Goal: Task Accomplishment & Management: Manage account settings

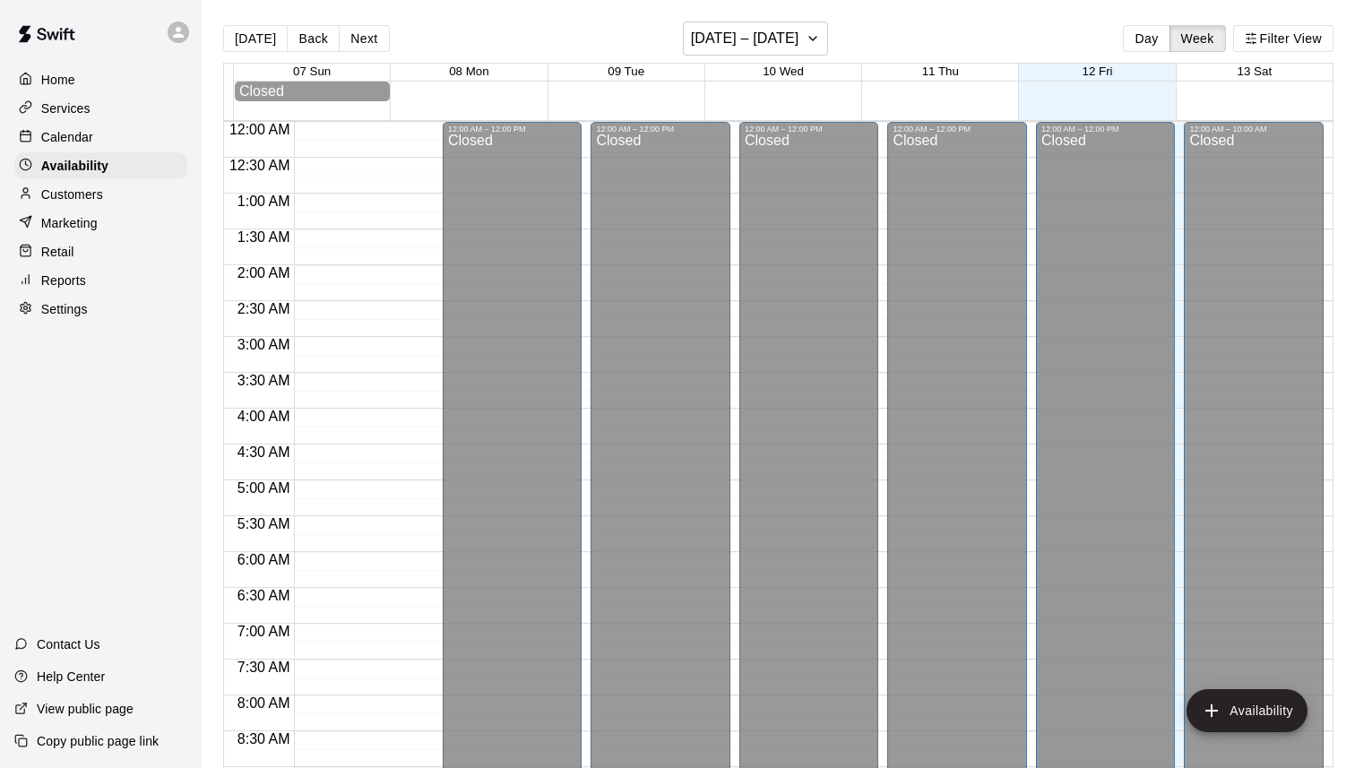
scroll to position [821, 0]
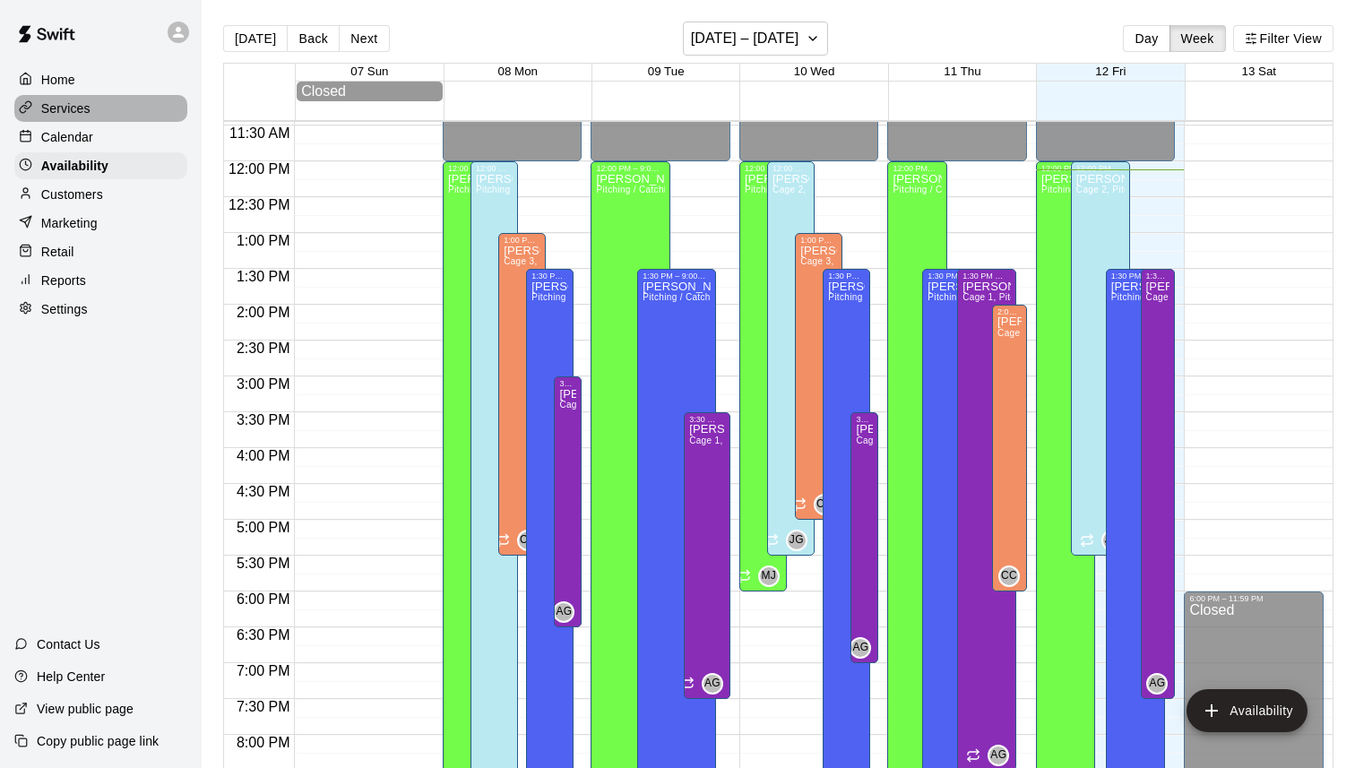
click at [90, 108] on p "Services" at bounding box center [65, 108] width 49 height 18
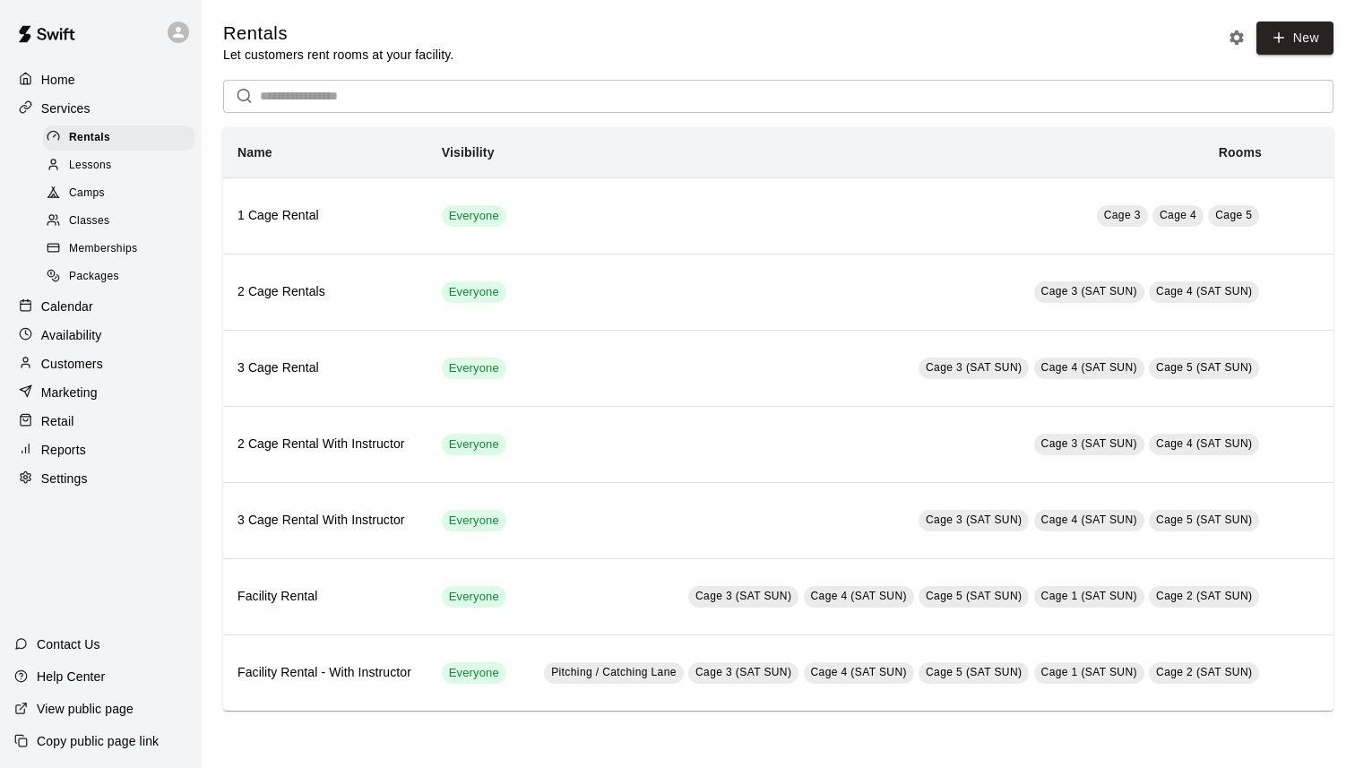
click at [97, 157] on span "Lessons" at bounding box center [90, 166] width 43 height 18
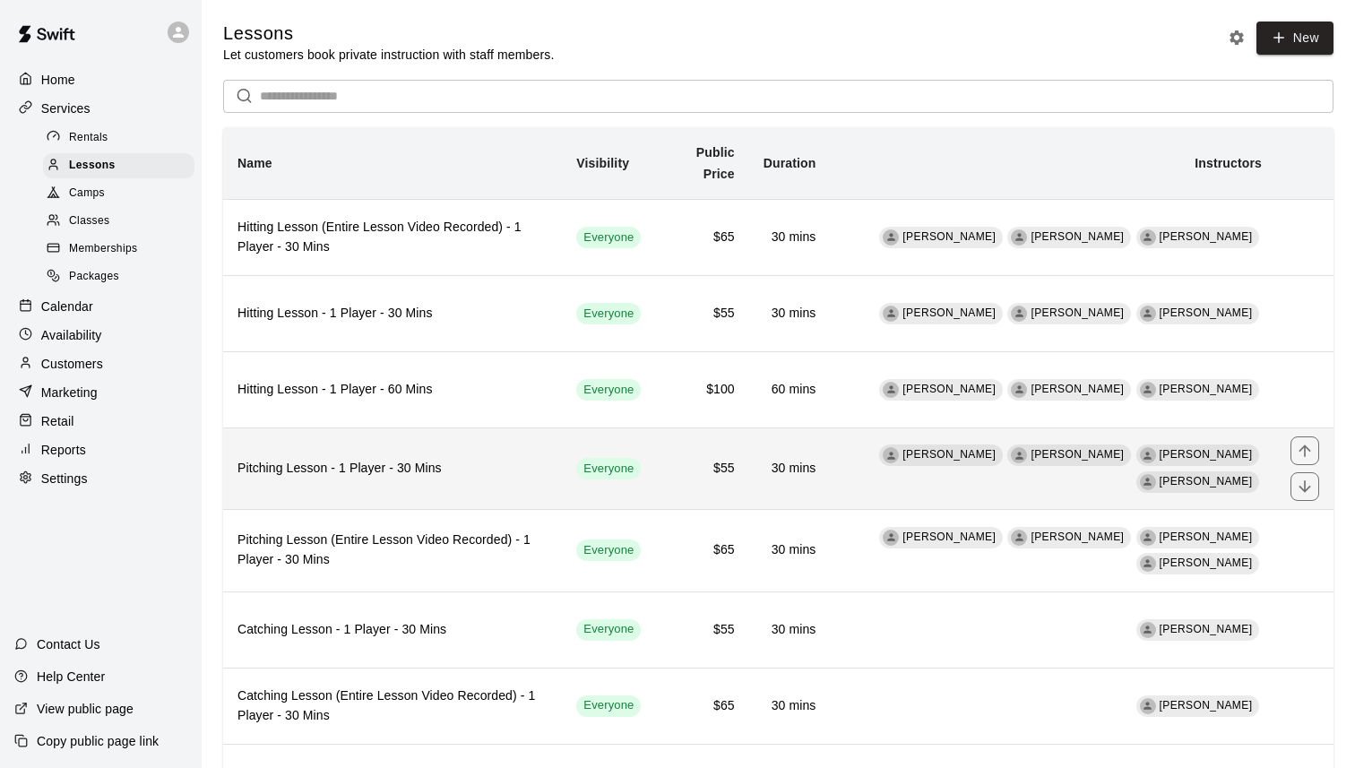
click at [355, 480] on th "Pitching Lesson - 1 Player - 30 Mins" at bounding box center [392, 469] width 339 height 82
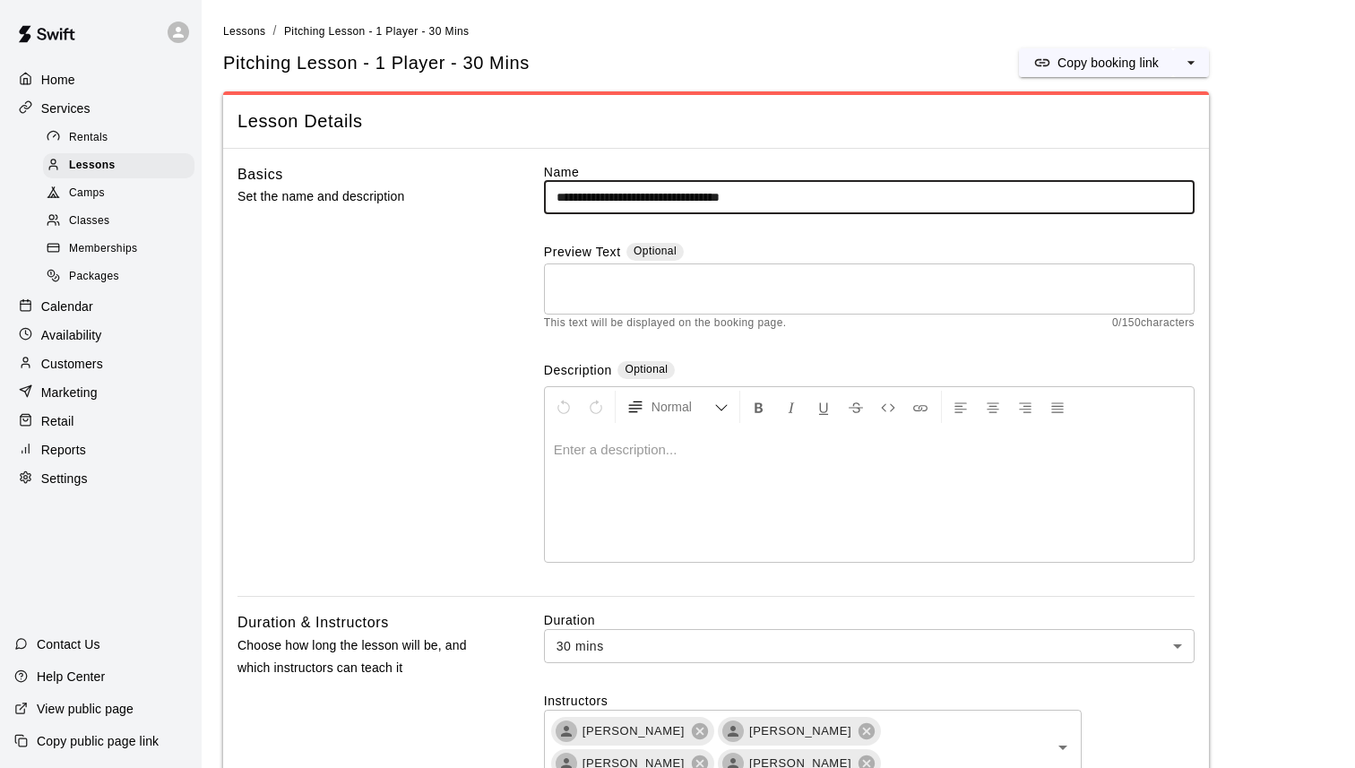
click at [555, 196] on input "**********" at bounding box center [869, 197] width 651 height 33
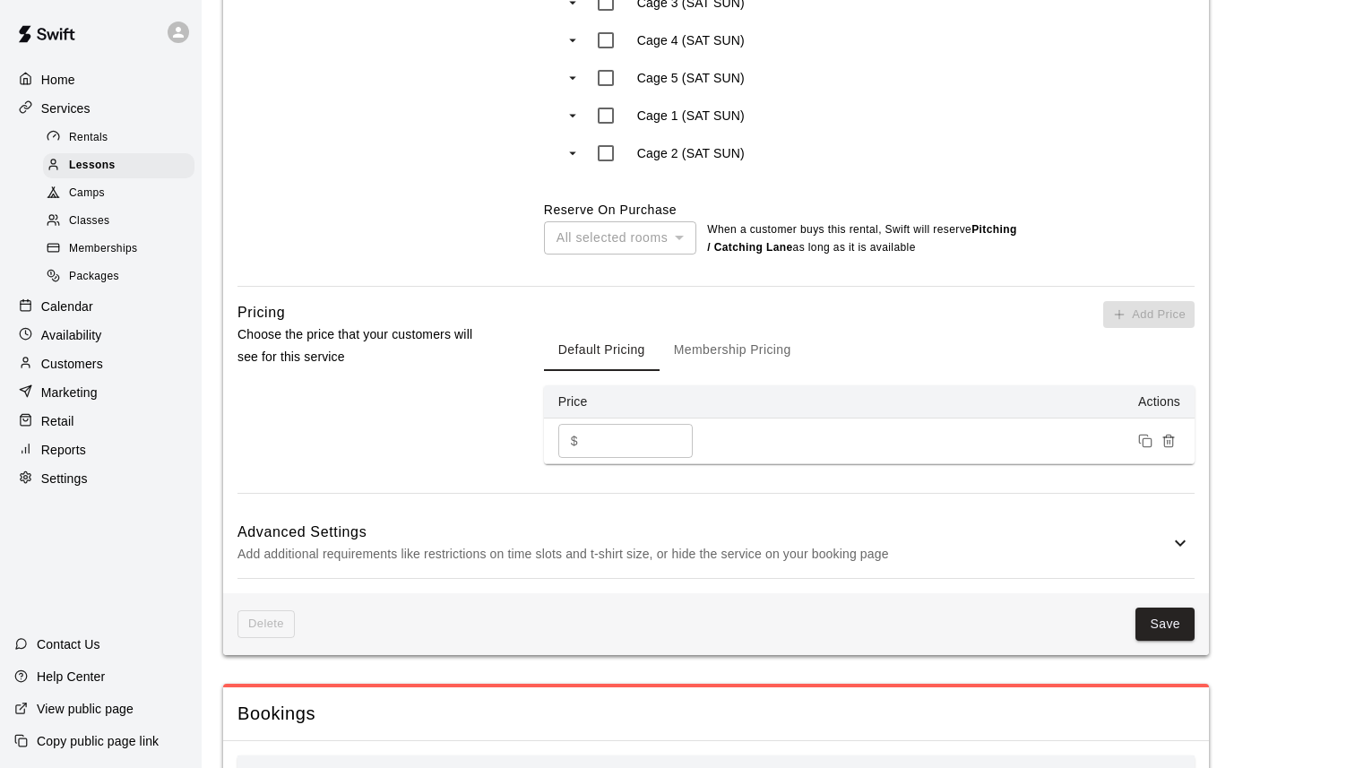
scroll to position [1552, 0]
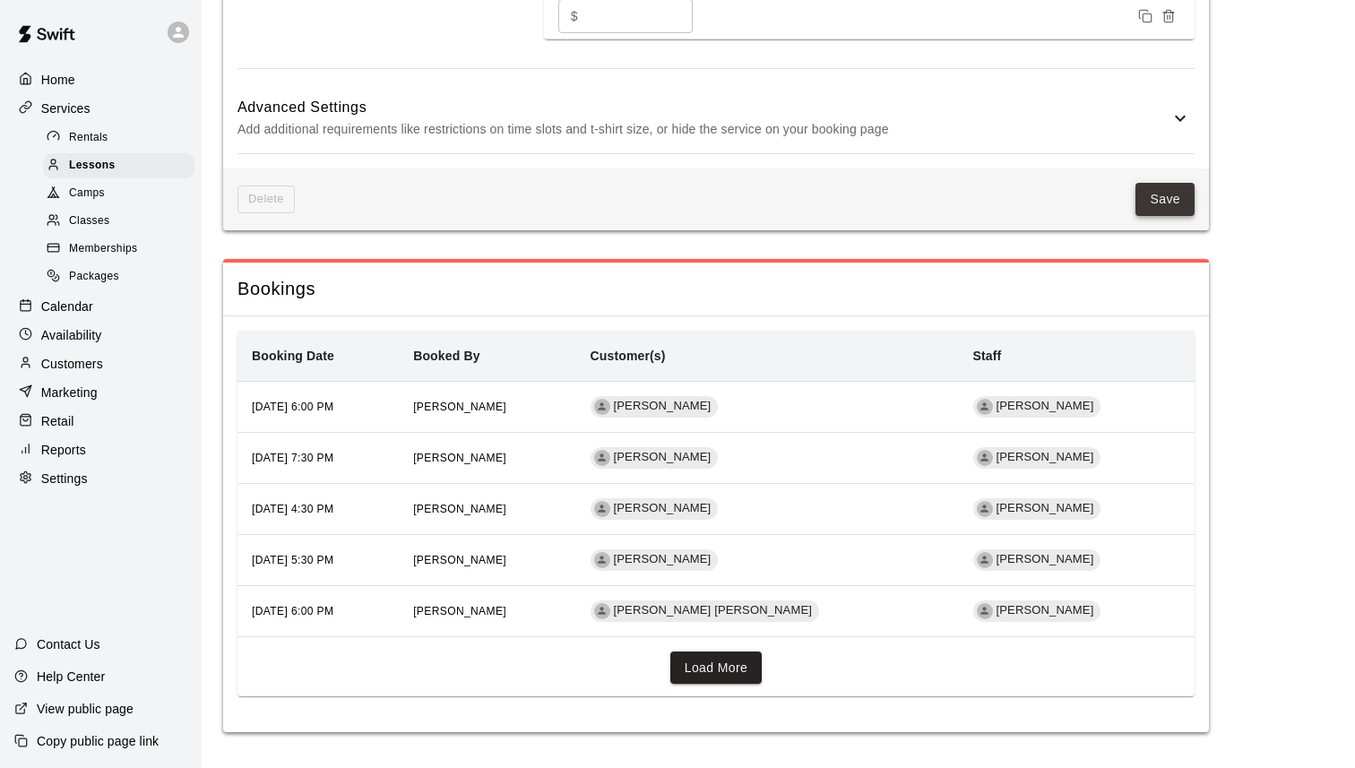
type input "**********"
click at [1161, 206] on button "Save" at bounding box center [1165, 199] width 59 height 33
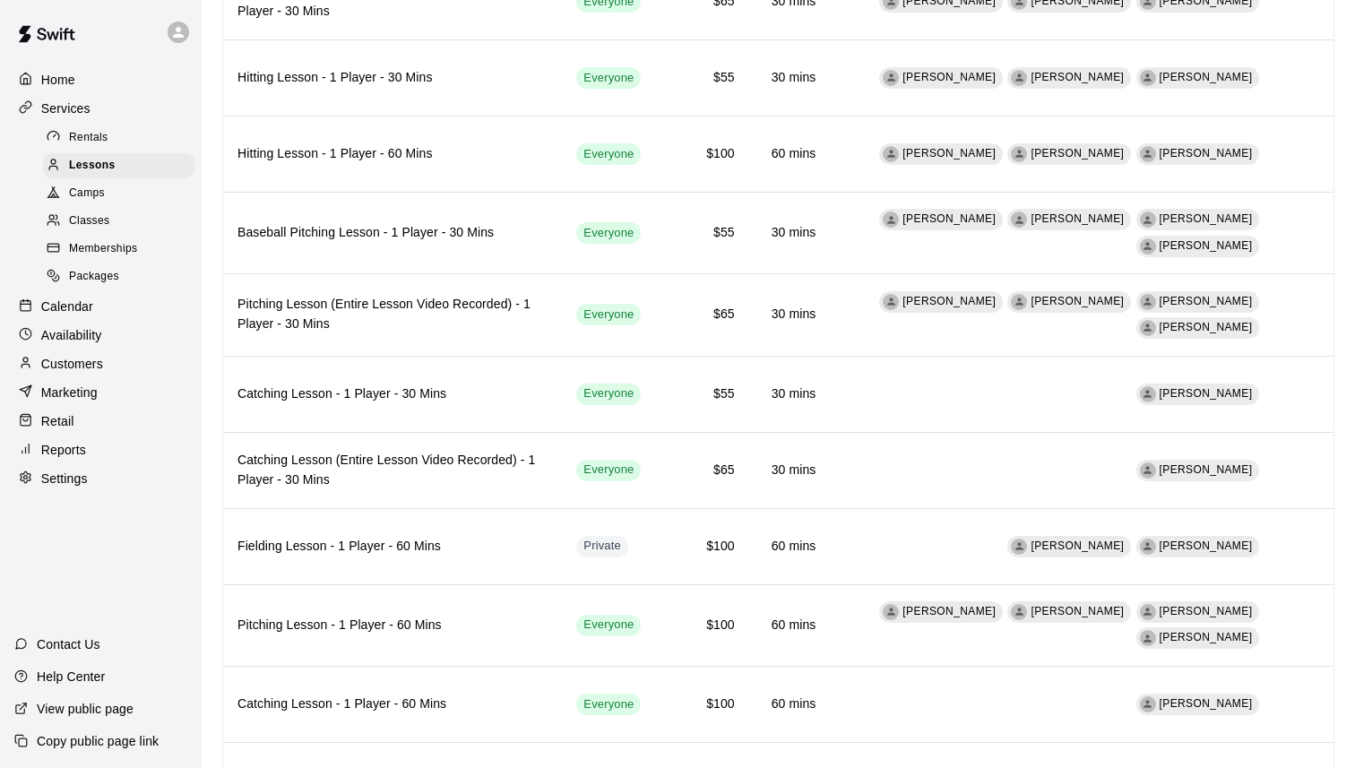
scroll to position [77, 0]
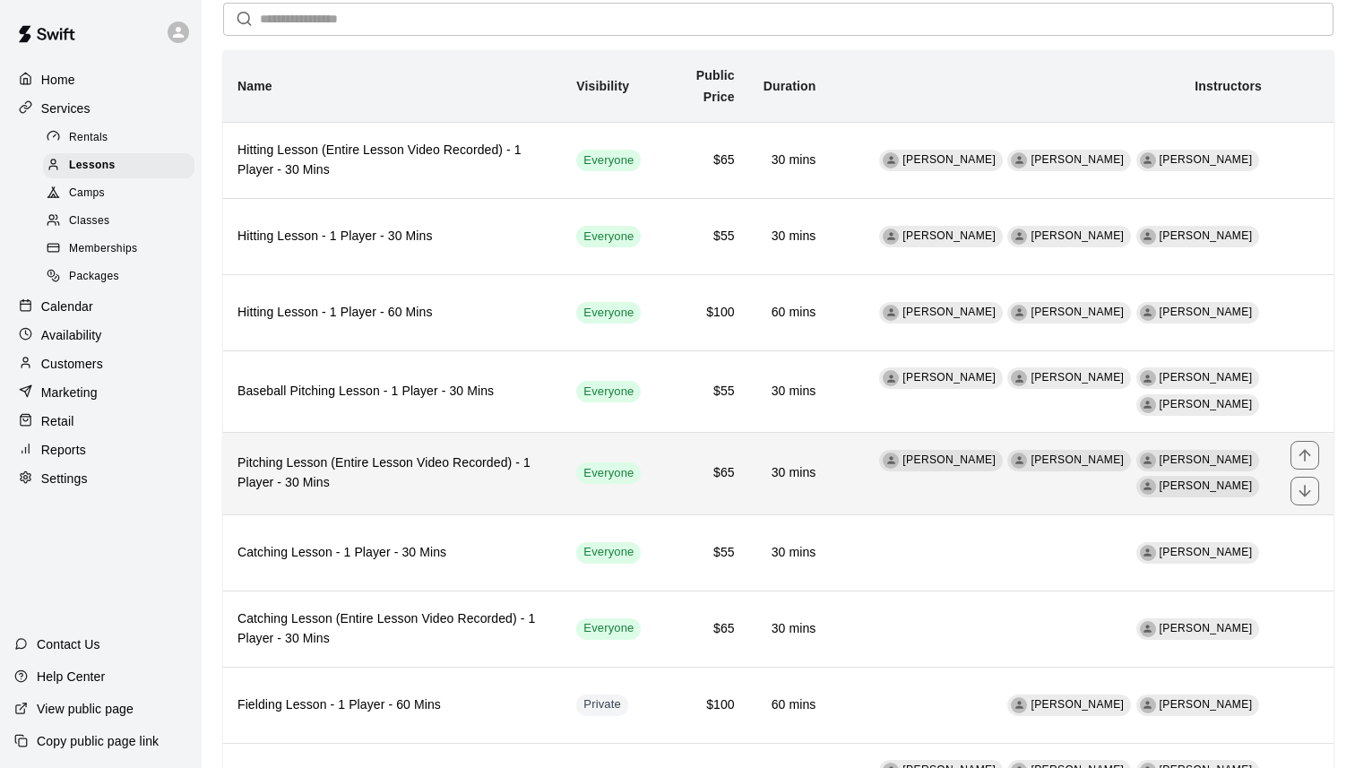
click at [409, 466] on h6 "Pitching Lesson (Entire Lesson Video Recorded) - 1 Player - 30 Mins" at bounding box center [393, 473] width 310 height 39
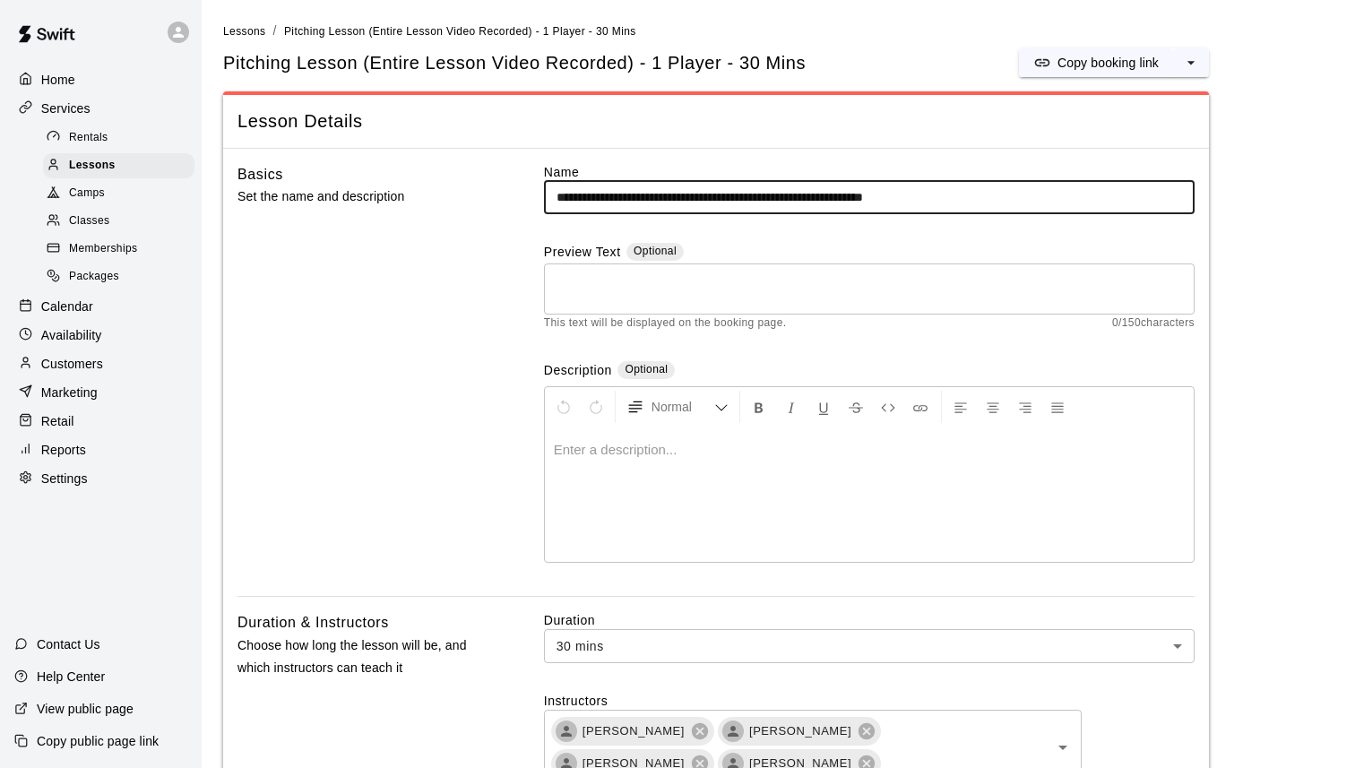
click at [558, 196] on input "**********" at bounding box center [869, 197] width 651 height 33
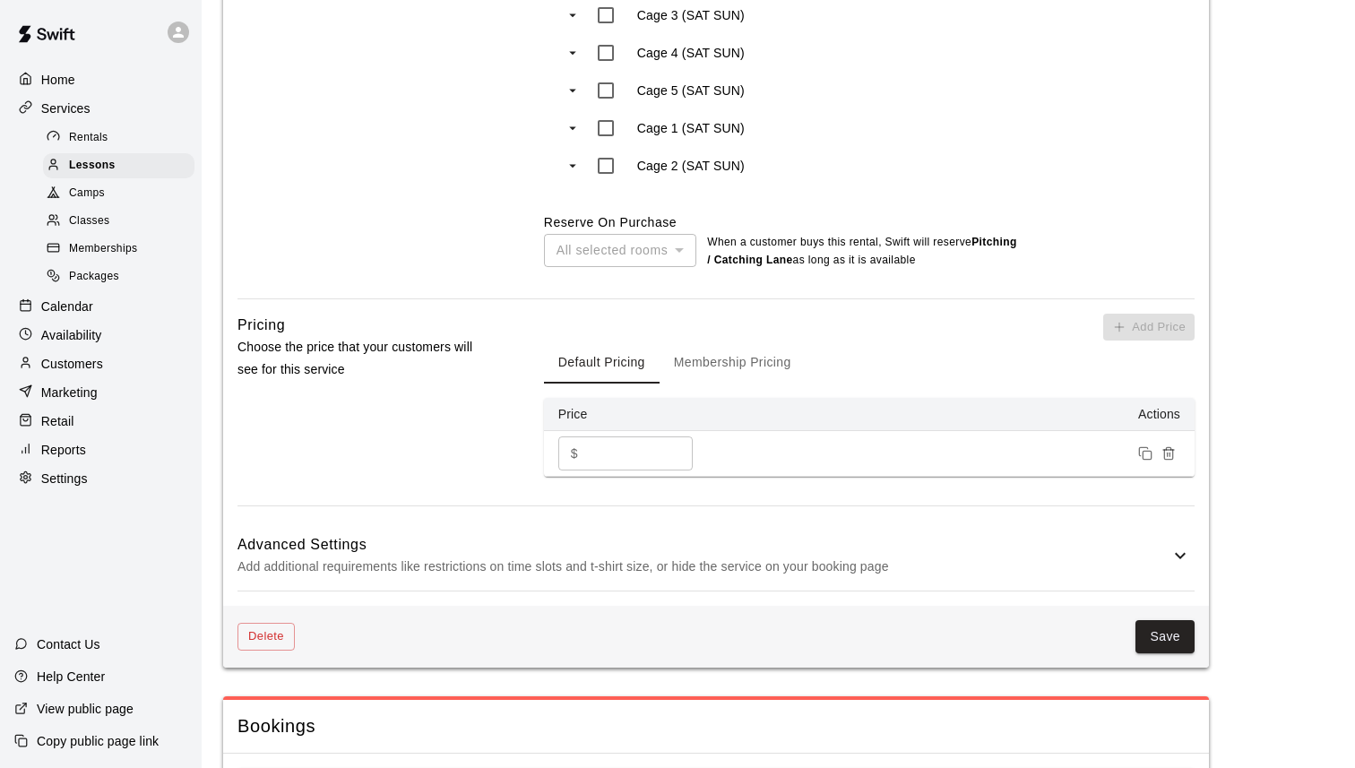
scroll to position [1364, 0]
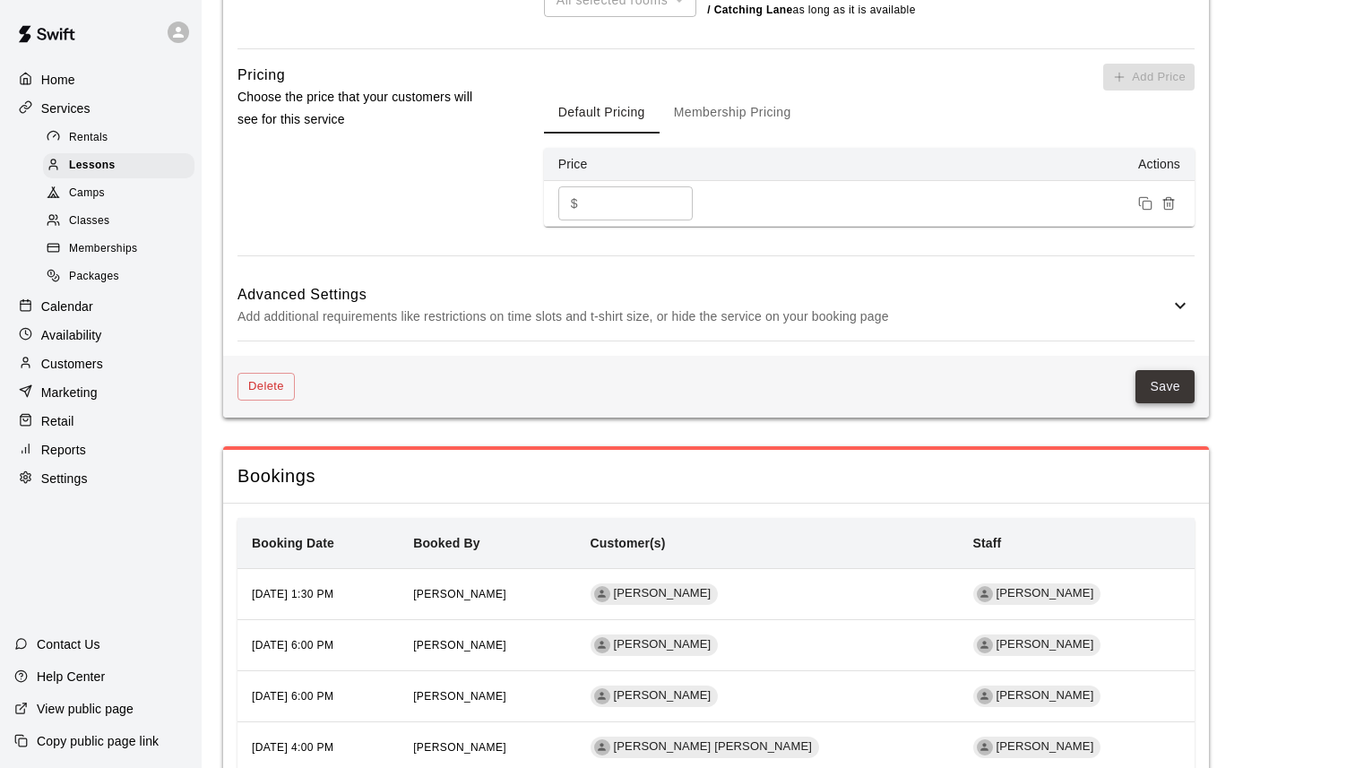
type input "**********"
click at [1176, 389] on button "Save" at bounding box center [1165, 386] width 59 height 33
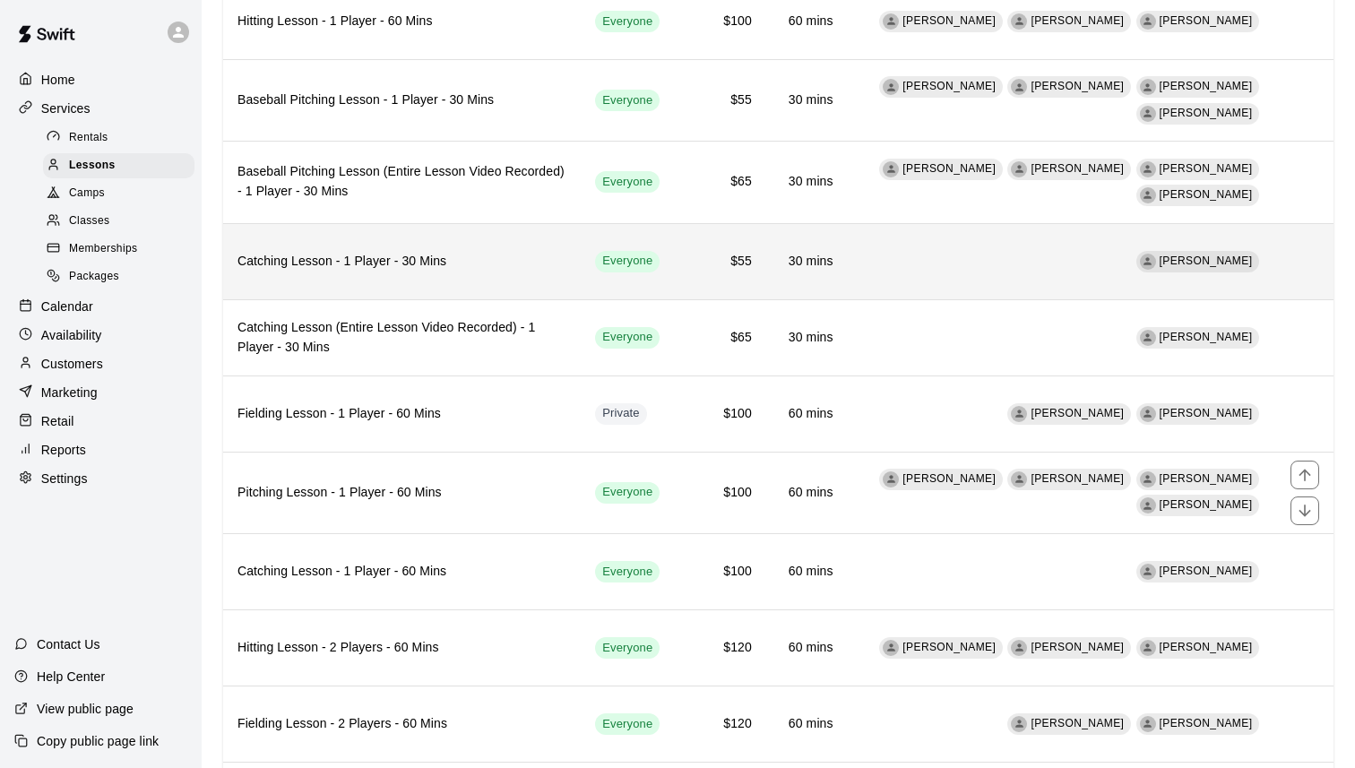
scroll to position [370, 0]
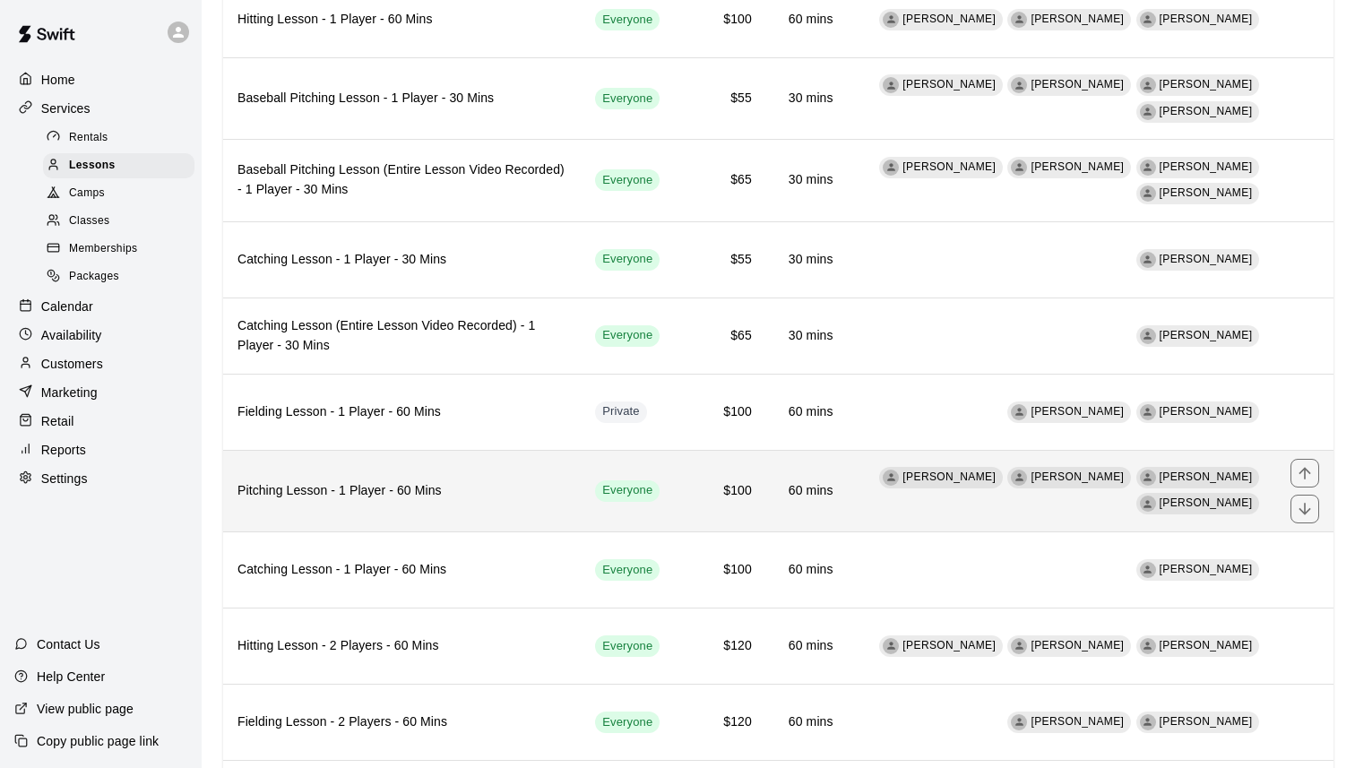
click at [481, 492] on h6 "Pitching Lesson - 1 Player - 60 Mins" at bounding box center [402, 491] width 329 height 20
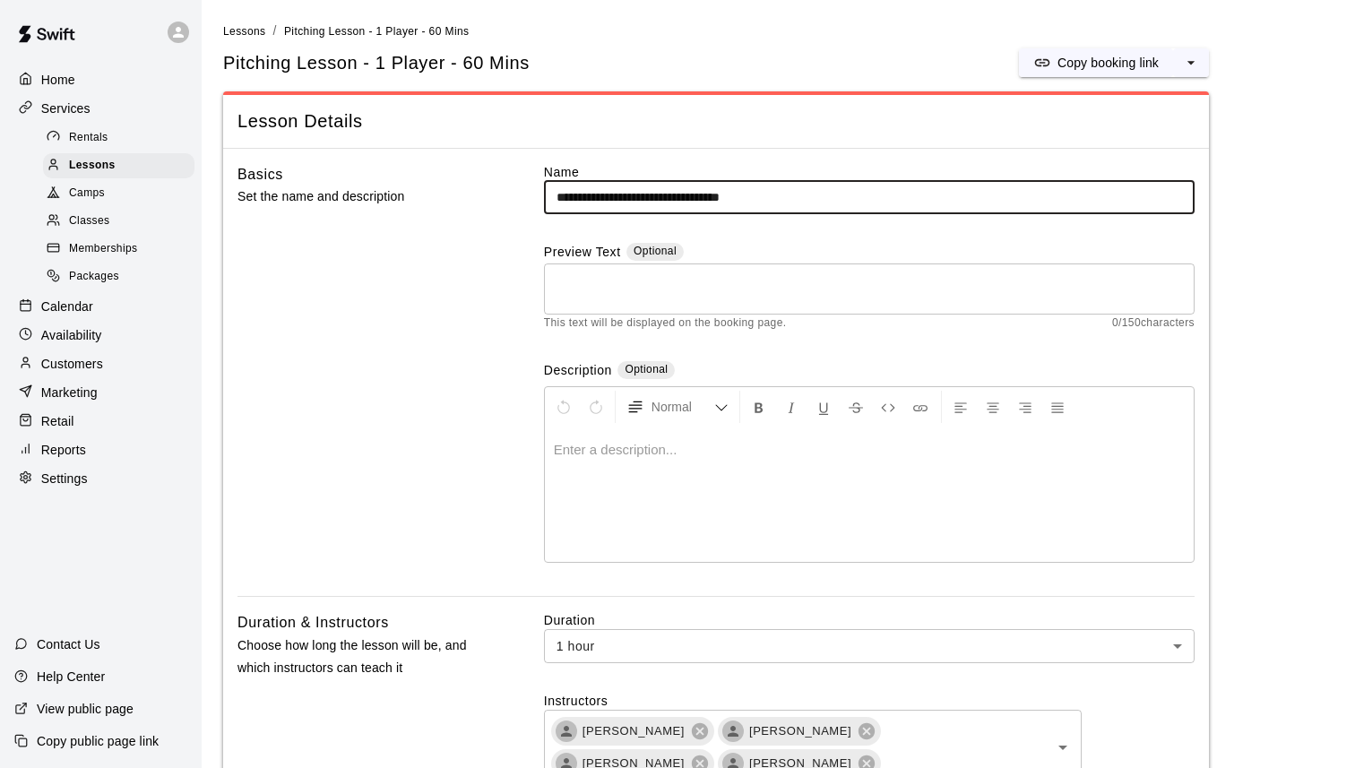
click at [555, 191] on input "**********" at bounding box center [869, 197] width 651 height 33
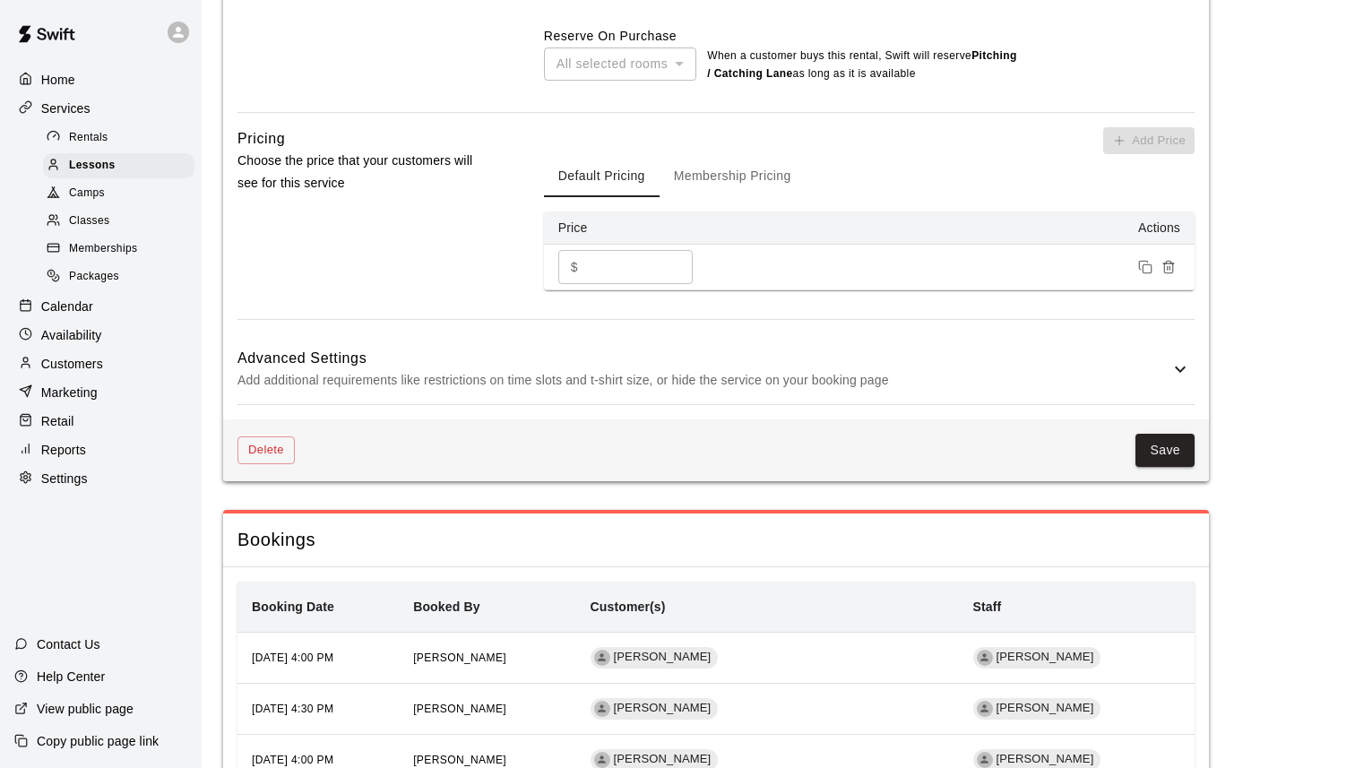
scroll to position [1552, 0]
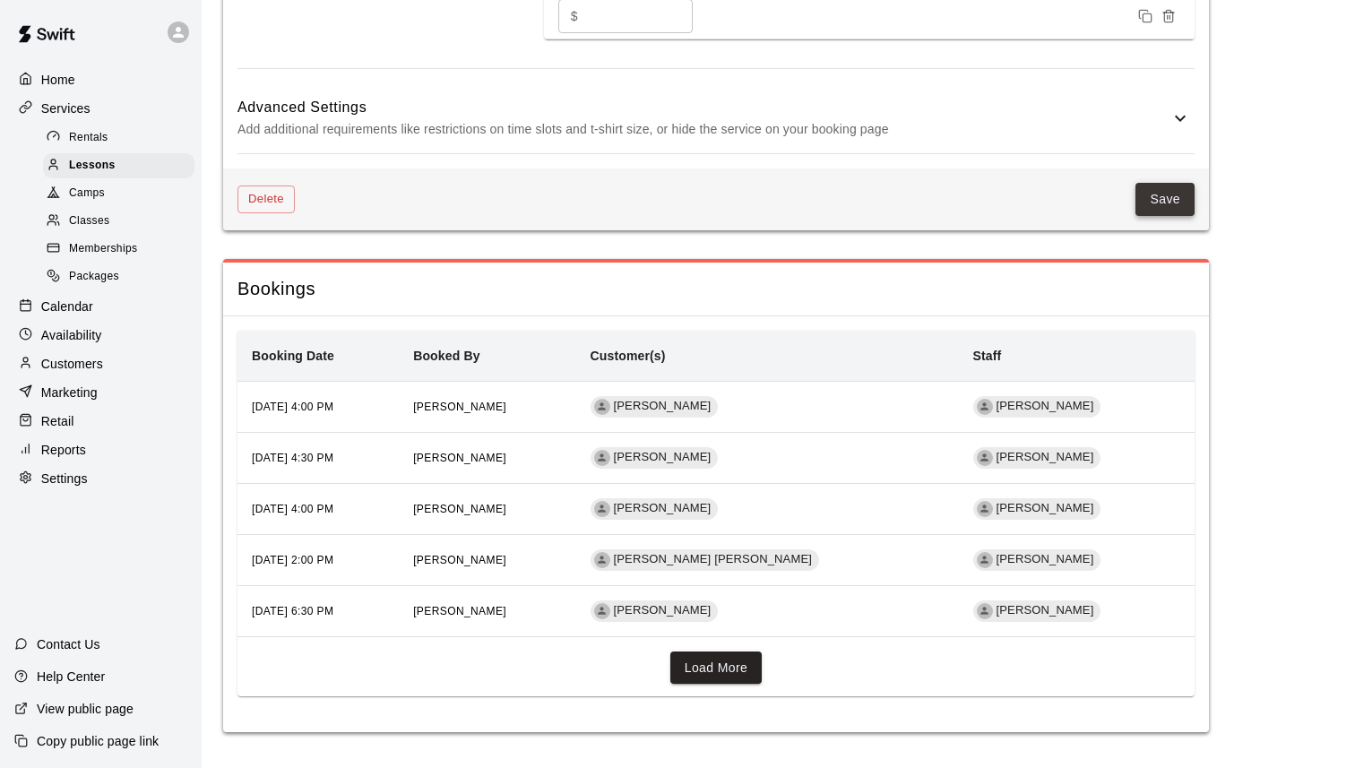
type input "**********"
click at [1166, 187] on button "Save" at bounding box center [1165, 199] width 59 height 33
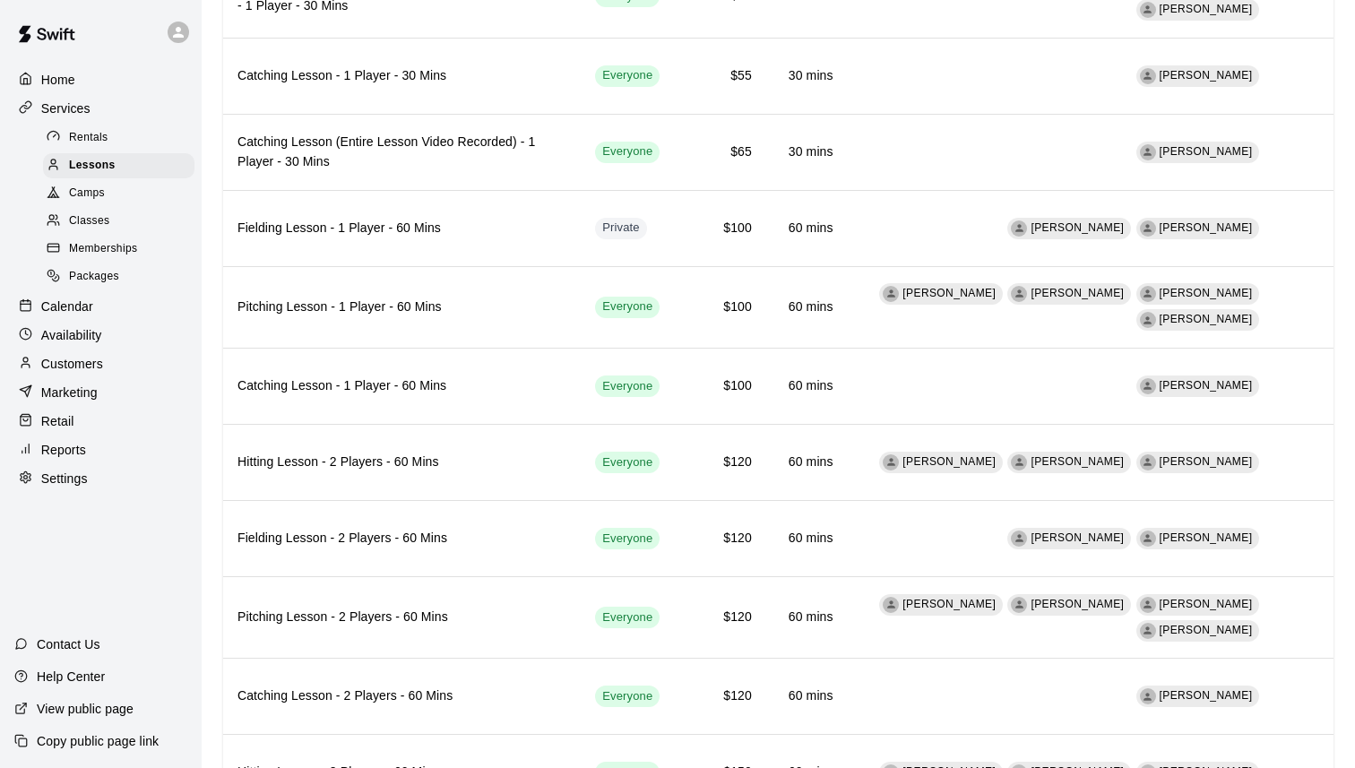
scroll to position [674, 0]
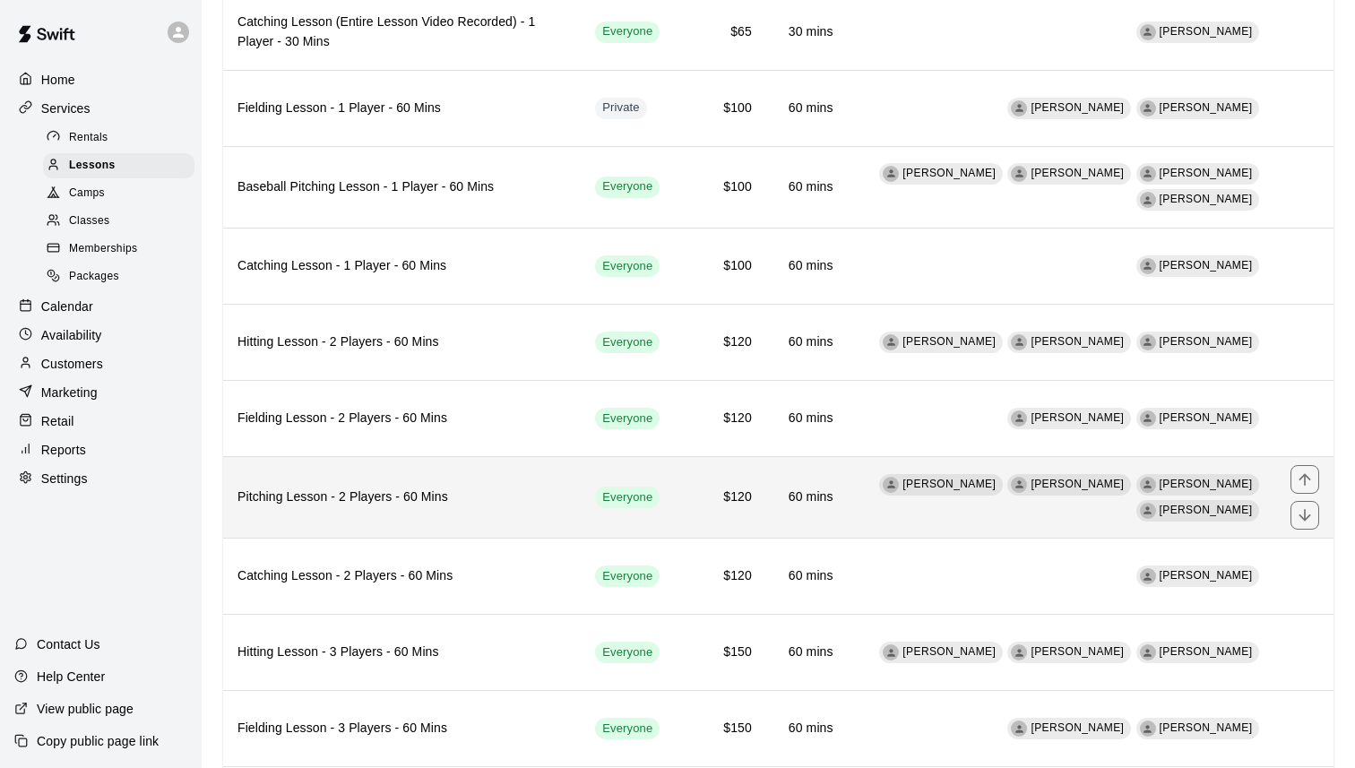
click at [491, 486] on th "Pitching Lesson - 2 Players - 60 Mins" at bounding box center [402, 497] width 358 height 82
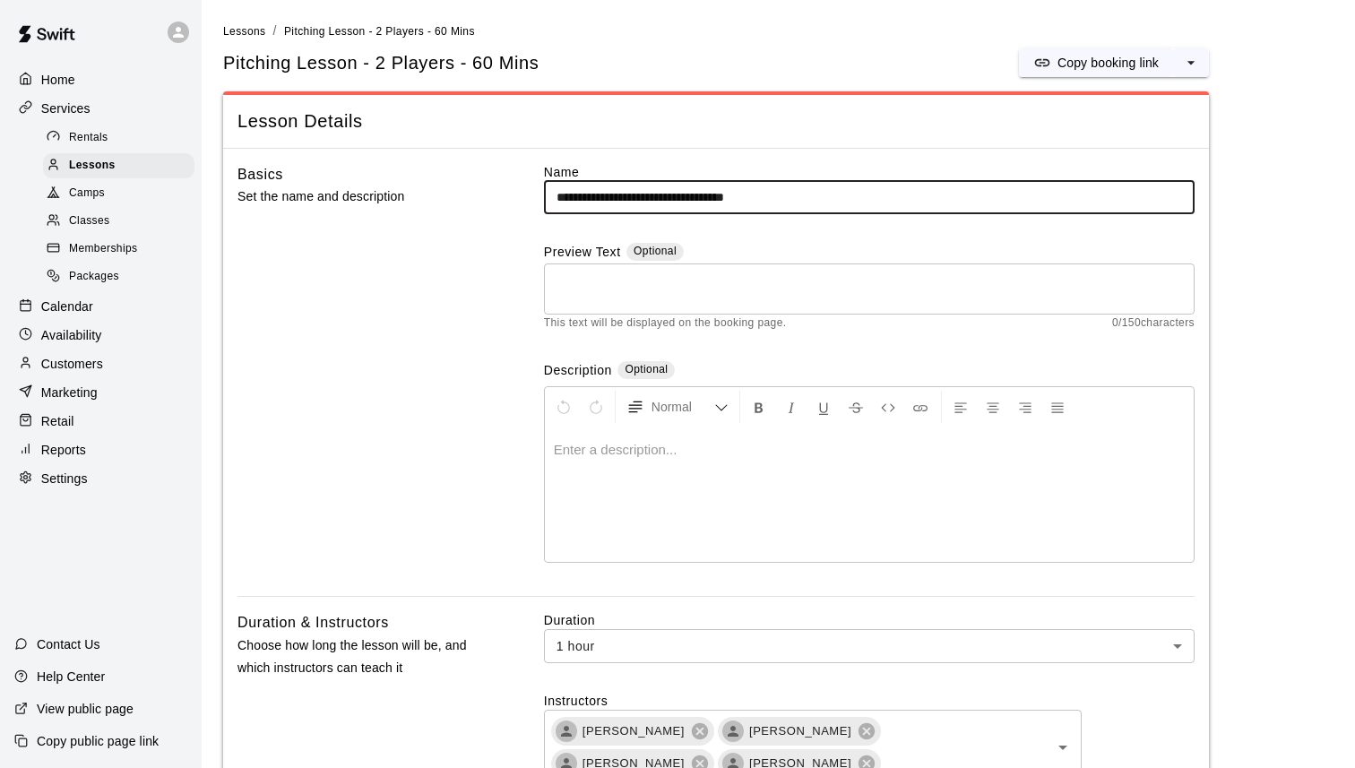
click at [558, 200] on input "**********" at bounding box center [869, 197] width 651 height 33
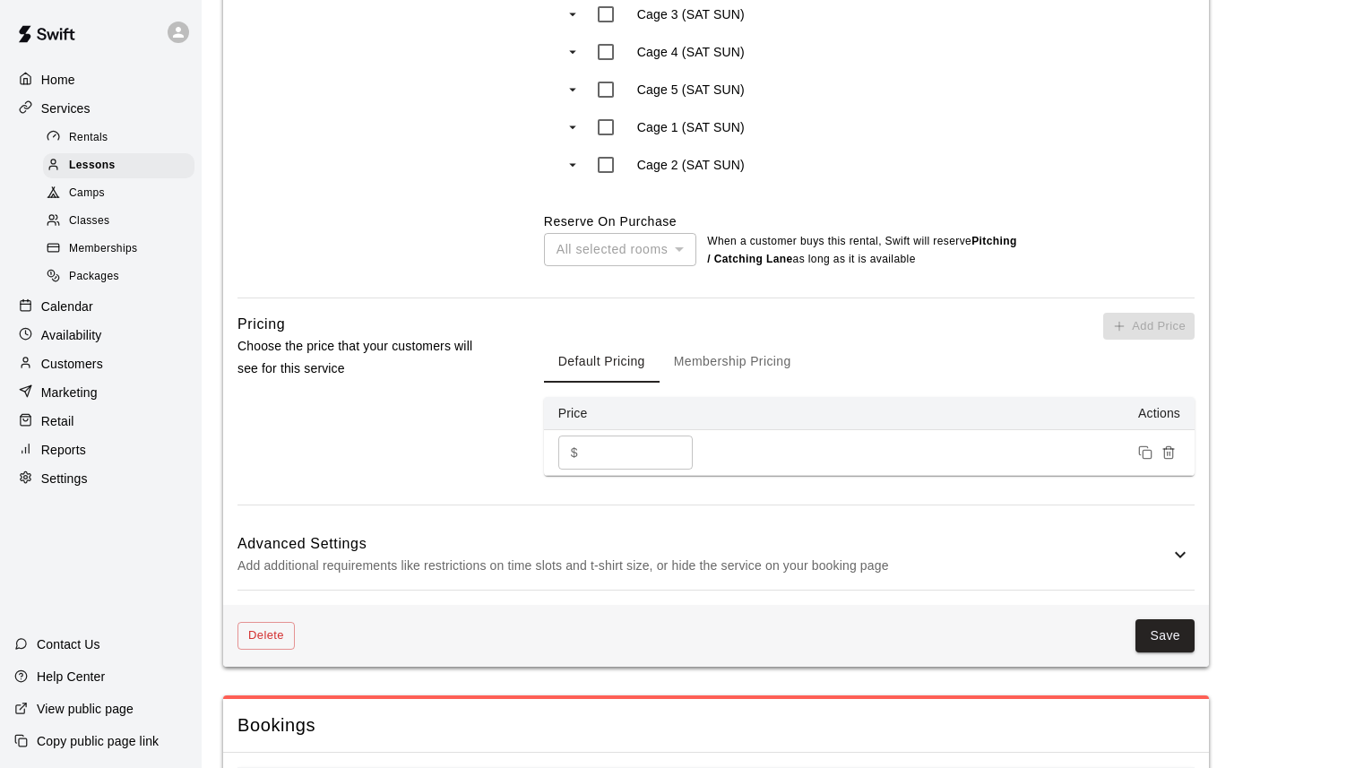
scroll to position [1113, 0]
type input "**********"
click at [1183, 625] on button "Save" at bounding box center [1165, 637] width 59 height 33
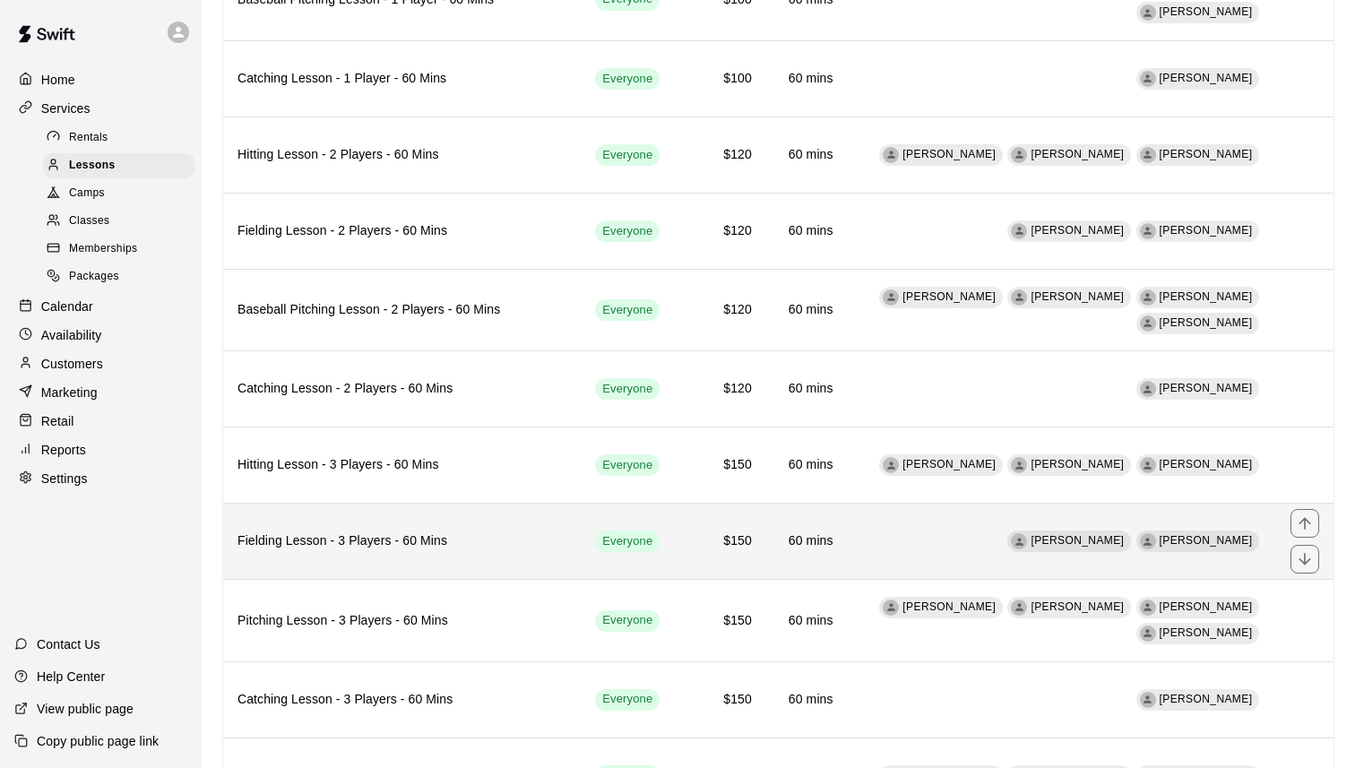
scroll to position [861, 0]
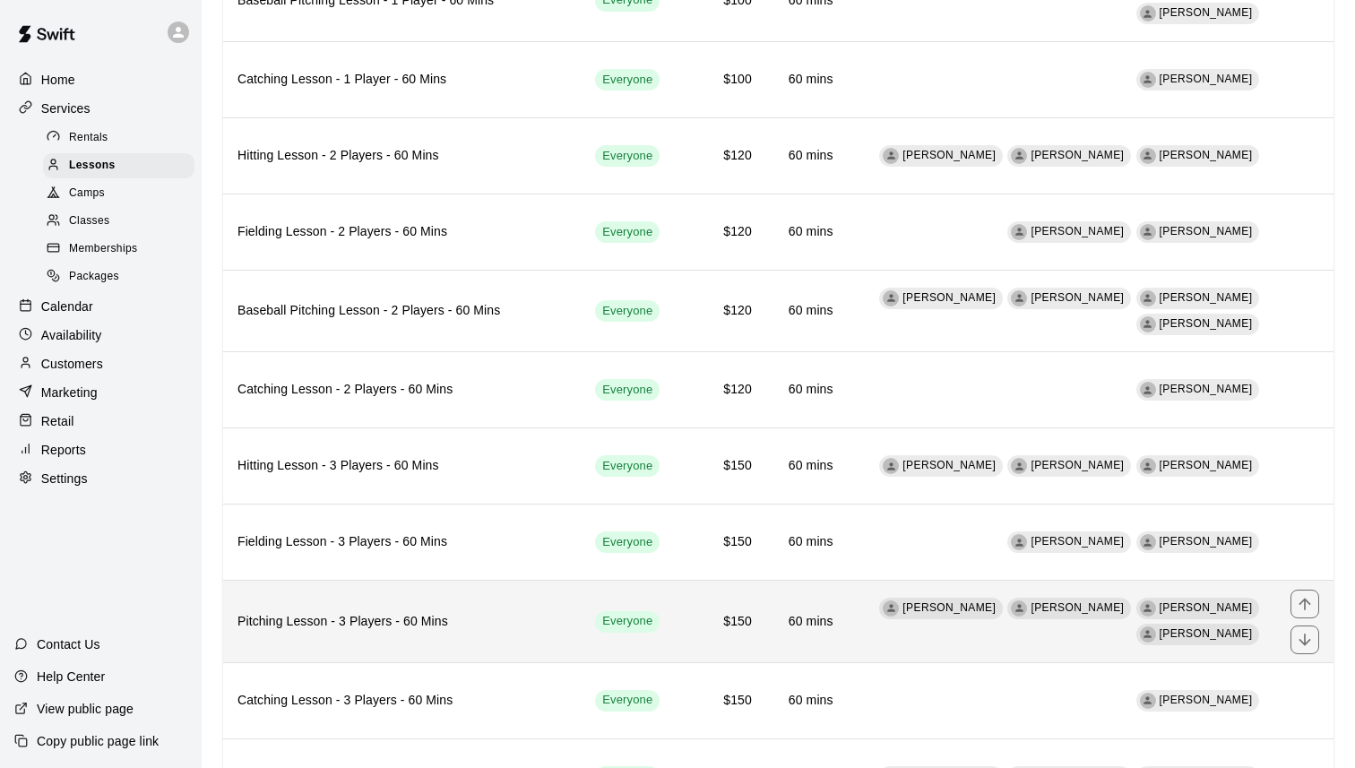
click at [444, 629] on h6 "Pitching Lesson - 3 Players - 60 Mins" at bounding box center [402, 622] width 329 height 20
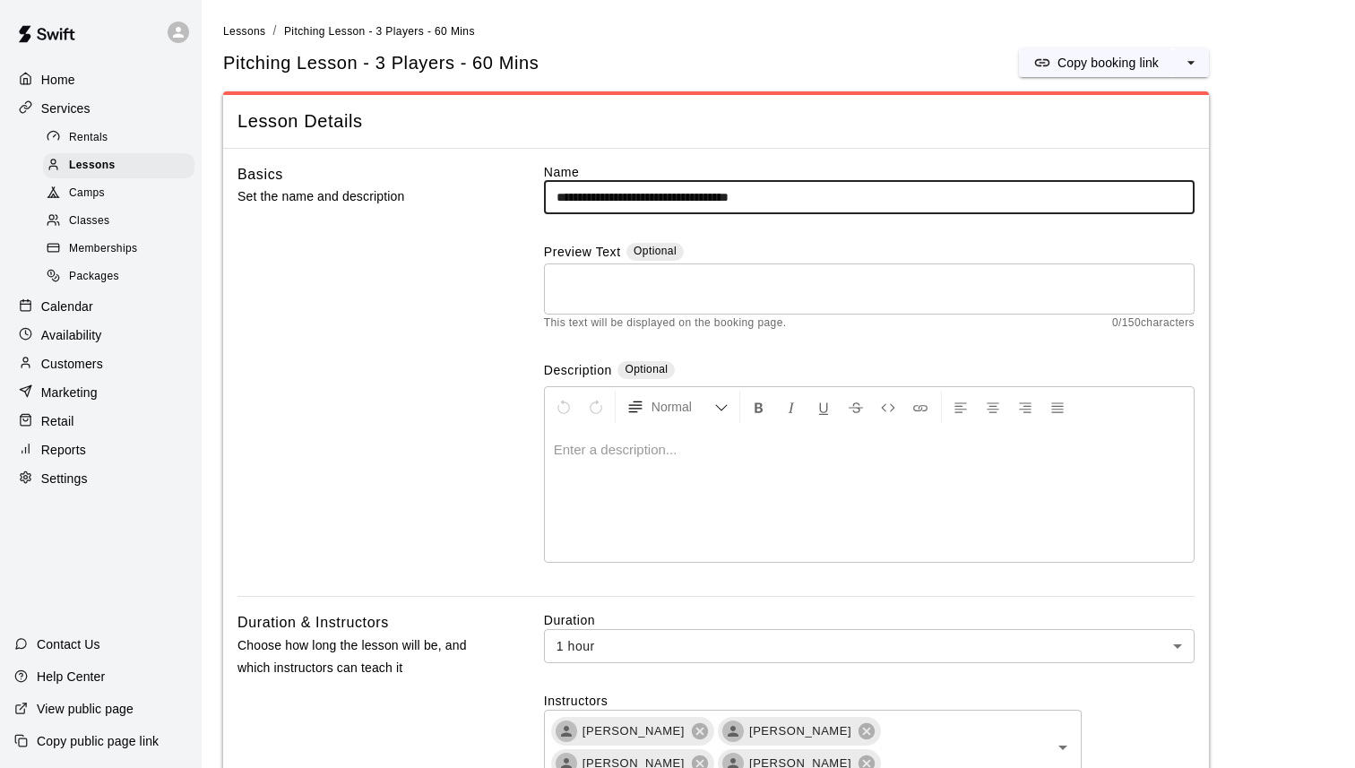
click at [556, 198] on input "**********" at bounding box center [869, 197] width 651 height 33
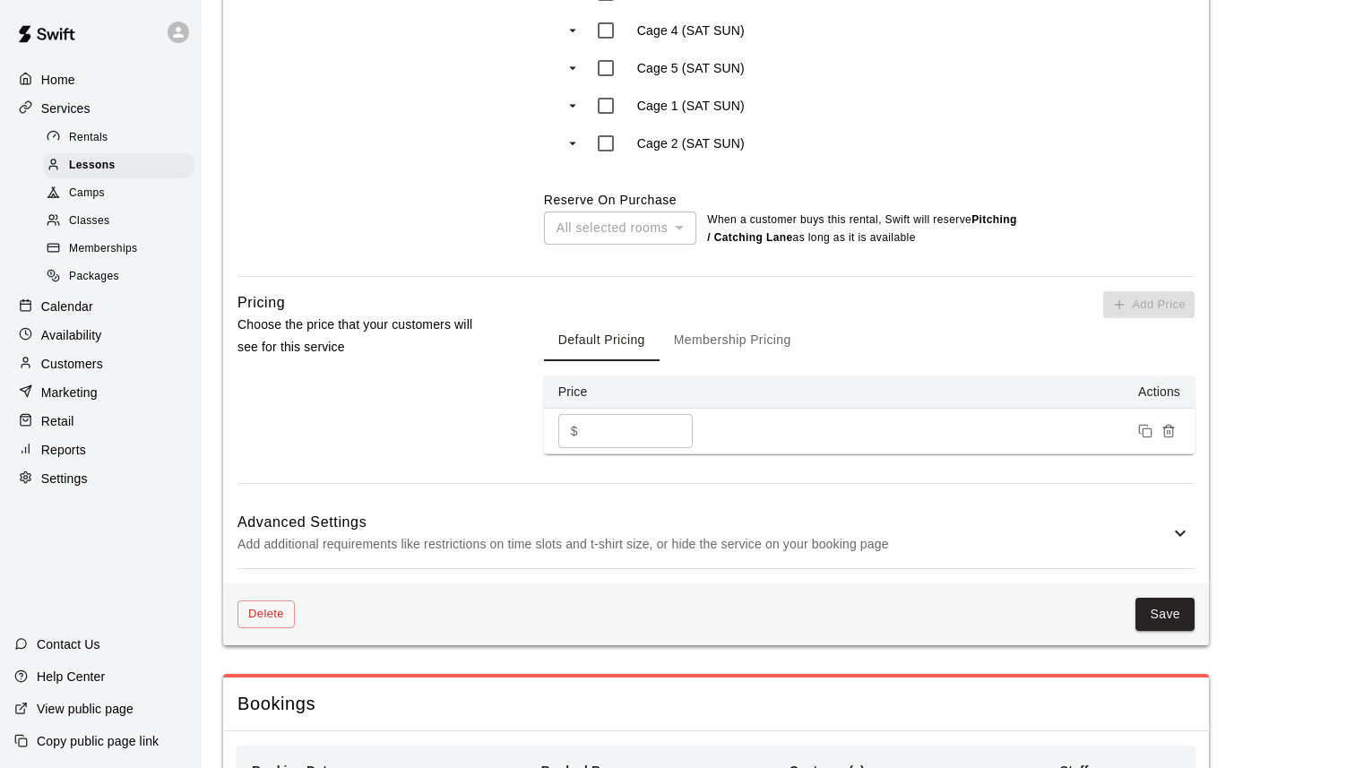
scroll to position [1296, 0]
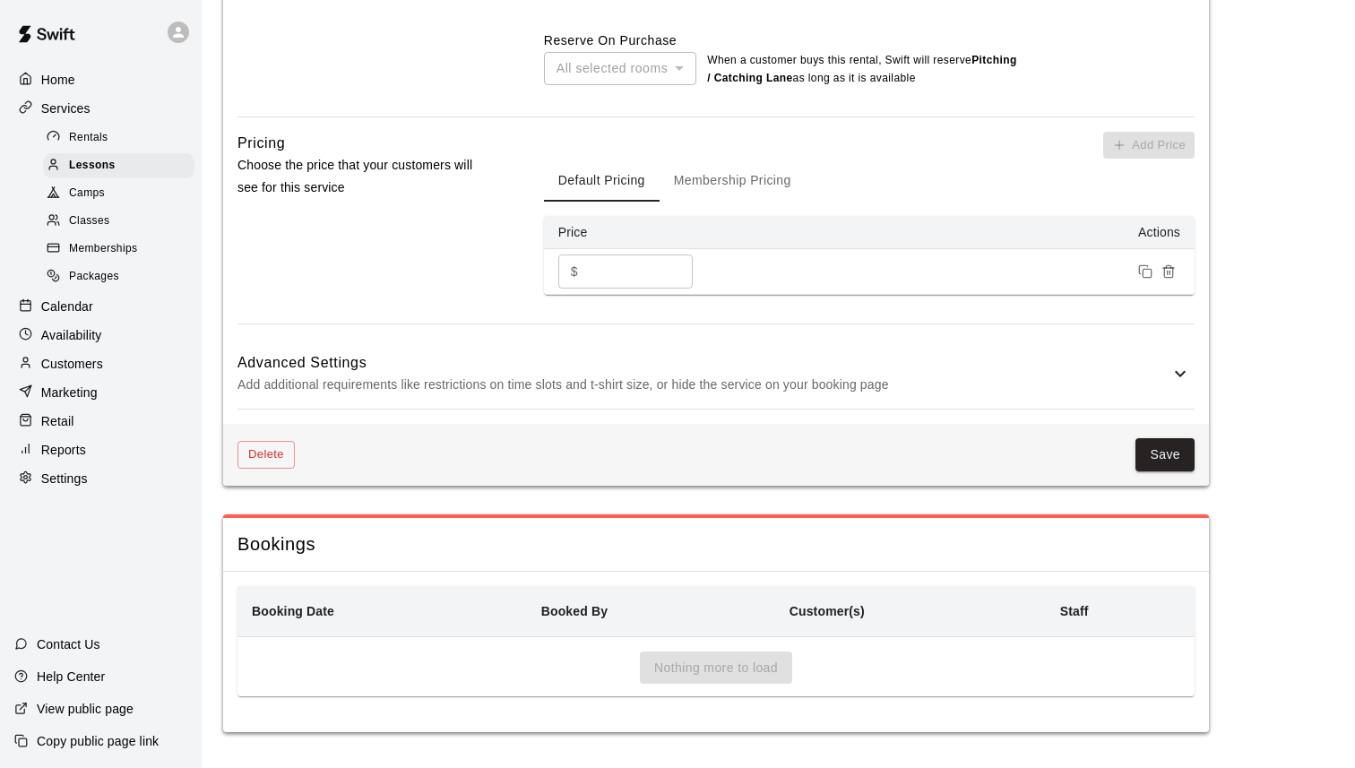
type input "**********"
click at [1181, 474] on div "Delete Save" at bounding box center [716, 455] width 986 height 62
click at [1172, 451] on button "Save" at bounding box center [1165, 454] width 59 height 33
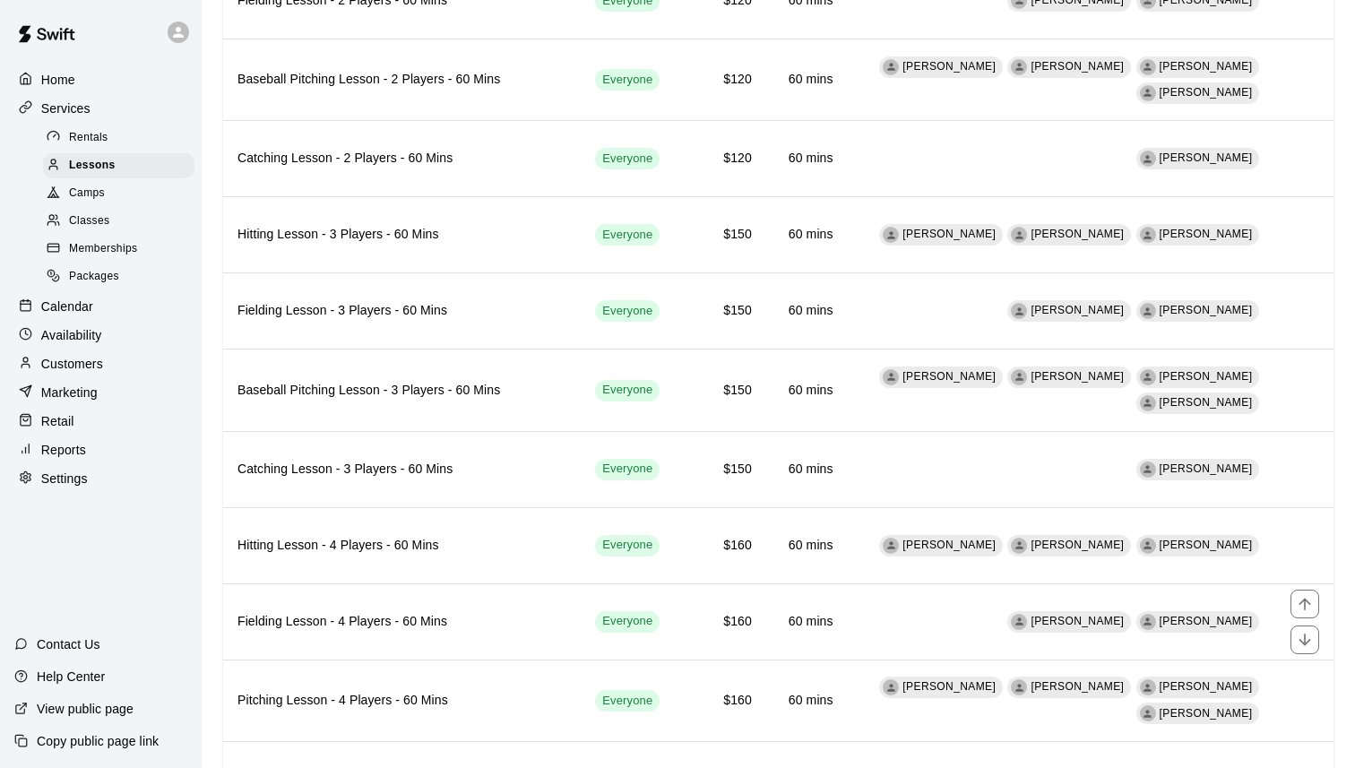
scroll to position [1192, 0]
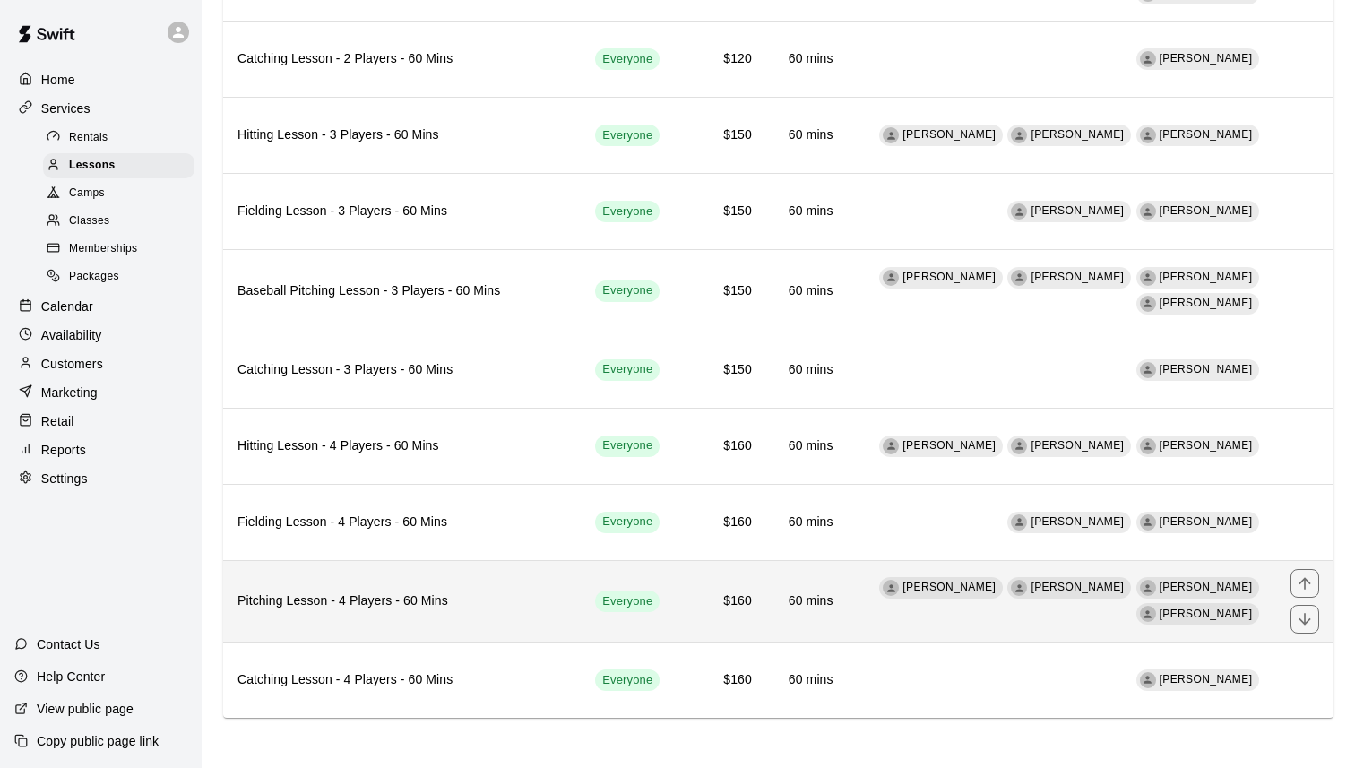
click at [513, 611] on th "Pitching Lesson - 4 Players - 60 Mins" at bounding box center [402, 601] width 358 height 82
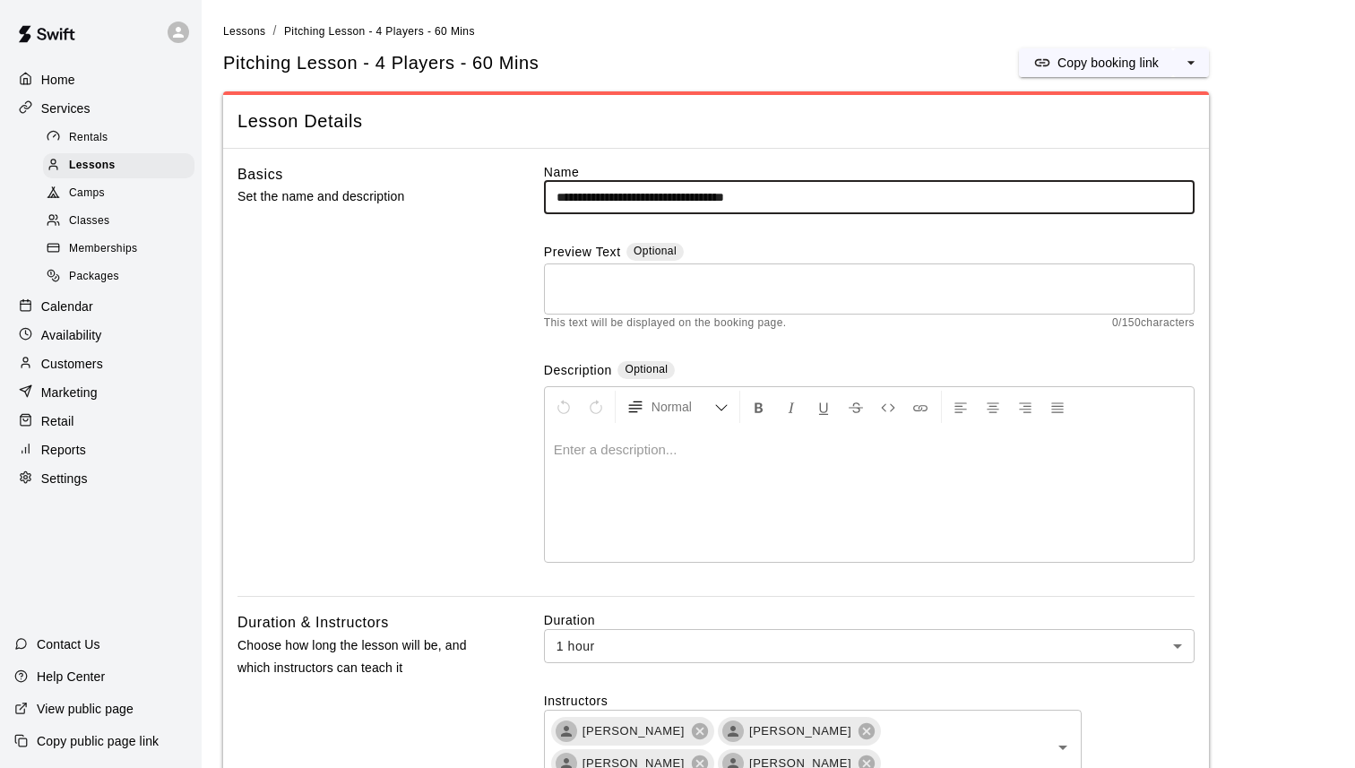
click at [558, 194] on input "**********" at bounding box center [869, 197] width 651 height 33
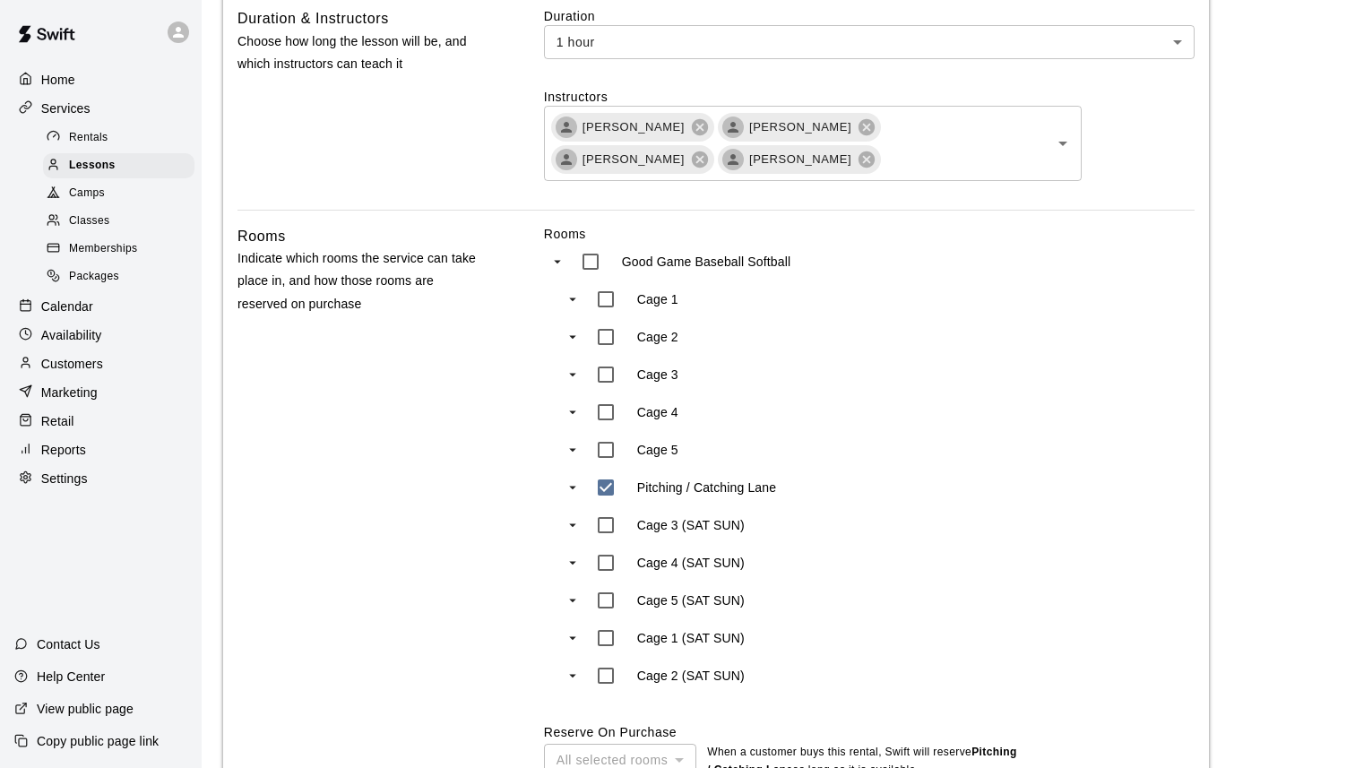
scroll to position [1296, 0]
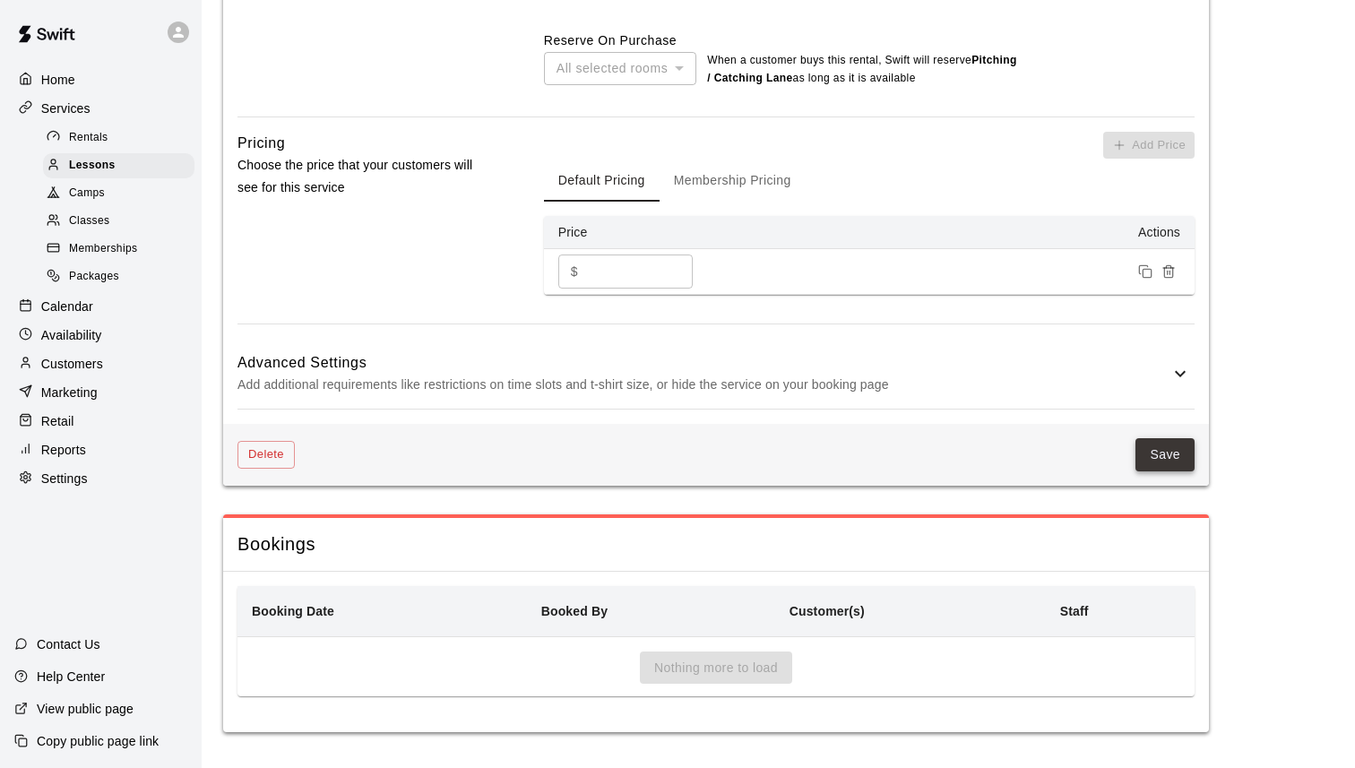
type input "**********"
click at [1164, 464] on button "Save" at bounding box center [1165, 454] width 59 height 33
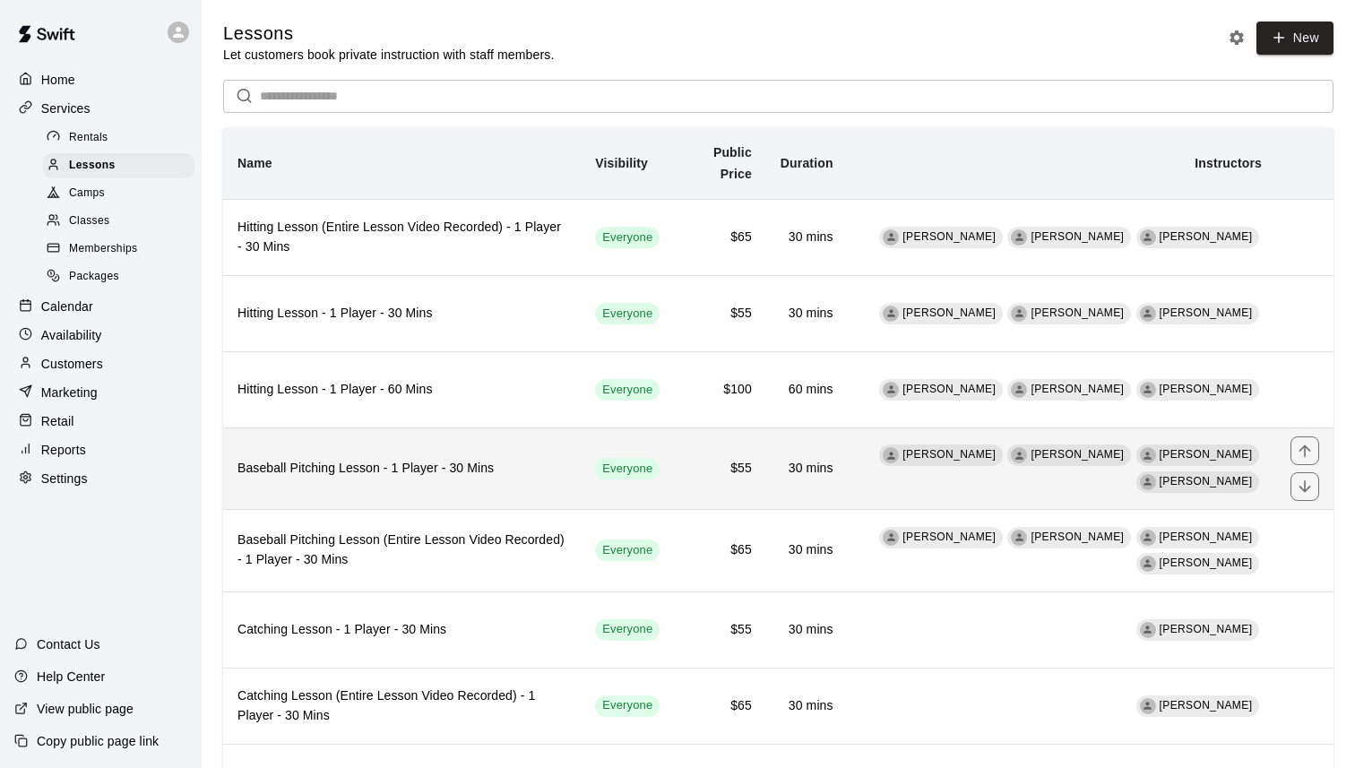
click at [532, 466] on h6 "Baseball Pitching Lesson - 1 Player - 30 Mins" at bounding box center [402, 469] width 329 height 20
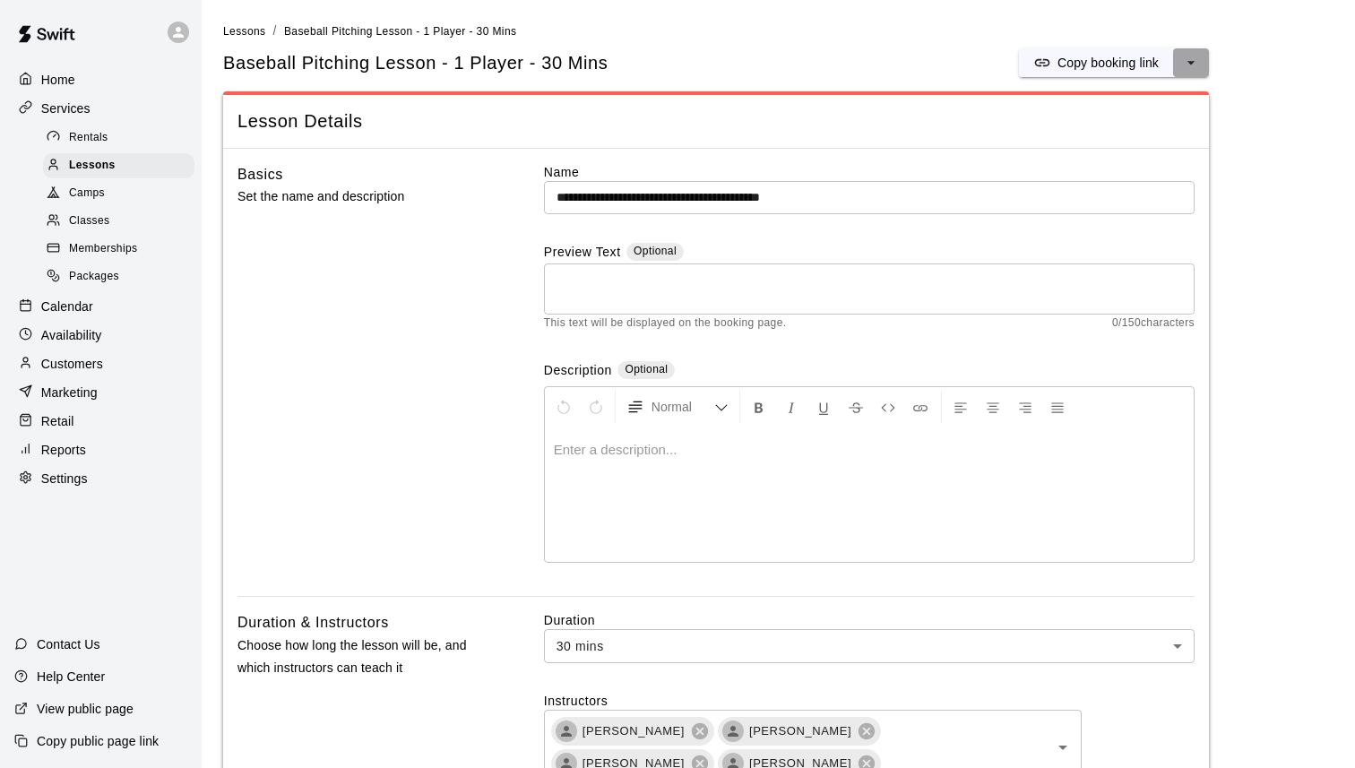
click at [1197, 71] on icon "select merge strategy" at bounding box center [1191, 63] width 18 height 18
click at [1160, 130] on h6 "Duplicate lesson" at bounding box center [1123, 130] width 93 height 20
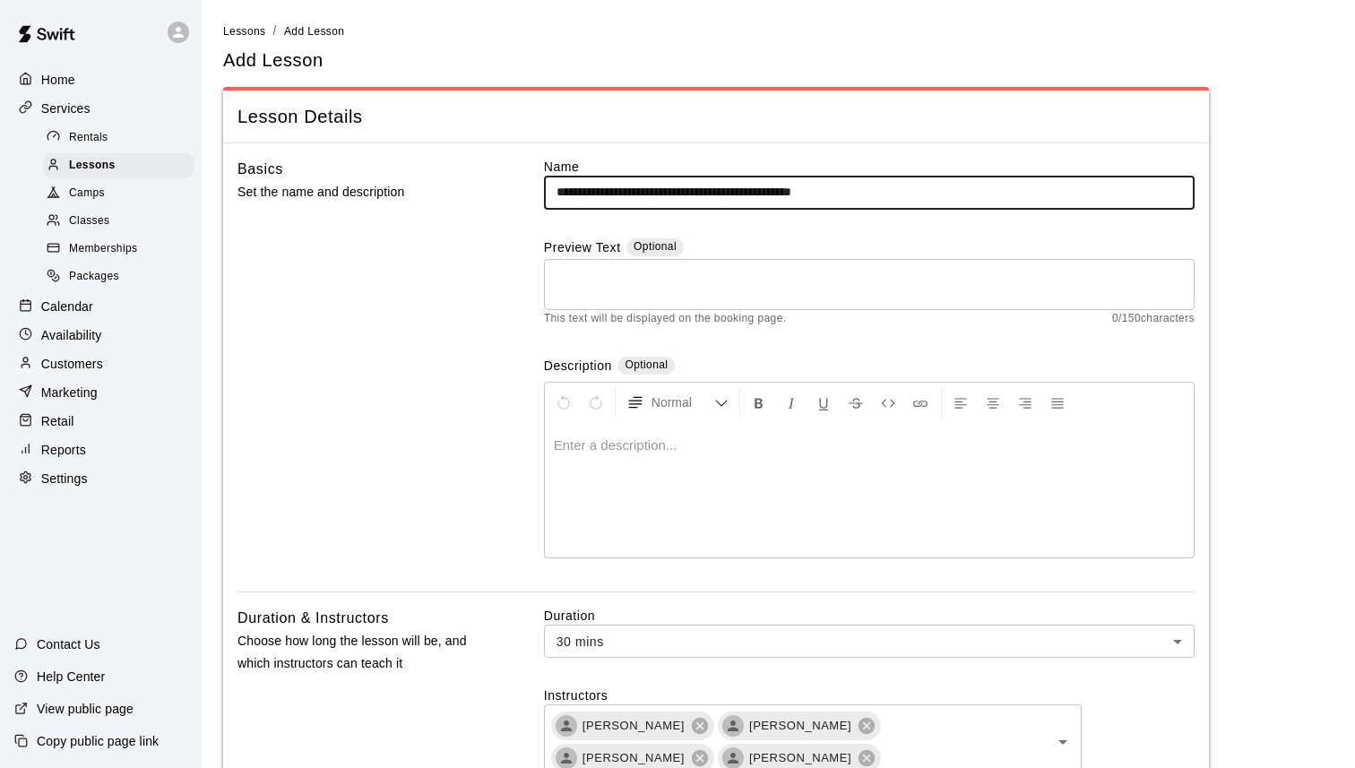
click at [573, 195] on input "**********" at bounding box center [869, 192] width 651 height 33
drag, startPoint x: 826, startPoint y: 192, endPoint x: 964, endPoint y: 194, distance: 137.2
click at [964, 194] on input "**********" at bounding box center [869, 192] width 651 height 33
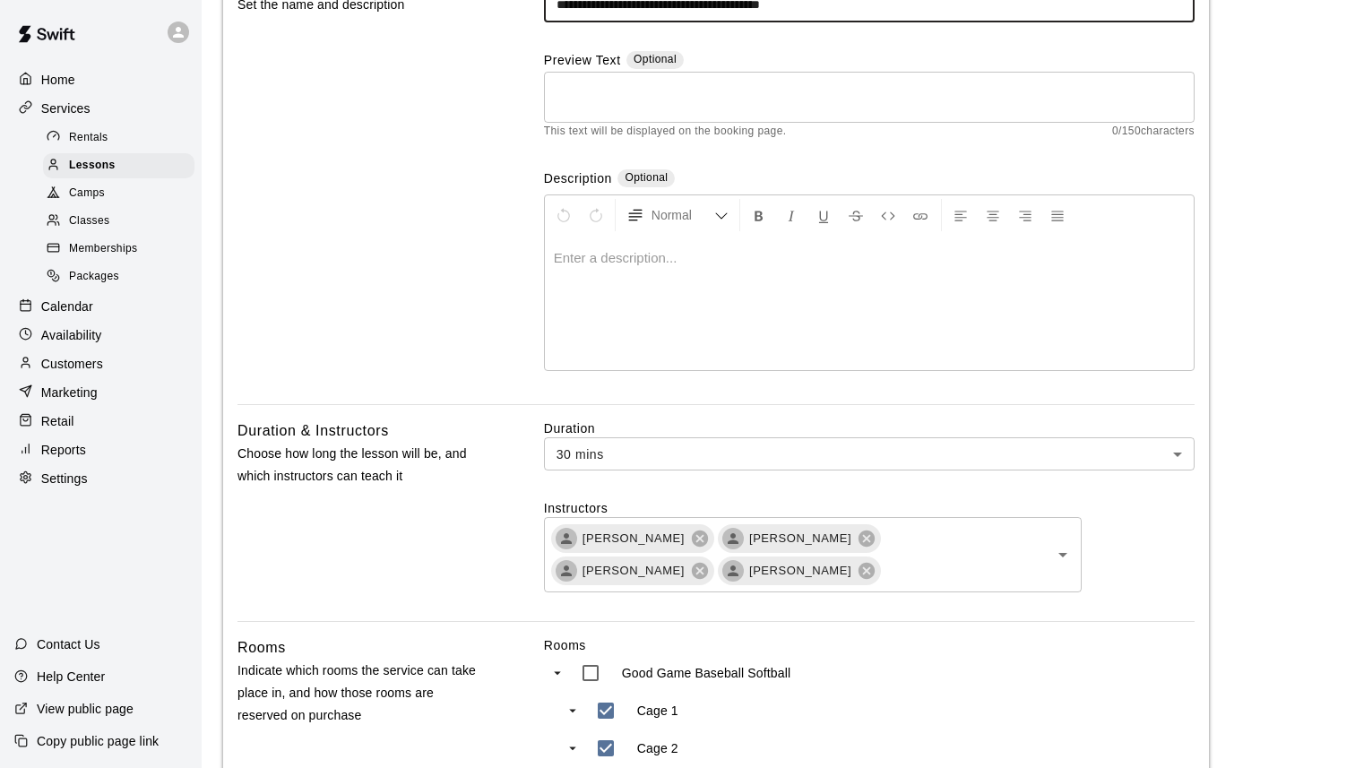
scroll to position [374, 0]
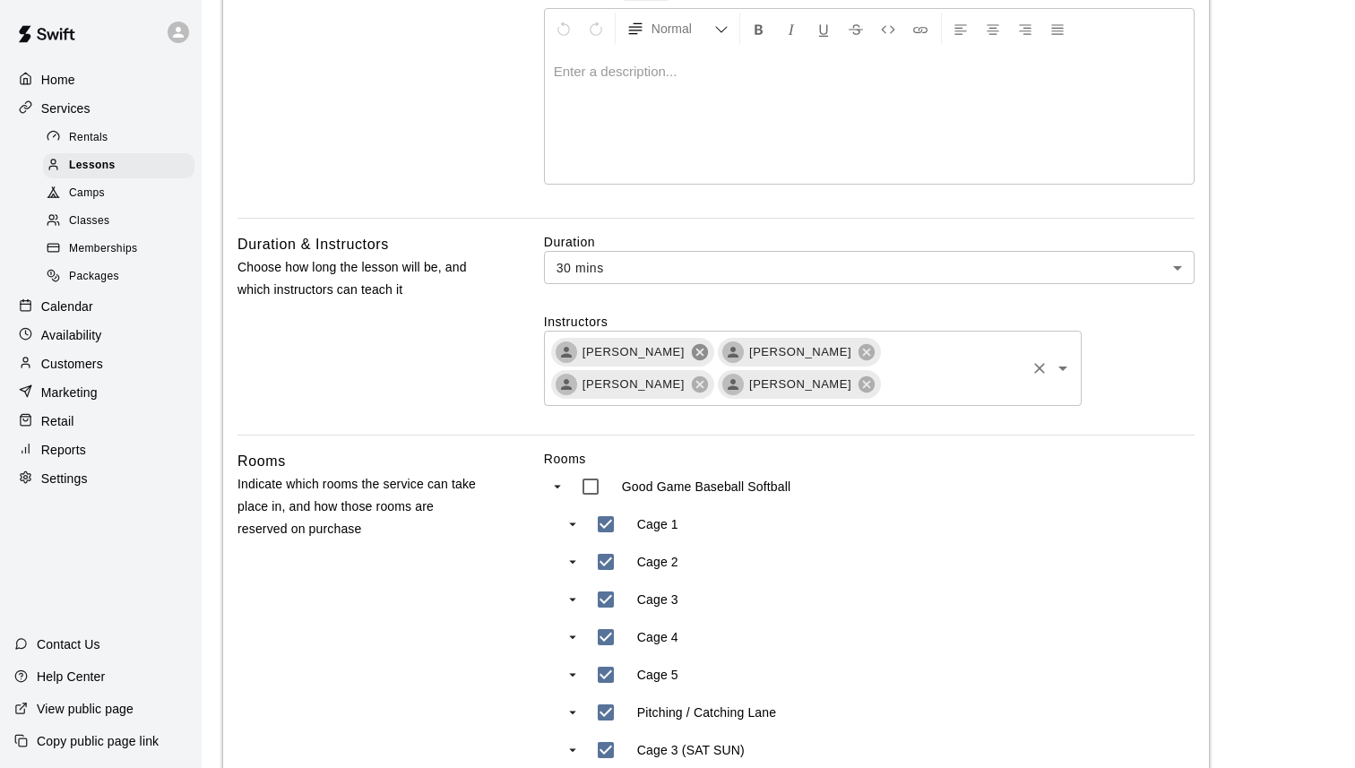
click at [708, 353] on icon at bounding box center [700, 352] width 16 height 16
click at [690, 355] on icon at bounding box center [700, 352] width 20 height 20
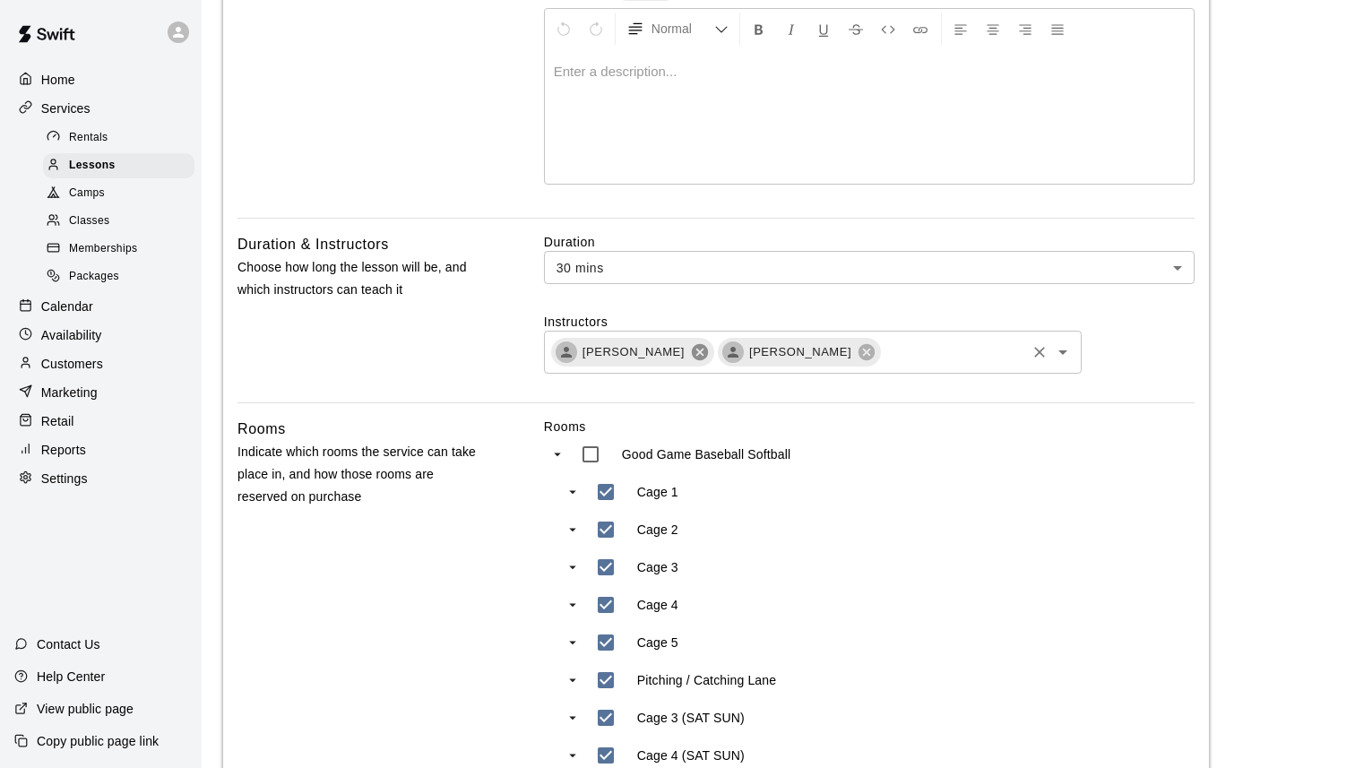
click at [683, 355] on span "[PERSON_NAME]" at bounding box center [634, 352] width 124 height 18
type input "**********"
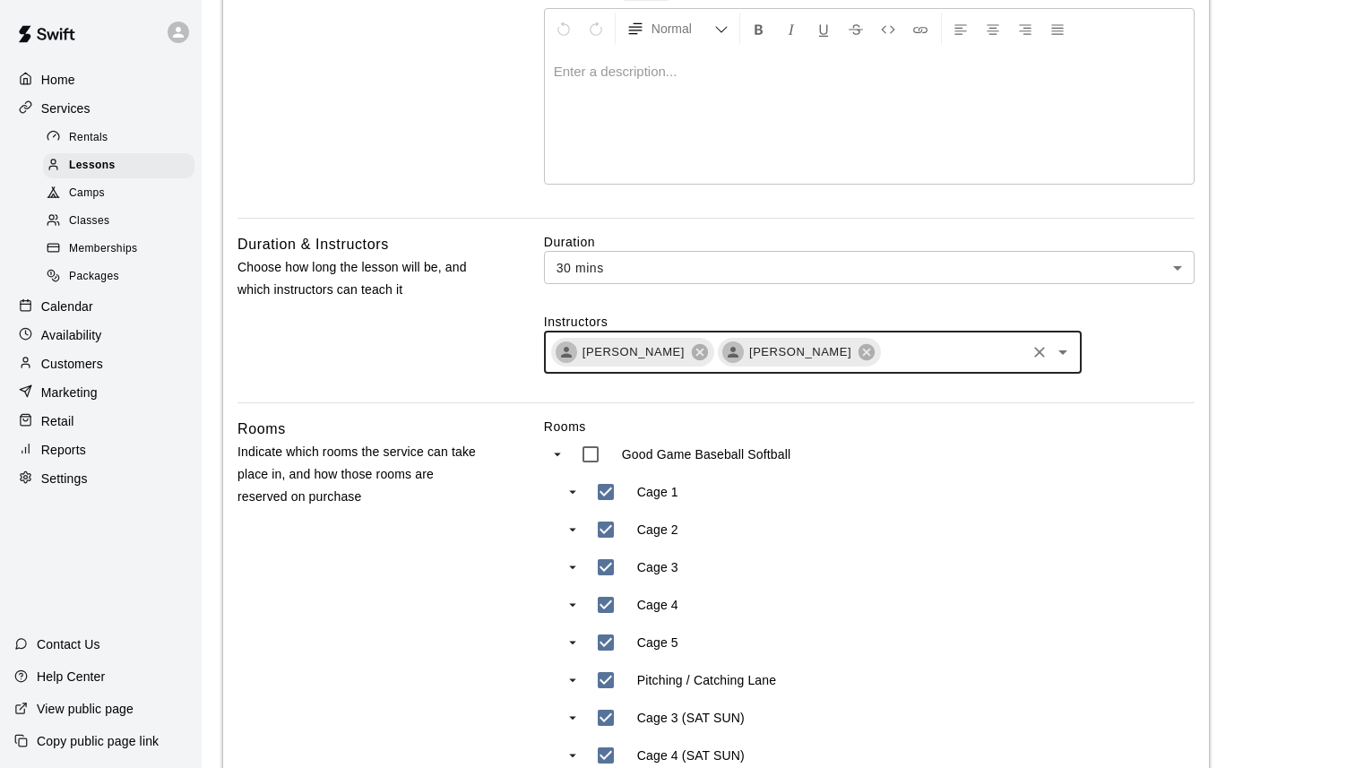
click at [688, 355] on span "[PERSON_NAME]" at bounding box center [634, 352] width 124 height 18
click at [697, 355] on icon at bounding box center [700, 352] width 20 height 20
click at [716, 355] on input "text" at bounding box center [869, 353] width 307 height 22
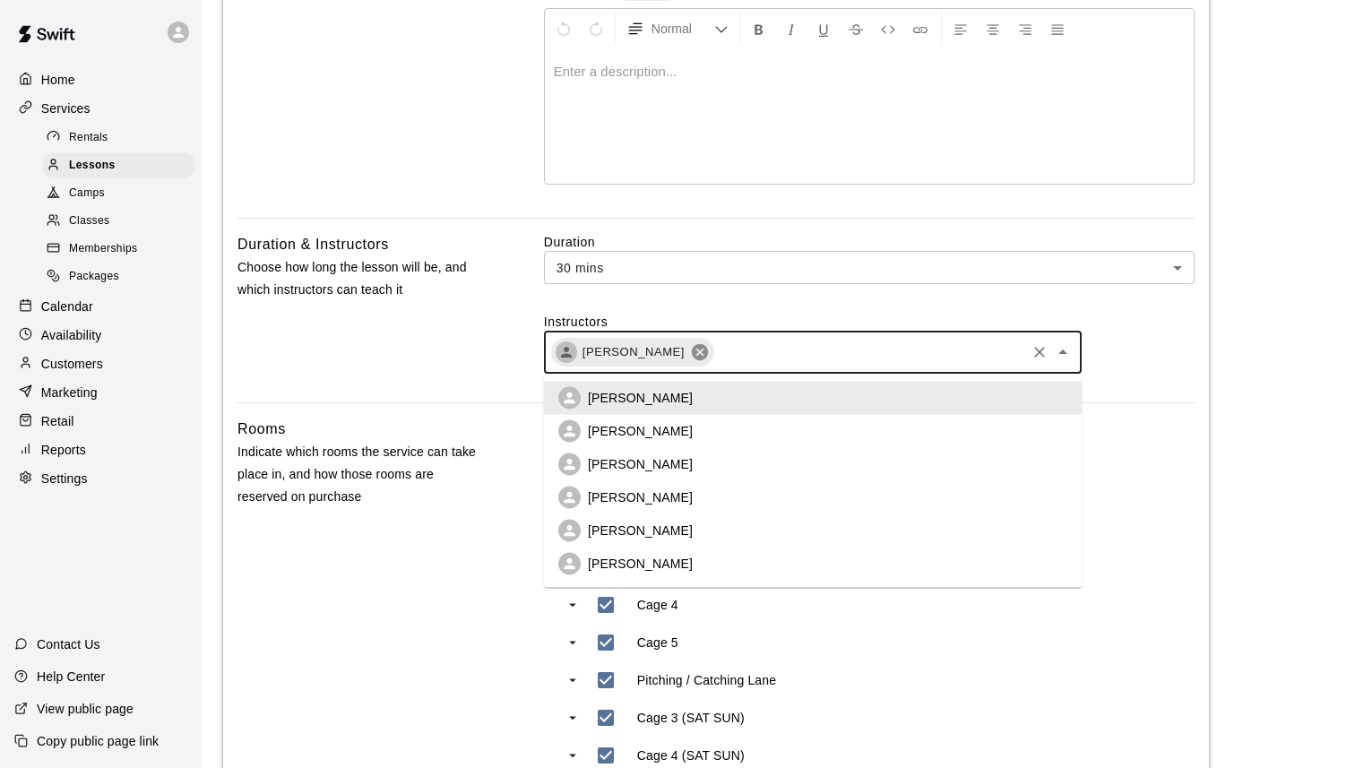
click at [692, 354] on icon at bounding box center [700, 352] width 16 height 16
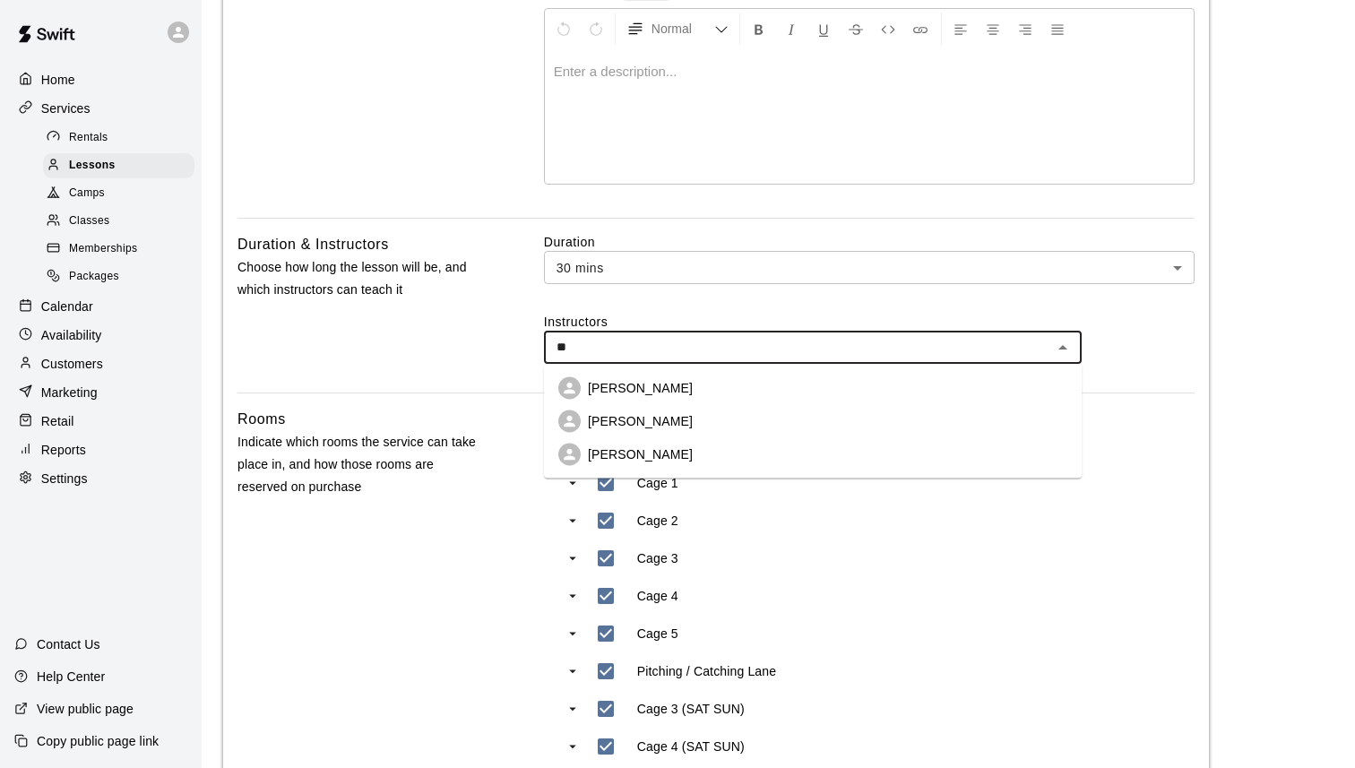
type input "***"
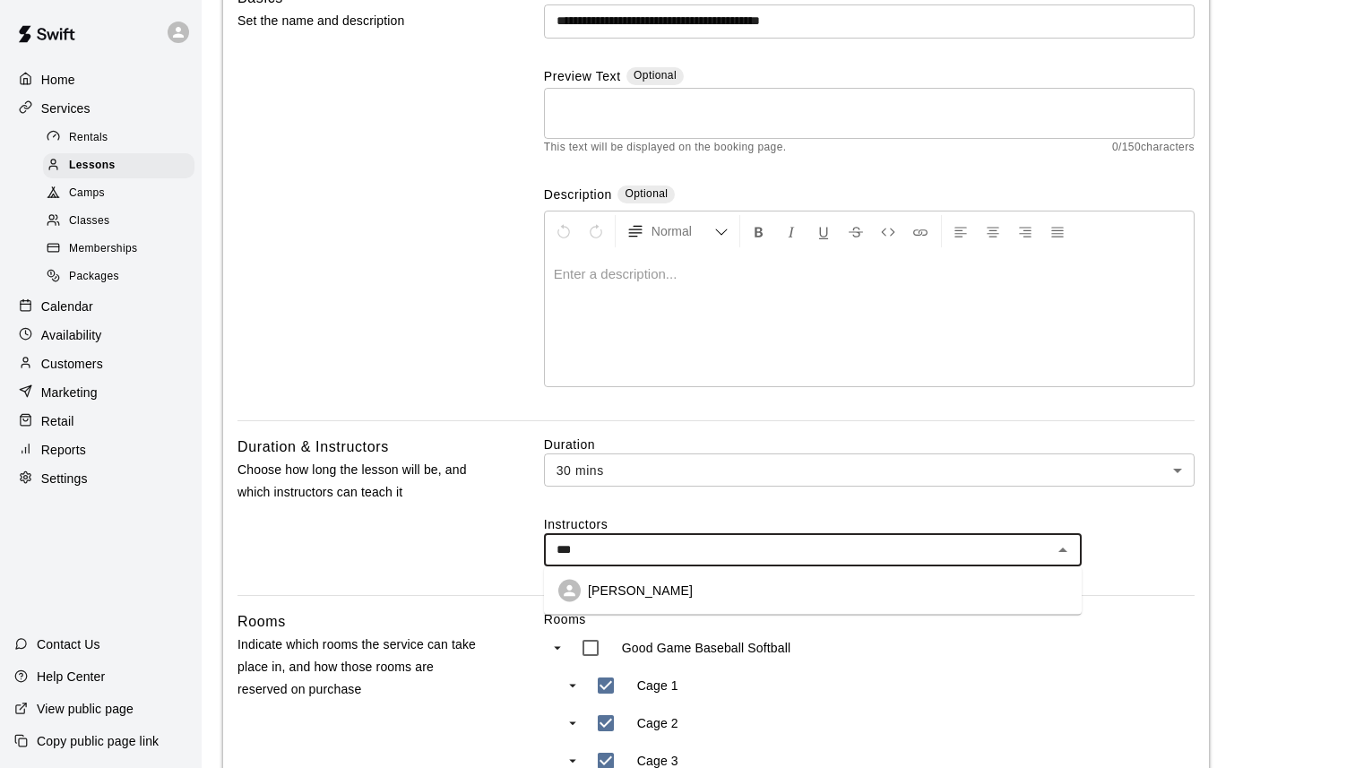
scroll to position [26, 0]
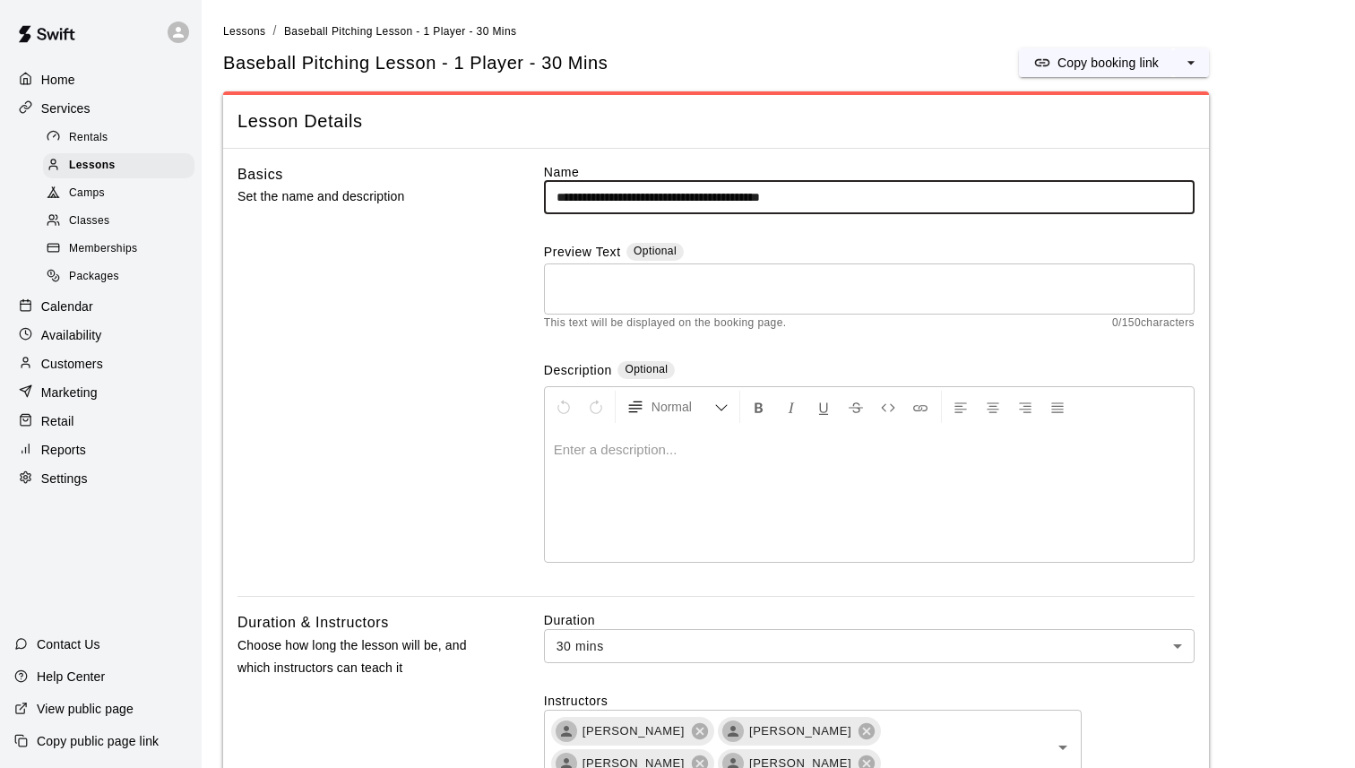
click at [89, 472] on div "Settings" at bounding box center [100, 478] width 173 height 27
select select "**"
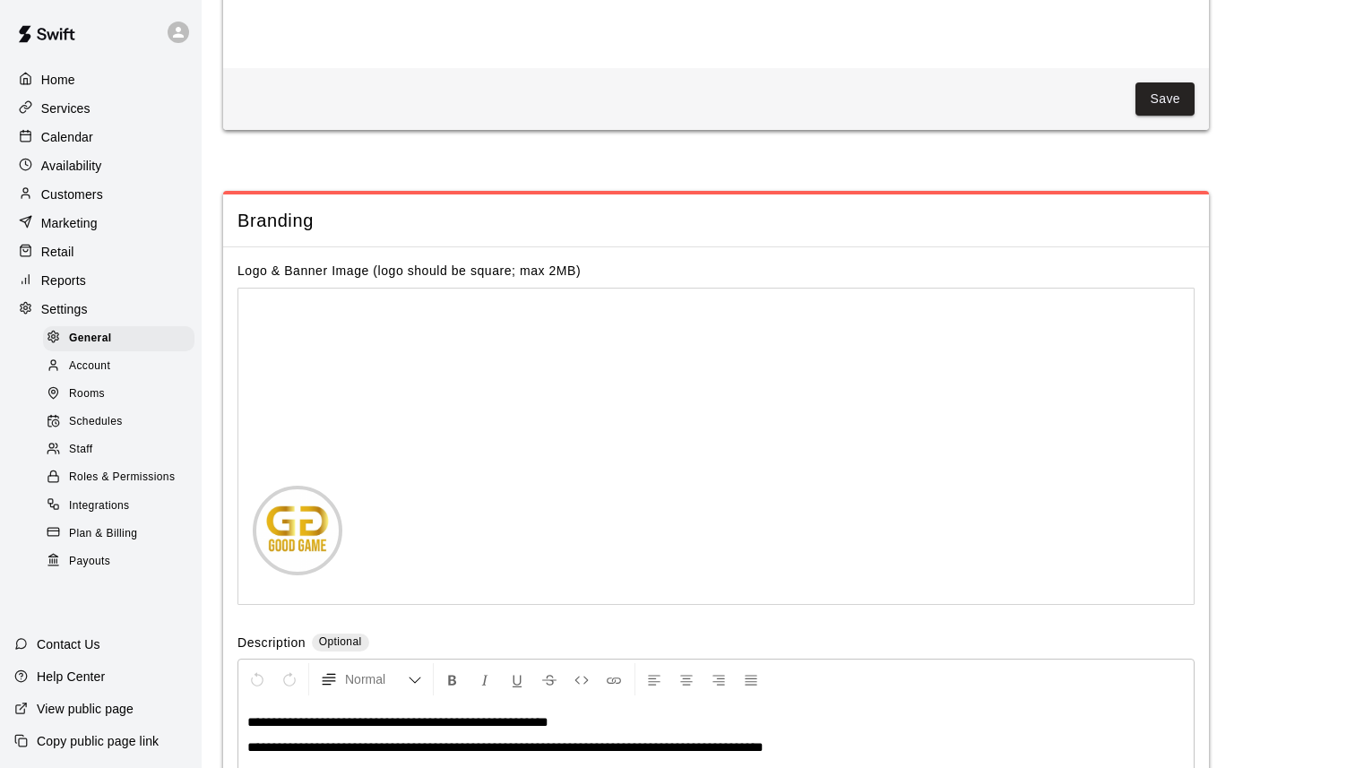
scroll to position [3639, 0]
click at [94, 452] on div "Staff" at bounding box center [118, 449] width 151 height 25
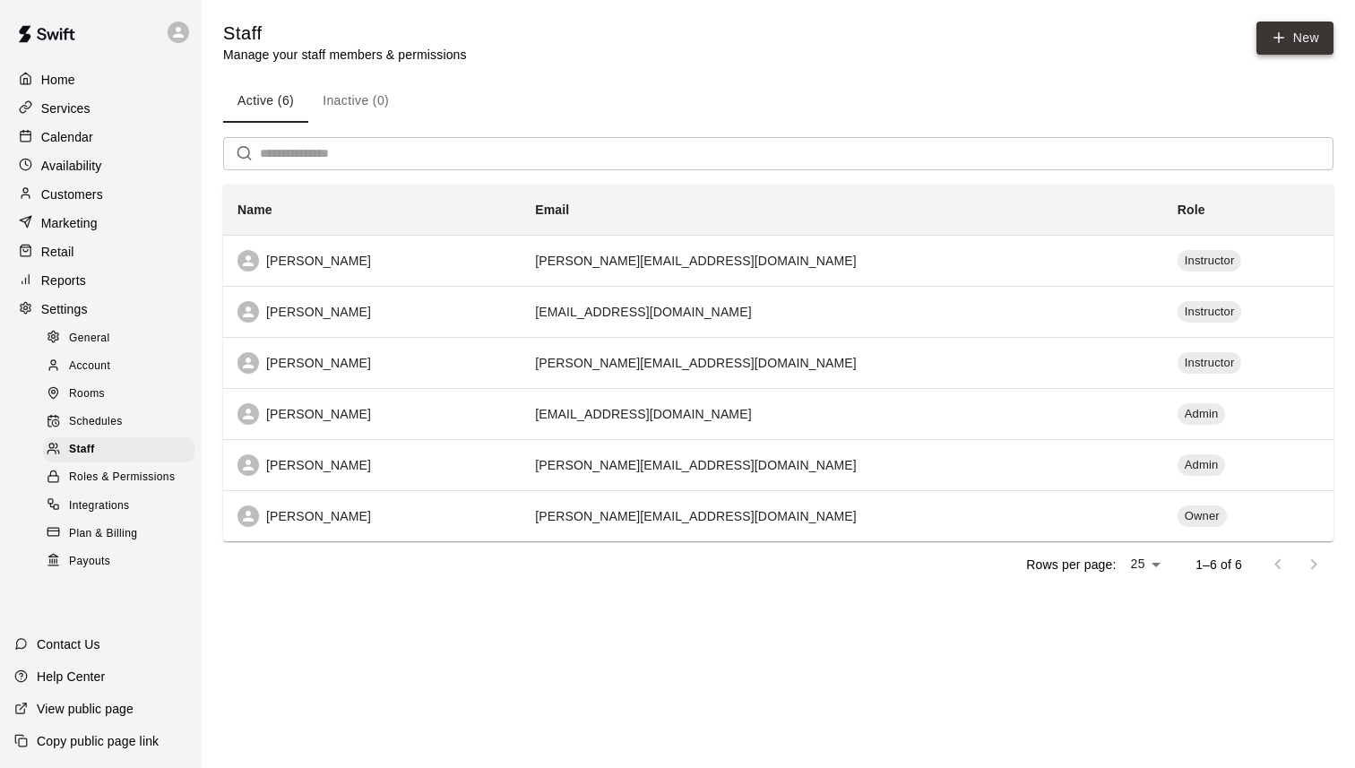
click at [1312, 49] on link "New" at bounding box center [1295, 38] width 77 height 33
select select "**"
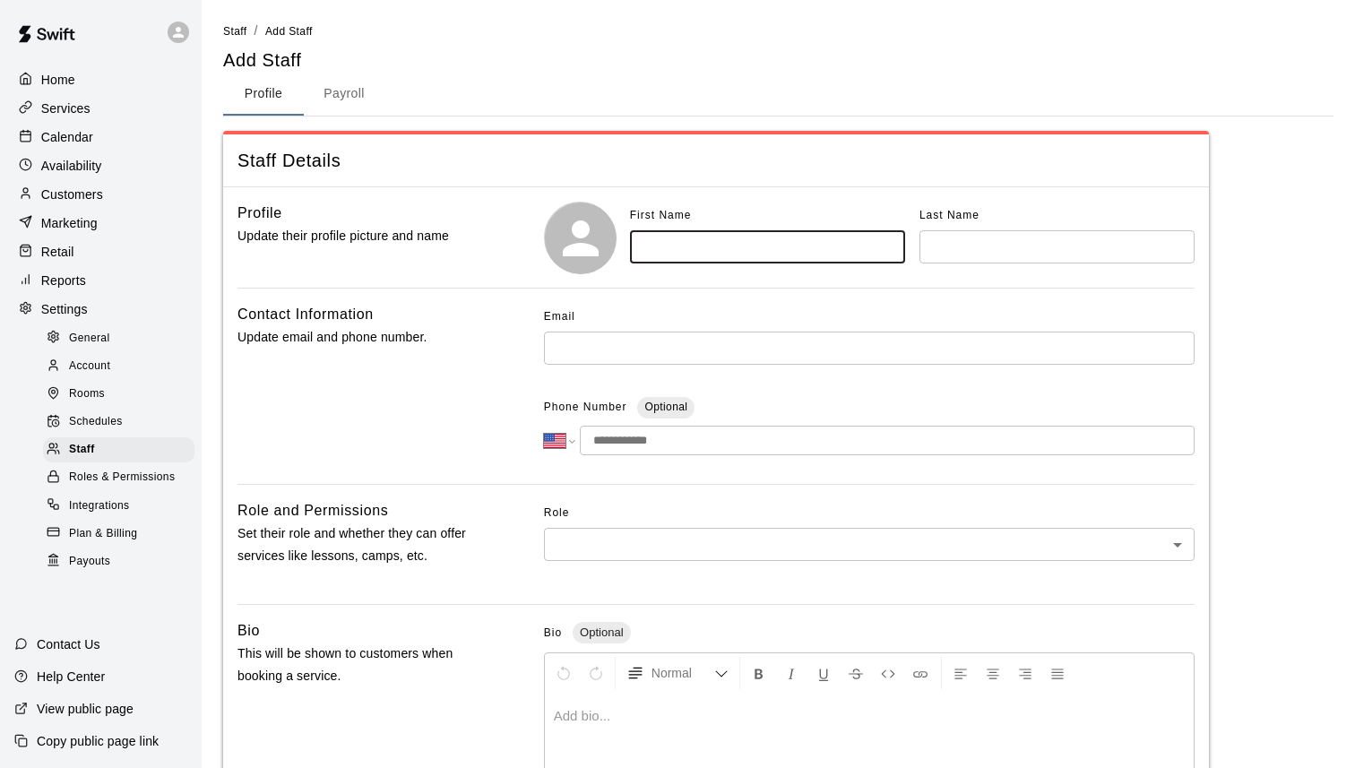
click at [719, 235] on input "text" at bounding box center [767, 246] width 275 height 33
type input "*******"
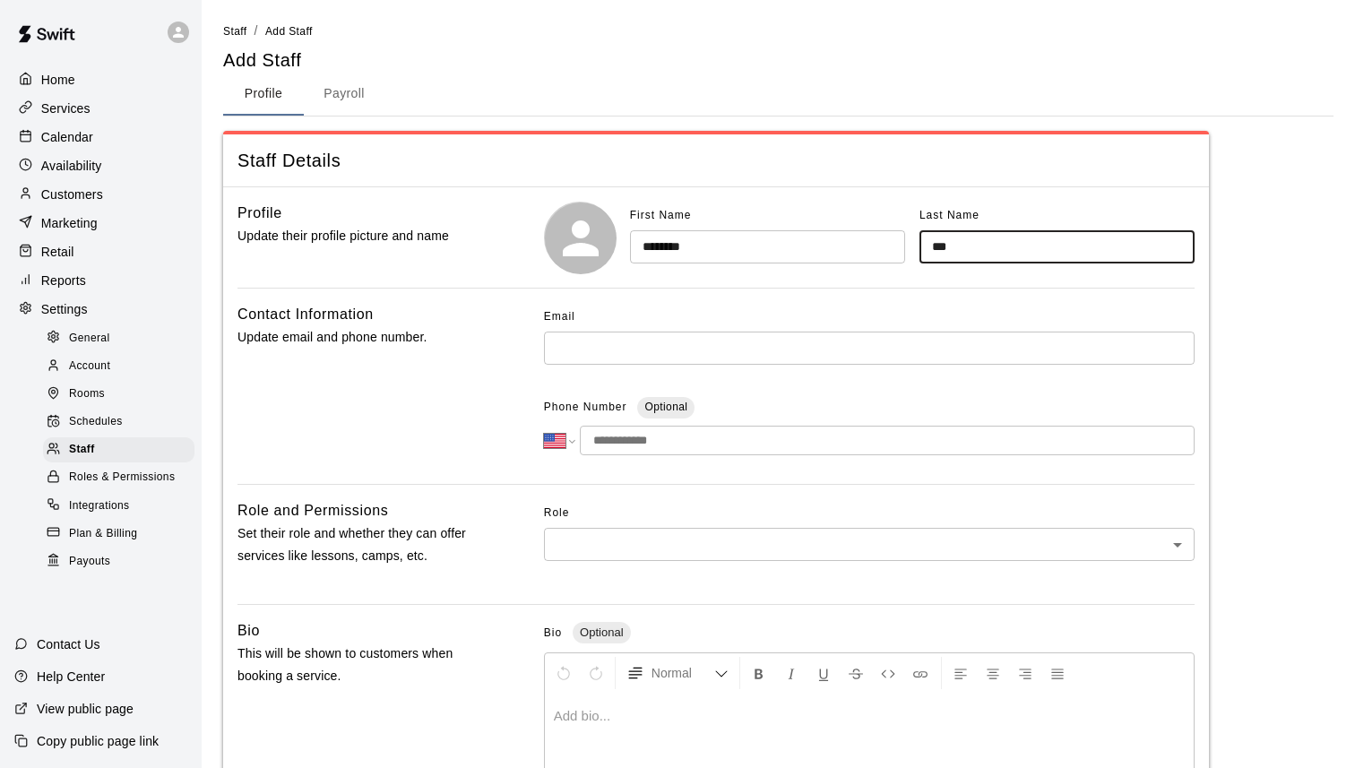
type input "***"
click at [606, 359] on input "text" at bounding box center [869, 348] width 651 height 33
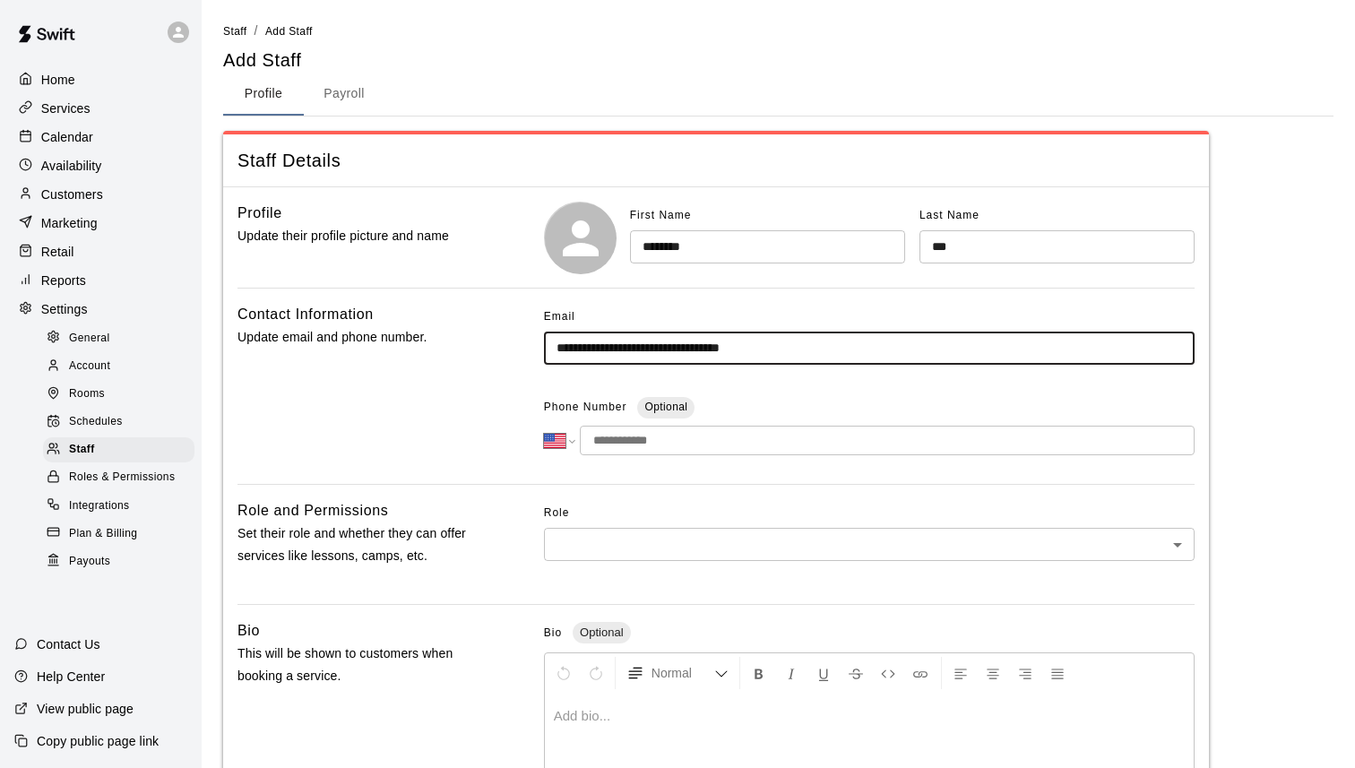
type input "**********"
click at [636, 444] on input "tel" at bounding box center [887, 441] width 615 height 30
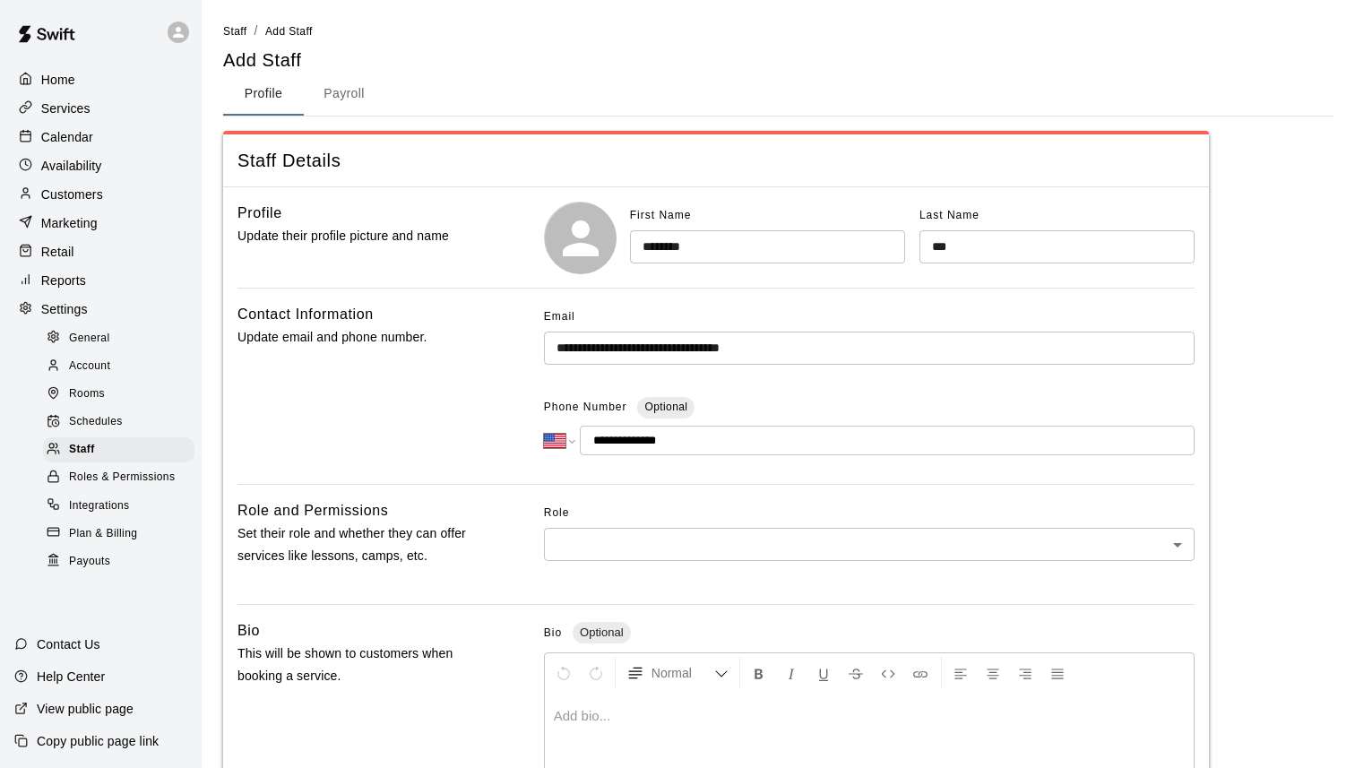
type input "**********"
click at [605, 545] on body "**********" at bounding box center [677, 587] width 1355 height 1175
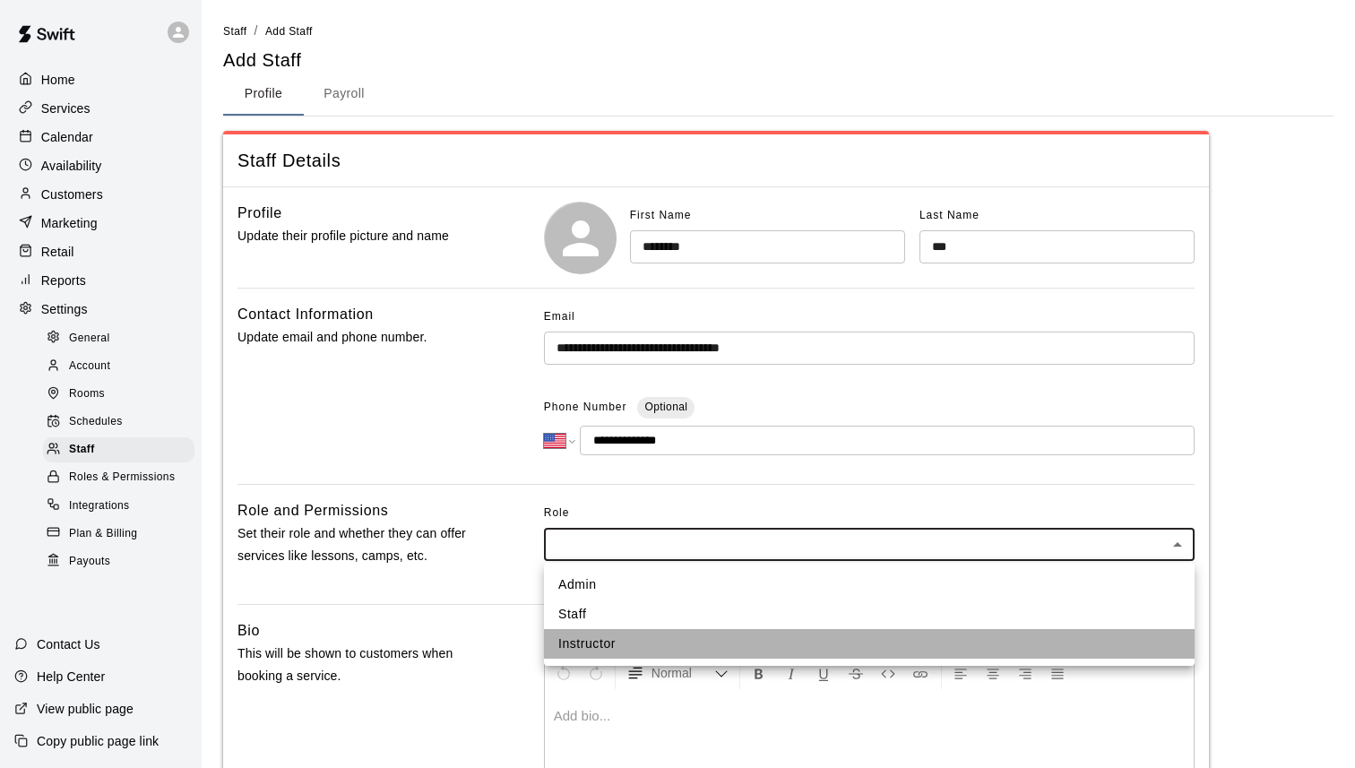
click at [615, 648] on li "Instructor" at bounding box center [869, 644] width 651 height 30
type input "**********"
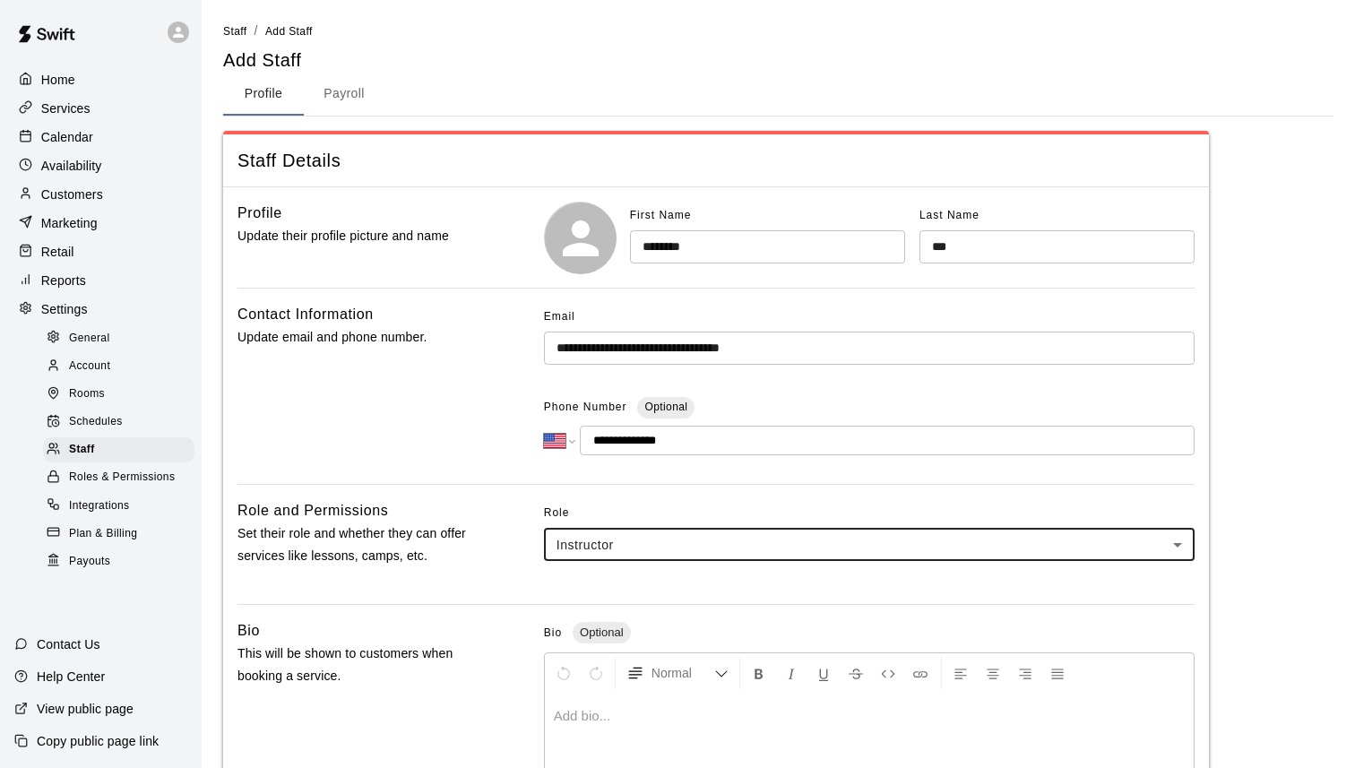
click at [338, 75] on button "Payroll" at bounding box center [344, 94] width 81 height 43
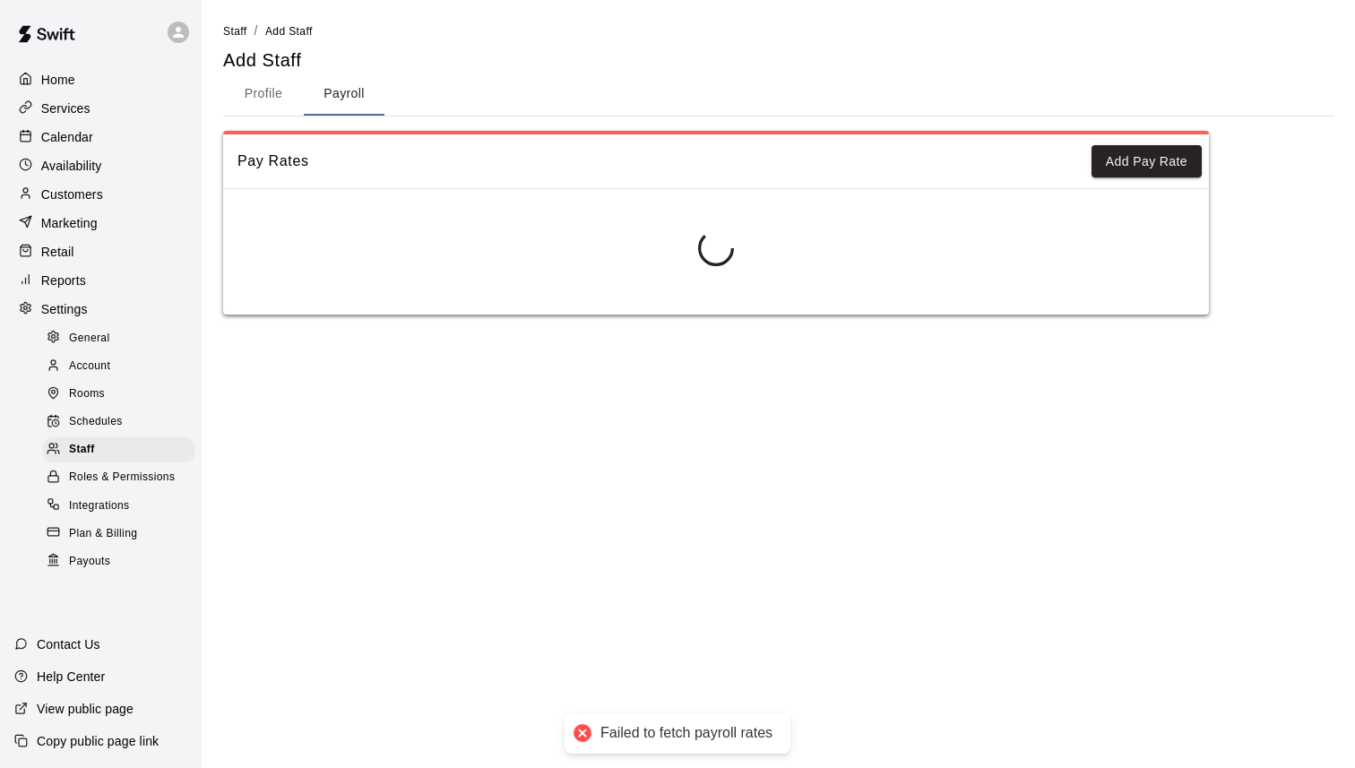
click at [253, 102] on button "Profile" at bounding box center [263, 94] width 81 height 43
select select "**"
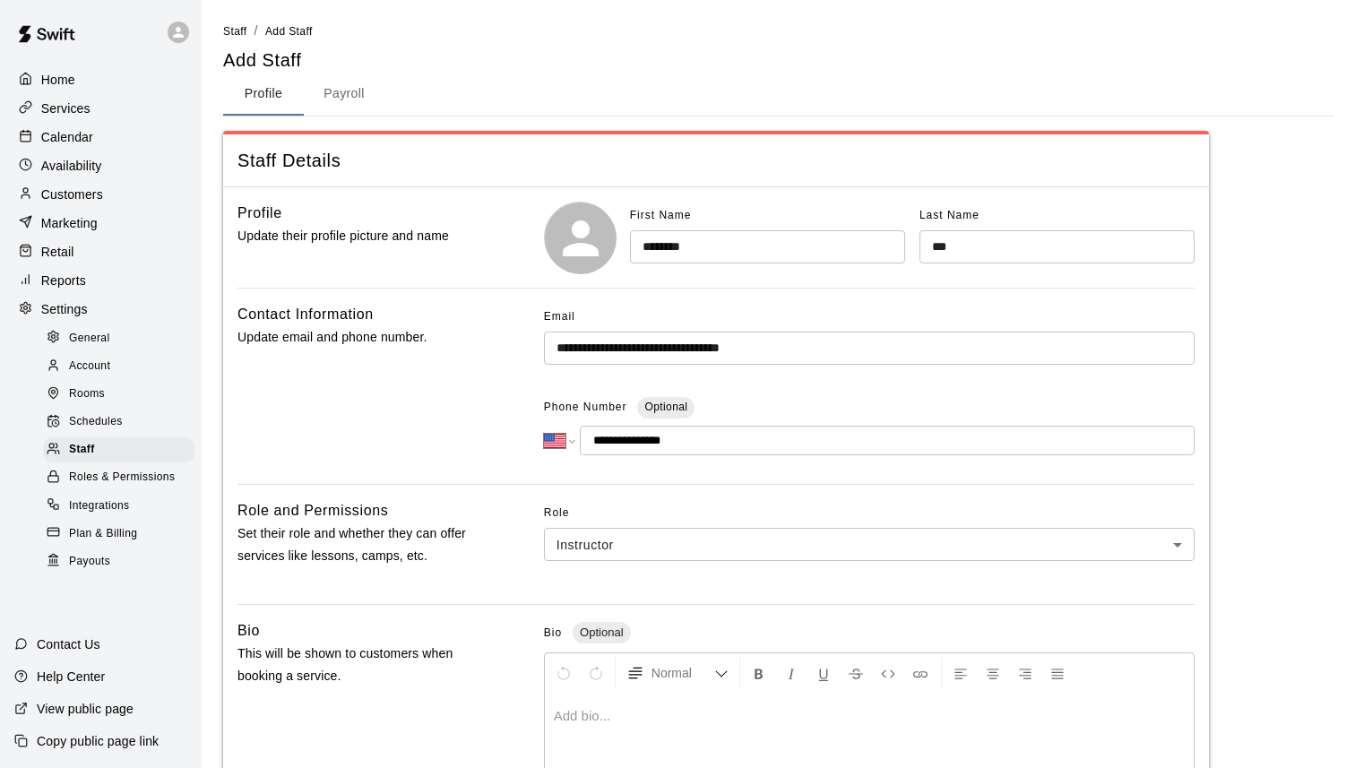
scroll to position [408, 0]
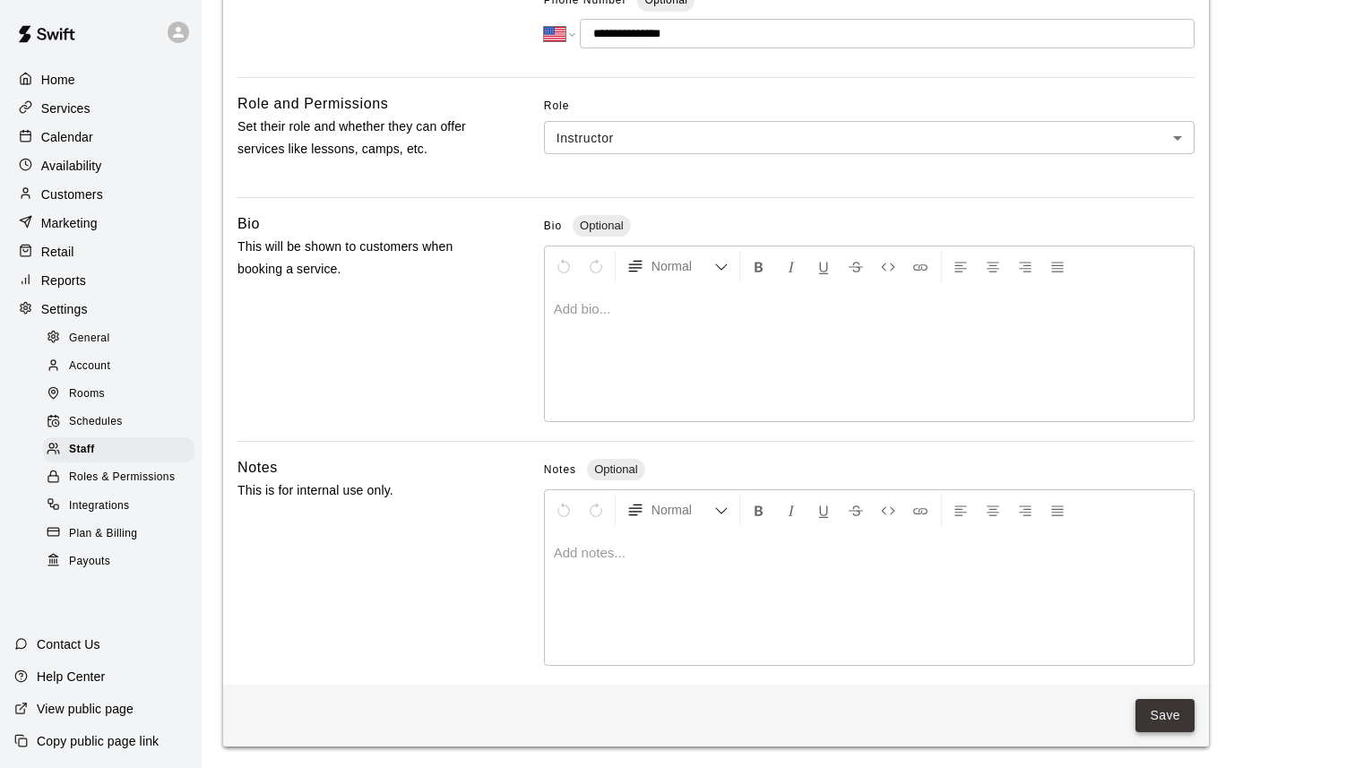
click at [1154, 723] on button "Save" at bounding box center [1165, 715] width 59 height 33
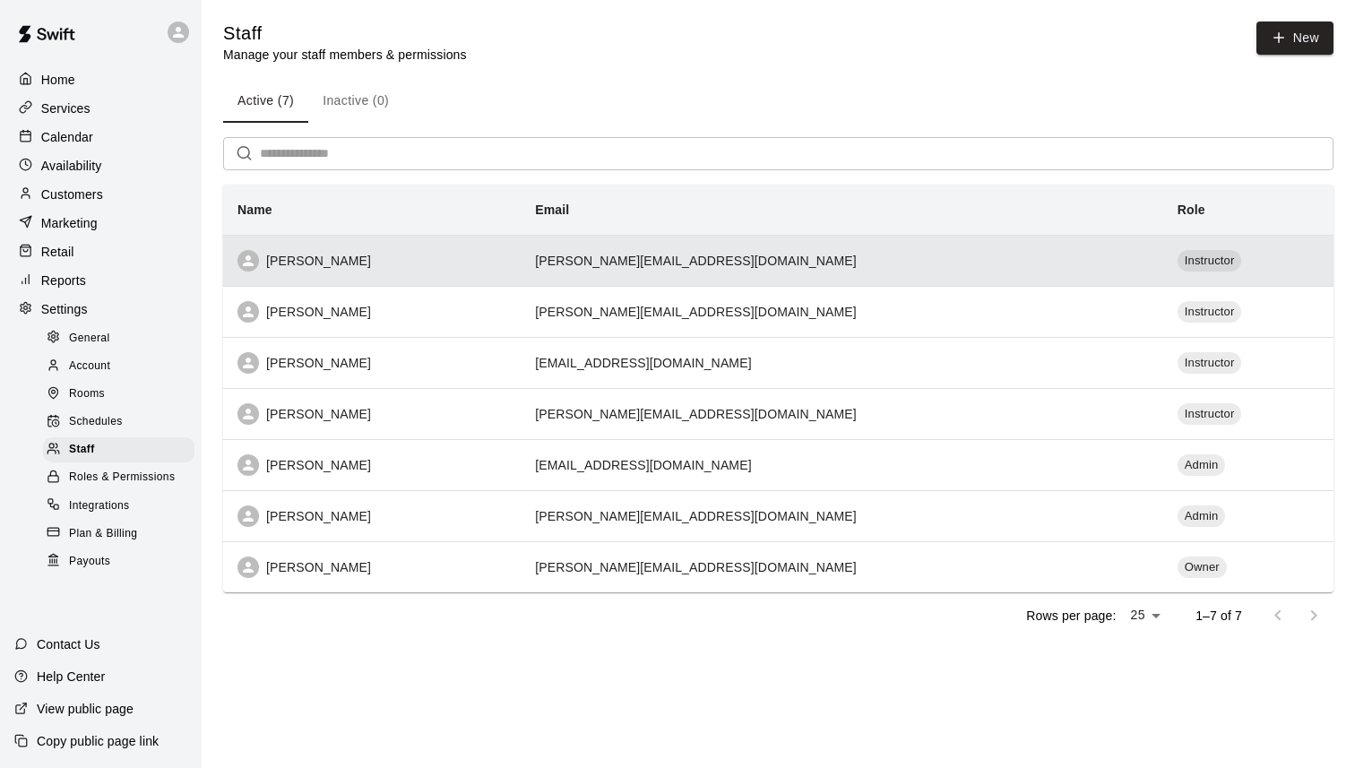
click at [484, 249] on th "[PERSON_NAME]" at bounding box center [372, 260] width 298 height 51
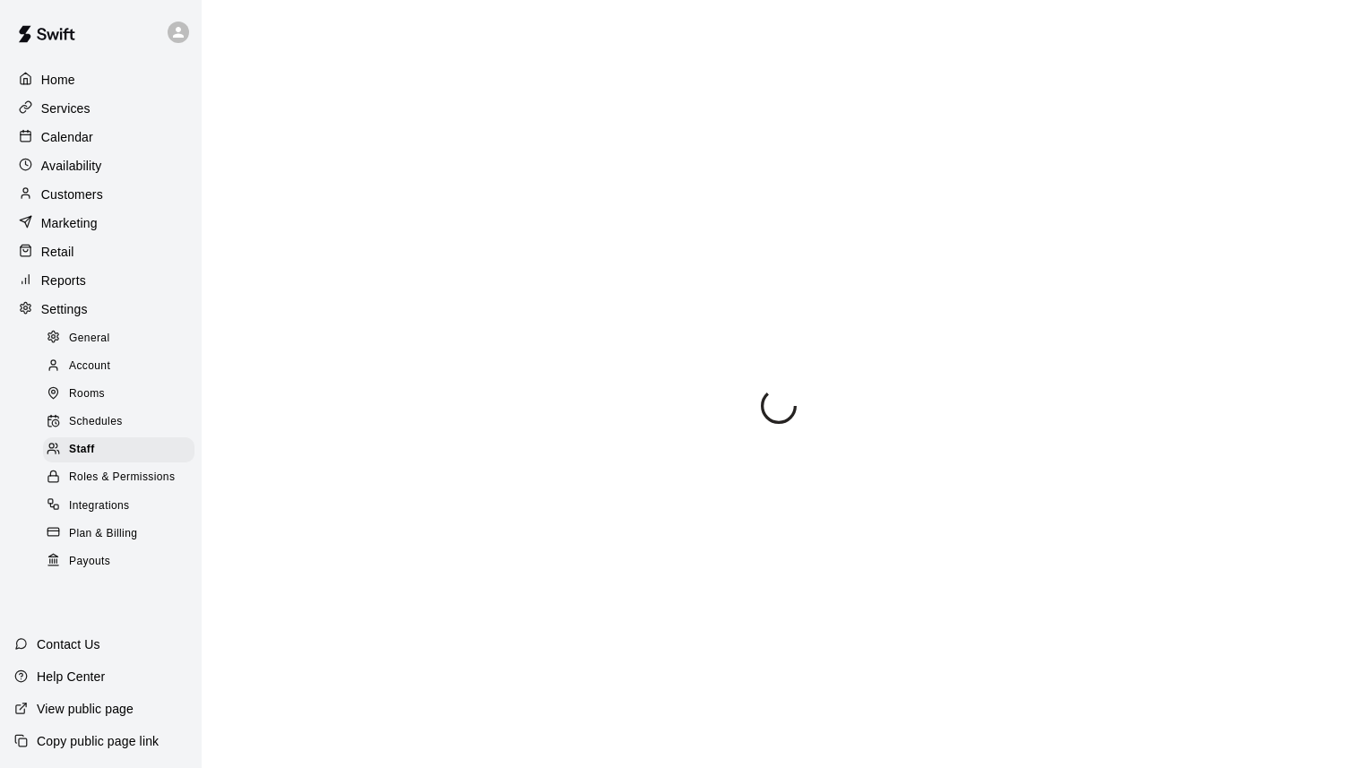
select select "**"
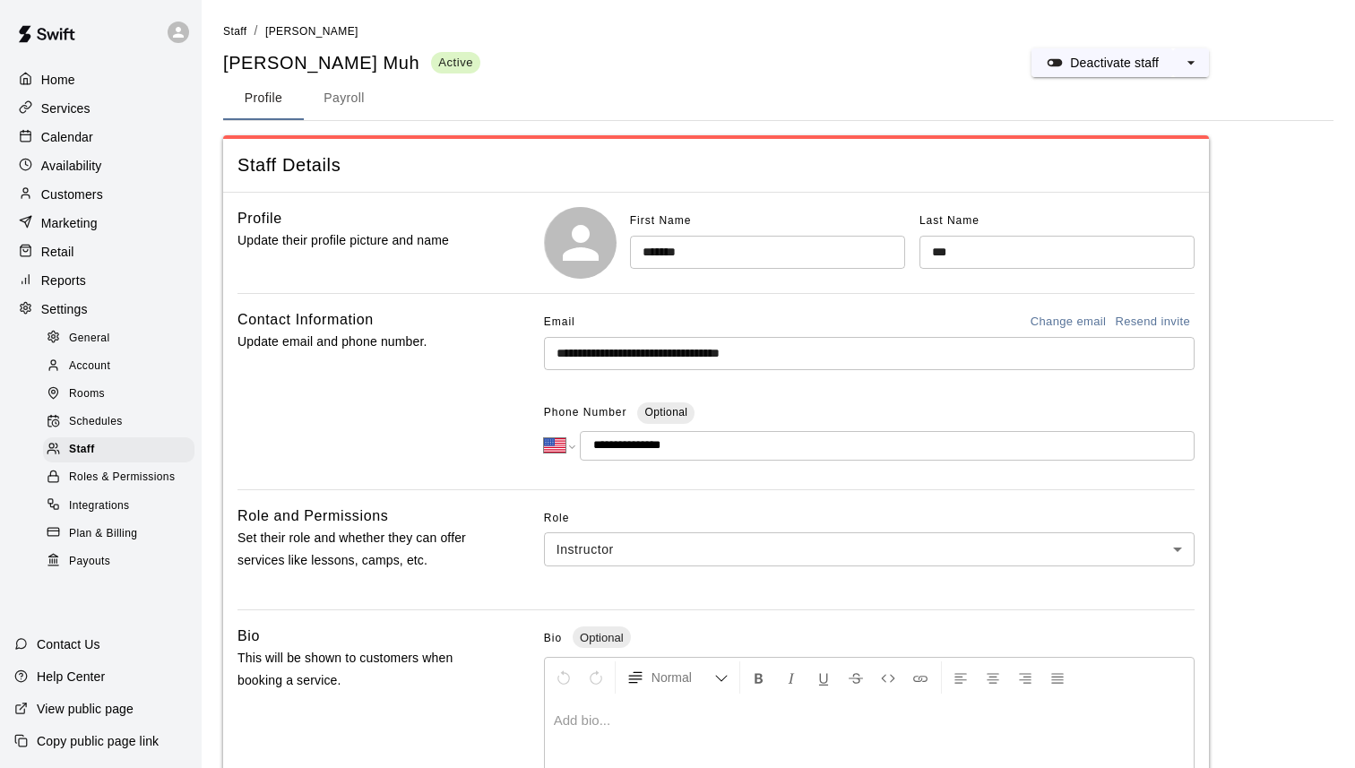
click at [720, 248] on input "*******" at bounding box center [767, 252] width 275 height 33
type input "*******"
click at [992, 254] on input "***" at bounding box center [1057, 252] width 275 height 33
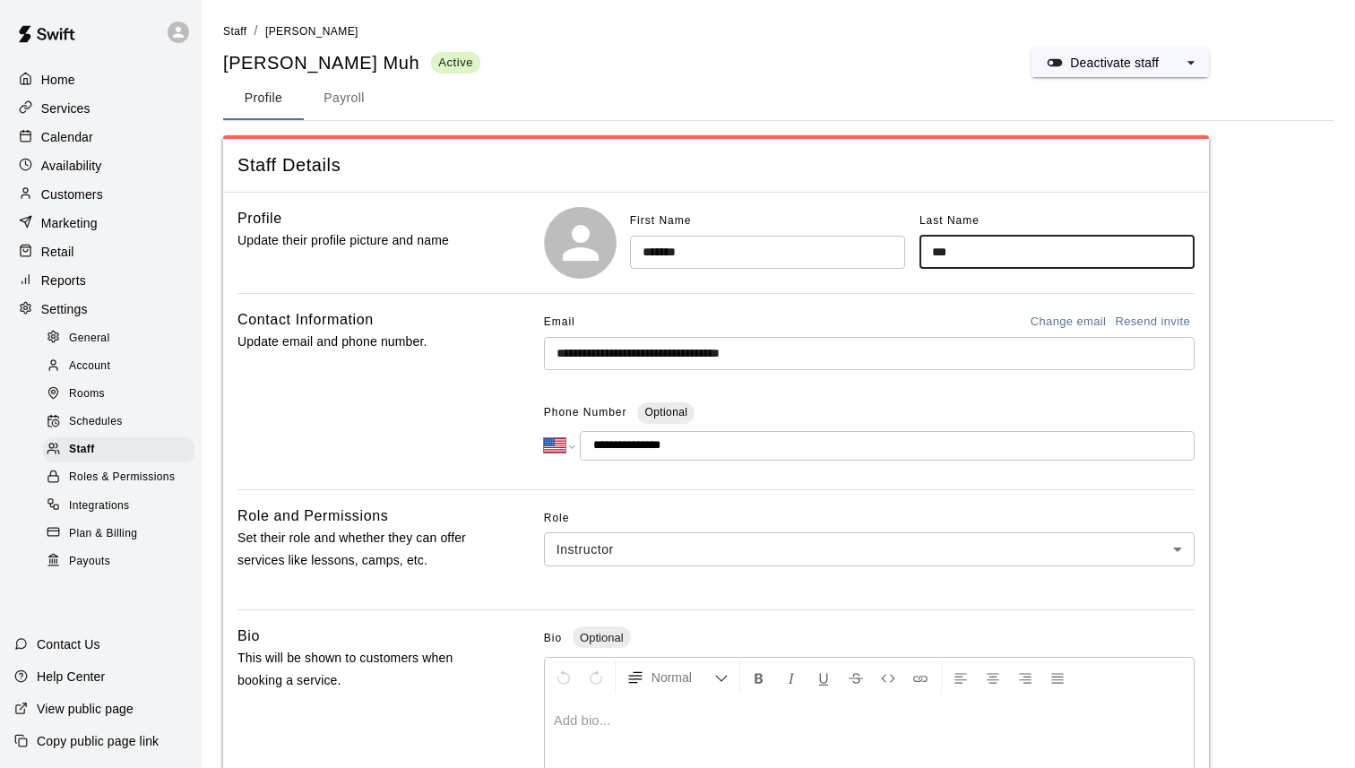
click at [992, 254] on input "***" at bounding box center [1057, 252] width 275 height 33
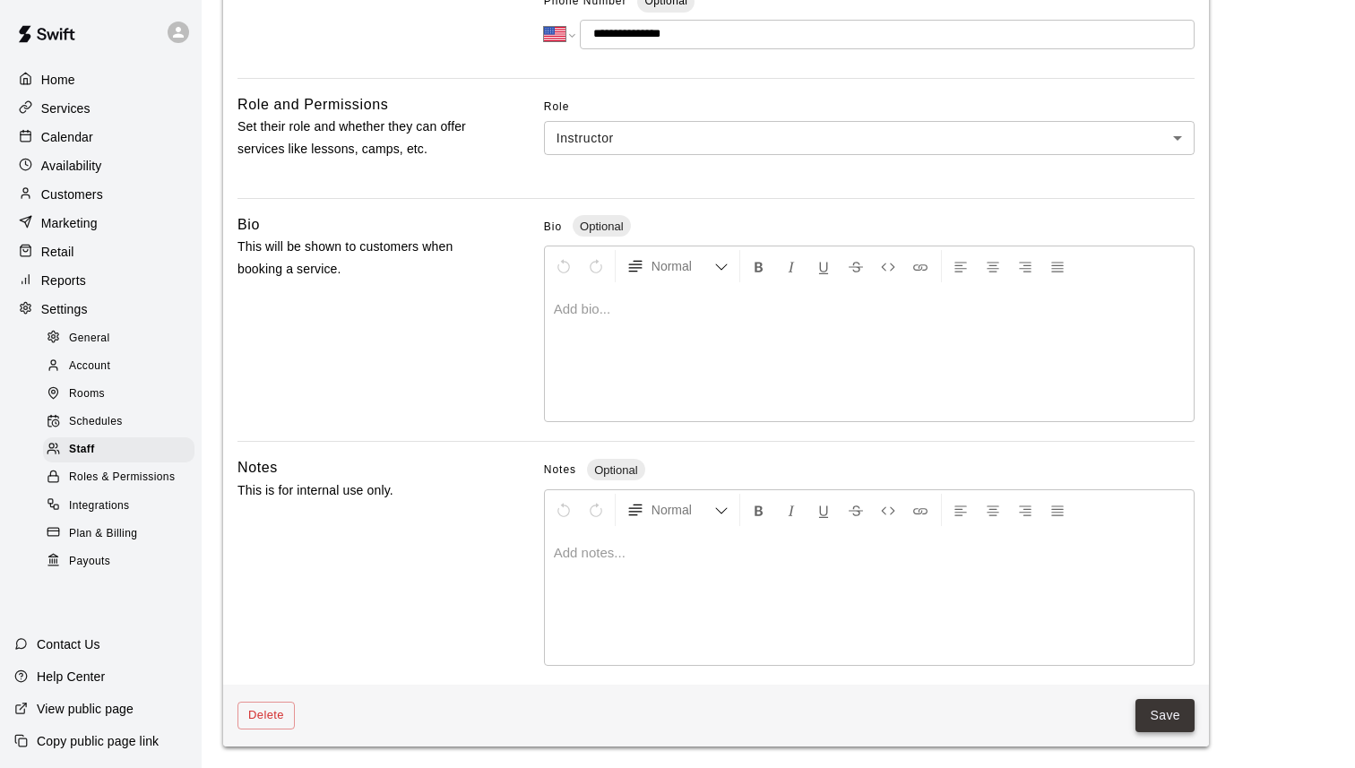
type input "***"
click at [1158, 722] on button "Save" at bounding box center [1165, 715] width 59 height 33
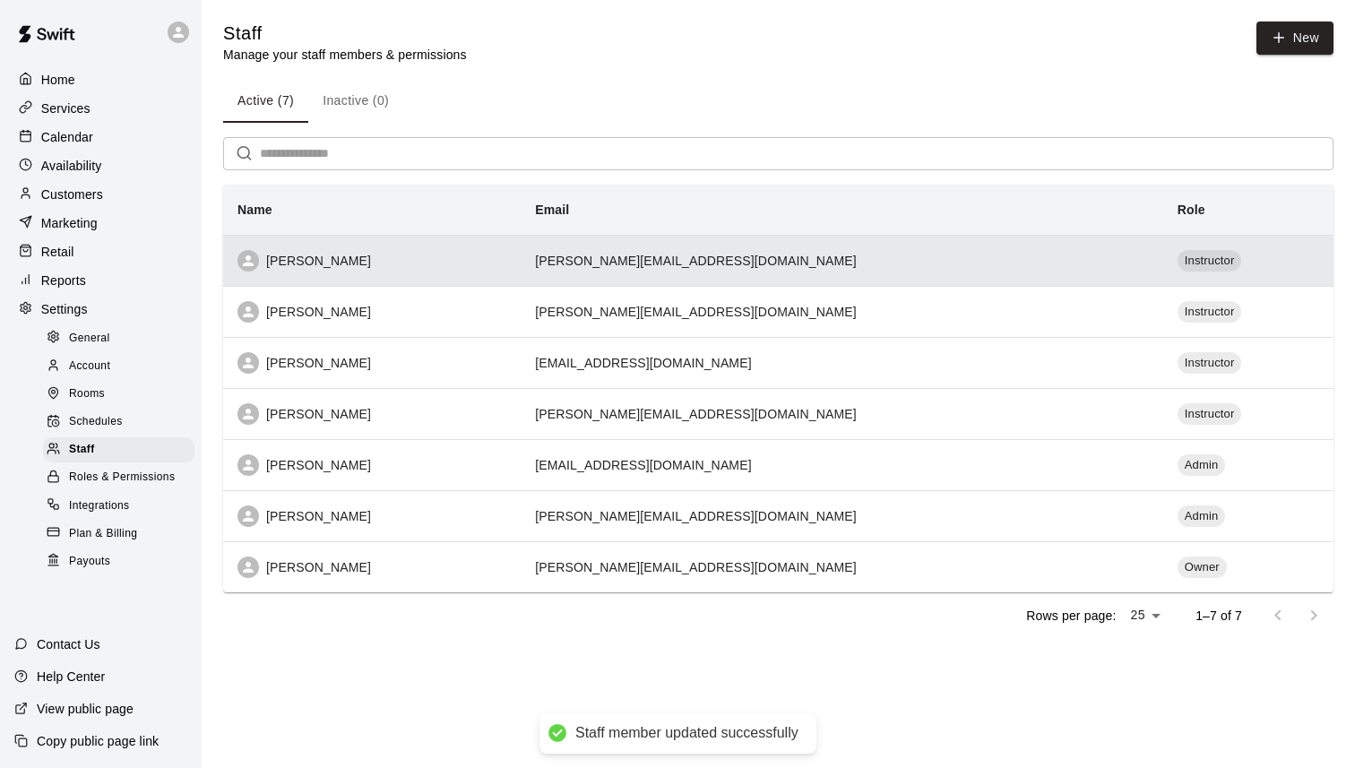
click at [472, 258] on div "[PERSON_NAME]" at bounding box center [372, 261] width 269 height 22
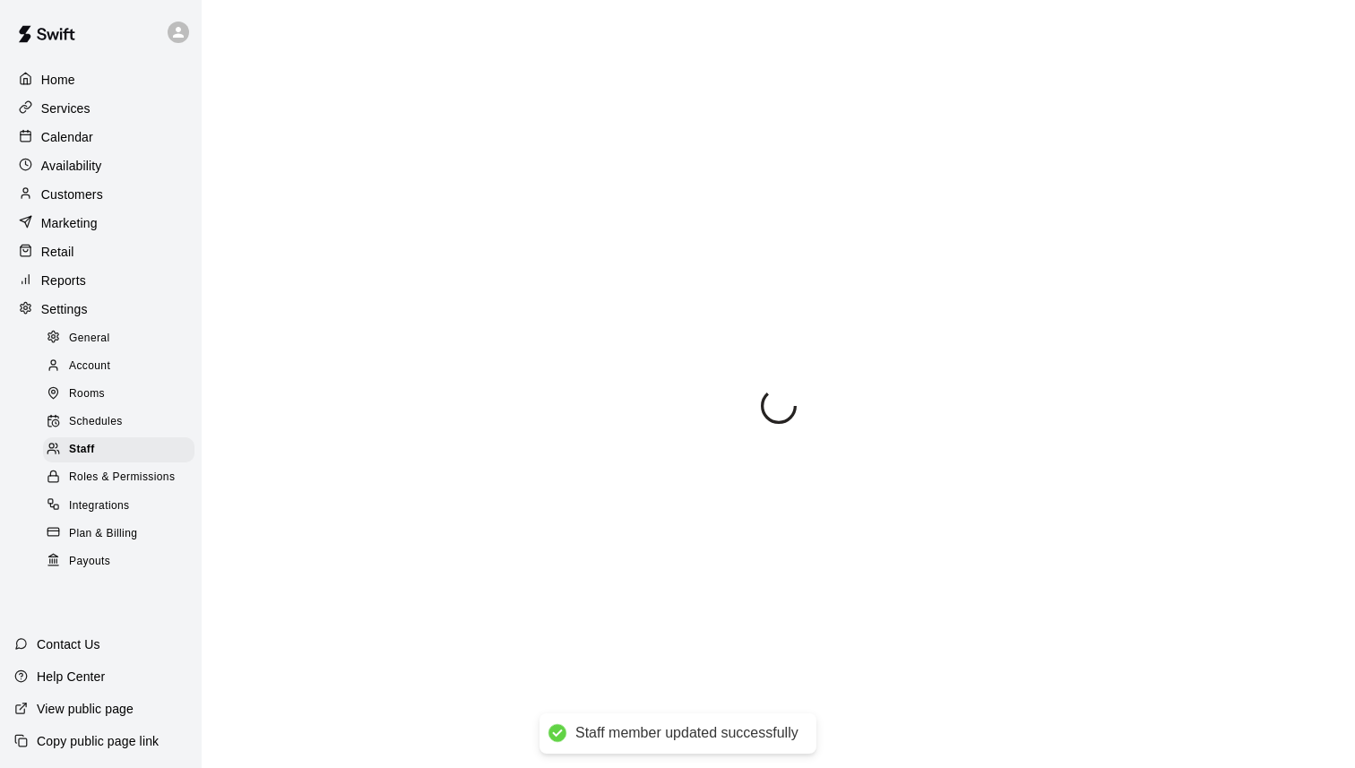
select select "**"
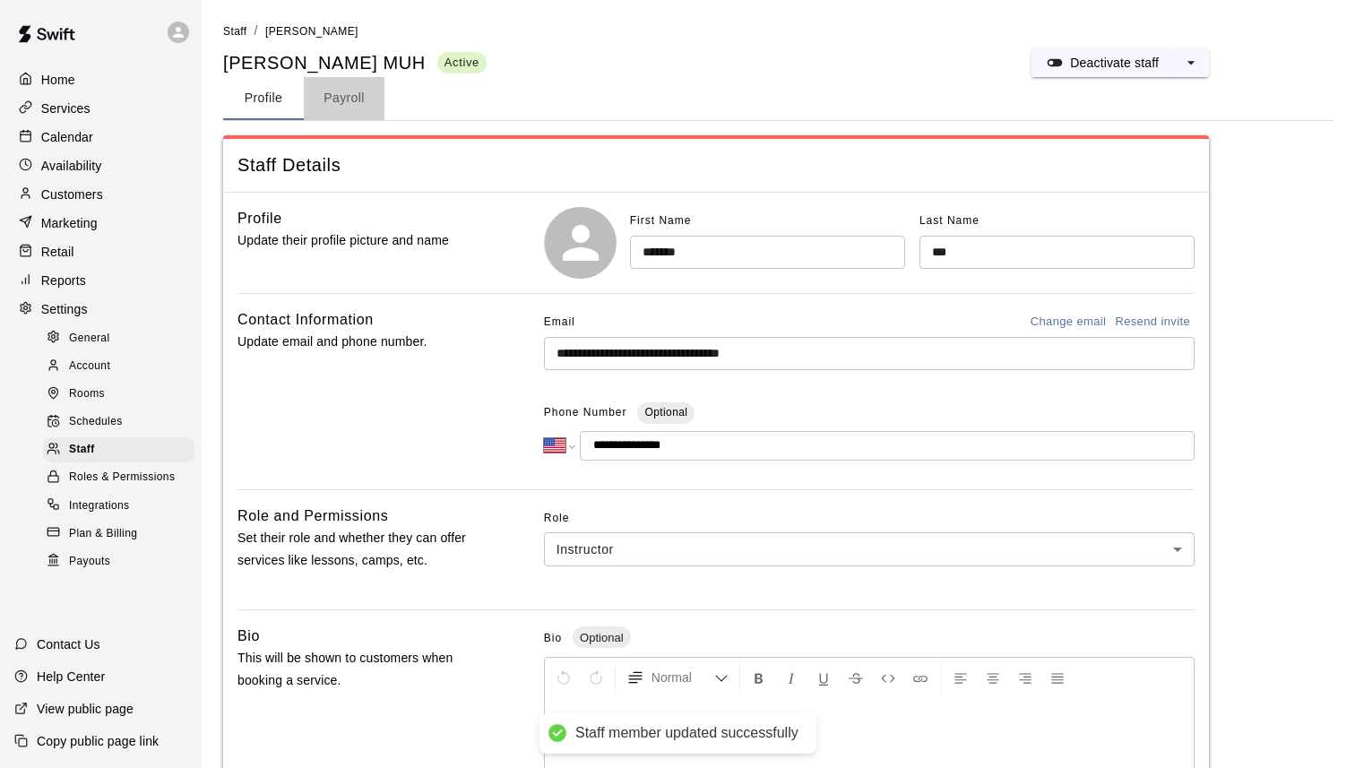
click at [356, 108] on button "Payroll" at bounding box center [344, 98] width 81 height 43
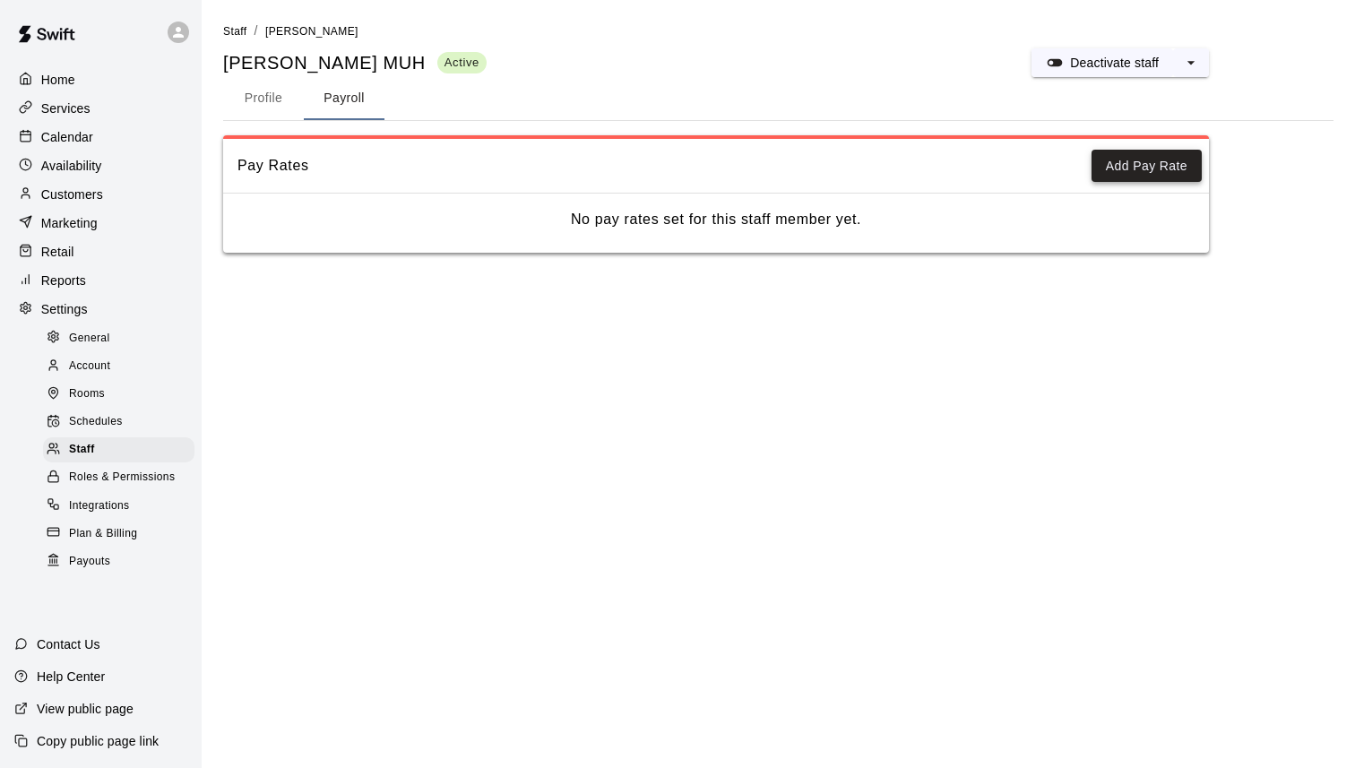
click at [1135, 174] on button "Add Pay Rate" at bounding box center [1147, 166] width 110 height 33
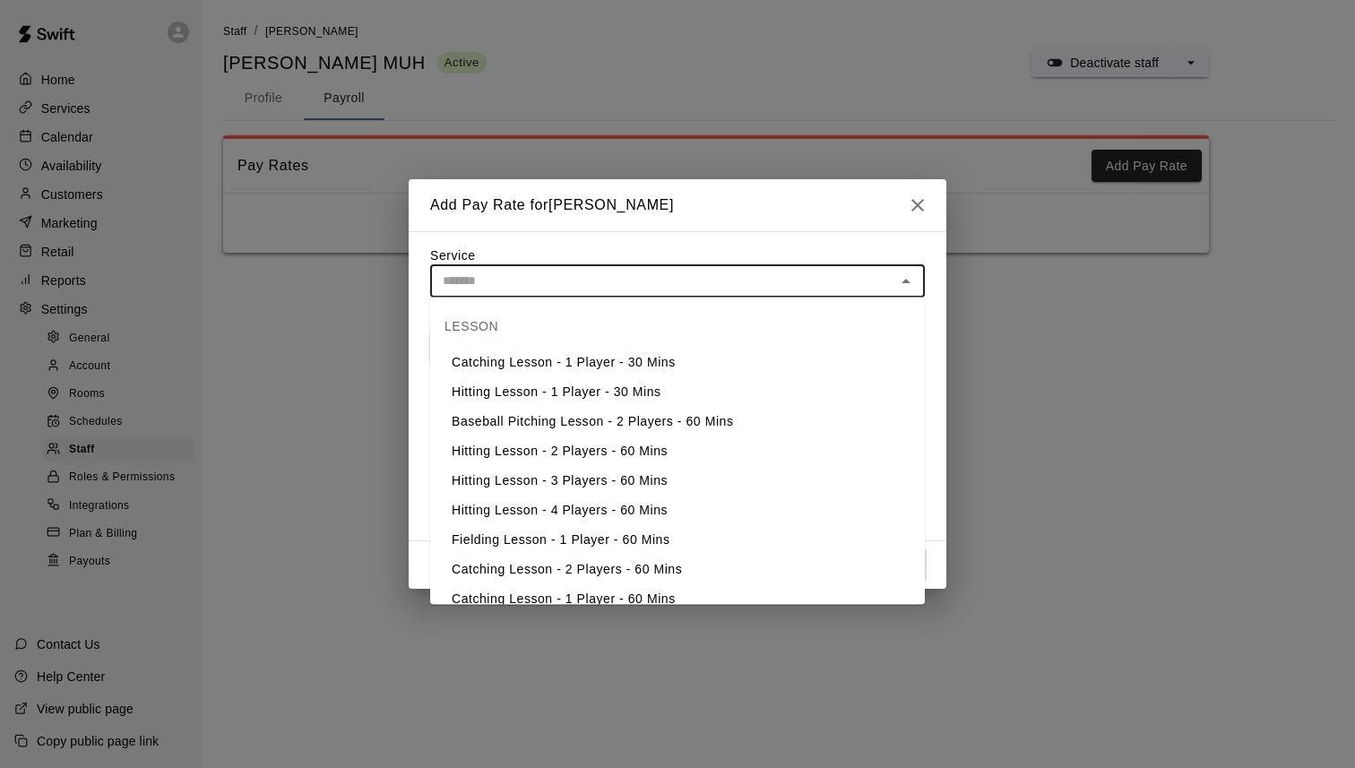
click at [693, 282] on input "text" at bounding box center [663, 281] width 454 height 22
click at [243, 437] on div "Add Pay Rate for [PERSON_NAME] Service ​ Type Hourly Commission Payroll for thi…" at bounding box center [677, 384] width 1355 height 768
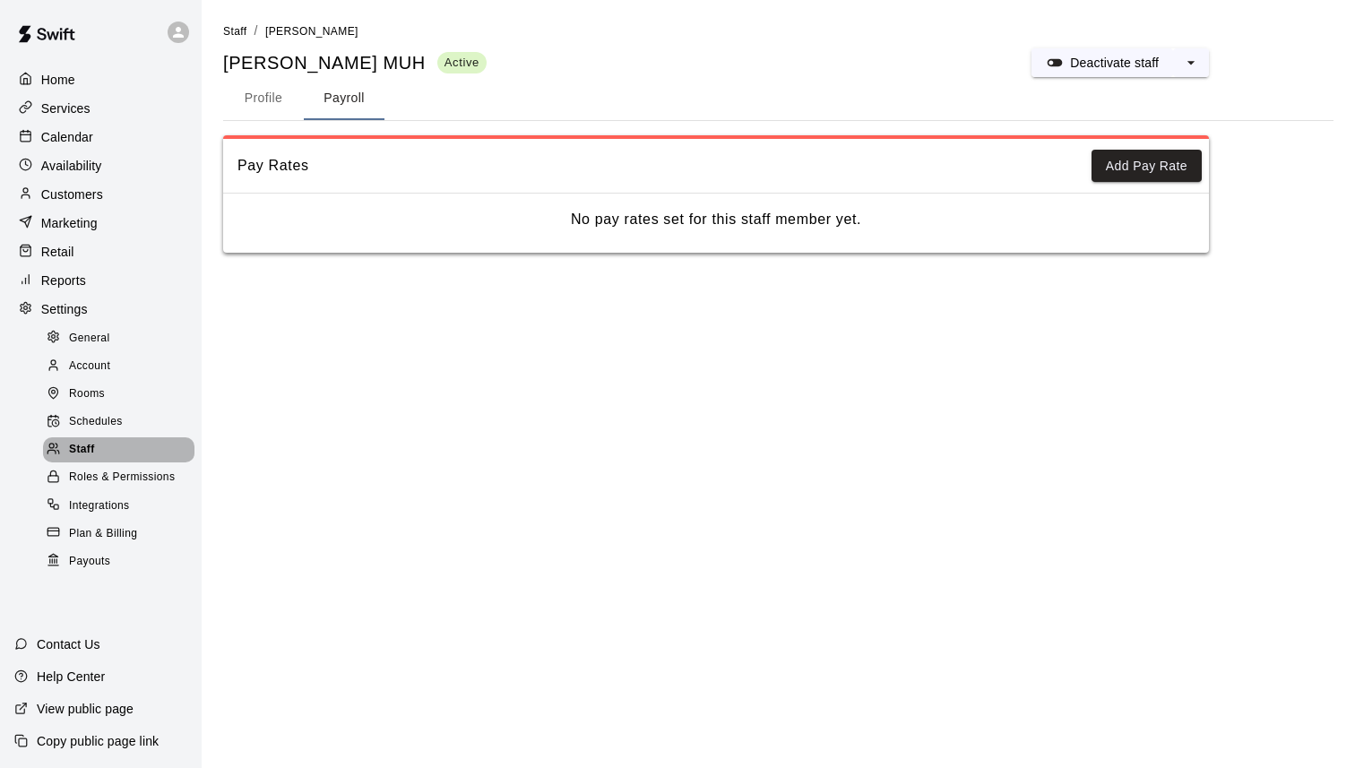
click at [128, 449] on div "Staff" at bounding box center [118, 449] width 151 height 25
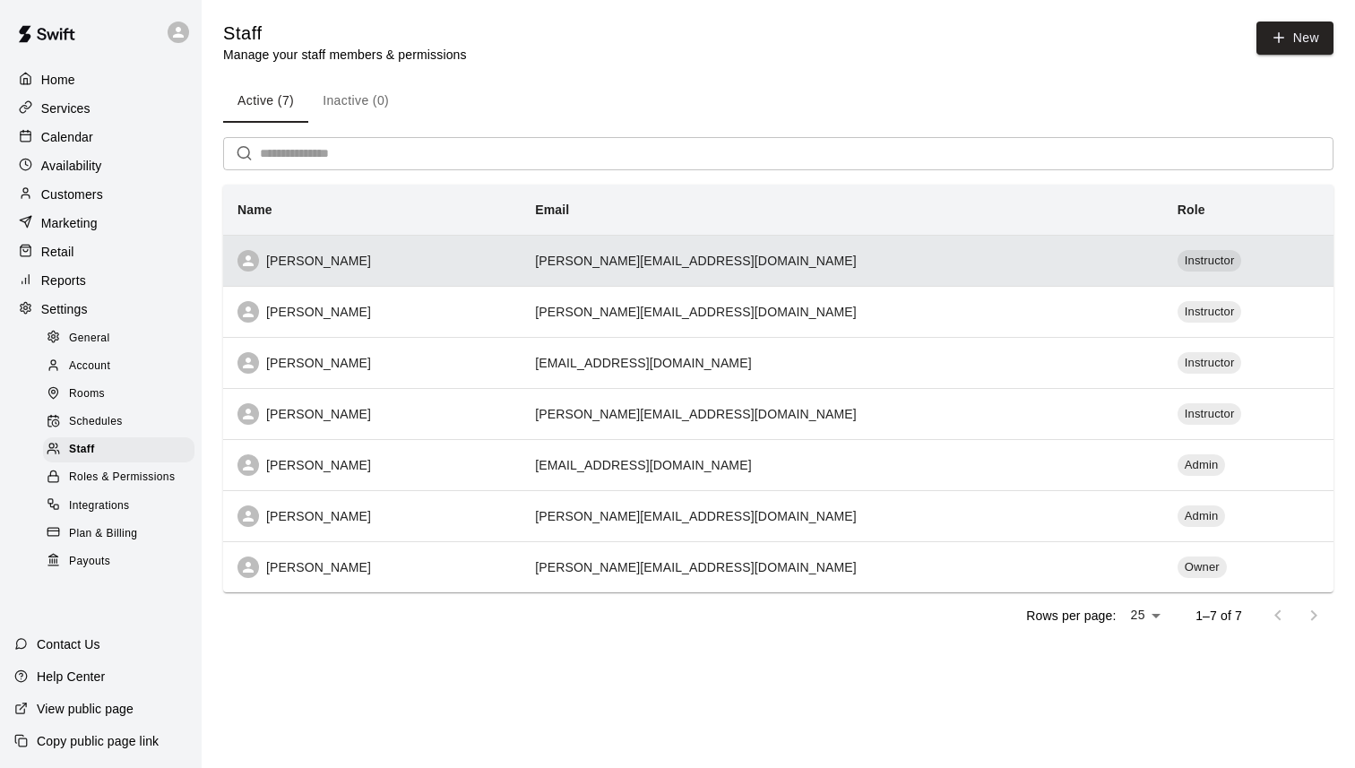
click at [623, 266] on td "[PERSON_NAME][EMAIL_ADDRESS][DOMAIN_NAME]" at bounding box center [842, 260] width 643 height 51
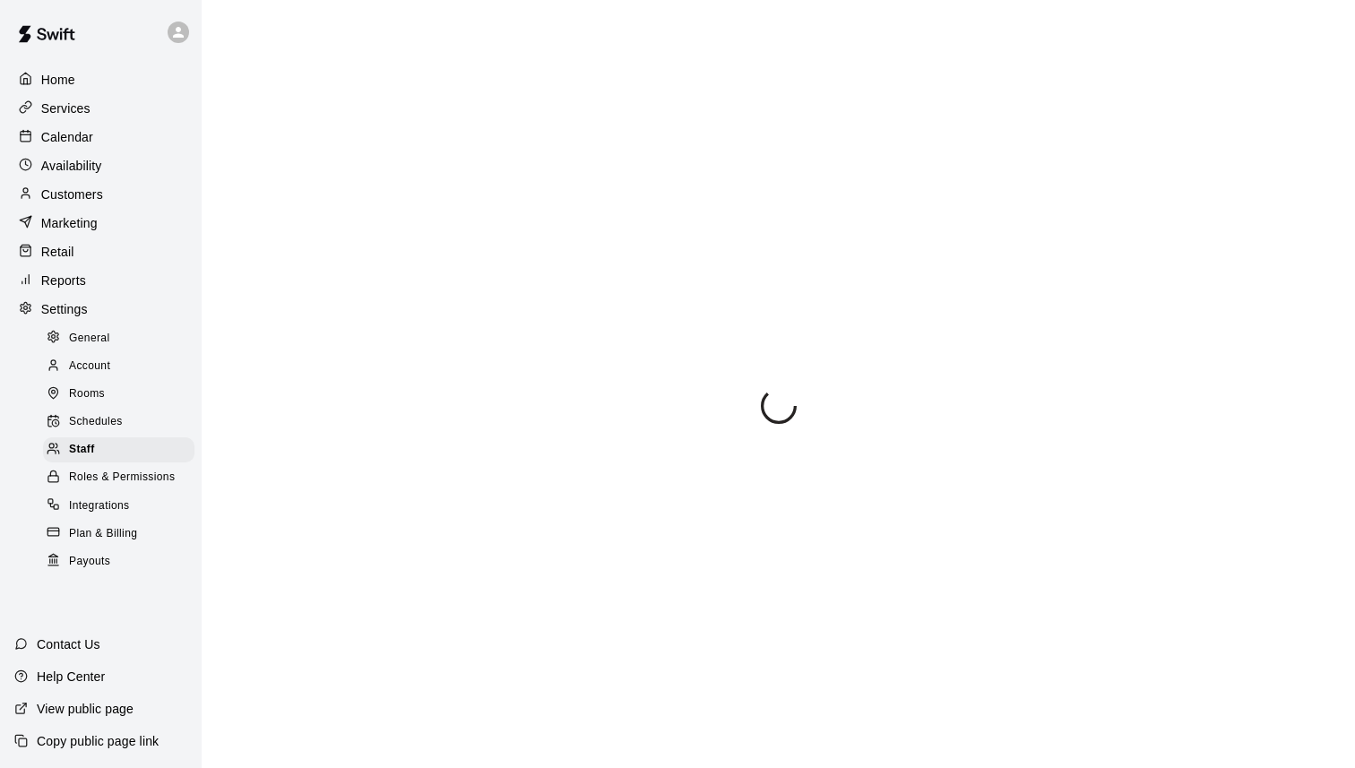
select select "**"
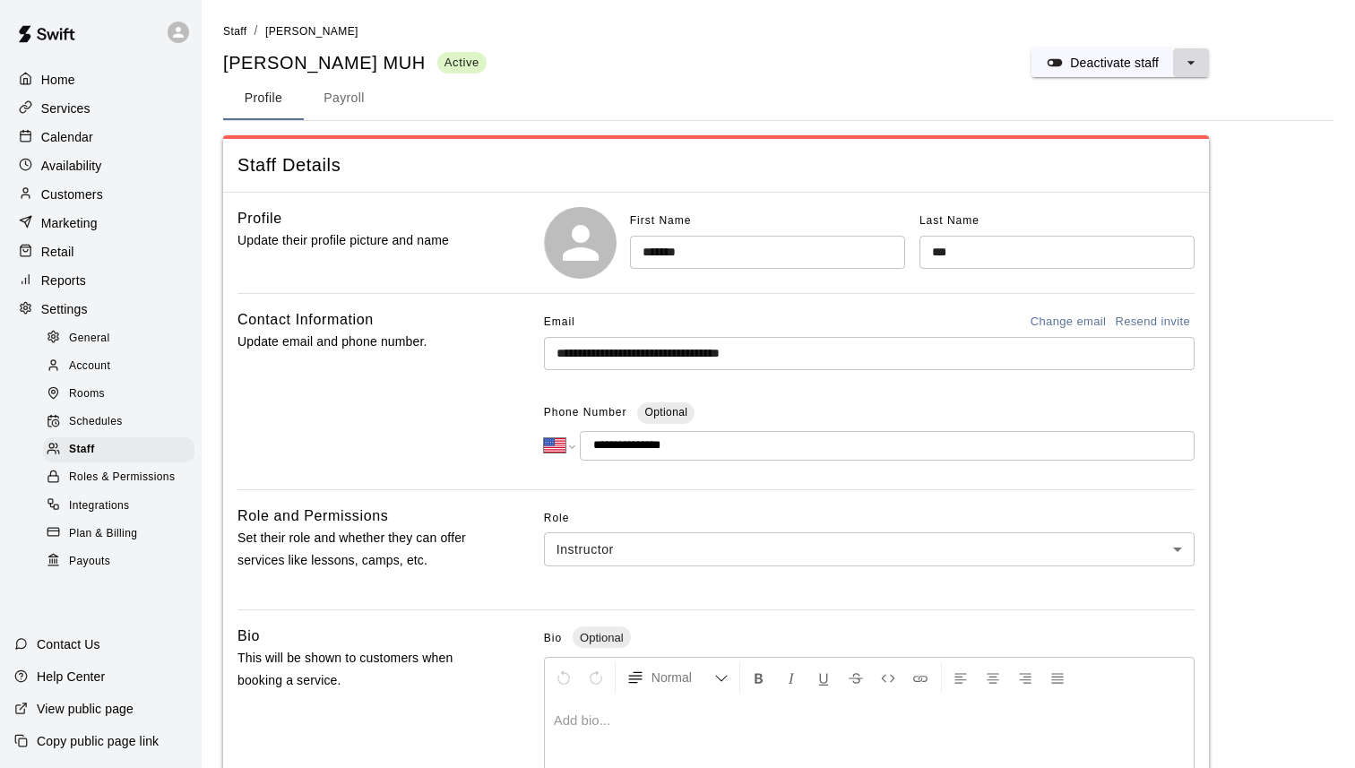
click at [1197, 60] on icon "select merge strategy" at bounding box center [1191, 63] width 18 height 18
click at [1256, 96] on div "Profile Payroll" at bounding box center [778, 98] width 1111 height 43
click at [90, 111] on div "Services" at bounding box center [100, 108] width 173 height 27
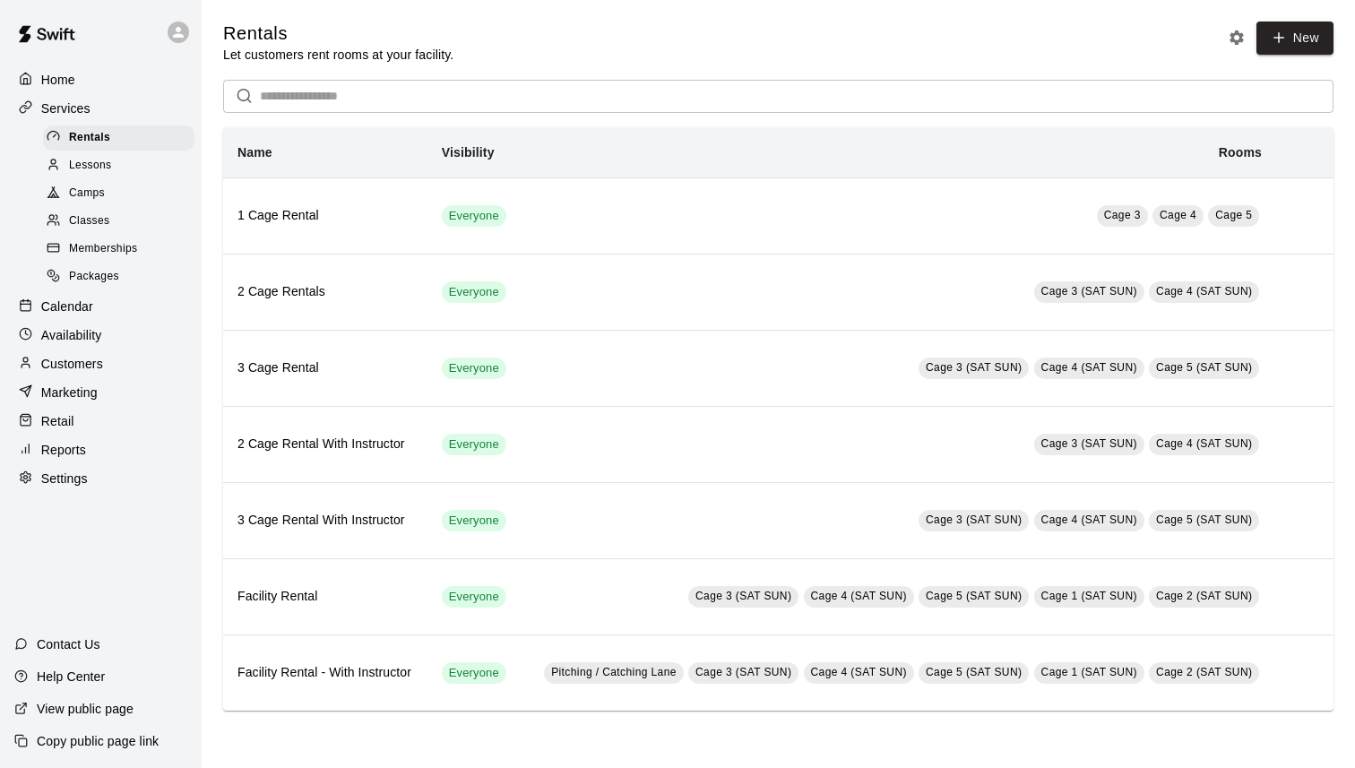
click at [80, 174] on div "Lessons" at bounding box center [118, 165] width 151 height 25
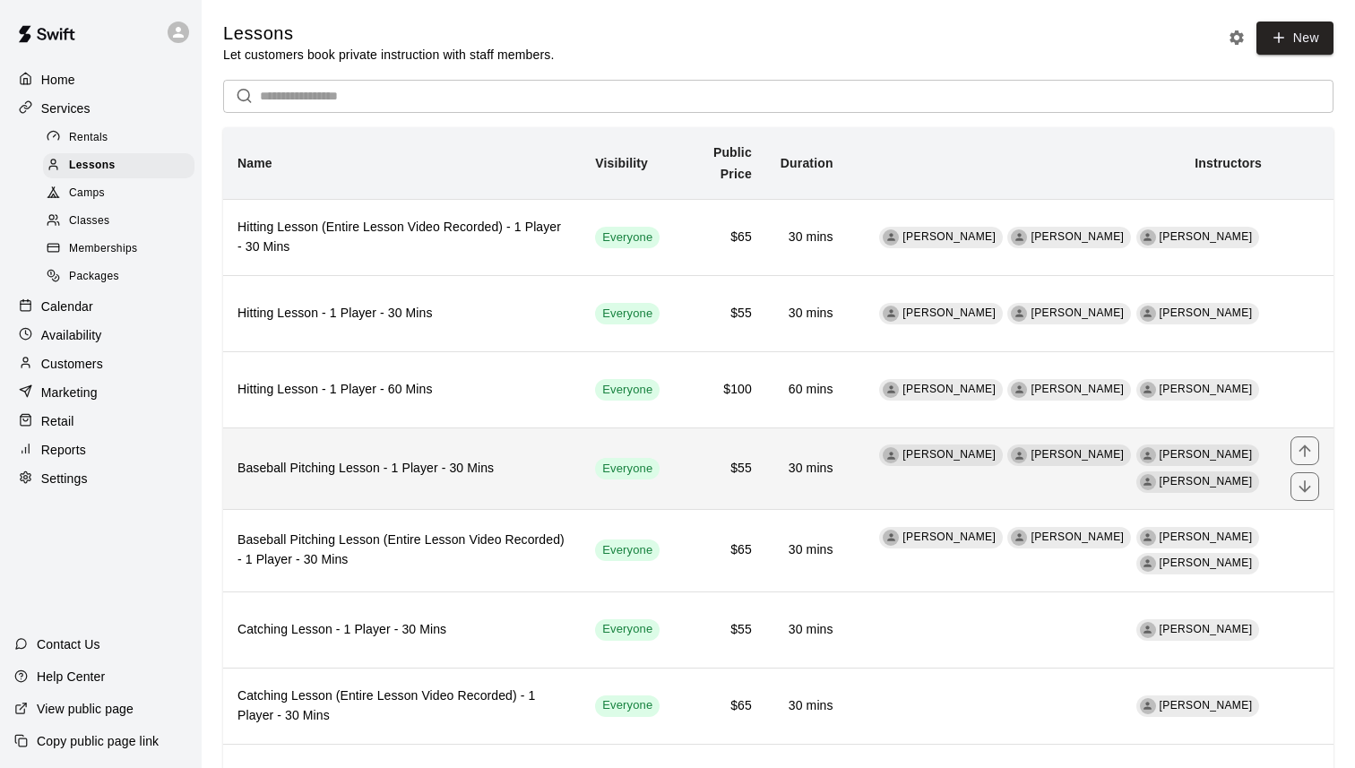
click at [451, 478] on h6 "Baseball Pitching Lesson - 1 Player - 30 Mins" at bounding box center [402, 469] width 329 height 20
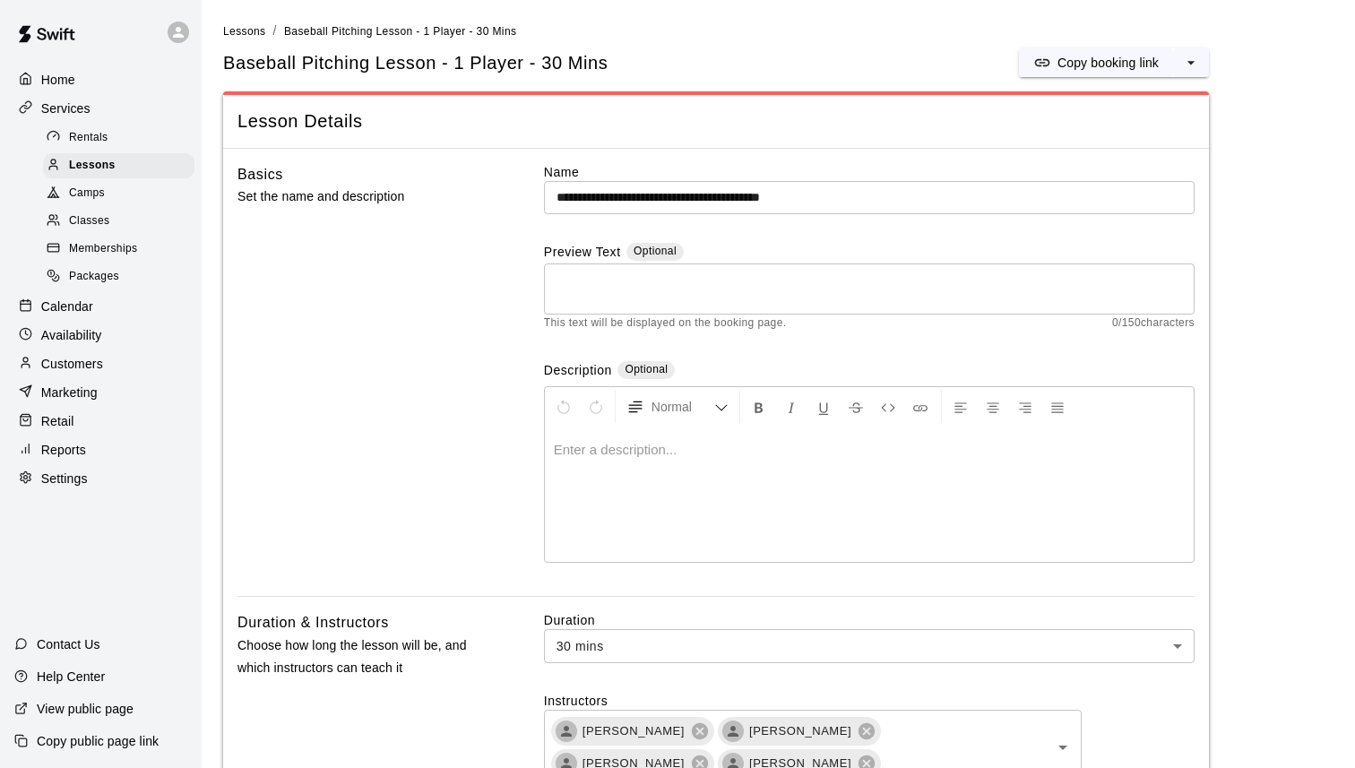
click at [1190, 58] on icon "select merge strategy" at bounding box center [1191, 63] width 18 height 18
click at [1169, 133] on h6 "Duplicate lesson" at bounding box center [1123, 130] width 93 height 20
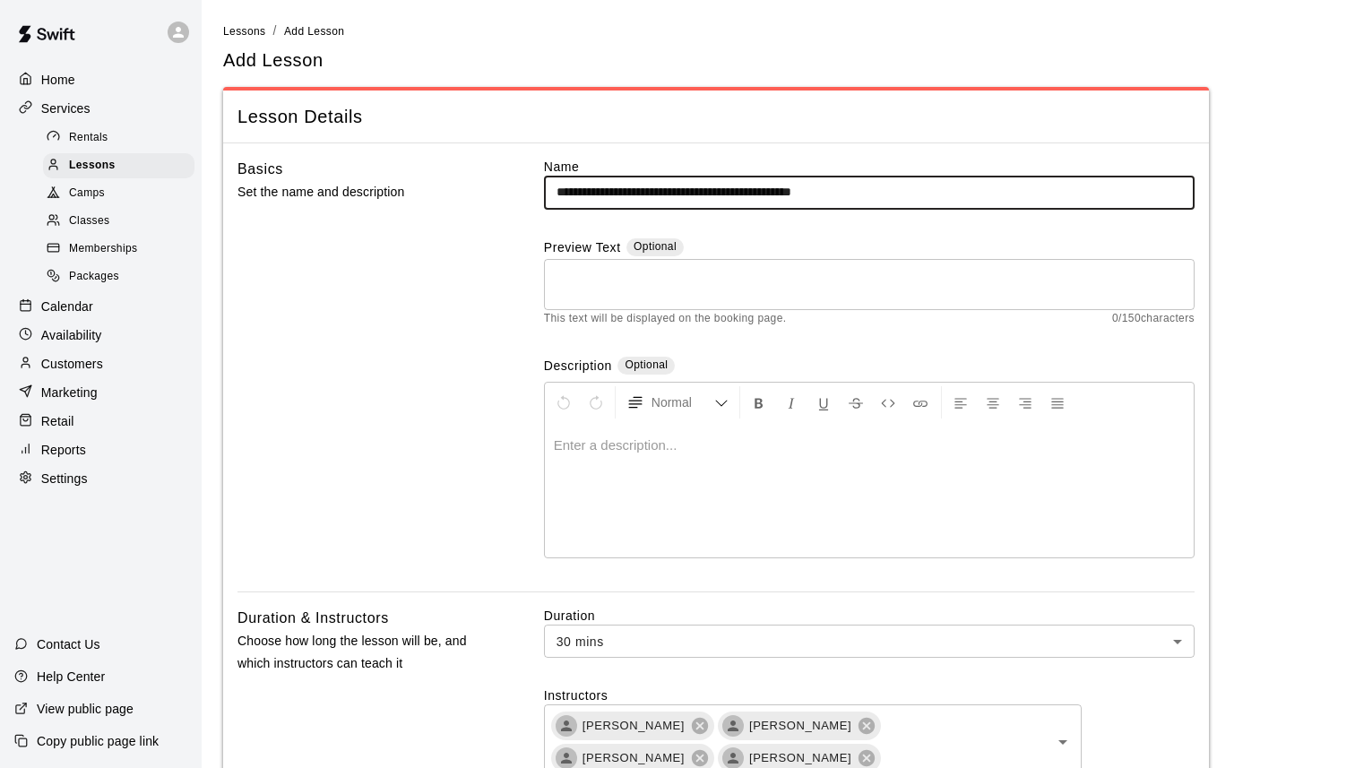
drag, startPoint x: 835, startPoint y: 195, endPoint x: 1039, endPoint y: 195, distance: 204.4
click at [1039, 195] on input "**********" at bounding box center [869, 192] width 651 height 33
click at [597, 185] on input "**********" at bounding box center [869, 192] width 651 height 33
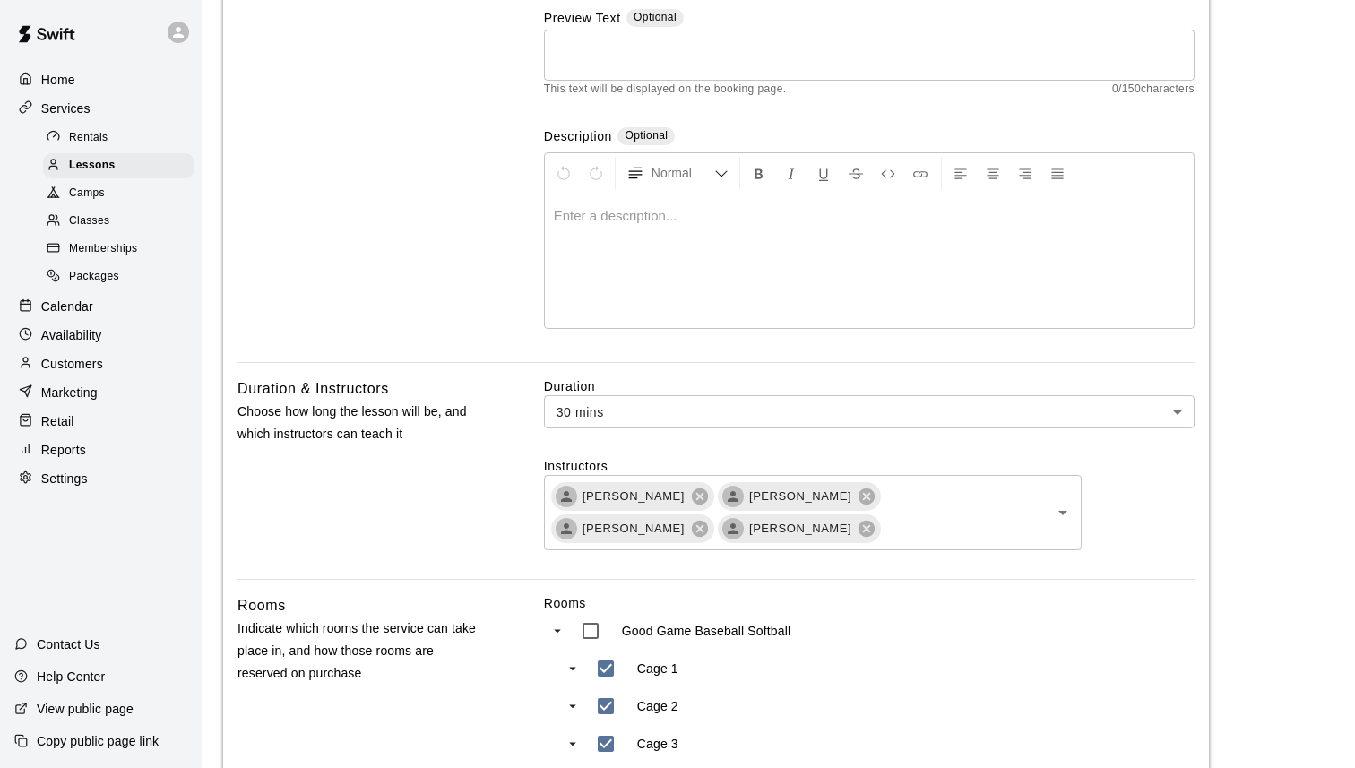
scroll to position [248, 0]
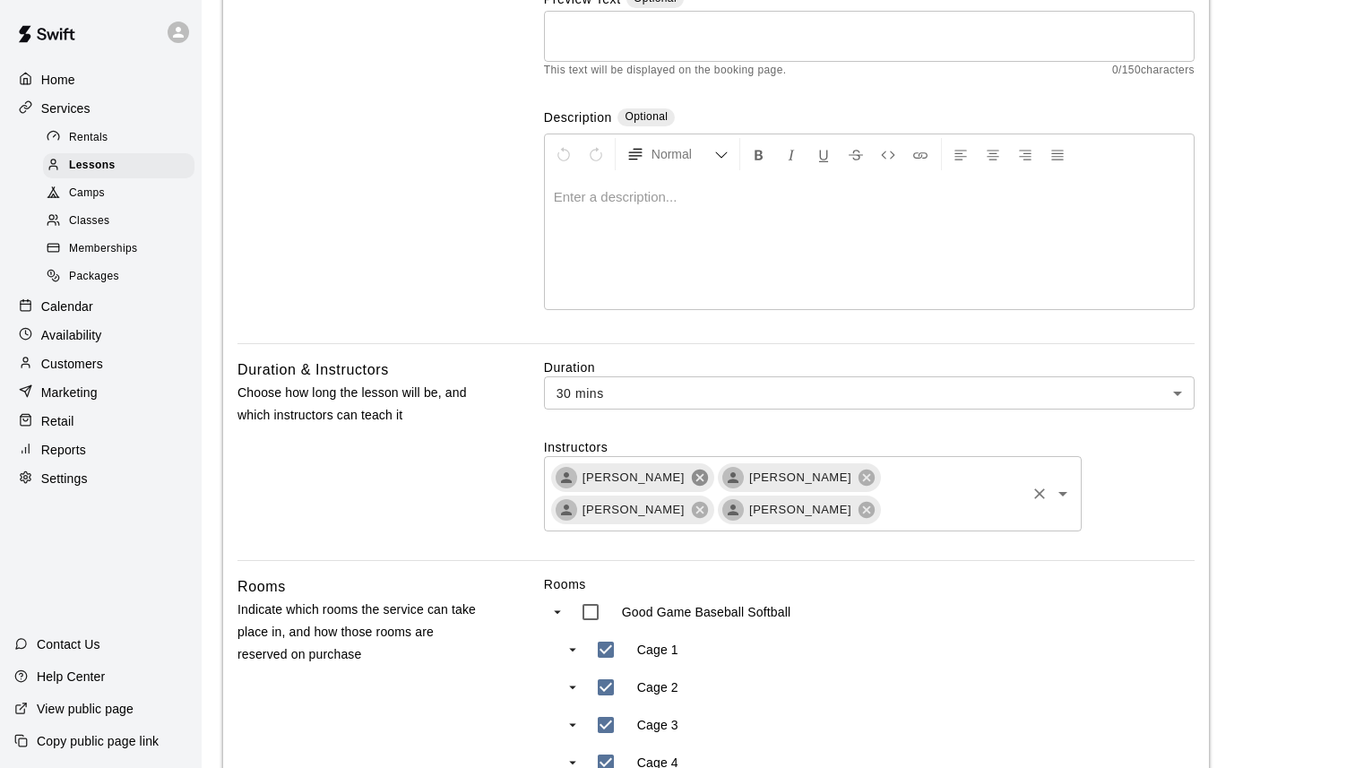
click at [706, 480] on icon at bounding box center [700, 478] width 20 height 20
click at [725, 480] on icon at bounding box center [733, 478] width 16 height 16
type input "**********"
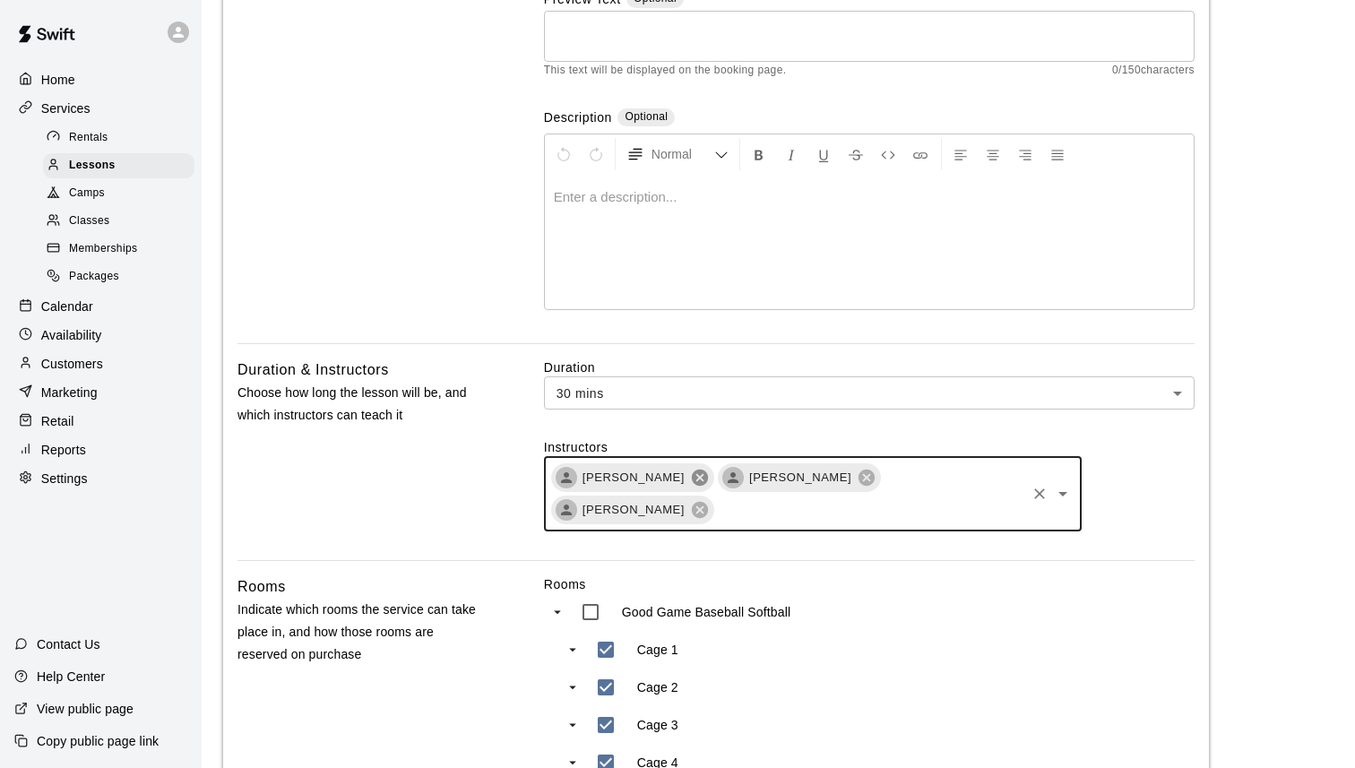
click at [692, 476] on icon at bounding box center [700, 478] width 16 height 16
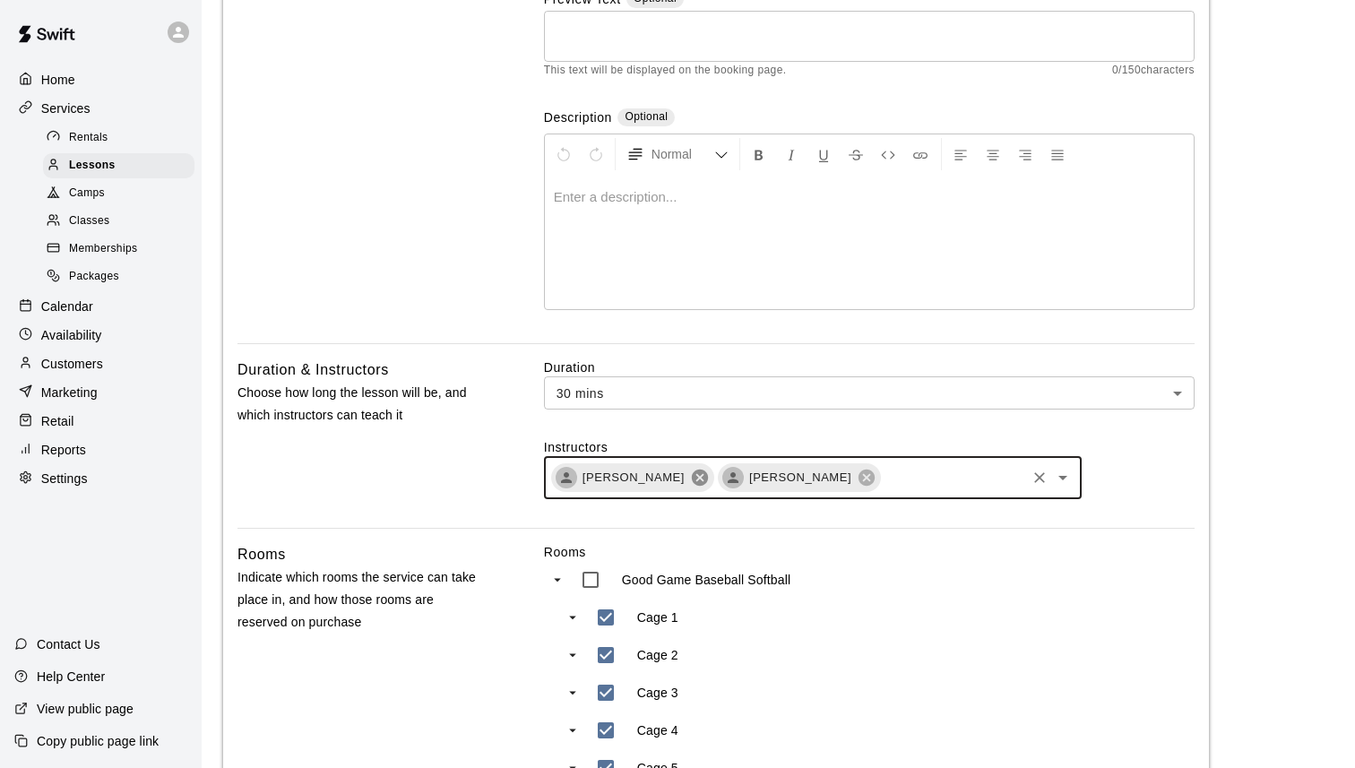
click at [691, 477] on icon at bounding box center [700, 478] width 20 height 20
click at [690, 480] on icon at bounding box center [700, 478] width 20 height 20
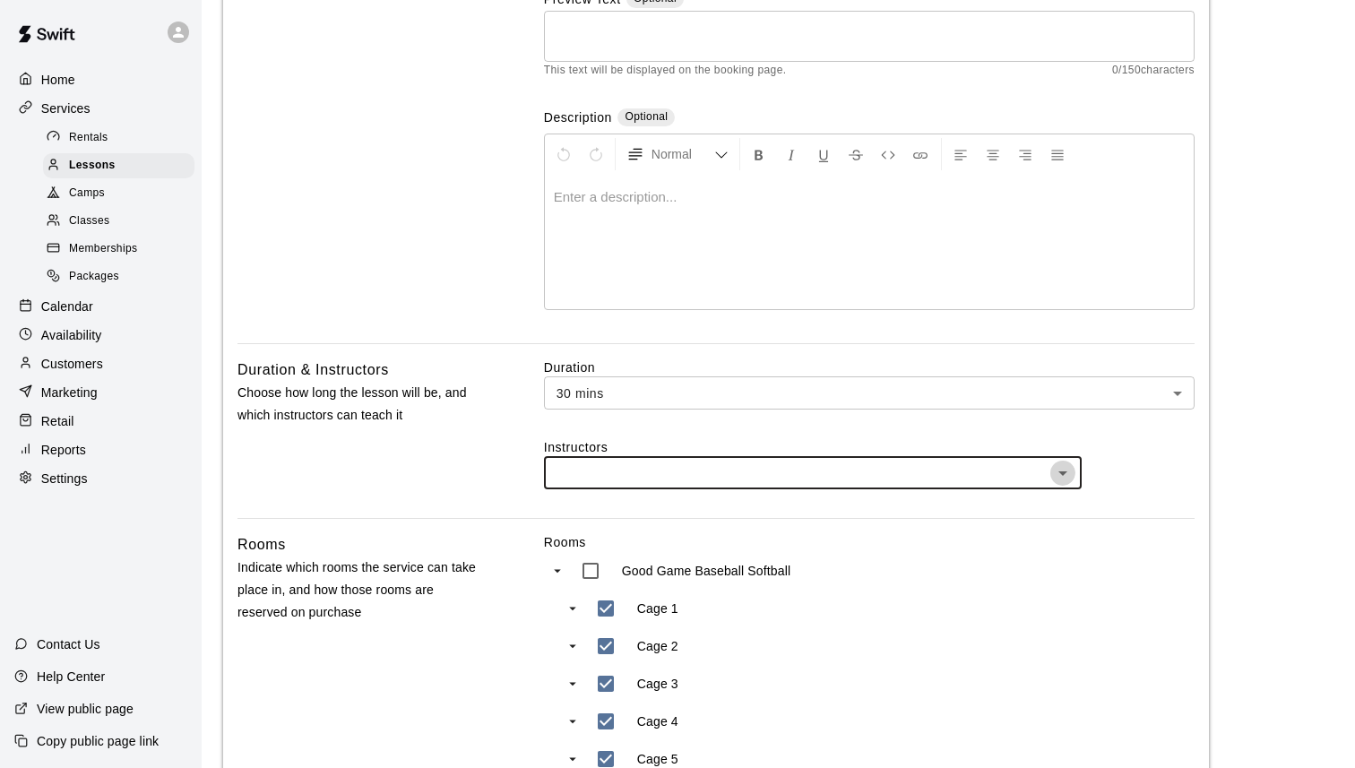
click at [1064, 482] on icon "Open" at bounding box center [1063, 474] width 22 height 22
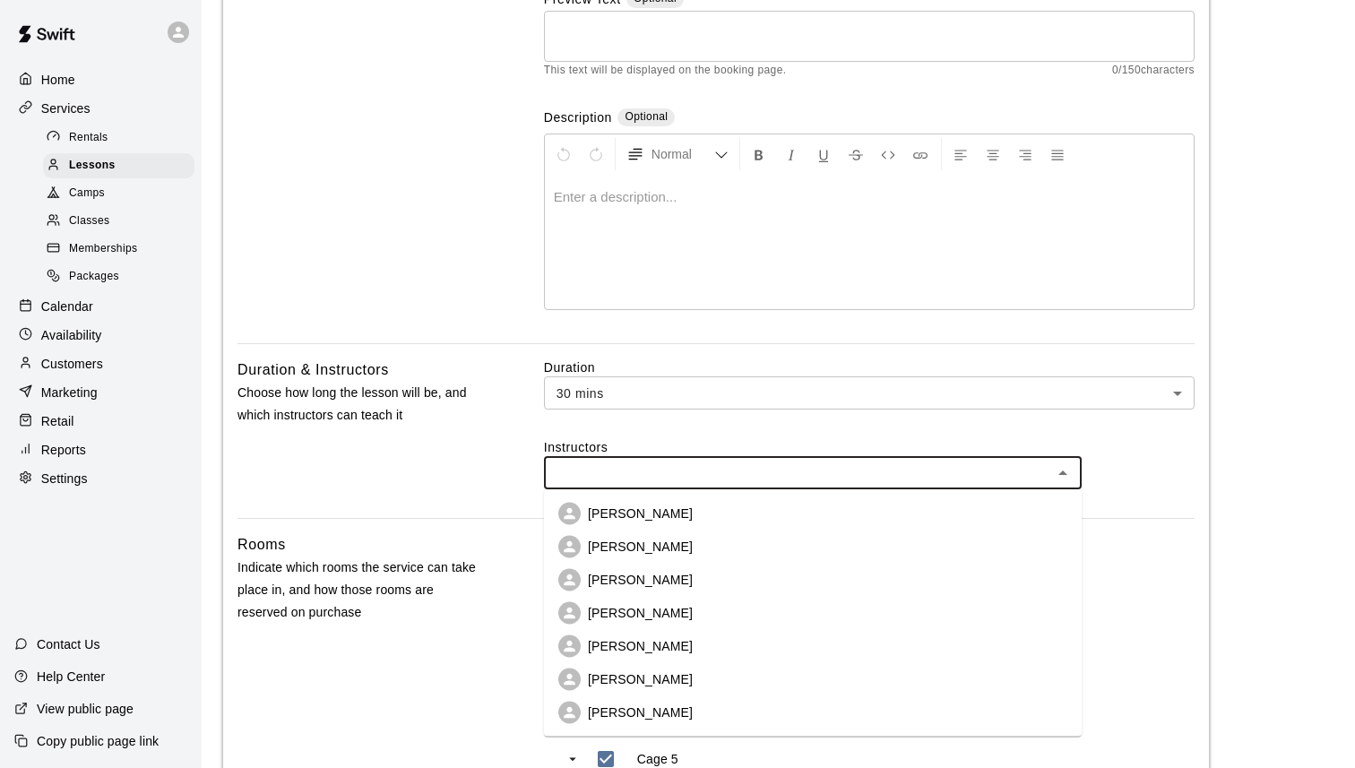
click at [879, 551] on li "[PERSON_NAME]" at bounding box center [813, 547] width 538 height 33
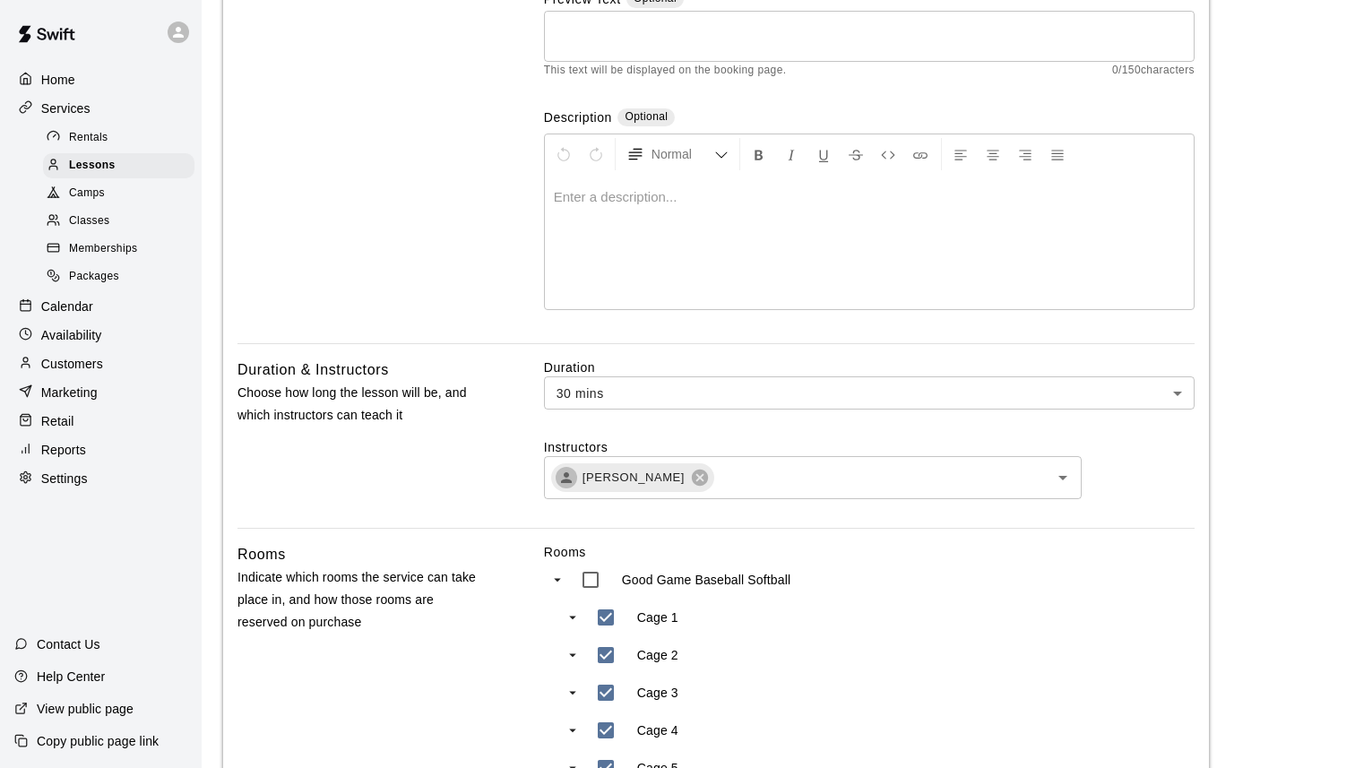
click at [879, 551] on label "Rooms" at bounding box center [869, 552] width 651 height 18
click at [692, 477] on icon at bounding box center [700, 478] width 16 height 16
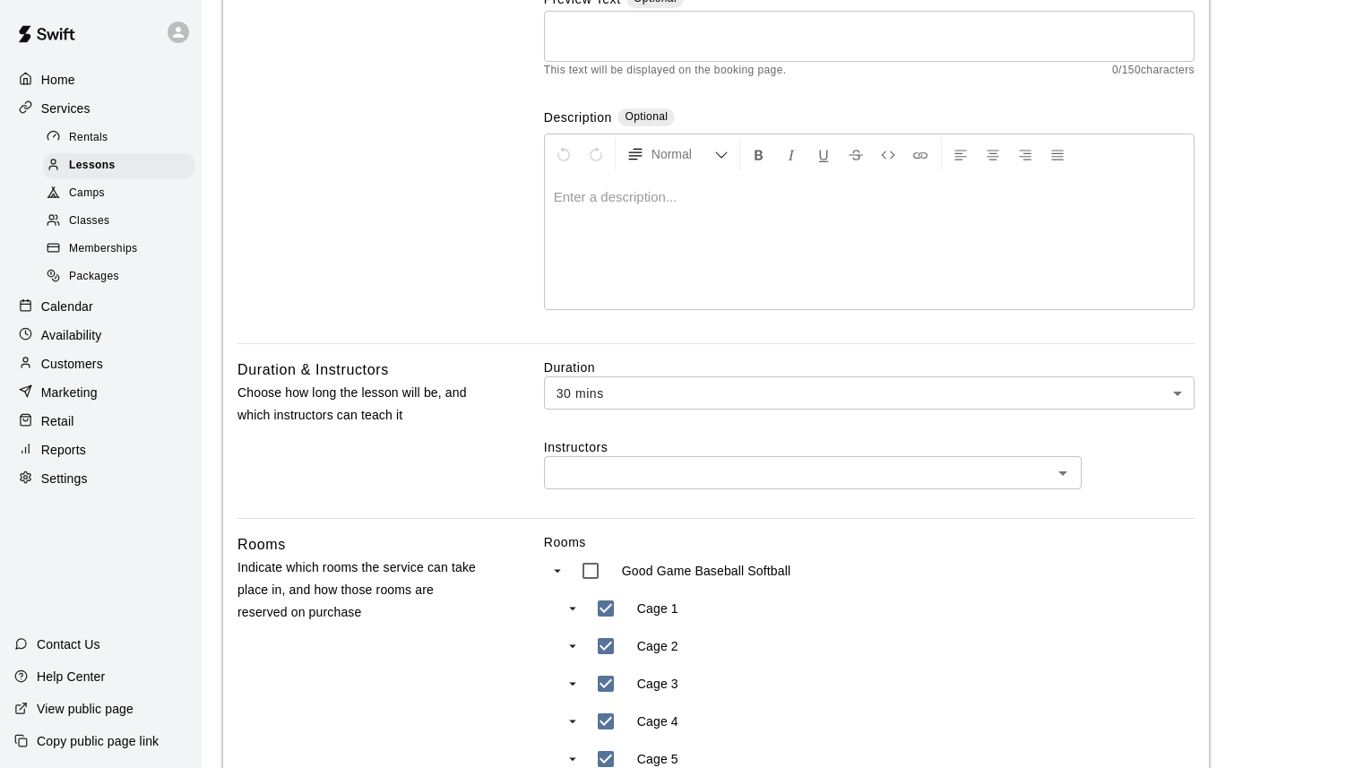
click at [765, 472] on input "text" at bounding box center [797, 473] width 497 height 22
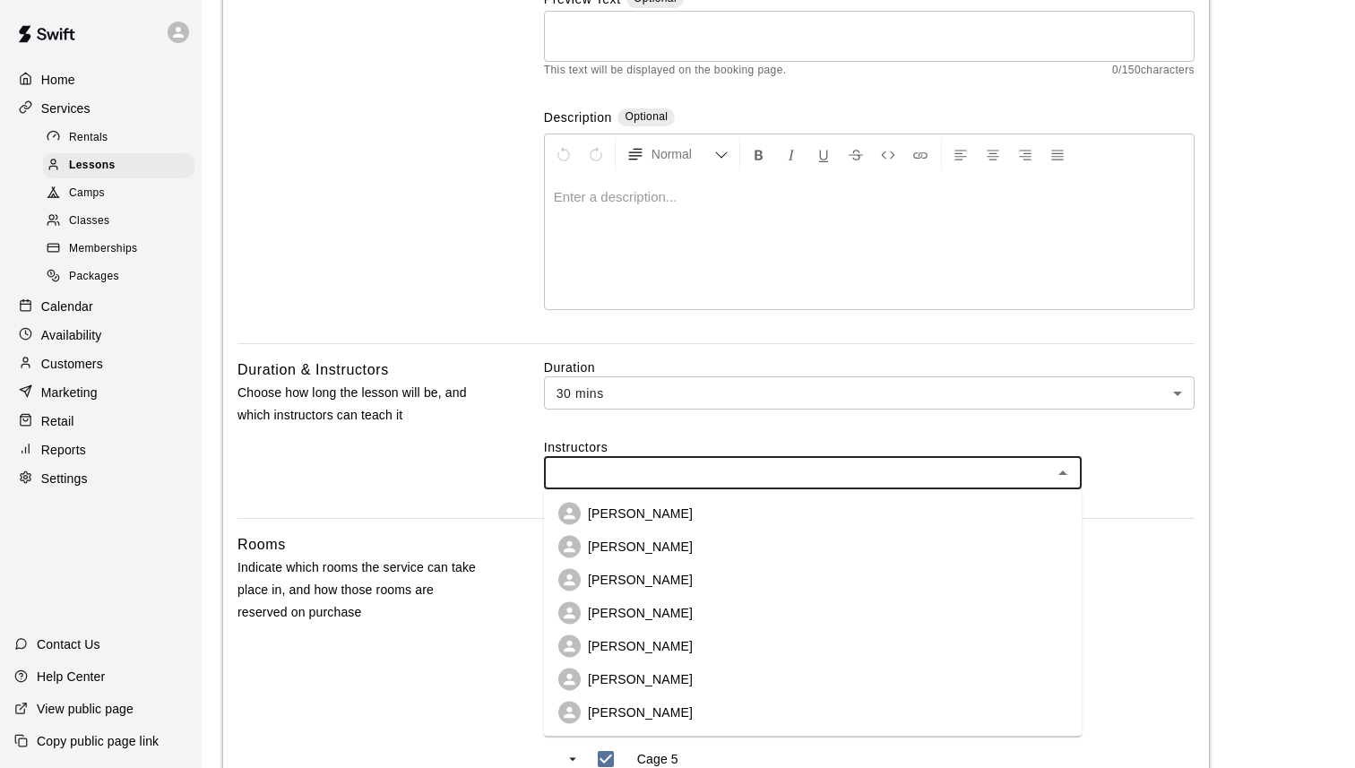
click at [739, 519] on li "[PERSON_NAME]" at bounding box center [813, 513] width 538 height 33
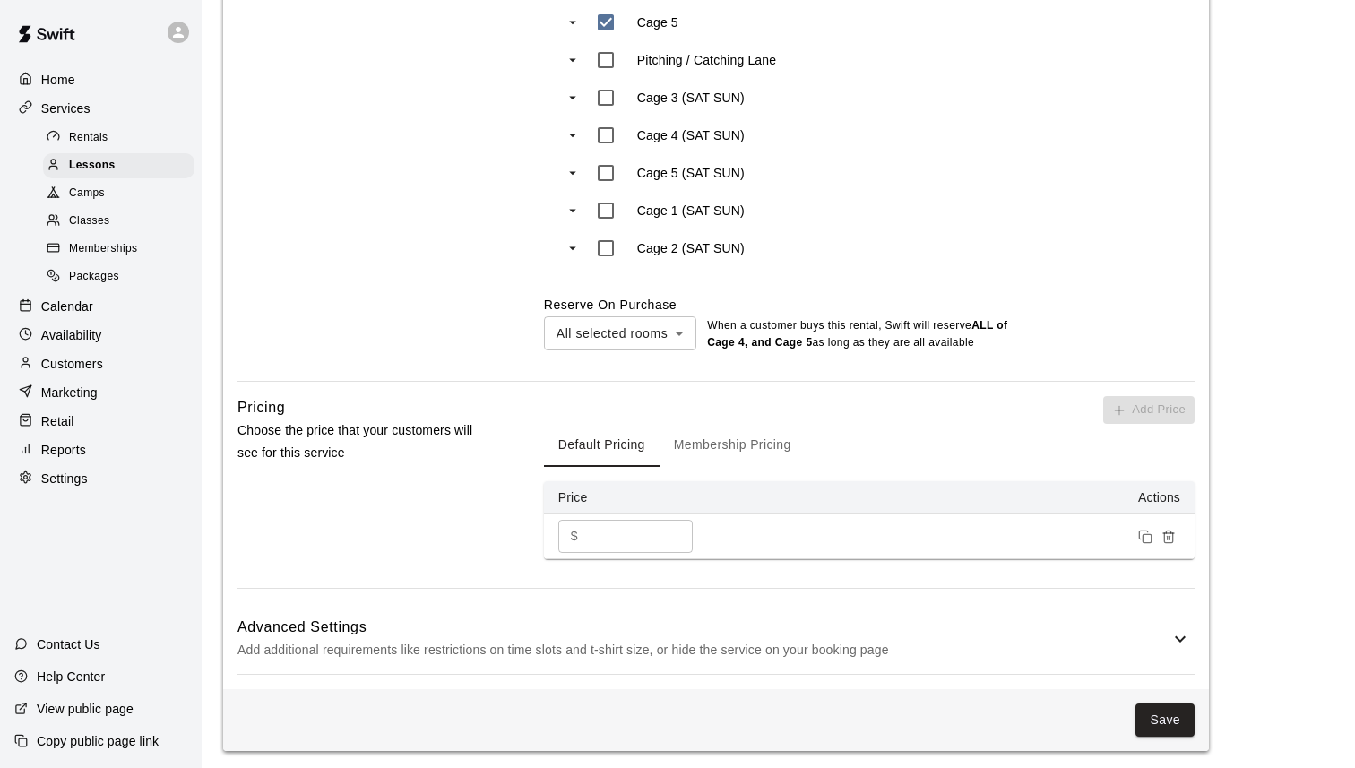
scroll to position [999, 0]
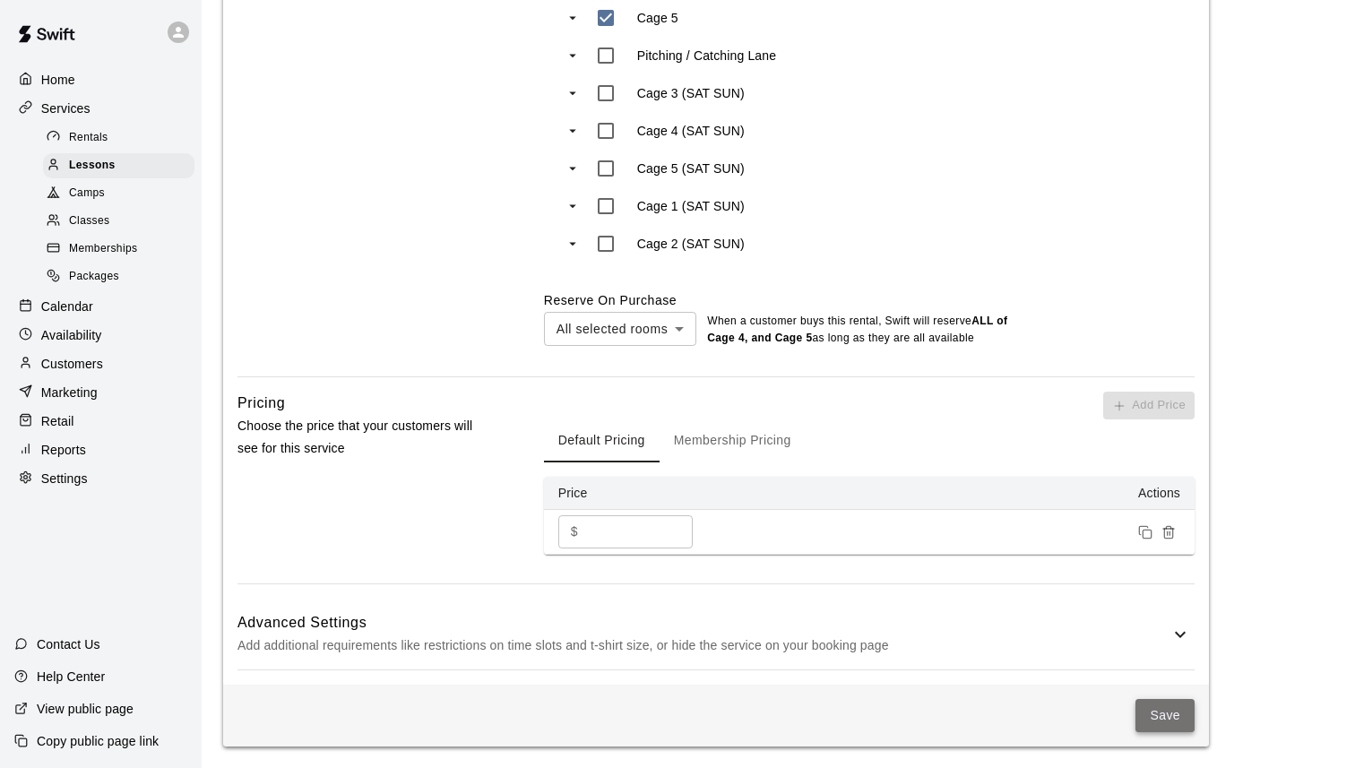
click at [1162, 719] on button "Save" at bounding box center [1165, 715] width 59 height 33
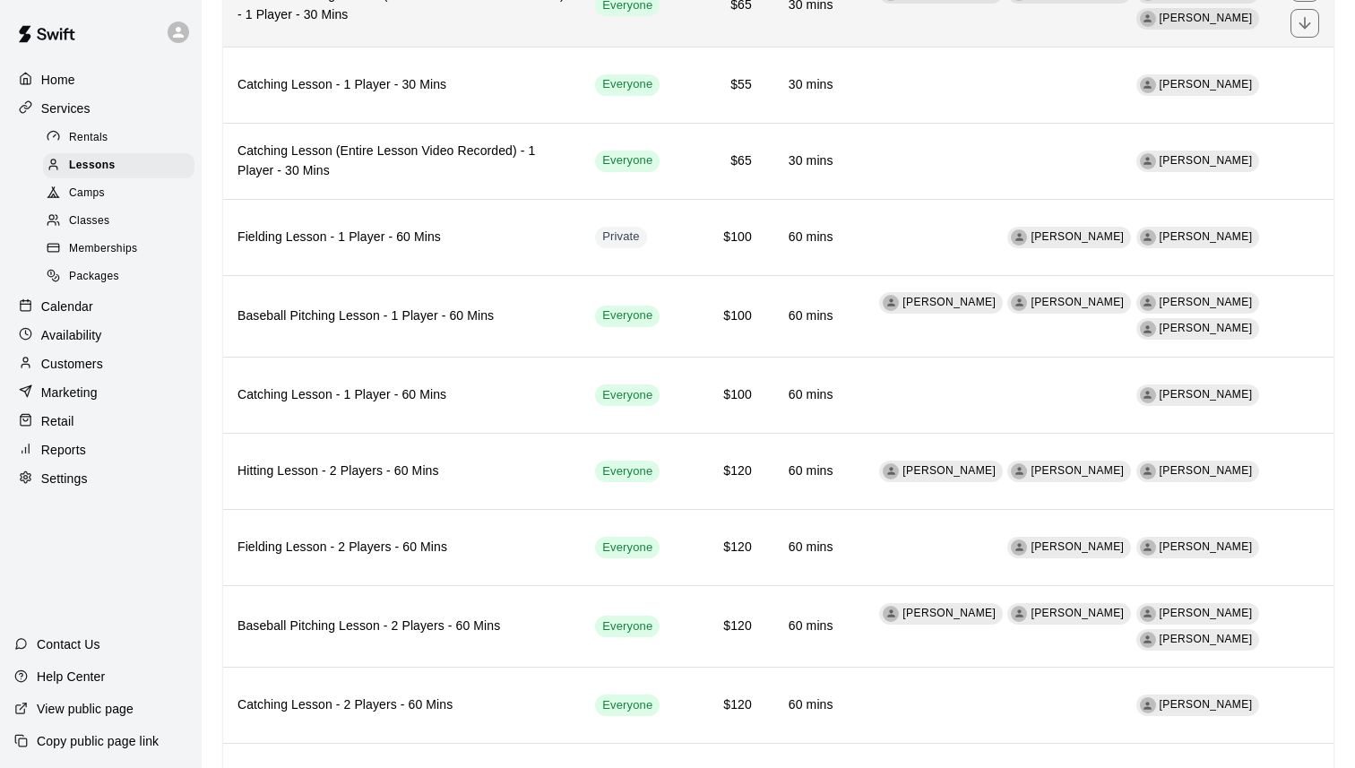
scroll to position [1268, 0]
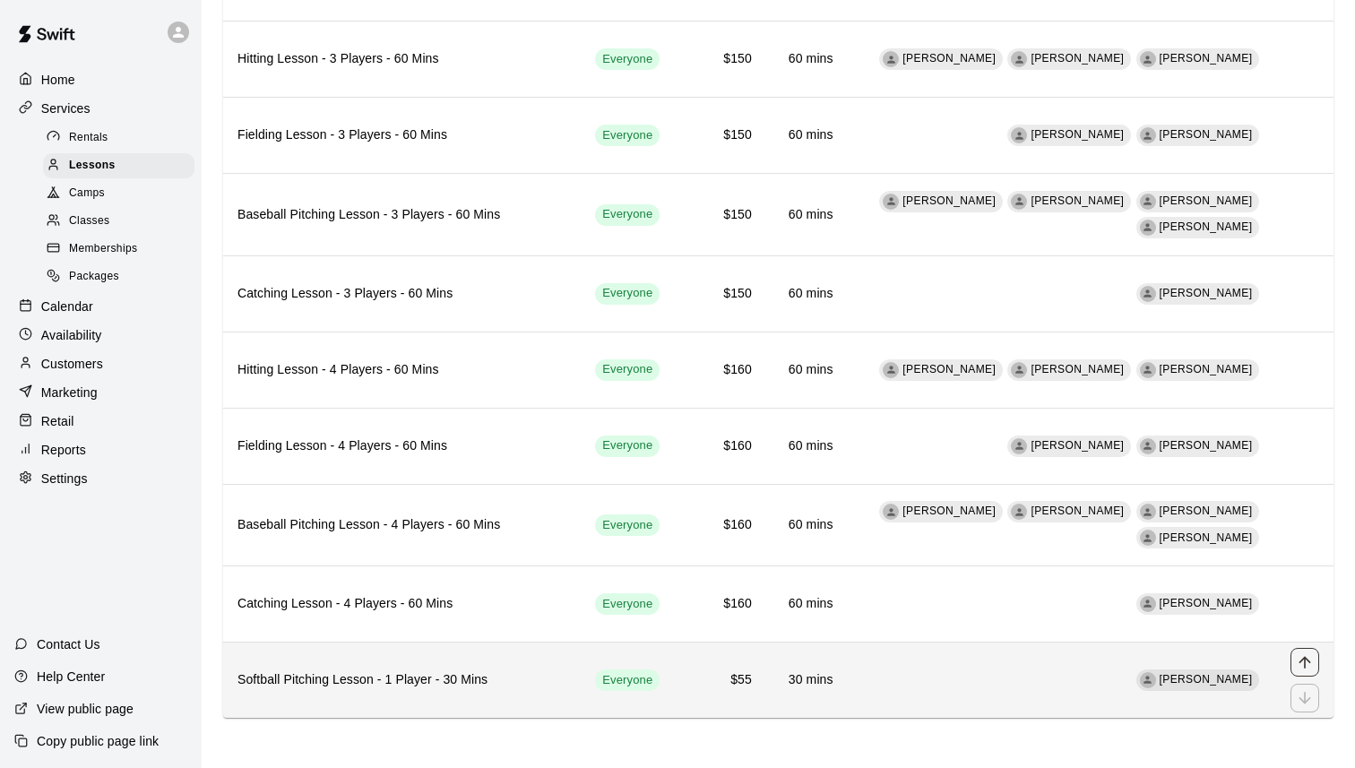
click at [1307, 663] on icon "move item up" at bounding box center [1305, 662] width 18 height 18
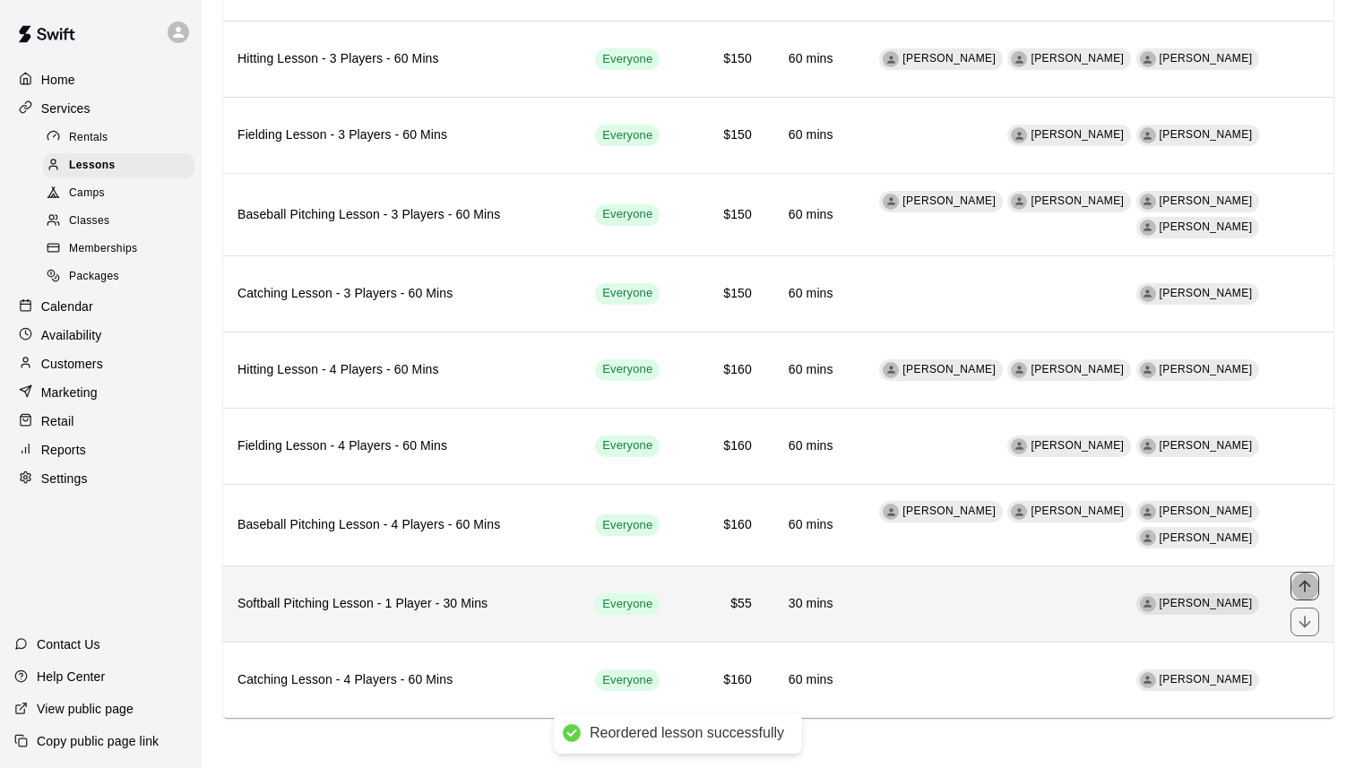
click at [1303, 583] on icon "move item up" at bounding box center [1305, 586] width 18 height 18
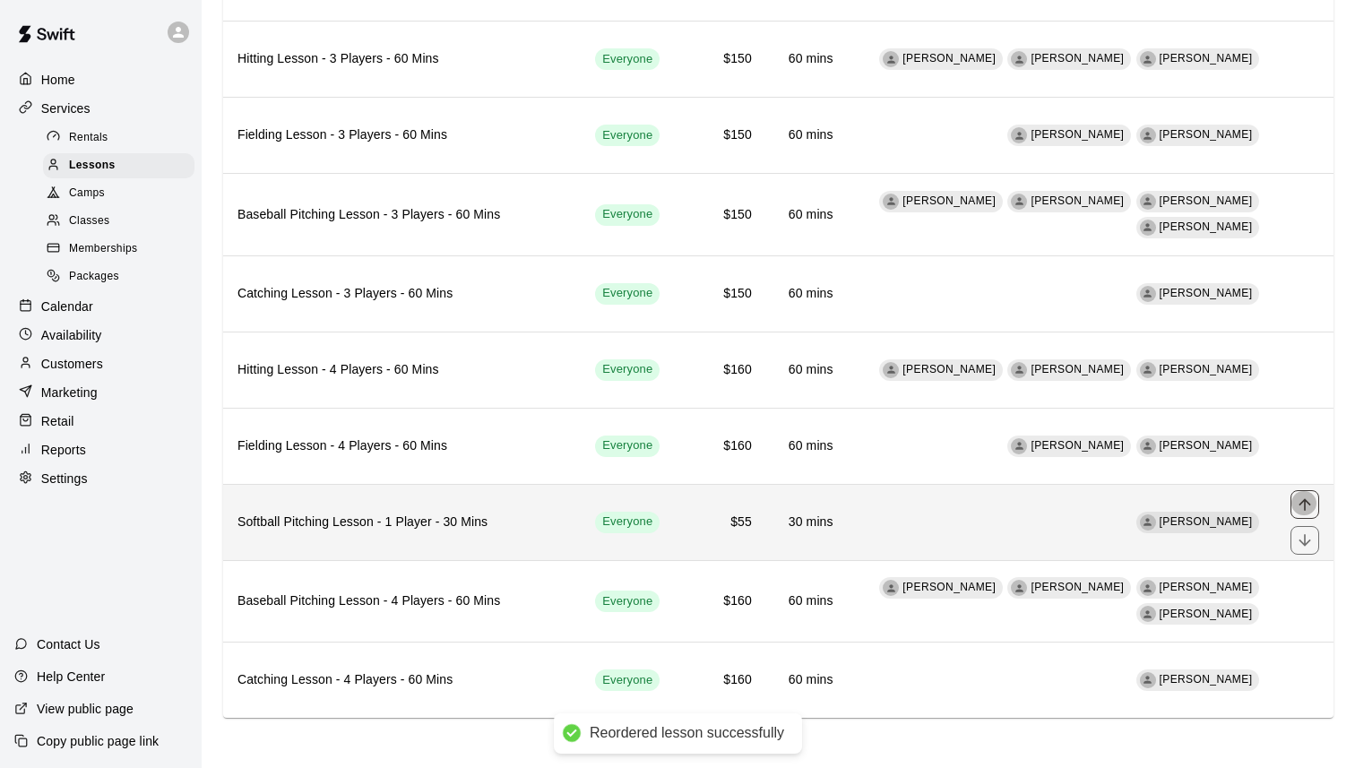
click at [1301, 494] on button "move item up" at bounding box center [1305, 504] width 29 height 29
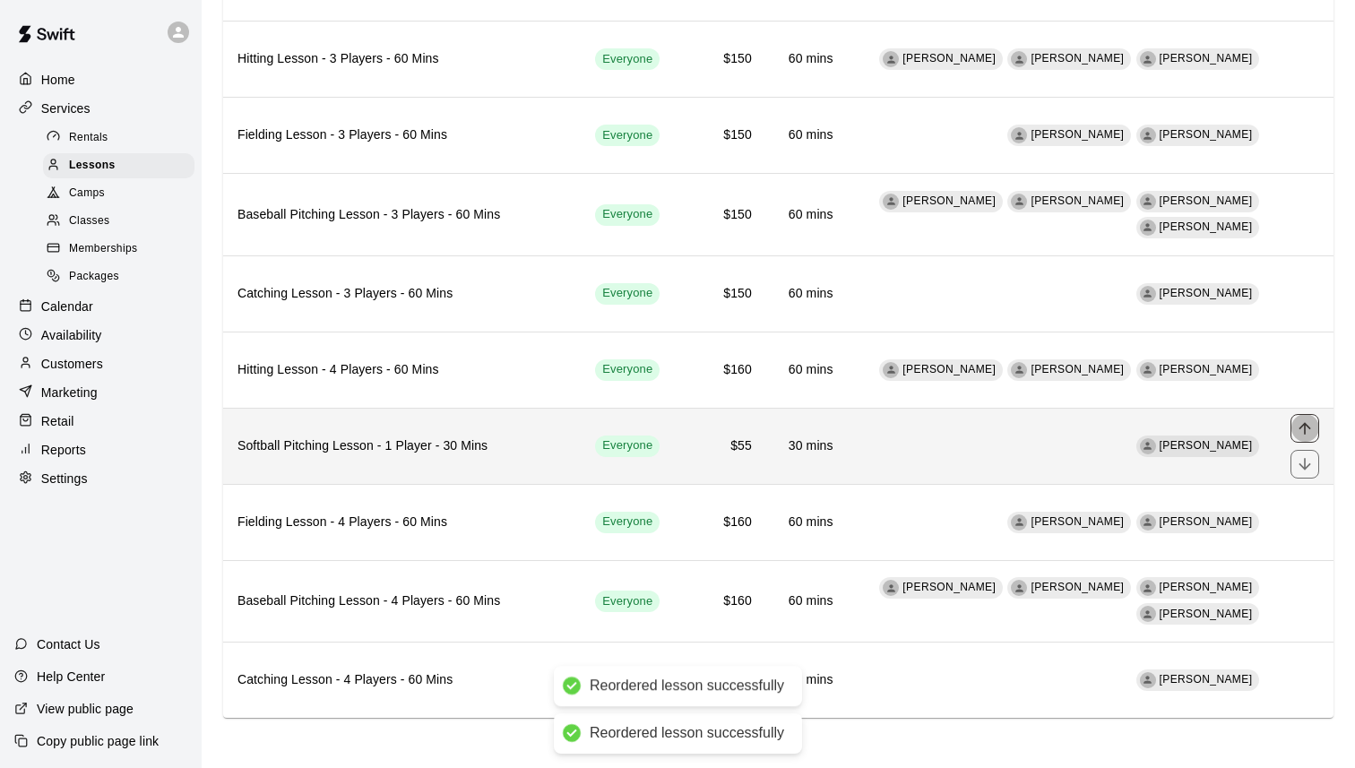
click at [1303, 420] on icon "move item up" at bounding box center [1305, 428] width 18 height 18
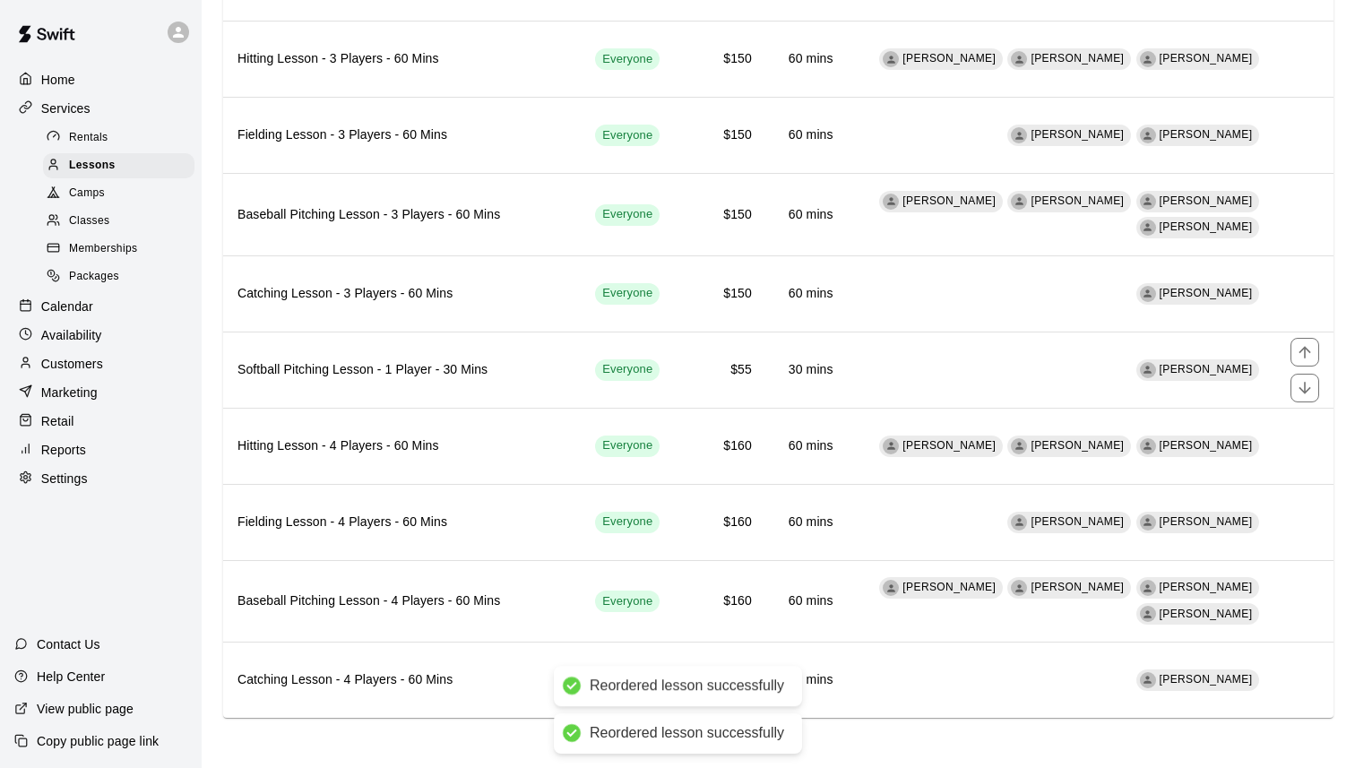
click at [1299, 345] on icon "move item up" at bounding box center [1305, 352] width 18 height 18
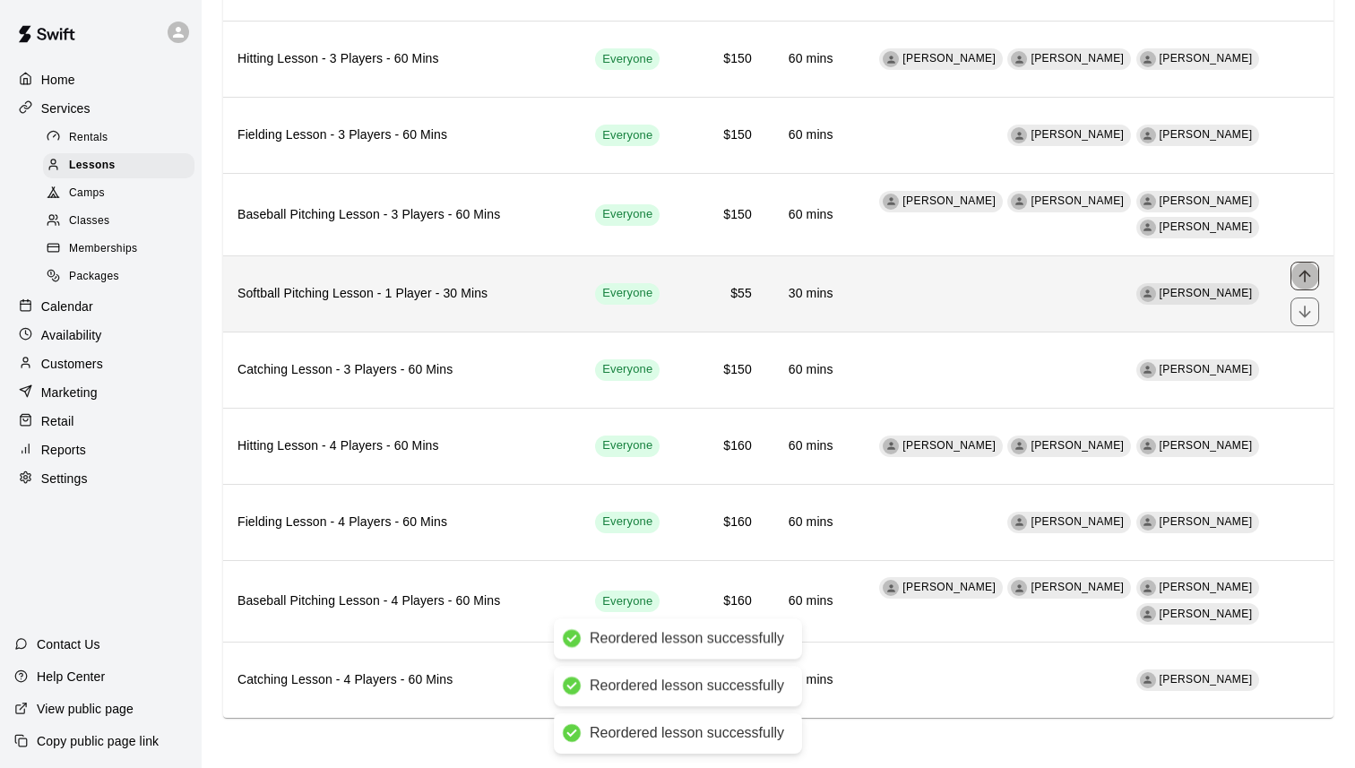
click at [1300, 275] on icon "move item up" at bounding box center [1305, 276] width 12 height 12
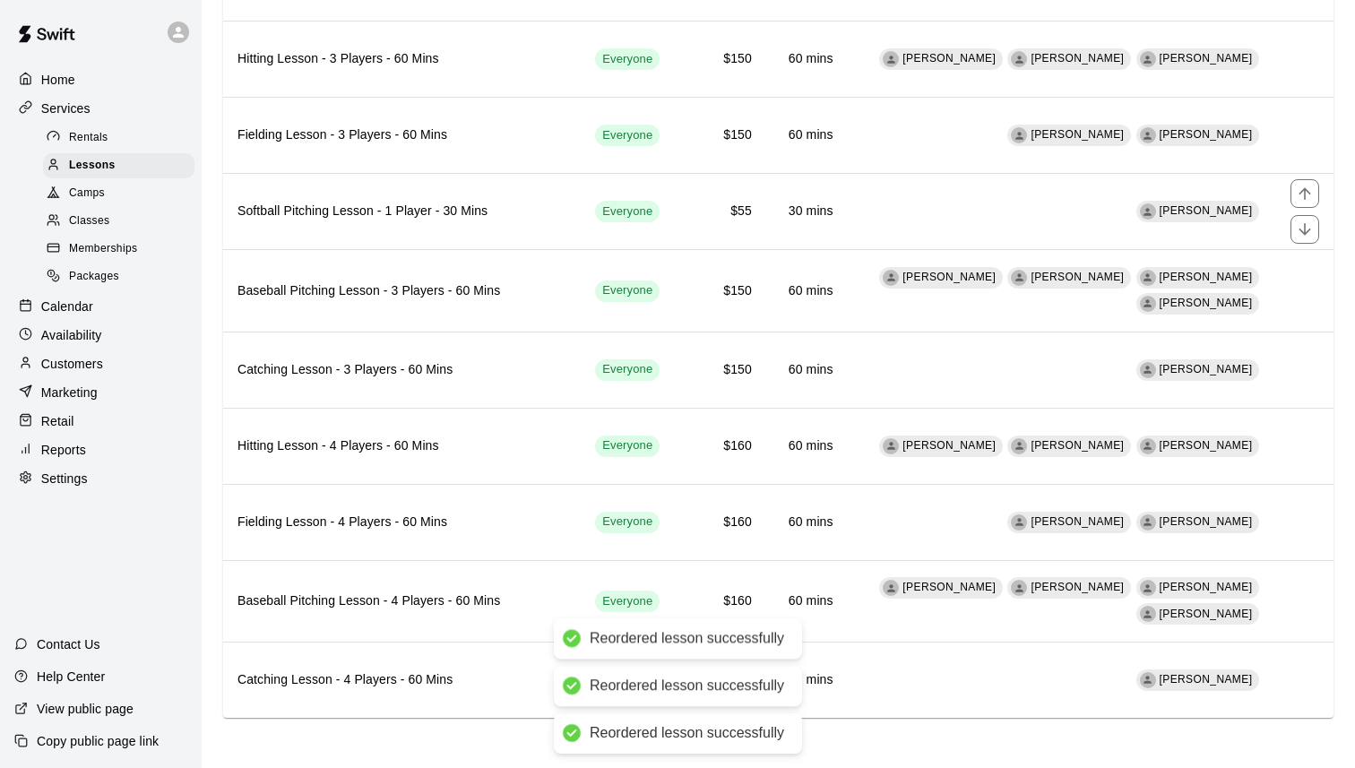
click at [1298, 195] on icon "move item up" at bounding box center [1305, 194] width 18 height 18
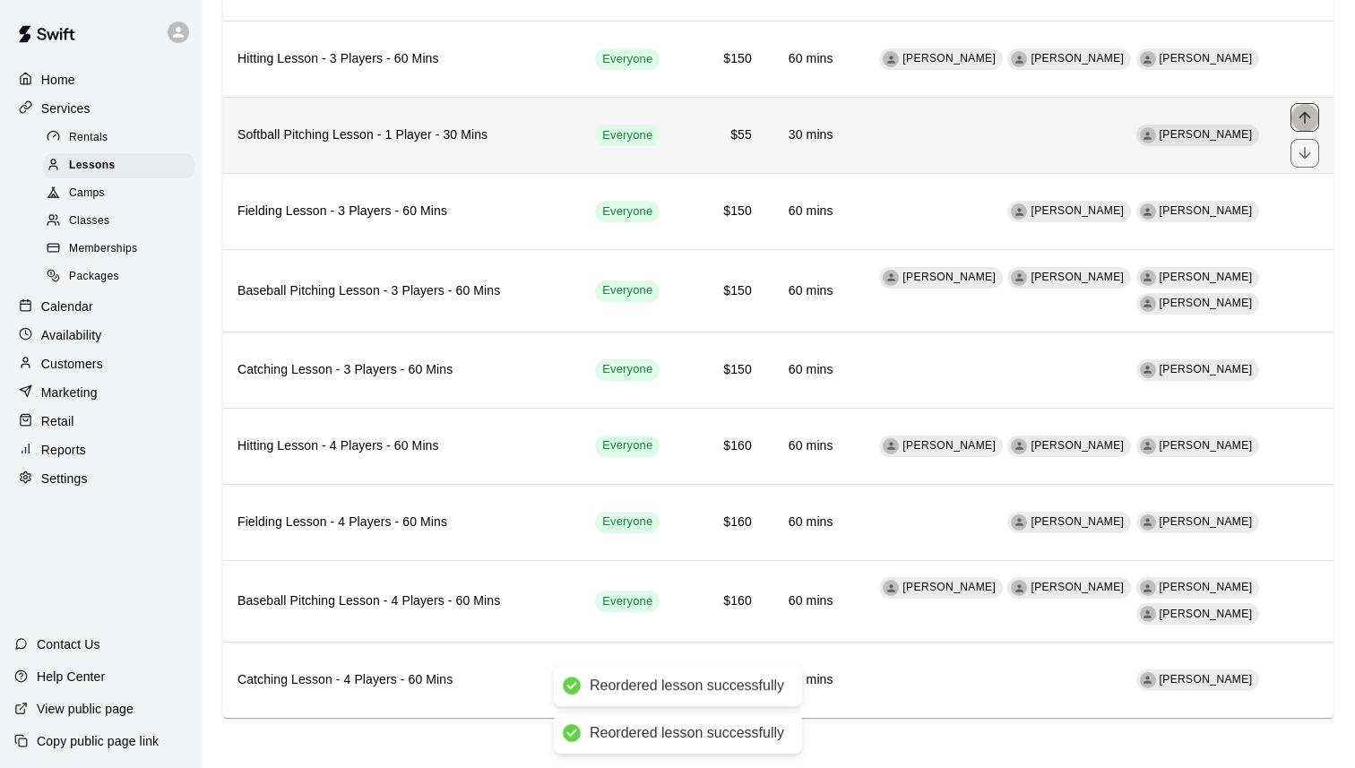
click at [1304, 118] on icon "move item up" at bounding box center [1305, 118] width 12 height 12
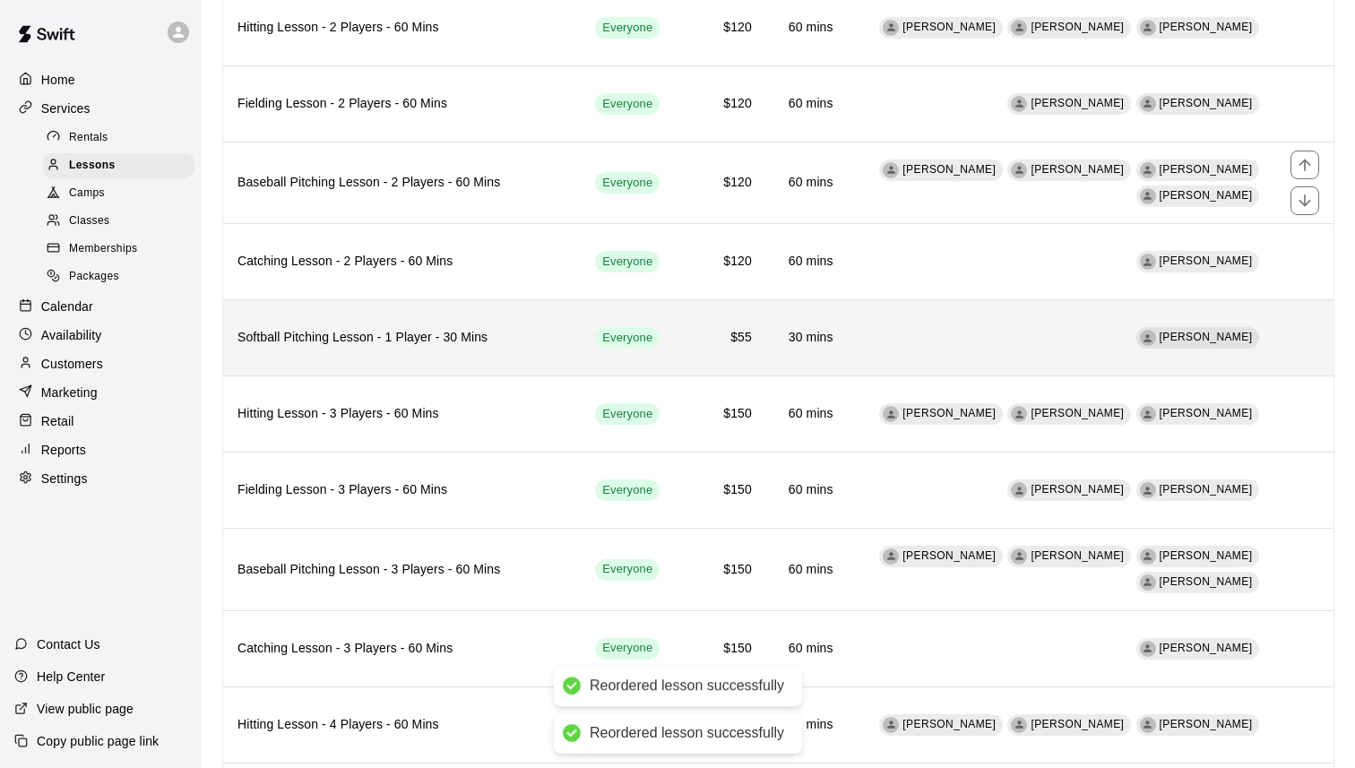
scroll to position [986, 0]
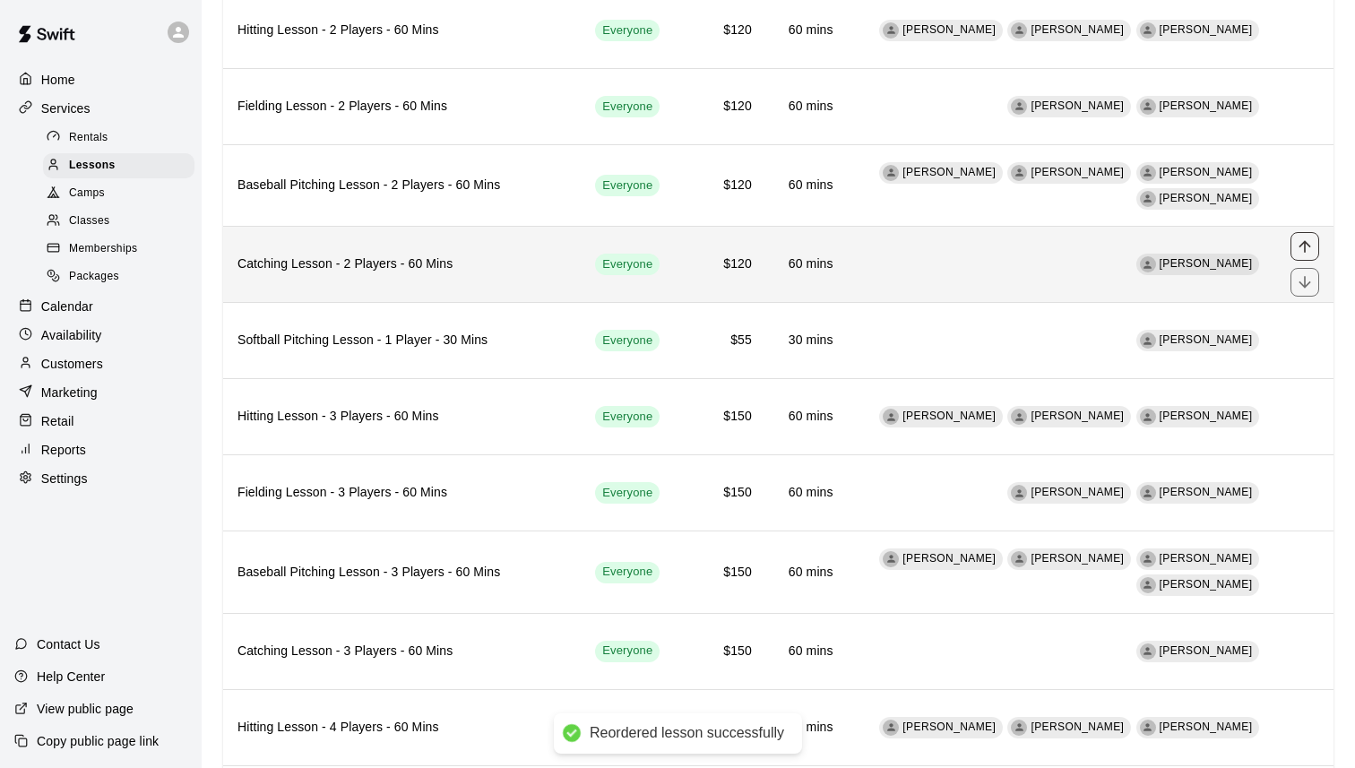
click at [1302, 247] on icon "move item up" at bounding box center [1305, 247] width 18 height 18
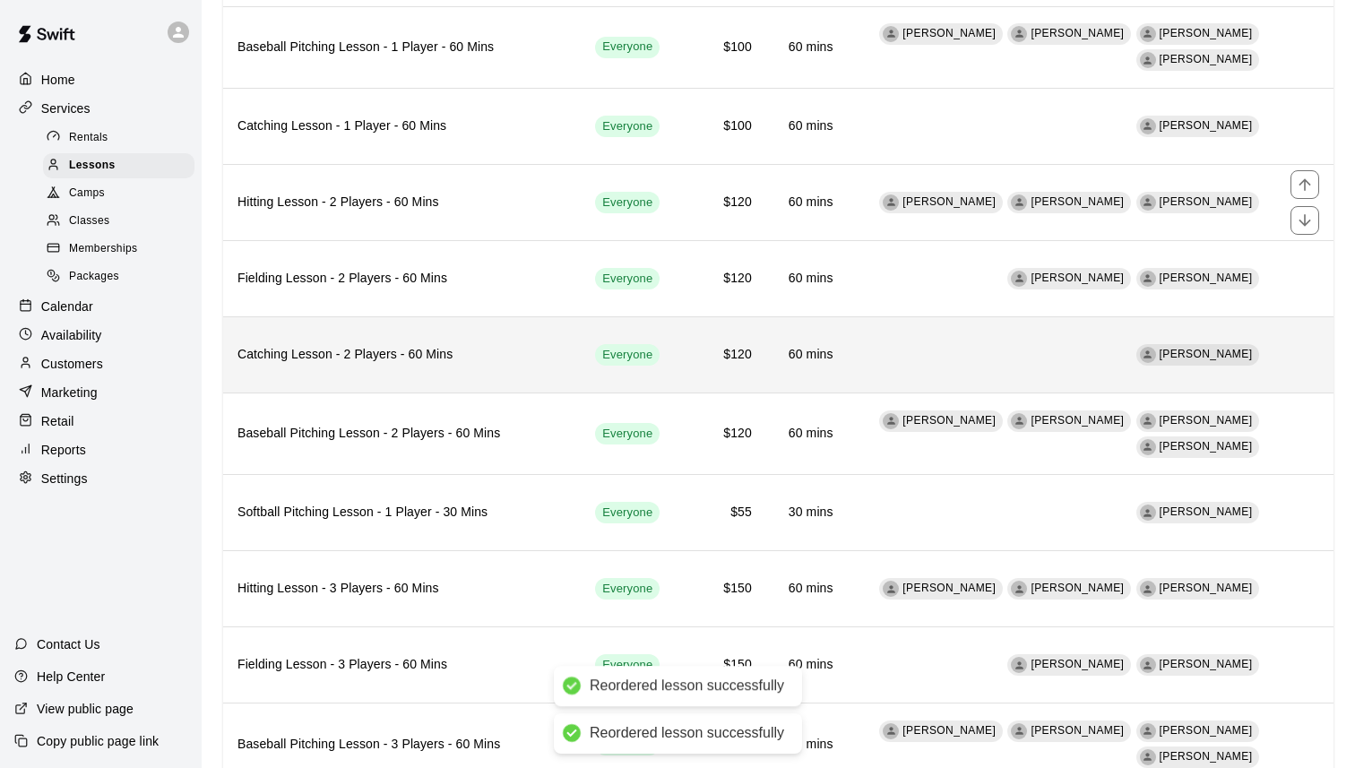
scroll to position [798, 0]
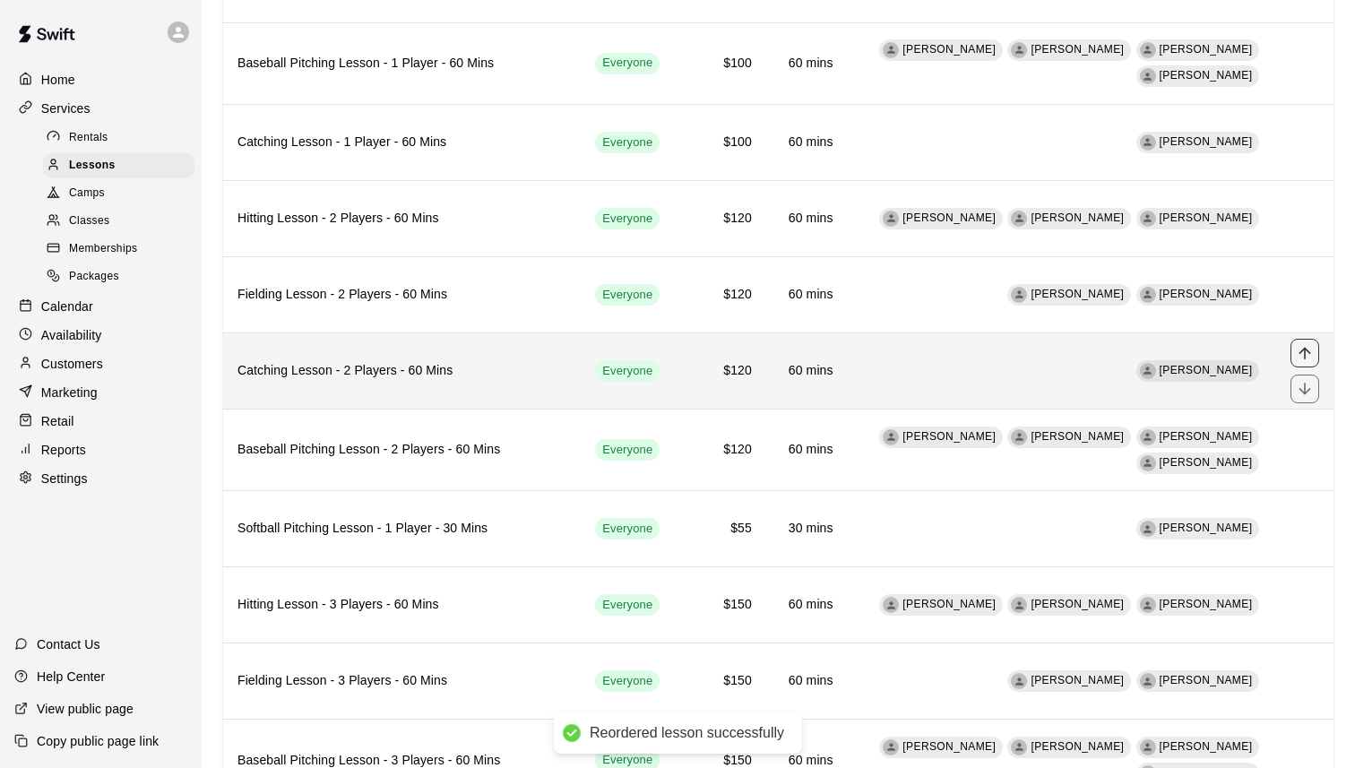
click at [1296, 349] on icon "move item up" at bounding box center [1305, 353] width 18 height 18
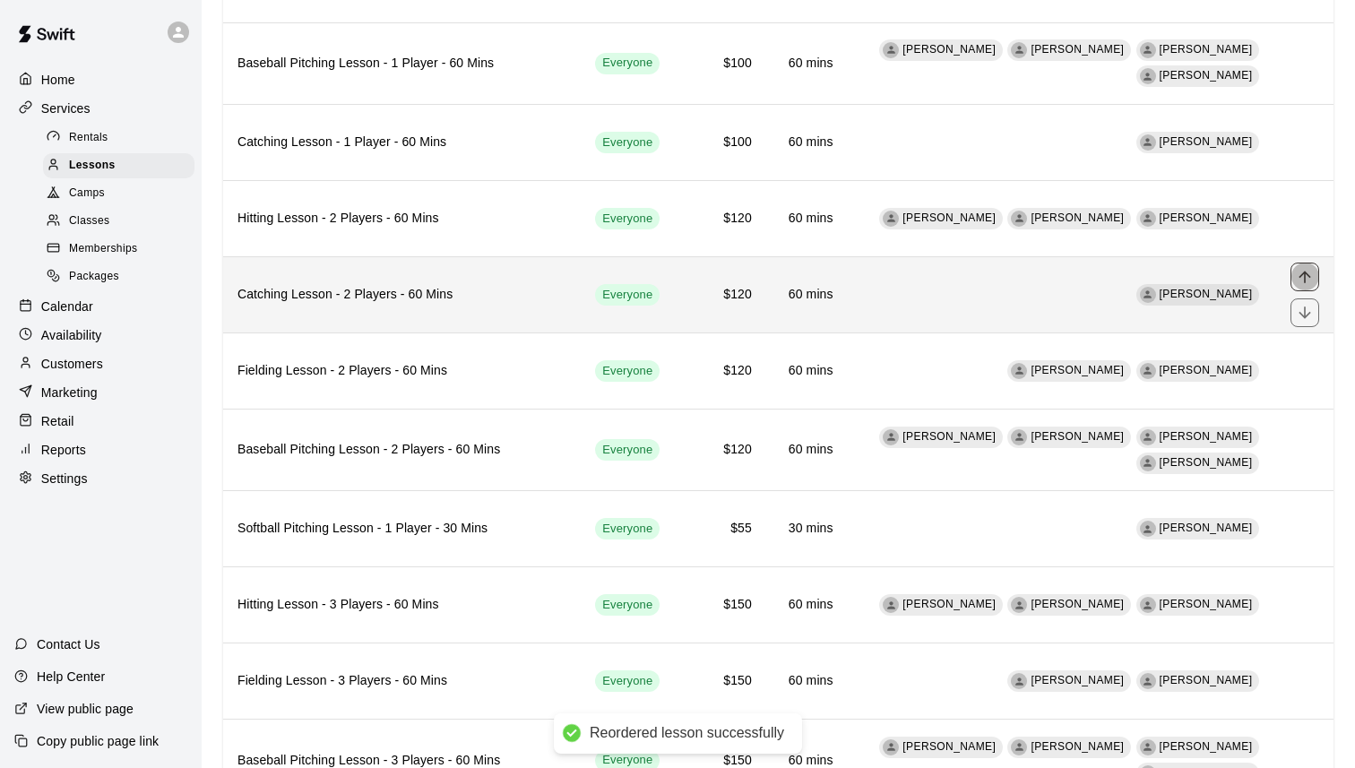
click at [1307, 278] on icon "move item up" at bounding box center [1305, 277] width 18 height 18
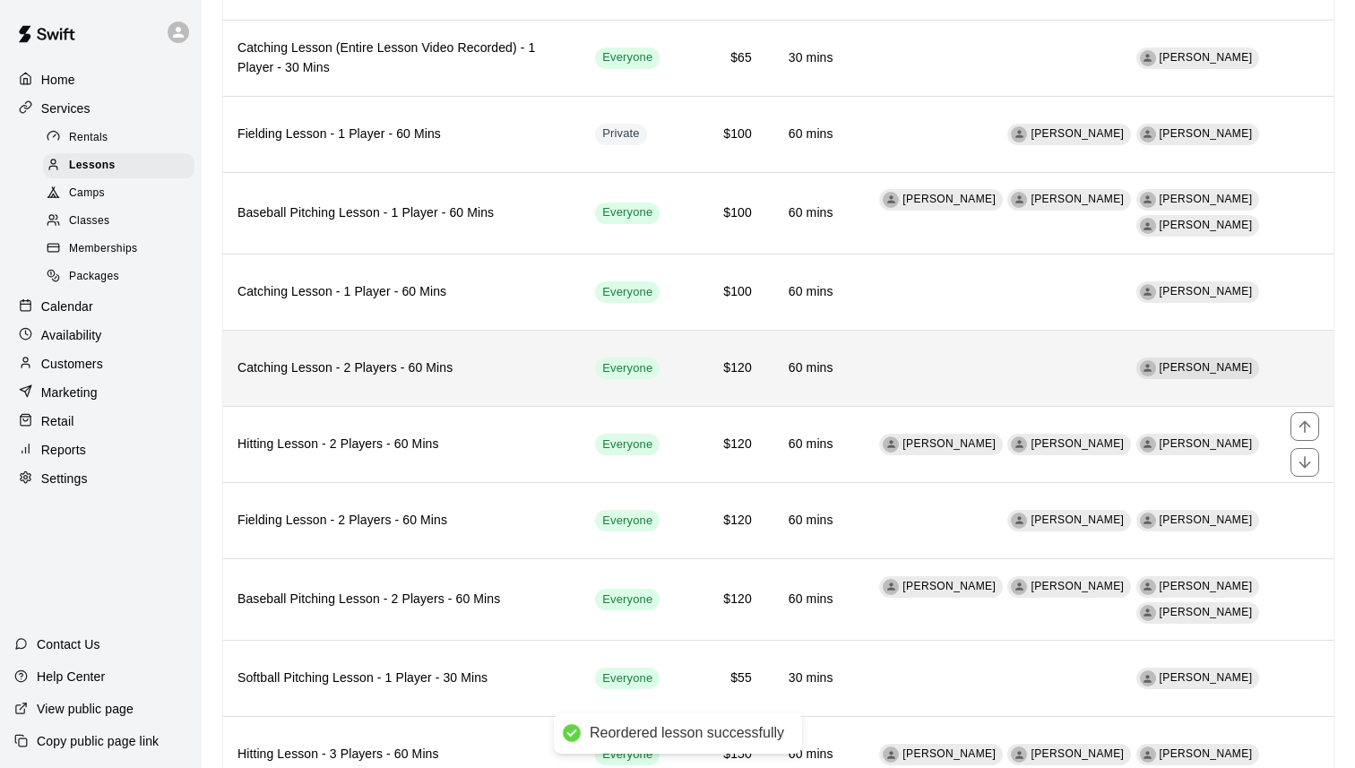
scroll to position [641, 0]
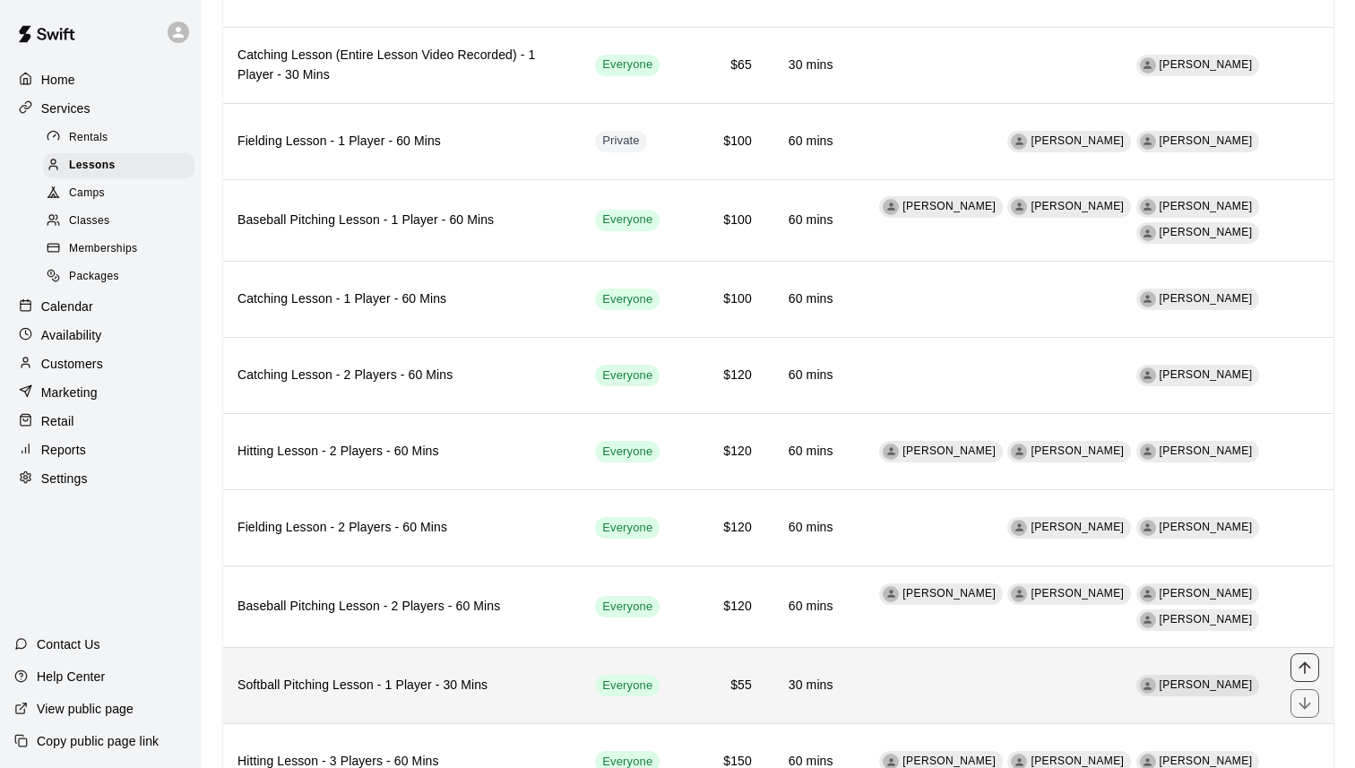
click at [1312, 672] on icon "move item up" at bounding box center [1305, 668] width 18 height 18
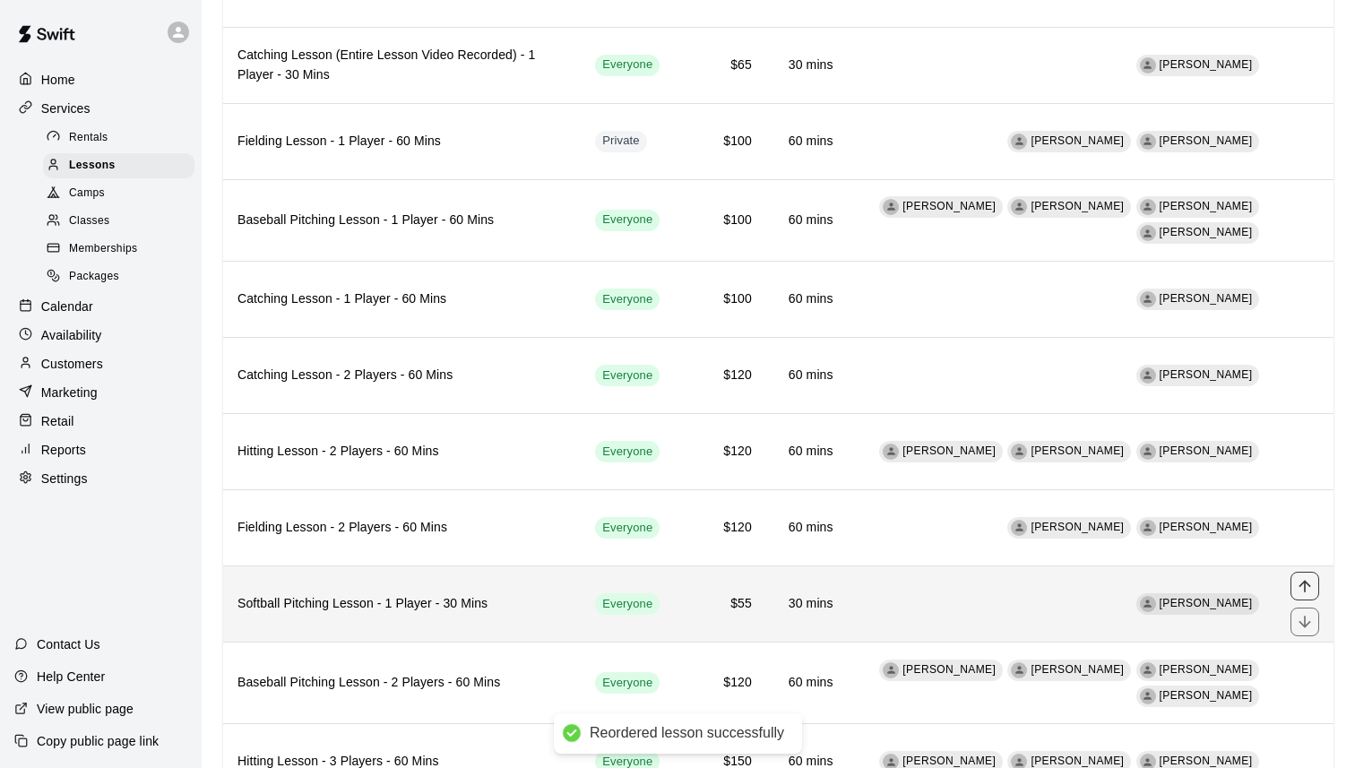
click at [1299, 580] on icon "move item up" at bounding box center [1305, 586] width 18 height 18
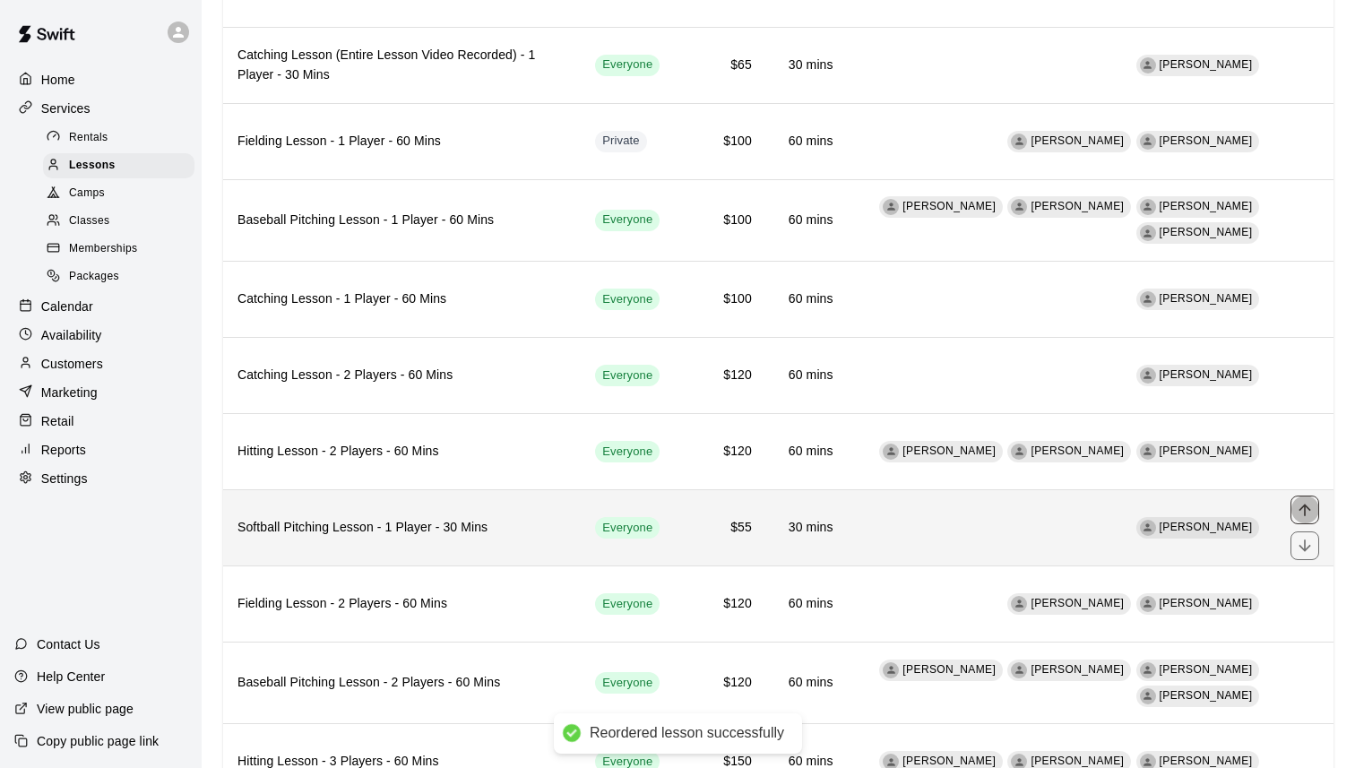
click at [1306, 505] on icon "move item up" at bounding box center [1305, 510] width 18 height 18
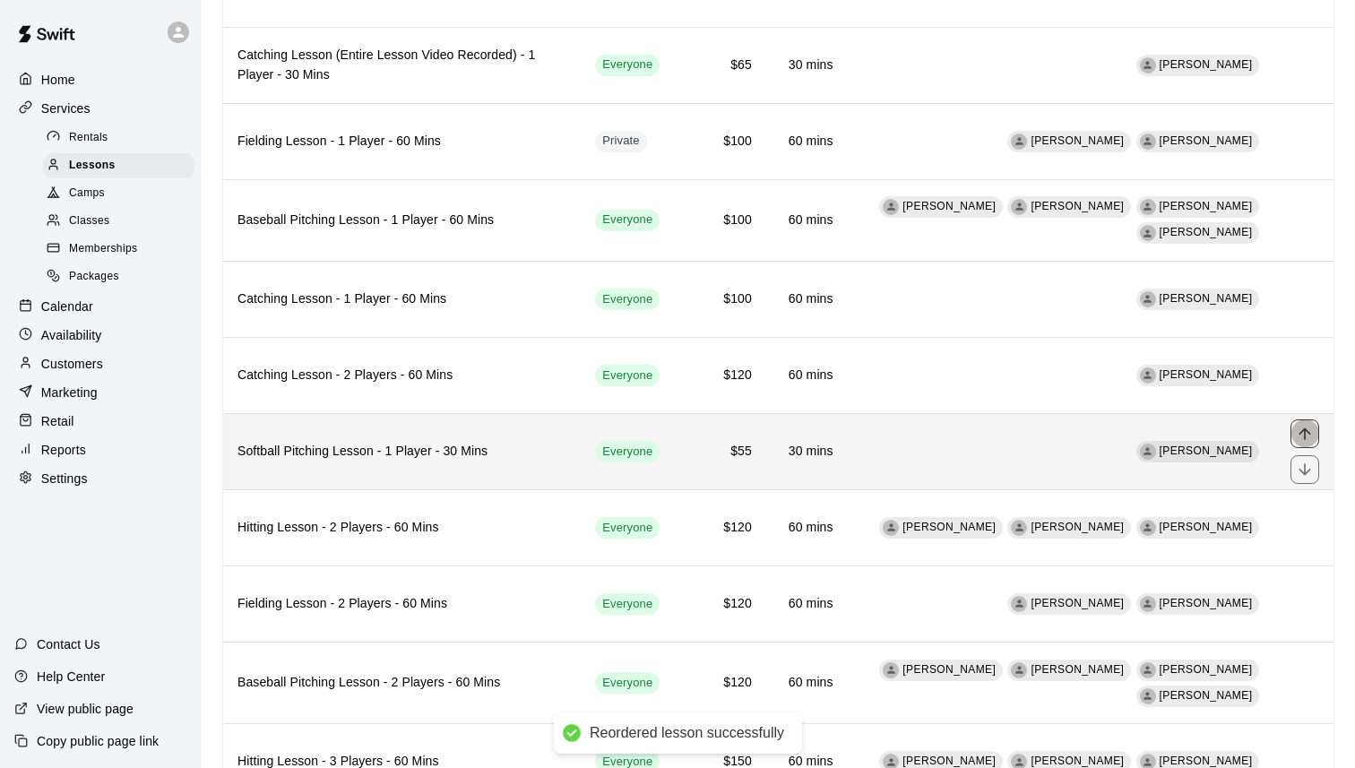
click at [1311, 431] on icon "move item up" at bounding box center [1305, 434] width 18 height 18
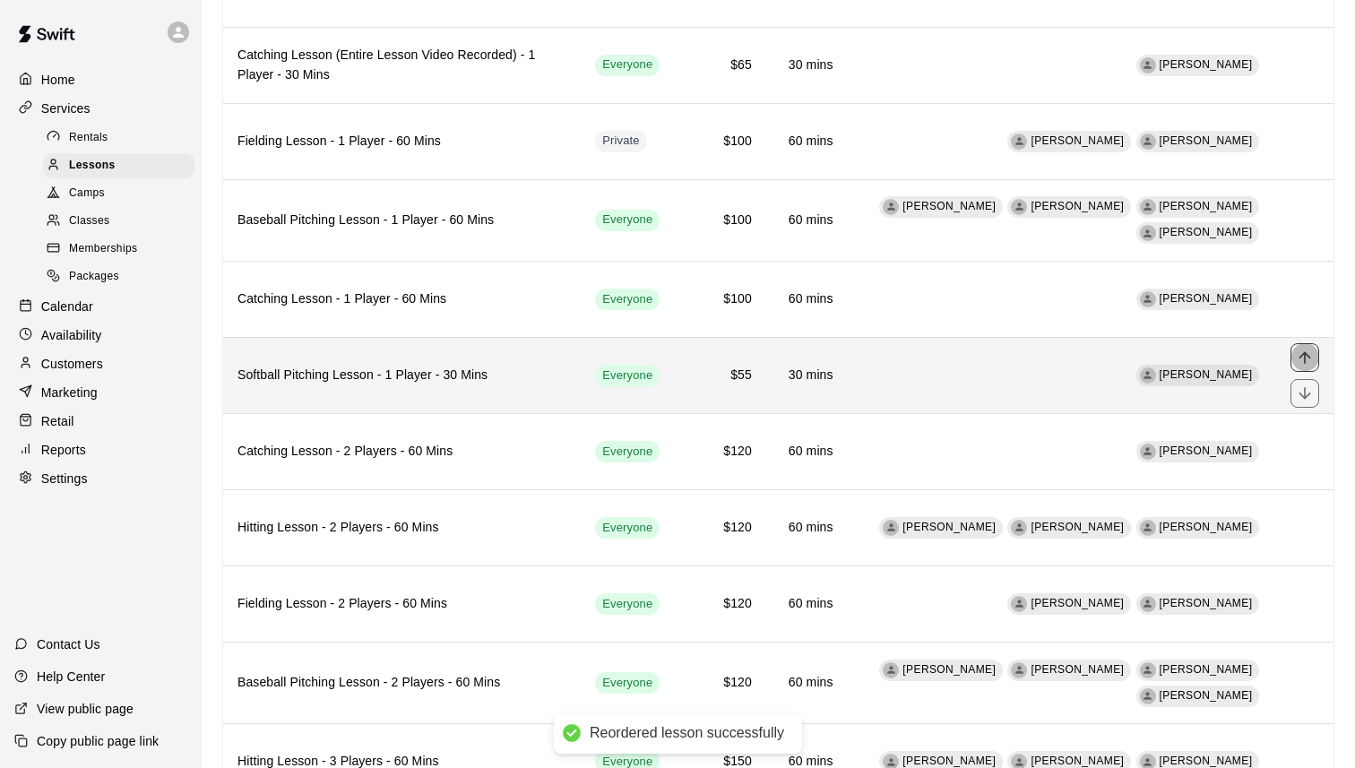
click at [1304, 351] on icon "move item up" at bounding box center [1305, 358] width 18 height 18
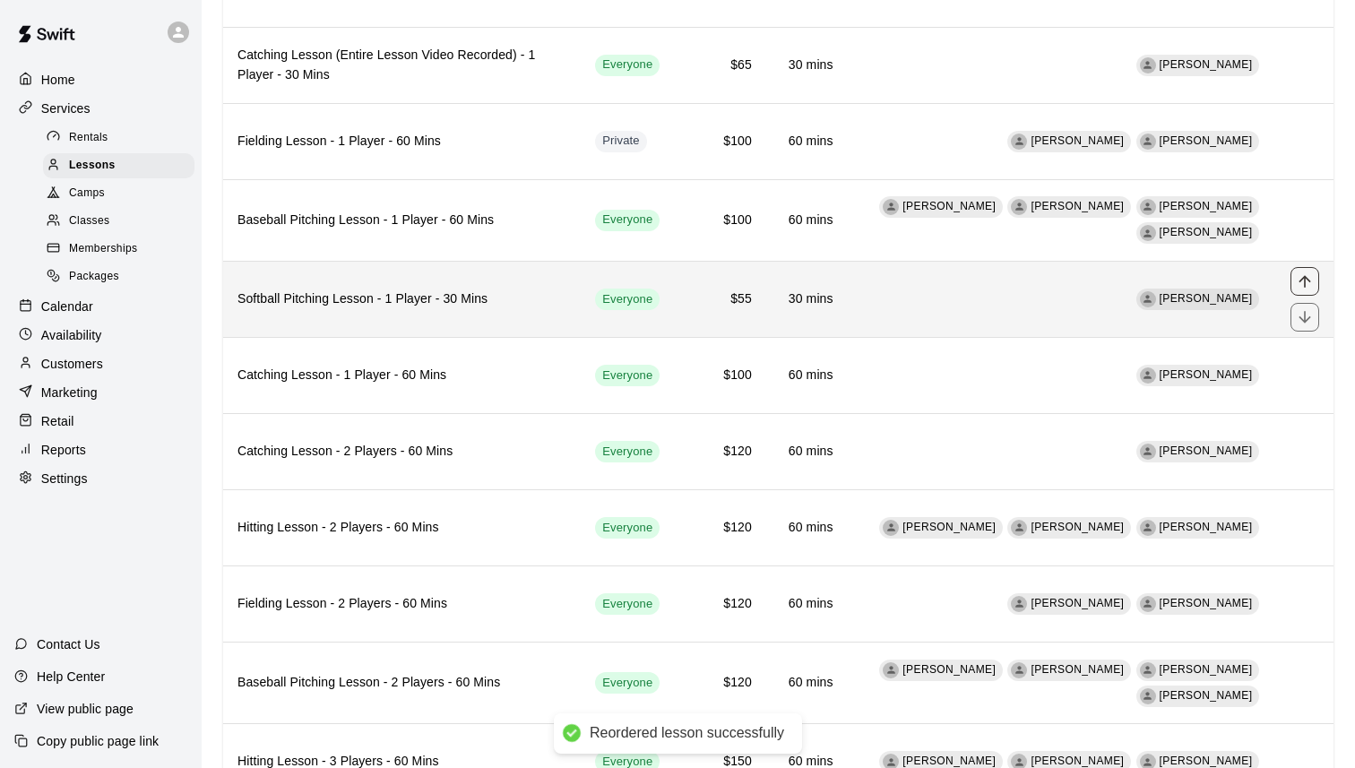
click at [1307, 280] on icon "move item up" at bounding box center [1305, 281] width 12 height 12
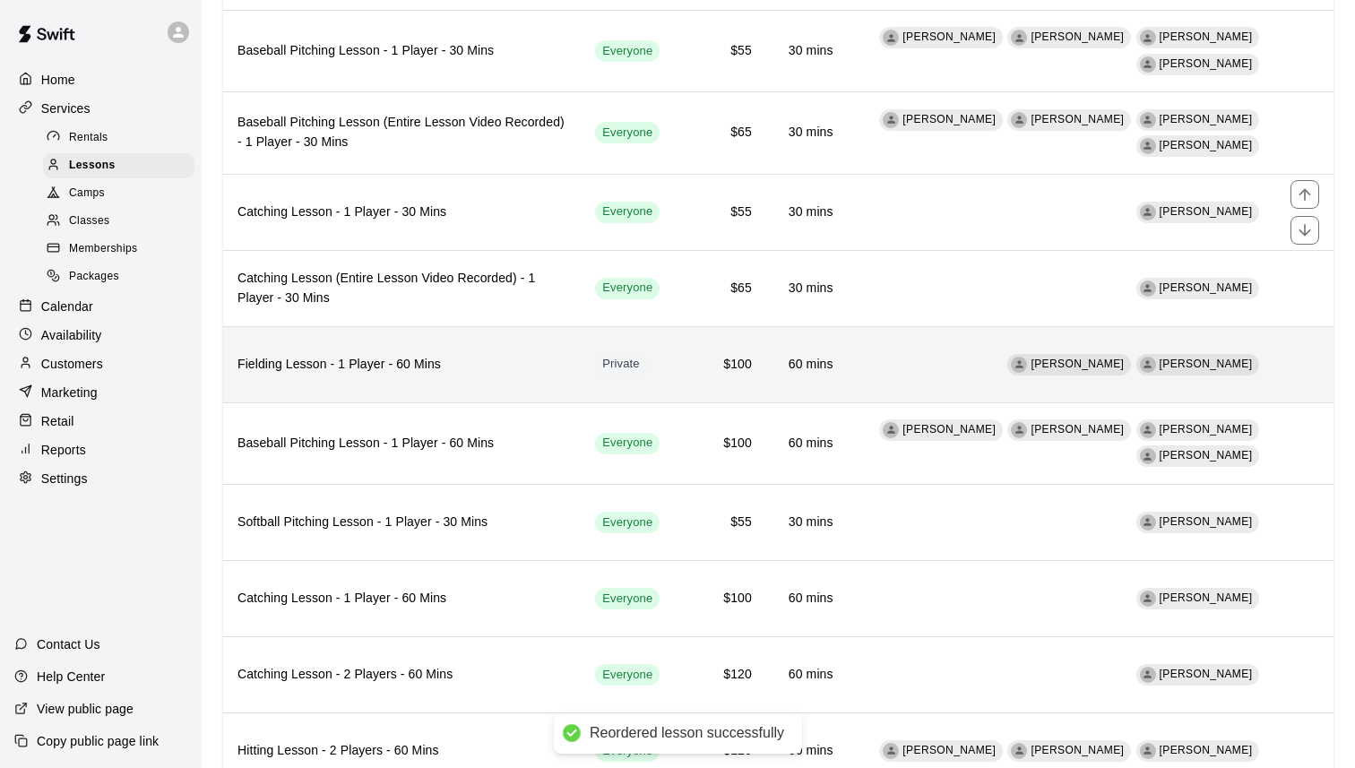
scroll to position [410, 0]
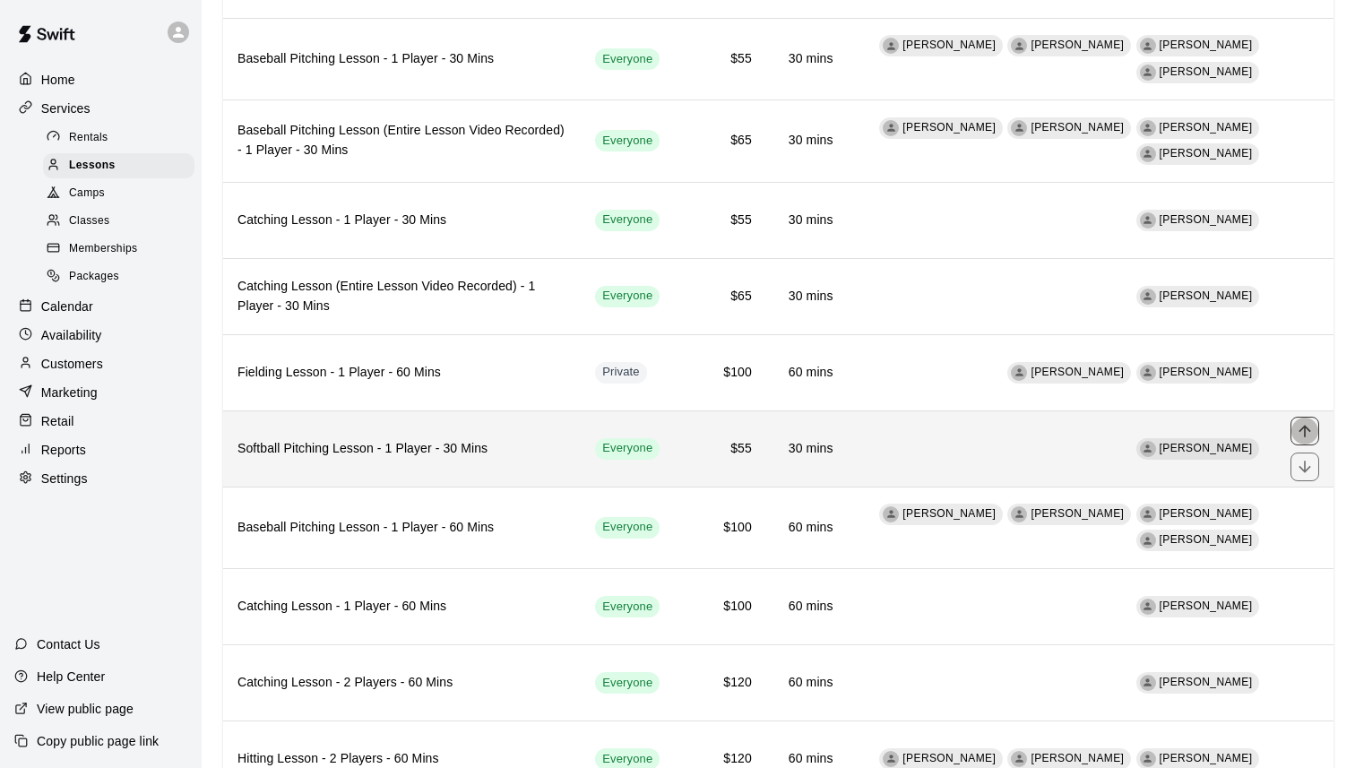
click at [1306, 418] on button "move item up" at bounding box center [1305, 431] width 29 height 29
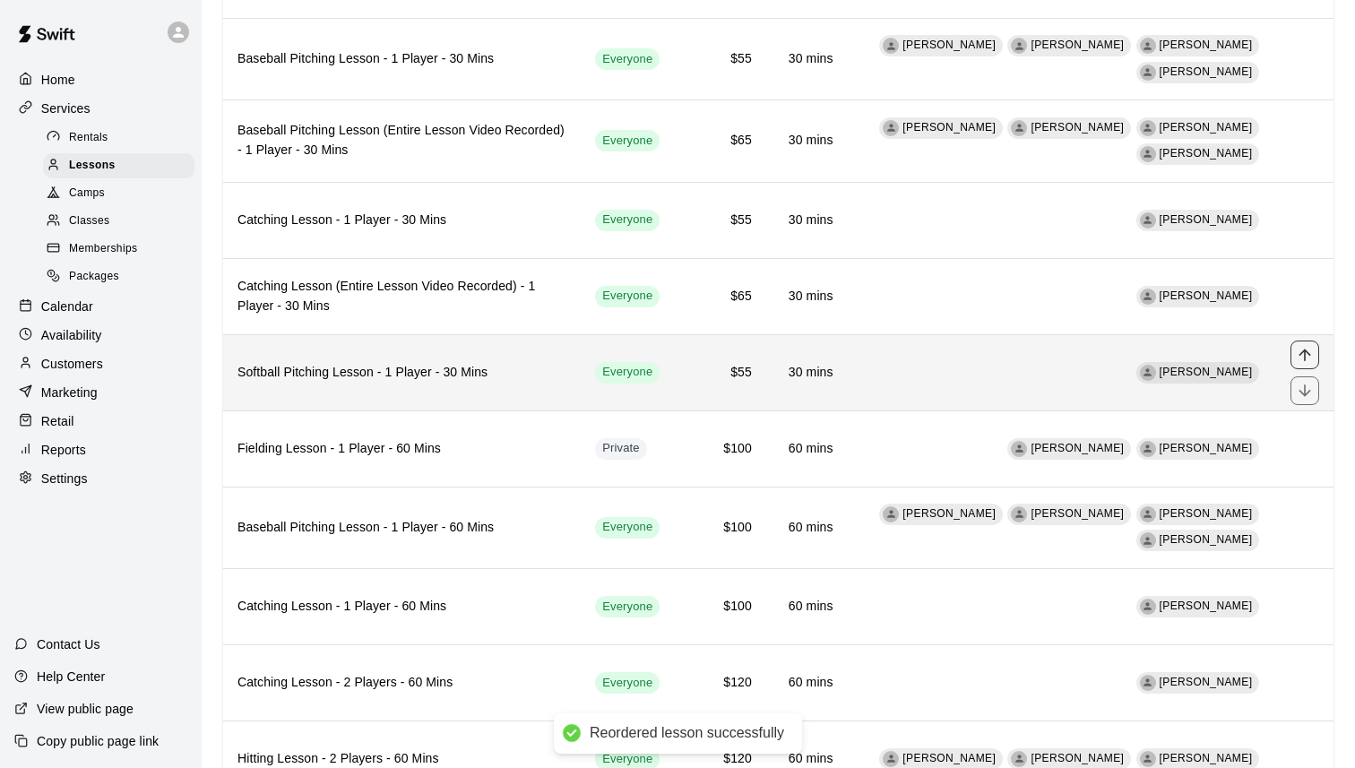
click at [1306, 354] on icon "move item up" at bounding box center [1305, 355] width 18 height 18
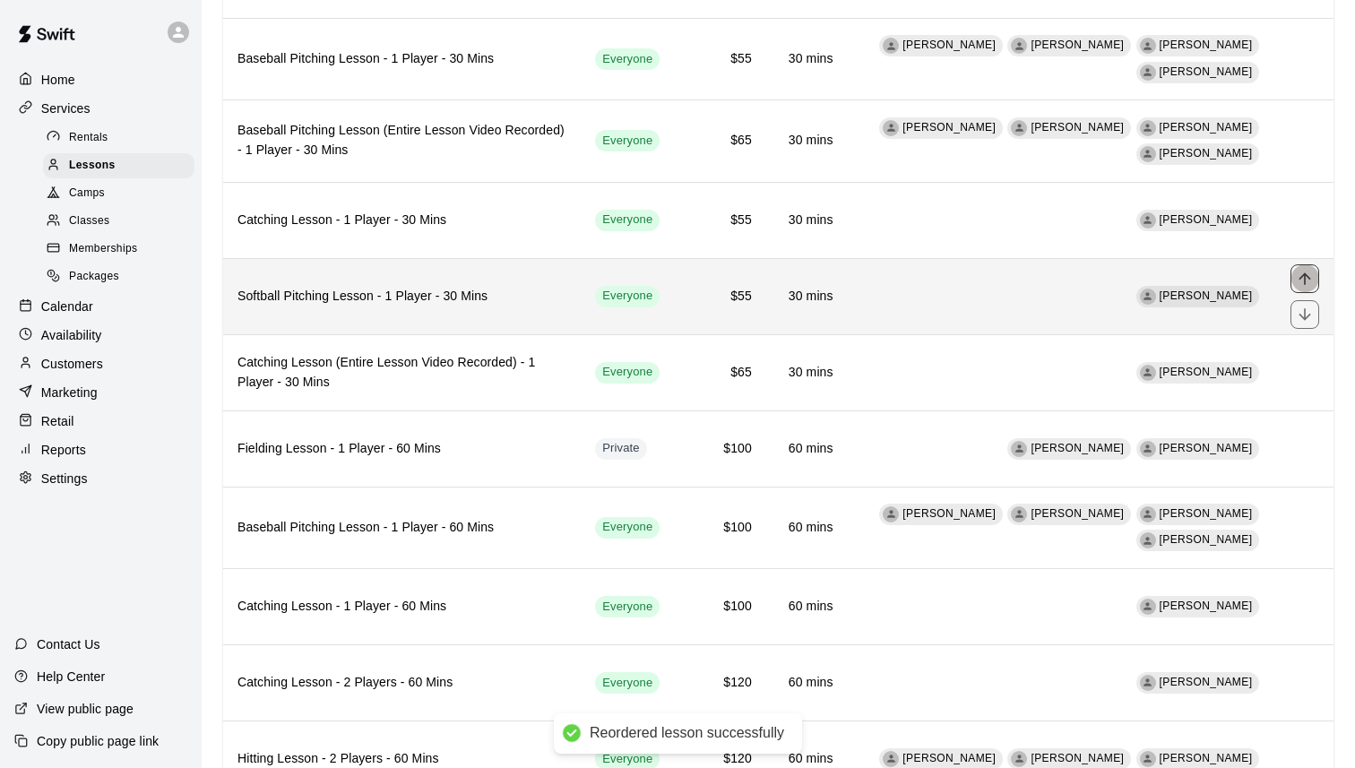
click at [1302, 278] on icon "move item up" at bounding box center [1305, 278] width 12 height 12
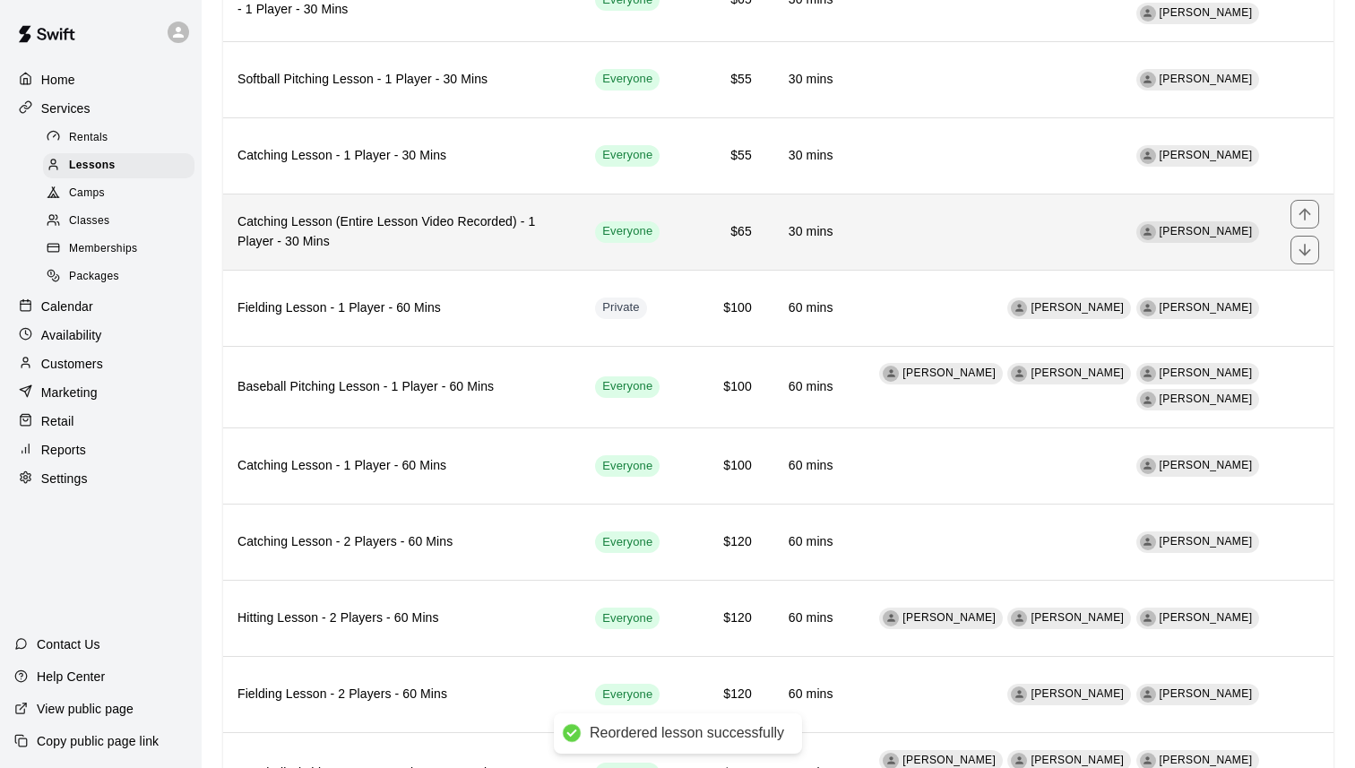
scroll to position [566, 0]
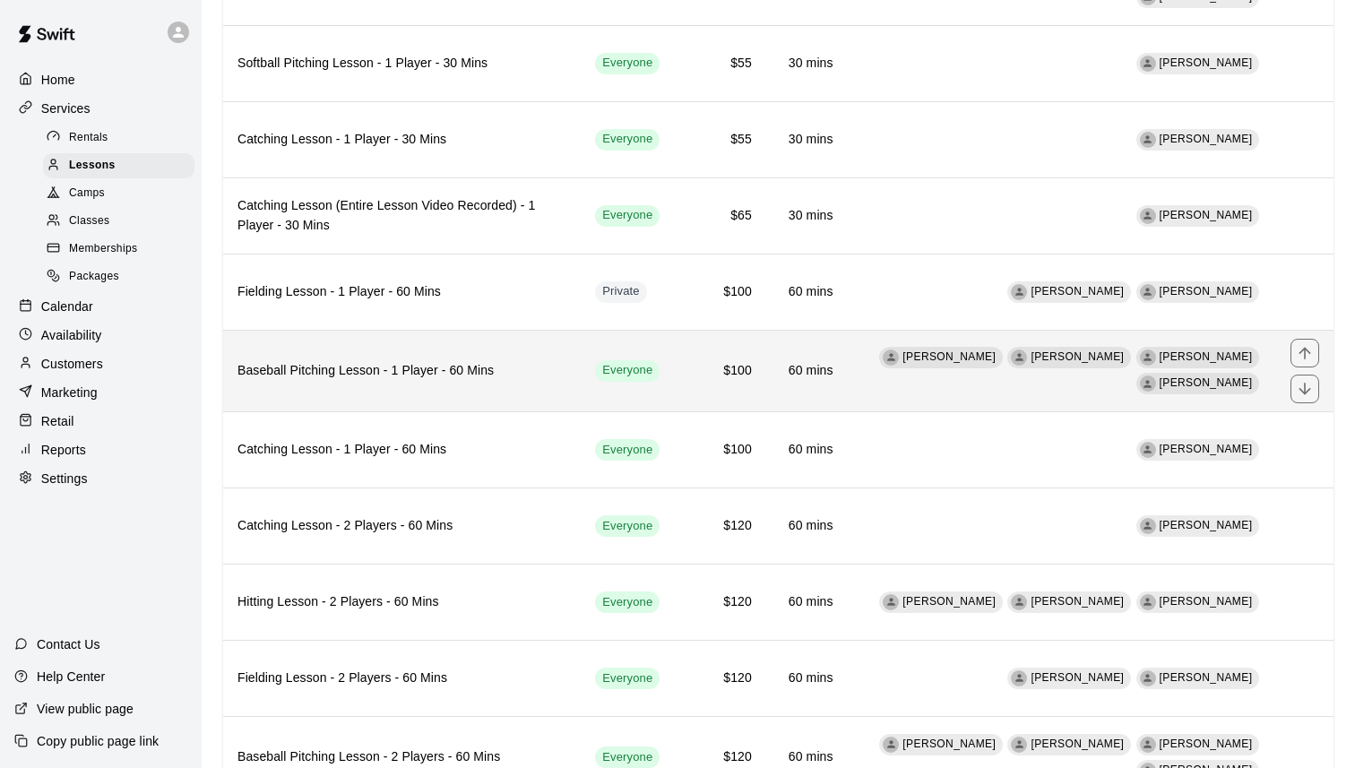
click at [415, 361] on th "Baseball Pitching Lesson - 1 Player - 60 Mins" at bounding box center [402, 371] width 358 height 82
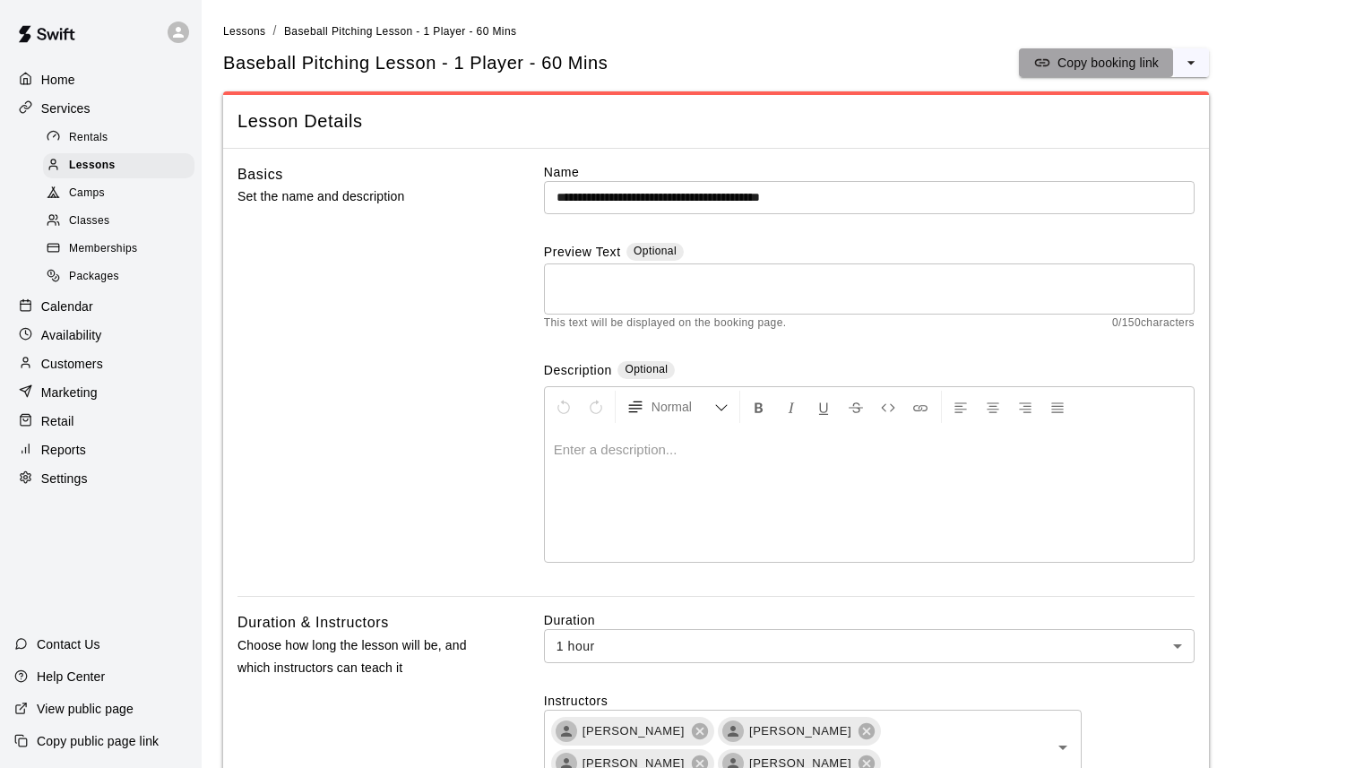
click at [1099, 69] on p "Copy booking link" at bounding box center [1108, 63] width 101 height 18
click at [1190, 63] on icon "select merge strategy" at bounding box center [1191, 63] width 7 height 4
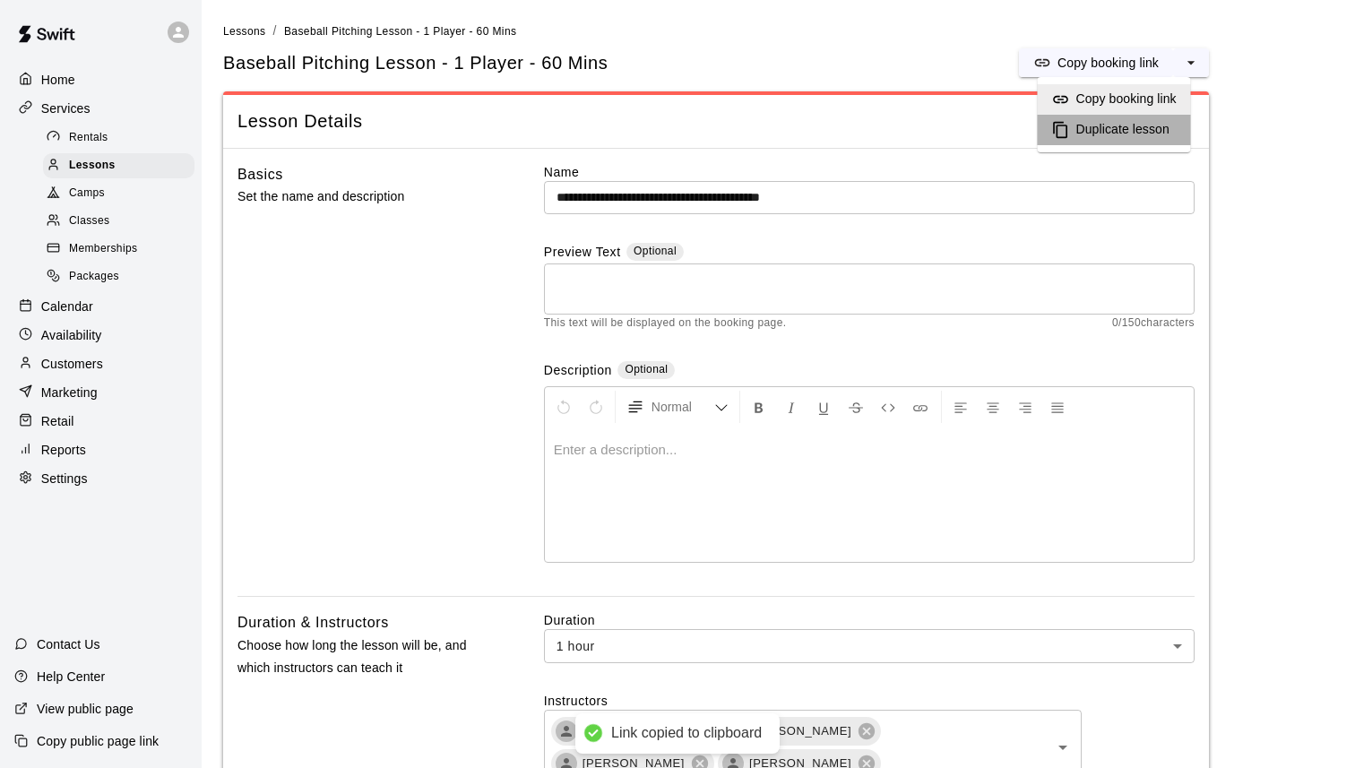
click at [1150, 134] on h6 "Duplicate lesson" at bounding box center [1123, 130] width 93 height 20
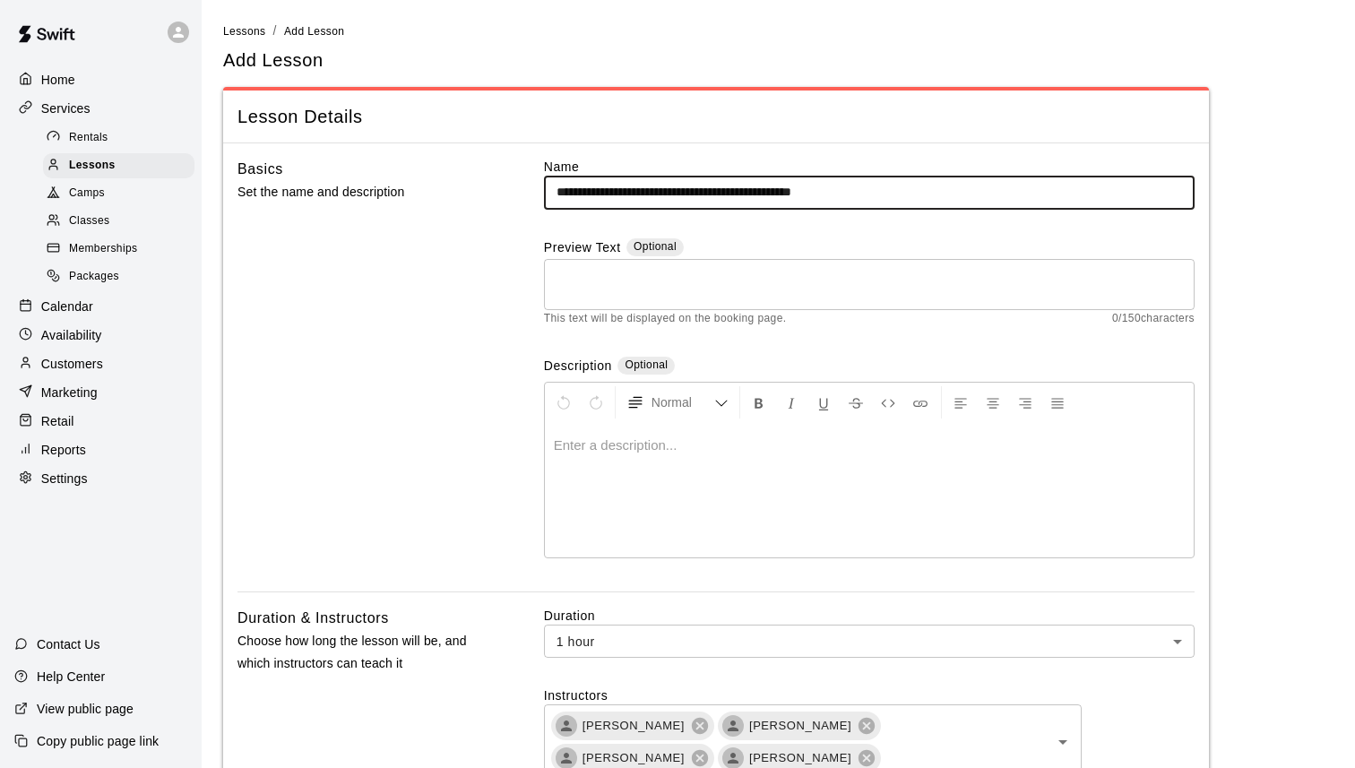
drag, startPoint x: 837, startPoint y: 193, endPoint x: 1063, endPoint y: 195, distance: 225.9
click at [1063, 195] on input "**********" at bounding box center [869, 192] width 651 height 33
click at [573, 187] on input "**********" at bounding box center [869, 192] width 651 height 33
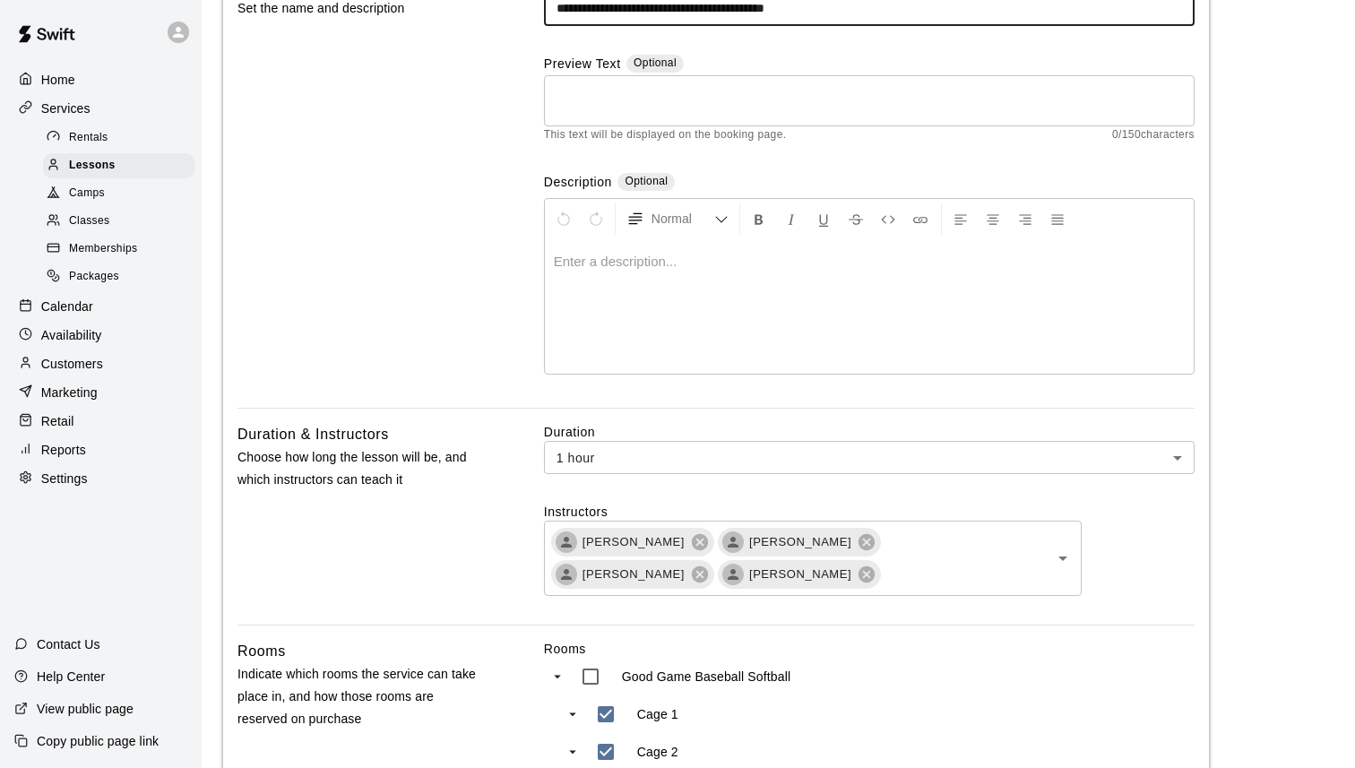
scroll to position [186, 0]
click at [703, 540] on icon at bounding box center [700, 540] width 16 height 16
click at [692, 539] on icon at bounding box center [700, 540] width 16 height 16
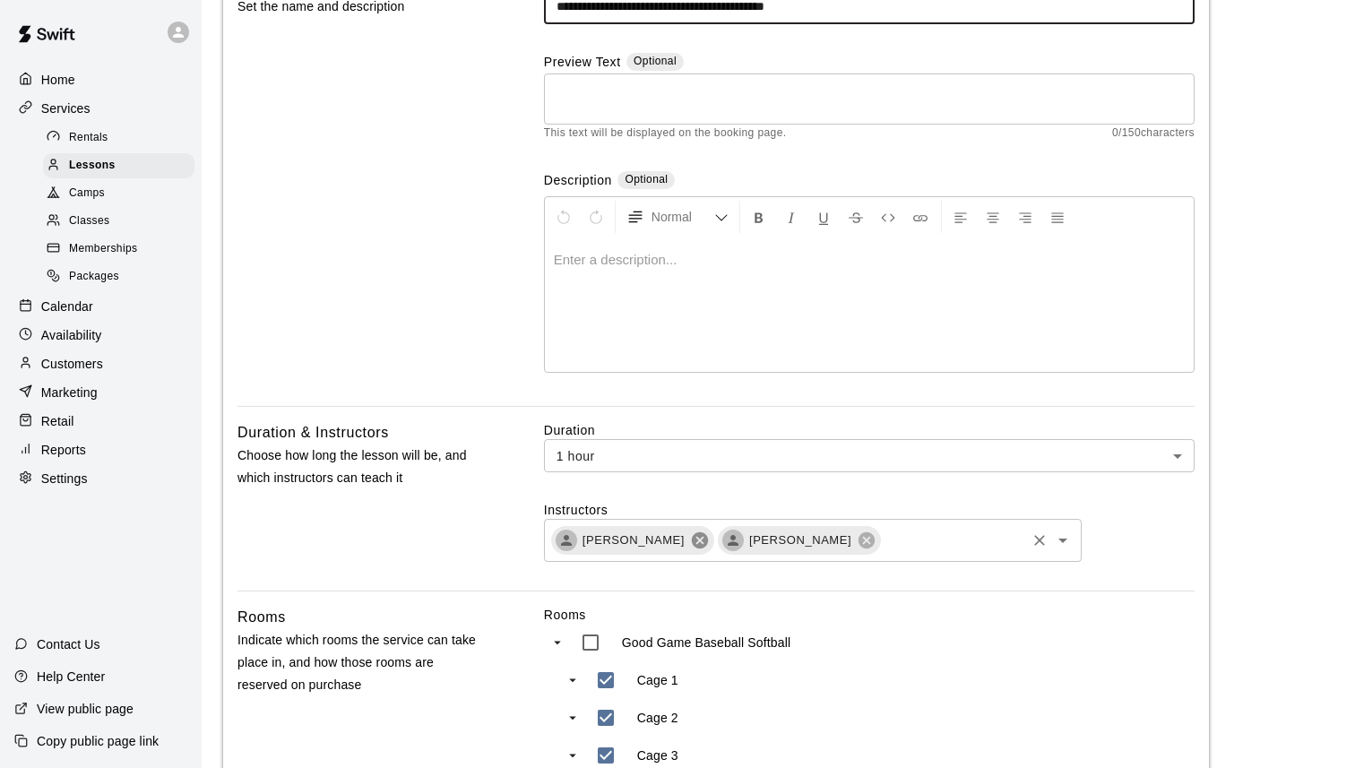
click at [704, 541] on icon at bounding box center [700, 540] width 16 height 16
click at [692, 541] on icon at bounding box center [700, 540] width 16 height 16
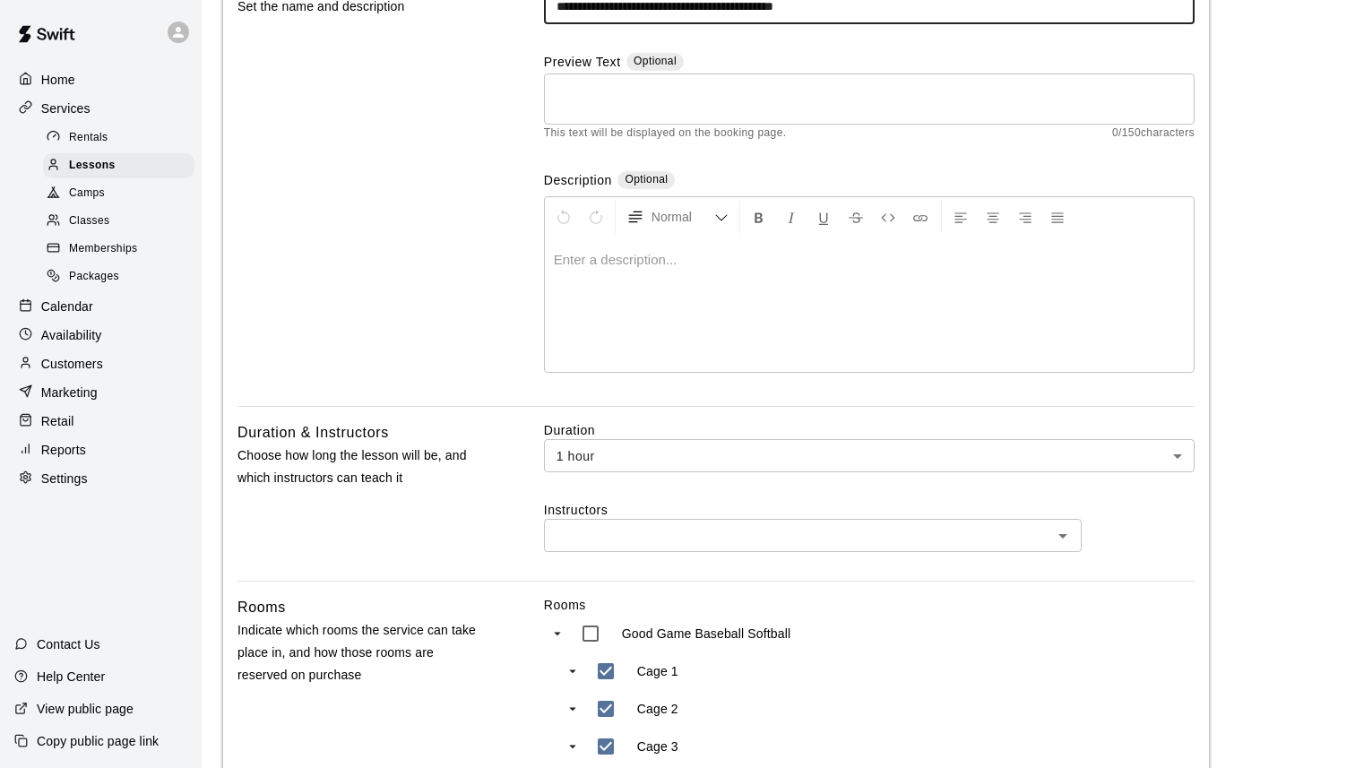
type input "**********"
click at [667, 538] on input "text" at bounding box center [797, 535] width 497 height 22
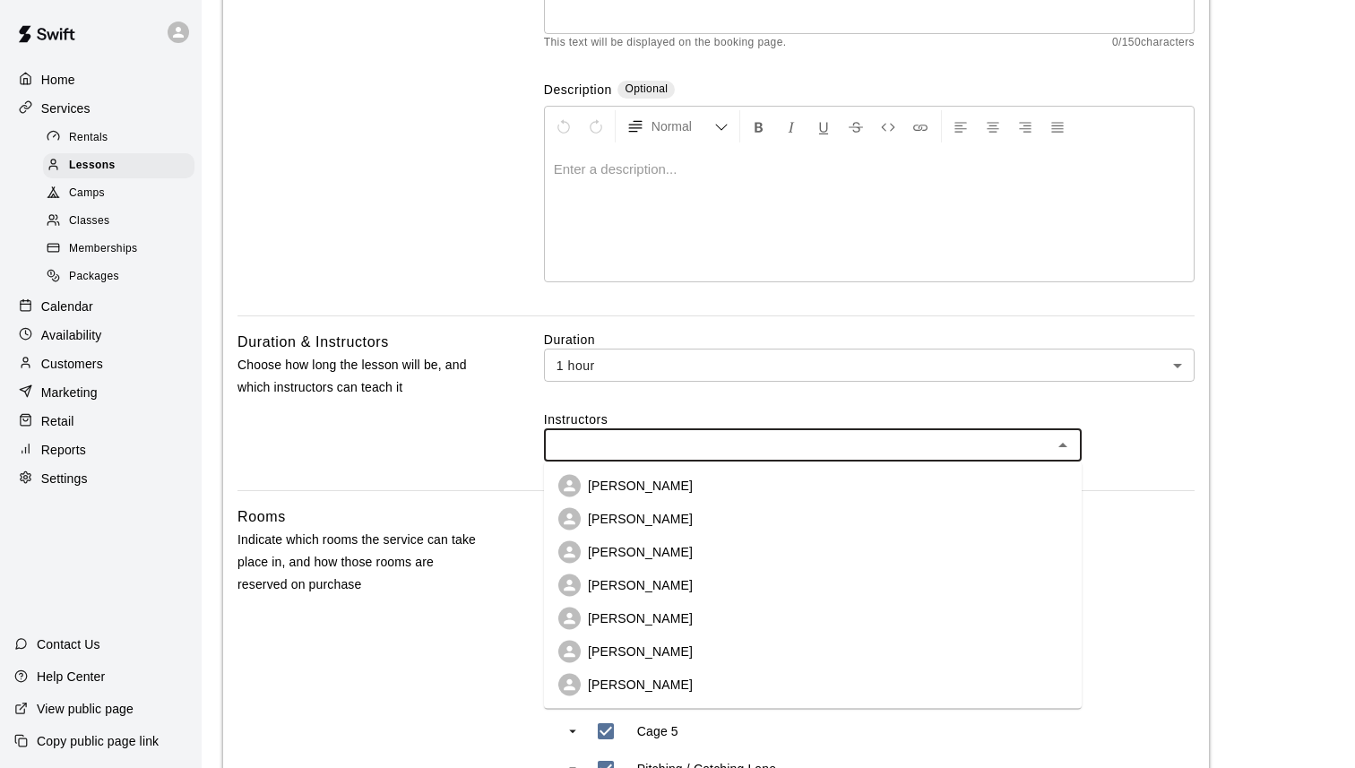
scroll to position [383, 0]
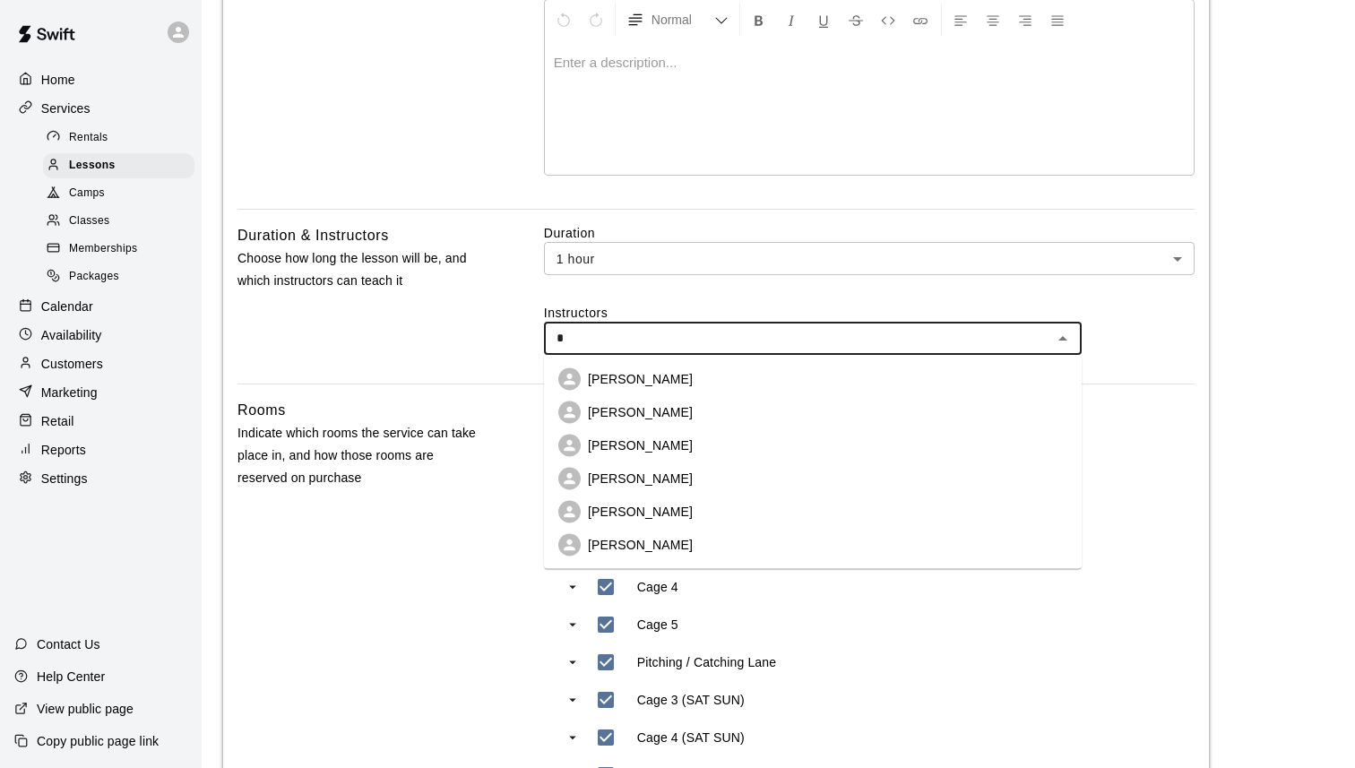
type input "**"
click at [653, 382] on p "[PERSON_NAME]" at bounding box center [640, 379] width 105 height 18
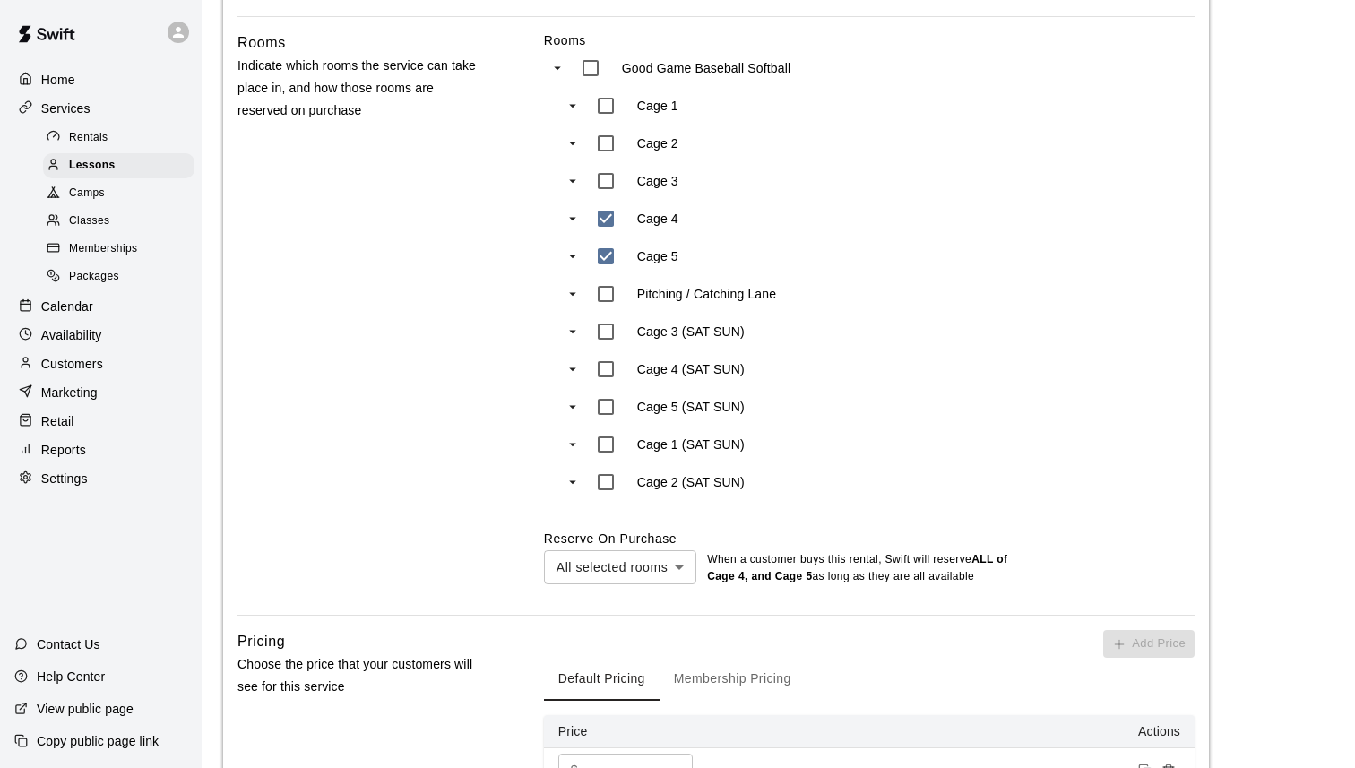
scroll to position [999, 0]
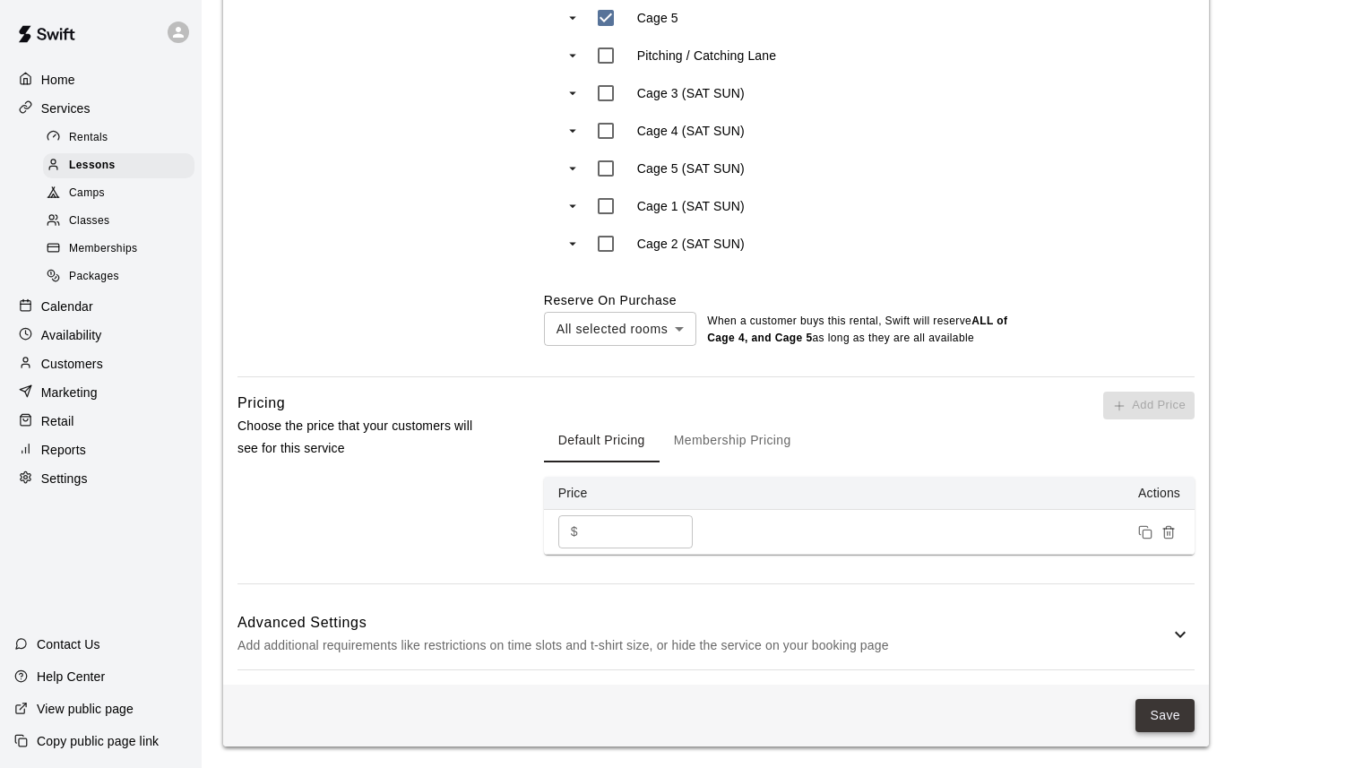
click at [1156, 720] on button "Save" at bounding box center [1165, 715] width 59 height 33
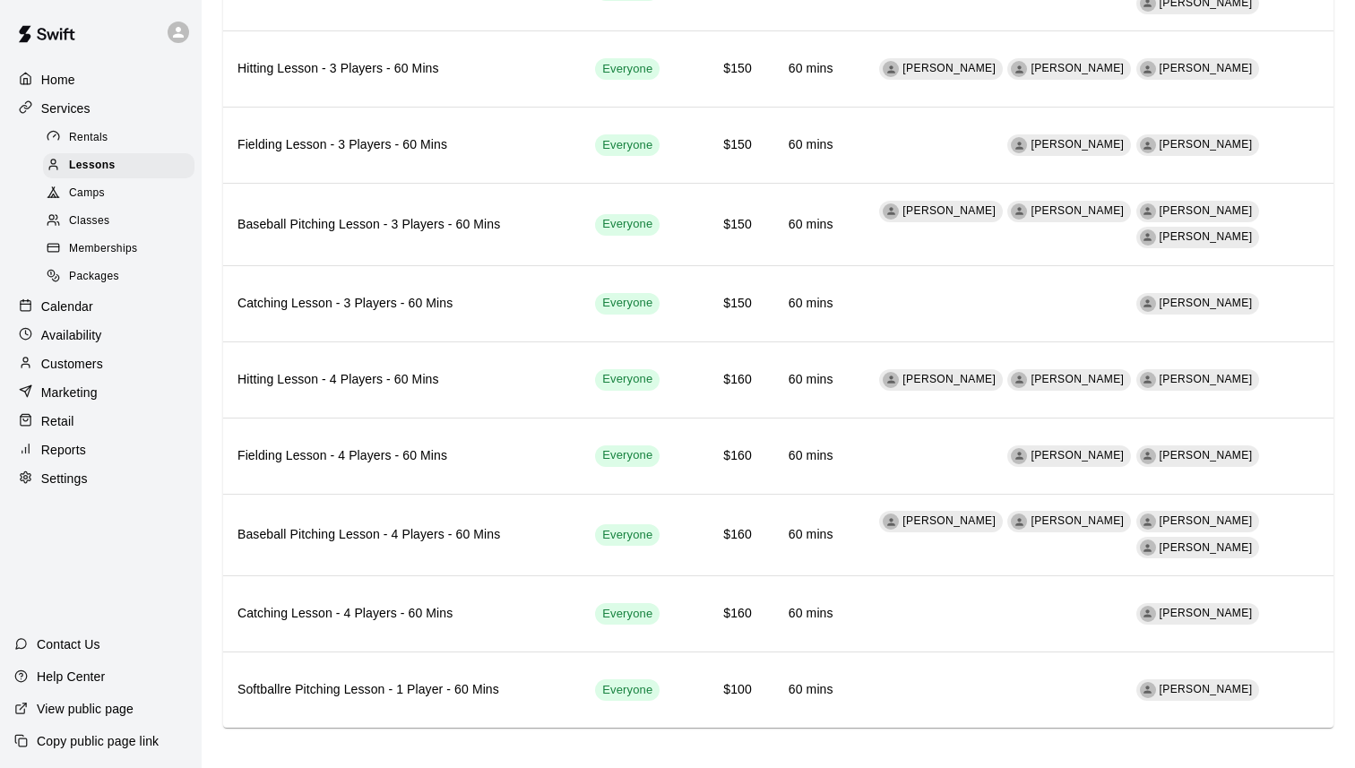
scroll to position [1345, 0]
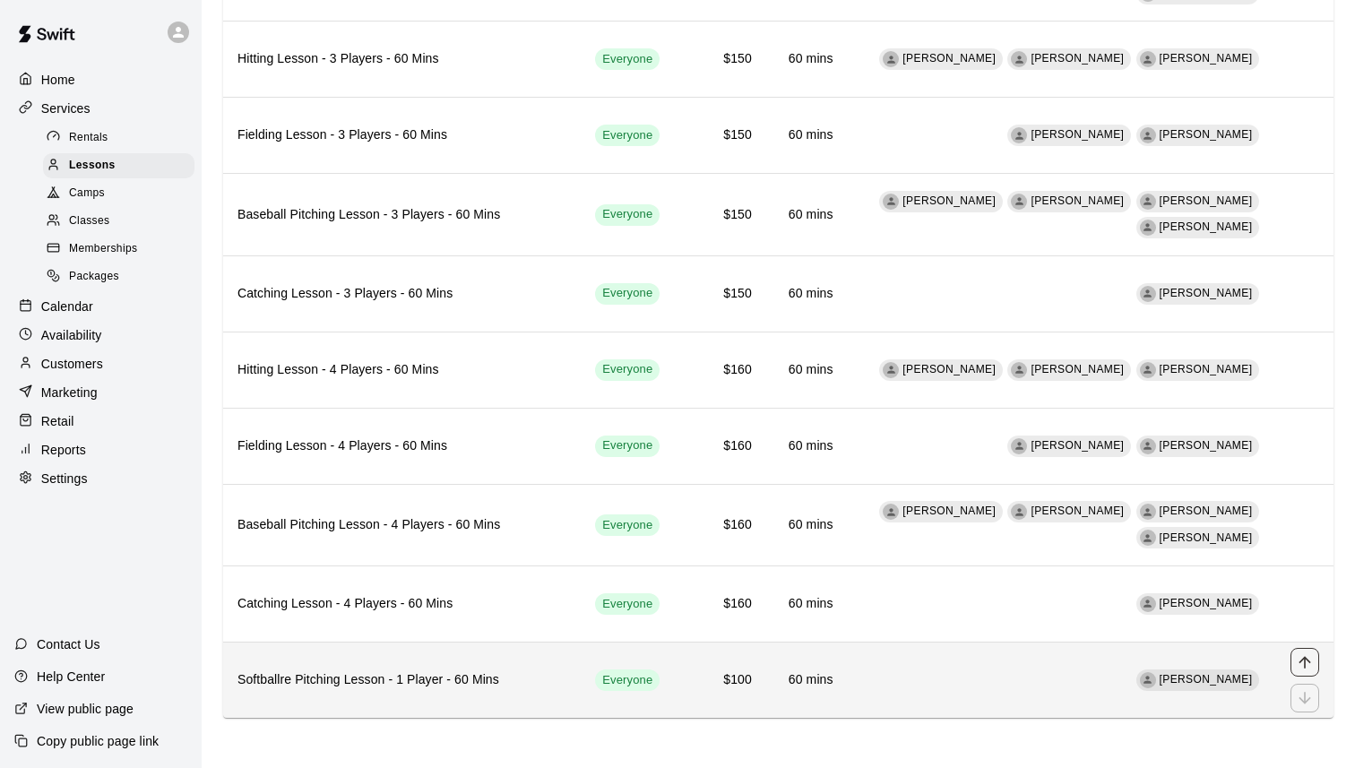
click at [1302, 659] on icon "move item up" at bounding box center [1305, 662] width 12 height 12
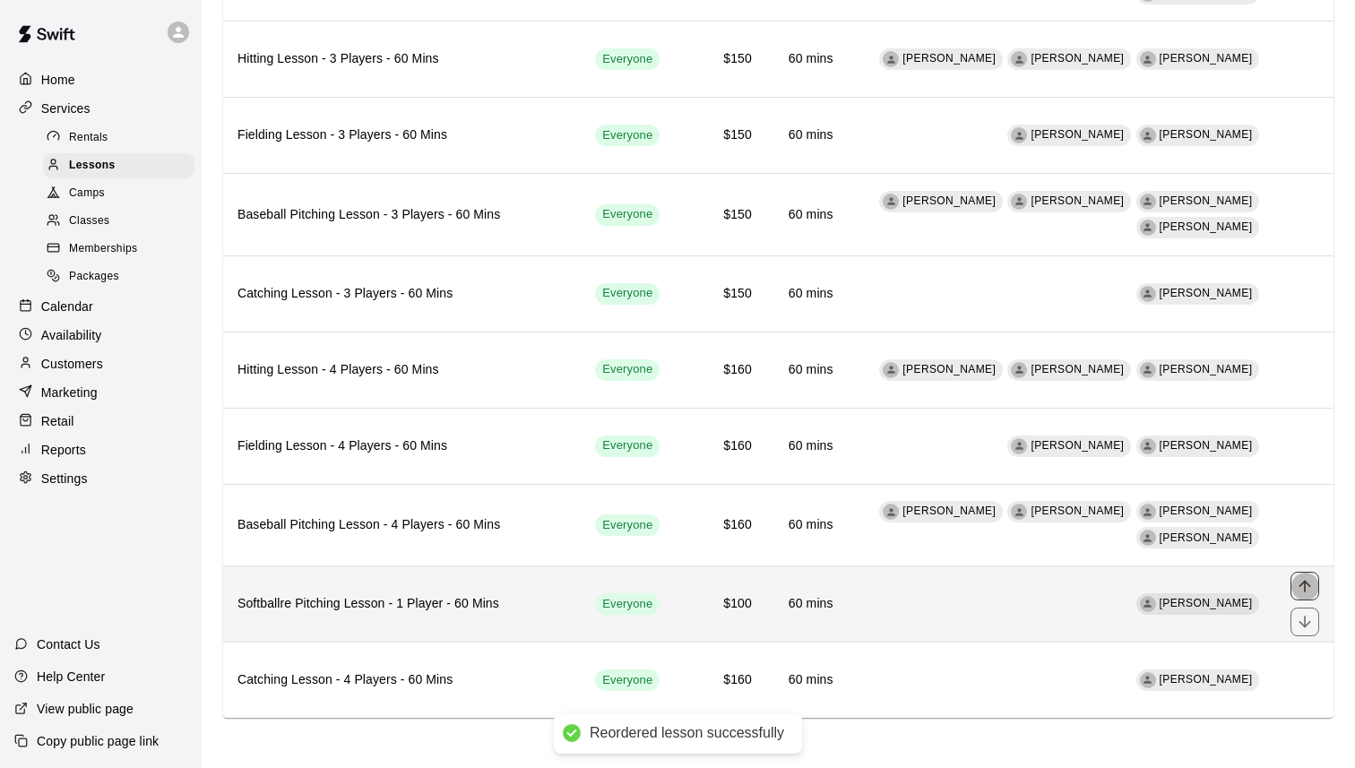
click at [1307, 581] on icon "move item up" at bounding box center [1305, 586] width 18 height 18
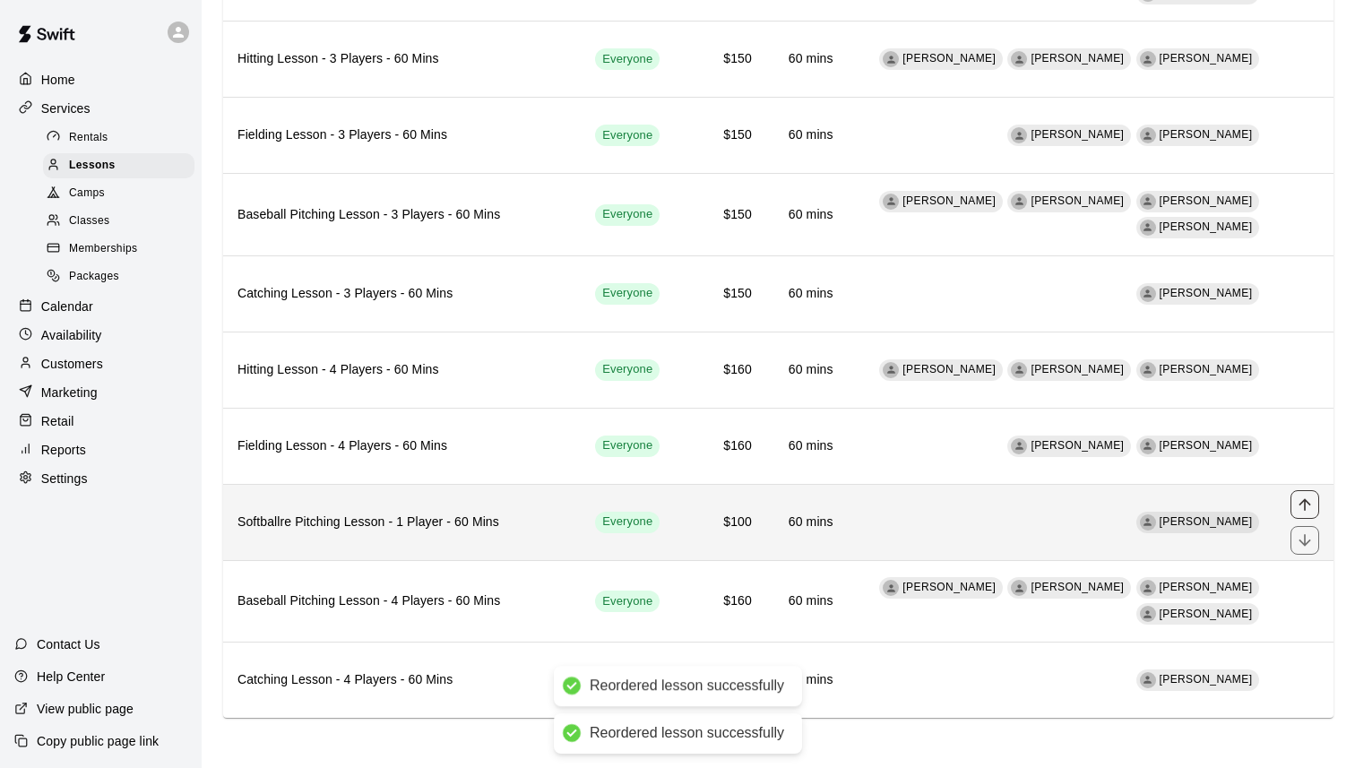
click at [1302, 495] on button "move item up" at bounding box center [1305, 504] width 29 height 29
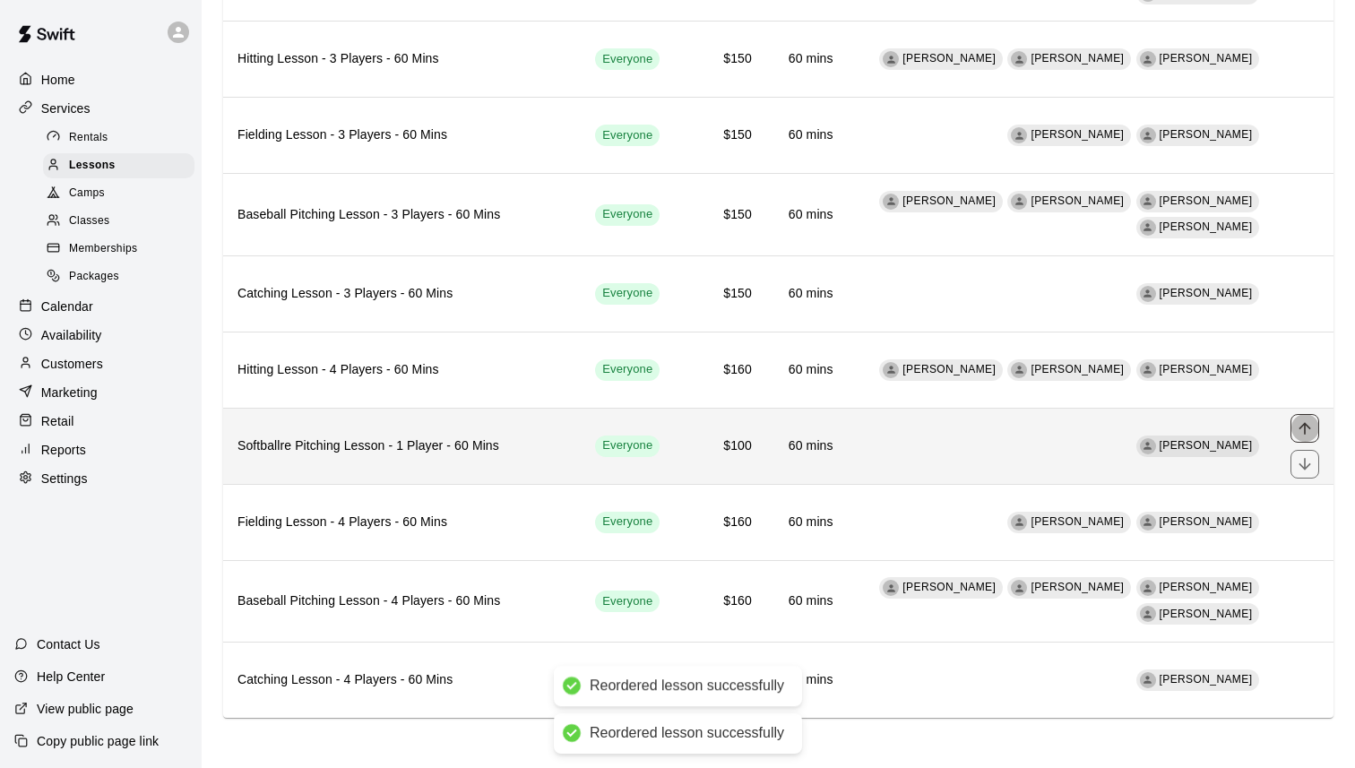
click at [1298, 427] on icon "move item up" at bounding box center [1305, 428] width 18 height 18
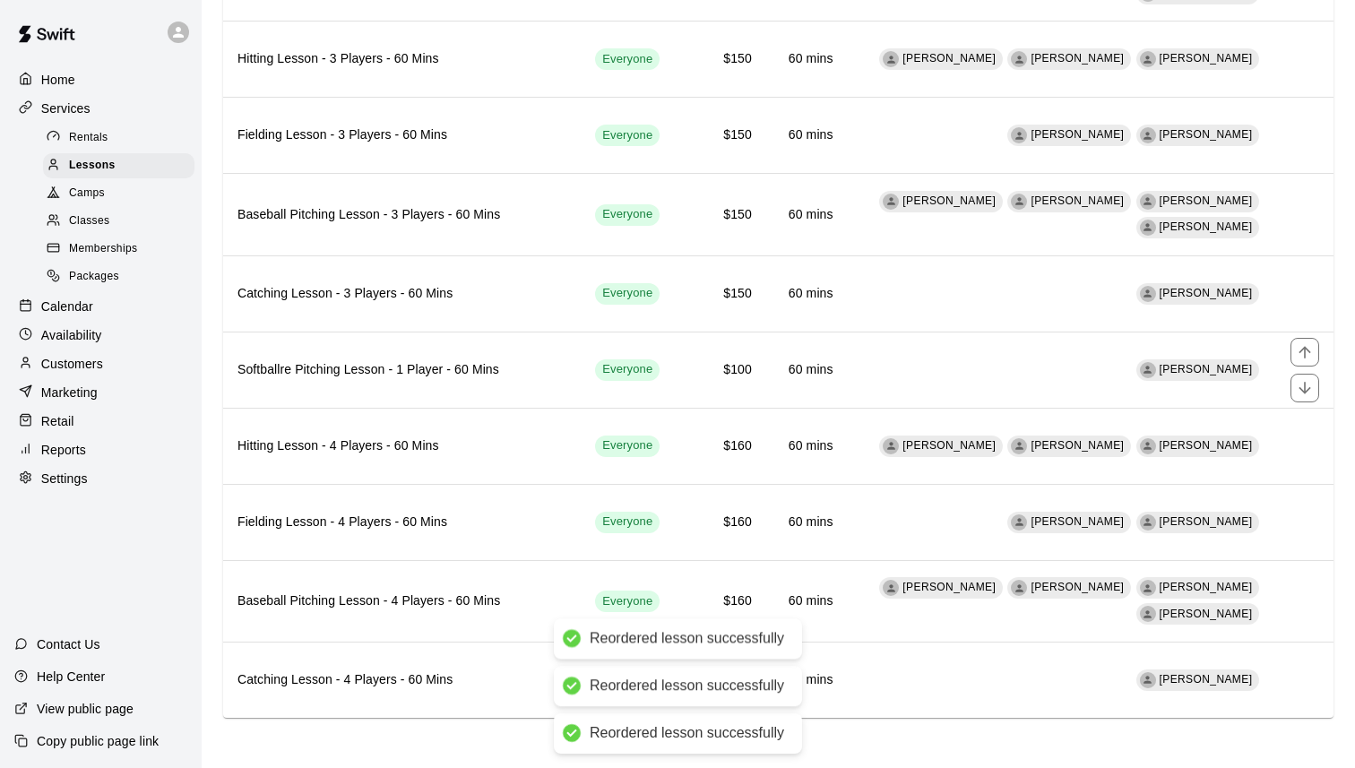
click at [1296, 339] on button "move item up" at bounding box center [1305, 352] width 29 height 29
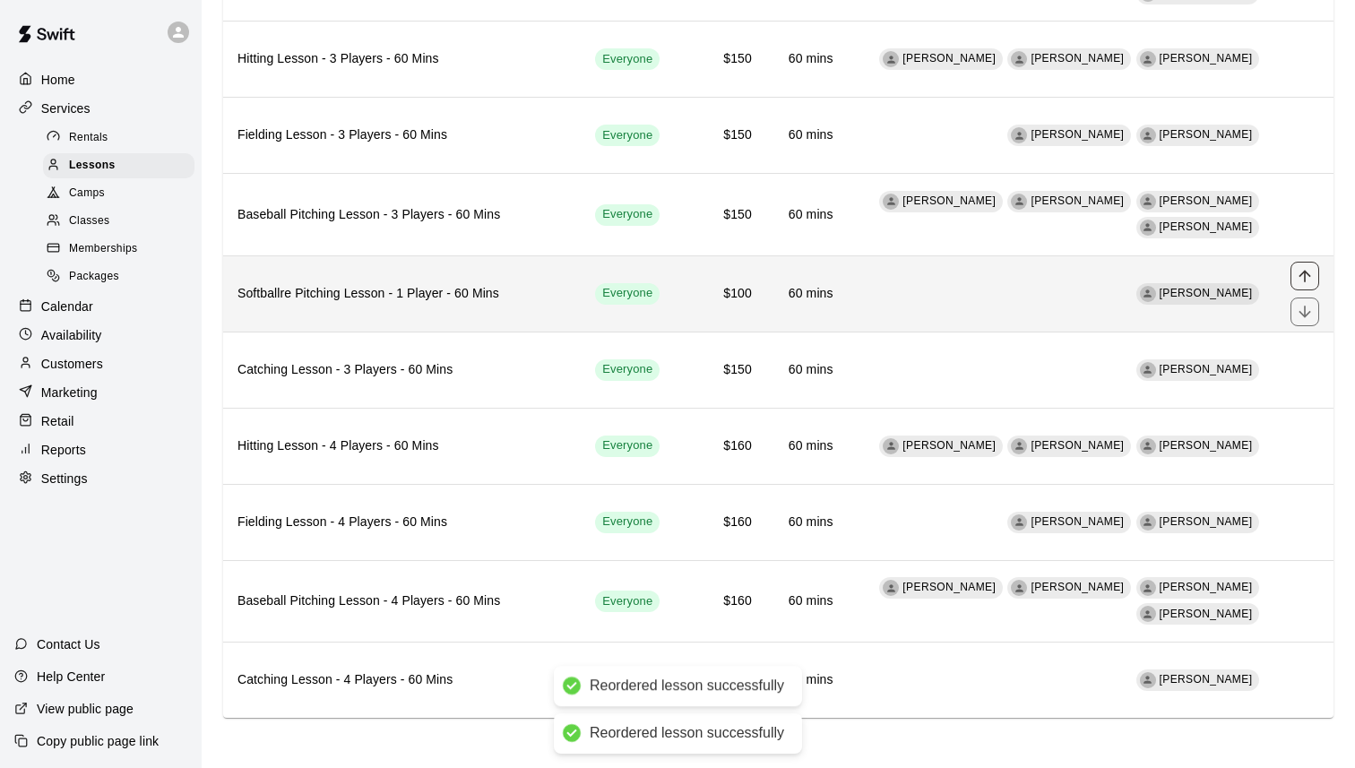
click at [1304, 278] on icon "move item up" at bounding box center [1305, 276] width 18 height 18
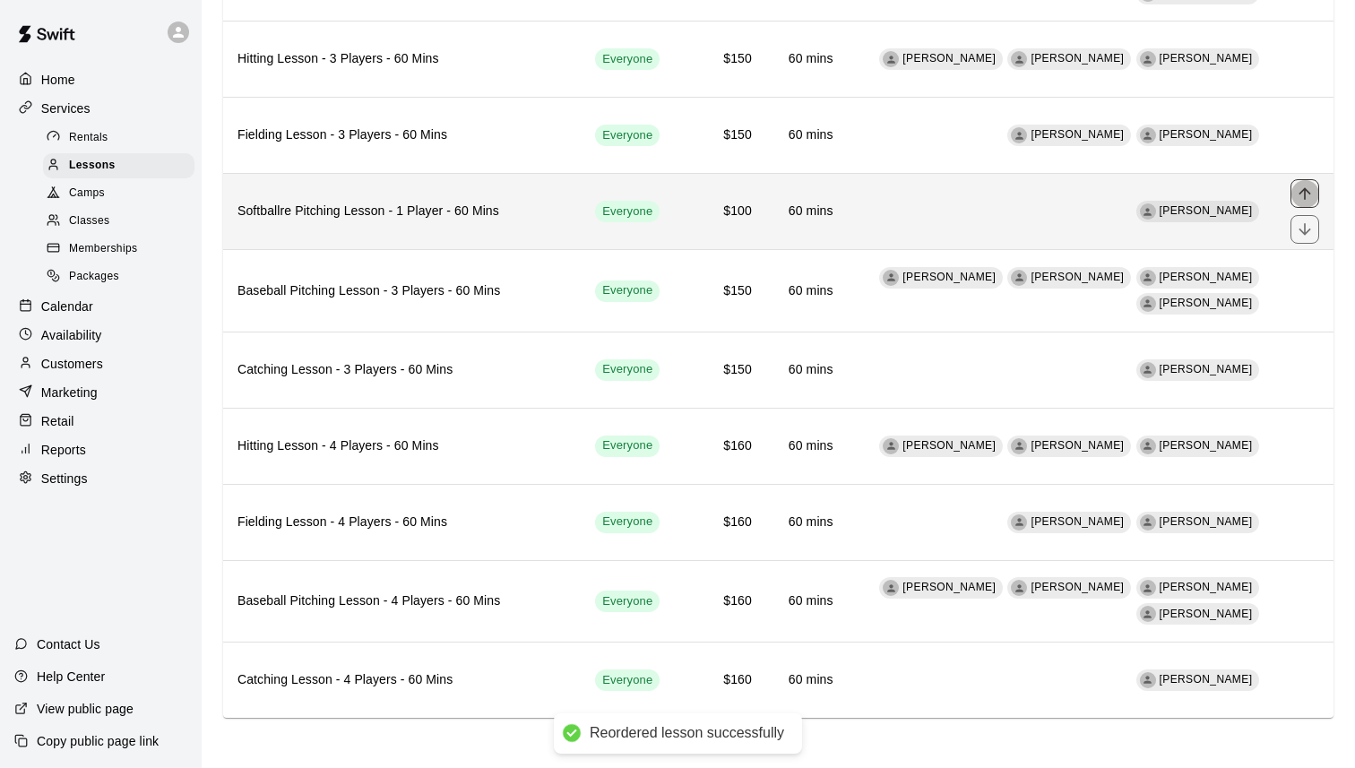
click at [1304, 197] on icon "move item up" at bounding box center [1305, 194] width 12 height 12
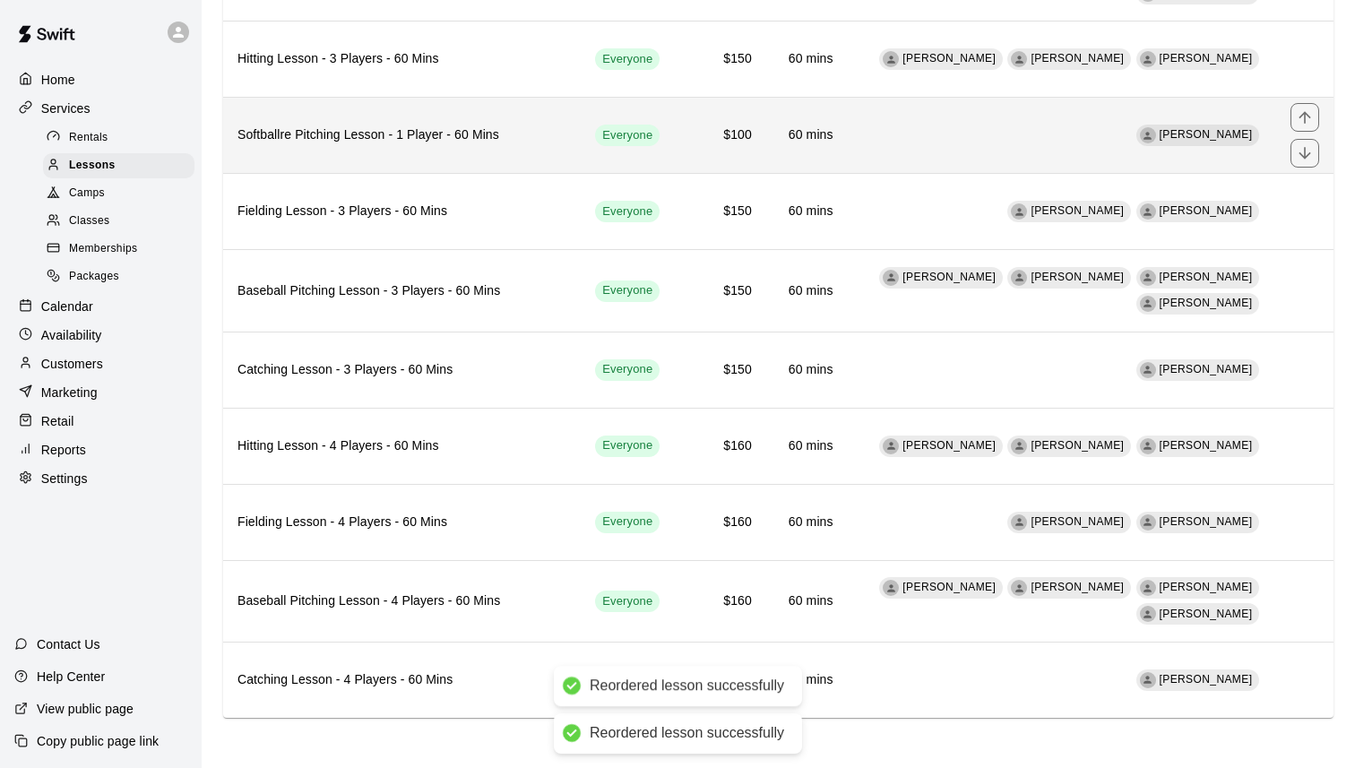
click at [1306, 125] on div "simple table" at bounding box center [1305, 135] width 29 height 65
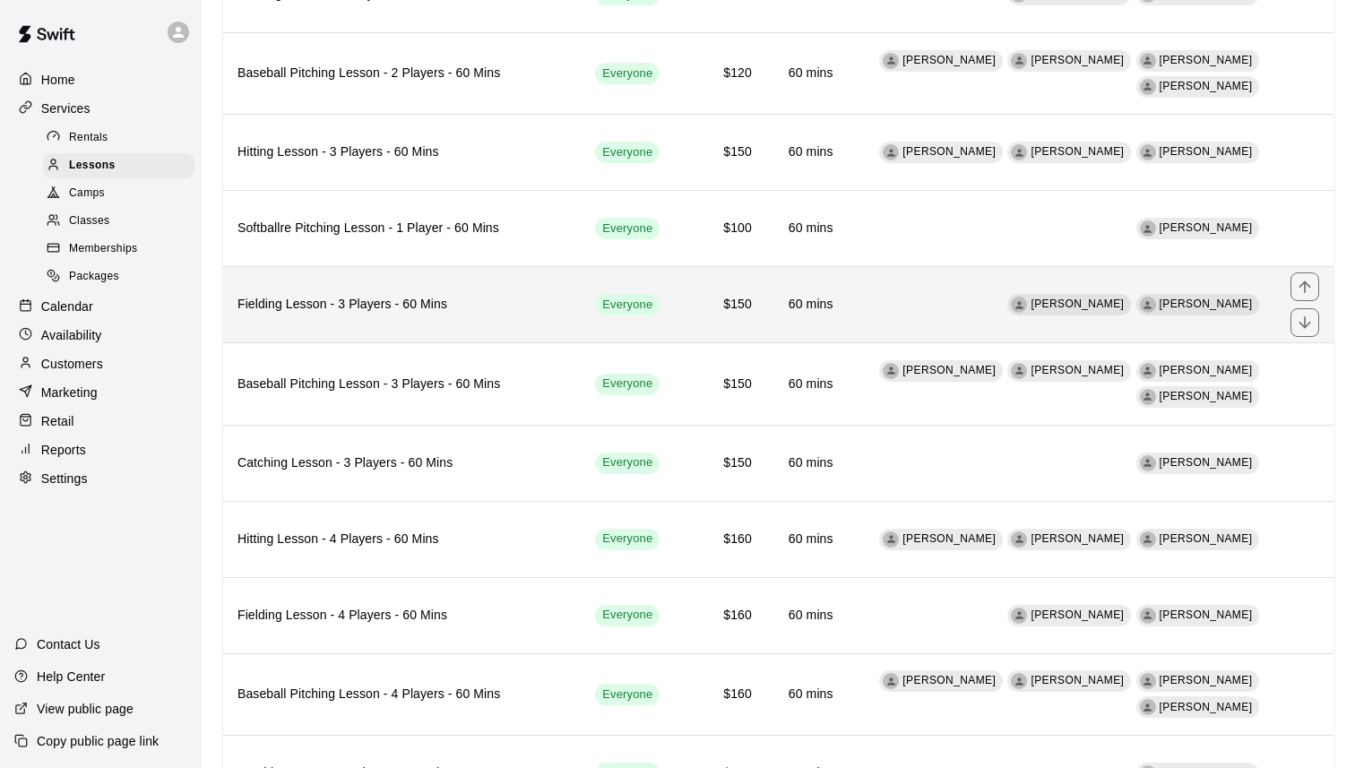
scroll to position [1247, 0]
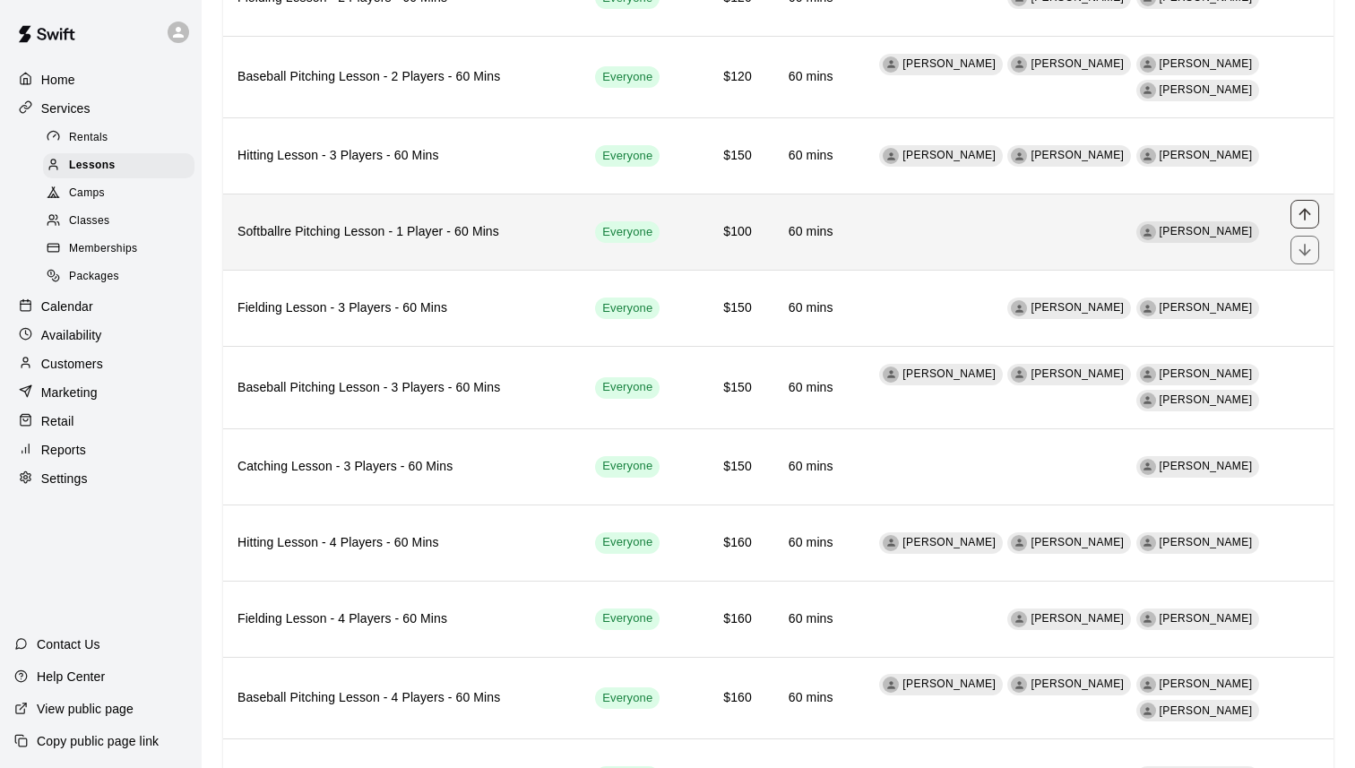
click at [1312, 212] on icon "move item up" at bounding box center [1305, 214] width 18 height 18
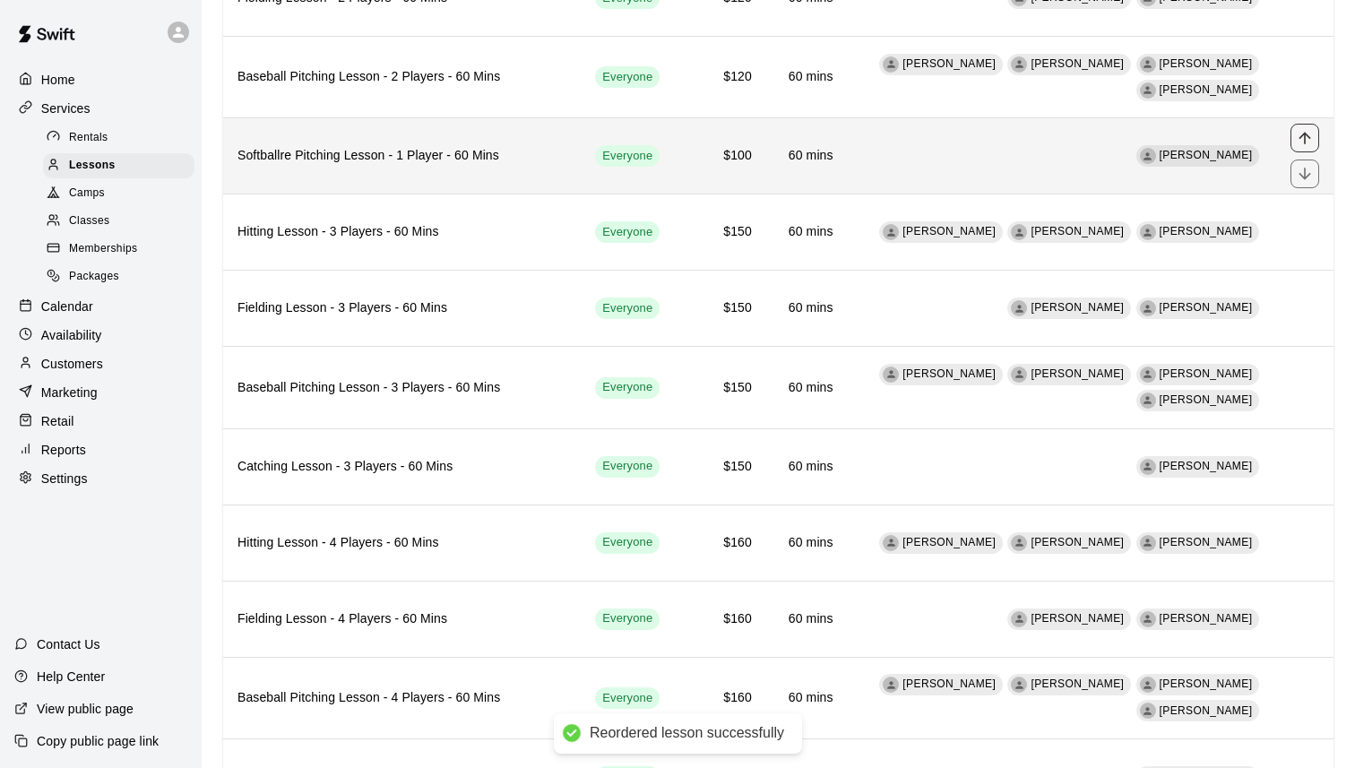
click at [1309, 134] on icon "move item up" at bounding box center [1305, 138] width 18 height 18
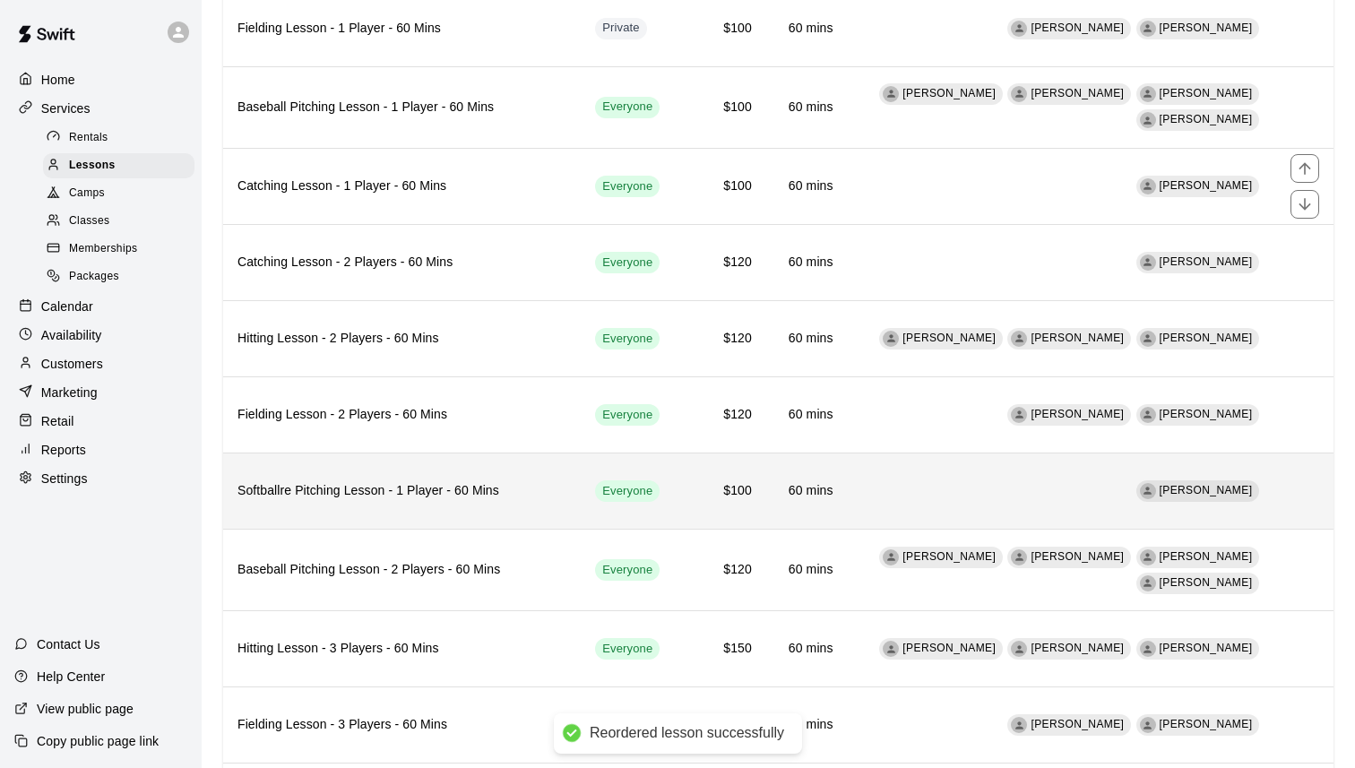
scroll to position [826, 0]
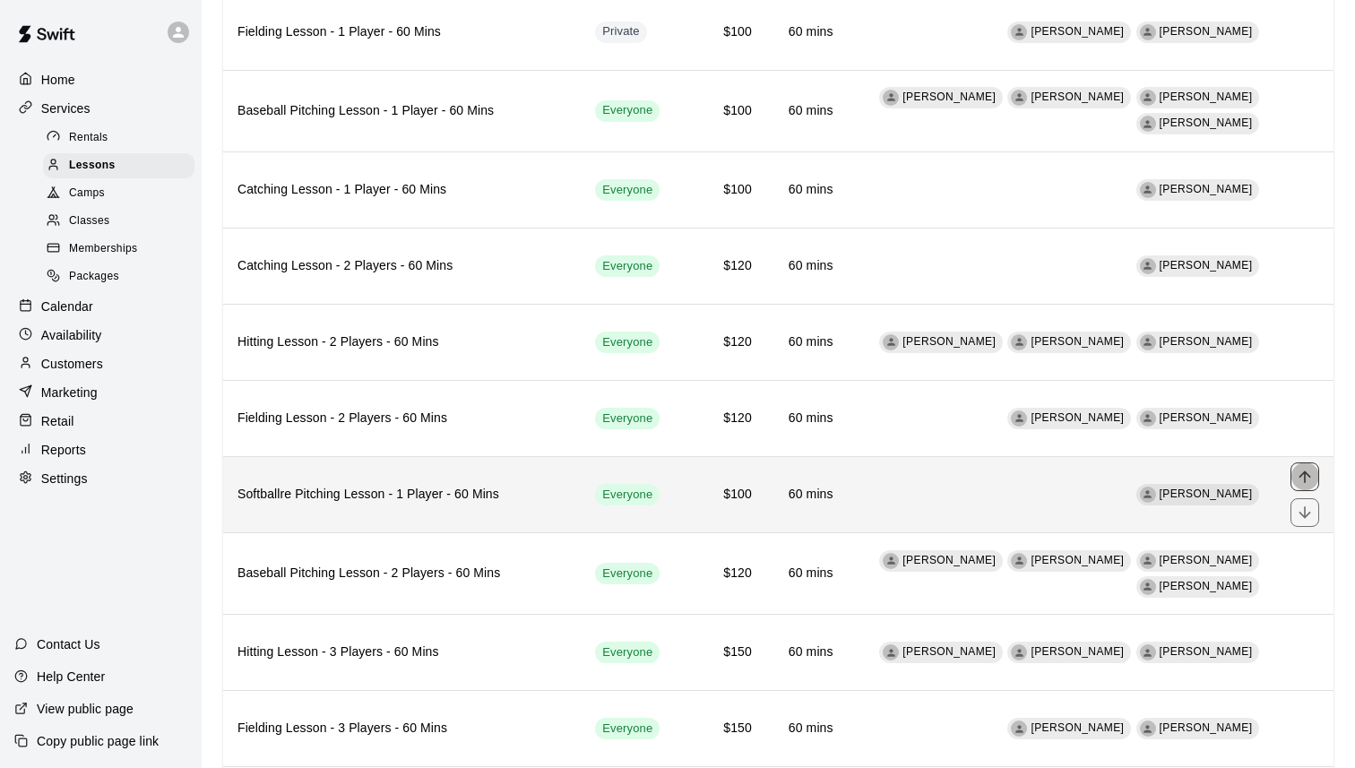
click at [1302, 478] on icon "move item up" at bounding box center [1305, 477] width 18 height 18
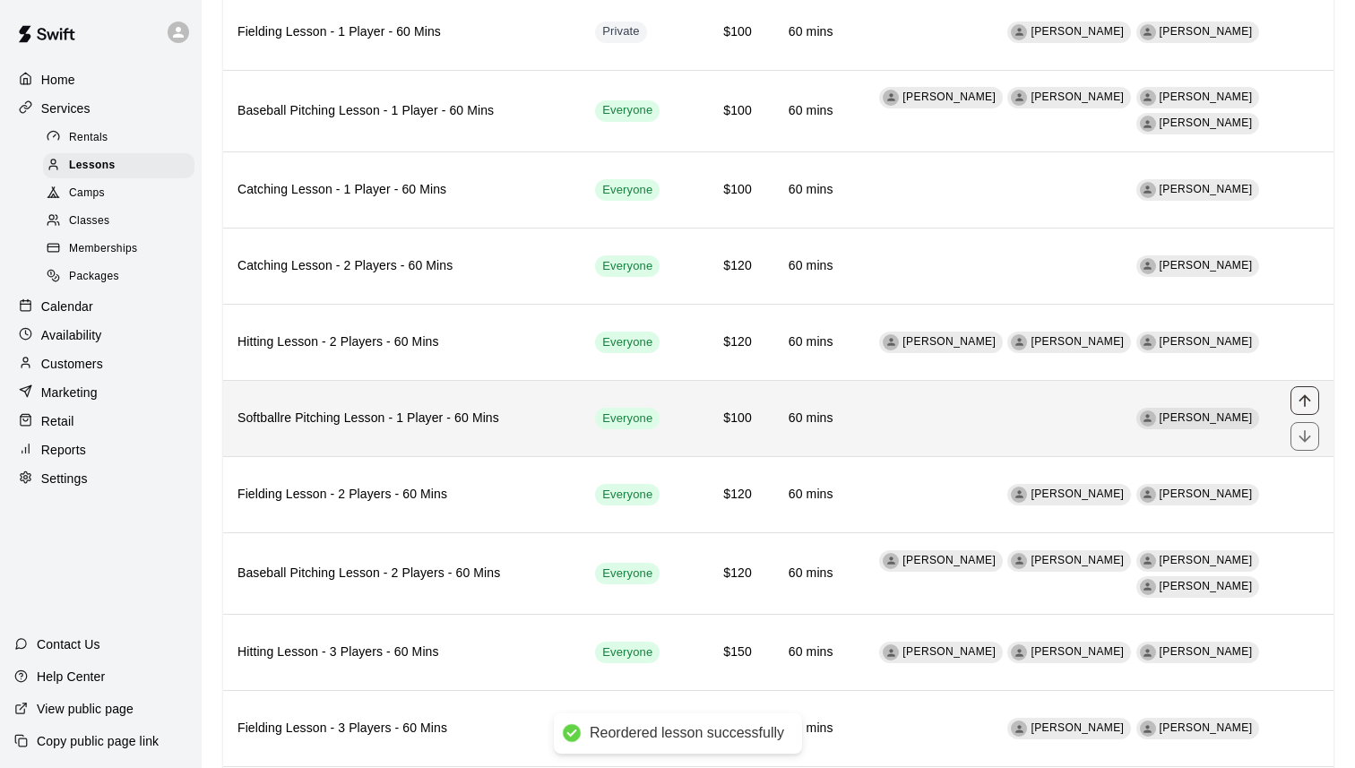
click at [1309, 387] on button "move item up" at bounding box center [1305, 400] width 29 height 29
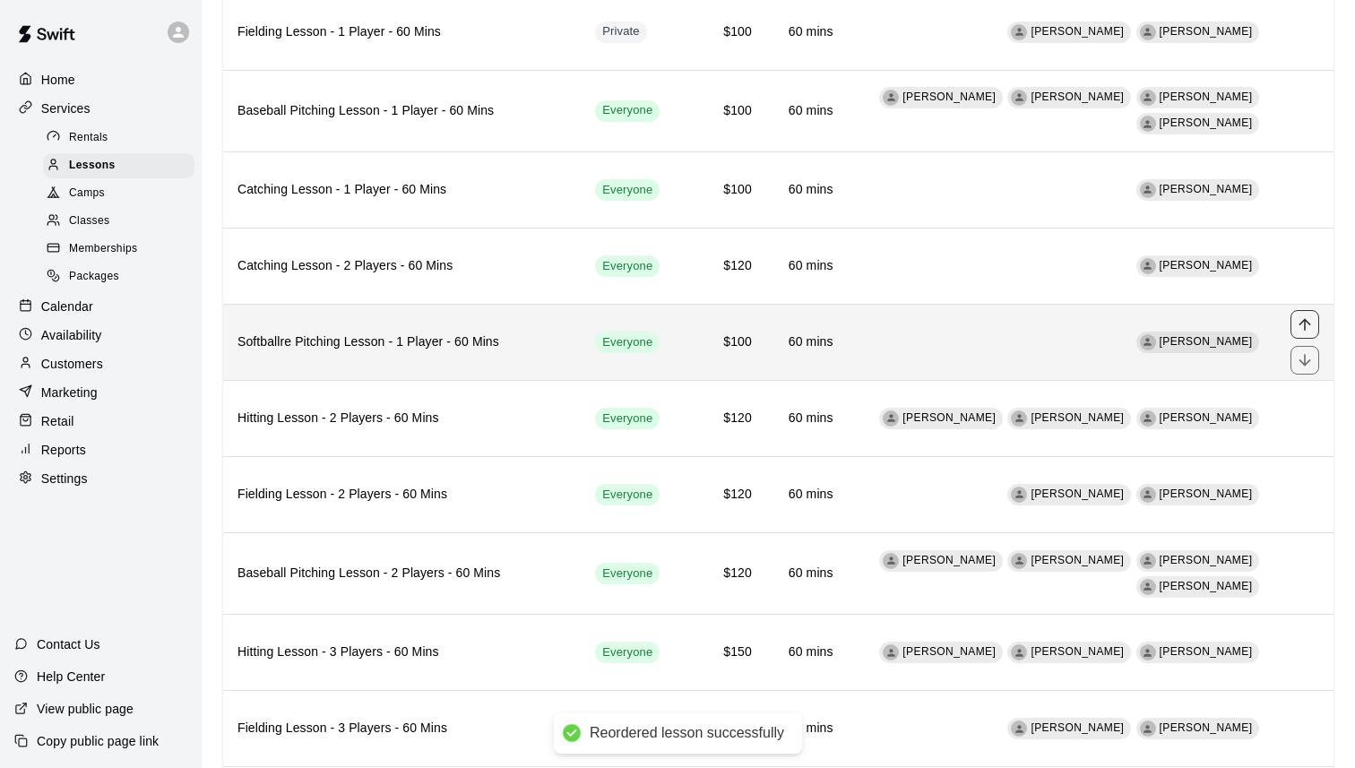
click at [1305, 321] on icon "move item up" at bounding box center [1305, 324] width 12 height 12
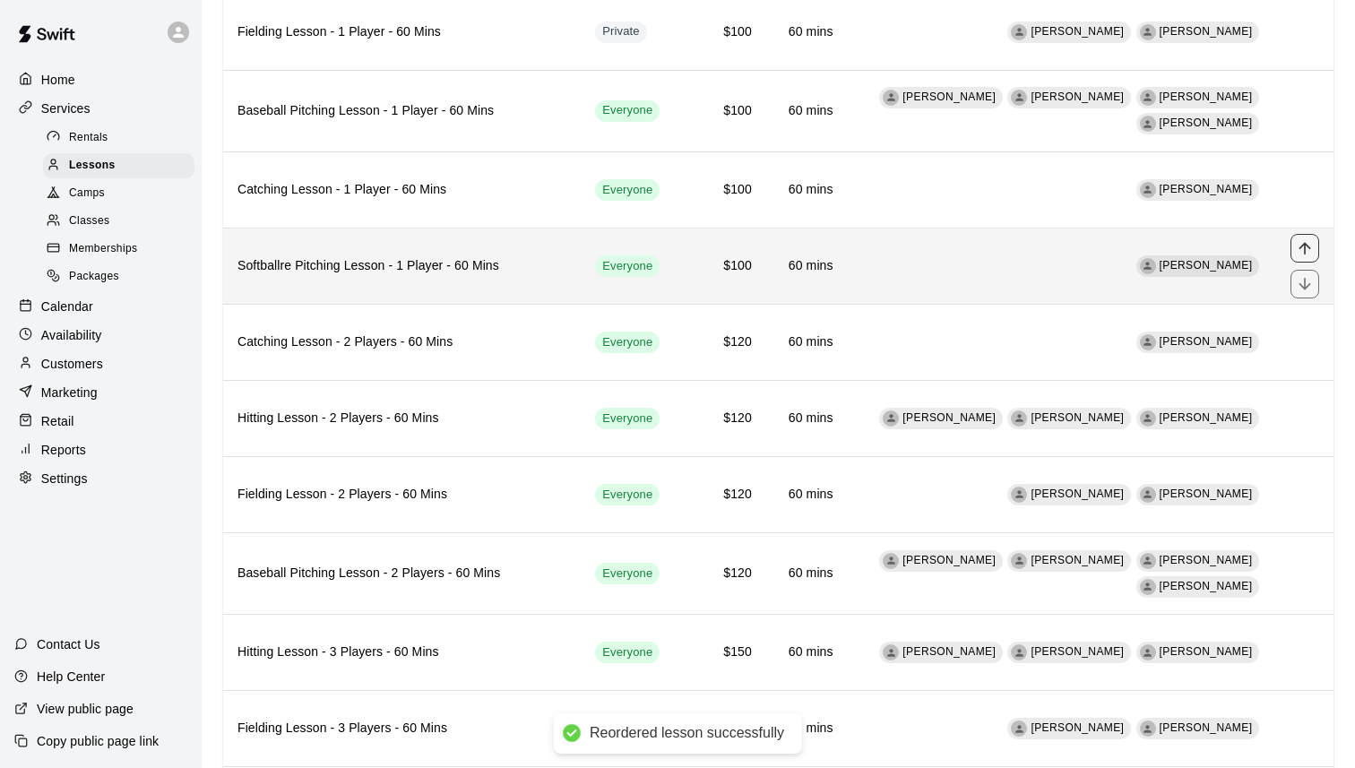
click at [1302, 252] on icon "move item up" at bounding box center [1305, 248] width 18 height 18
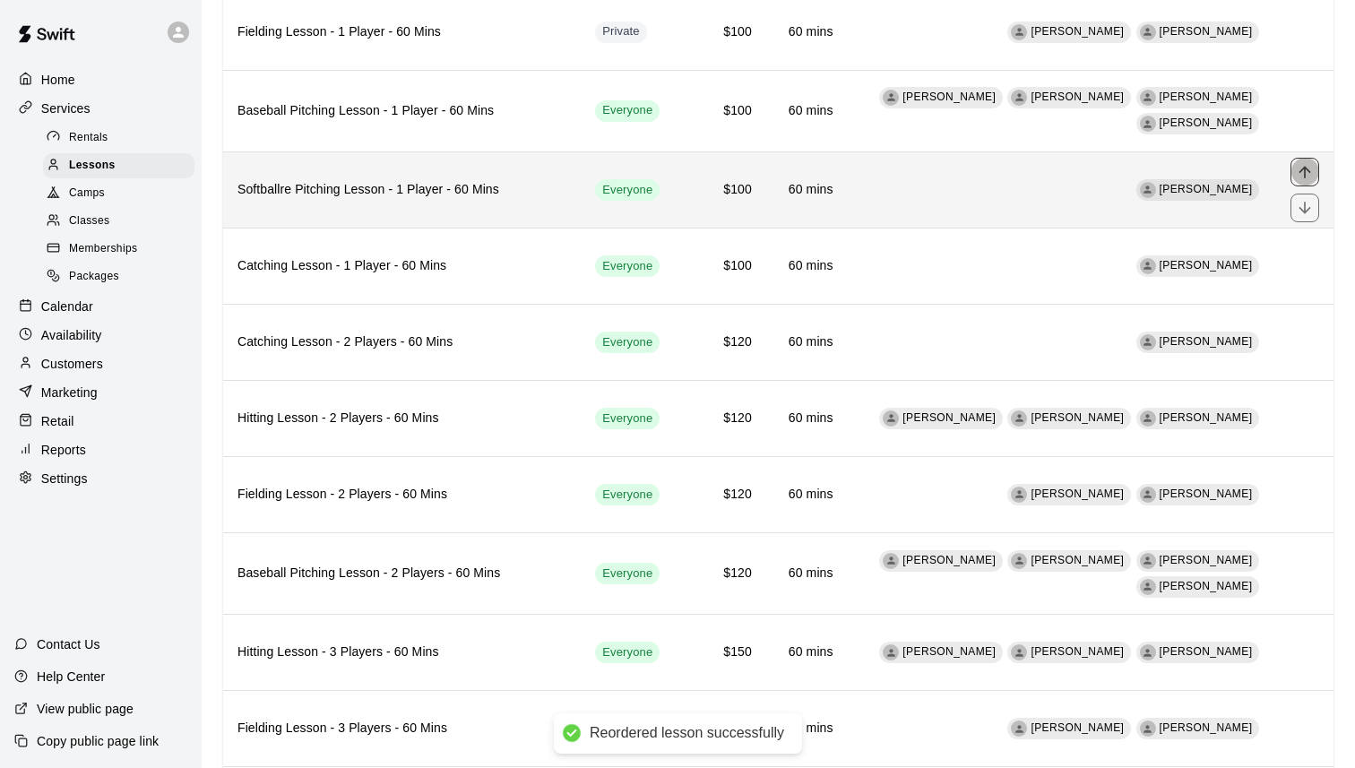
click at [1309, 167] on icon "move item up" at bounding box center [1305, 172] width 18 height 18
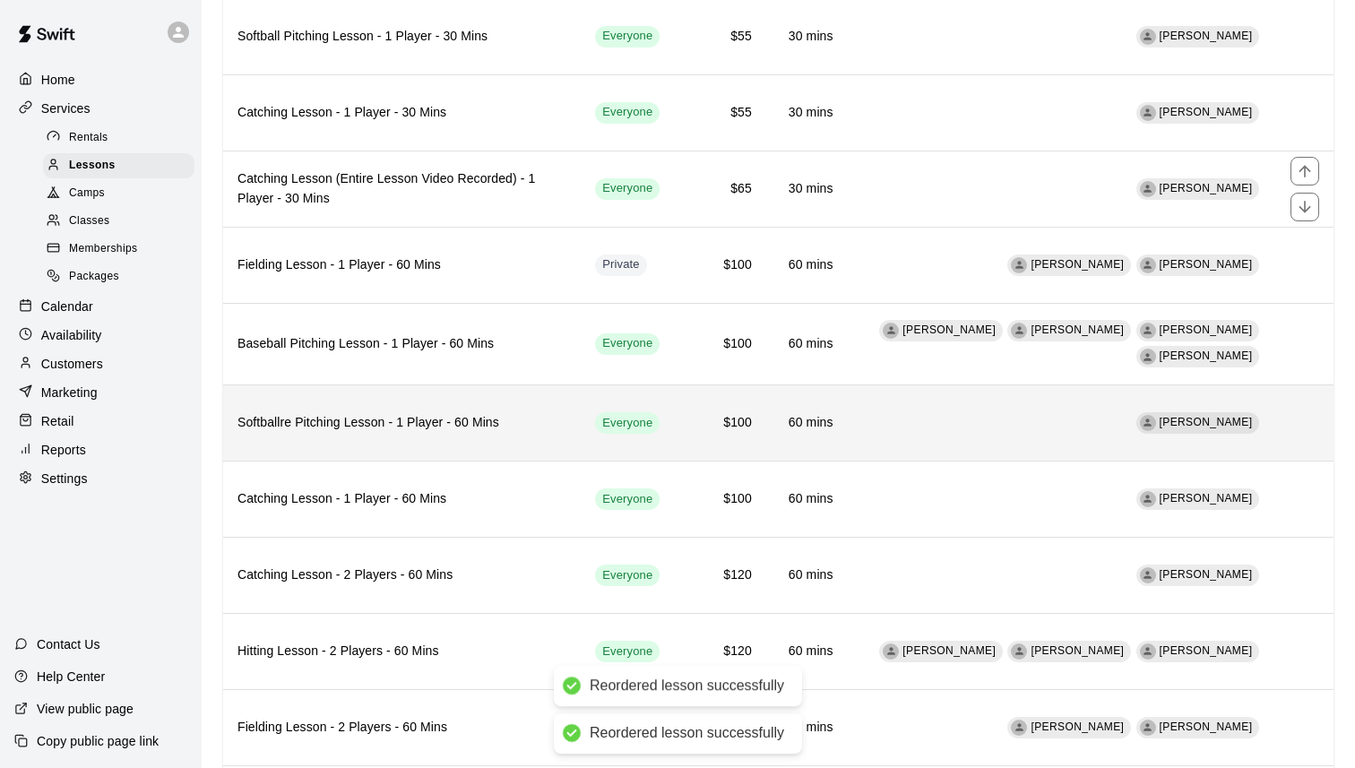
scroll to position [546, 0]
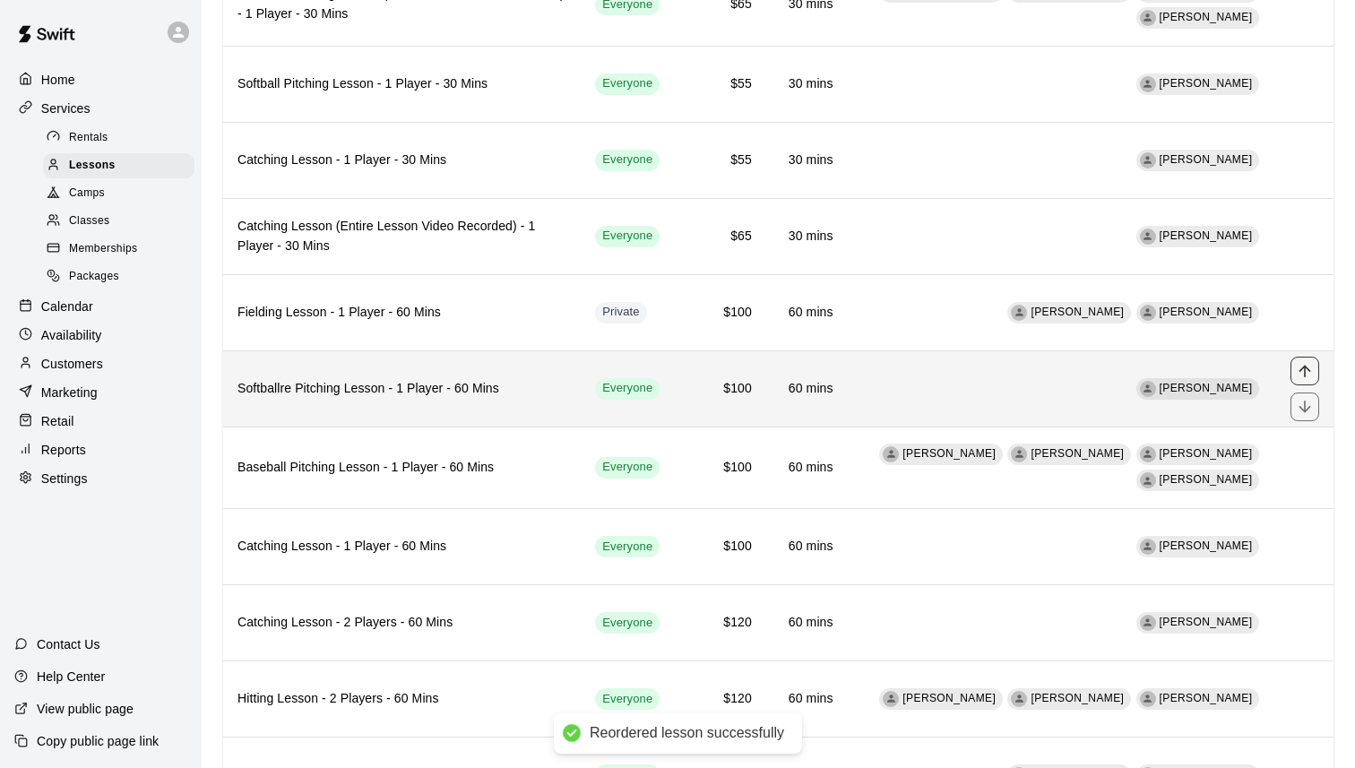
click at [1302, 373] on icon "move item up" at bounding box center [1305, 371] width 18 height 18
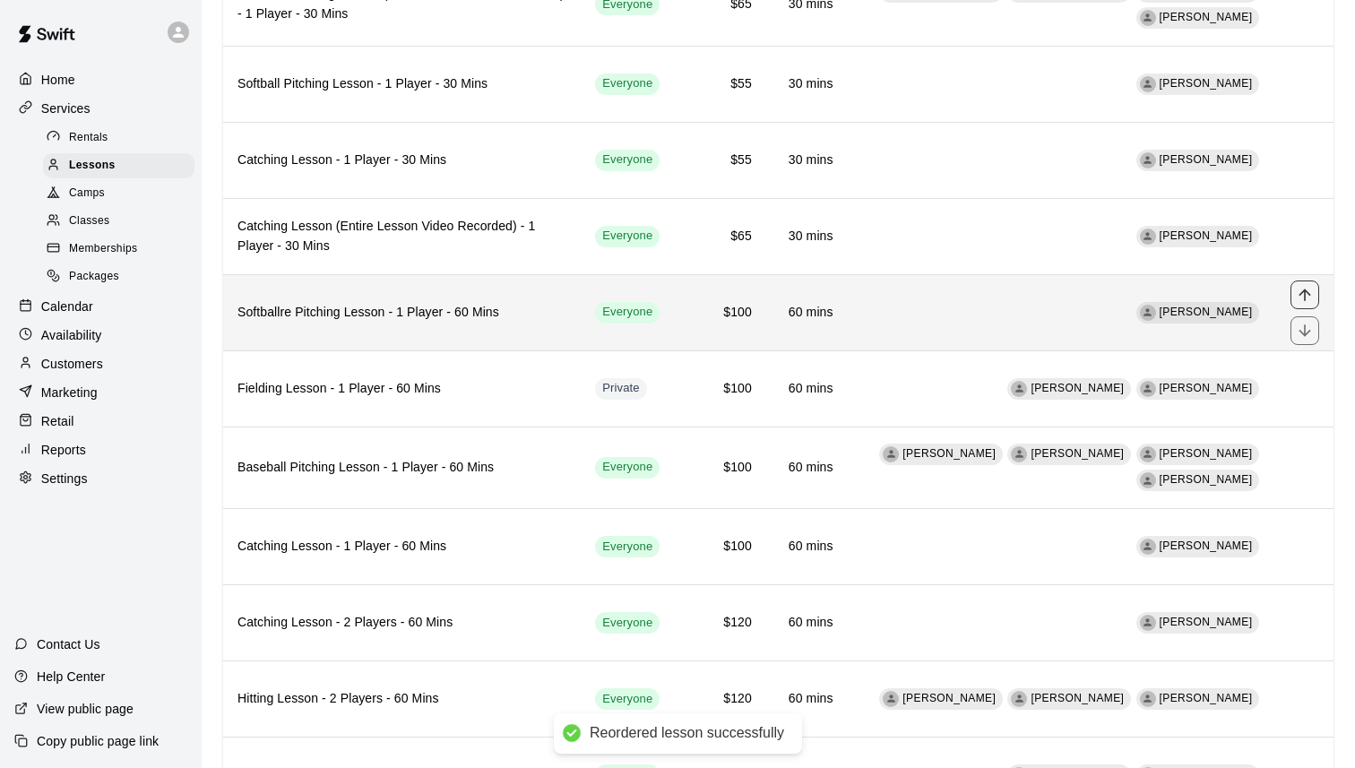
click at [1310, 300] on icon "move item up" at bounding box center [1305, 295] width 18 height 18
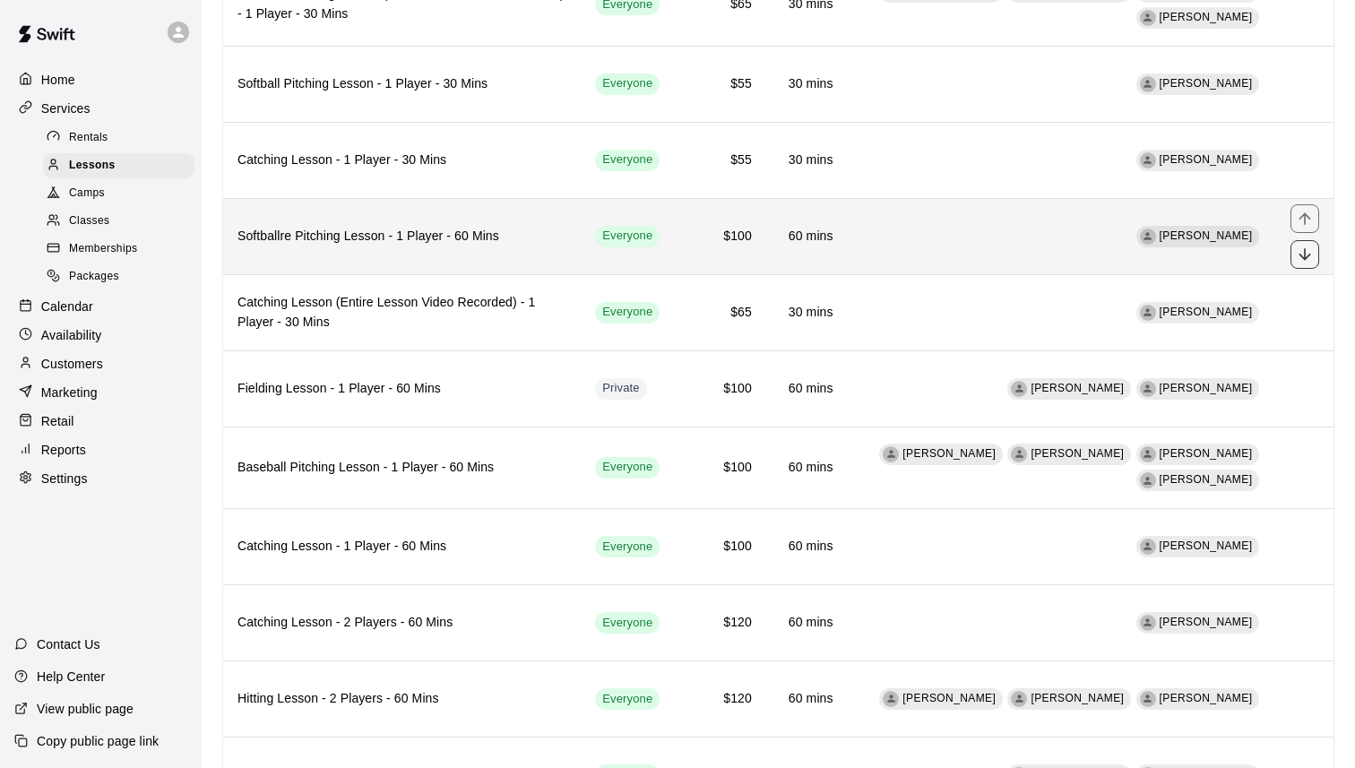
click at [1302, 265] on button "move item down" at bounding box center [1305, 254] width 29 height 29
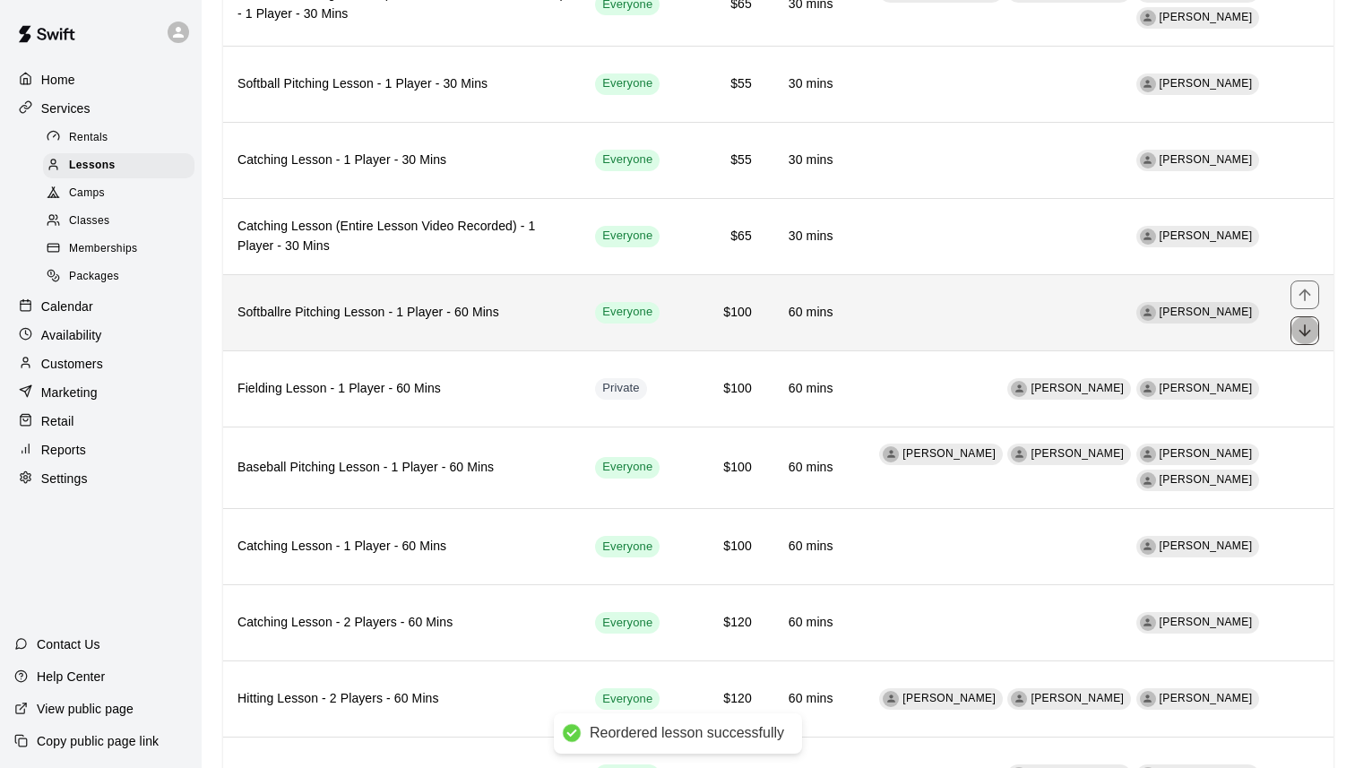
click at [1305, 330] on icon "move item down" at bounding box center [1305, 330] width 12 height 12
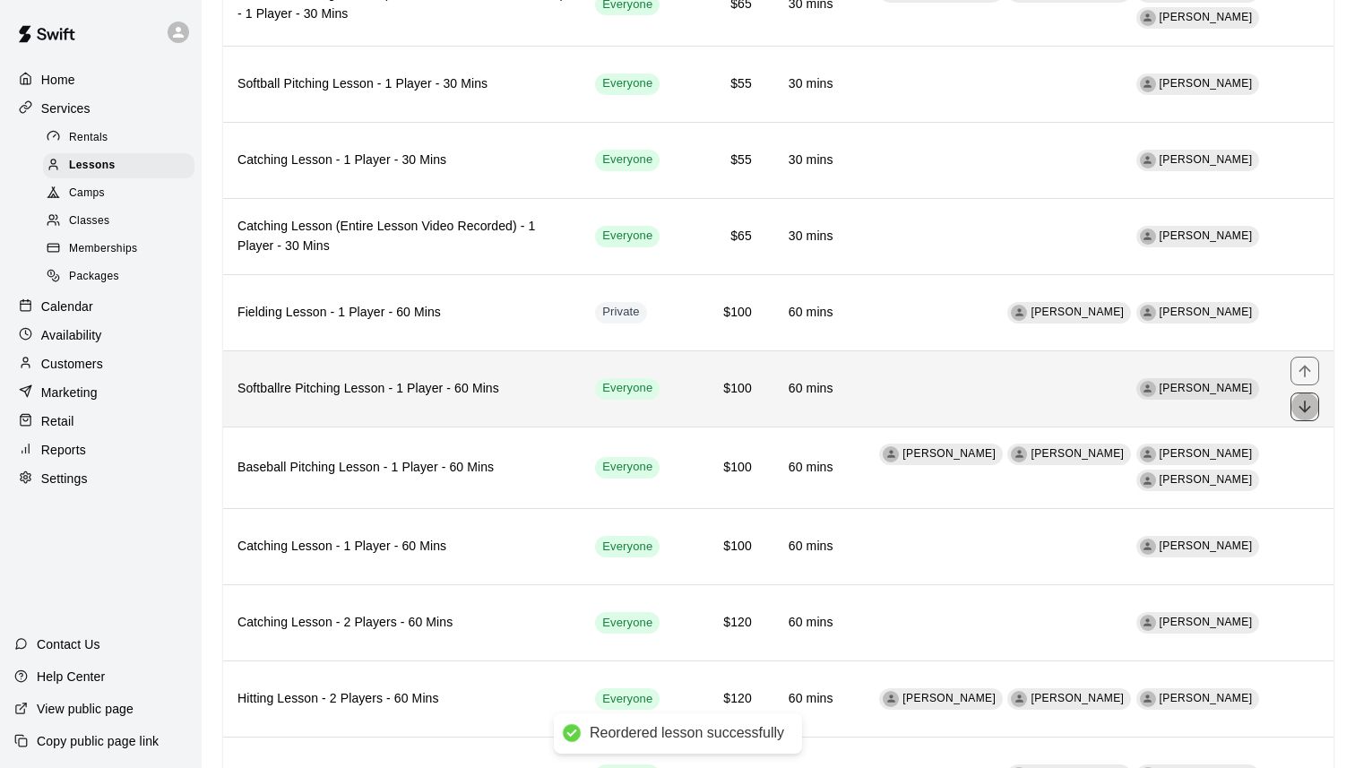
click at [1309, 401] on icon "move item down" at bounding box center [1305, 407] width 18 height 18
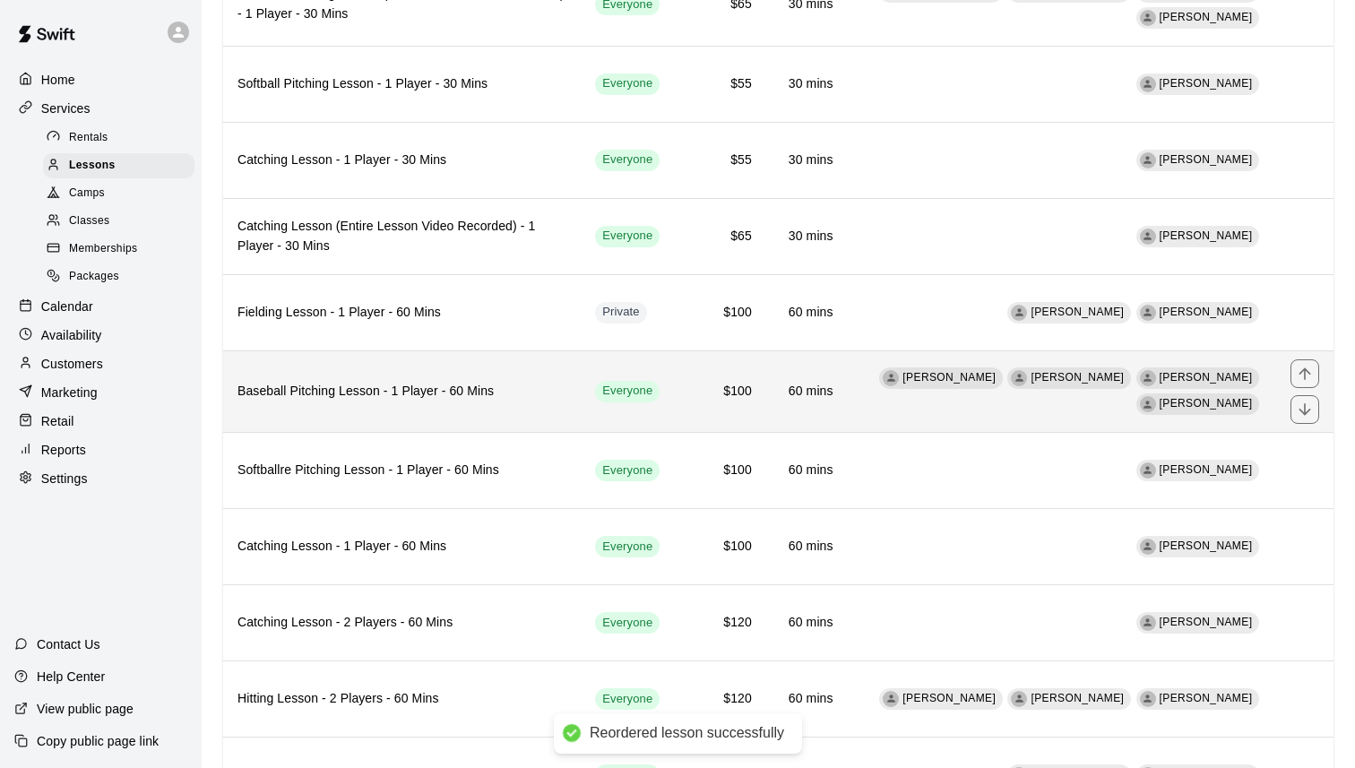
click at [1013, 416] on td "[PERSON_NAME] [PERSON_NAME] [PERSON_NAME] [PERSON_NAME]" at bounding box center [1062, 391] width 428 height 82
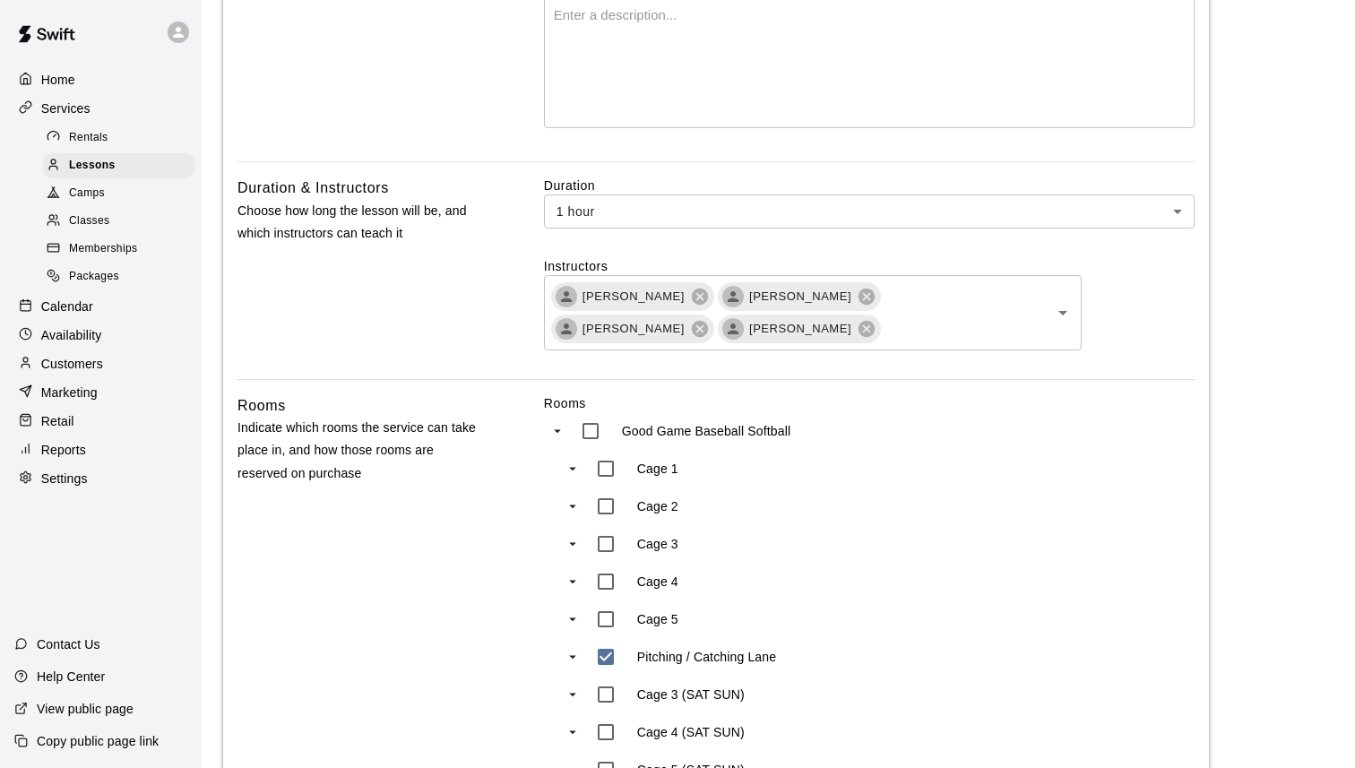
scroll to position [671, 0]
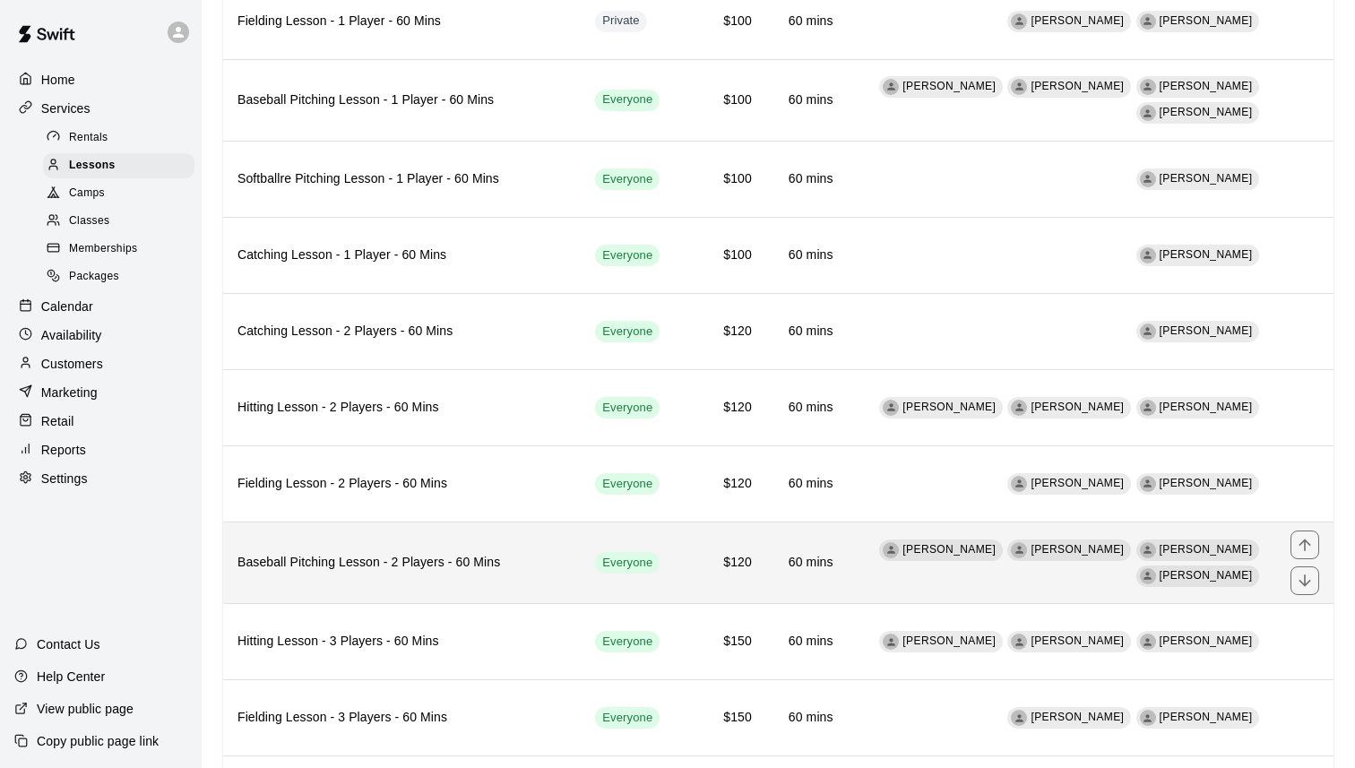
scroll to position [835, 0]
click at [543, 564] on h6 "Baseball Pitching Lesson - 2 Players - 60 Mins" at bounding box center [402, 565] width 329 height 20
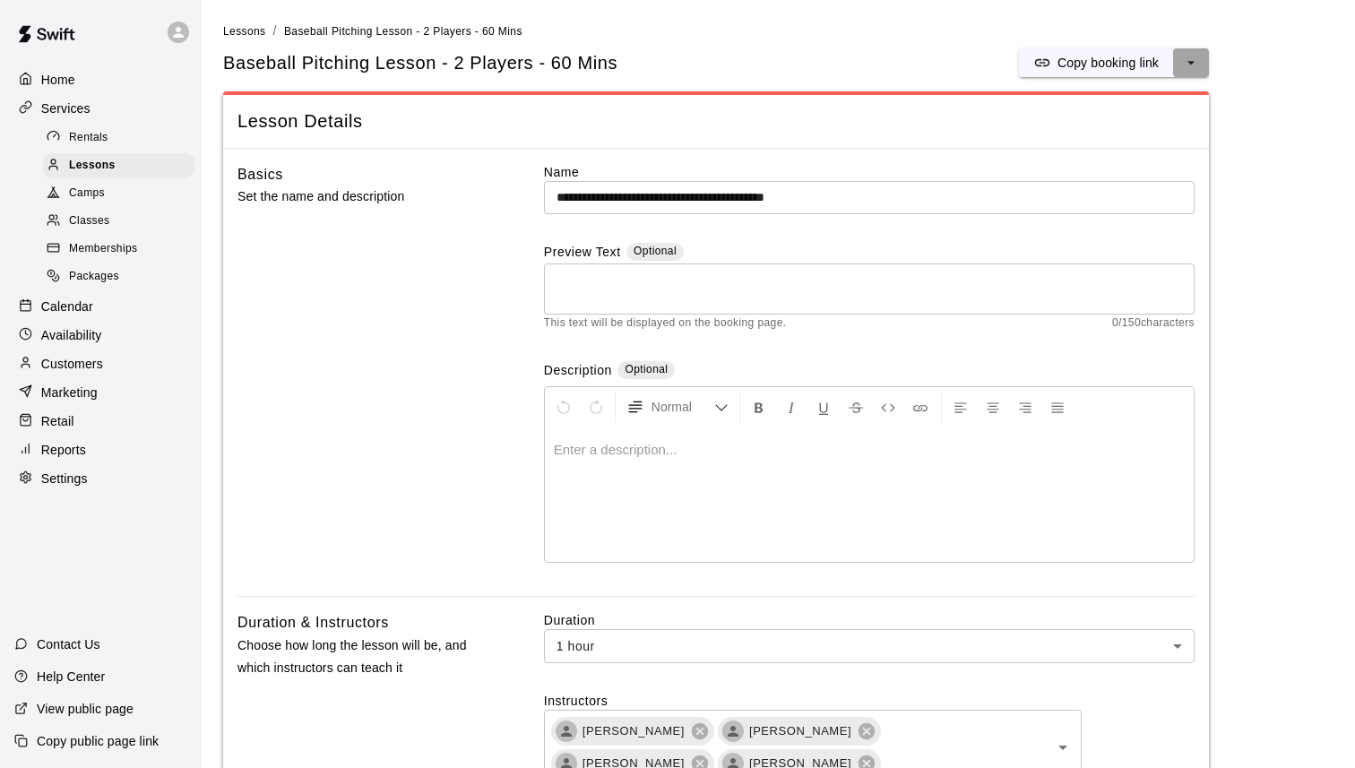
click at [1184, 66] on icon "select merge strategy" at bounding box center [1191, 63] width 18 height 18
click at [1149, 96] on h6 "Copy booking link" at bounding box center [1127, 100] width 100 height 20
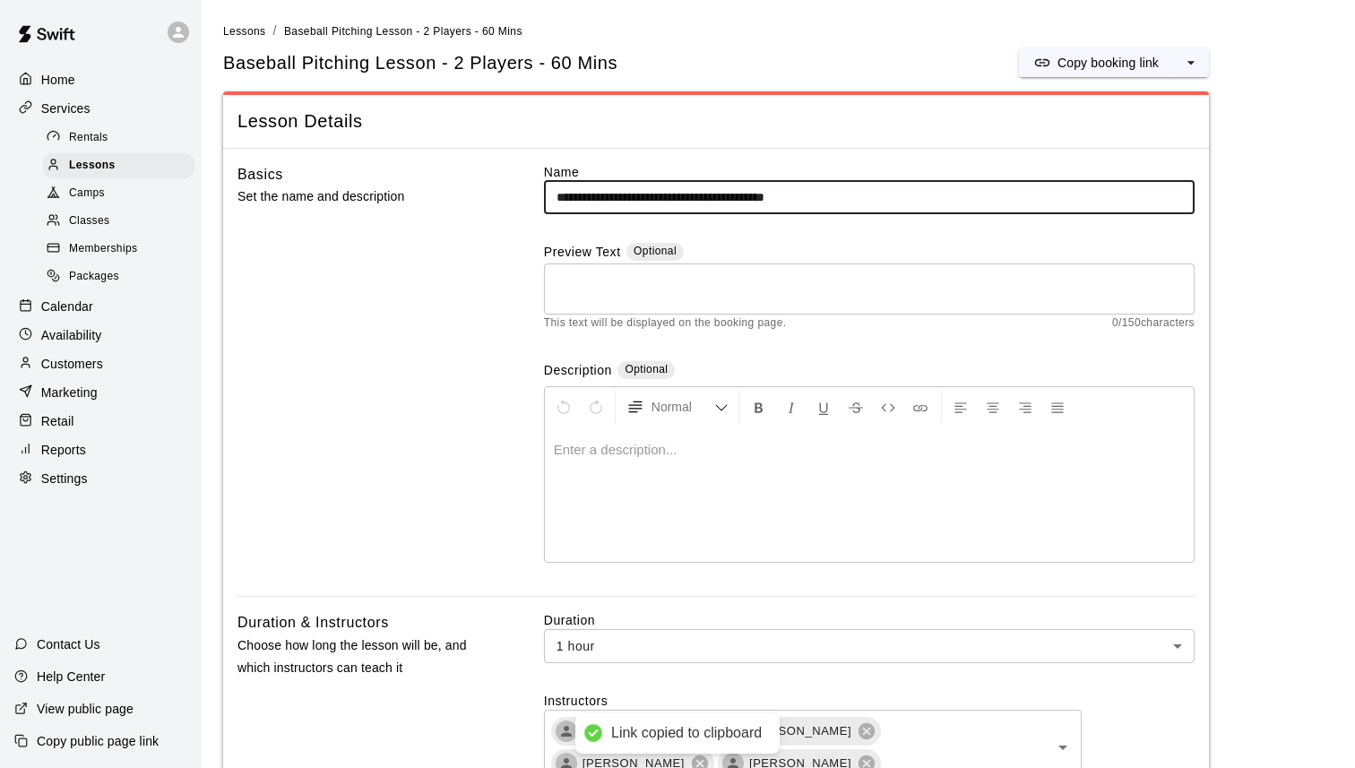
click at [582, 197] on input "**********" at bounding box center [869, 197] width 651 height 33
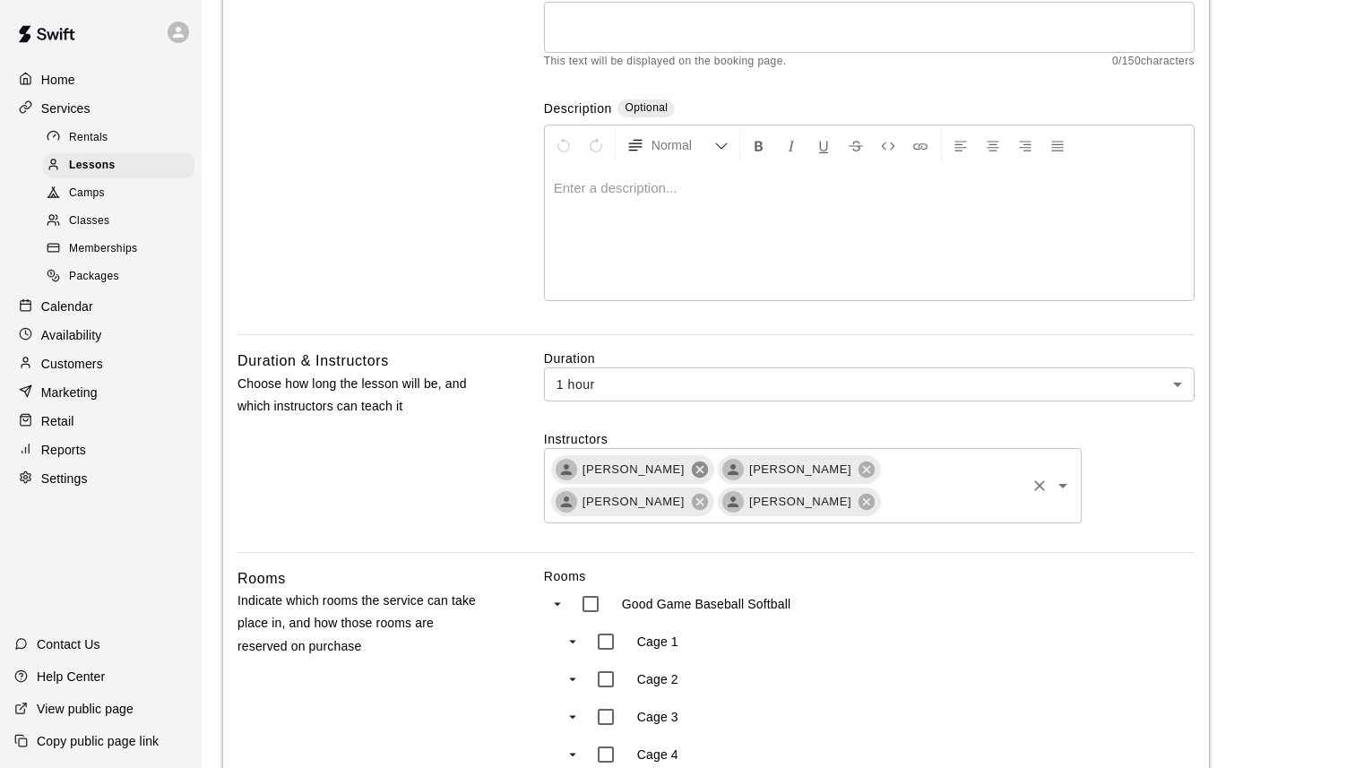
click at [707, 466] on icon at bounding box center [700, 469] width 16 height 16
click at [690, 464] on icon at bounding box center [700, 470] width 20 height 20
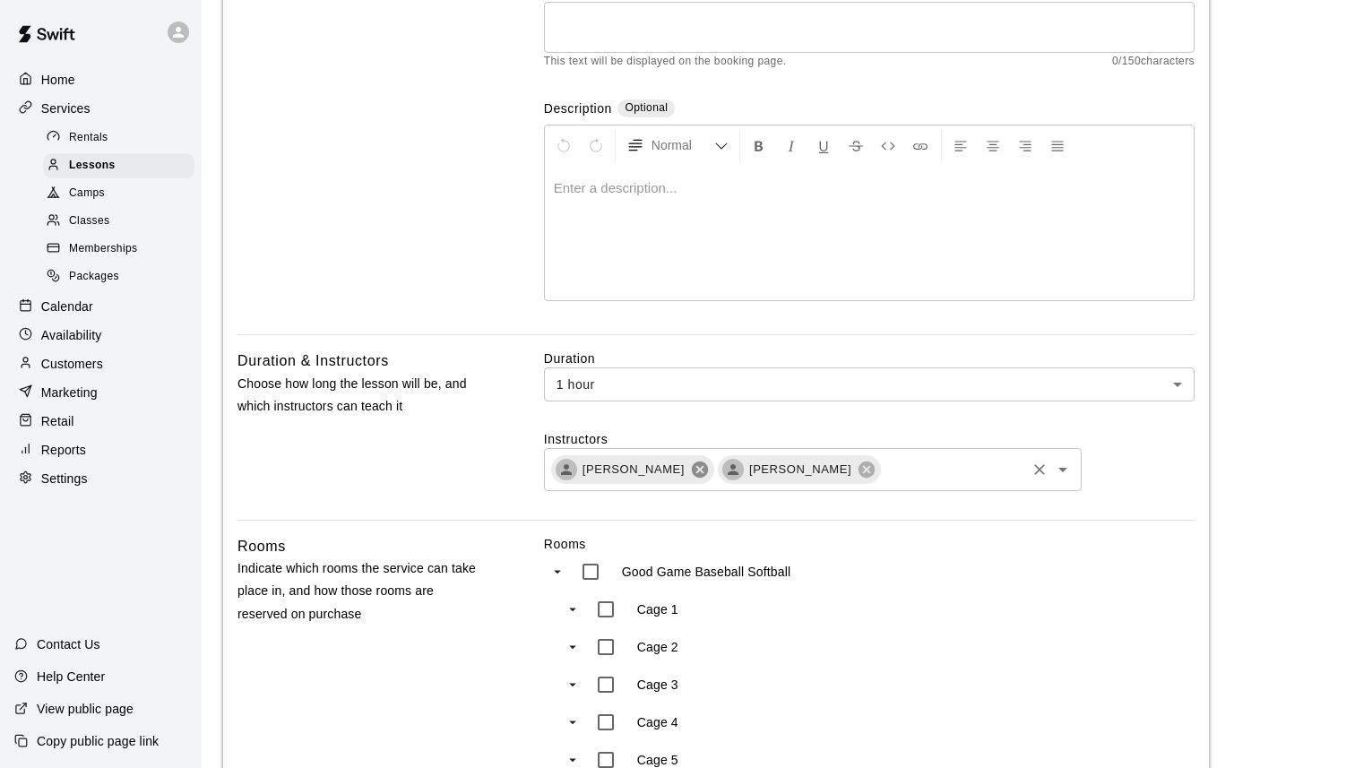
click at [673, 464] on span "[PERSON_NAME]" at bounding box center [634, 470] width 124 height 18
type input "**********"
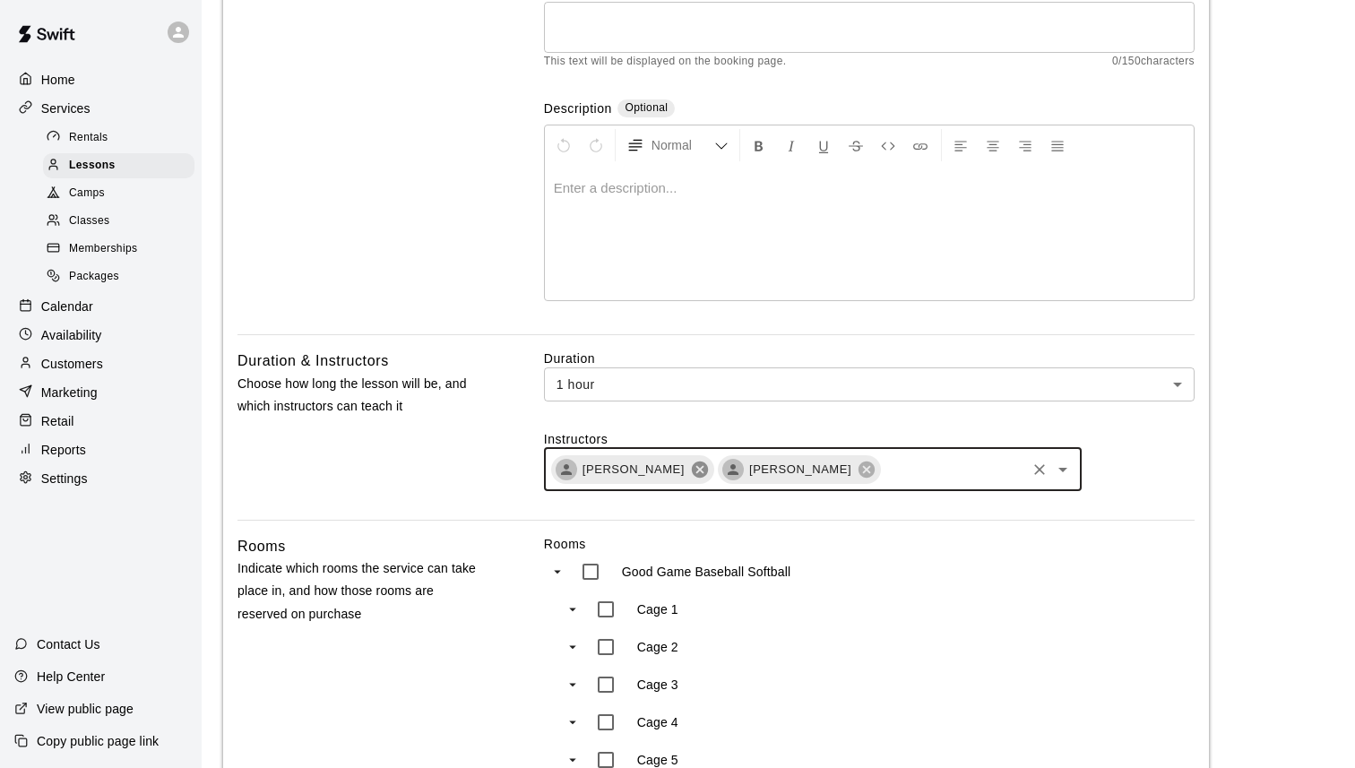
click at [691, 470] on icon at bounding box center [700, 470] width 20 height 20
click at [716, 470] on input "text" at bounding box center [869, 469] width 307 height 22
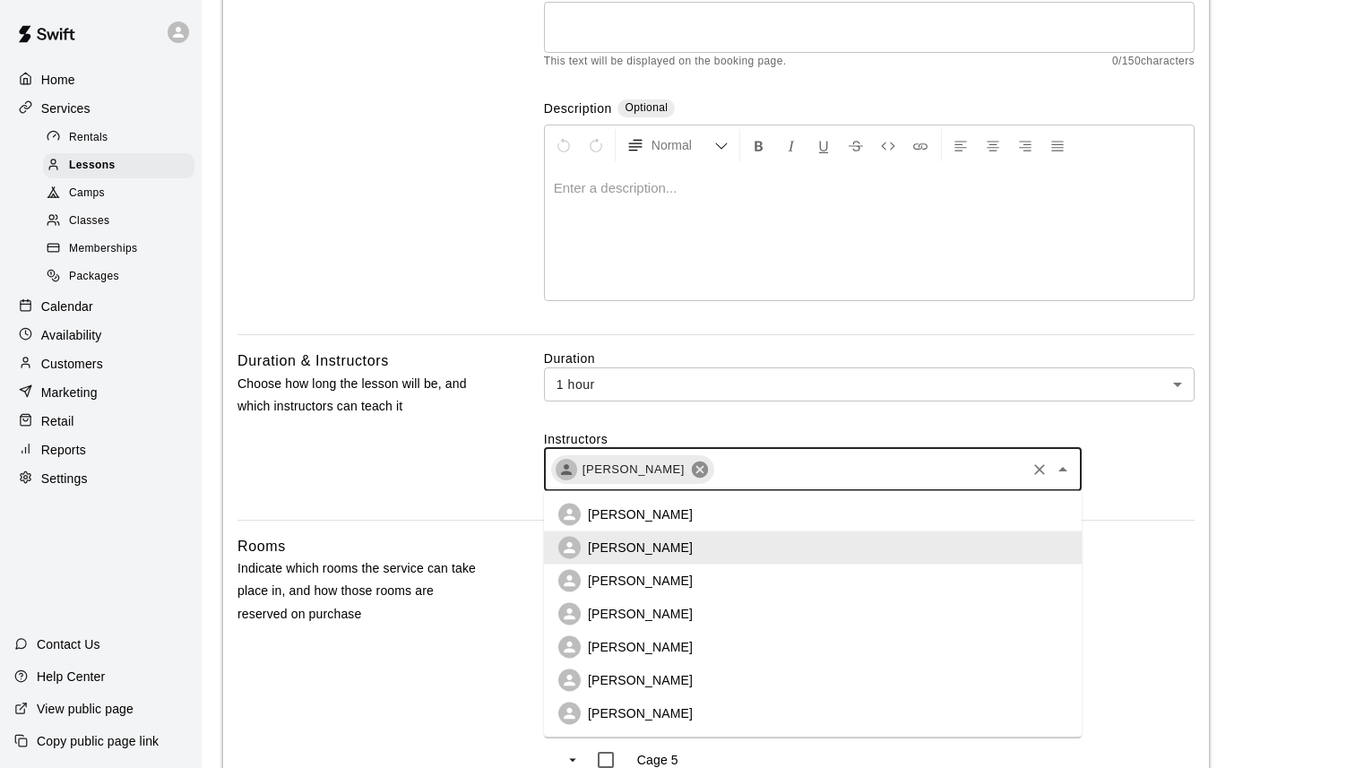
click at [690, 468] on icon at bounding box center [700, 470] width 20 height 20
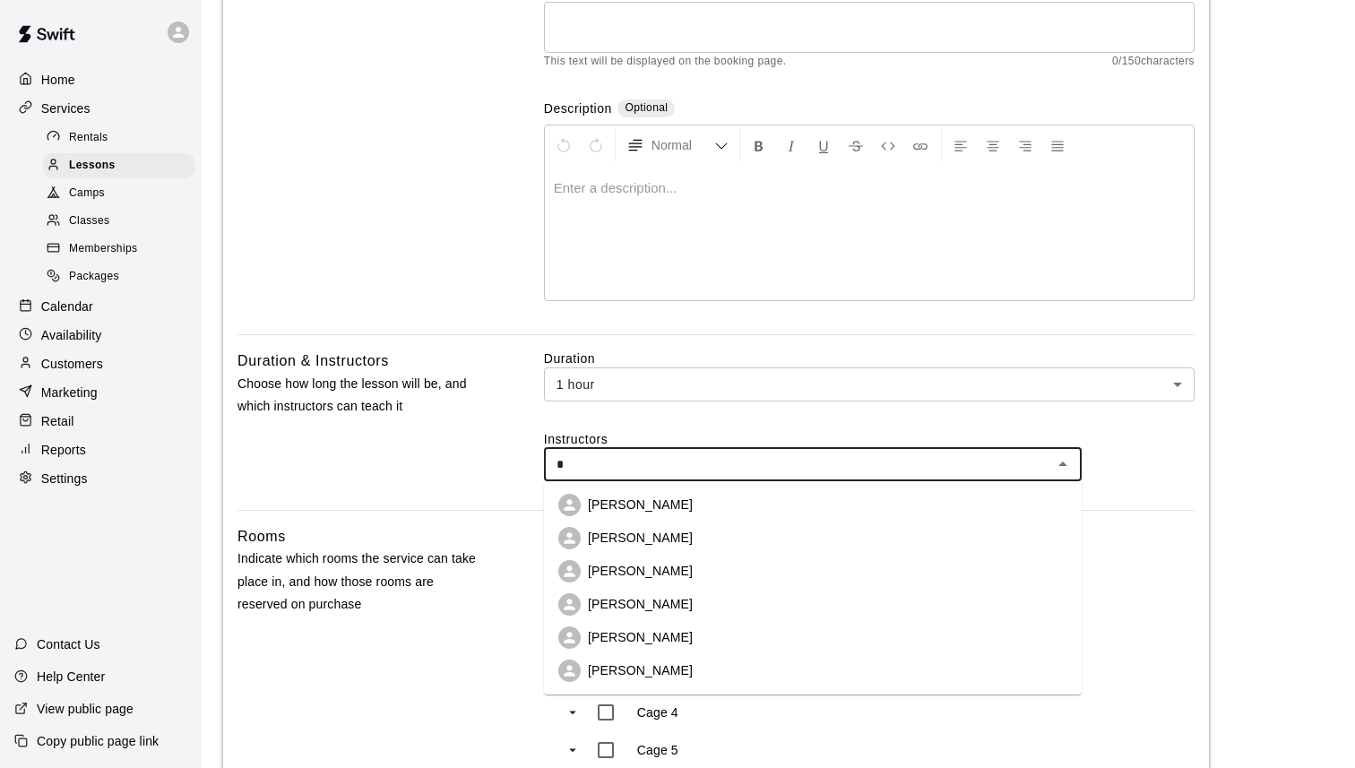
type input "**"
click at [670, 499] on p "[PERSON_NAME]" at bounding box center [640, 505] width 105 height 18
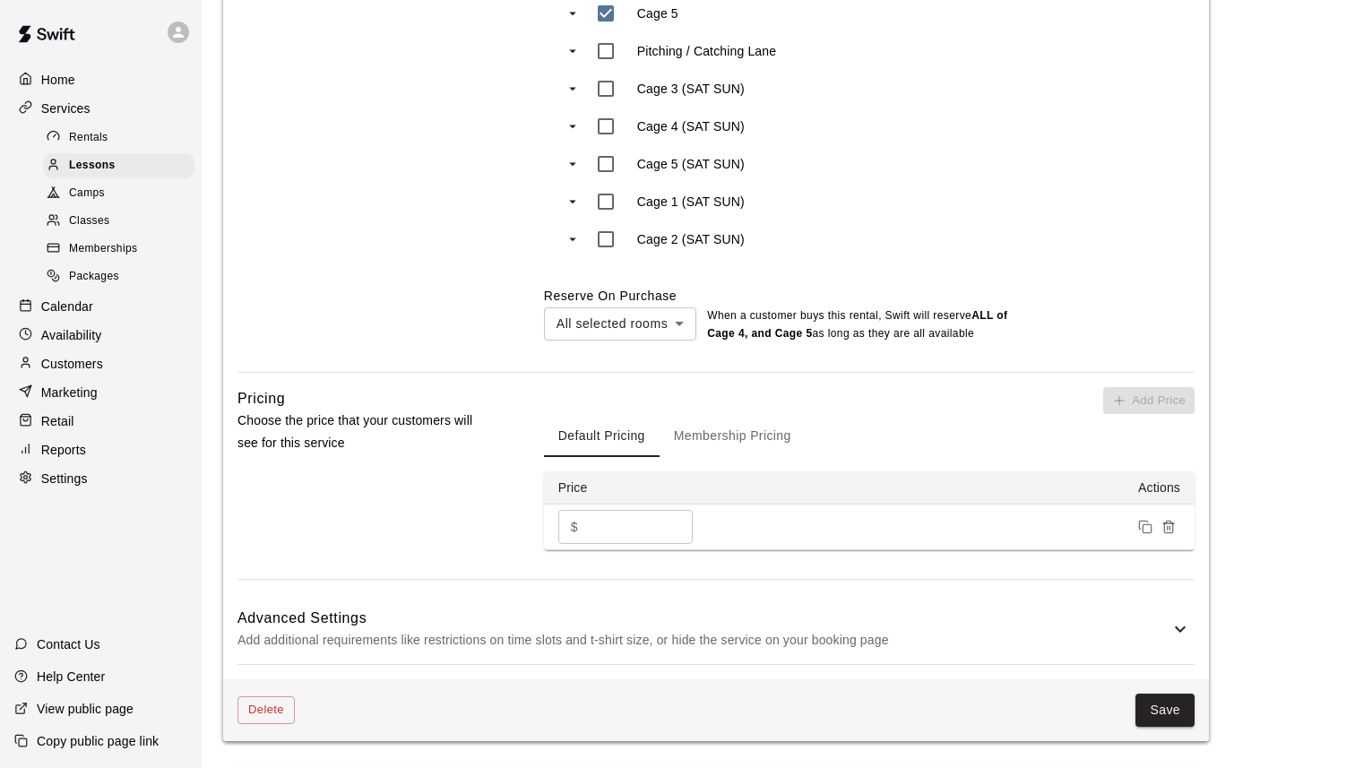
scroll to position [1315, 0]
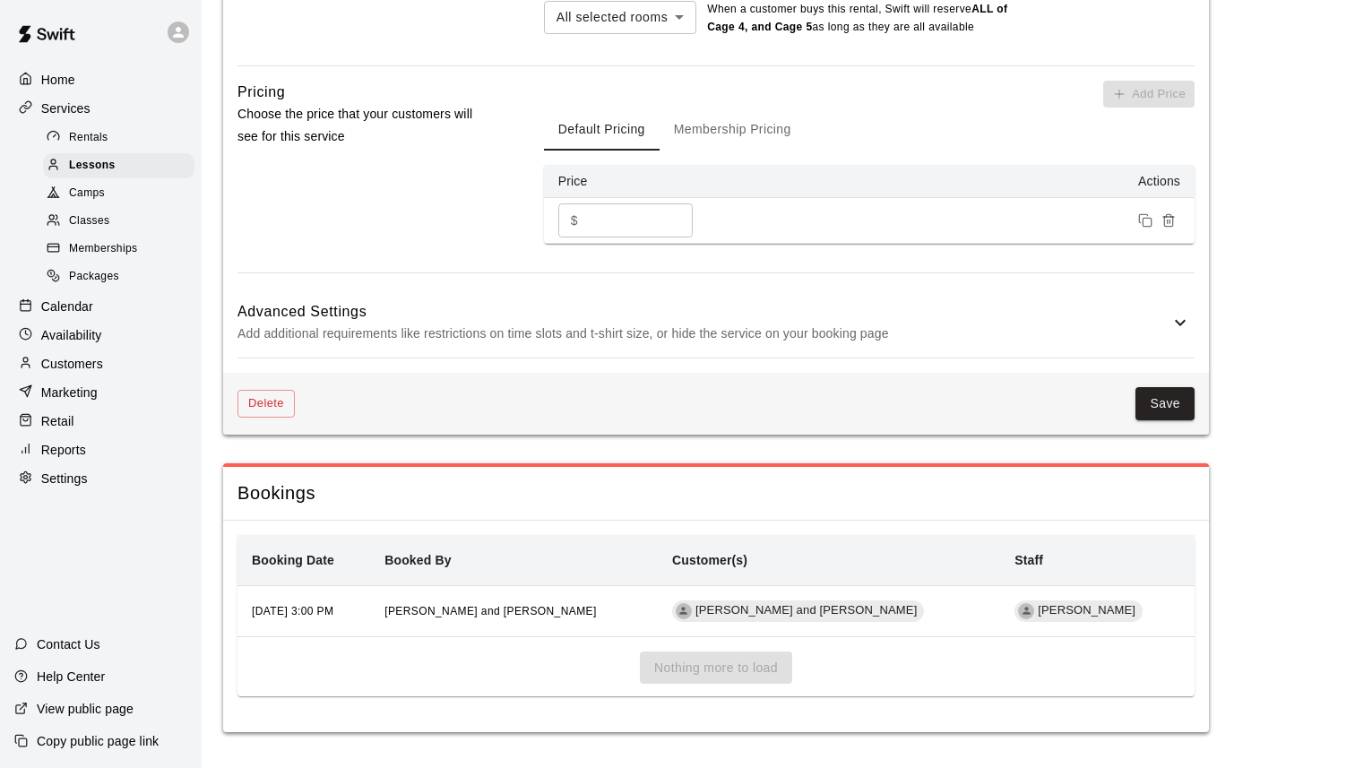
click at [1150, 380] on div "Delete Save" at bounding box center [716, 404] width 986 height 62
click at [1157, 408] on button "Save" at bounding box center [1165, 403] width 59 height 33
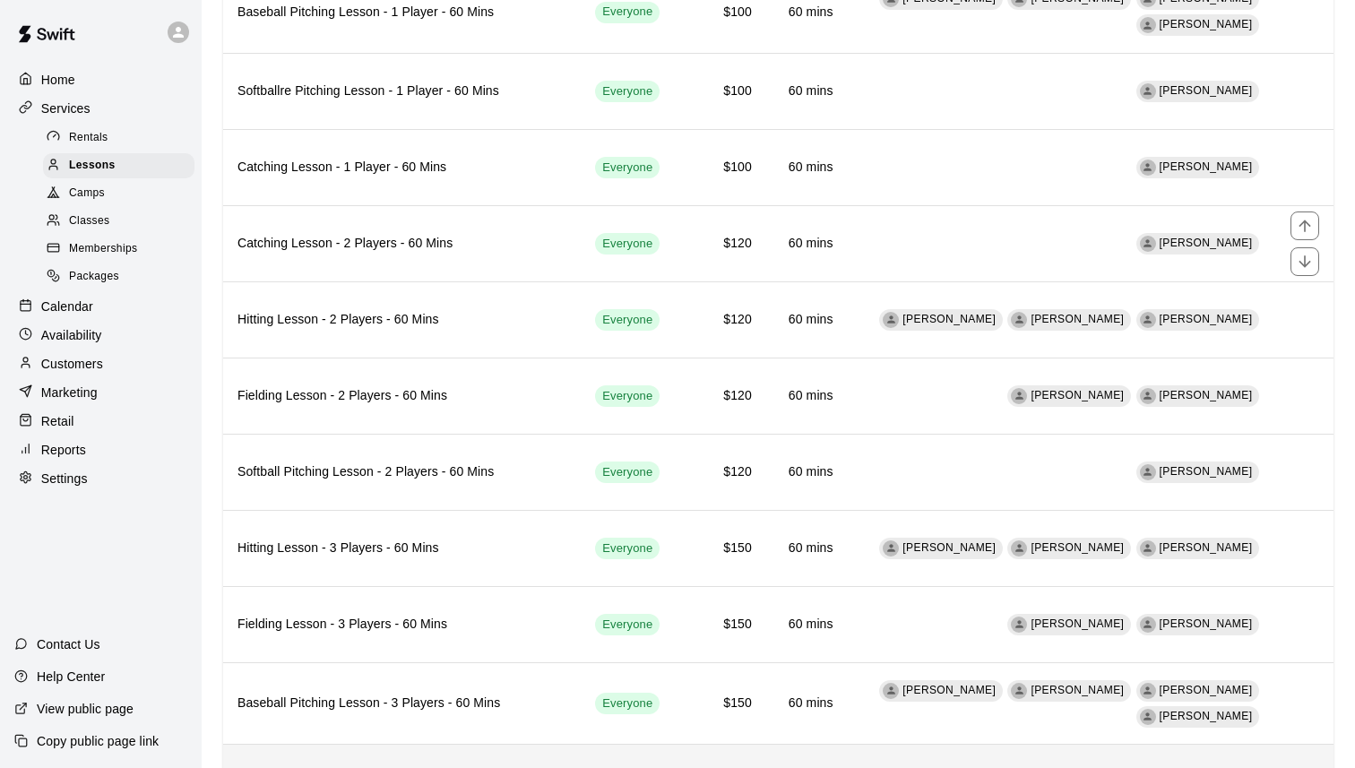
scroll to position [934, 0]
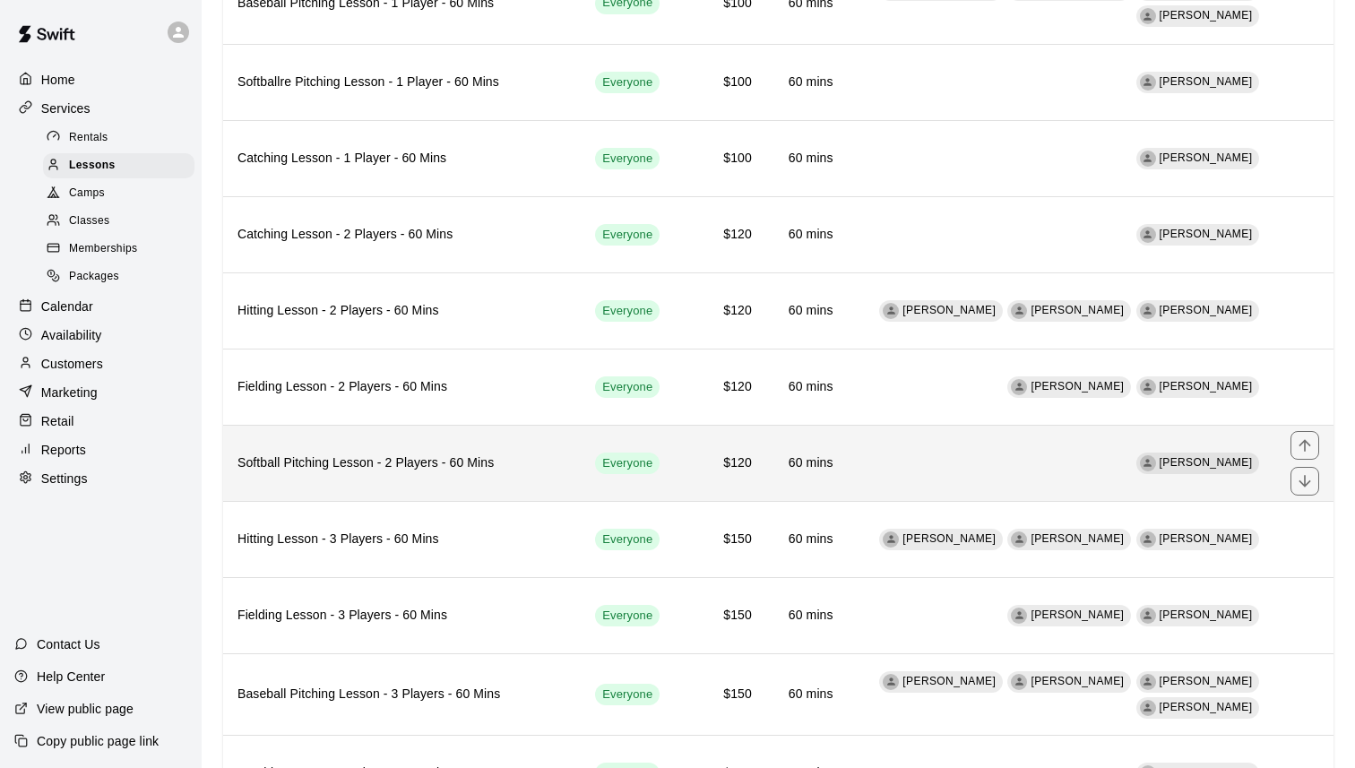
click at [475, 448] on th "Softball Pitching Lesson - 2 Players - 60 Mins" at bounding box center [402, 463] width 358 height 76
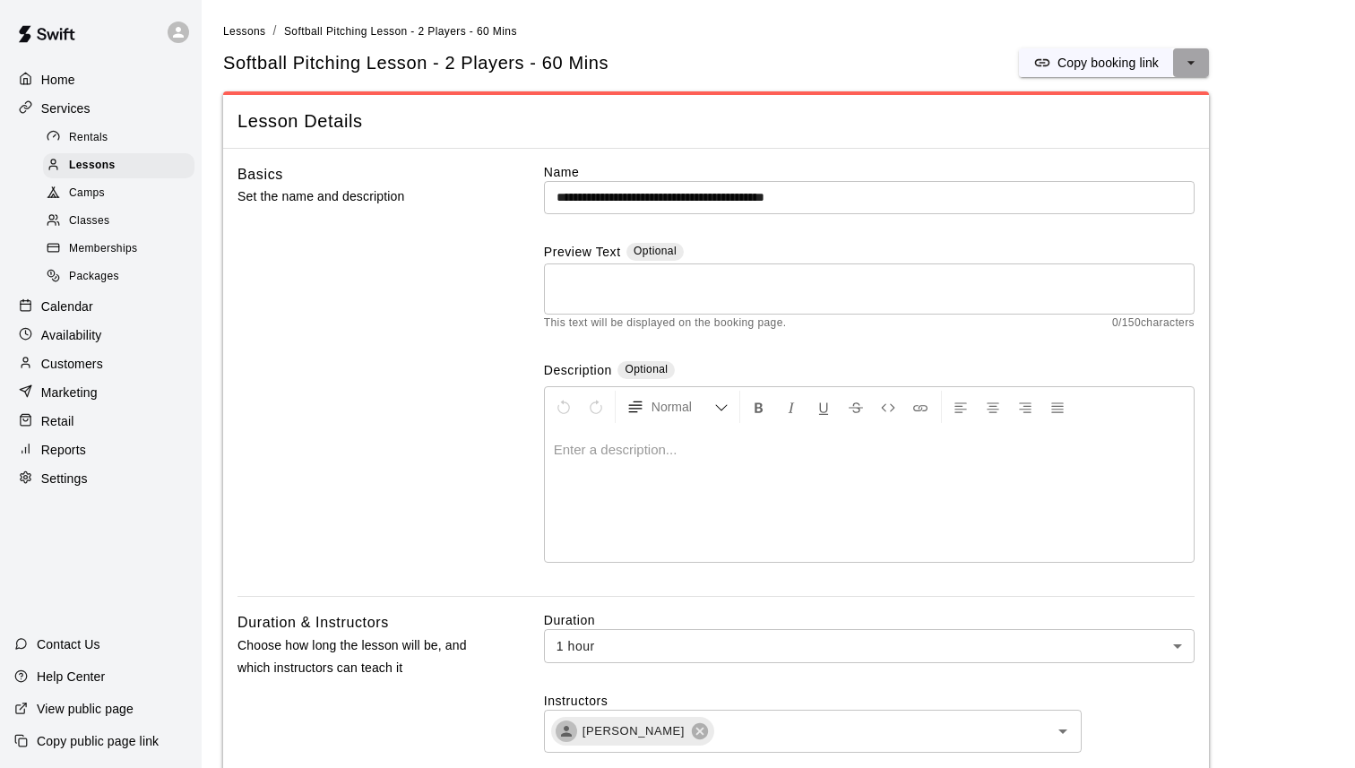
click at [1208, 53] on button "select merge strategy" at bounding box center [1191, 62] width 36 height 29
click at [1163, 125] on h6 "Duplicate lesson" at bounding box center [1123, 130] width 93 height 20
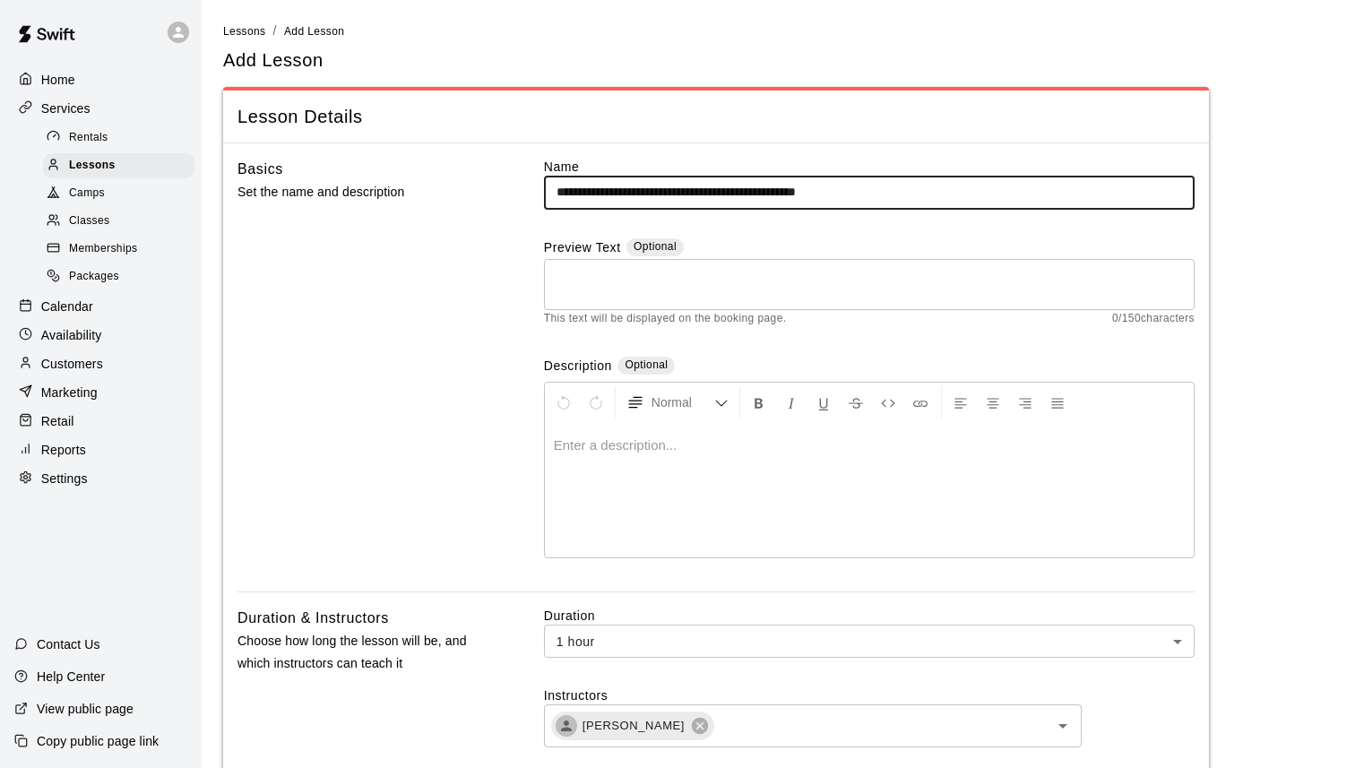
drag, startPoint x: 838, startPoint y: 196, endPoint x: 1051, endPoint y: 194, distance: 213.3
click at [1051, 194] on input "**********" at bounding box center [869, 192] width 651 height 33
click at [581, 196] on input "**********" at bounding box center [869, 192] width 651 height 33
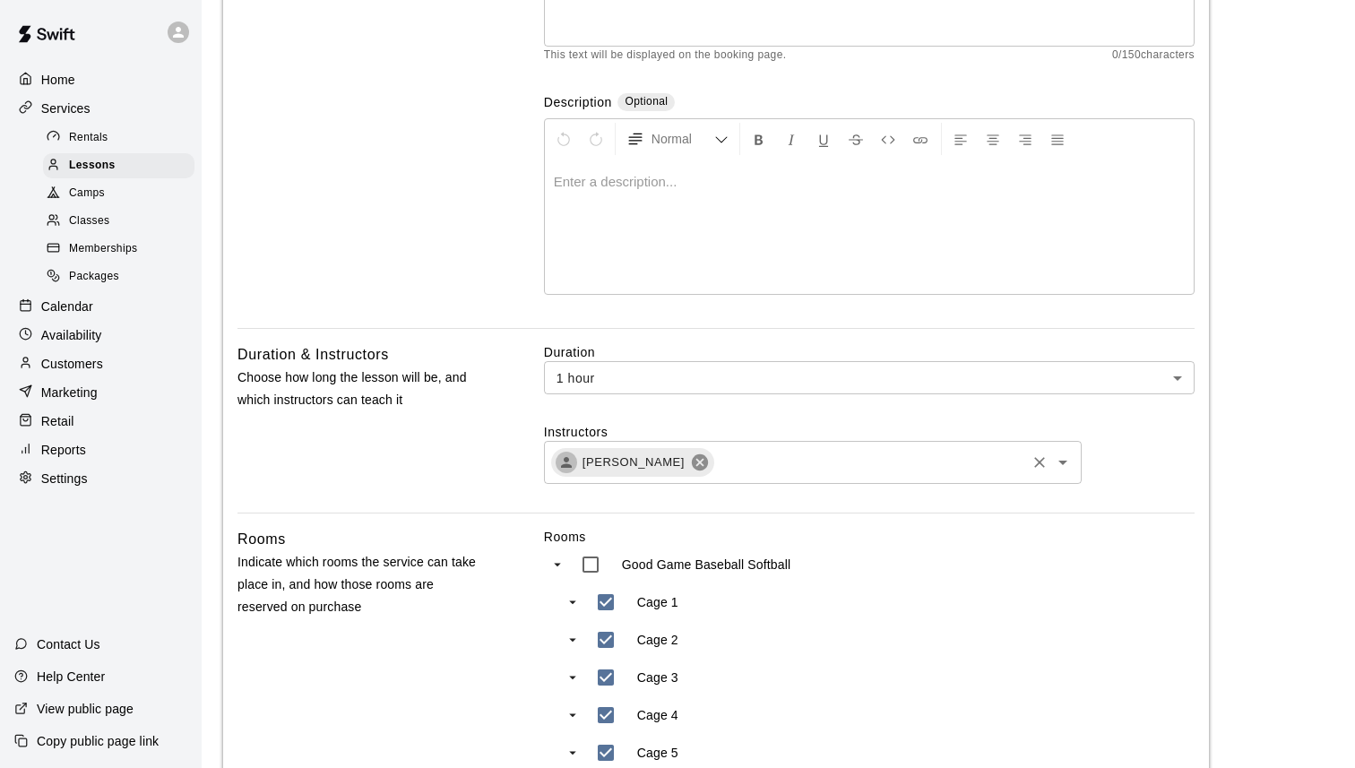
click at [694, 464] on icon at bounding box center [700, 462] width 16 height 16
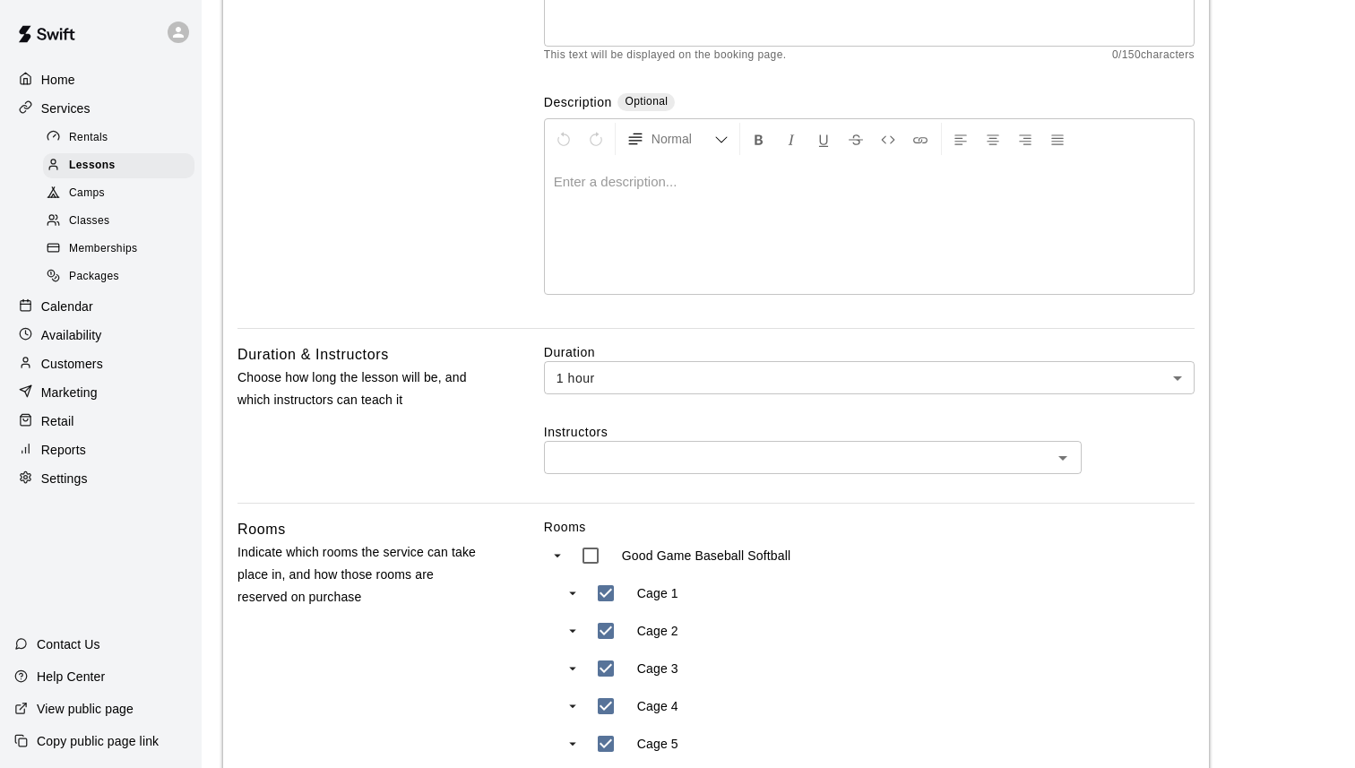
type input "**********"
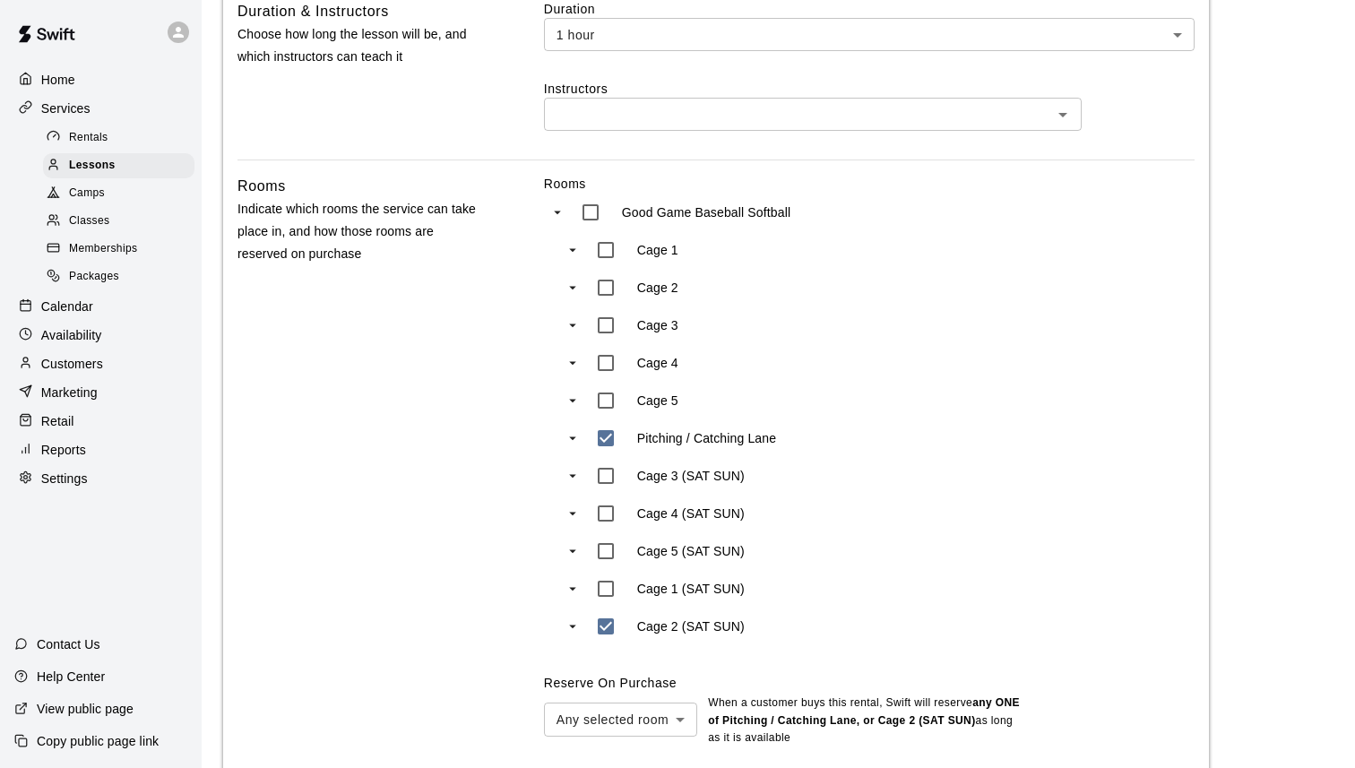
scroll to position [606, 0]
type input "***"
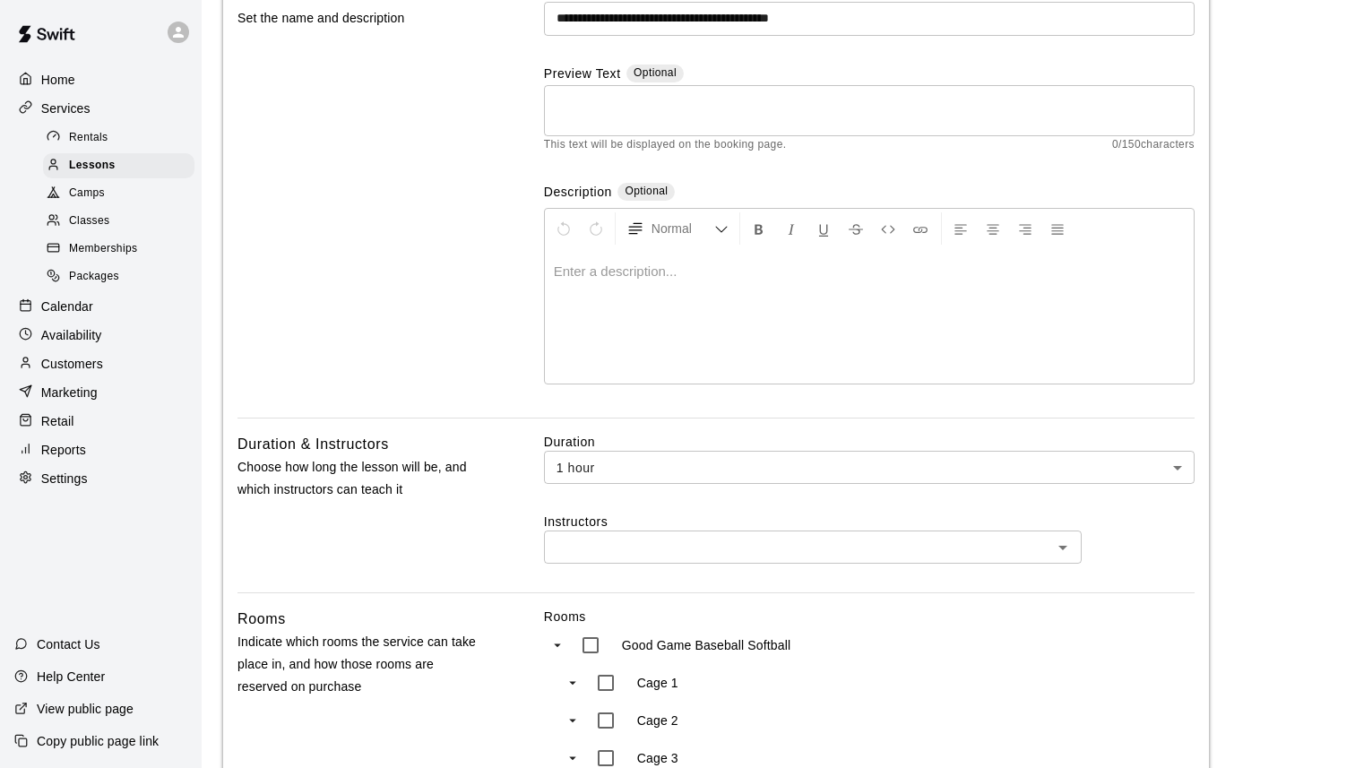
scroll to position [175, 0]
click at [820, 558] on div "​" at bounding box center [813, 546] width 538 height 33
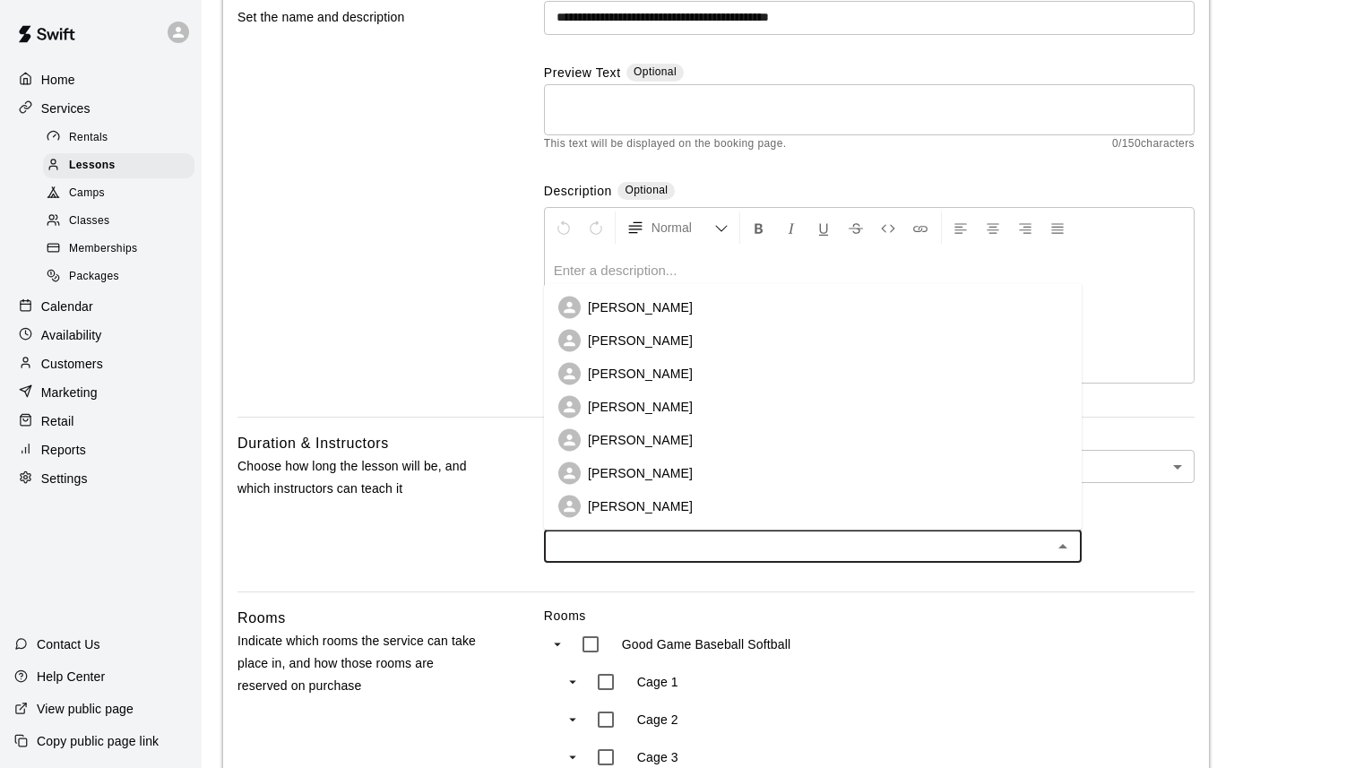
click at [757, 424] on li "[PERSON_NAME]" at bounding box center [813, 440] width 538 height 33
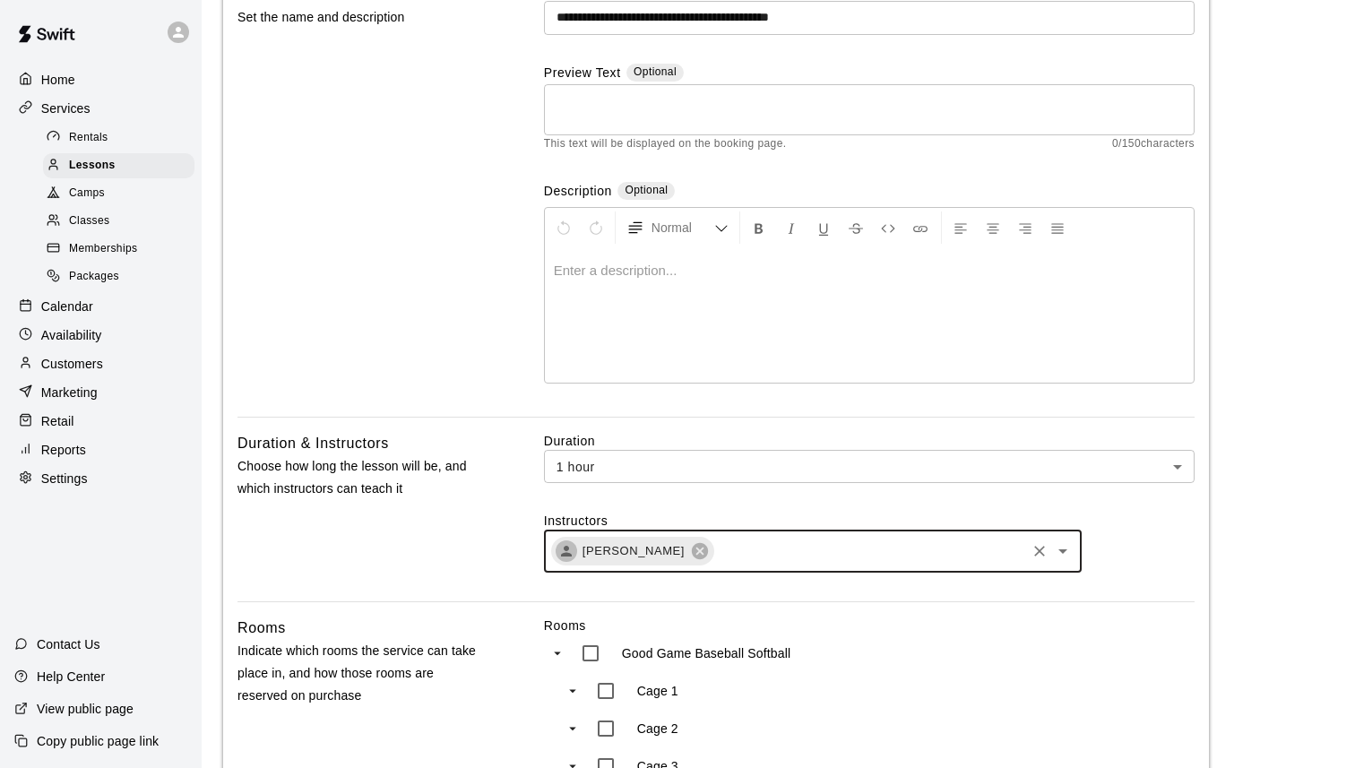
click at [740, 548] on input "text" at bounding box center [869, 552] width 307 height 22
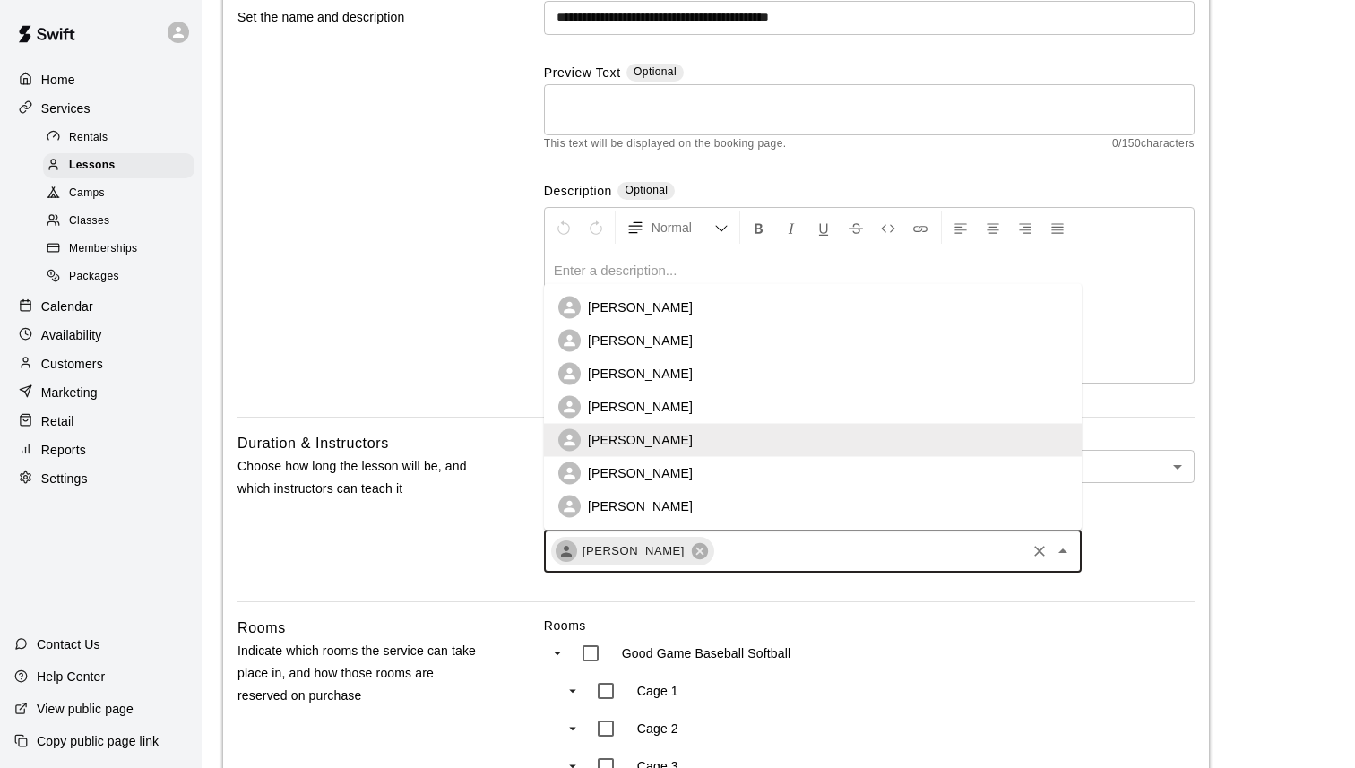
click at [725, 402] on li "[PERSON_NAME]" at bounding box center [813, 407] width 538 height 33
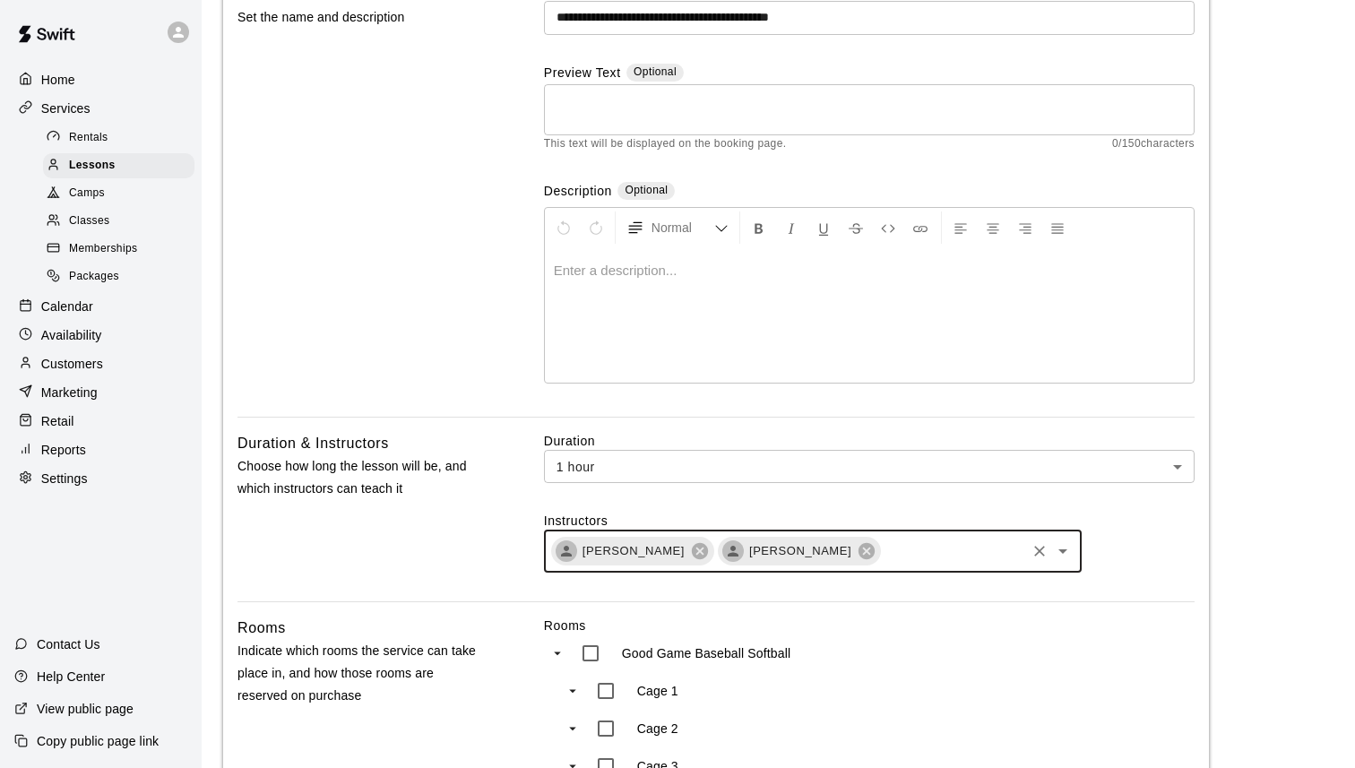
click at [890, 532] on div "[PERSON_NAME] [PERSON_NAME] ​" at bounding box center [813, 551] width 538 height 43
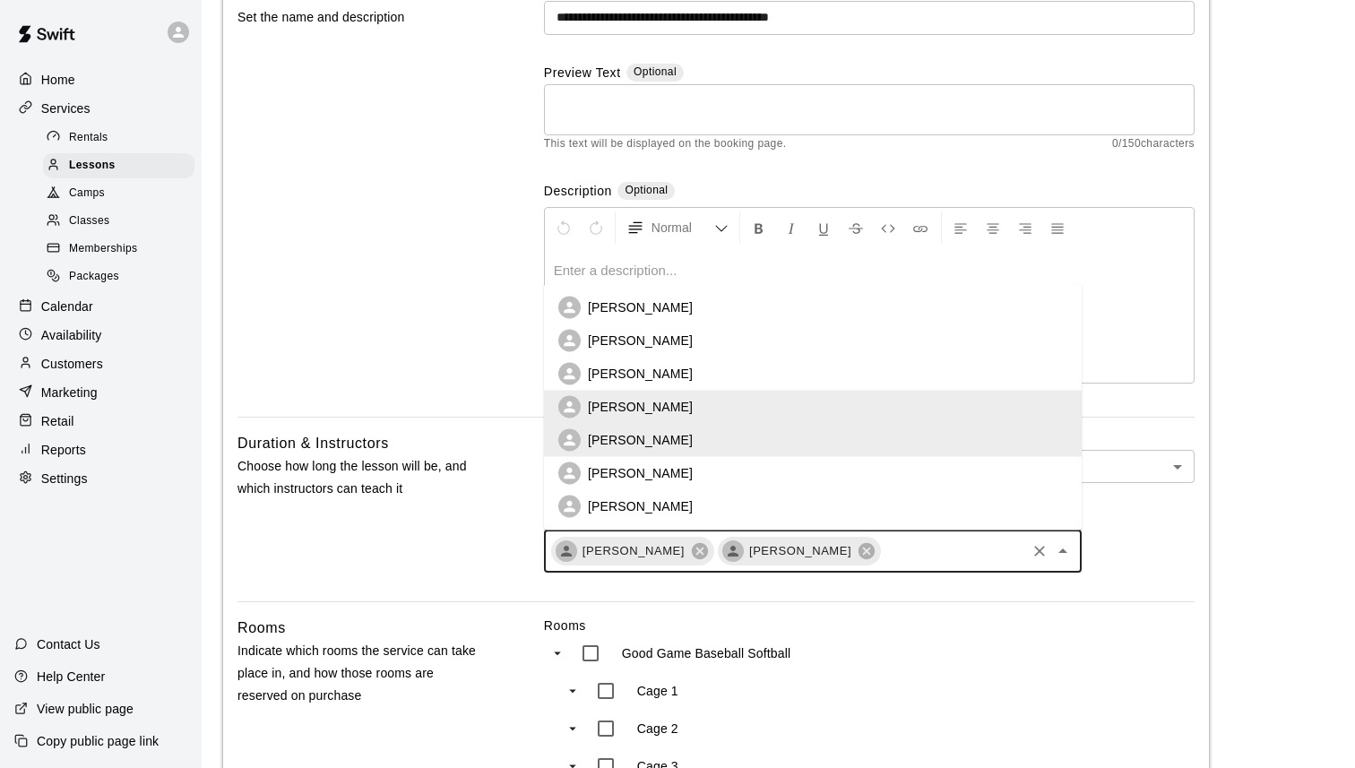
click at [841, 372] on li "[PERSON_NAME]" at bounding box center [813, 374] width 538 height 33
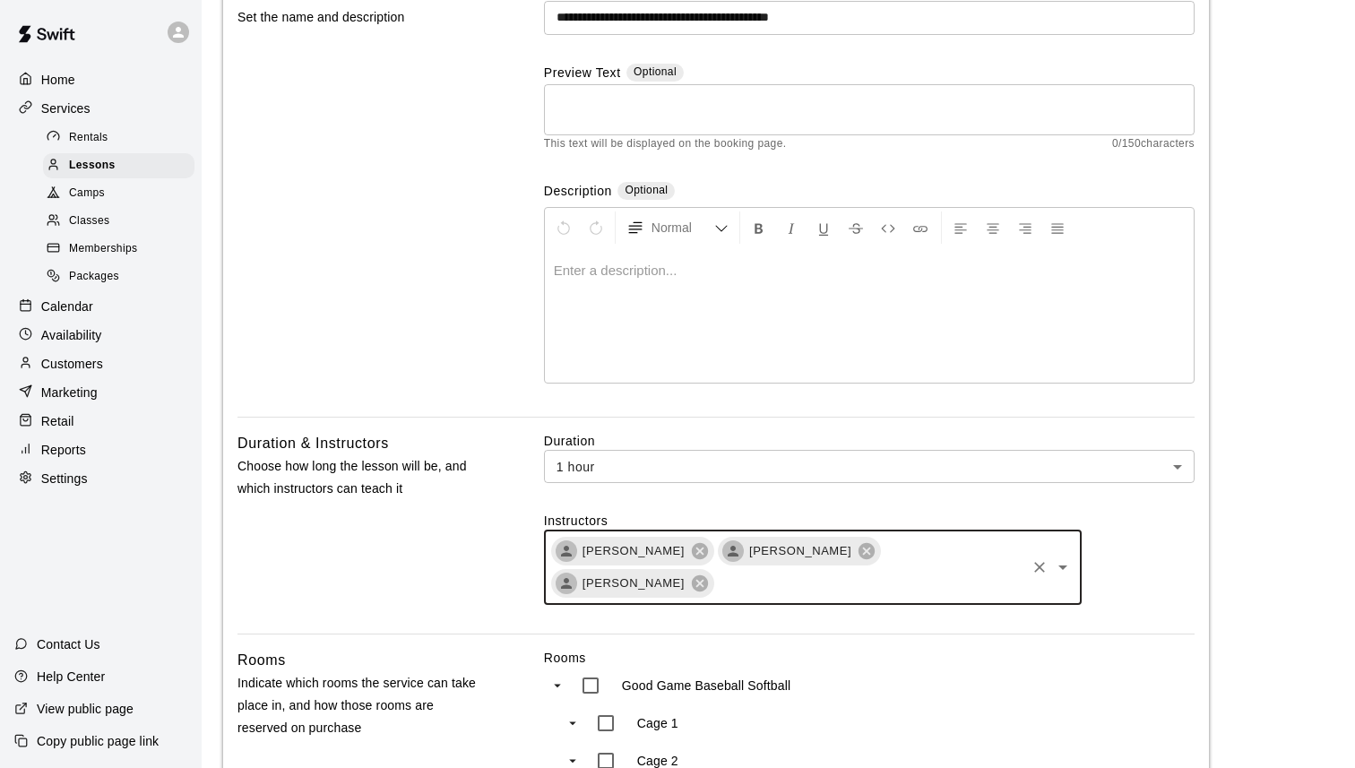
click at [948, 583] on input "text" at bounding box center [869, 584] width 307 height 22
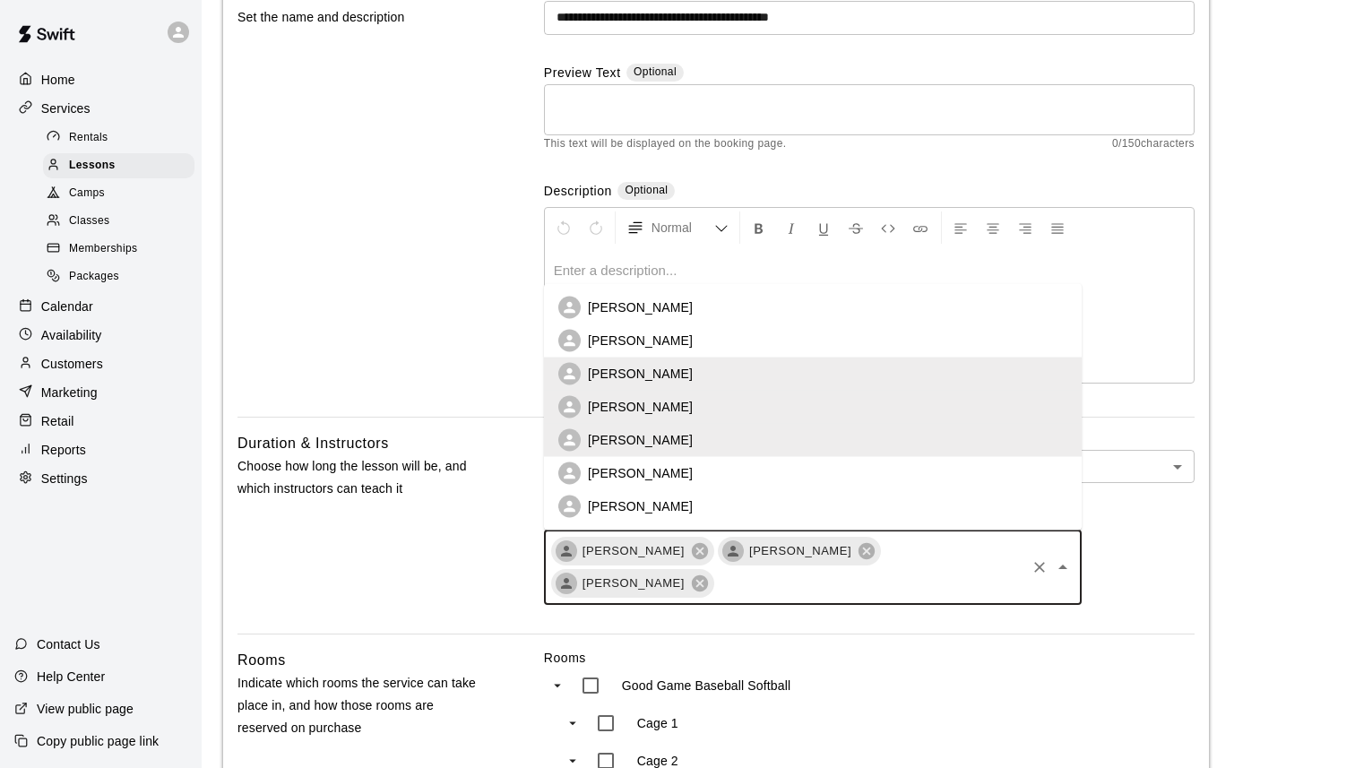
click at [846, 330] on li "[PERSON_NAME]" at bounding box center [813, 340] width 538 height 33
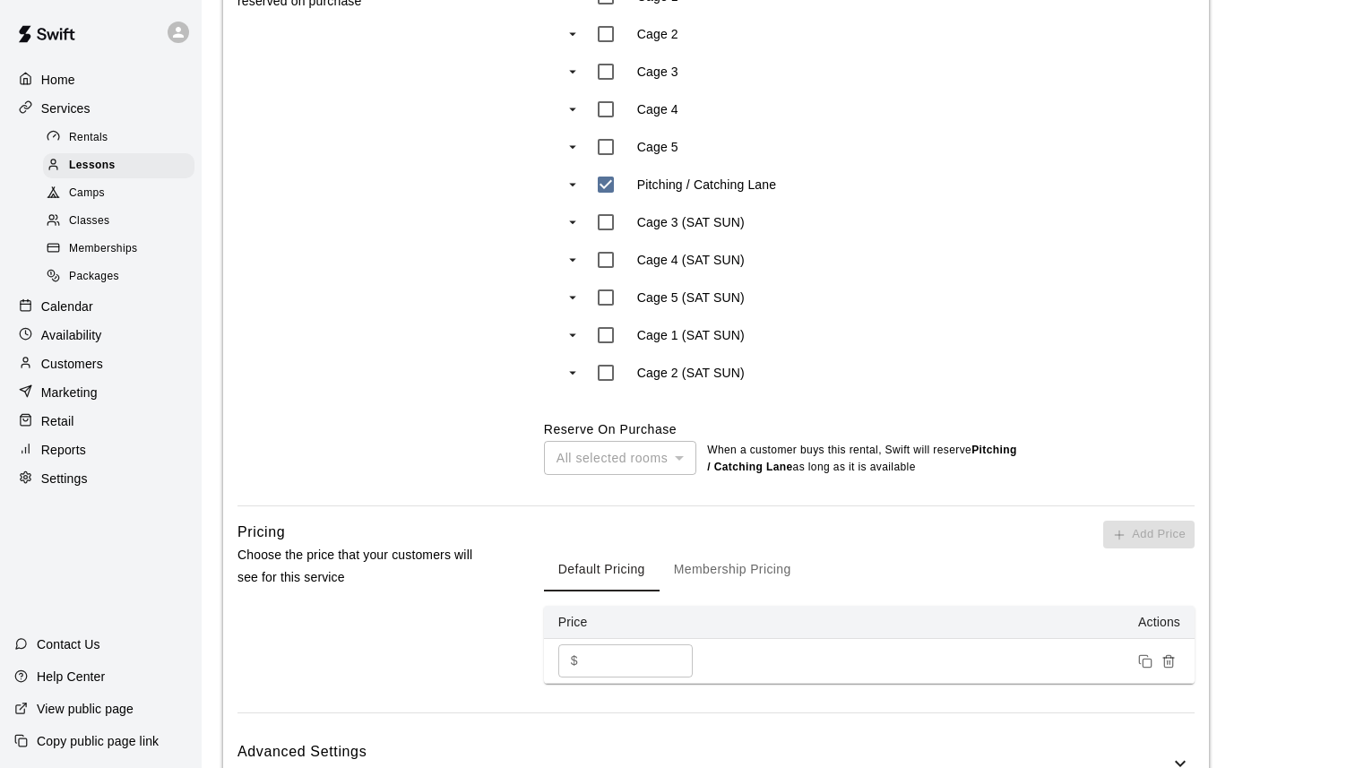
scroll to position [1031, 0]
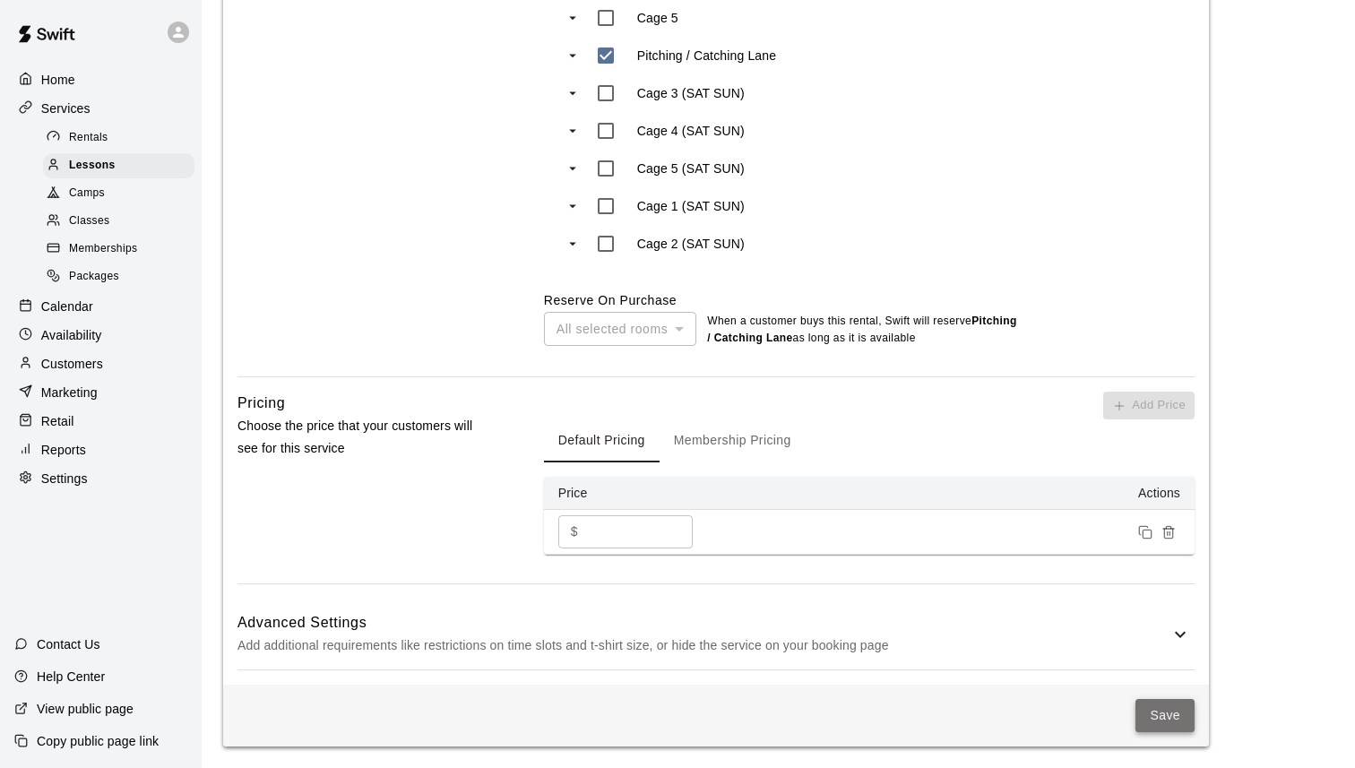
click at [1159, 713] on button "Save" at bounding box center [1165, 715] width 59 height 33
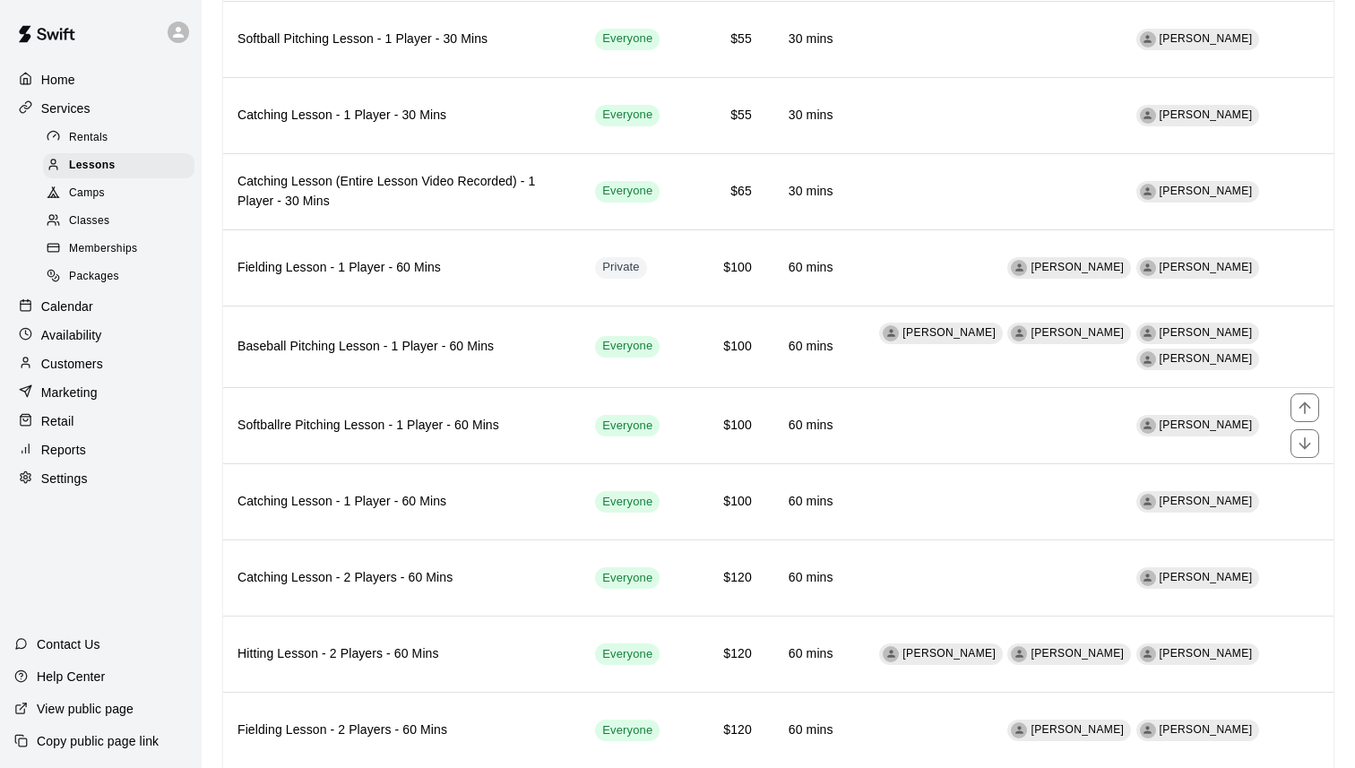
scroll to position [1421, 0]
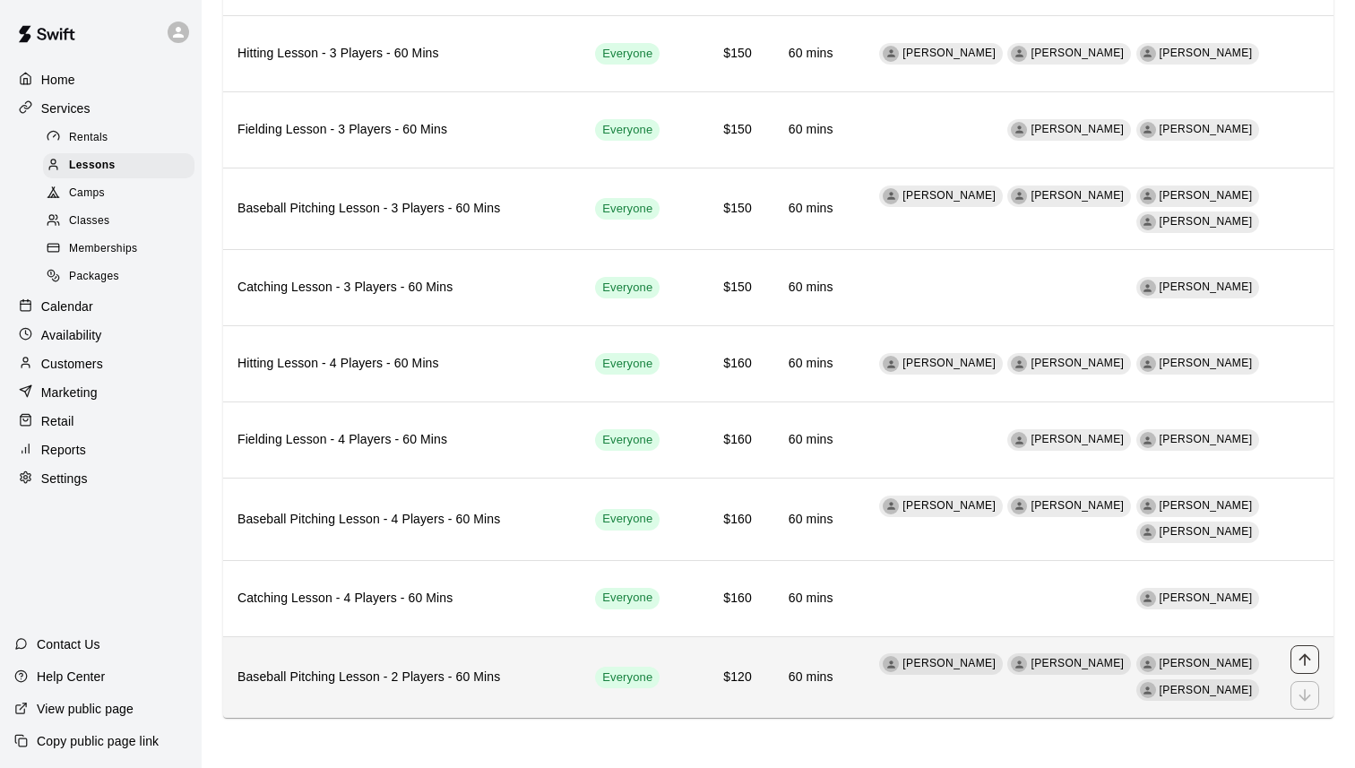
click at [1308, 661] on icon "move item up" at bounding box center [1305, 660] width 18 height 18
click at [1303, 645] on div "simple table" at bounding box center [1305, 677] width 29 height 65
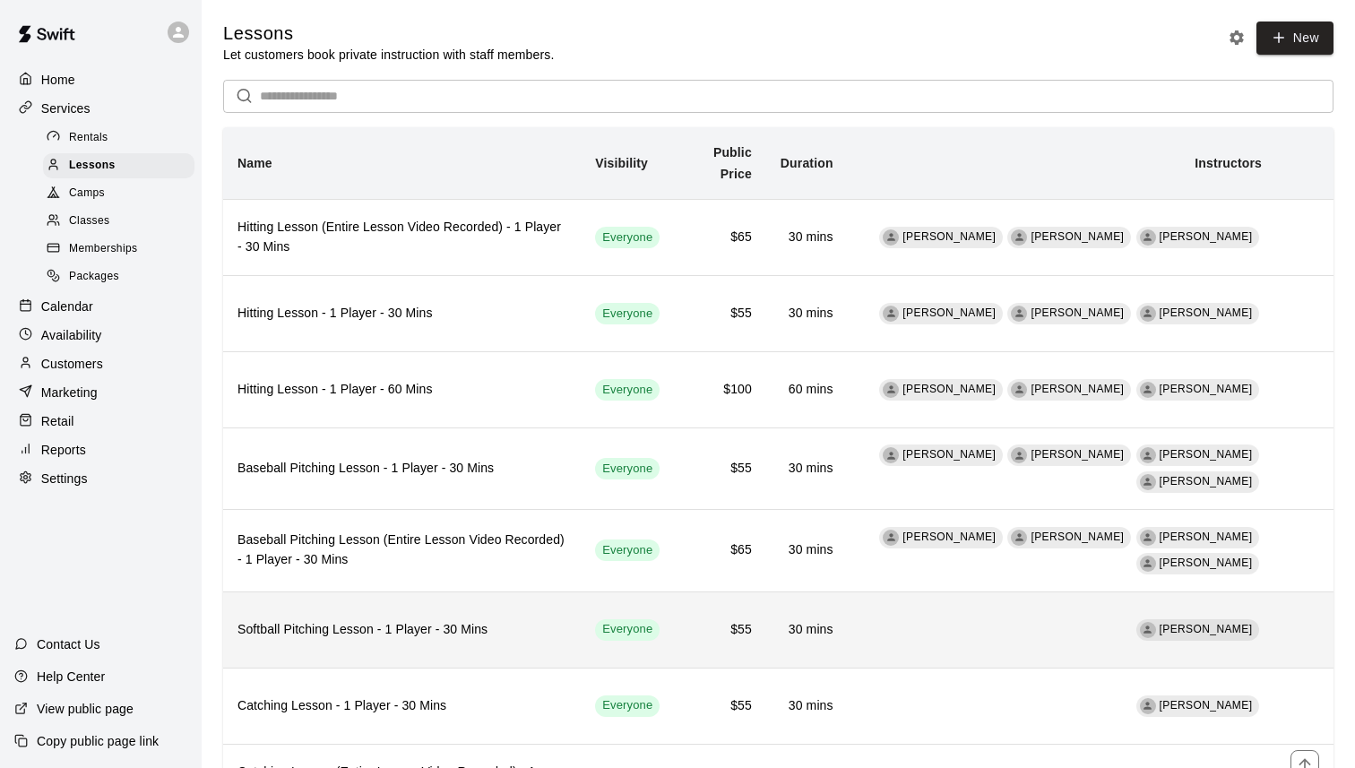
scroll to position [1421, 0]
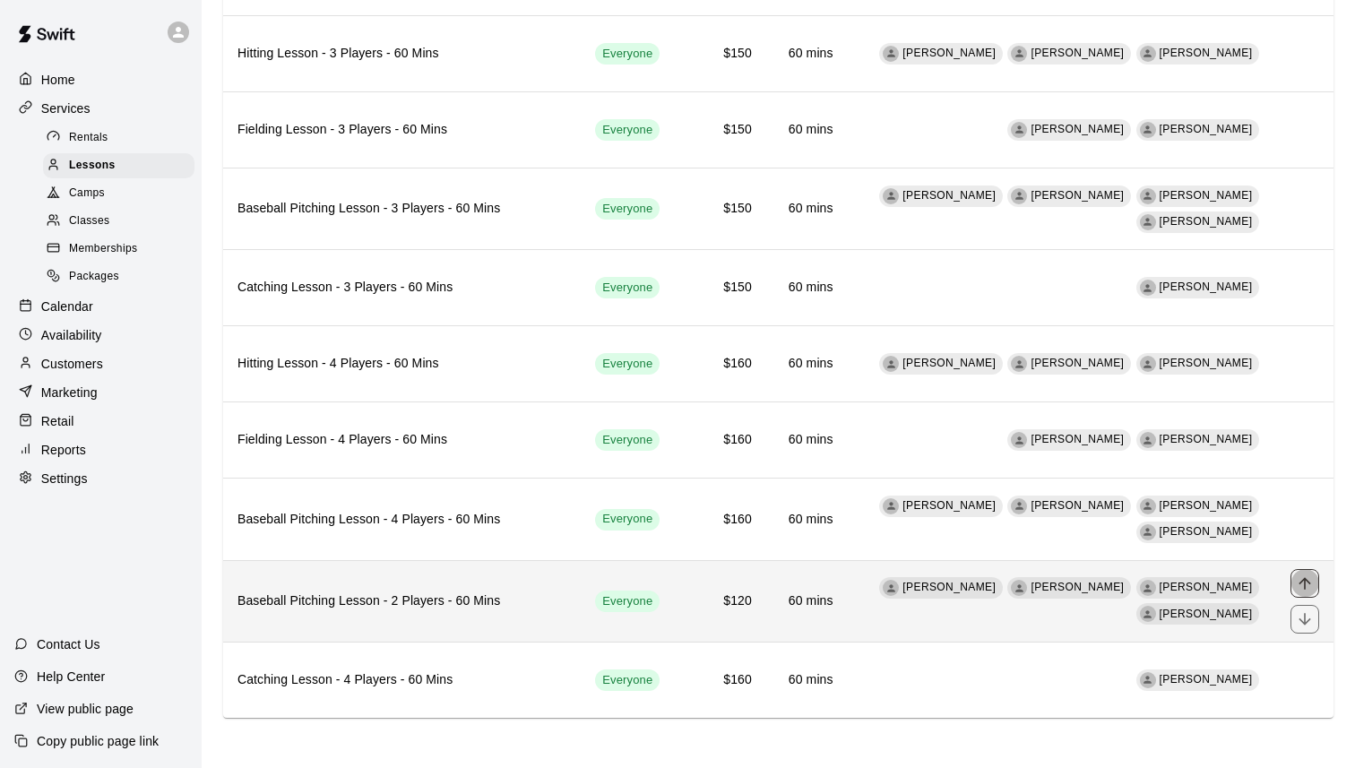
click at [1301, 584] on icon "move item up" at bounding box center [1305, 584] width 18 height 18
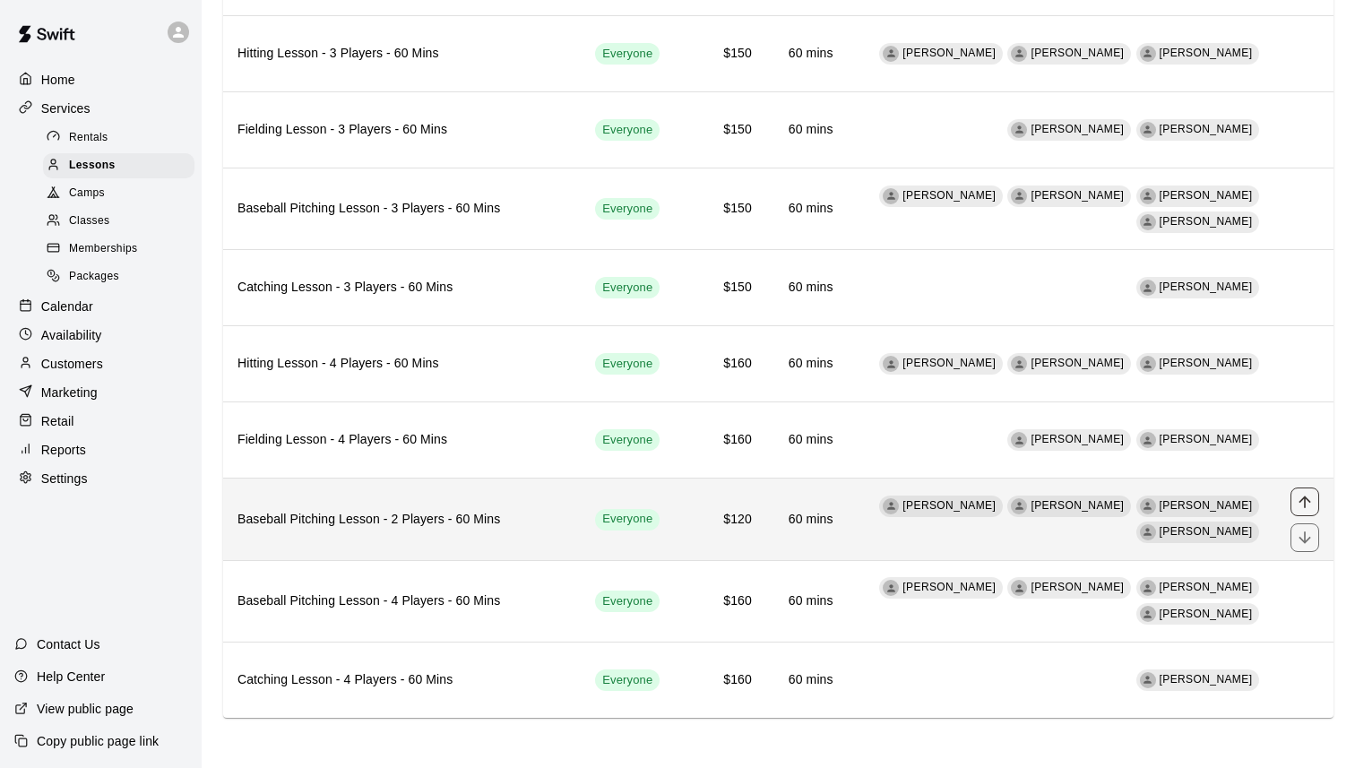
click at [1301, 500] on icon "move item up" at bounding box center [1305, 502] width 12 height 12
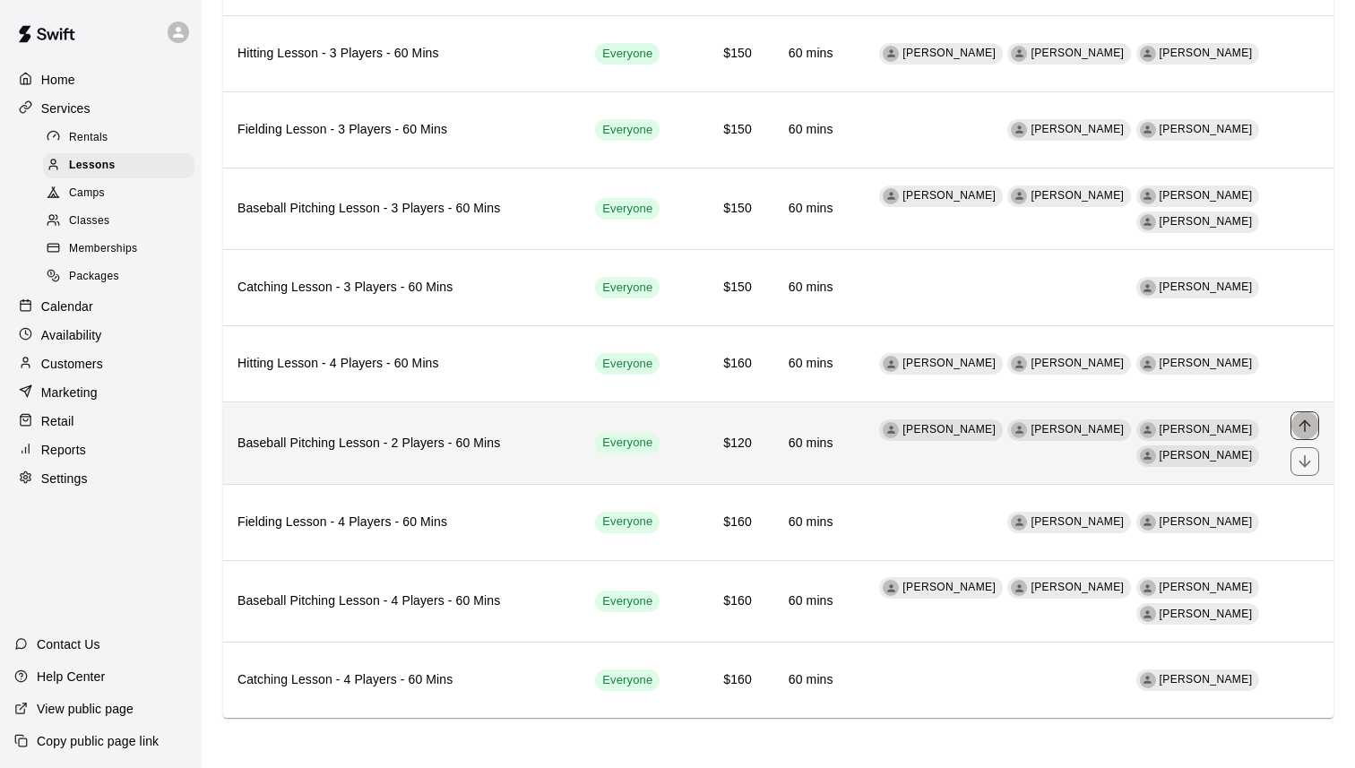
click at [1299, 415] on button "move item up" at bounding box center [1305, 425] width 29 height 29
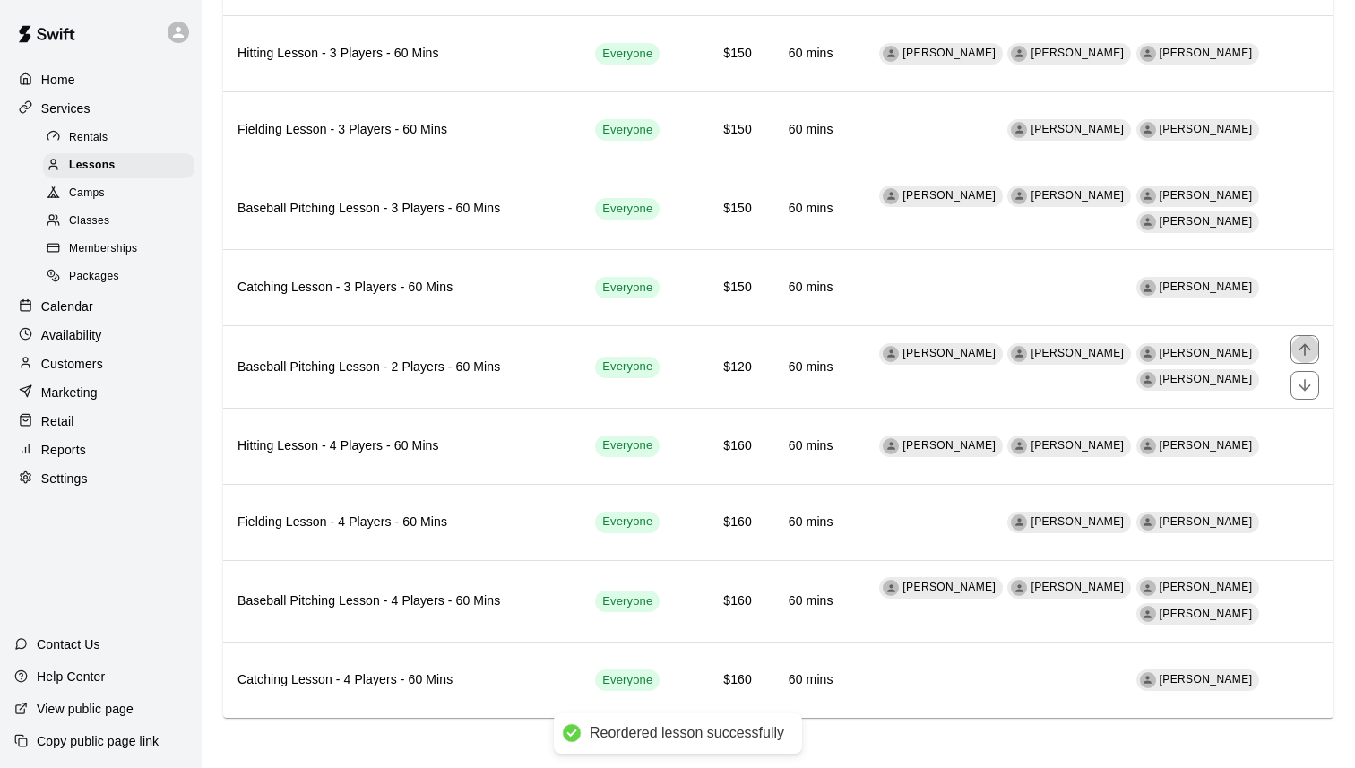
click at [1297, 347] on icon "move item up" at bounding box center [1305, 350] width 18 height 18
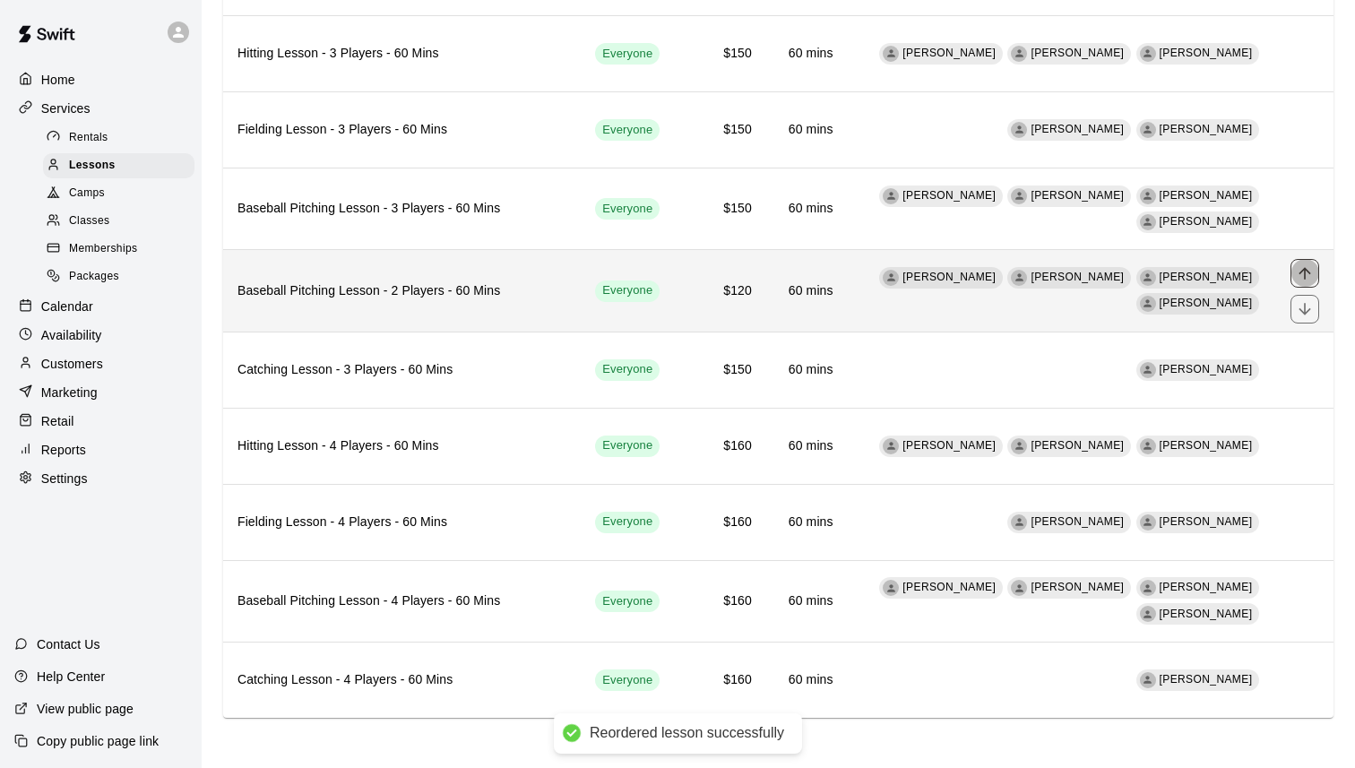
click at [1304, 262] on button "move item up" at bounding box center [1305, 273] width 29 height 29
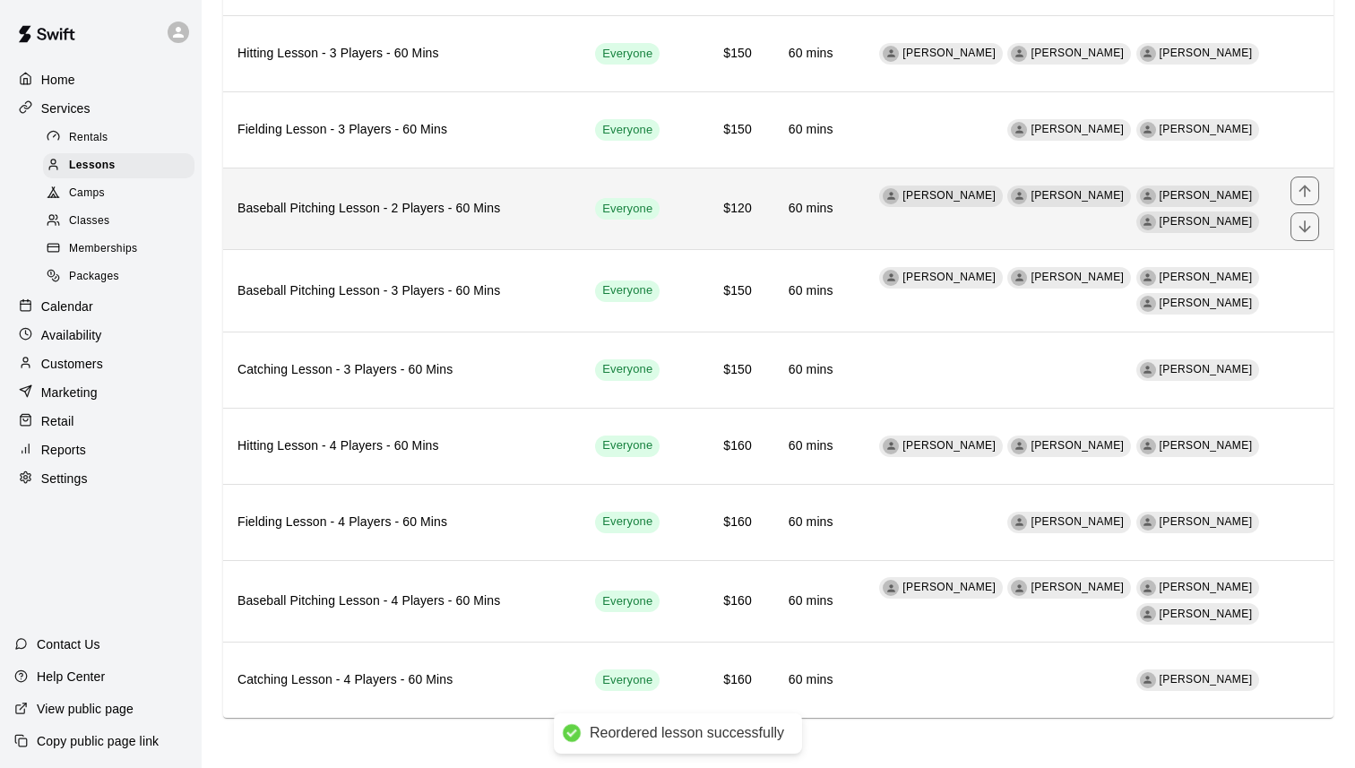
click at [1296, 188] on icon "move item up" at bounding box center [1305, 191] width 18 height 18
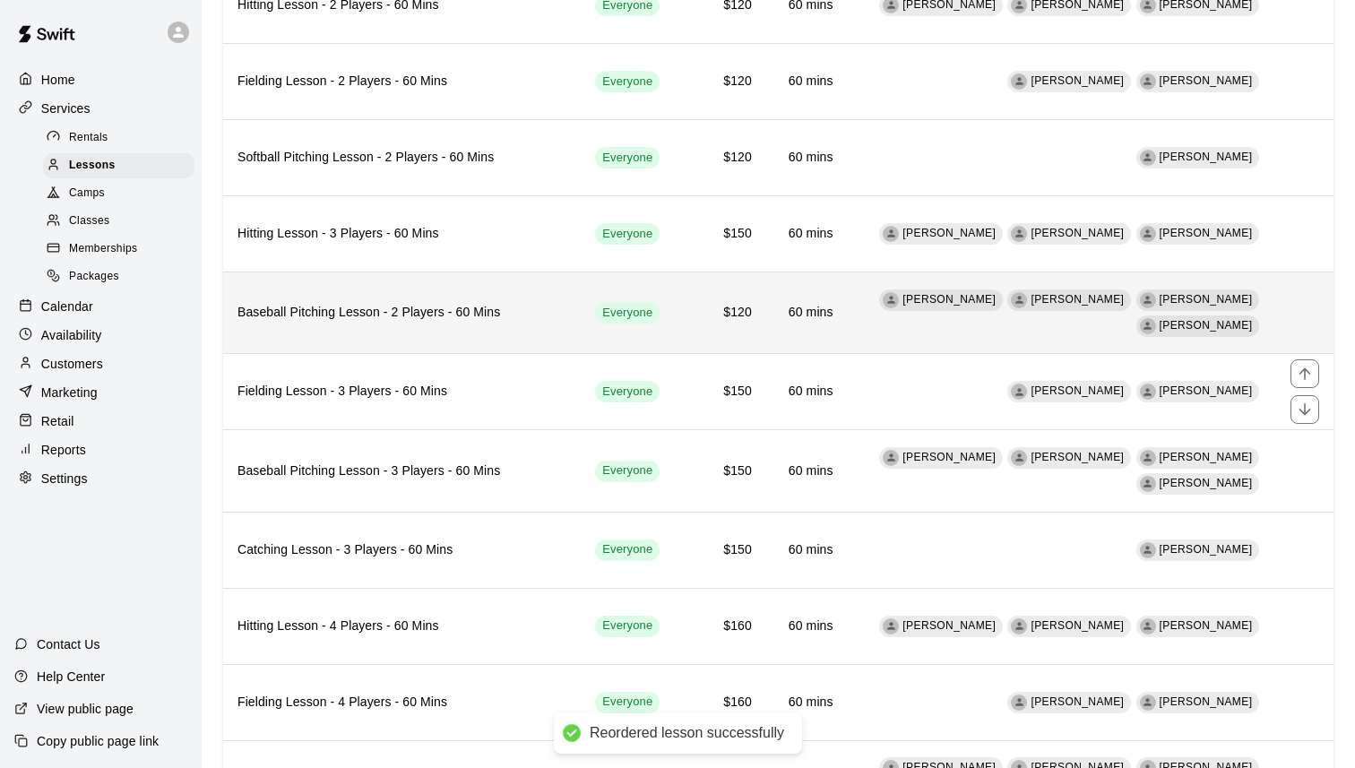
scroll to position [1229, 0]
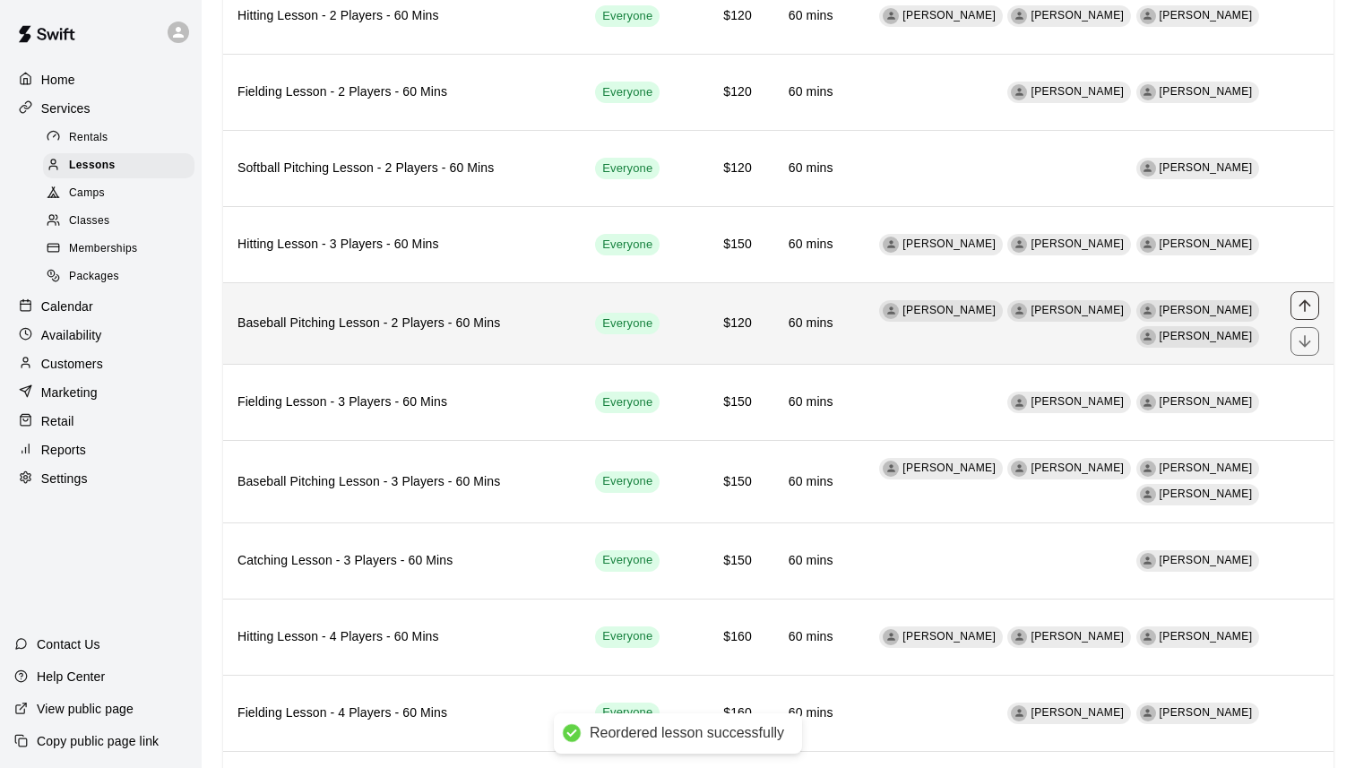
click at [1306, 304] on icon "move item up" at bounding box center [1305, 306] width 18 height 18
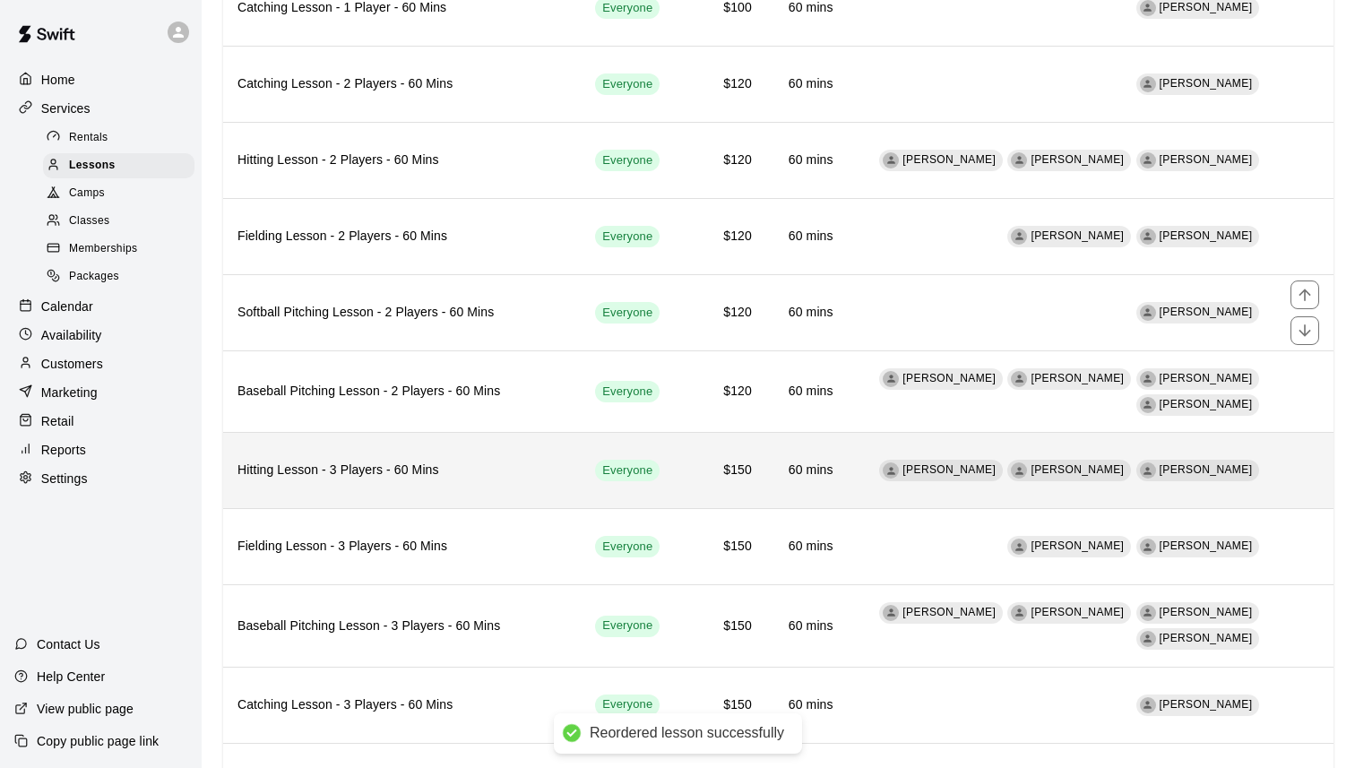
scroll to position [1083, 0]
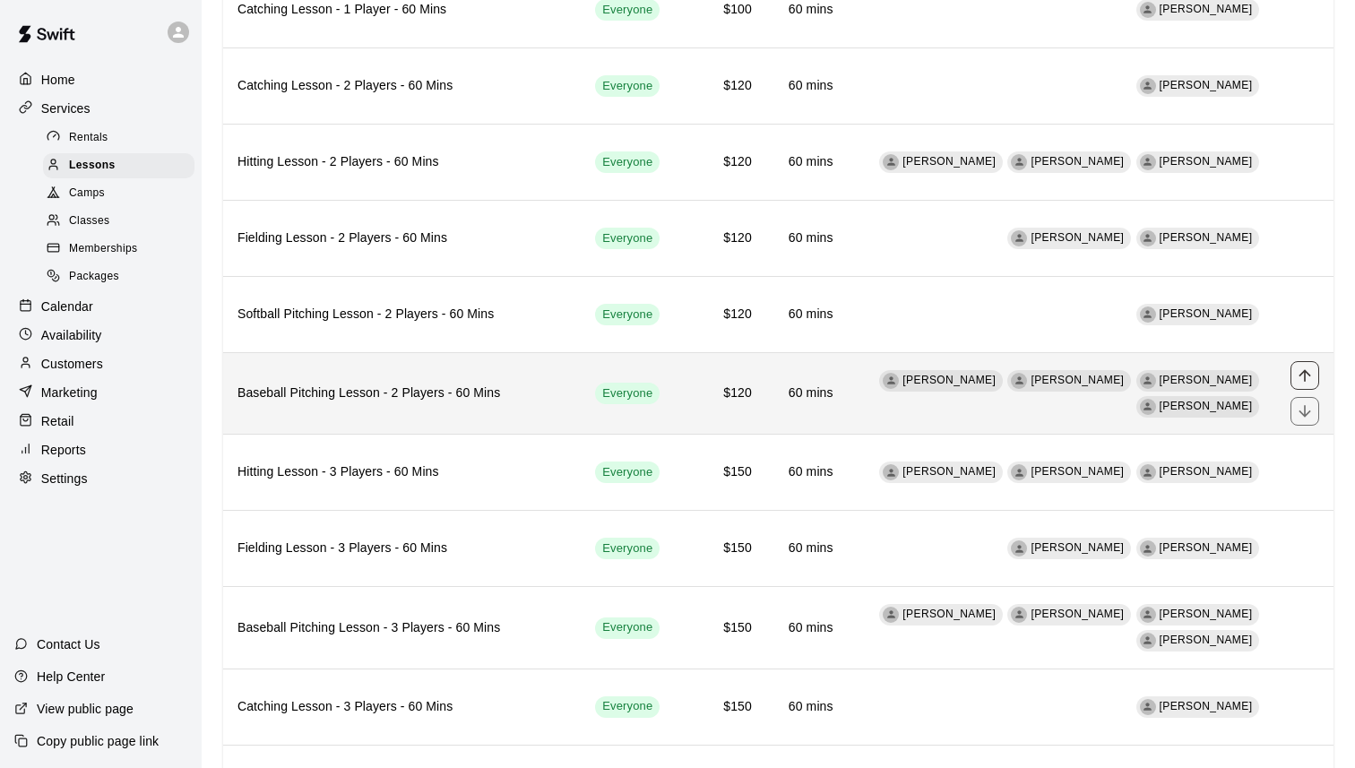
click at [1305, 373] on icon "move item up" at bounding box center [1305, 375] width 12 height 12
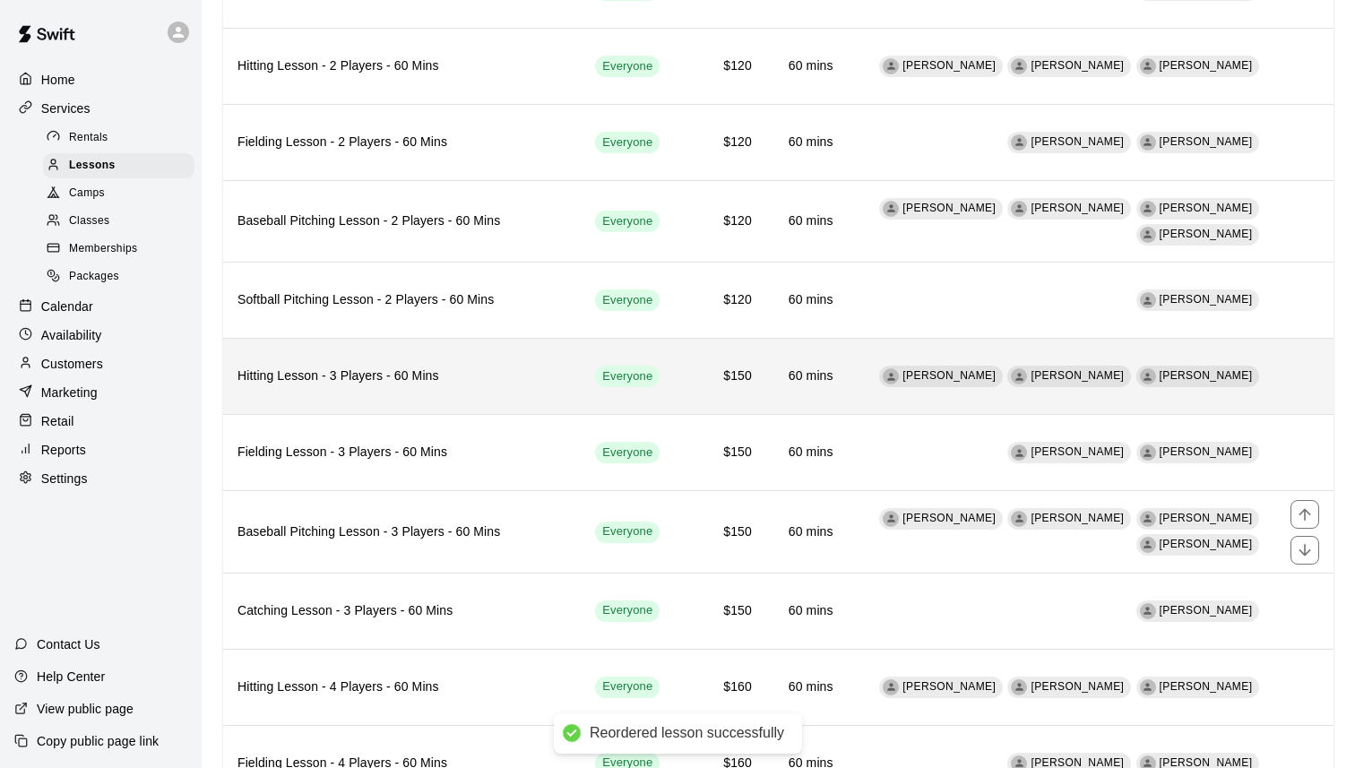
scroll to position [1232, 0]
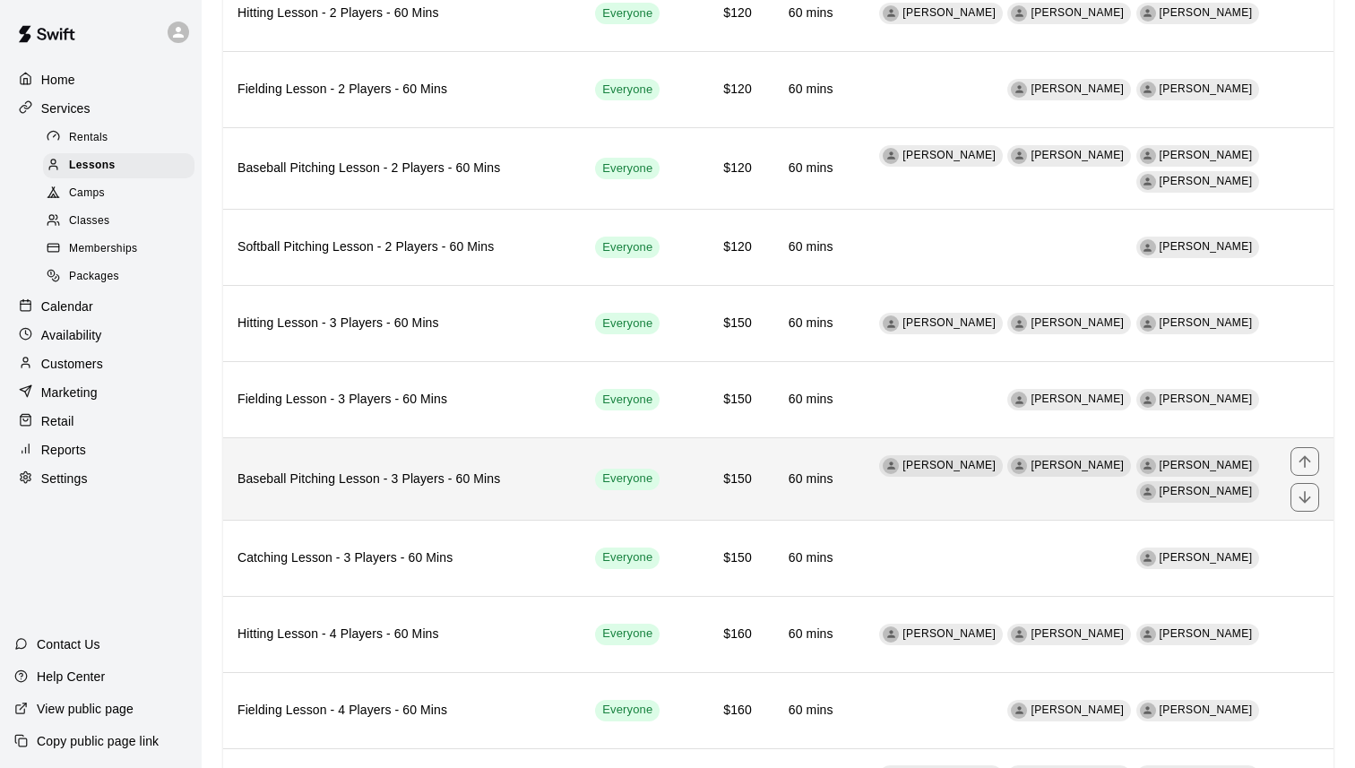
click at [995, 510] on td "[PERSON_NAME] [PERSON_NAME] [PERSON_NAME] [PERSON_NAME]" at bounding box center [1062, 479] width 428 height 82
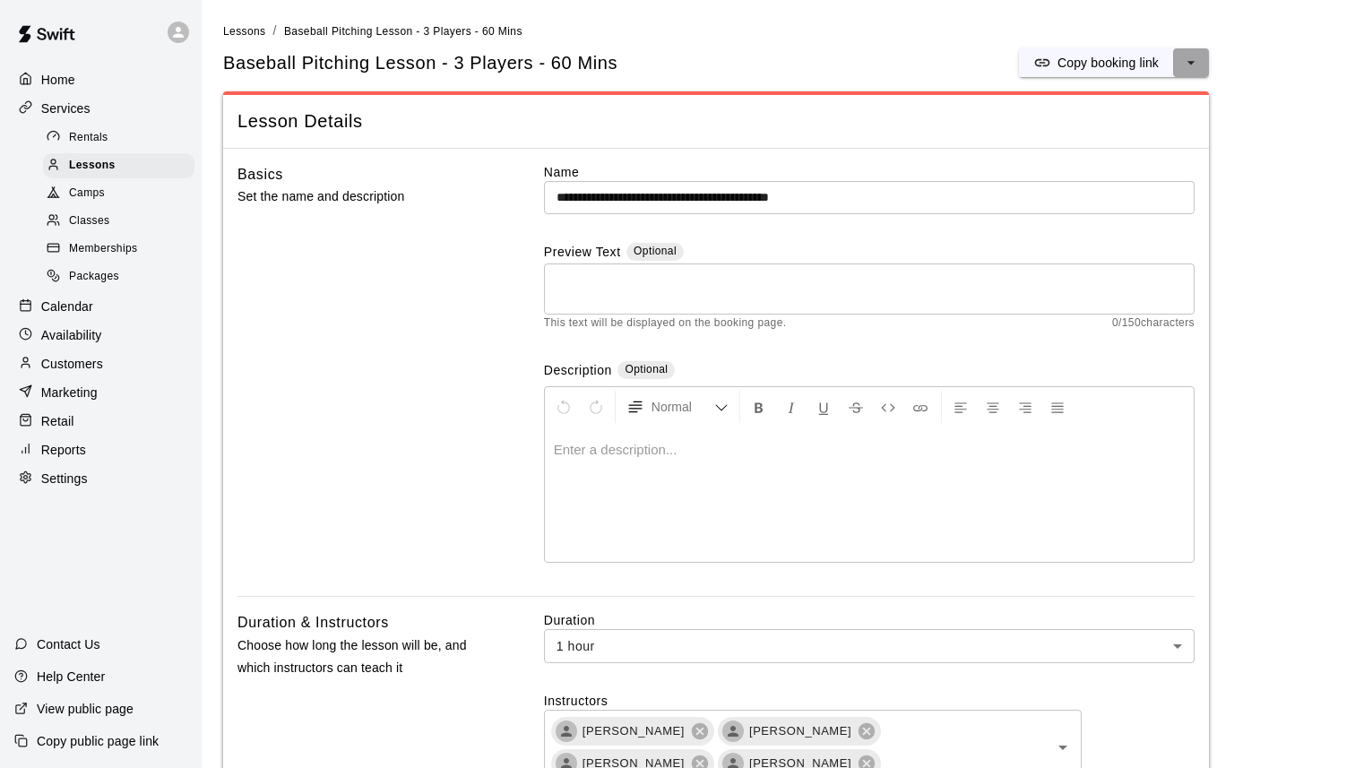
click at [1201, 70] on button "select merge strategy" at bounding box center [1191, 62] width 36 height 29
click at [1165, 125] on h6 "Duplicate lesson" at bounding box center [1123, 130] width 93 height 20
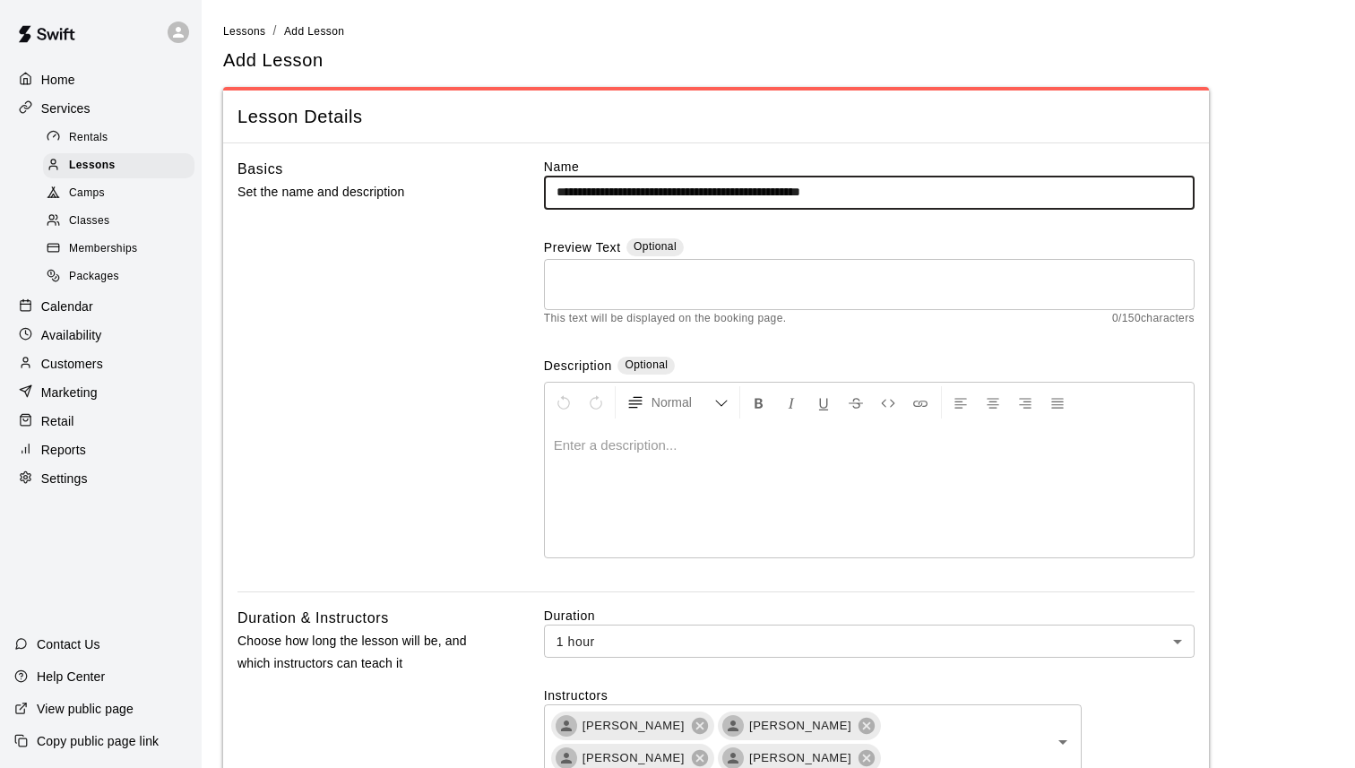
drag, startPoint x: 847, startPoint y: 196, endPoint x: 1123, endPoint y: 200, distance: 276.1
click at [1123, 200] on input "**********" at bounding box center [869, 192] width 651 height 33
click at [579, 186] on input "**********" at bounding box center [869, 192] width 651 height 33
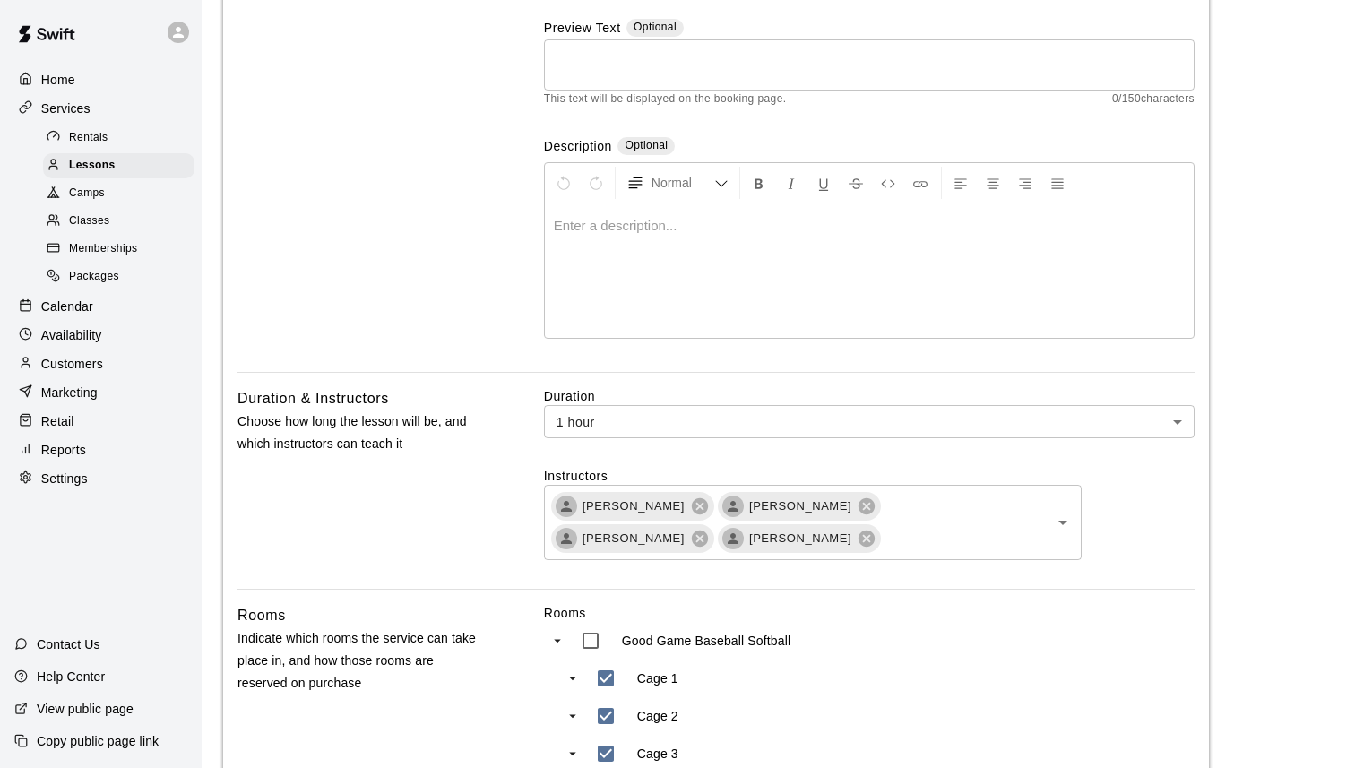
scroll to position [237, 0]
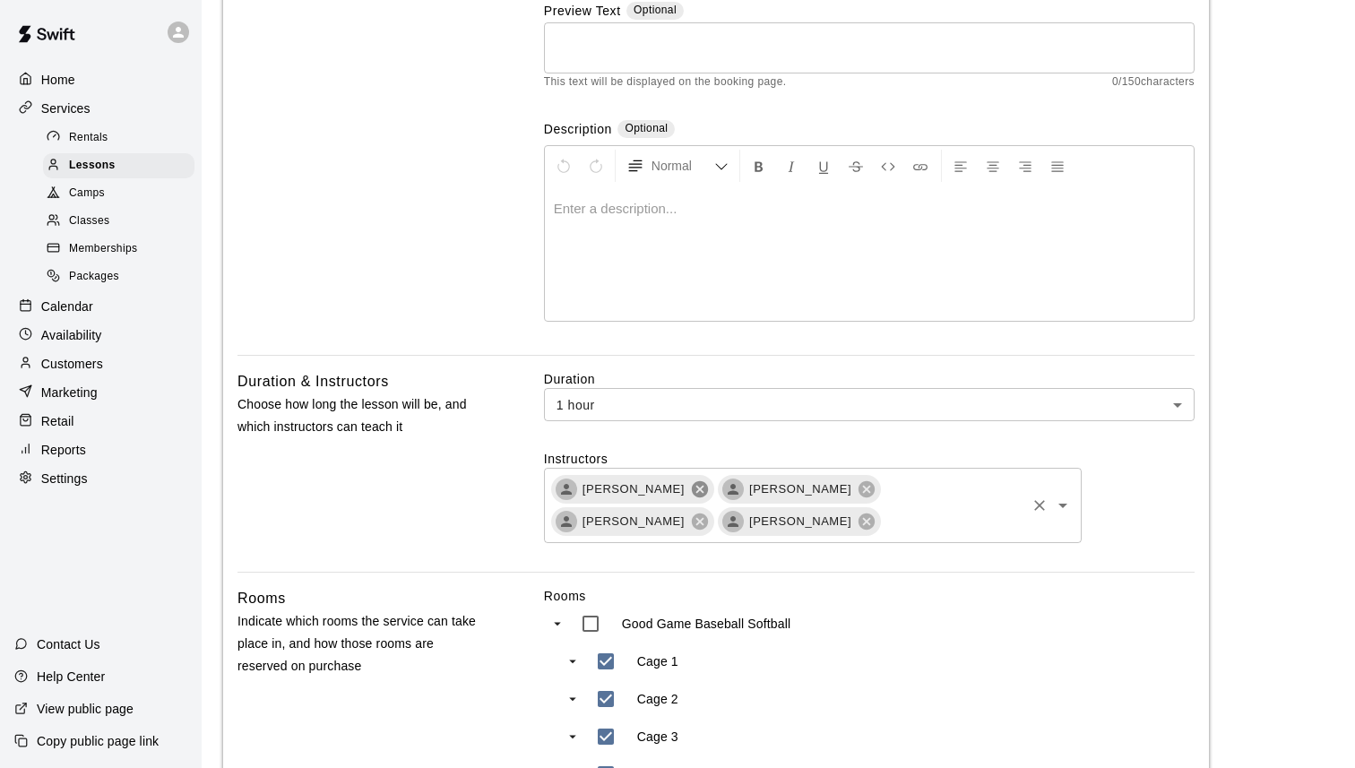
click at [710, 493] on icon at bounding box center [700, 490] width 20 height 20
click at [692, 494] on icon at bounding box center [700, 489] width 16 height 16
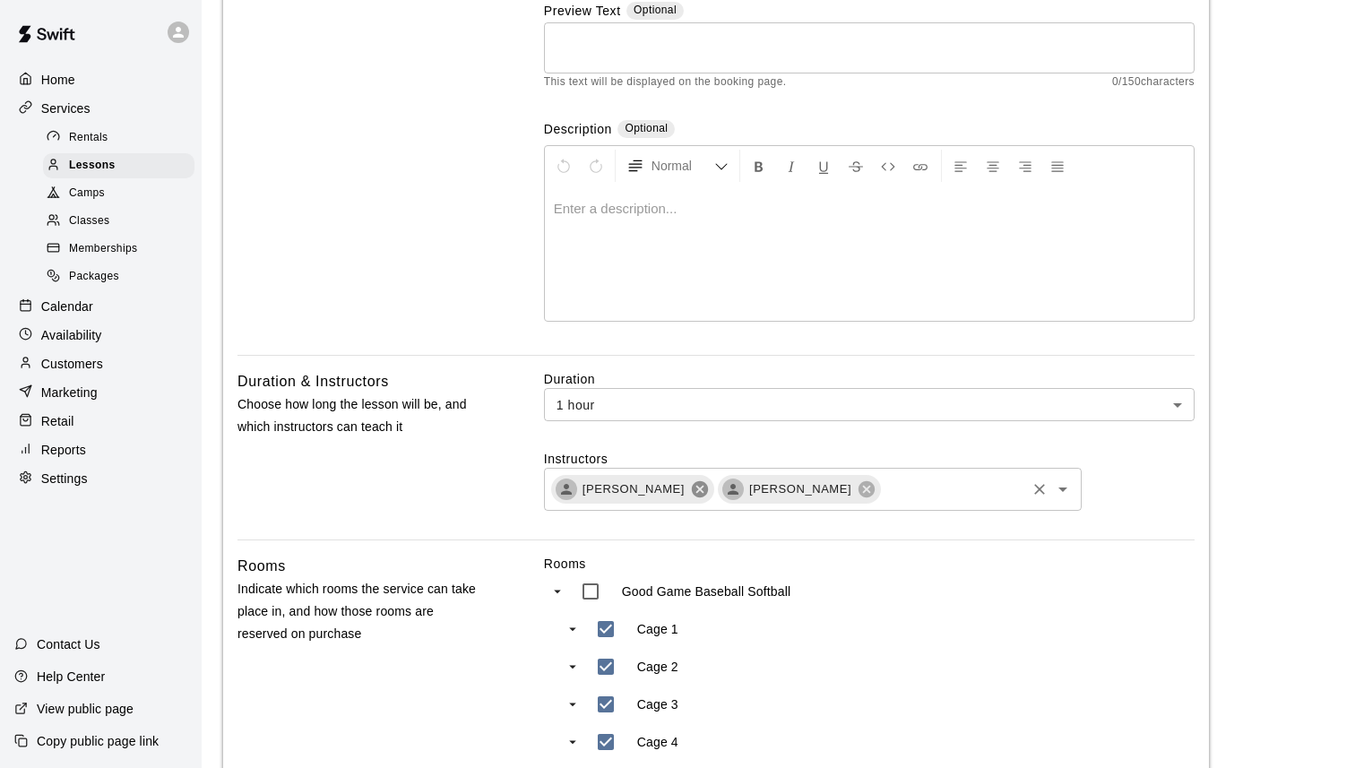
click at [698, 494] on icon at bounding box center [700, 489] width 16 height 16
click at [683, 488] on div "[PERSON_NAME]" at bounding box center [632, 489] width 163 height 29
type input "**********"
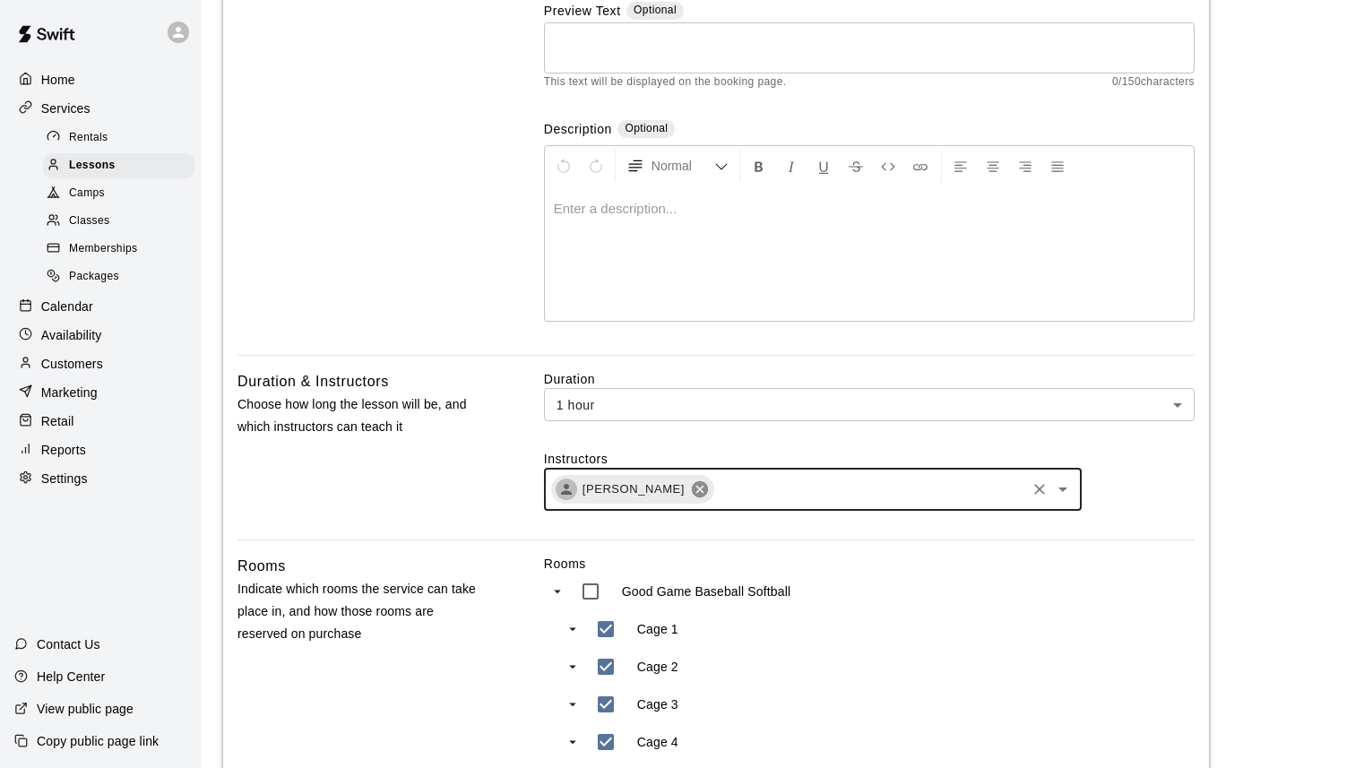
click at [692, 488] on icon at bounding box center [700, 489] width 16 height 16
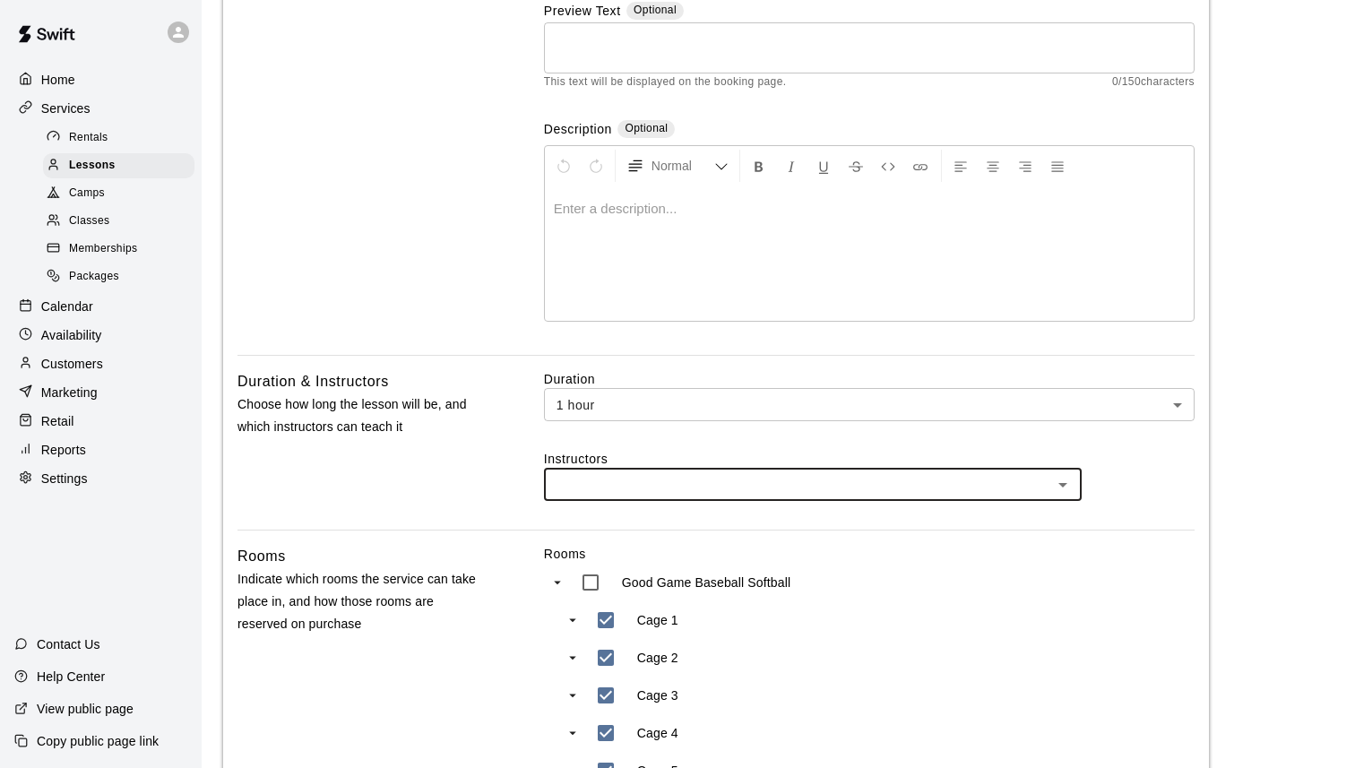
click at [678, 488] on input "text" at bounding box center [797, 484] width 497 height 22
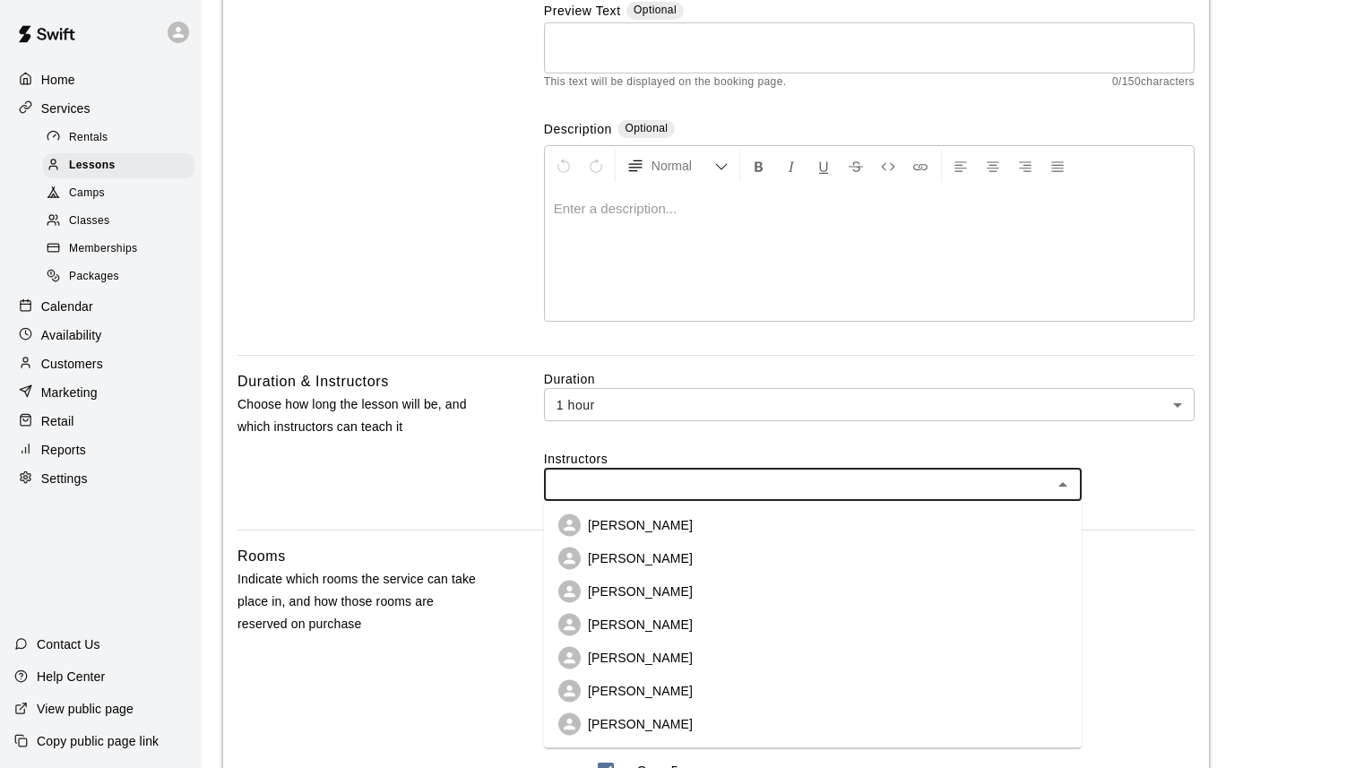
click at [670, 528] on p "[PERSON_NAME]" at bounding box center [640, 525] width 105 height 18
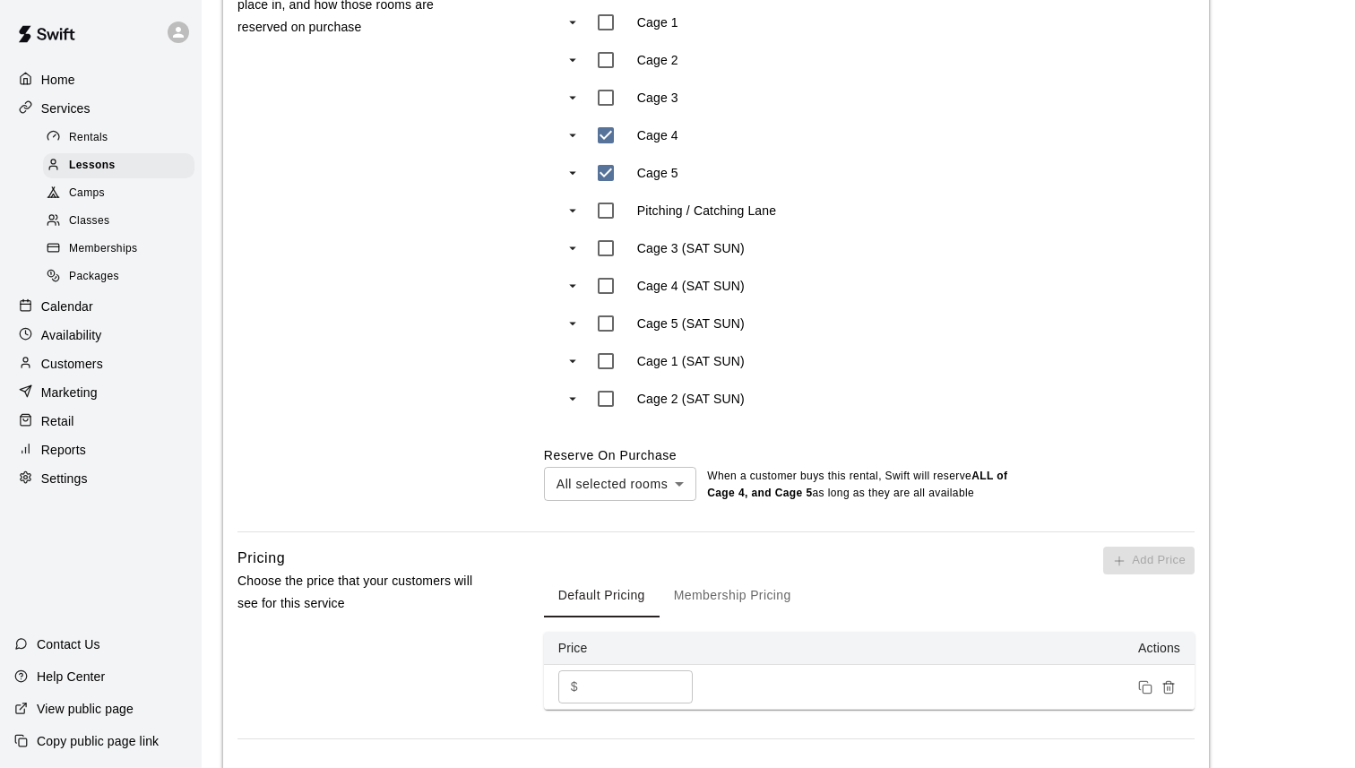
scroll to position [999, 0]
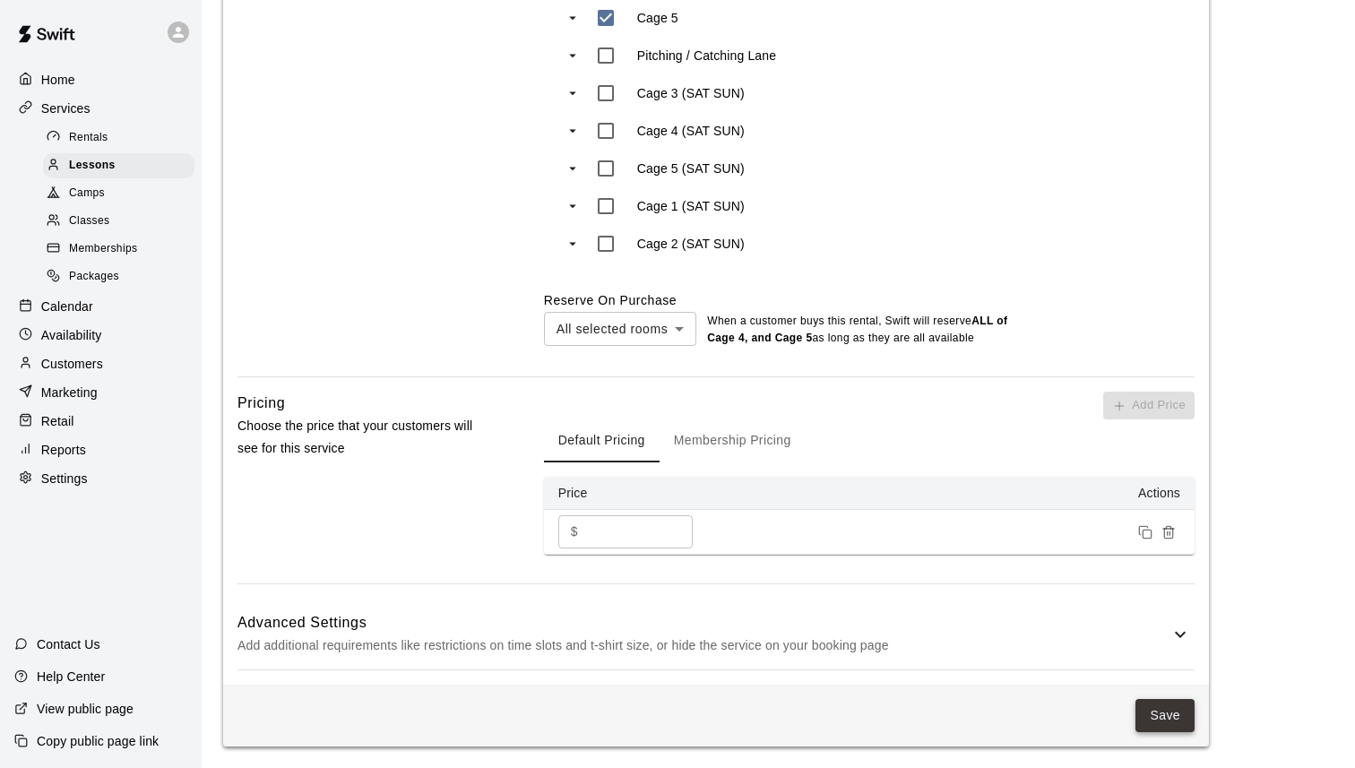
click at [1177, 711] on button "Save" at bounding box center [1165, 715] width 59 height 33
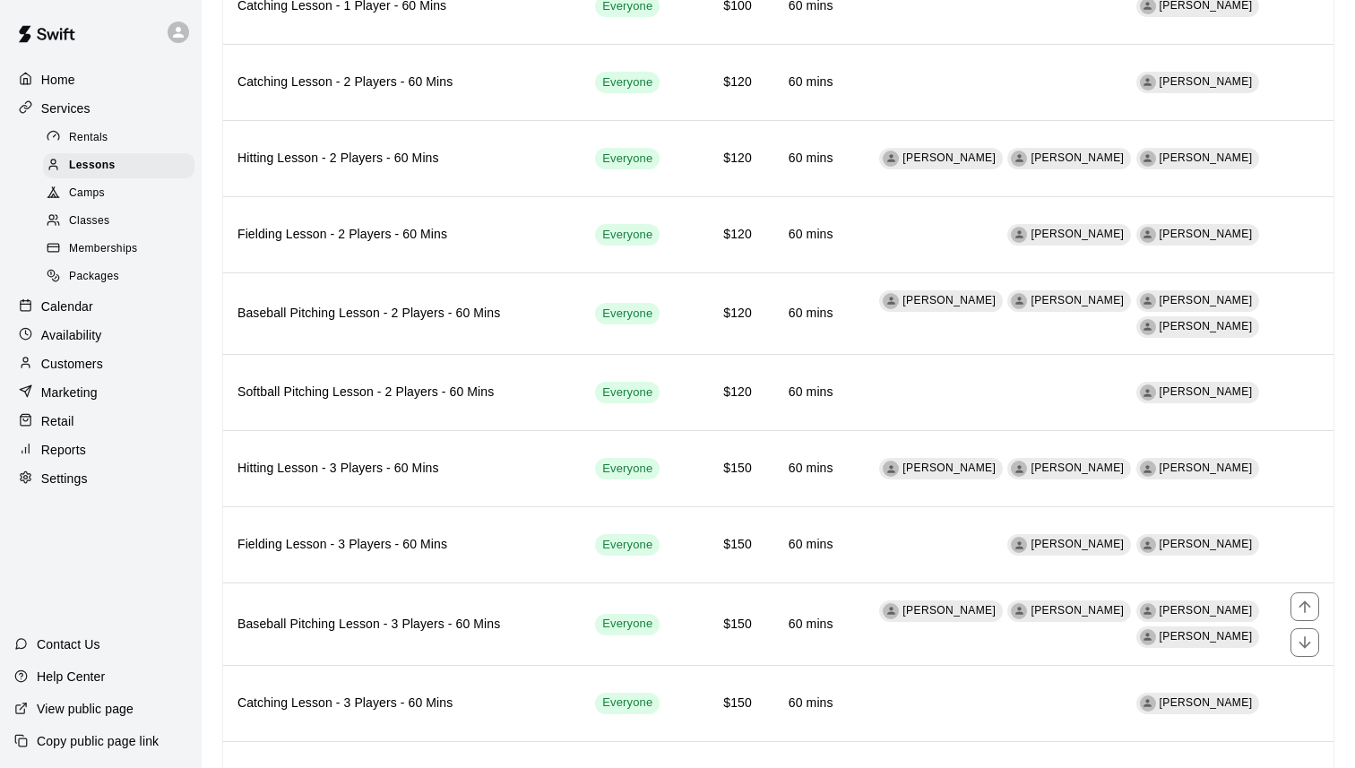
scroll to position [1497, 0]
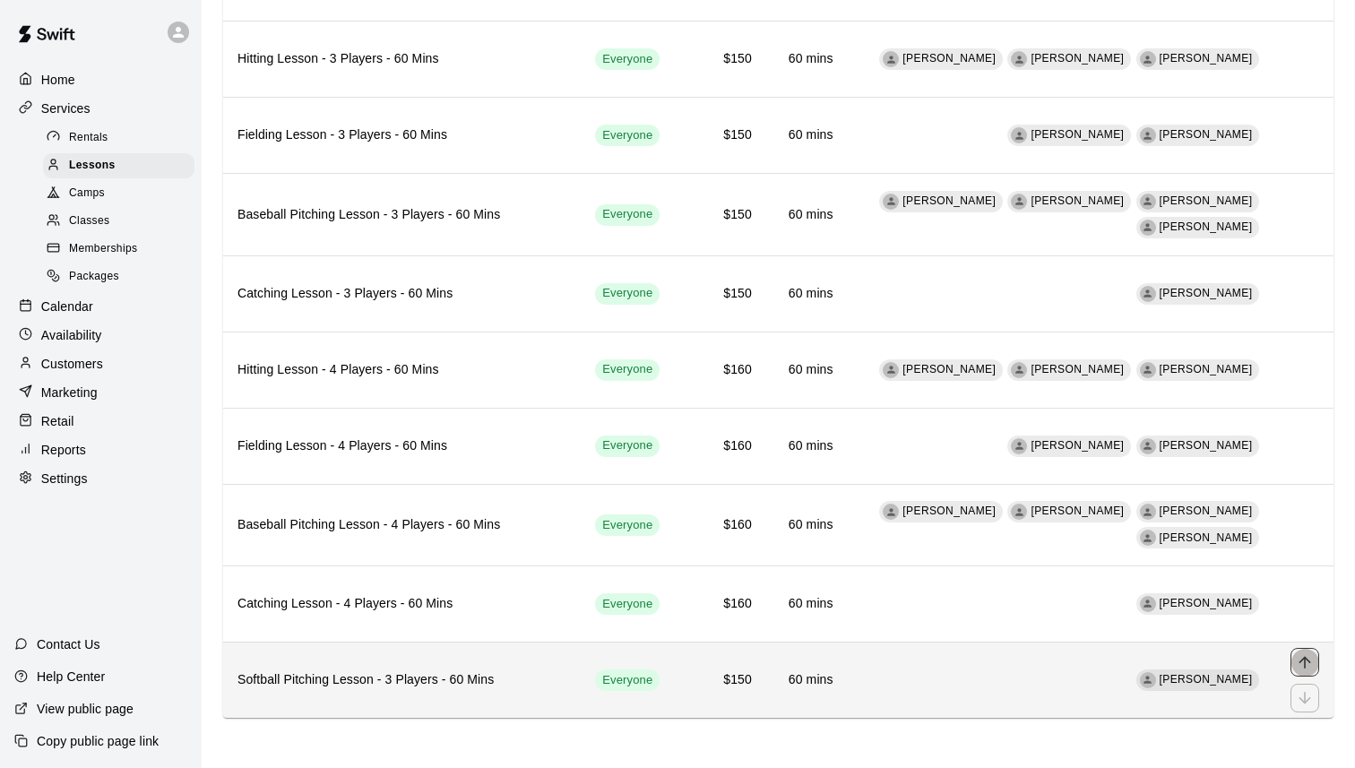
click at [1305, 664] on icon "move item up" at bounding box center [1305, 662] width 18 height 18
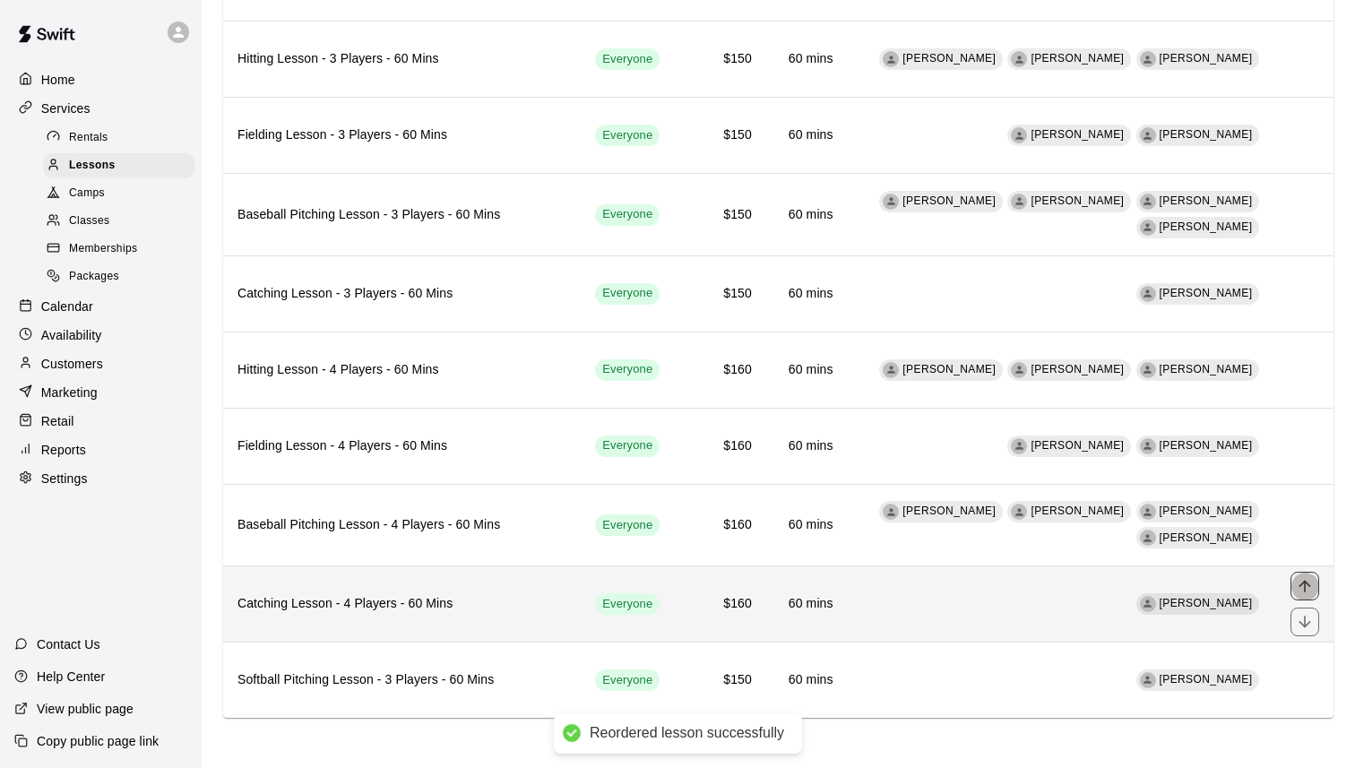
click at [1306, 582] on icon "move item up" at bounding box center [1305, 586] width 12 height 12
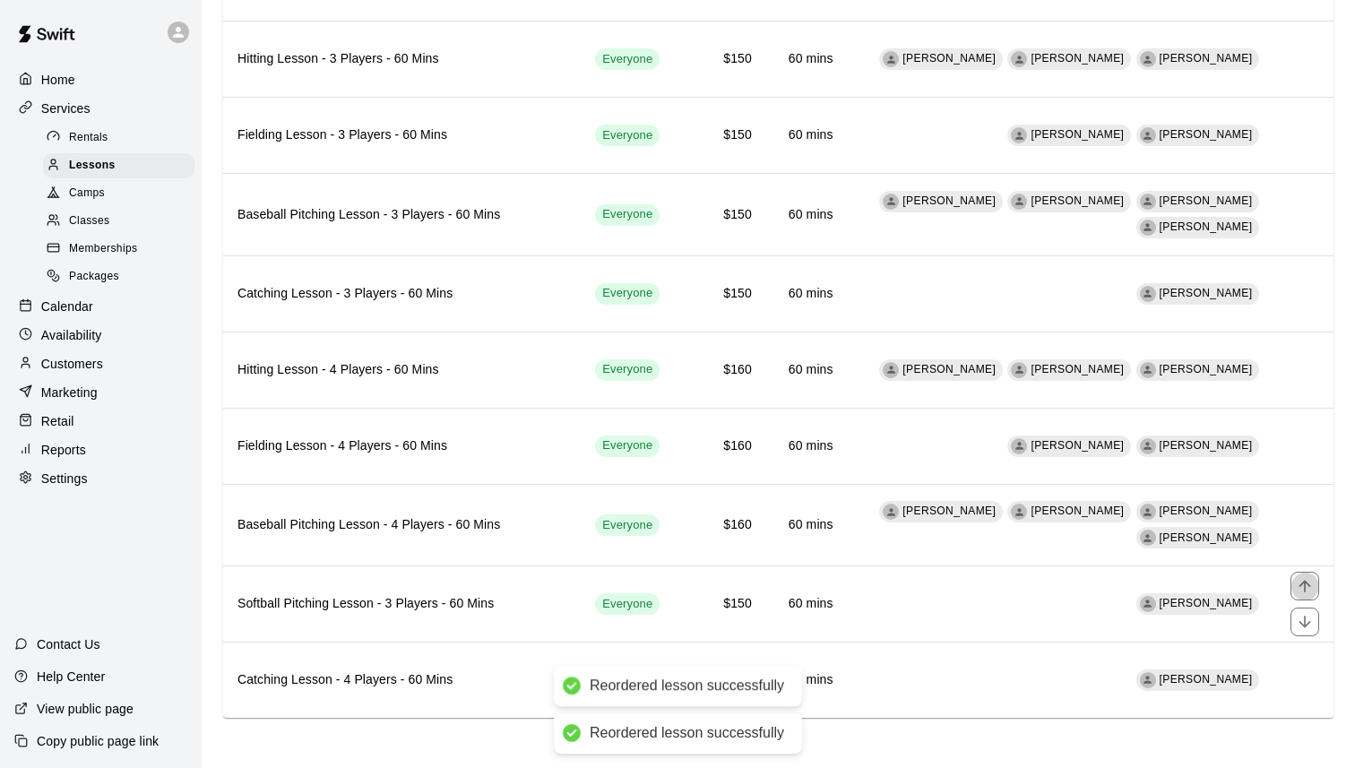
click at [1306, 582] on icon "move item up" at bounding box center [1305, 586] width 12 height 12
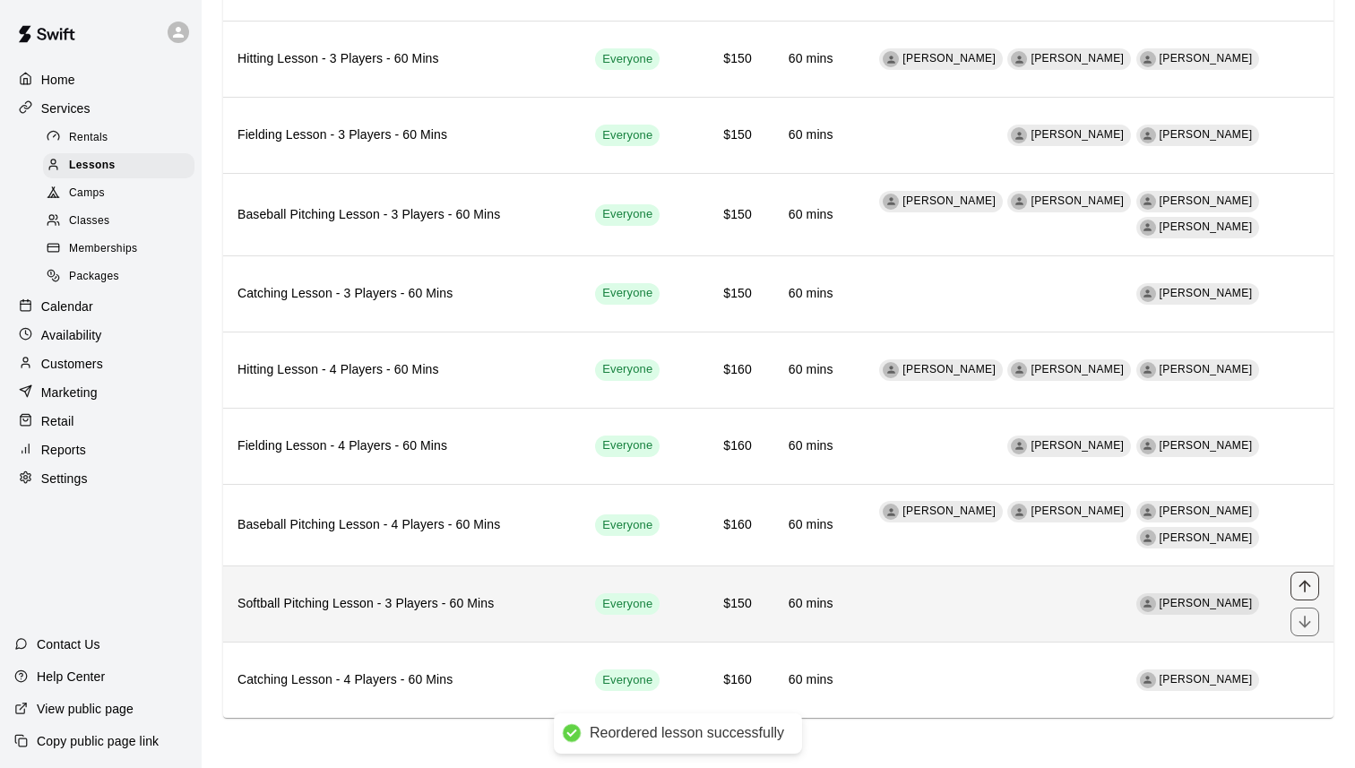
click at [1299, 589] on icon "move item up" at bounding box center [1305, 586] width 18 height 18
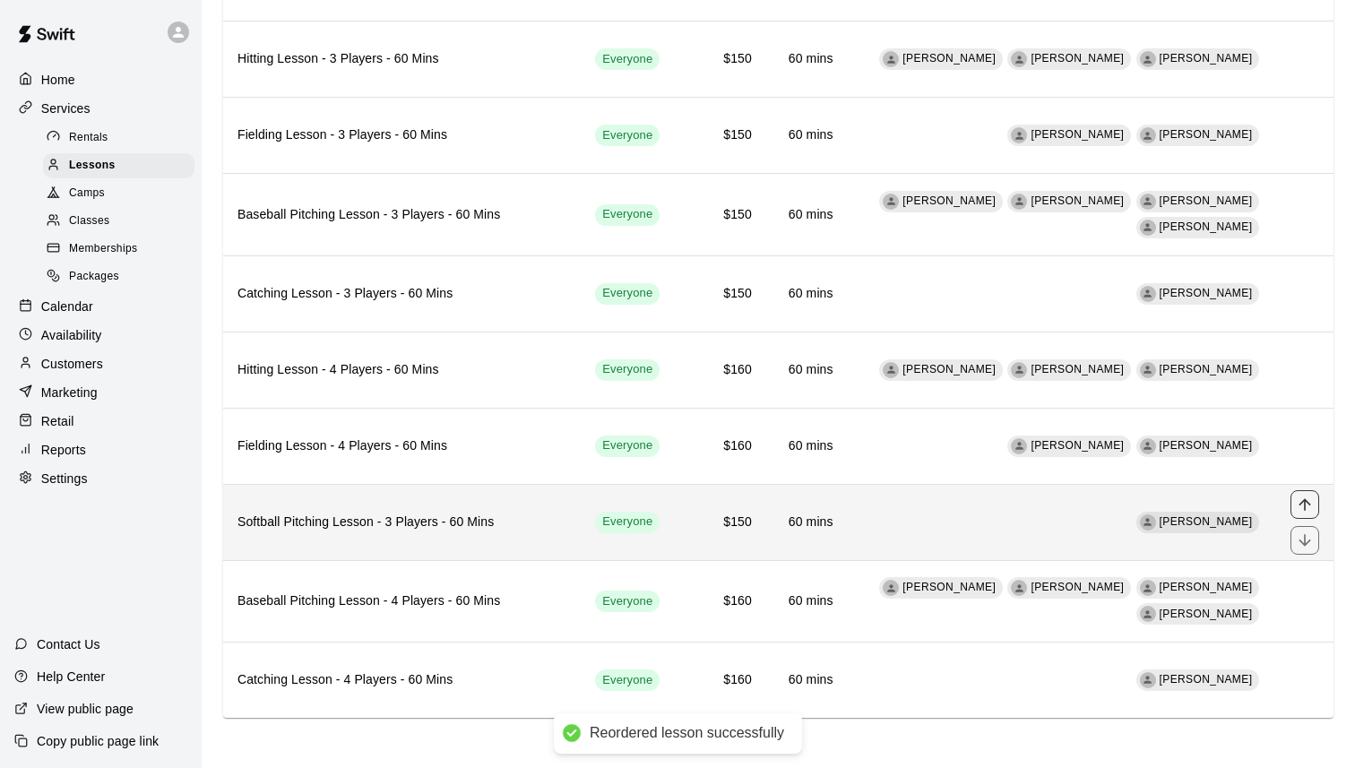
click at [1310, 504] on icon "move item up" at bounding box center [1305, 505] width 18 height 18
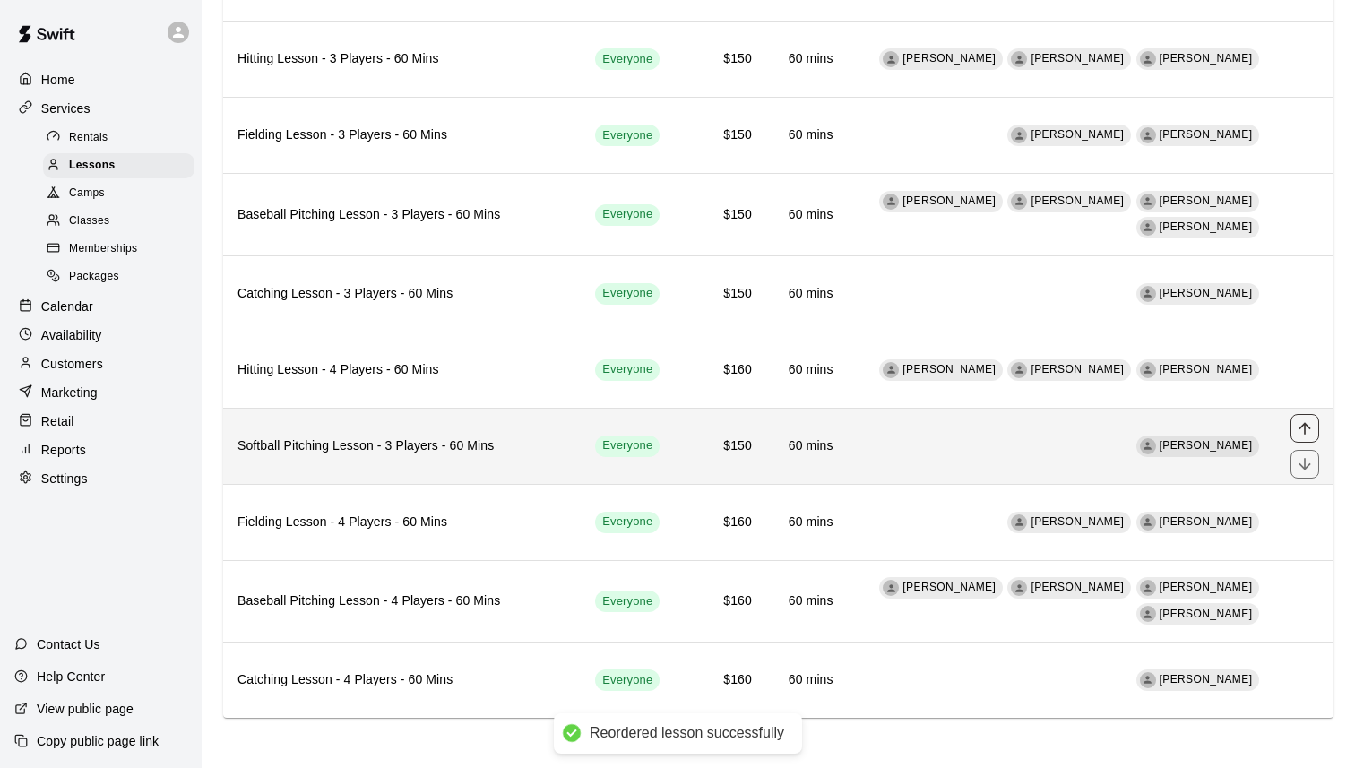
click at [1309, 426] on icon "move item up" at bounding box center [1305, 428] width 18 height 18
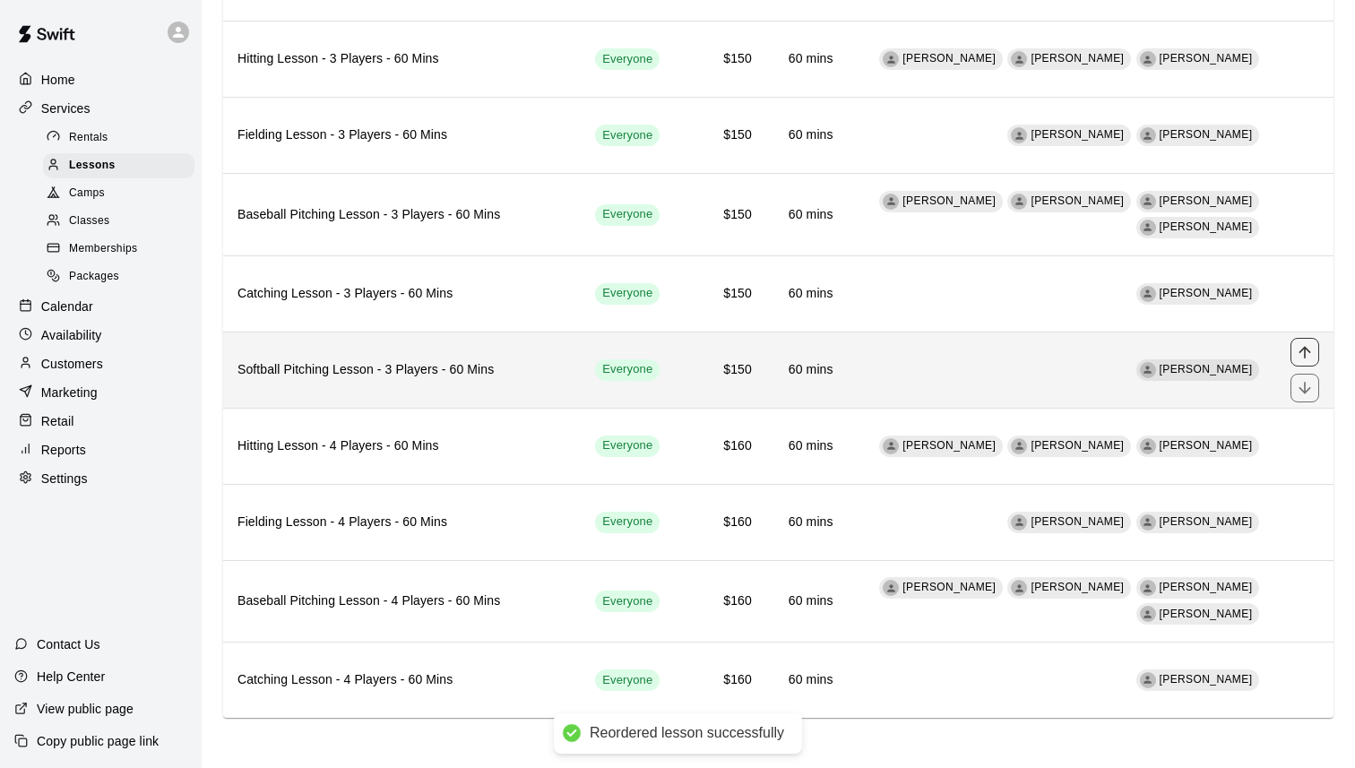
click at [1304, 347] on icon "move item up" at bounding box center [1305, 352] width 12 height 12
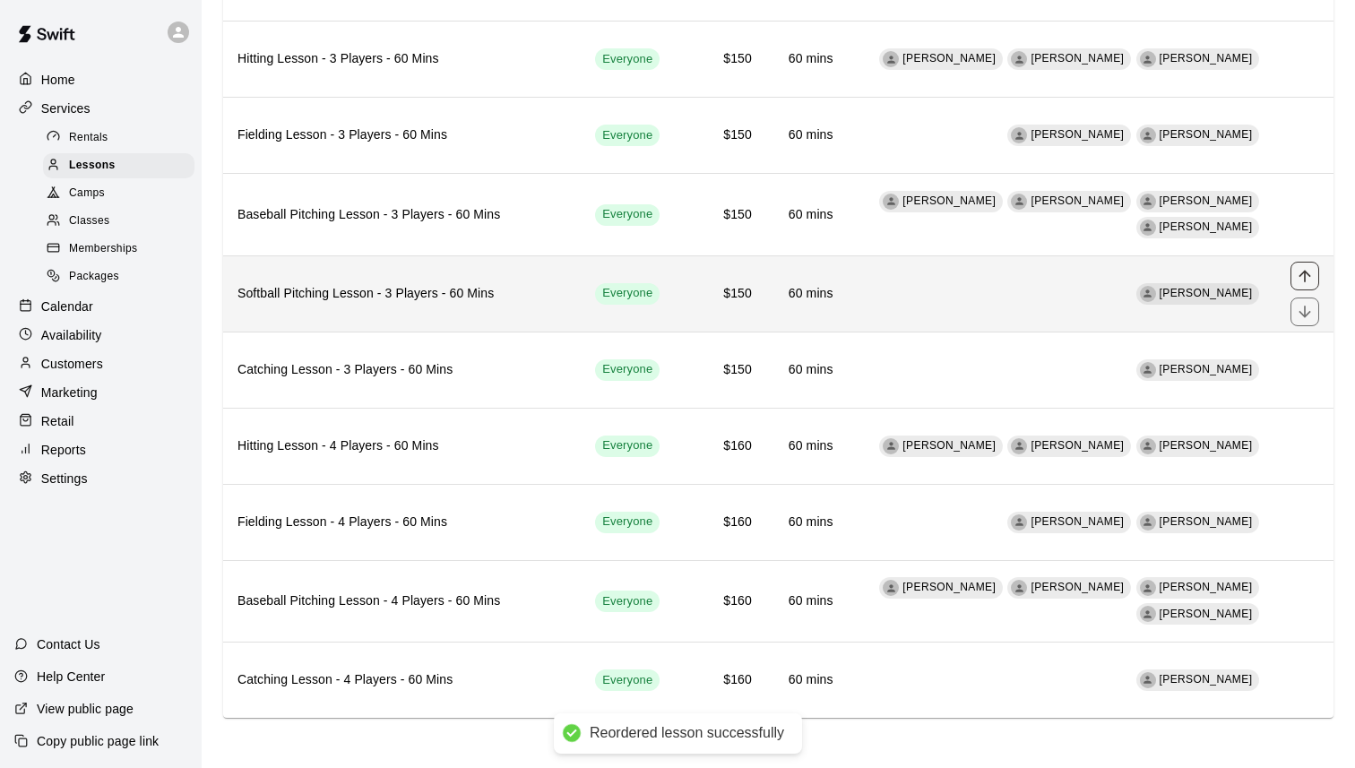
click at [1302, 275] on icon "move item up" at bounding box center [1305, 276] width 18 height 18
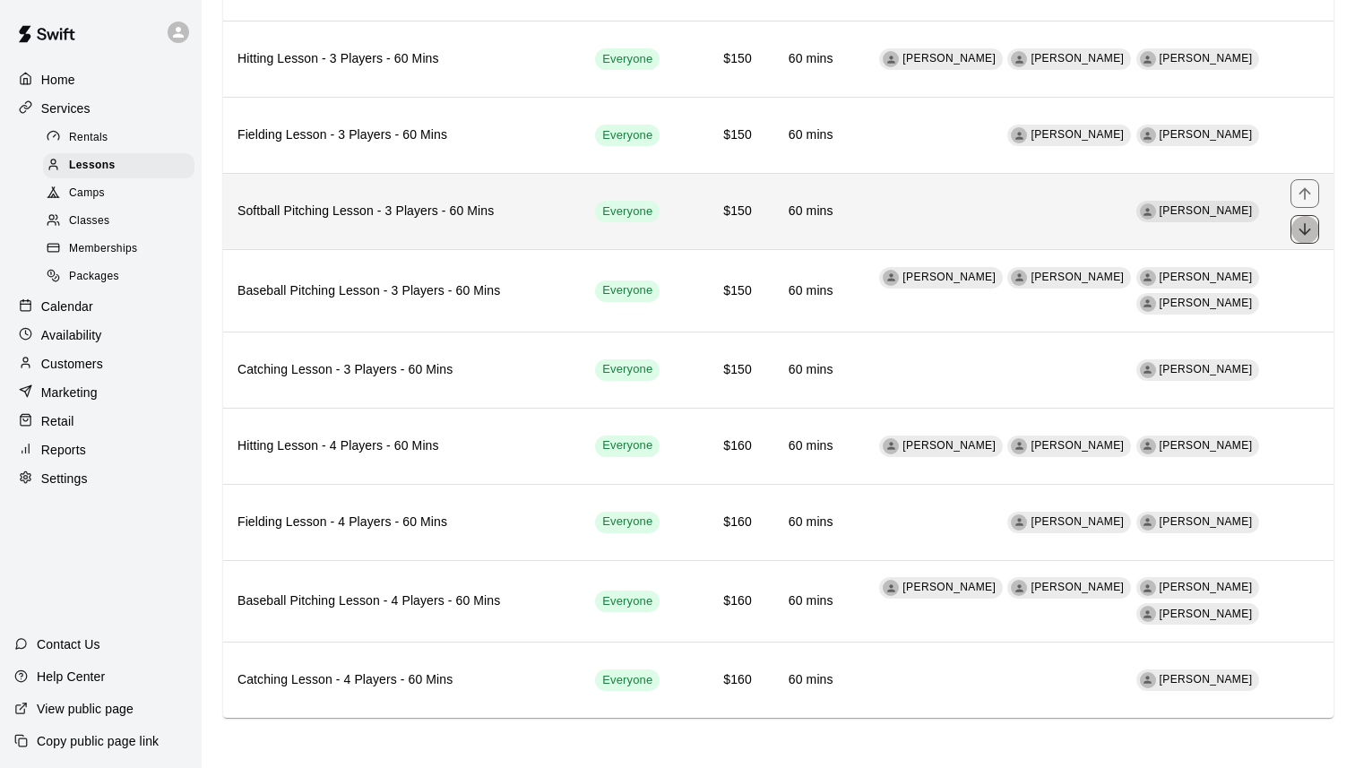
click at [1313, 231] on icon "move item down" at bounding box center [1305, 230] width 18 height 18
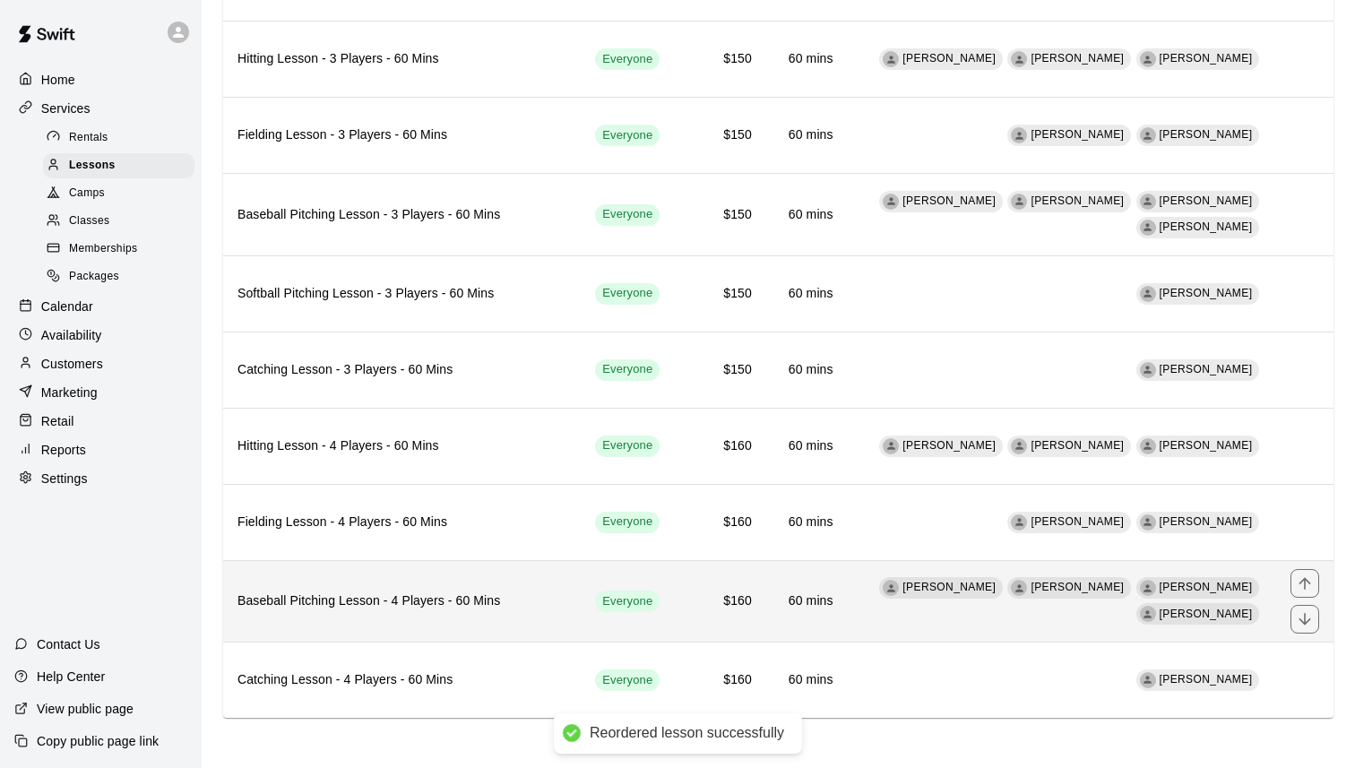
click at [485, 605] on h6 "Baseball Pitching Lesson - 4 Players - 60 Mins" at bounding box center [402, 602] width 329 height 20
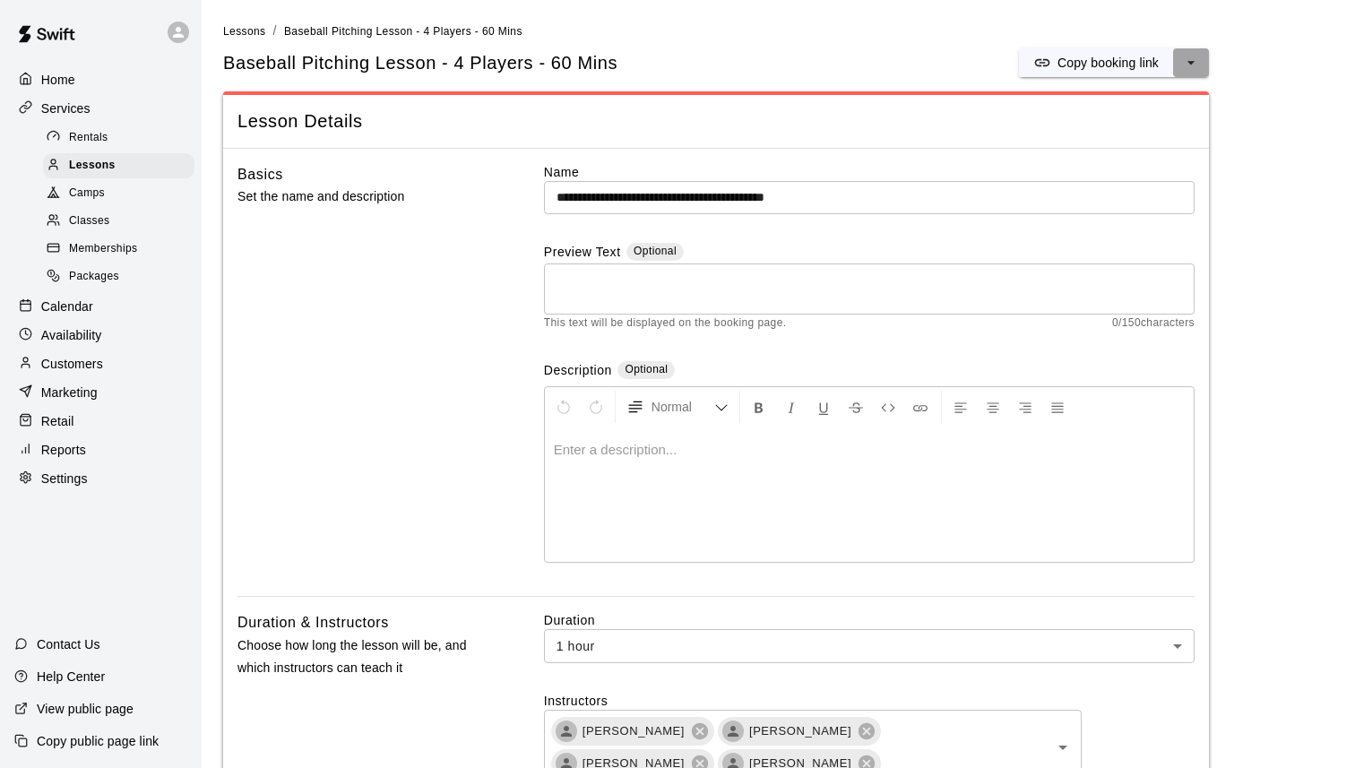
click at [1202, 65] on button "select merge strategy" at bounding box center [1191, 62] width 36 height 29
click at [1172, 123] on li "Duplicate lesson" at bounding box center [1114, 130] width 153 height 30
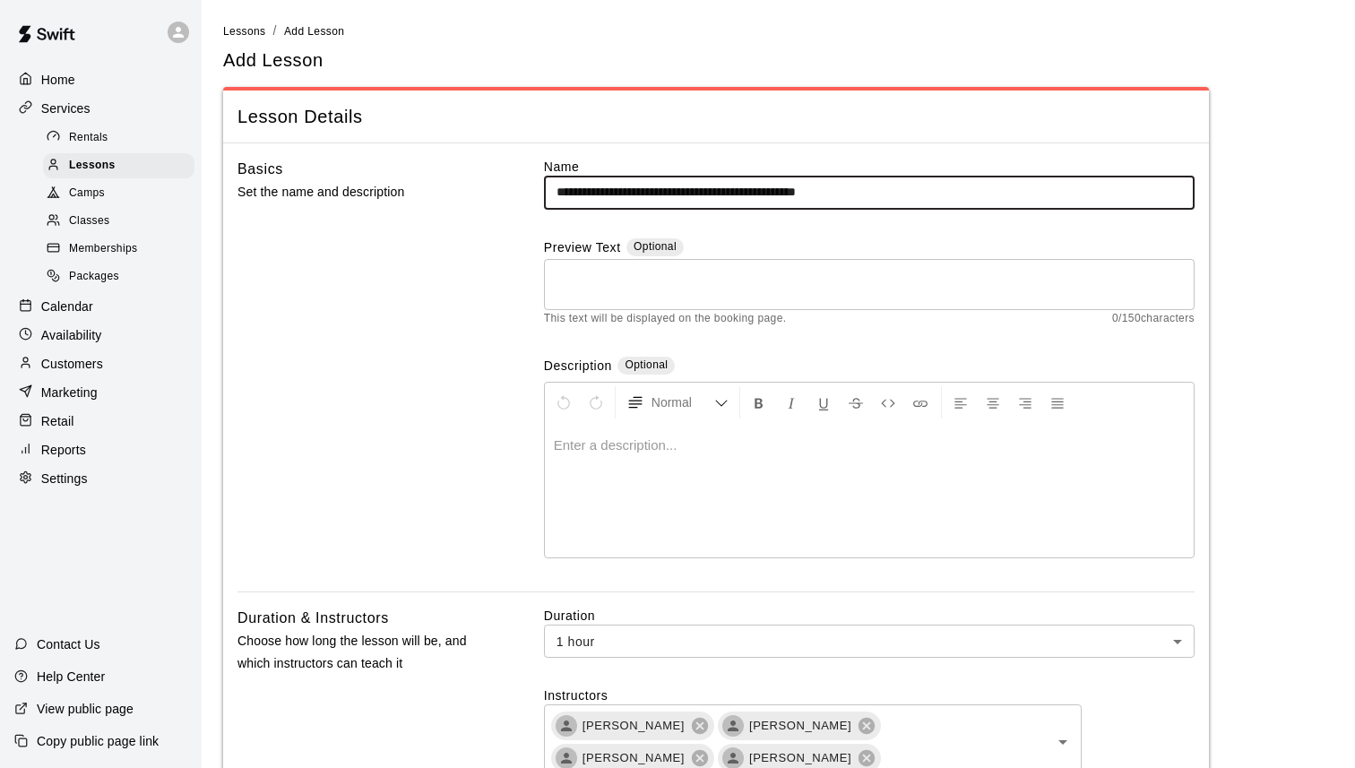
drag, startPoint x: 845, startPoint y: 190, endPoint x: 1063, endPoint y: 212, distance: 218.9
click at [1063, 212] on div "**********" at bounding box center [869, 375] width 651 height 434
click at [576, 196] on input "**********" at bounding box center [869, 192] width 651 height 33
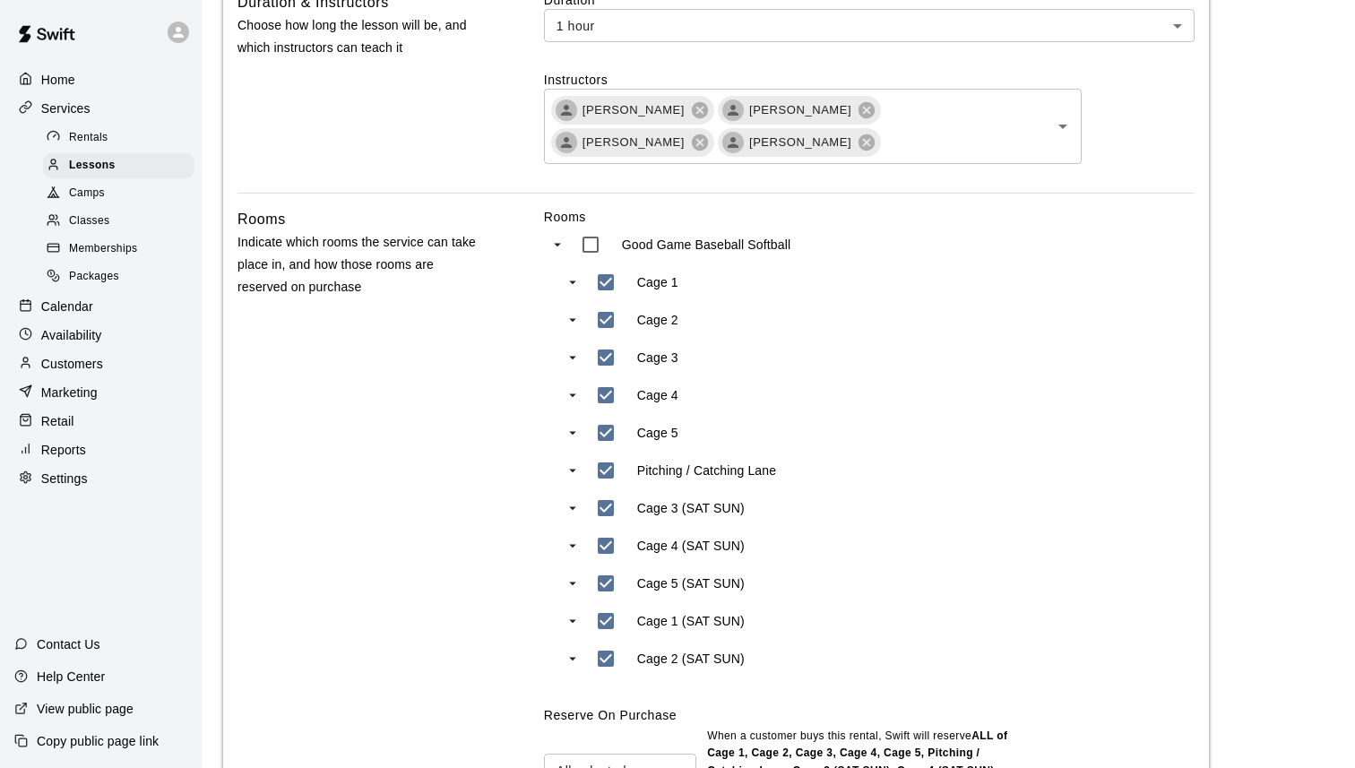
scroll to position [611, 0]
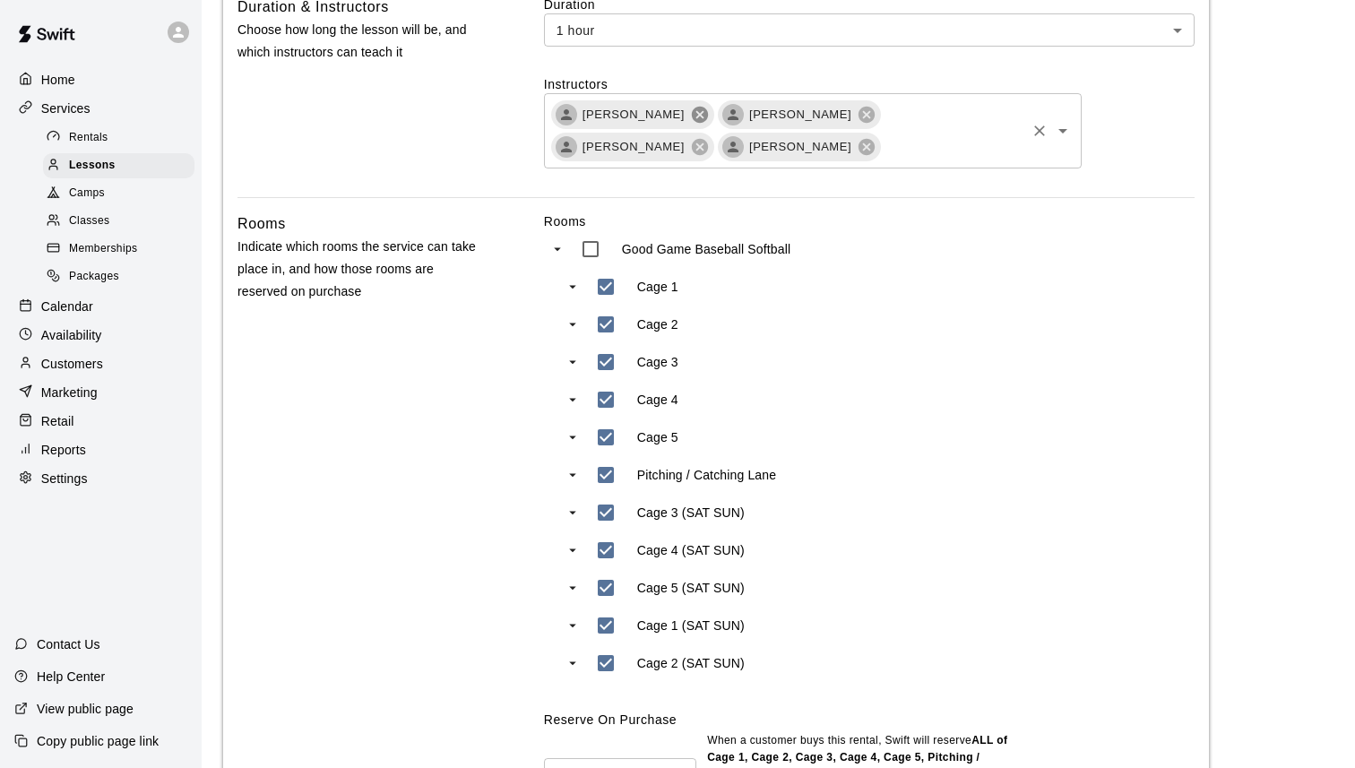
click at [708, 117] on icon at bounding box center [700, 115] width 16 height 16
click at [692, 117] on icon at bounding box center [700, 115] width 16 height 16
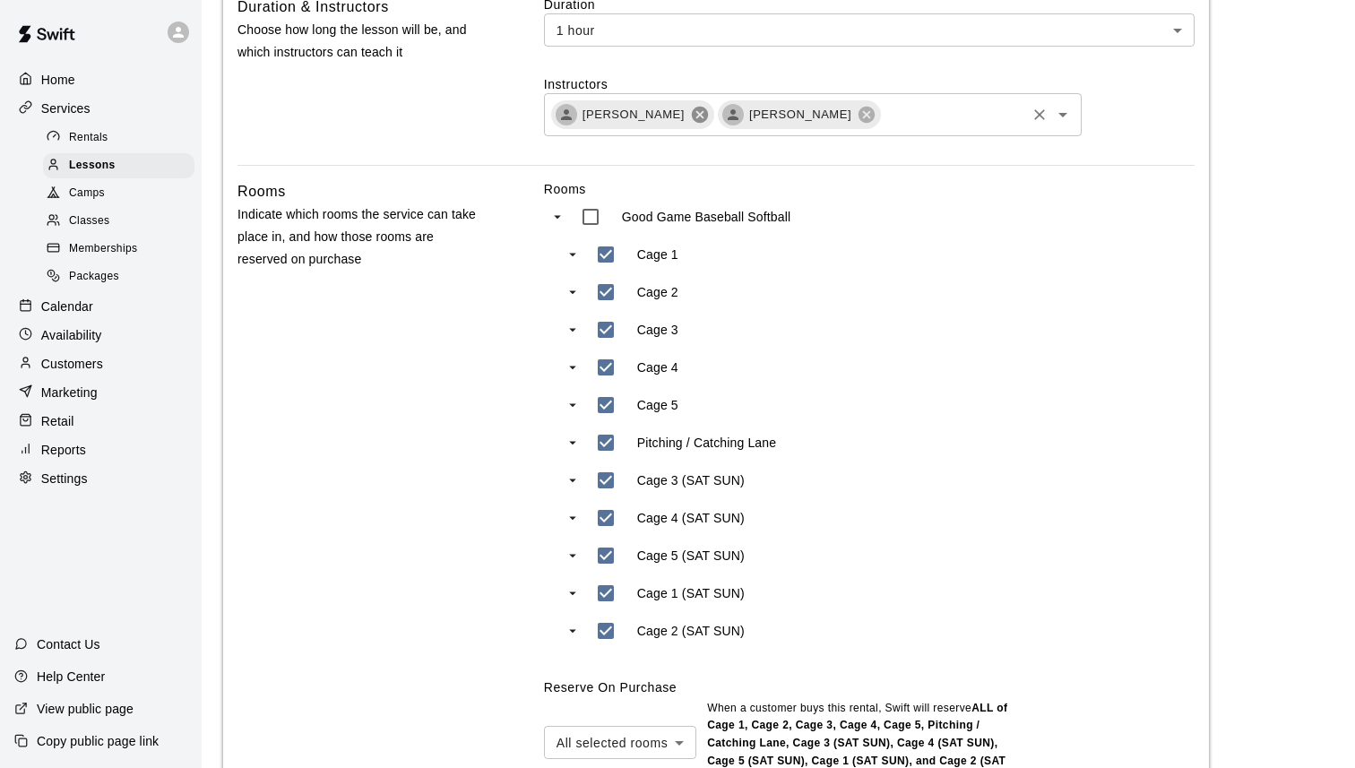
click at [680, 117] on span "[PERSON_NAME]" at bounding box center [634, 115] width 124 height 18
type input "**********"
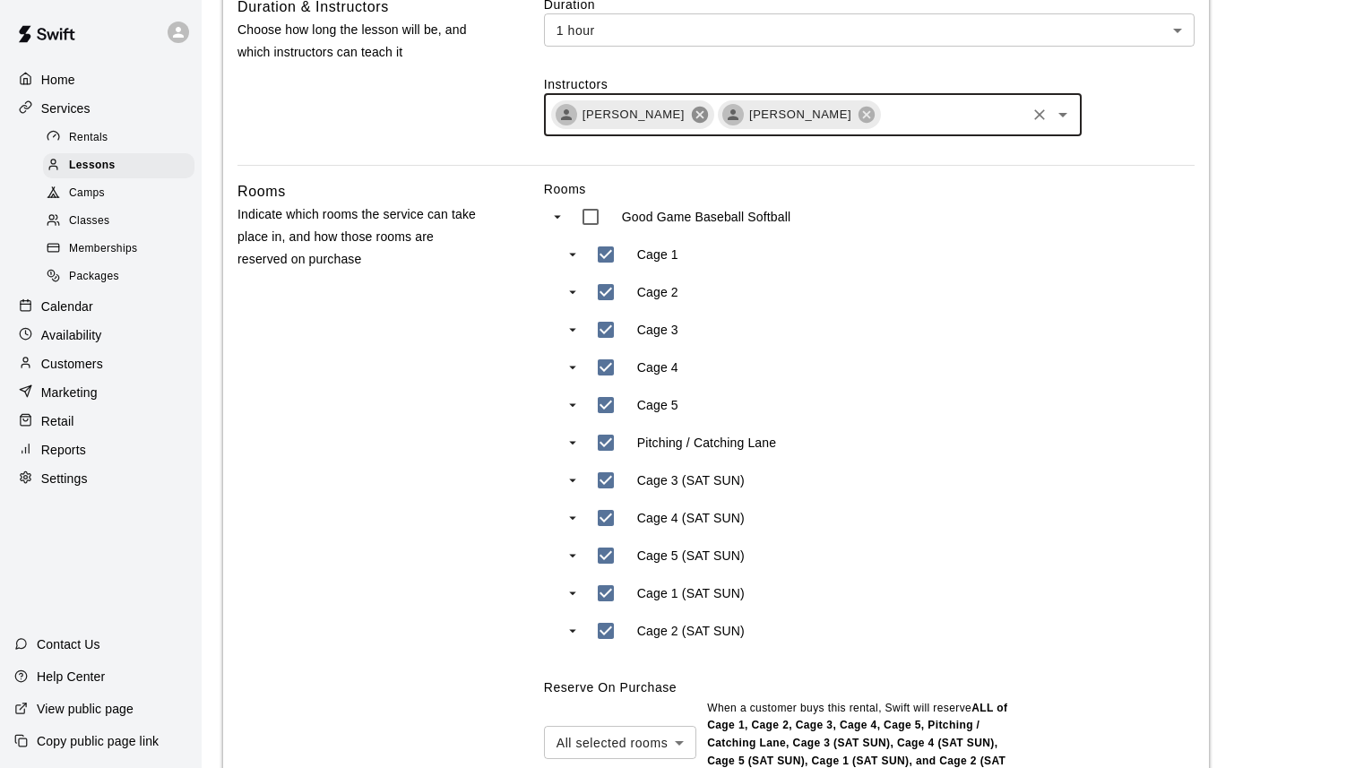
click at [694, 117] on icon at bounding box center [700, 115] width 16 height 16
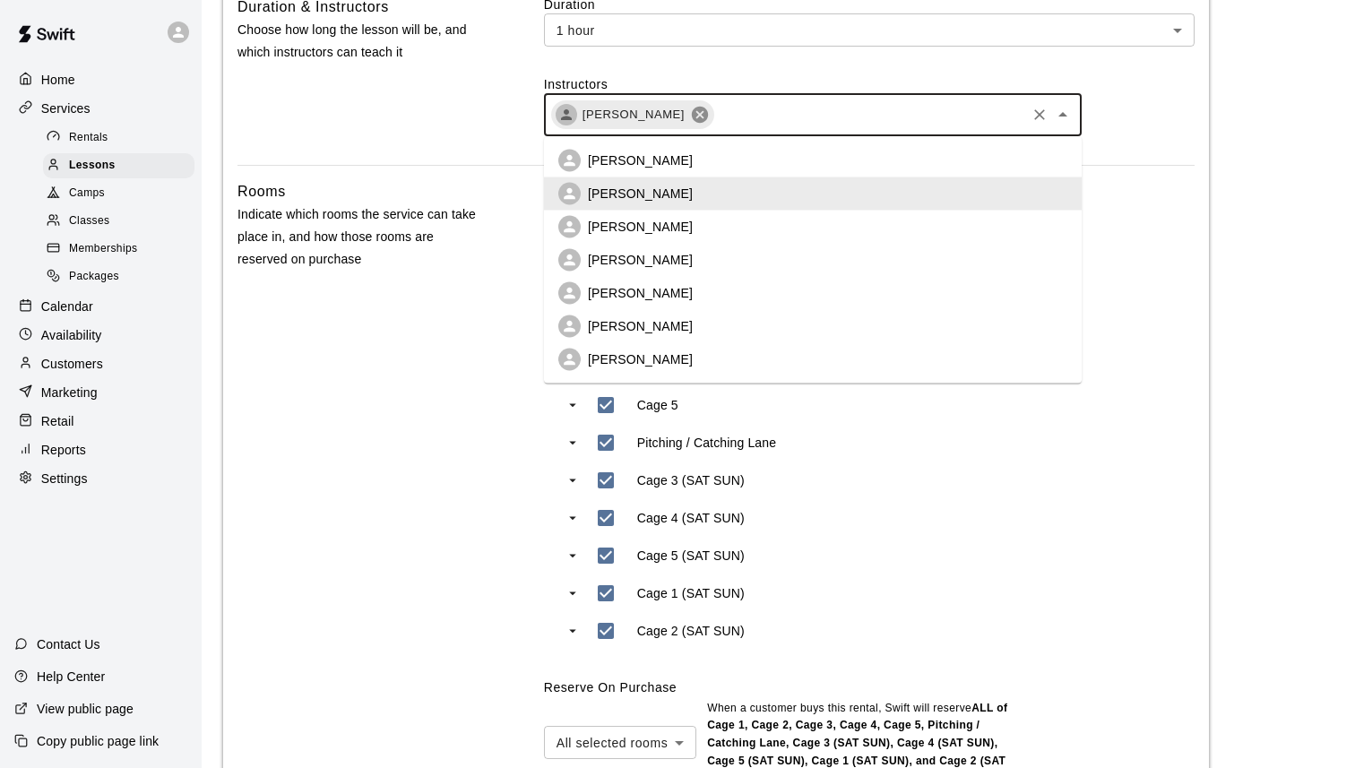
click at [716, 117] on input "text" at bounding box center [869, 115] width 307 height 22
click at [692, 116] on icon at bounding box center [700, 115] width 16 height 16
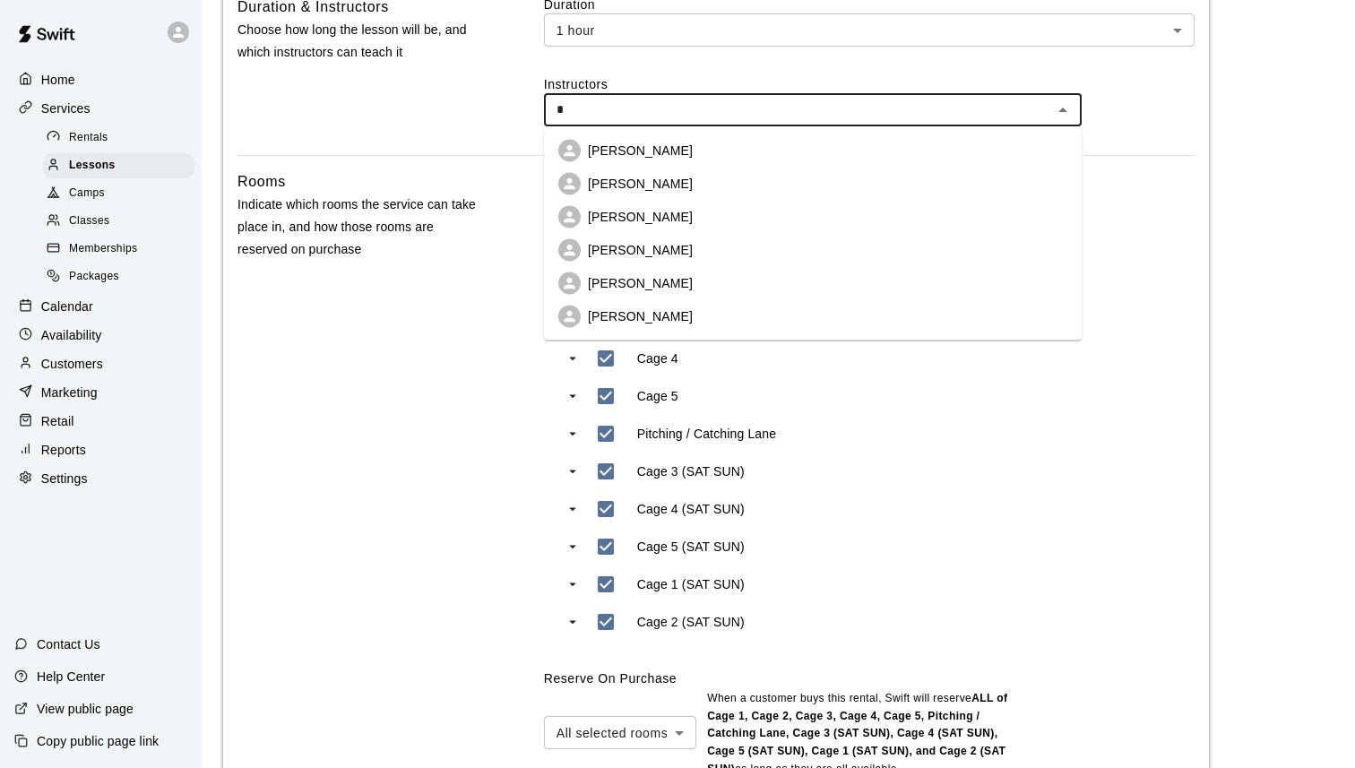
type input "**"
click at [670, 149] on p "[PERSON_NAME]" at bounding box center [640, 151] width 105 height 18
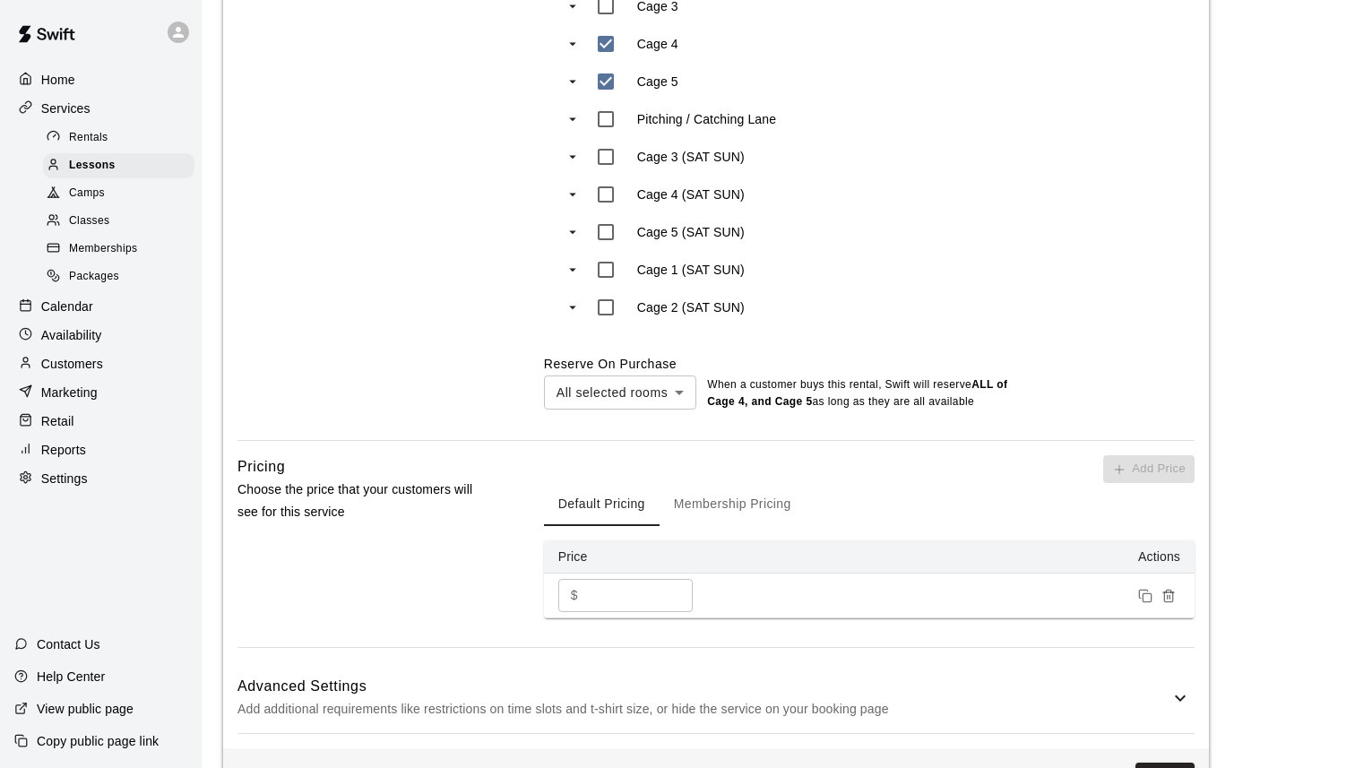
scroll to position [999, 0]
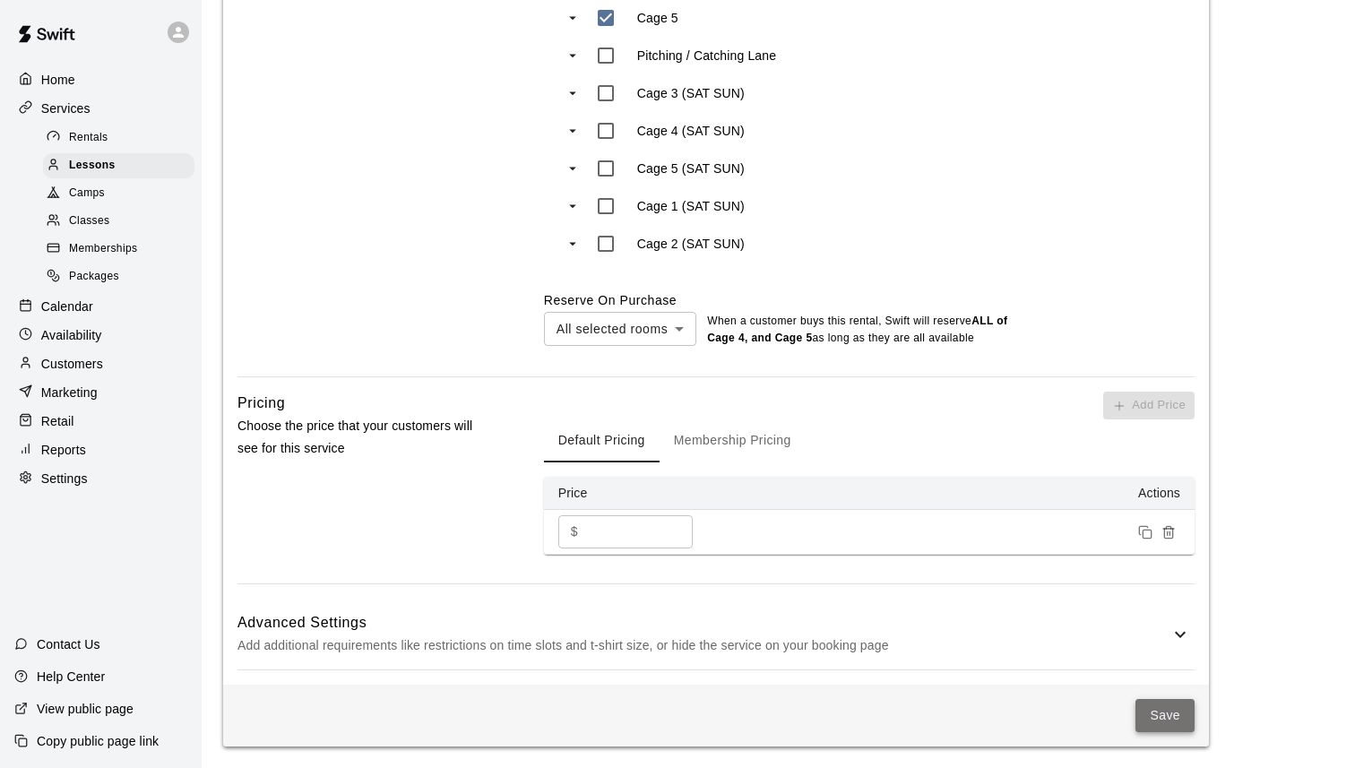
click at [1185, 704] on button "Save" at bounding box center [1165, 715] width 59 height 33
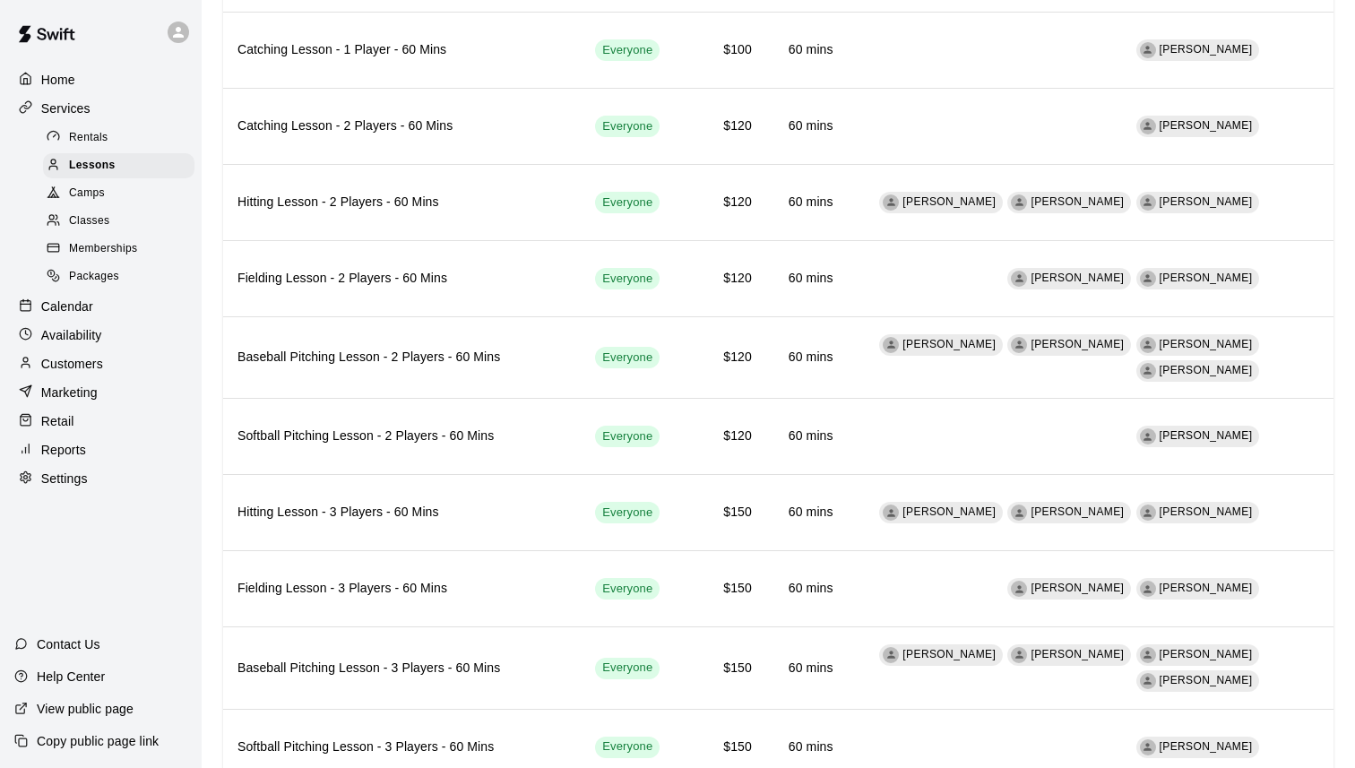
scroll to position [1573, 0]
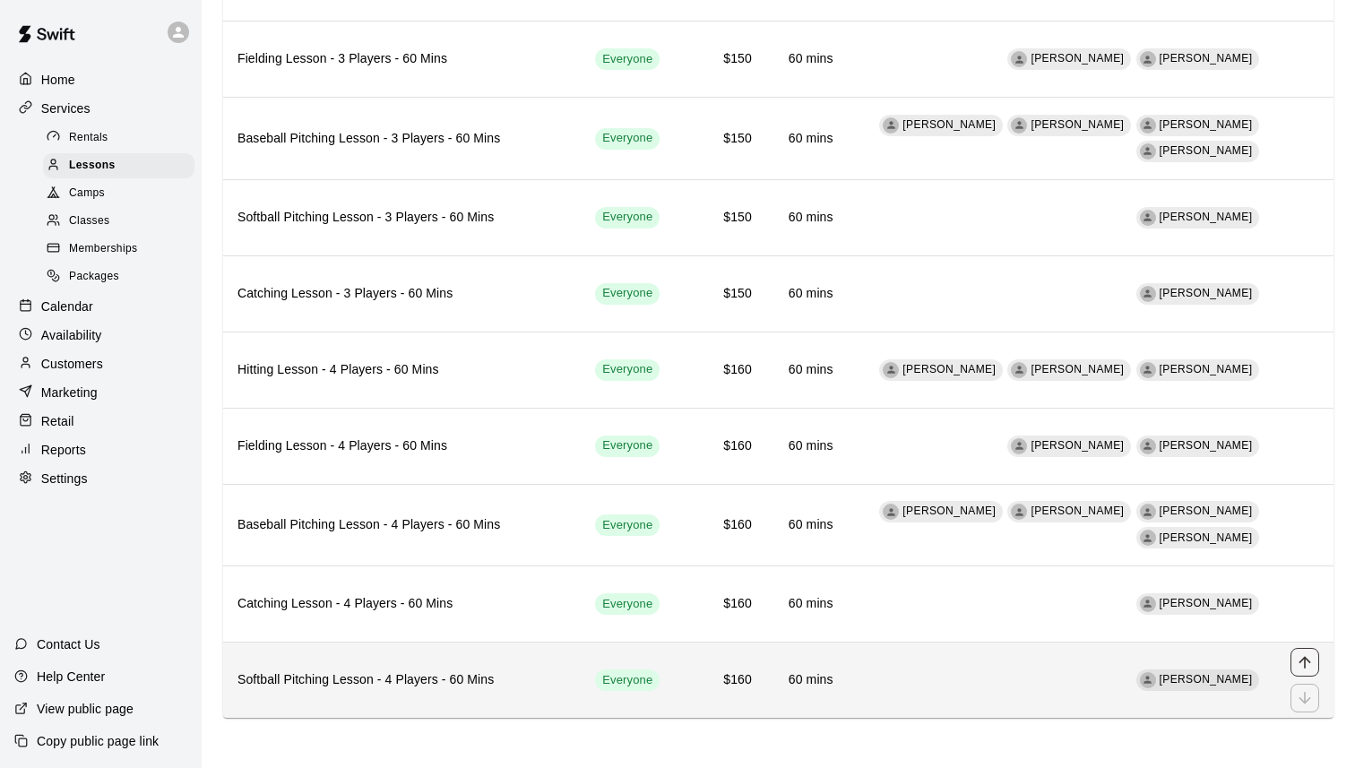
click at [1305, 663] on icon "move item up" at bounding box center [1305, 662] width 12 height 12
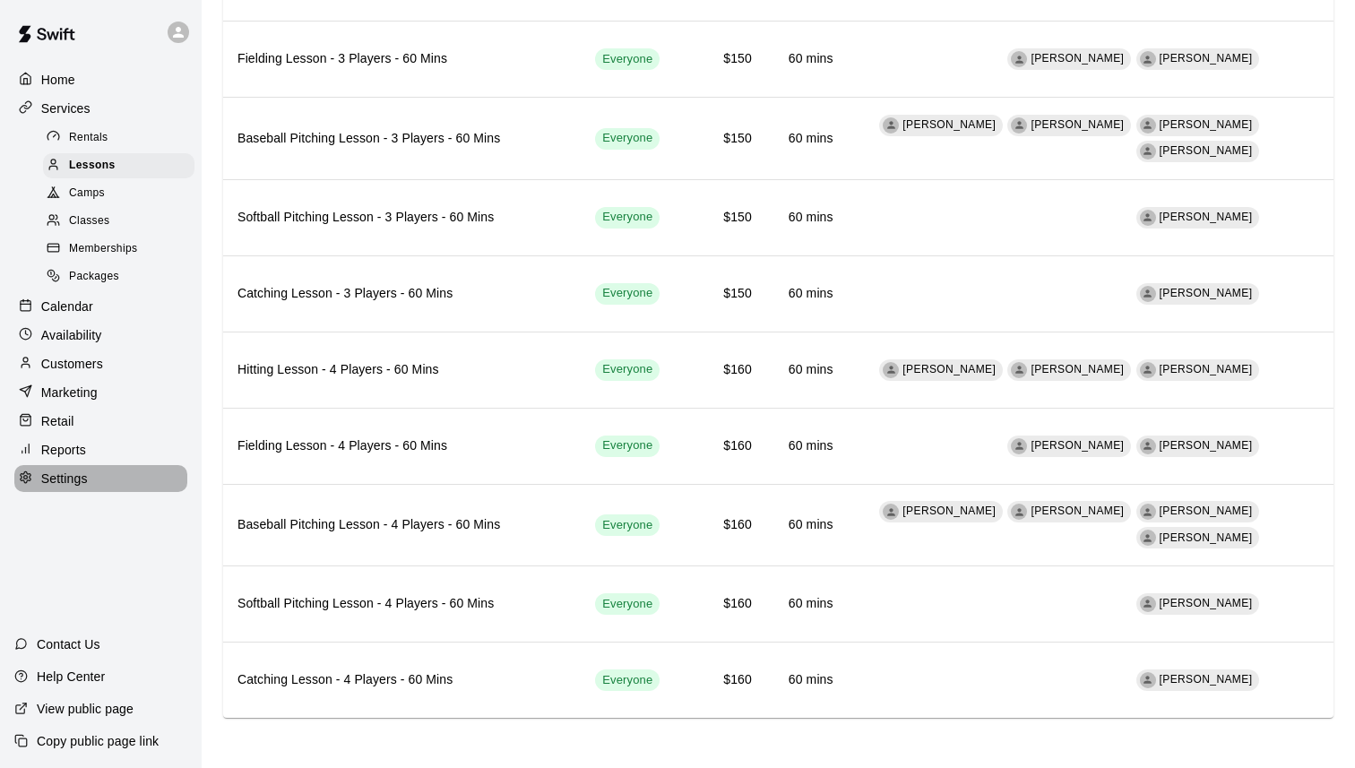
click at [70, 479] on p "Settings" at bounding box center [64, 479] width 47 height 18
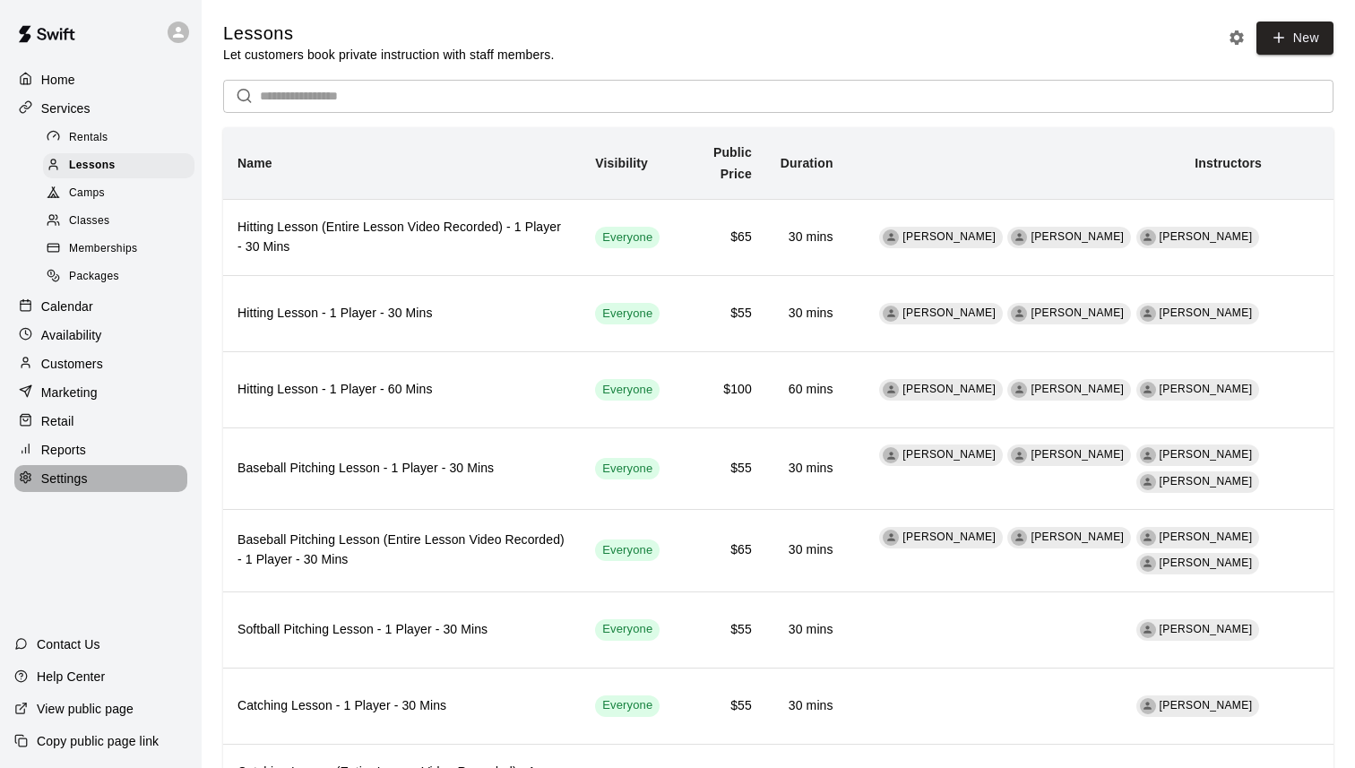
select select "**"
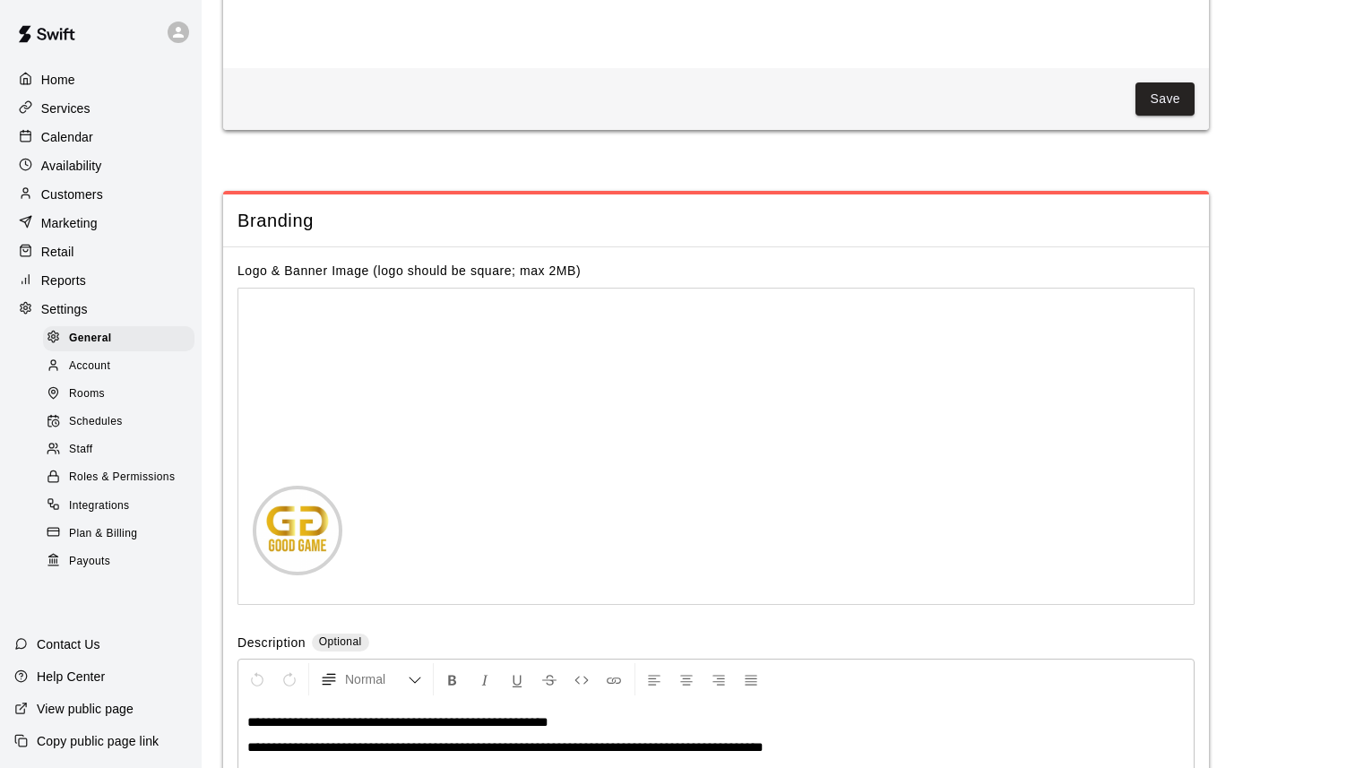
scroll to position [3639, 0]
click at [85, 445] on span "Staff" at bounding box center [80, 450] width 23 height 18
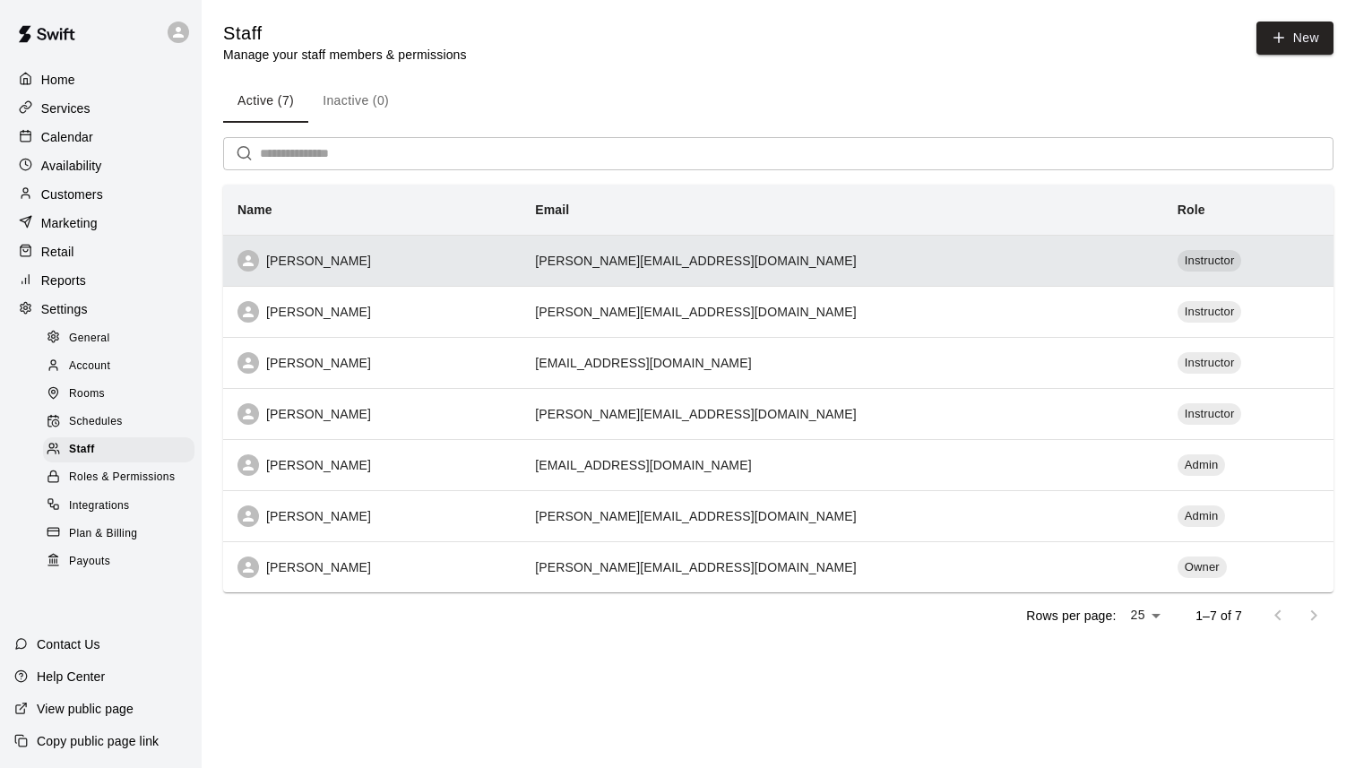
click at [506, 253] on div "[PERSON_NAME]" at bounding box center [372, 261] width 269 height 22
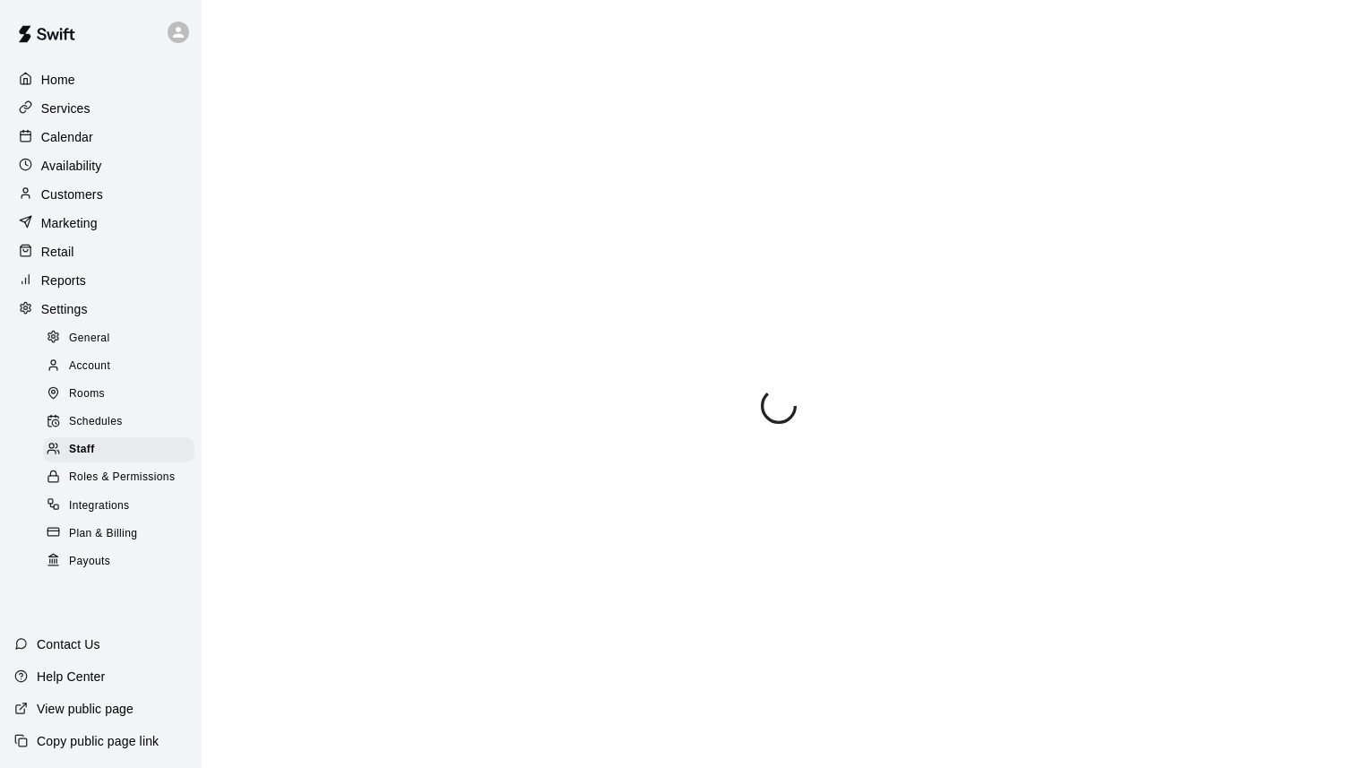
select select "**"
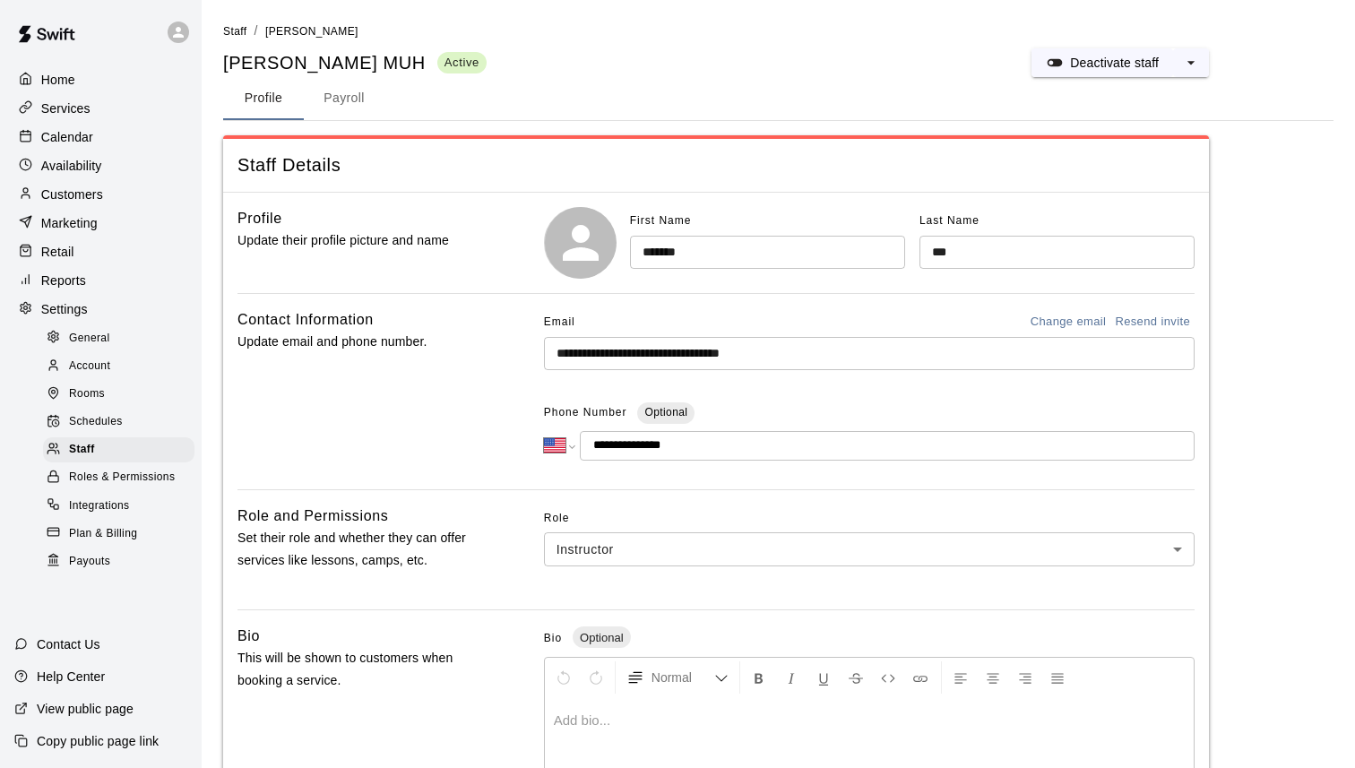
click at [331, 109] on button "Payroll" at bounding box center [344, 98] width 81 height 43
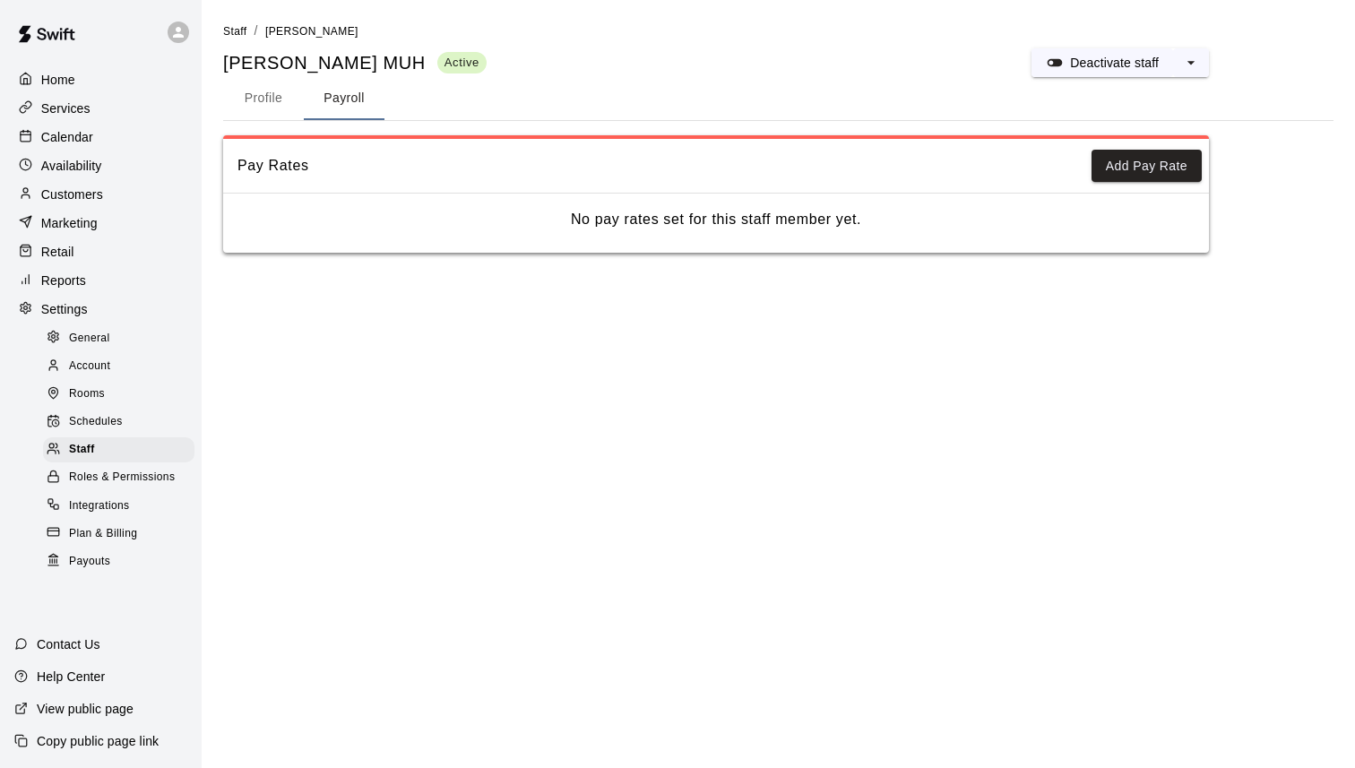
click at [1146, 137] on div "Pay Rates Add Pay Rate No pay rates set for this staff member yet." at bounding box center [716, 193] width 986 height 117
click at [1143, 158] on button "Add Pay Rate" at bounding box center [1147, 166] width 110 height 33
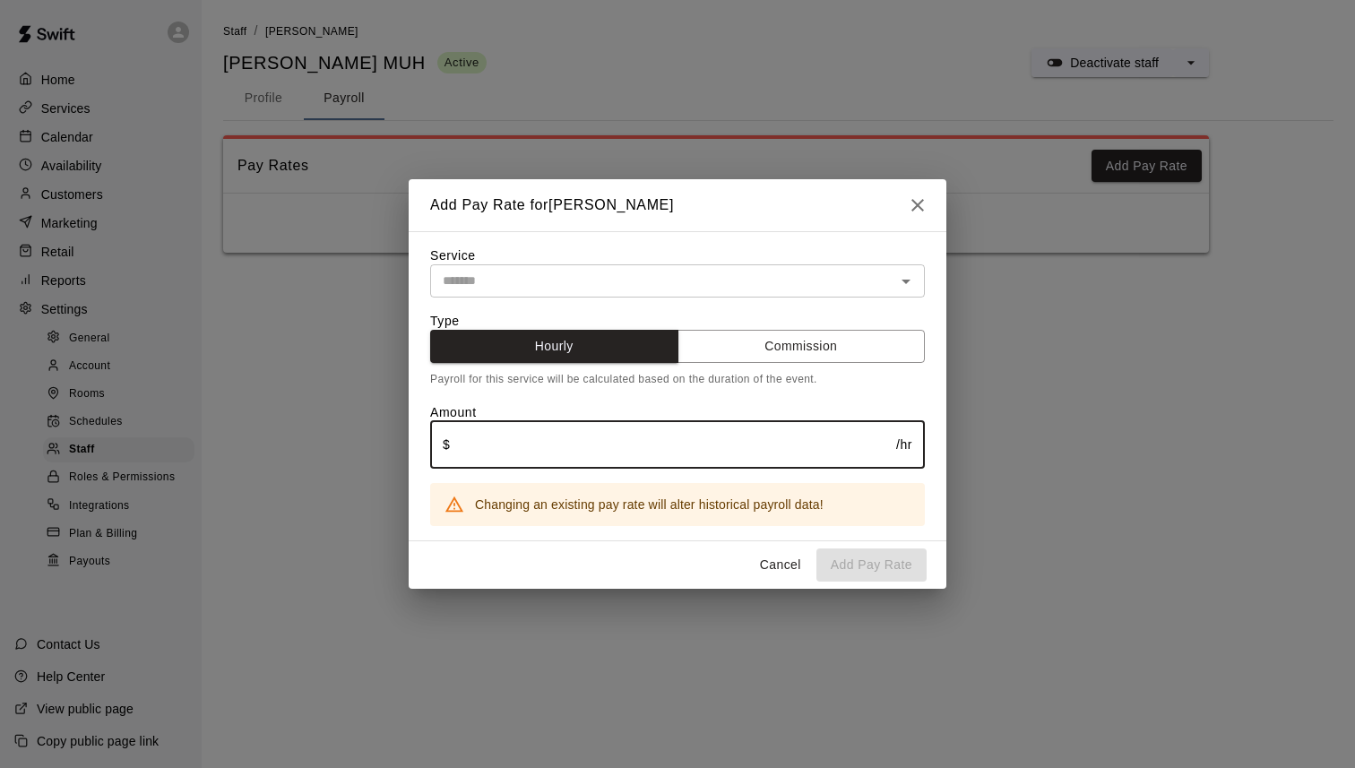
click at [579, 443] on input "text" at bounding box center [673, 445] width 446 height 48
type input "**"
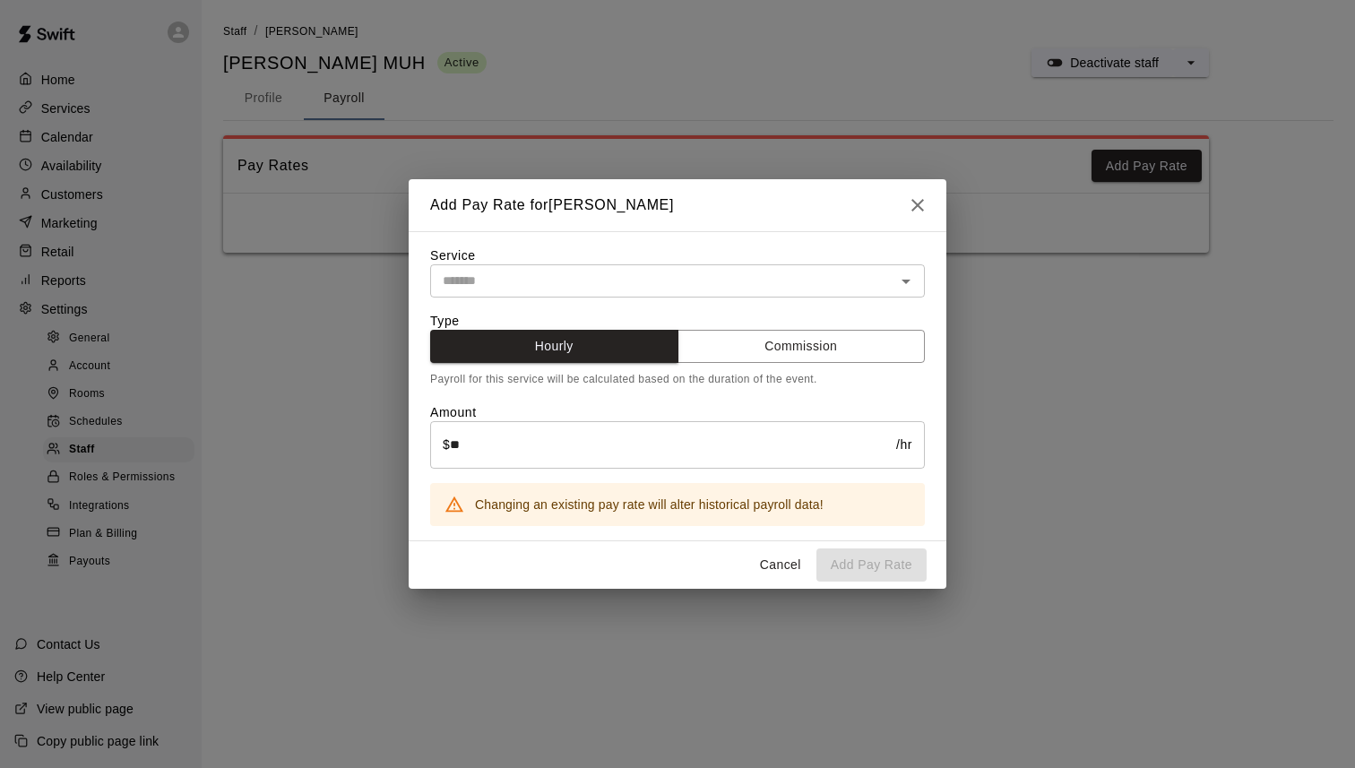
click at [604, 257] on div "Service ​ Type Hourly Commission Payroll for this service will be calculated ba…" at bounding box center [677, 386] width 495 height 280
click at [601, 270] on input "text" at bounding box center [663, 281] width 454 height 22
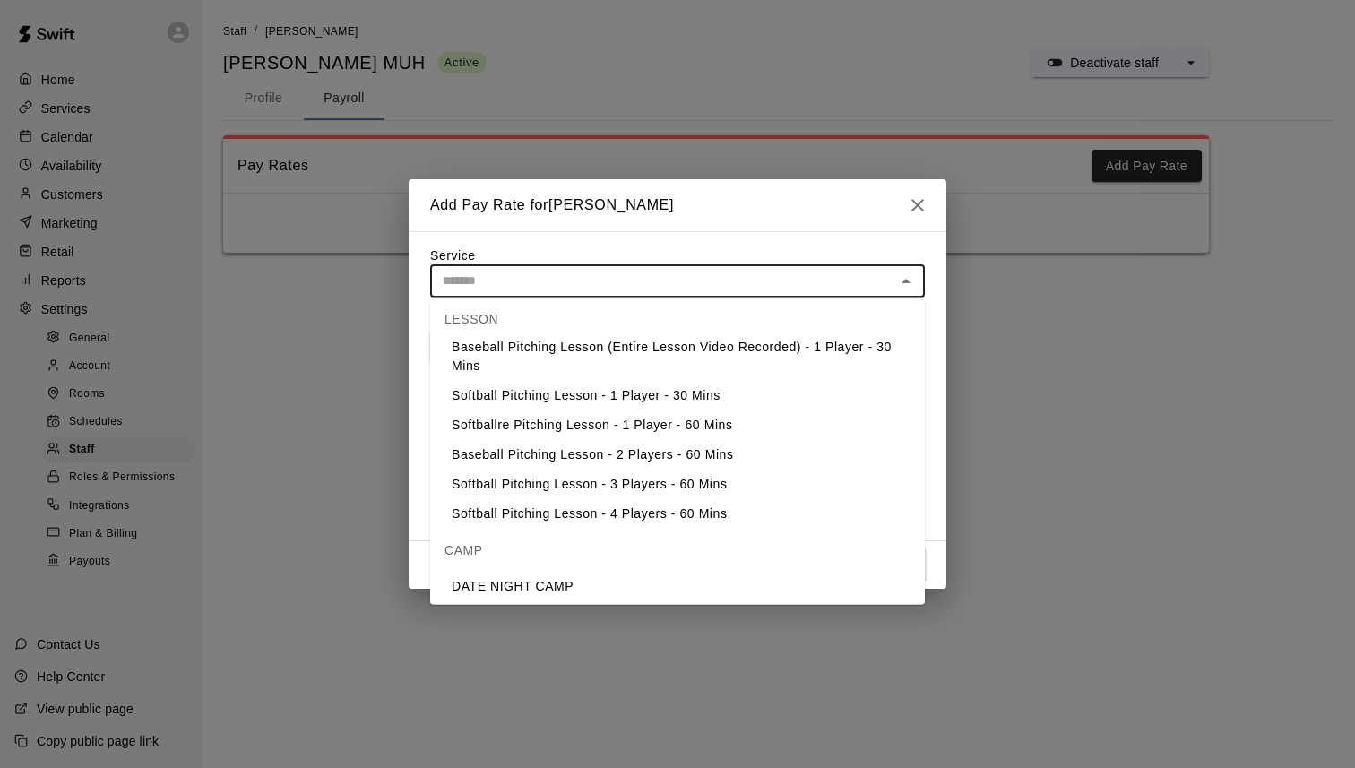
scroll to position [633, 0]
drag, startPoint x: 589, startPoint y: 429, endPoint x: 588, endPoint y: 403, distance: 26.0
click at [588, 403] on ul "Hitting Lesson - 1 Player - 30 Mins Catching Lesson - 1 Player - 30 Mins Fieldi…" at bounding box center [677, 123] width 495 height 817
click at [588, 403] on li "Softball Pitching Lesson - 1 Player - 30 Mins" at bounding box center [677, 400] width 495 height 30
type input "**********"
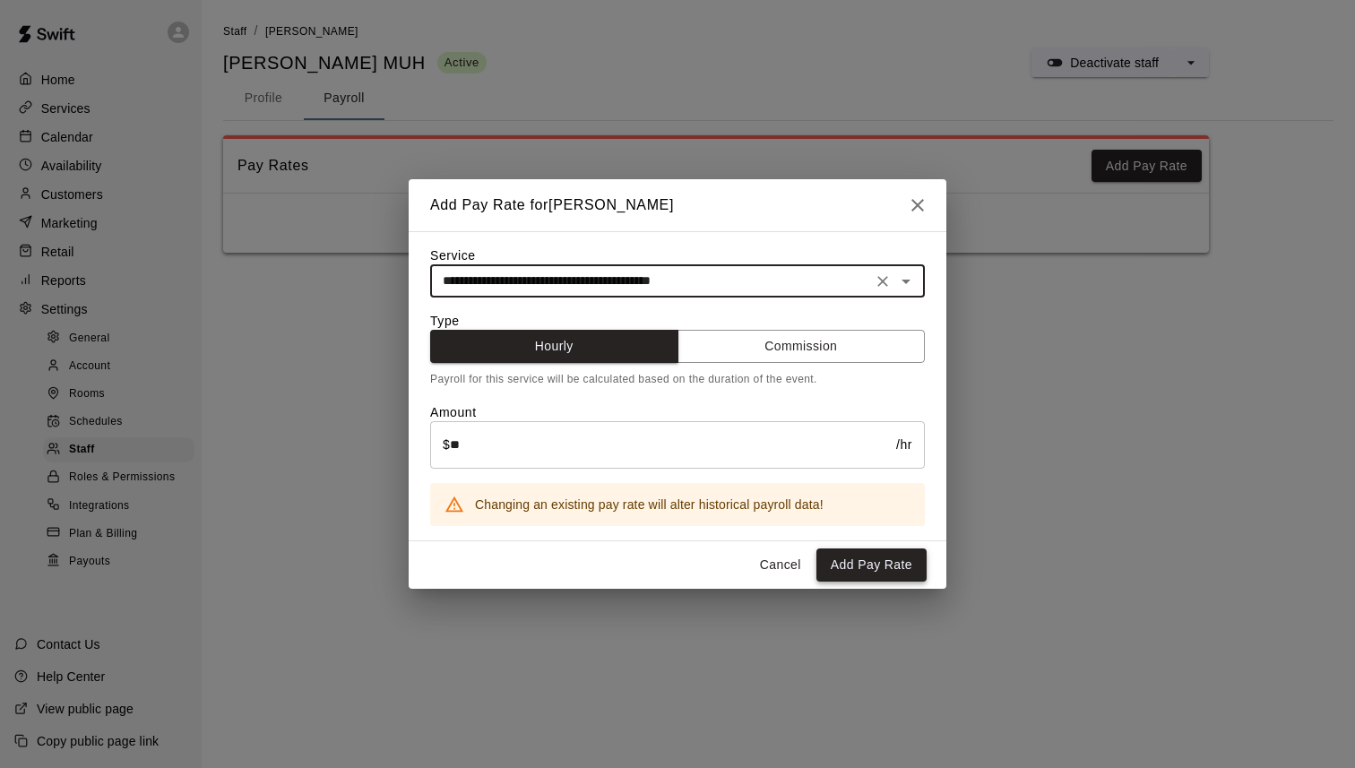
click at [885, 557] on button "Add Pay Rate" at bounding box center [872, 565] width 110 height 33
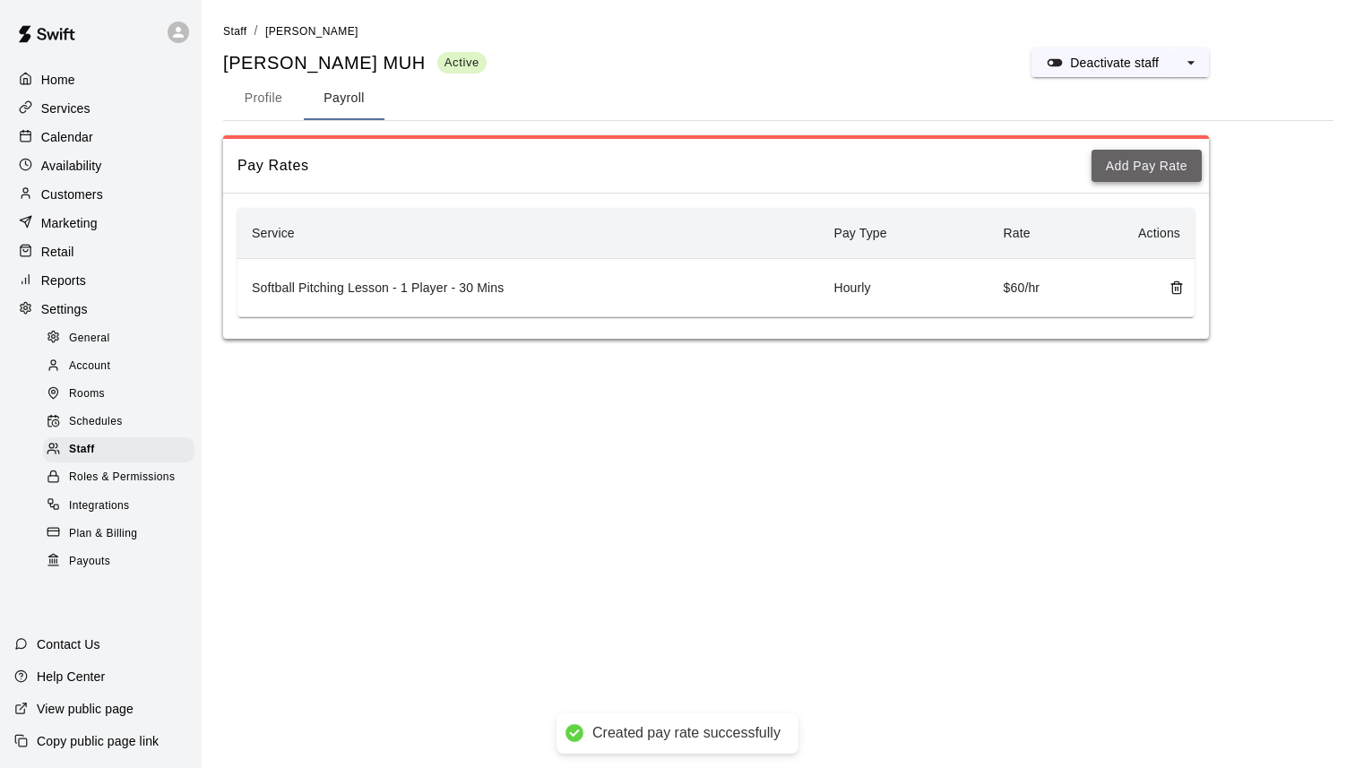
click at [1145, 162] on button "Add Pay Rate" at bounding box center [1147, 166] width 110 height 33
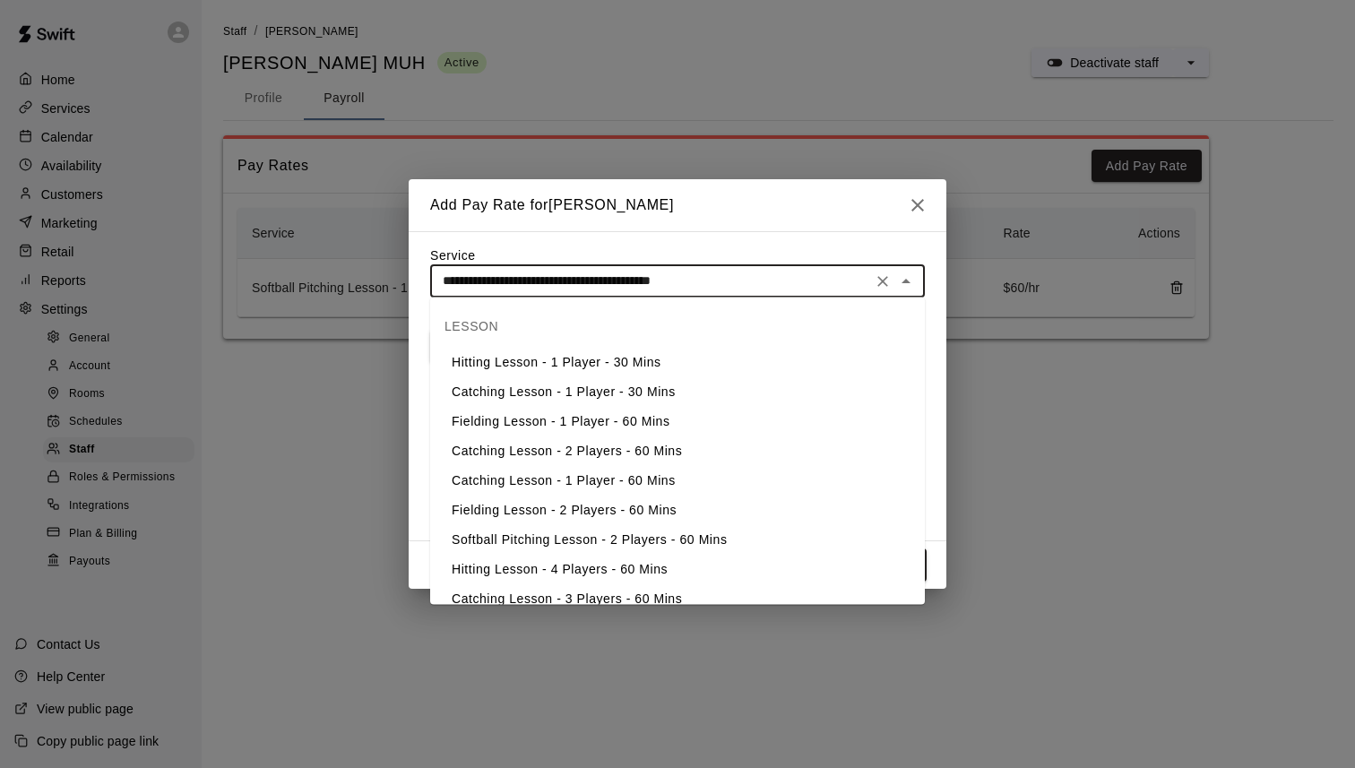
click at [627, 279] on input "**********" at bounding box center [651, 281] width 431 height 22
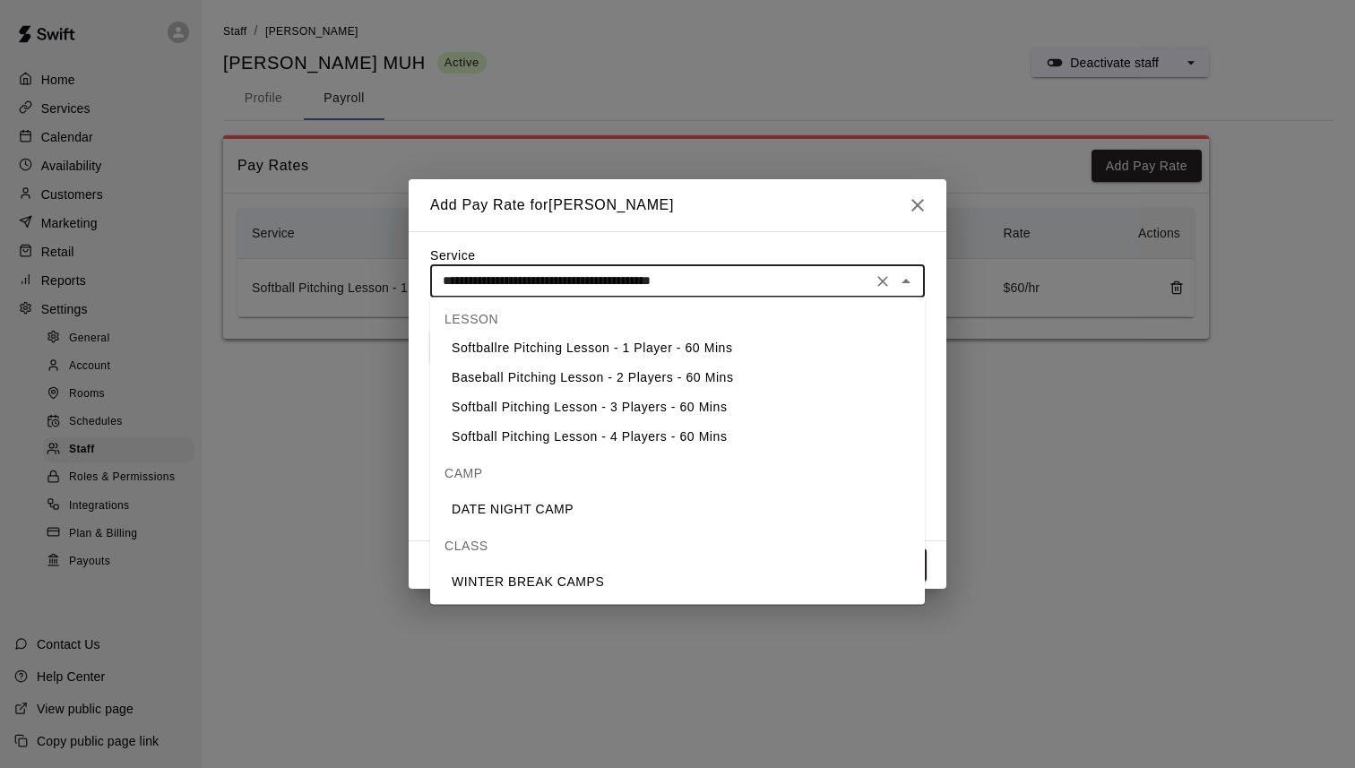
scroll to position [697, 0]
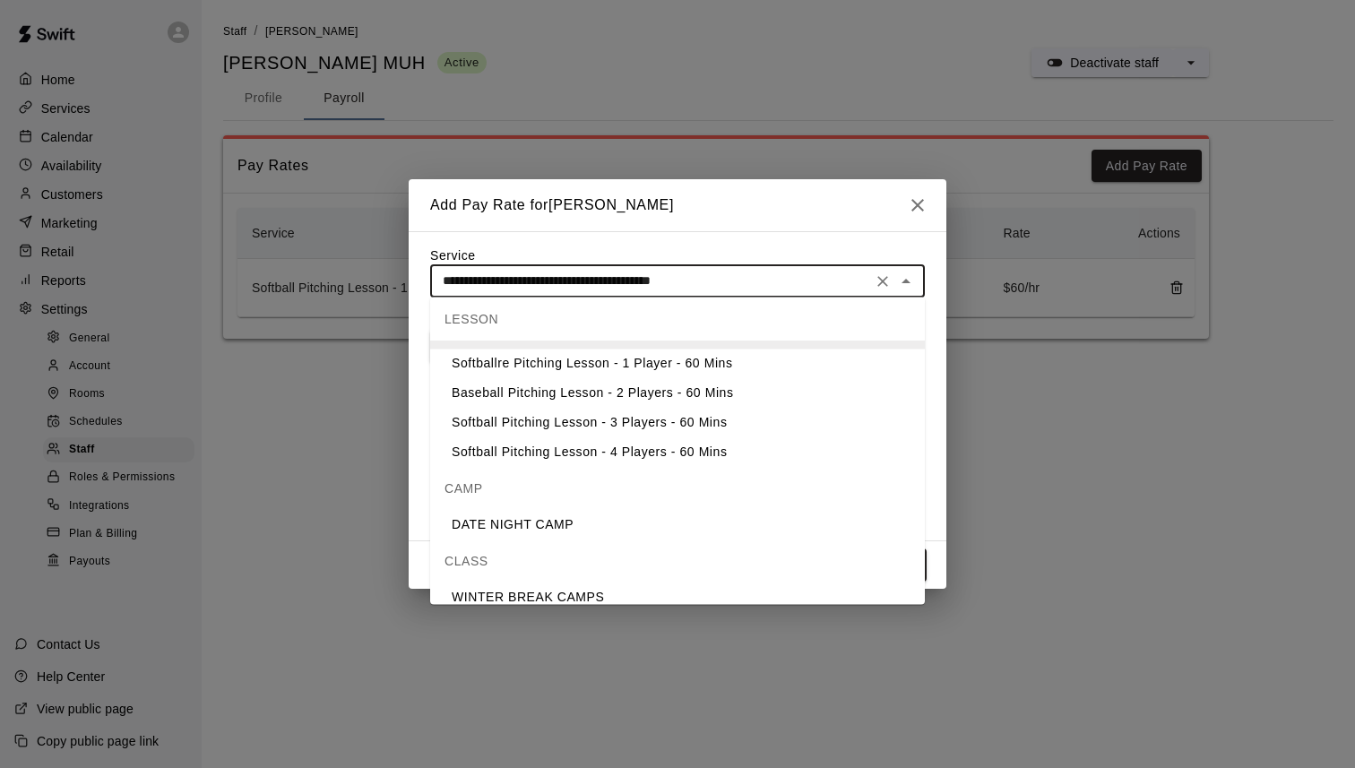
click at [670, 369] on li "Softballre Pitching Lesson - 1 Player - 60 Mins" at bounding box center [677, 365] width 495 height 30
type input "**********"
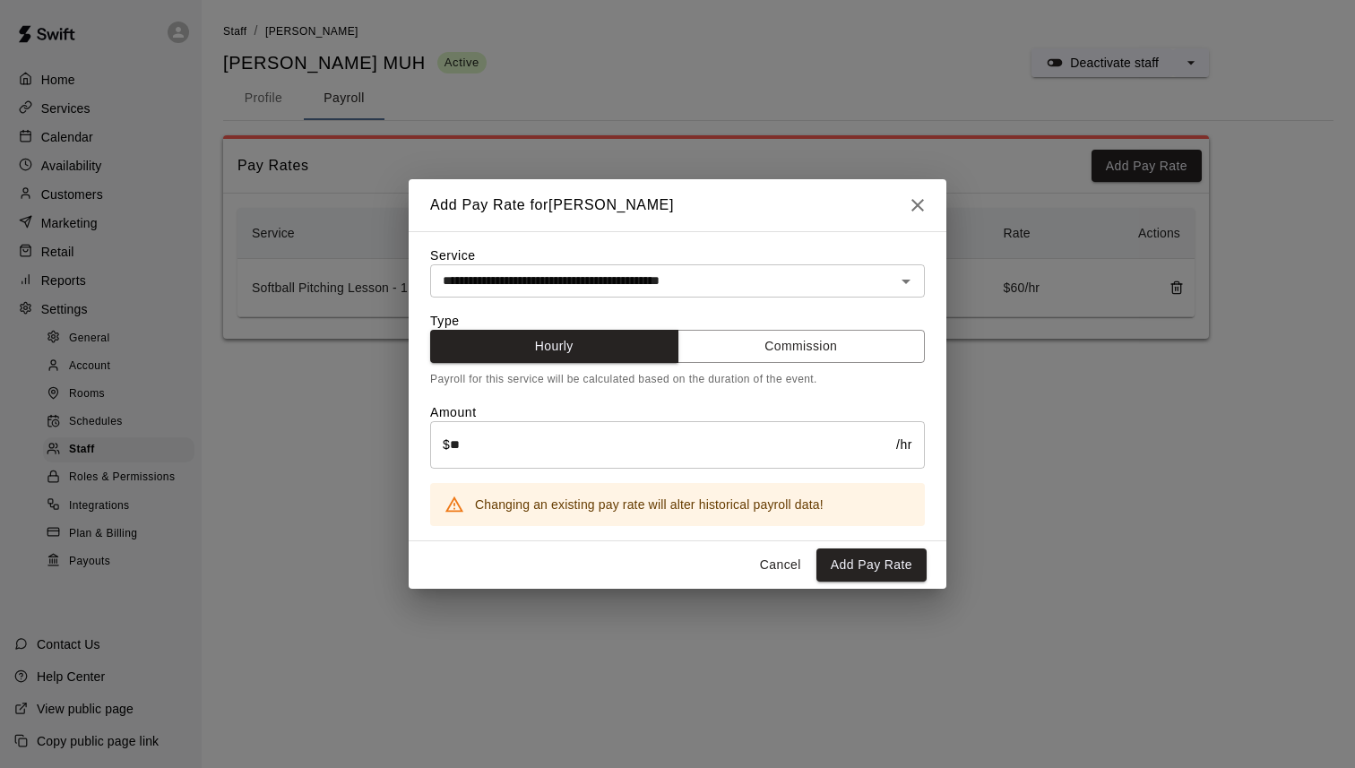
click at [867, 583] on div "Cancel Add Pay Rate" at bounding box center [678, 565] width 538 height 48
click at [871, 567] on button "Add Pay Rate" at bounding box center [872, 565] width 110 height 33
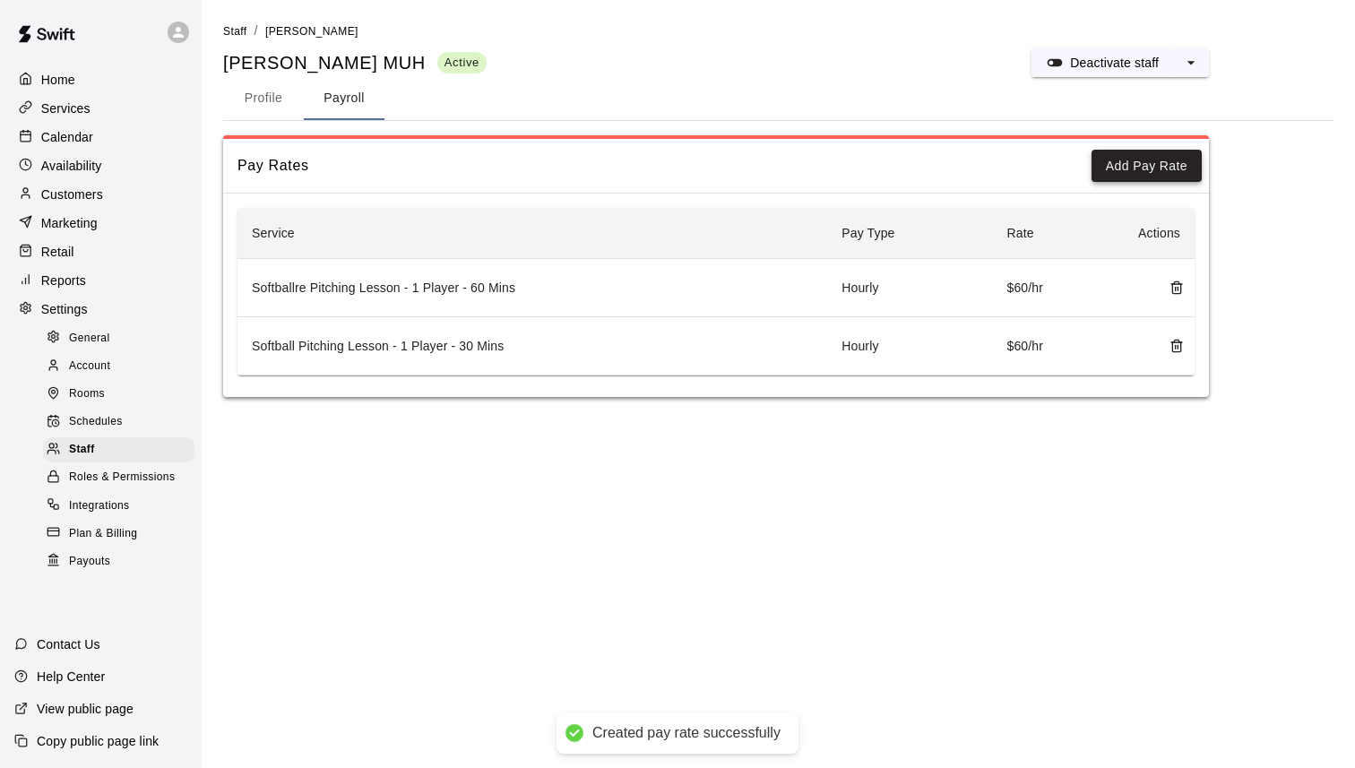
click at [1146, 171] on button "Add Pay Rate" at bounding box center [1147, 166] width 110 height 33
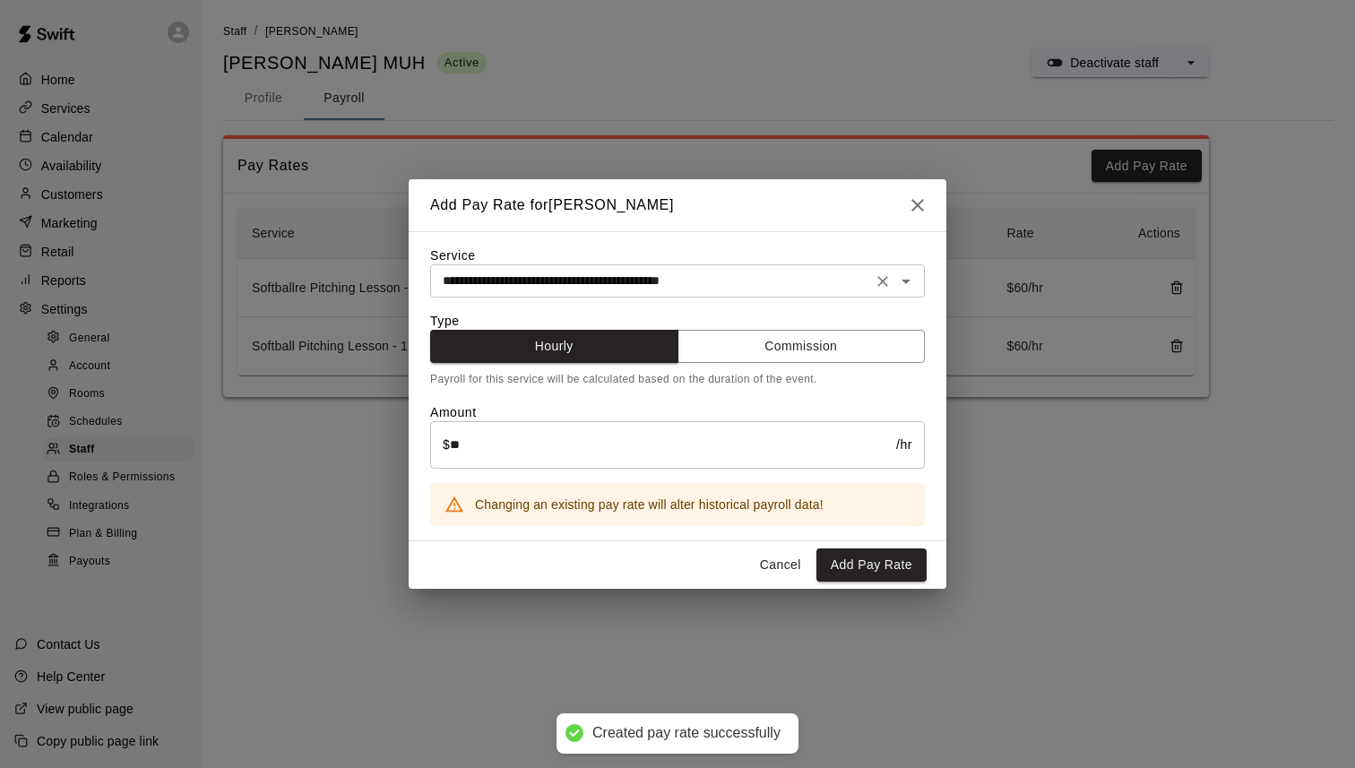
click at [717, 272] on input "**********" at bounding box center [651, 281] width 431 height 22
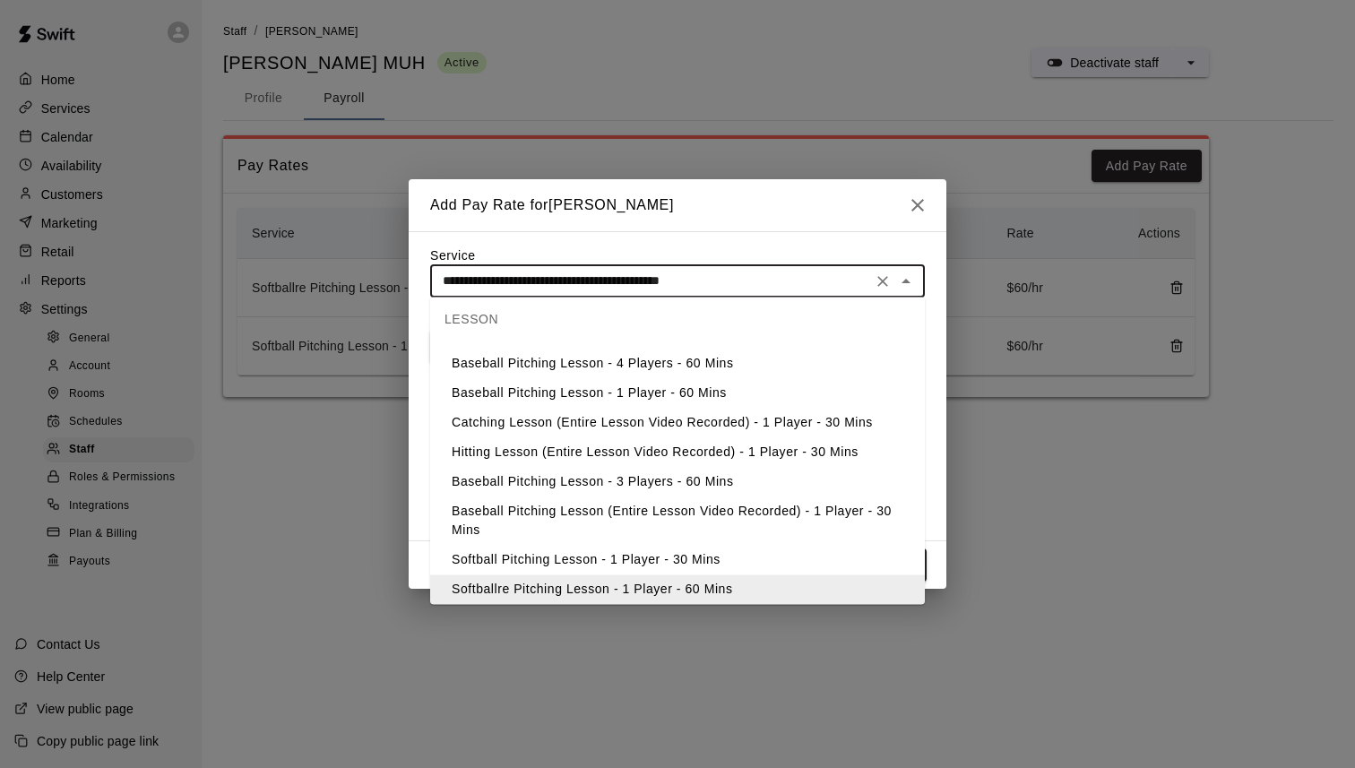
scroll to position [713, 0]
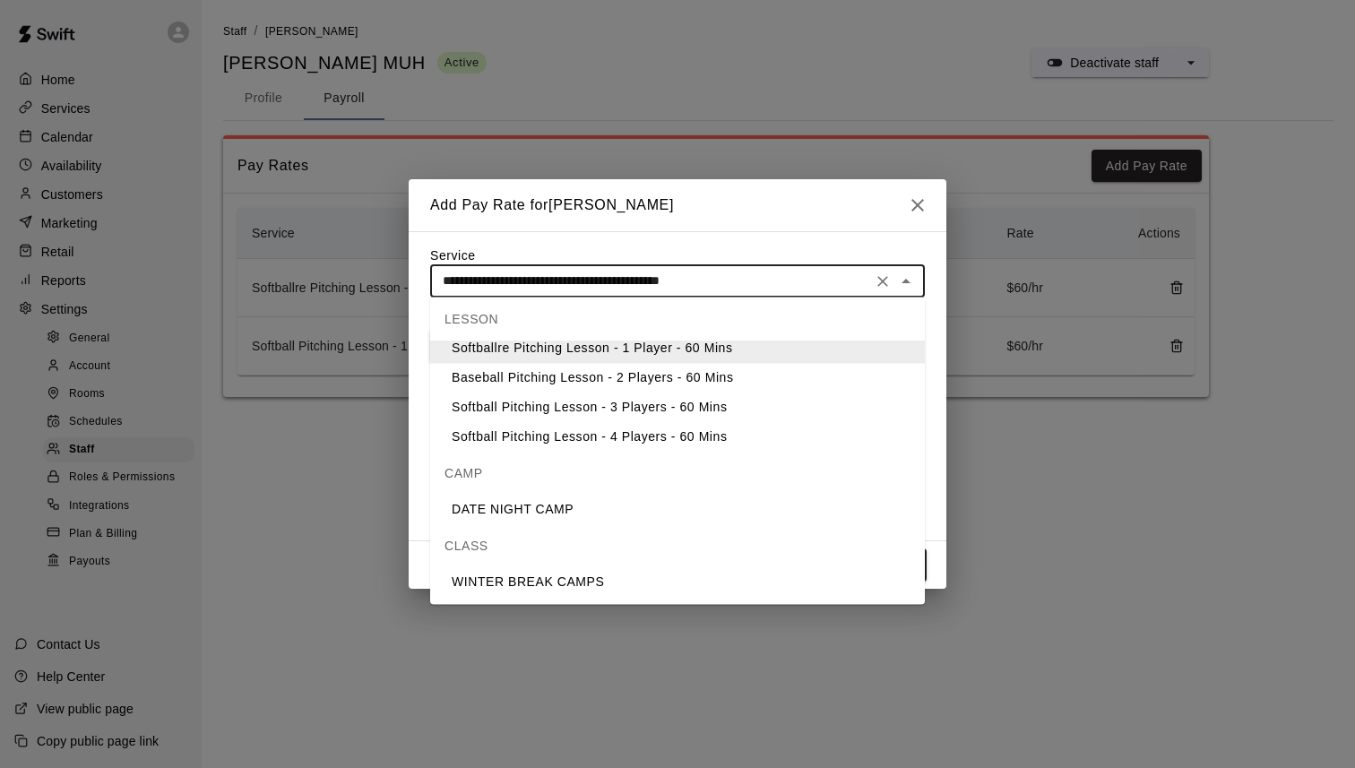
click at [703, 380] on li "Baseball Pitching Lesson - 2 Players - 60 Mins" at bounding box center [677, 379] width 495 height 30
type input "**********"
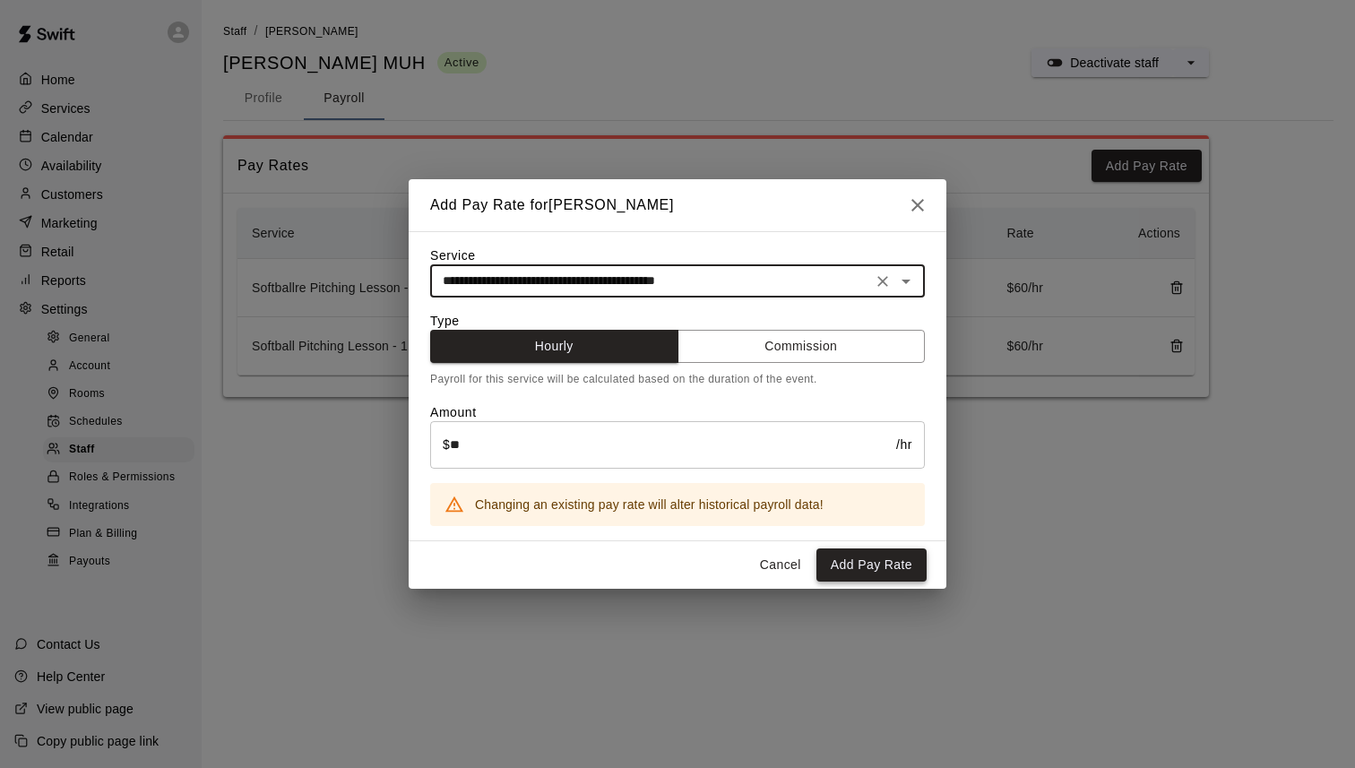
click at [878, 557] on button "Add Pay Rate" at bounding box center [872, 565] width 110 height 33
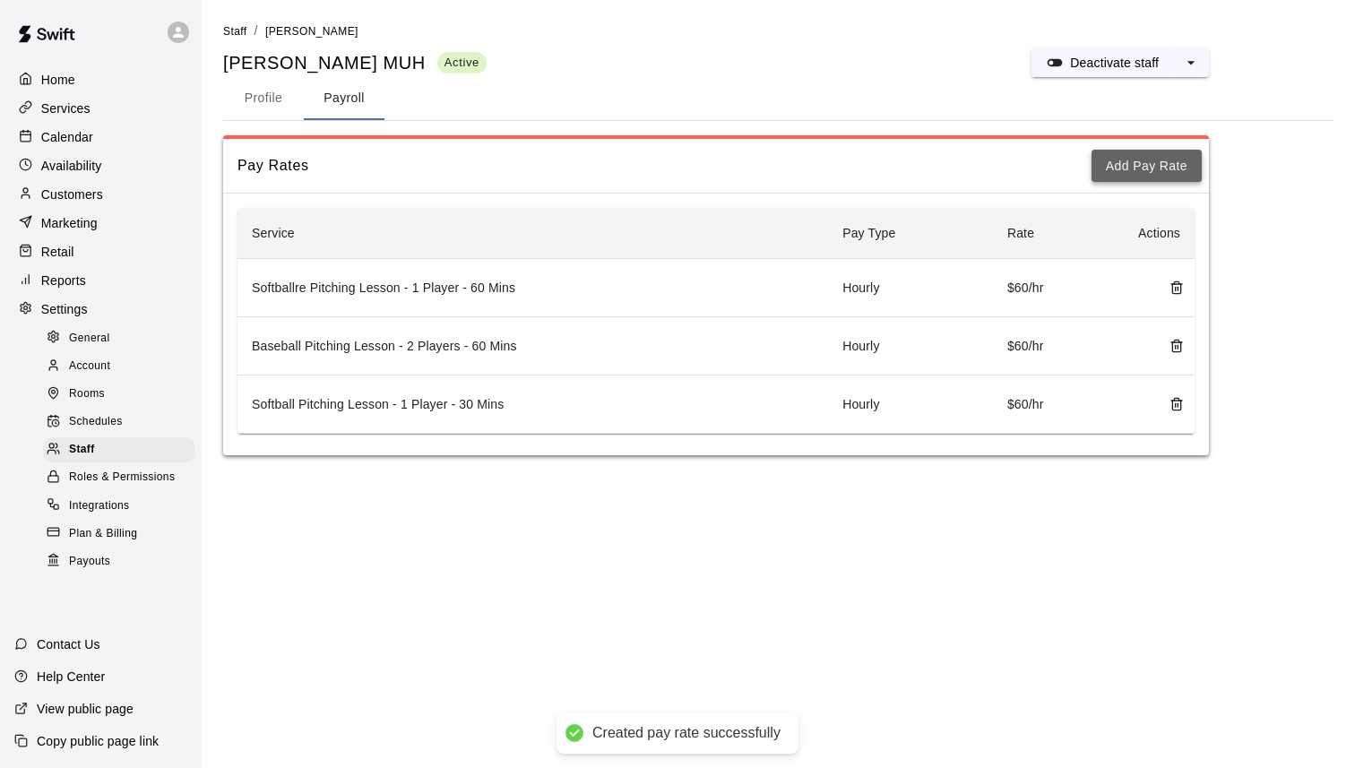
click at [1172, 163] on button "Add Pay Rate" at bounding box center [1147, 166] width 110 height 33
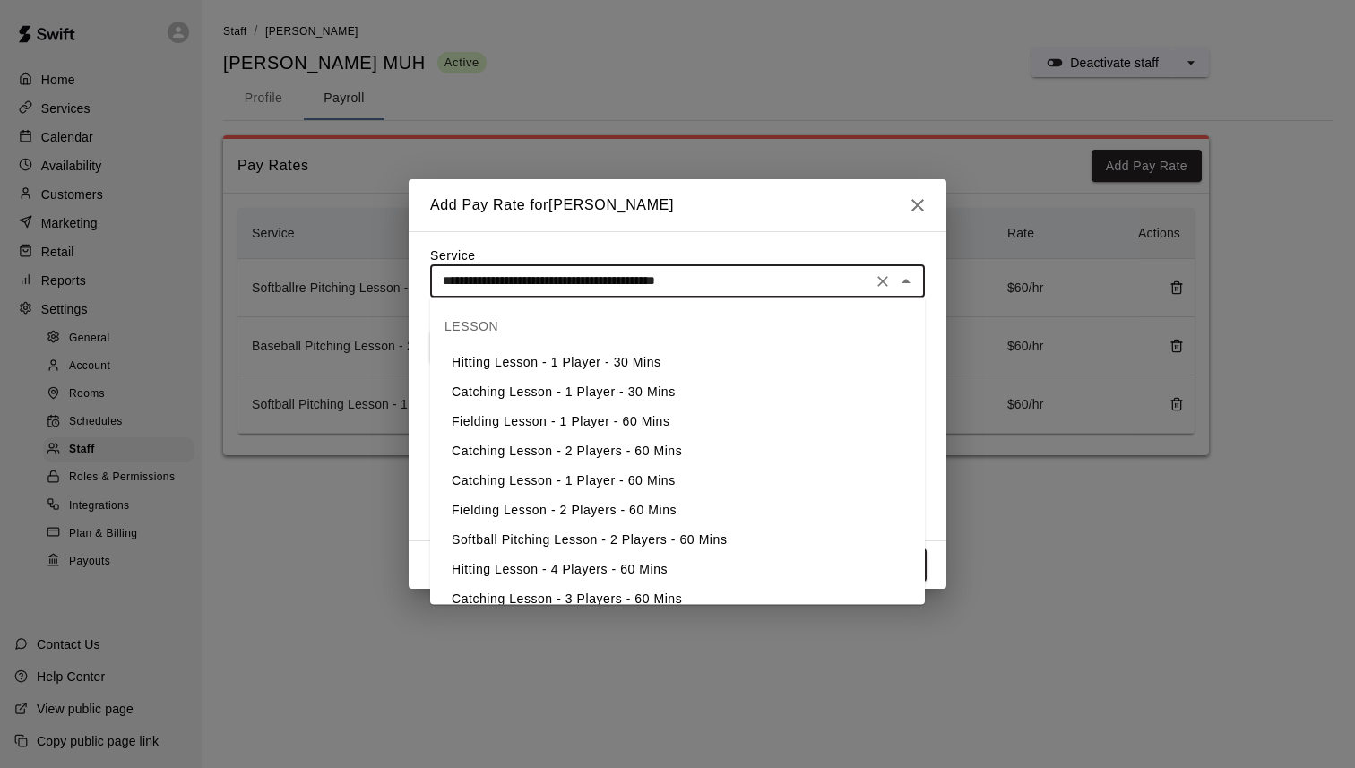
click at [742, 271] on input "**********" at bounding box center [651, 281] width 431 height 22
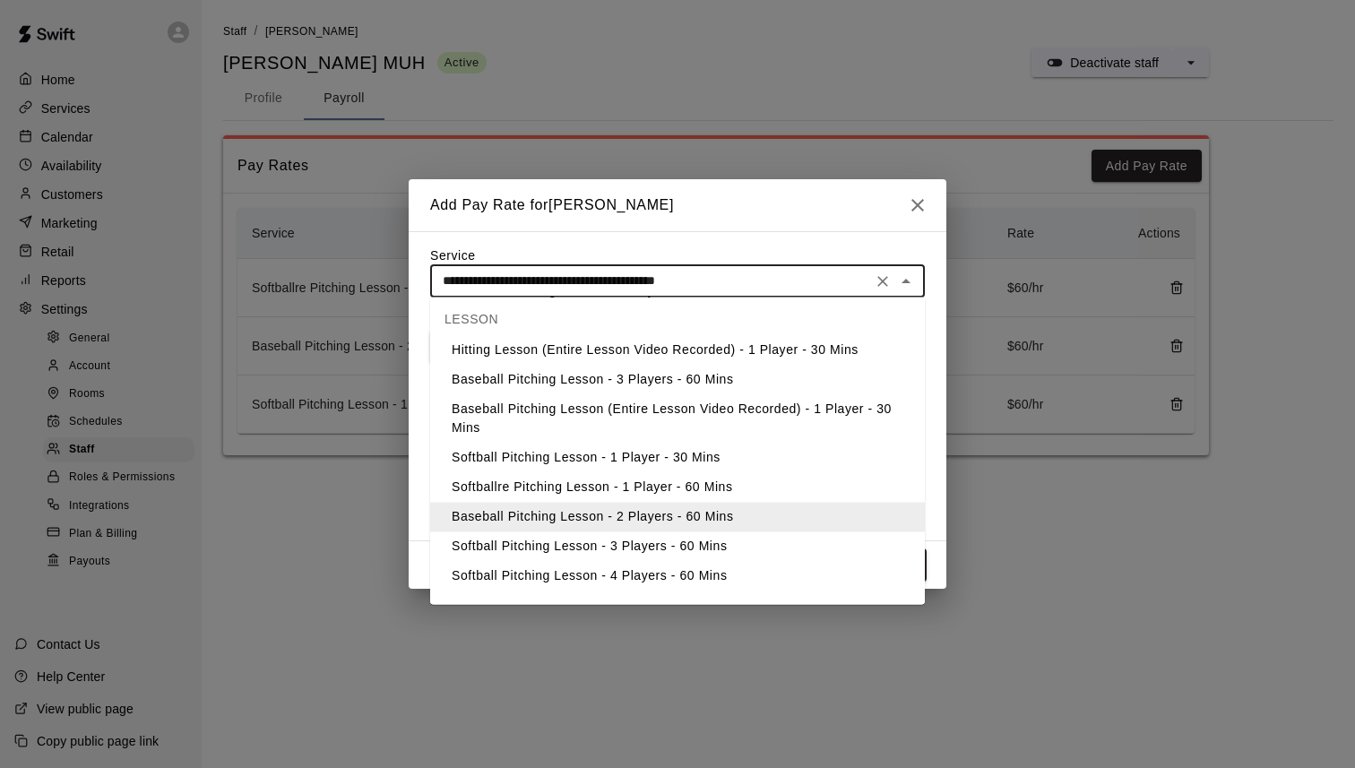
scroll to position [576, 0]
click at [716, 544] on li "Softball Pitching Lesson - 3 Players - 60 Mins" at bounding box center [677, 545] width 495 height 30
type input "**********"
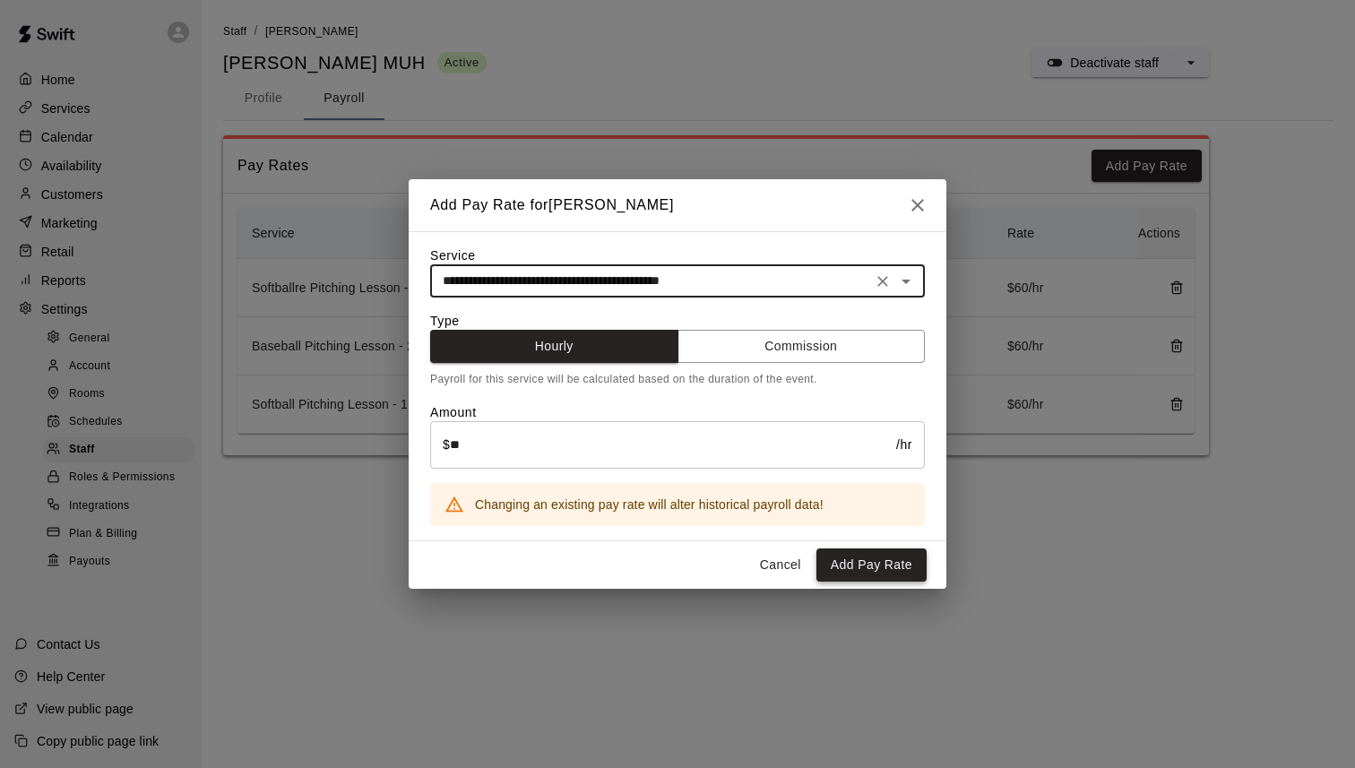
click at [861, 560] on button "Add Pay Rate" at bounding box center [872, 565] width 110 height 33
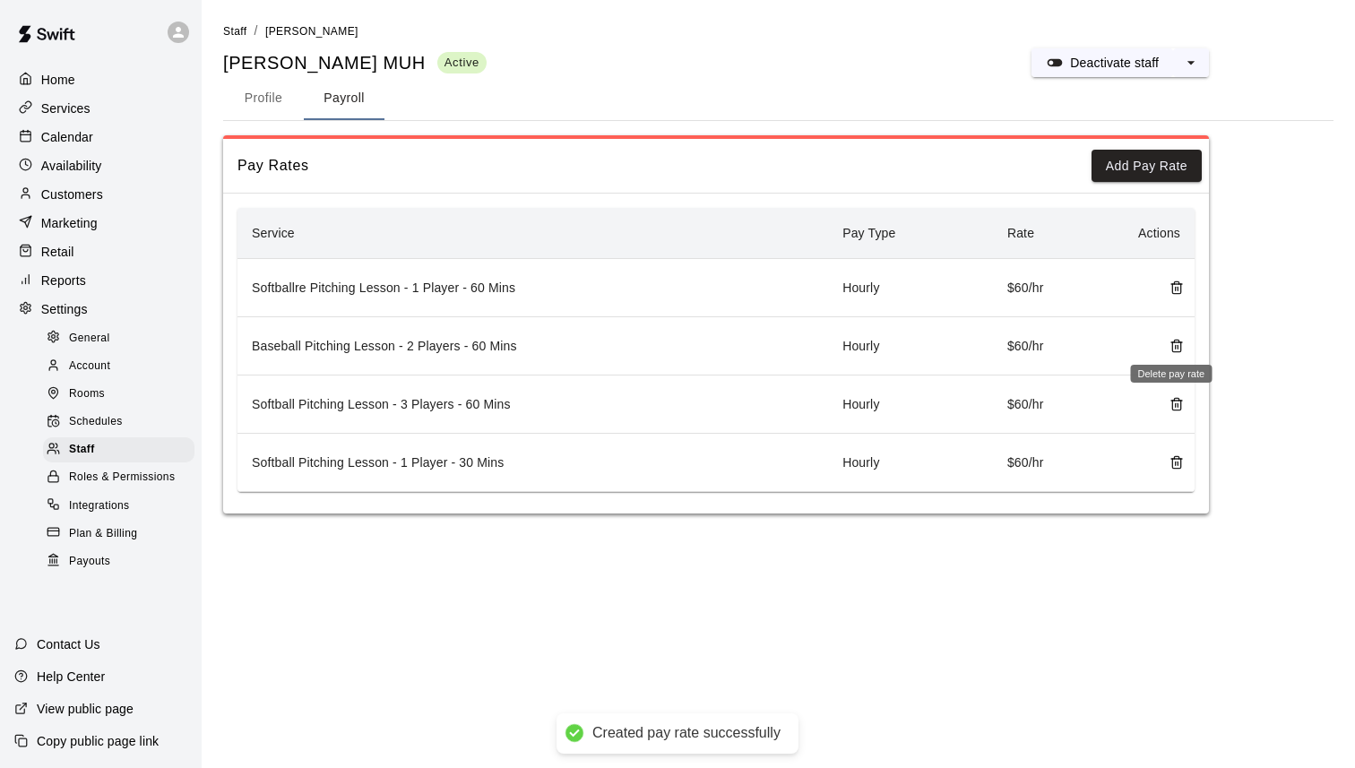
click at [1176, 349] on line "delete" at bounding box center [1176, 348] width 0 height 4
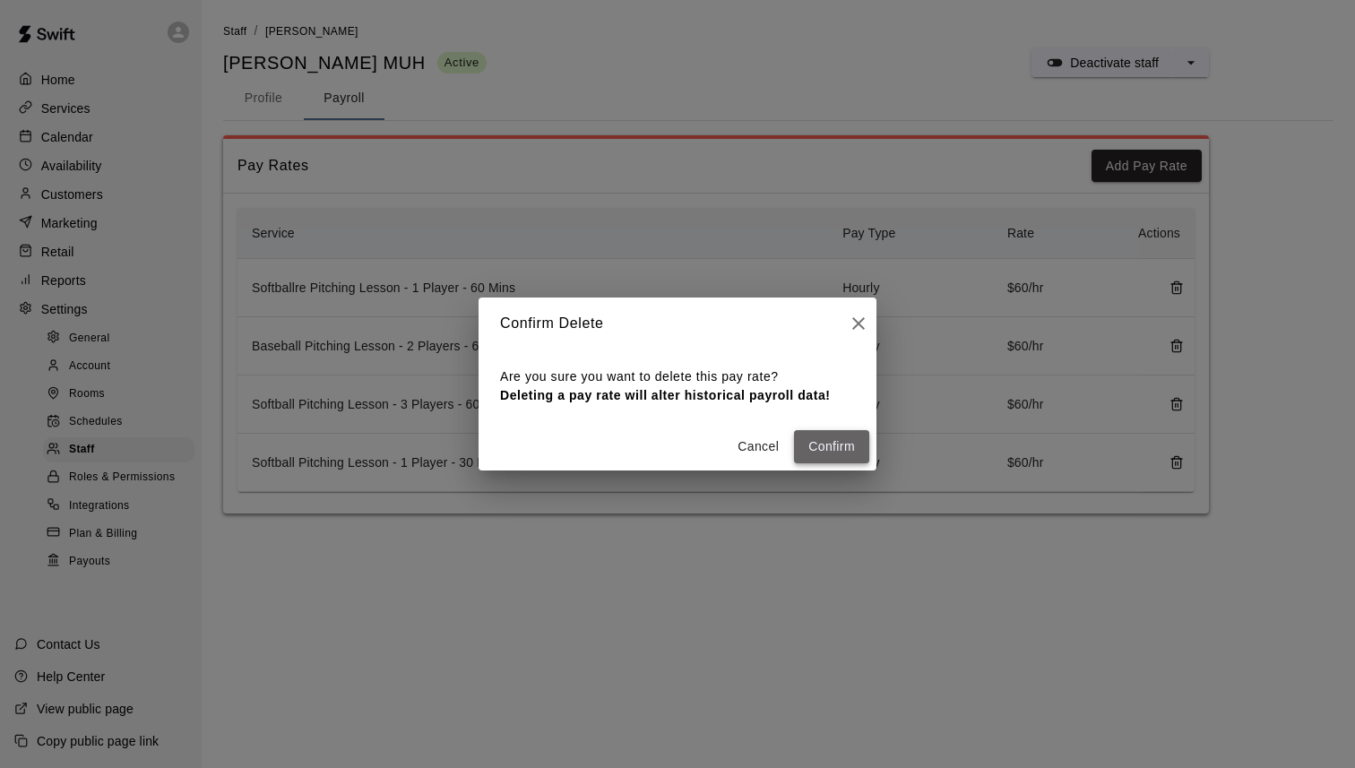
click at [828, 437] on button "Confirm" at bounding box center [831, 446] width 75 height 33
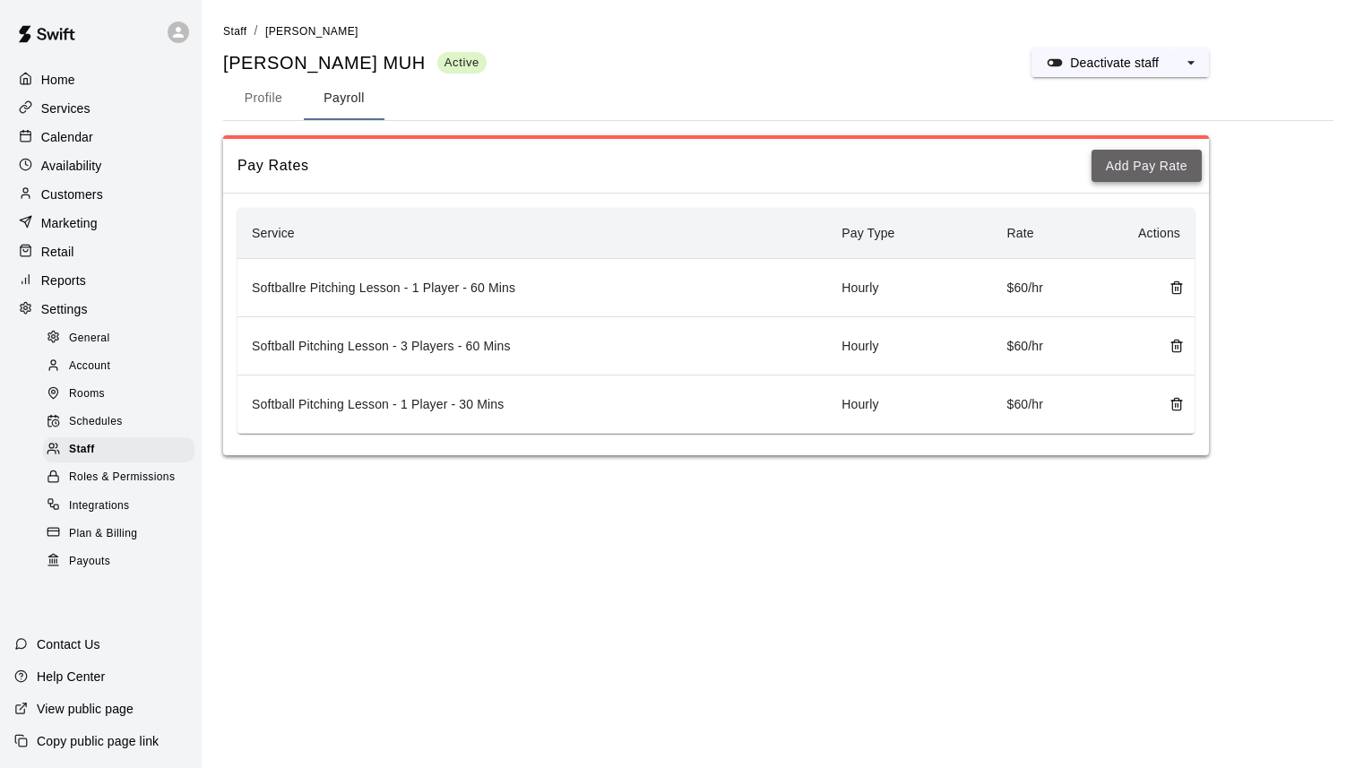
click at [1139, 174] on button "Add Pay Rate" at bounding box center [1147, 166] width 110 height 33
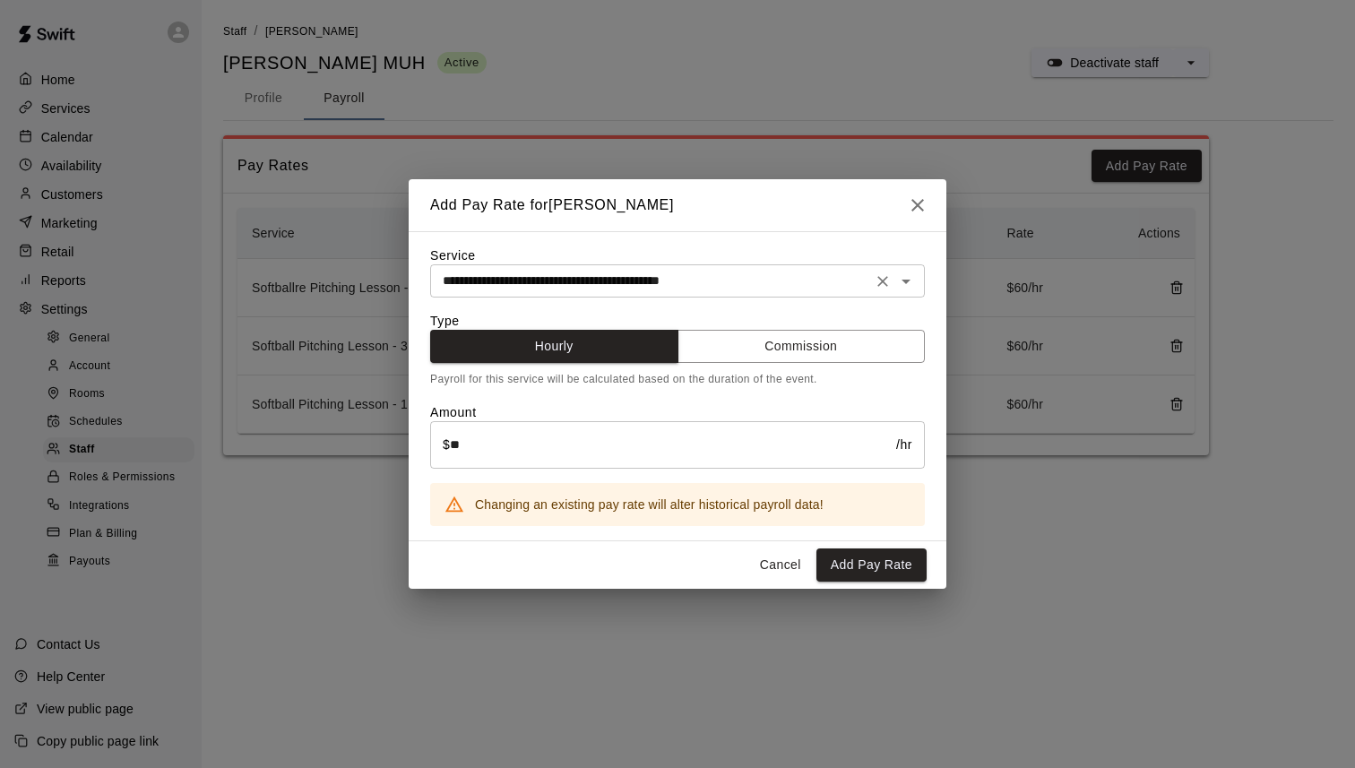
click at [834, 292] on div "**********" at bounding box center [677, 280] width 495 height 33
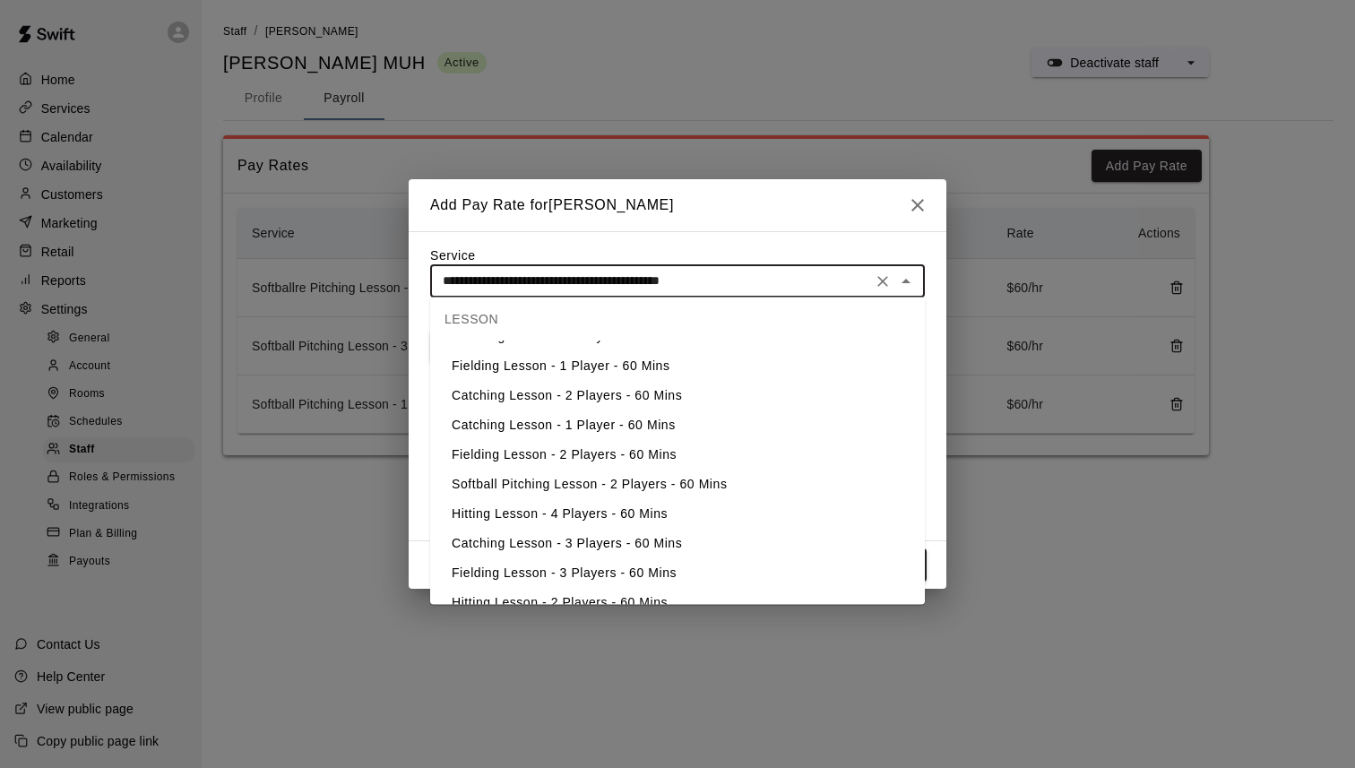
scroll to position [57, 0]
click at [715, 480] on li "Softball Pitching Lesson - 2 Players - 60 Mins" at bounding box center [677, 483] width 495 height 30
type input "**********"
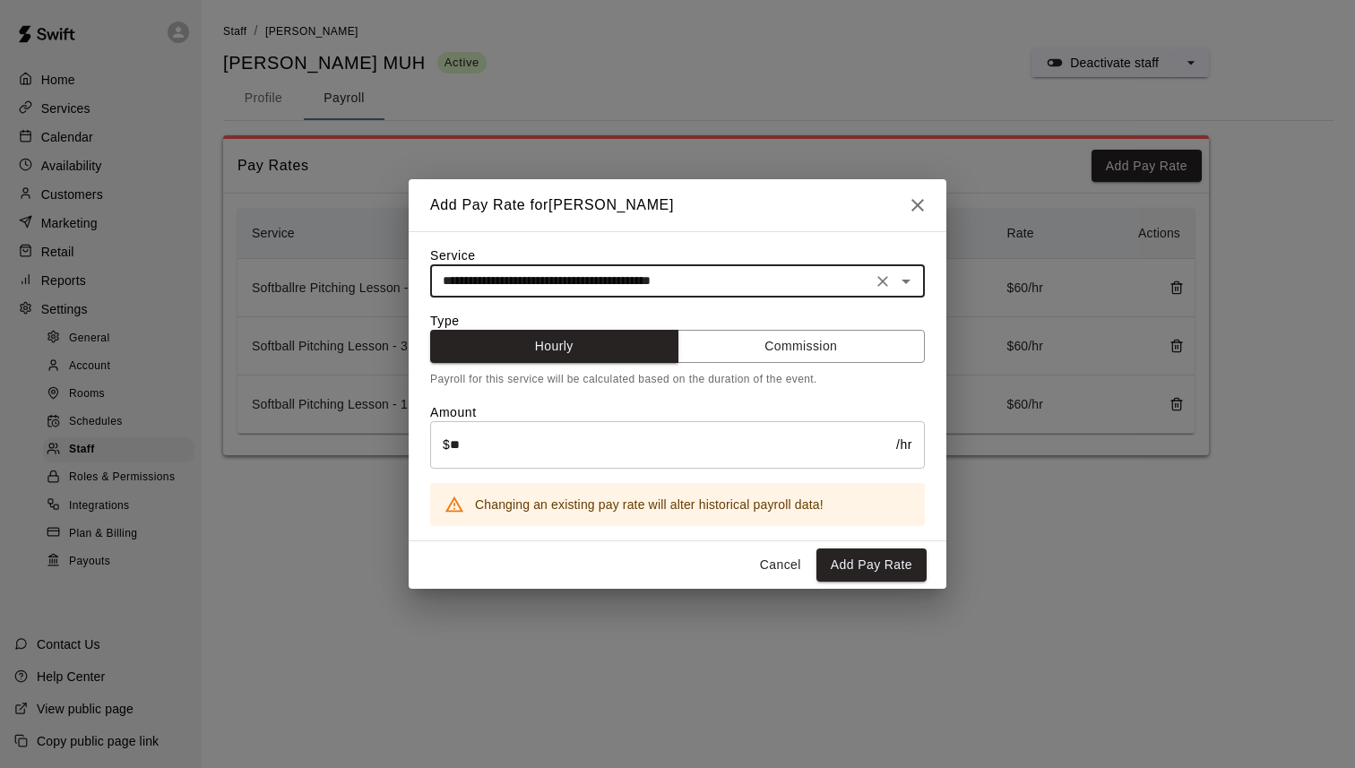
click at [887, 584] on div "Cancel Add Pay Rate" at bounding box center [678, 565] width 538 height 48
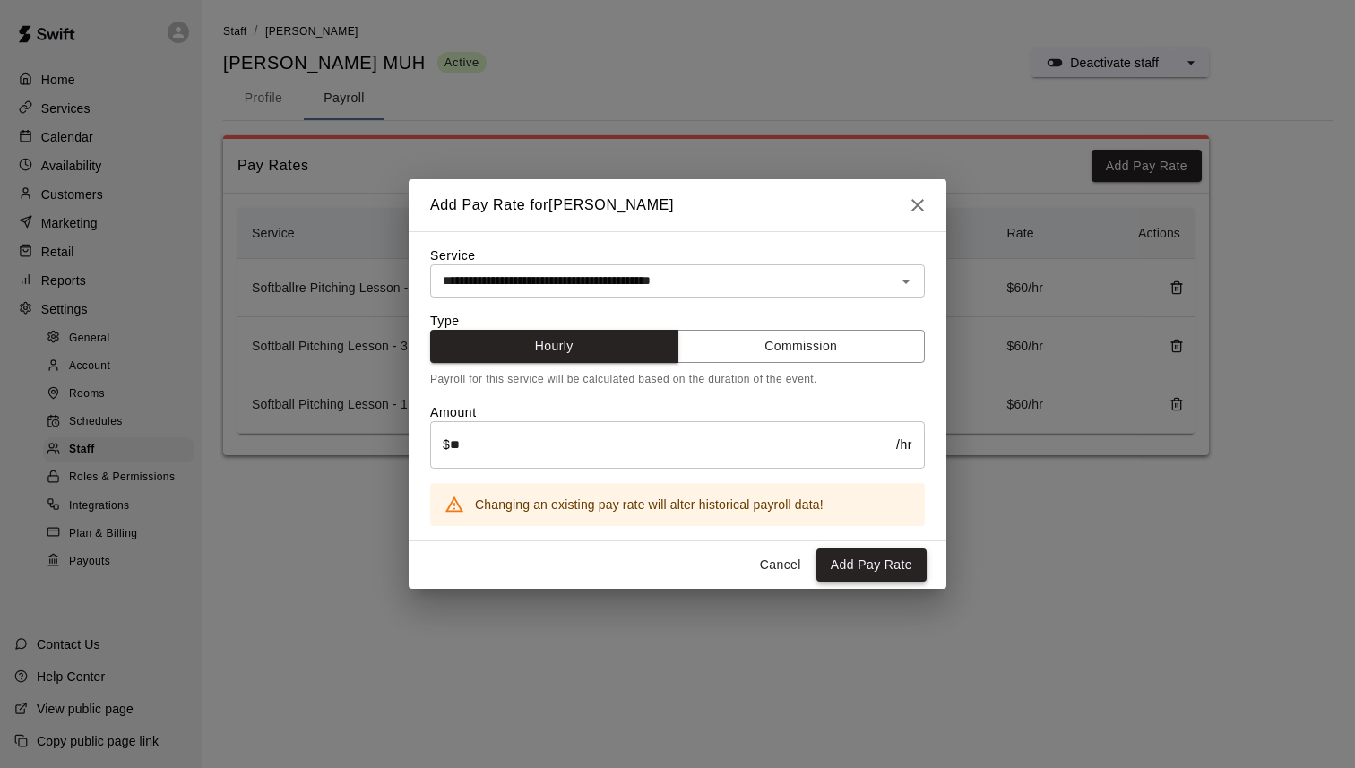
click at [892, 570] on button "Add Pay Rate" at bounding box center [872, 565] width 110 height 33
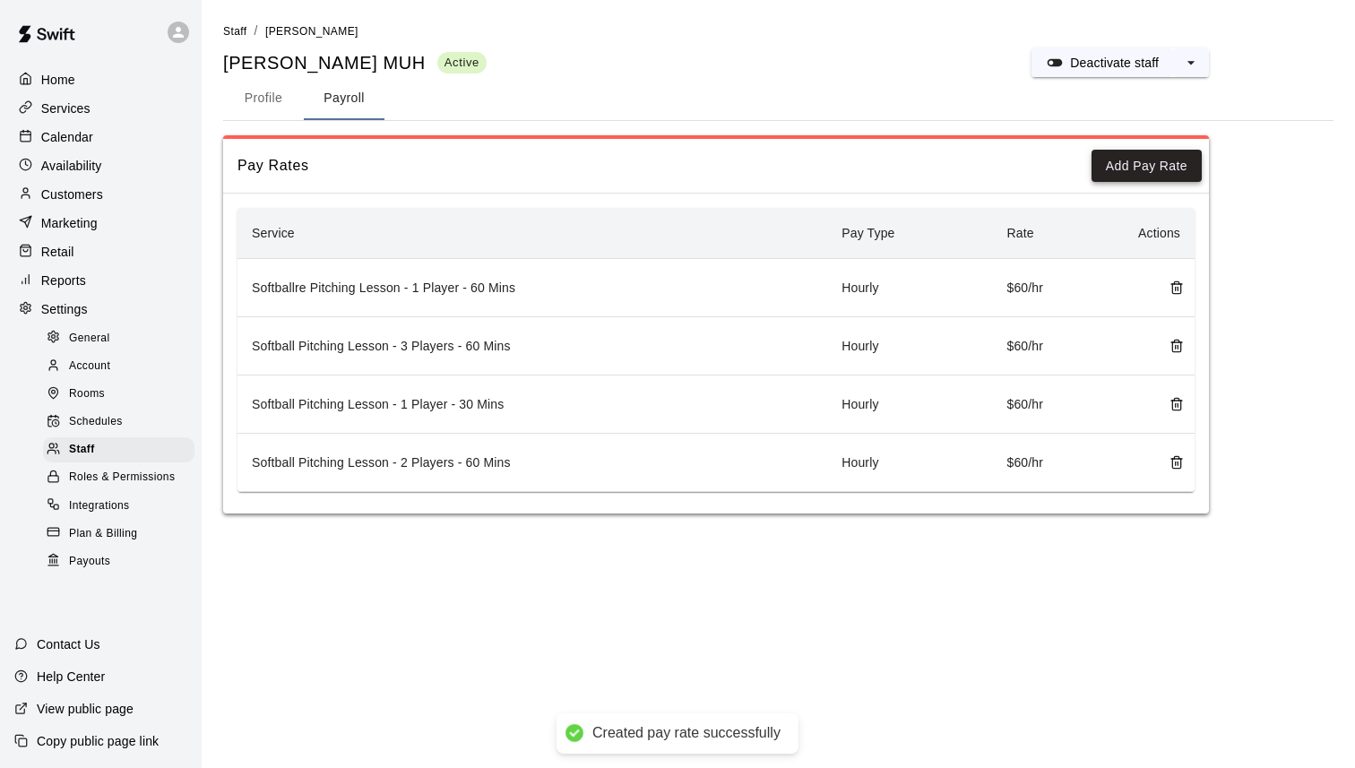
click at [1171, 154] on button "Add Pay Rate" at bounding box center [1147, 166] width 110 height 33
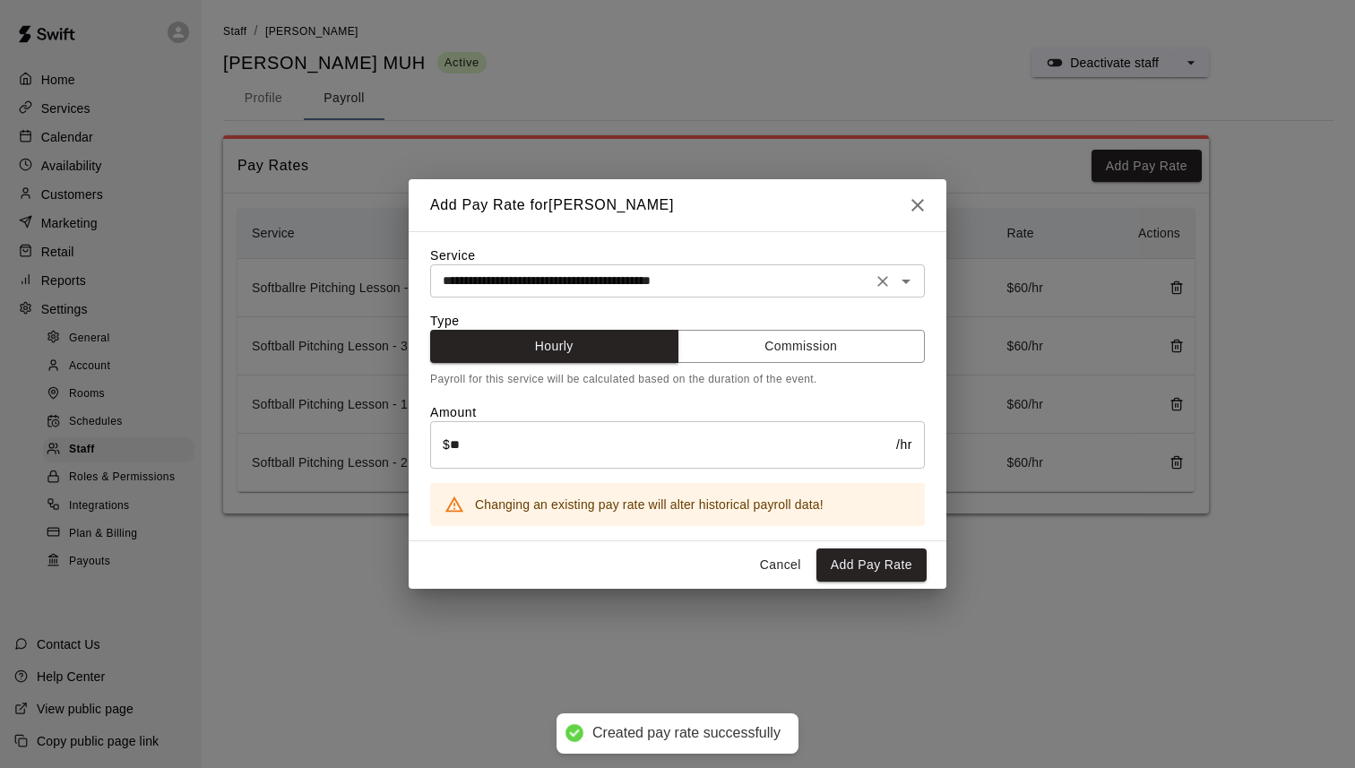
click at [753, 281] on input "**********" at bounding box center [651, 281] width 431 height 22
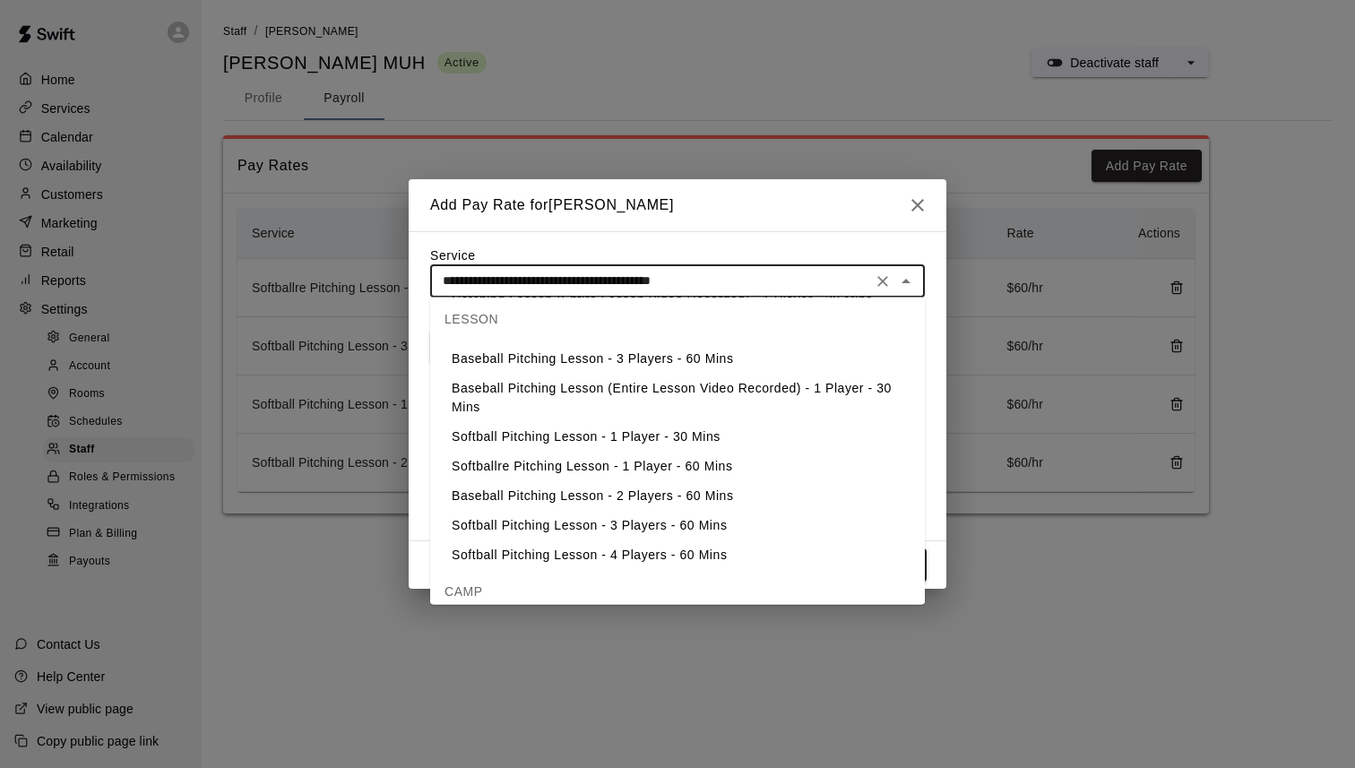
scroll to position [713, 0]
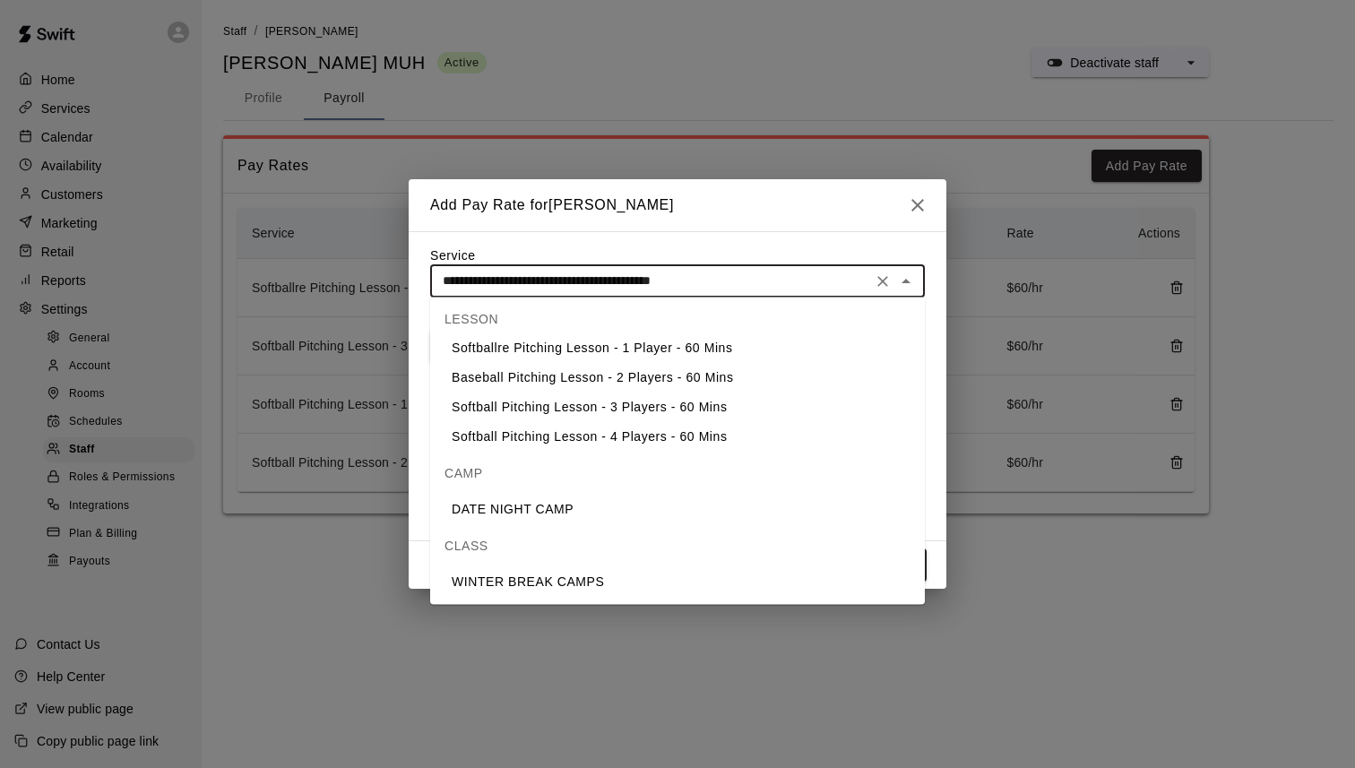
click at [723, 447] on li "Softball Pitching Lesson - 4 Players - 60 Mins" at bounding box center [677, 438] width 495 height 30
type input "**********"
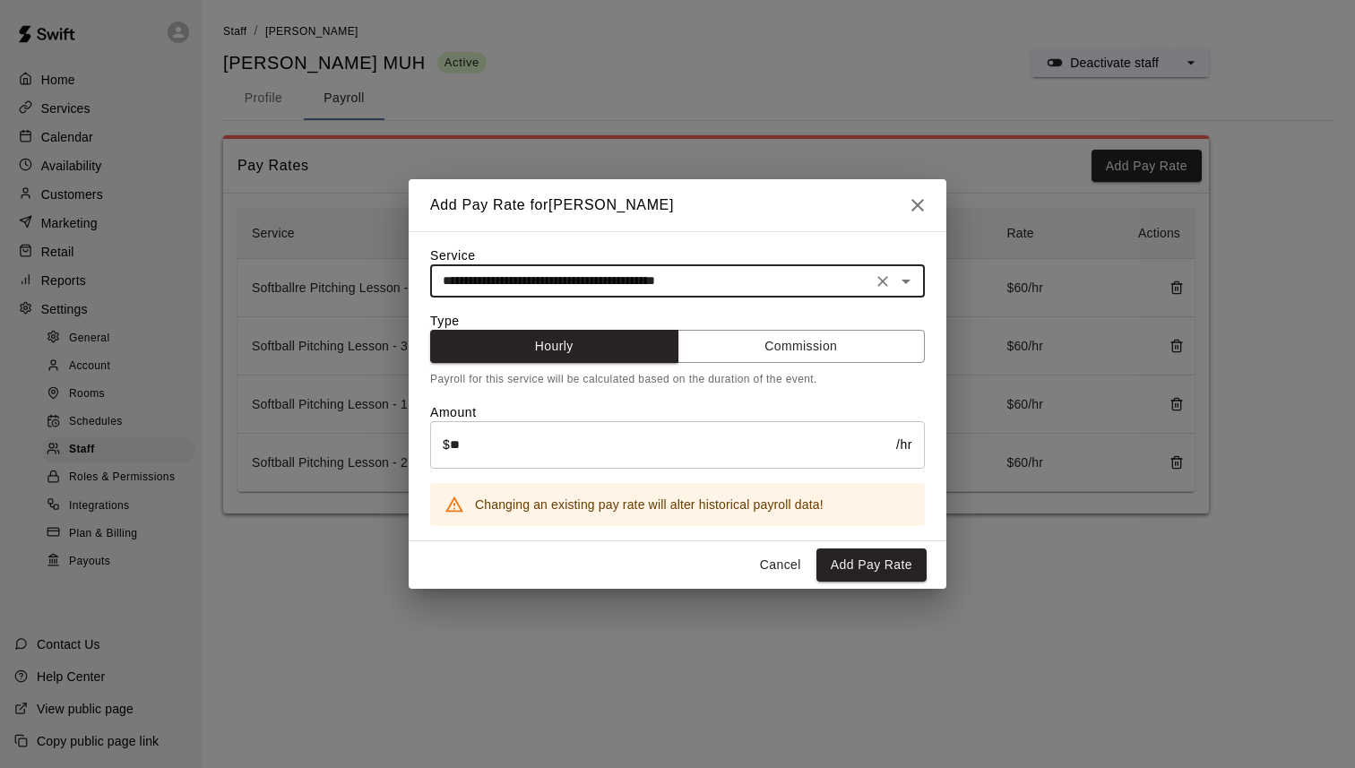
click at [876, 596] on div "**********" at bounding box center [677, 384] width 1355 height 768
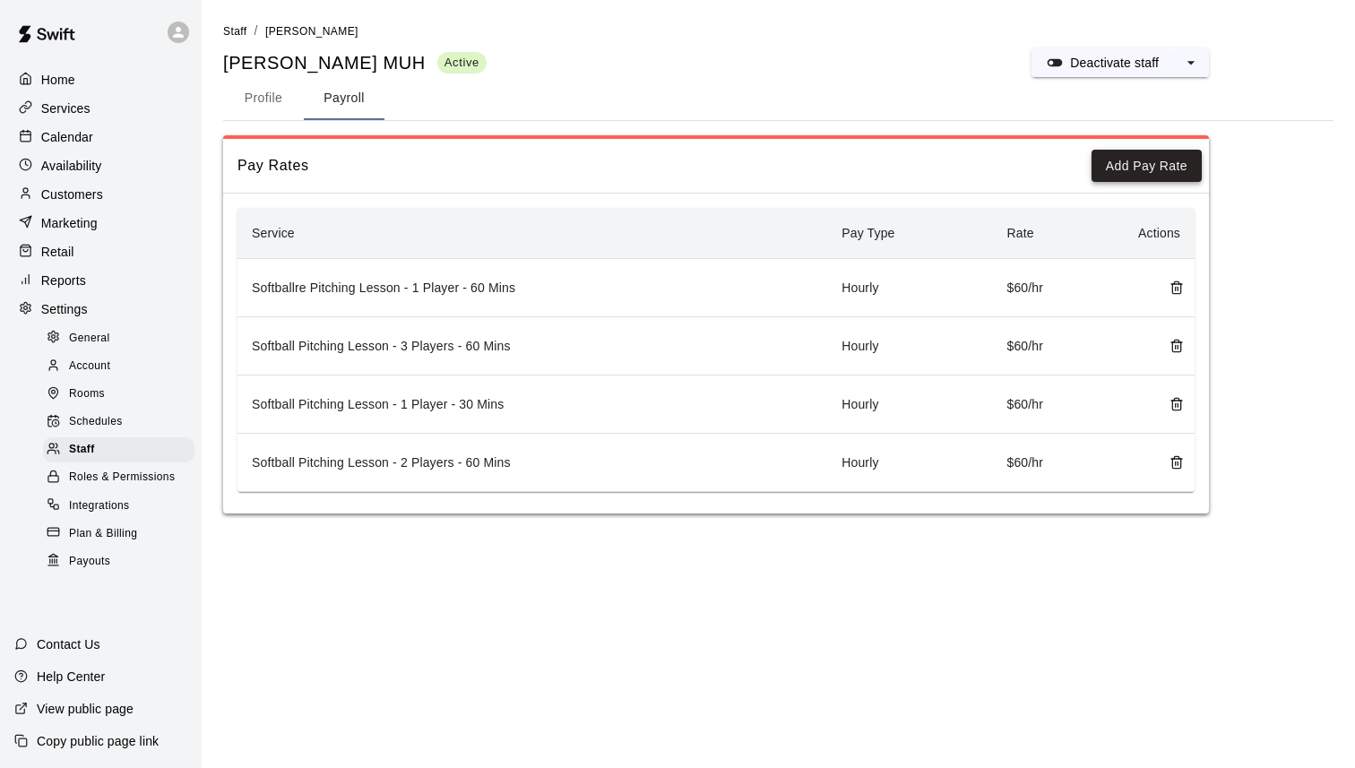
click at [1149, 156] on button "Add Pay Rate" at bounding box center [1147, 166] width 110 height 33
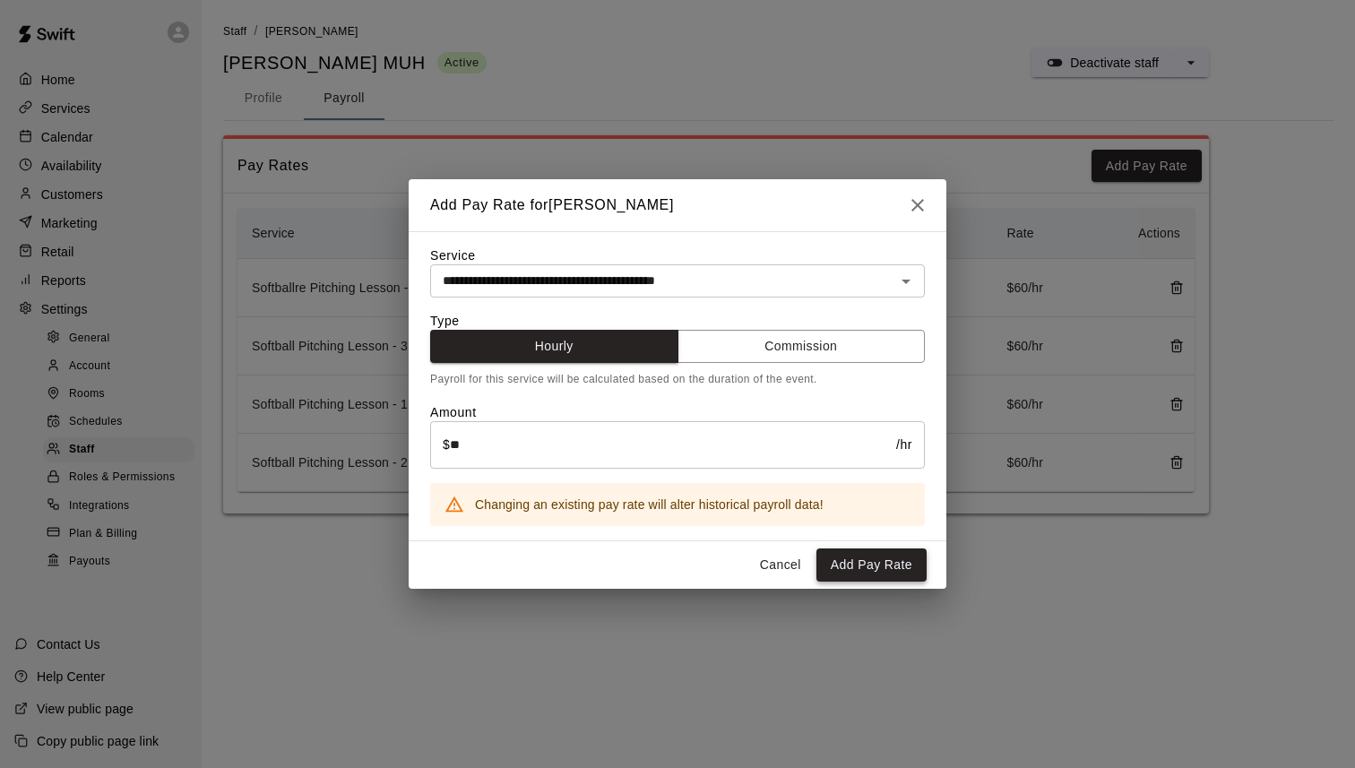
click at [861, 560] on button "Add Pay Rate" at bounding box center [872, 565] width 110 height 33
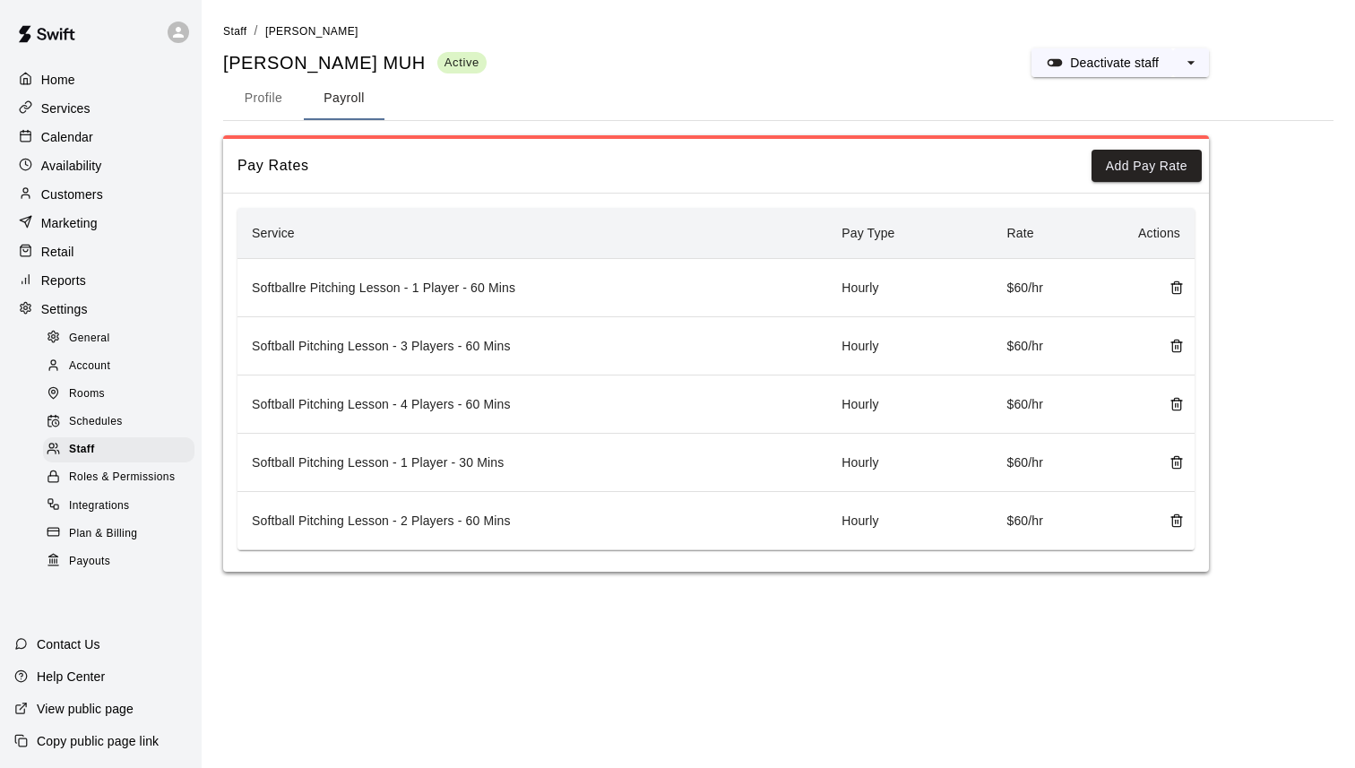
click at [87, 104] on p "Services" at bounding box center [65, 108] width 49 height 18
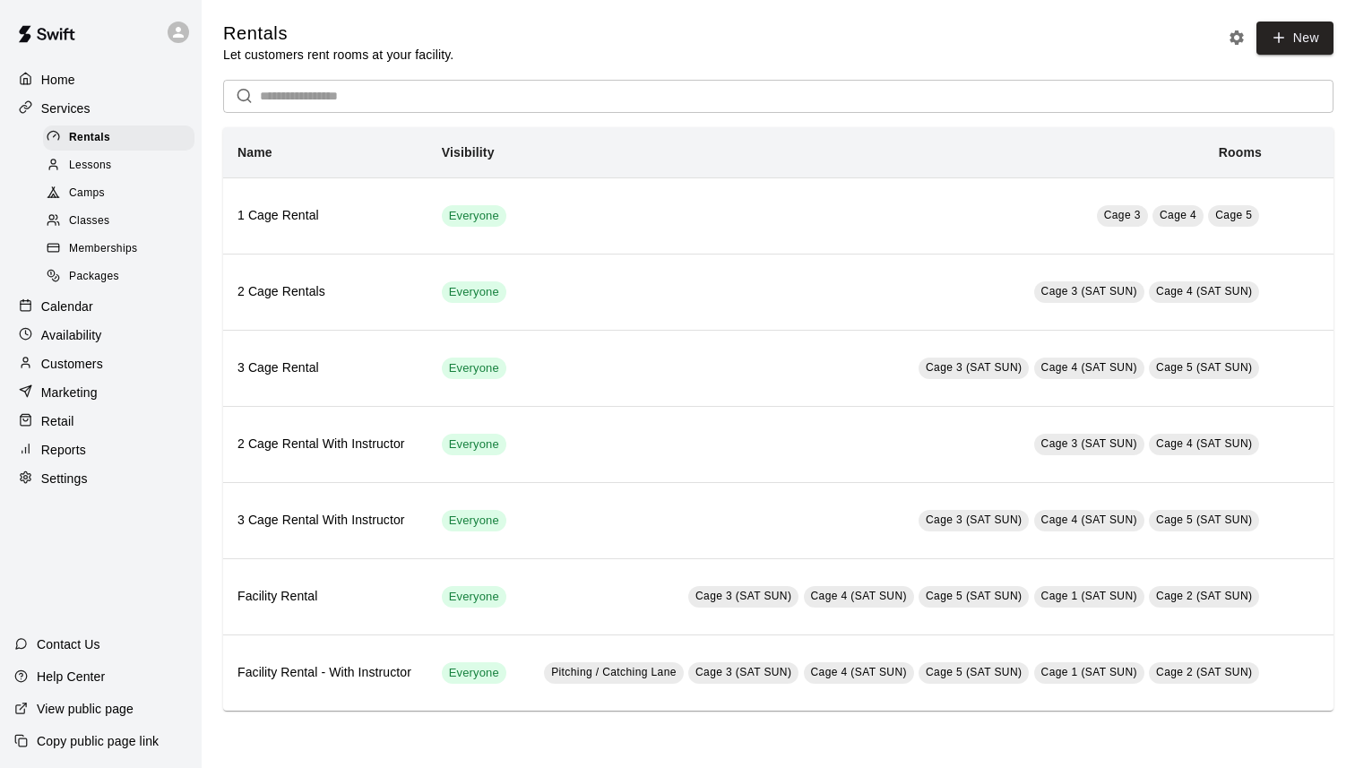
click at [140, 158] on div "Lessons" at bounding box center [118, 165] width 151 height 25
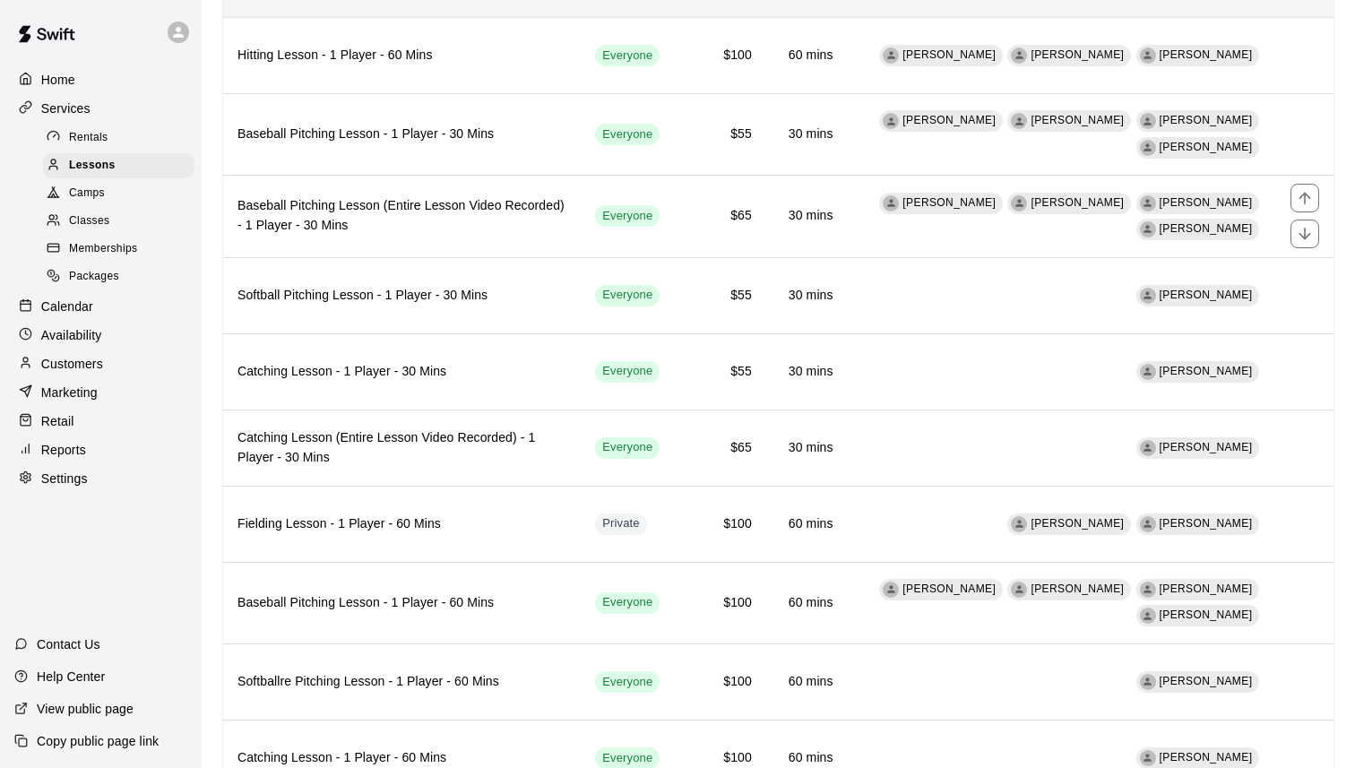
scroll to position [393, 0]
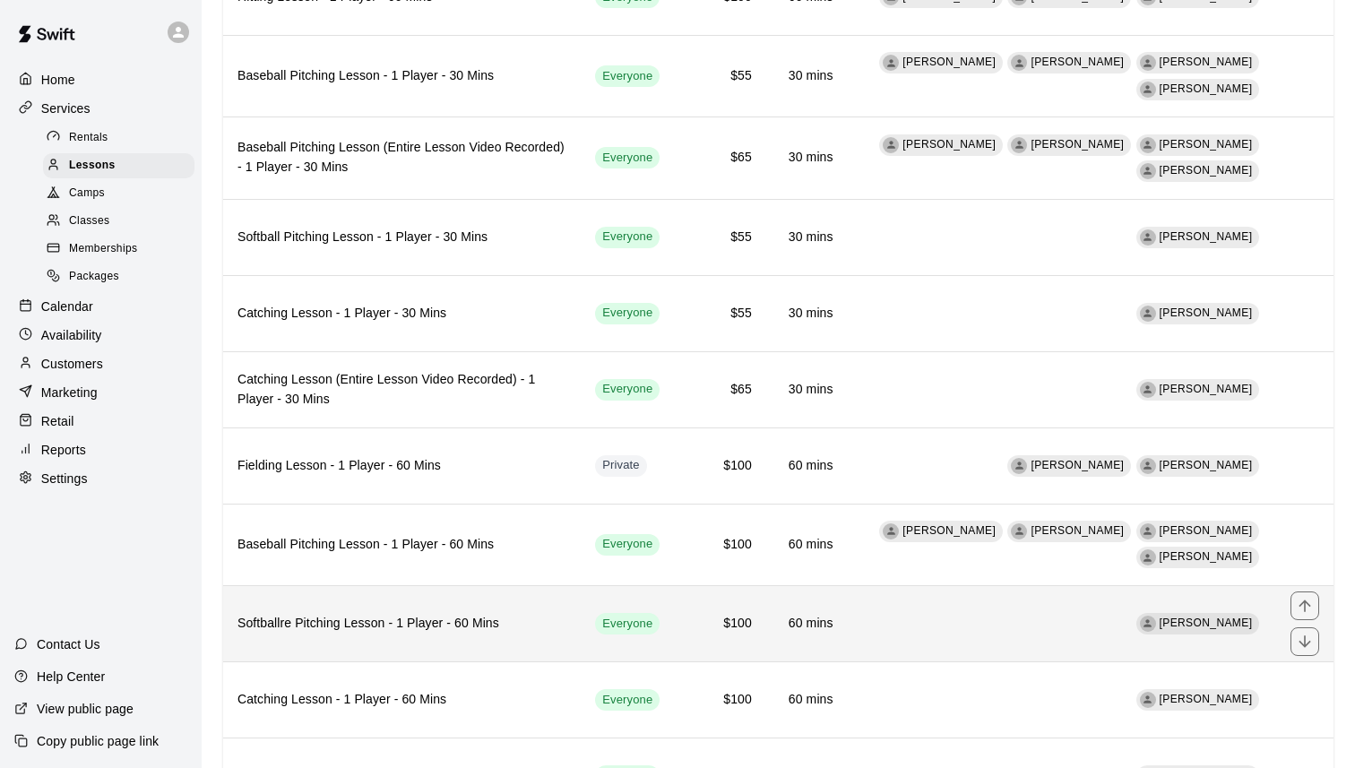
click at [443, 639] on th "Softballre Pitching Lesson - 1 Player - 60 Mins" at bounding box center [402, 623] width 358 height 76
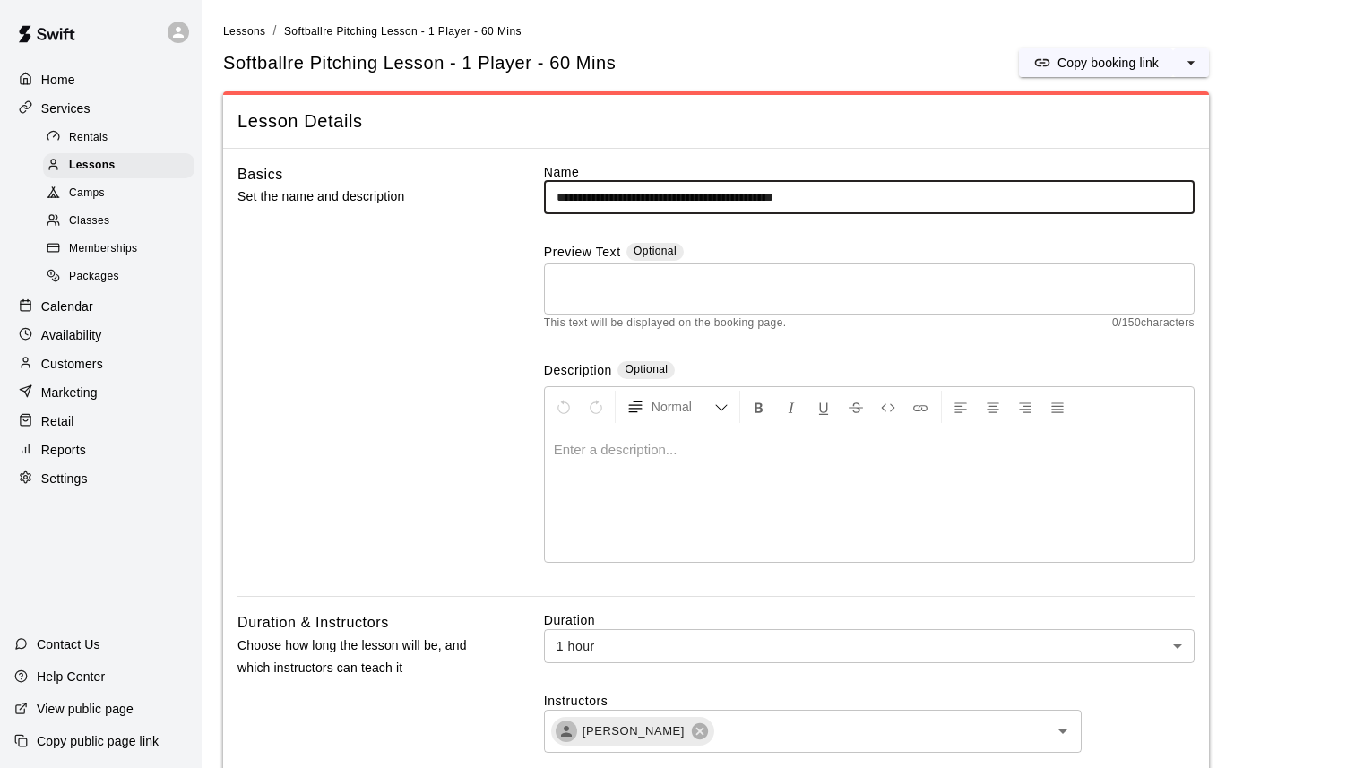
click at [615, 203] on input "**********" at bounding box center [869, 197] width 651 height 33
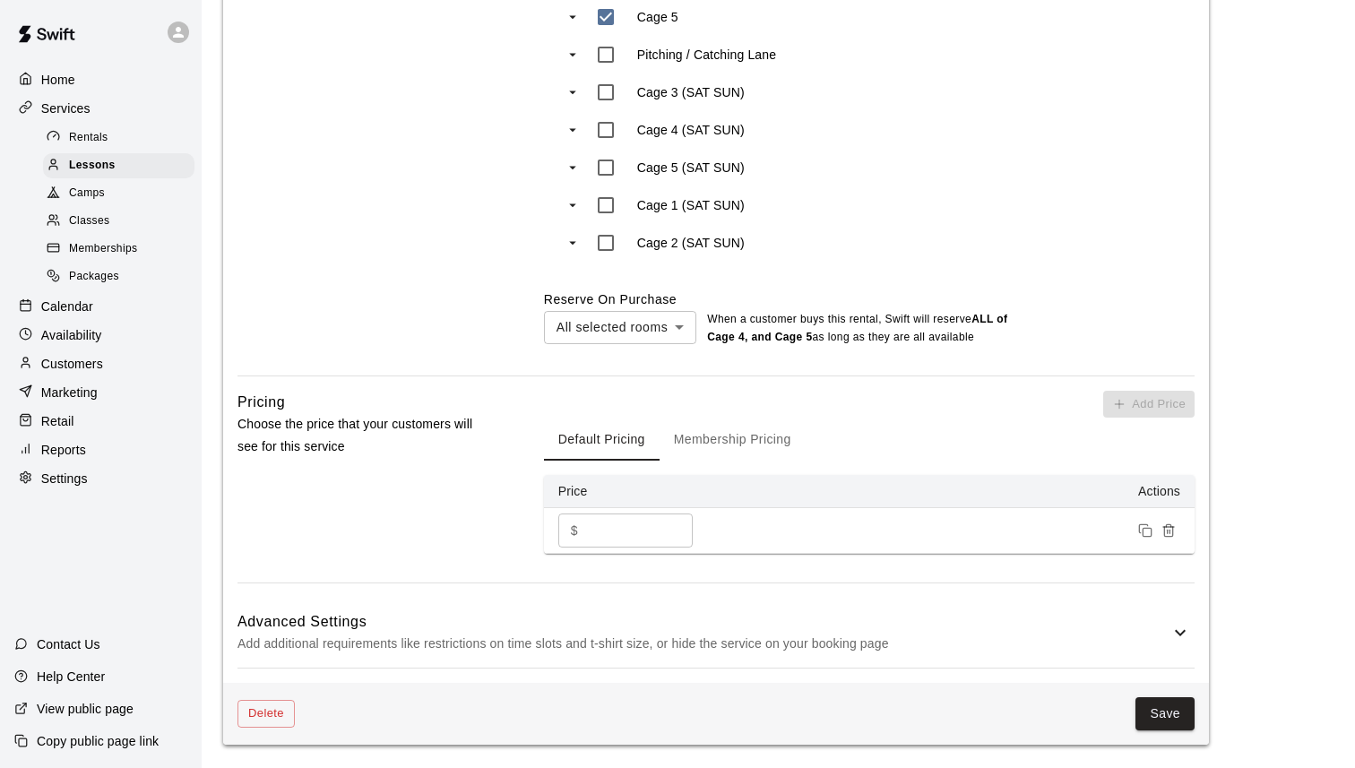
scroll to position [1207, 0]
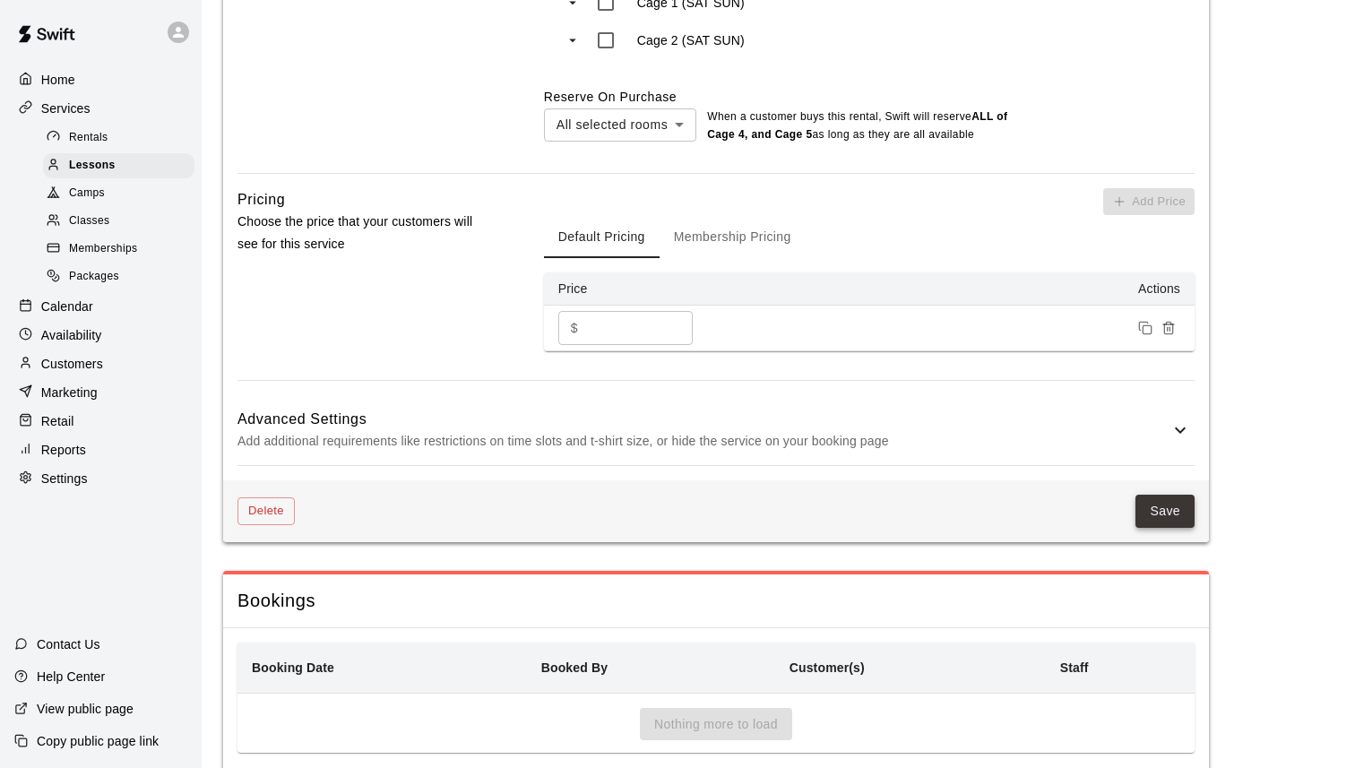
type input "**********"
click at [1151, 513] on button "Save" at bounding box center [1165, 511] width 59 height 33
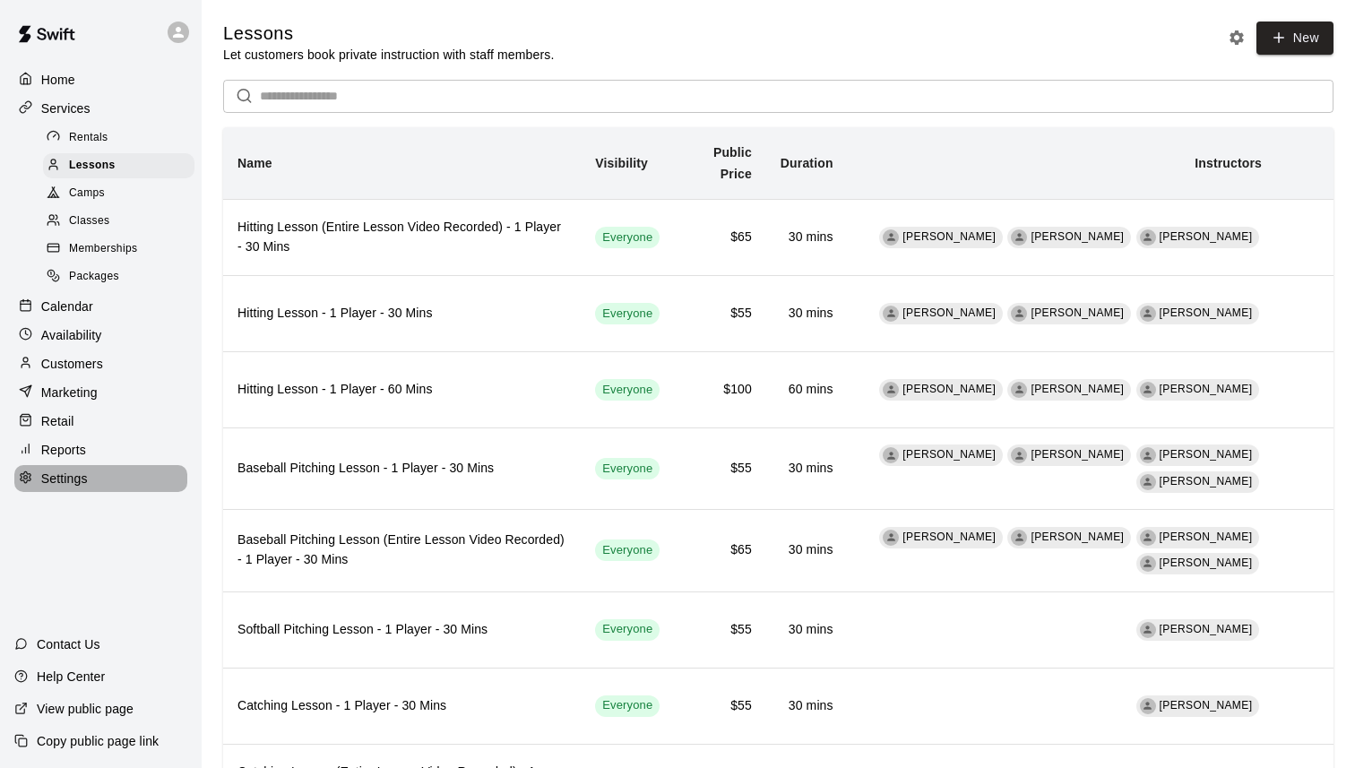
click at [89, 477] on div "Settings" at bounding box center [100, 478] width 173 height 27
select select "**"
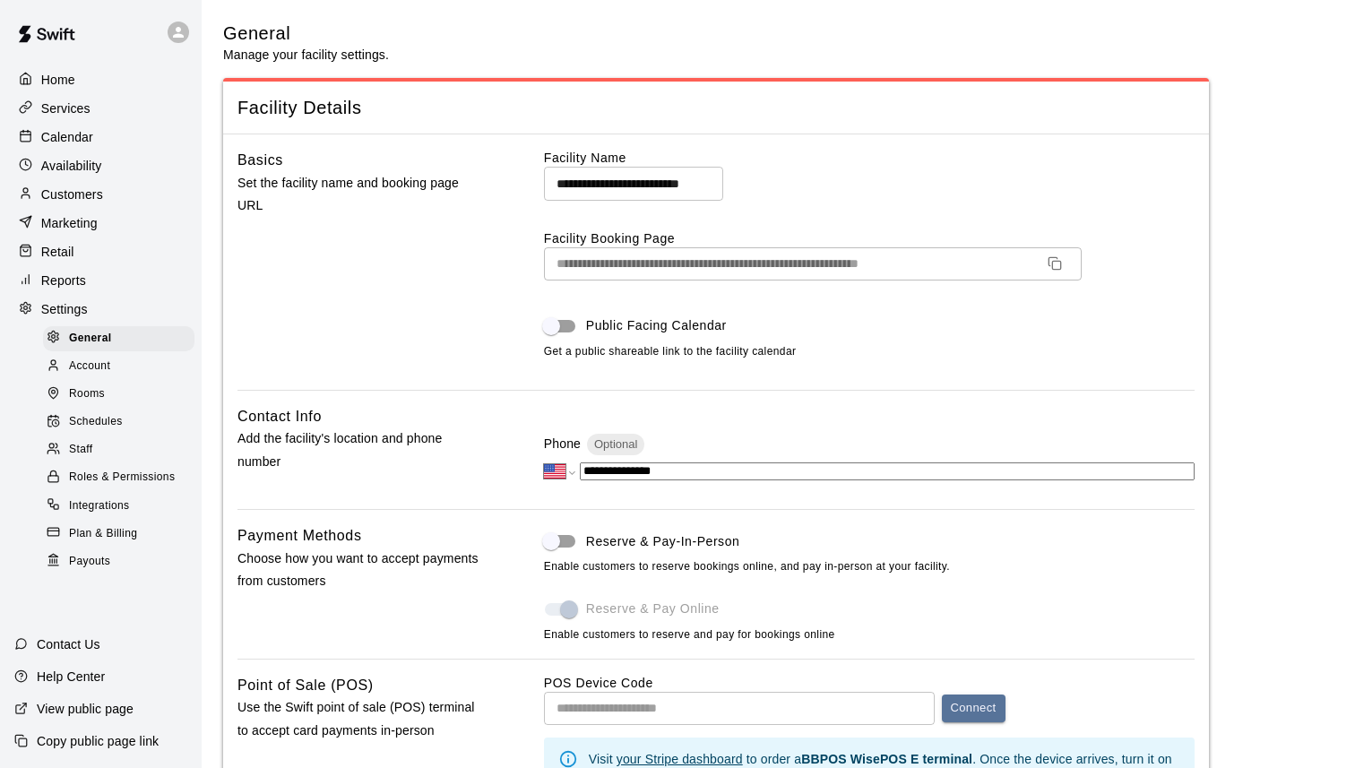
scroll to position [3639, 0]
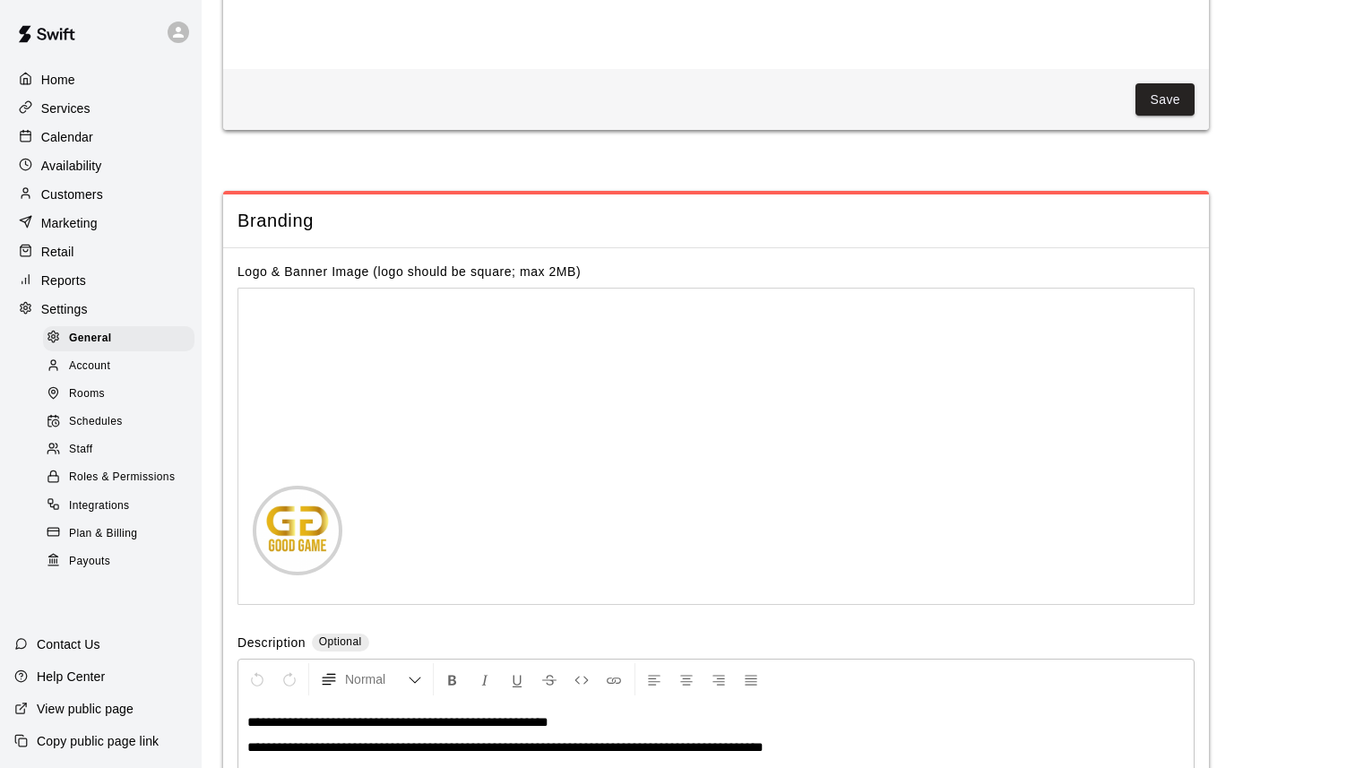
click at [96, 443] on div "Staff" at bounding box center [118, 449] width 151 height 25
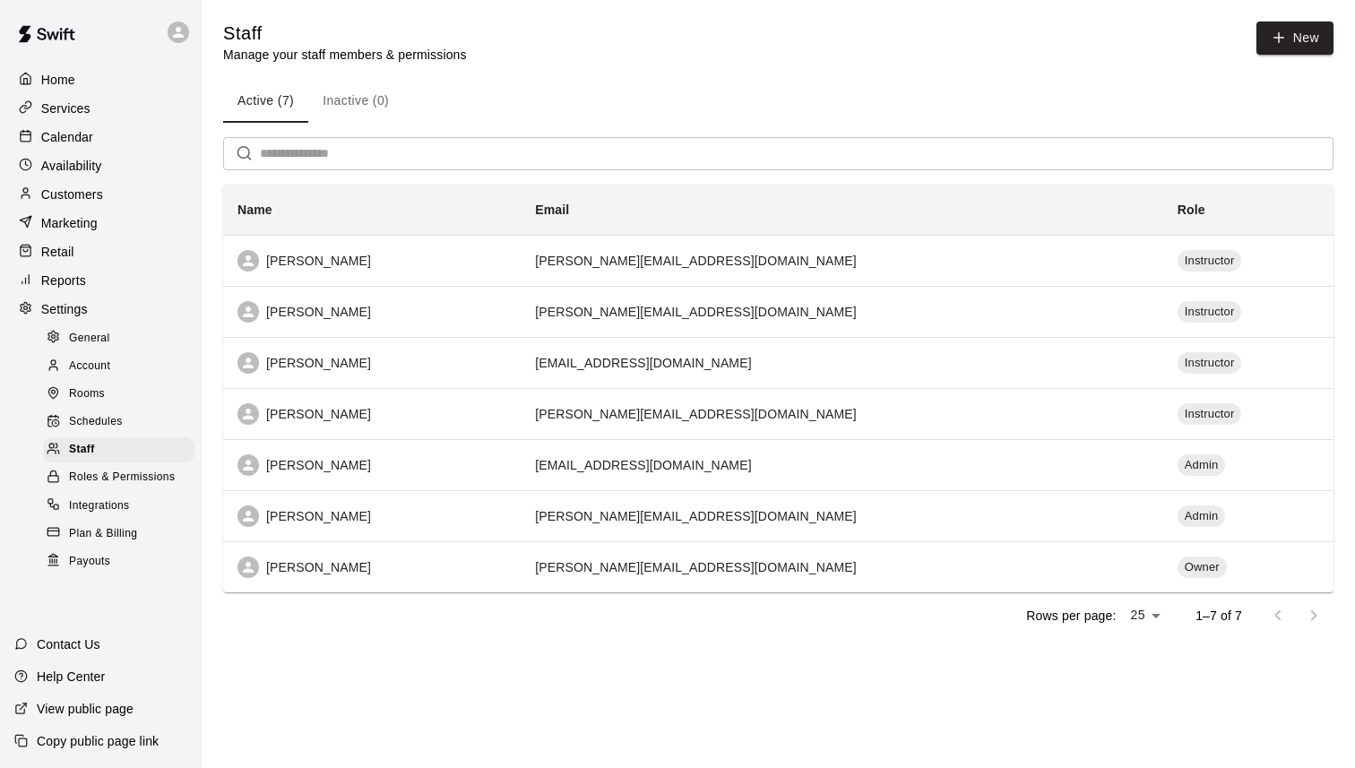
click at [79, 675] on p "Help Center" at bounding box center [71, 677] width 68 height 18
click at [363, 235] on th "Name" at bounding box center [372, 210] width 298 height 51
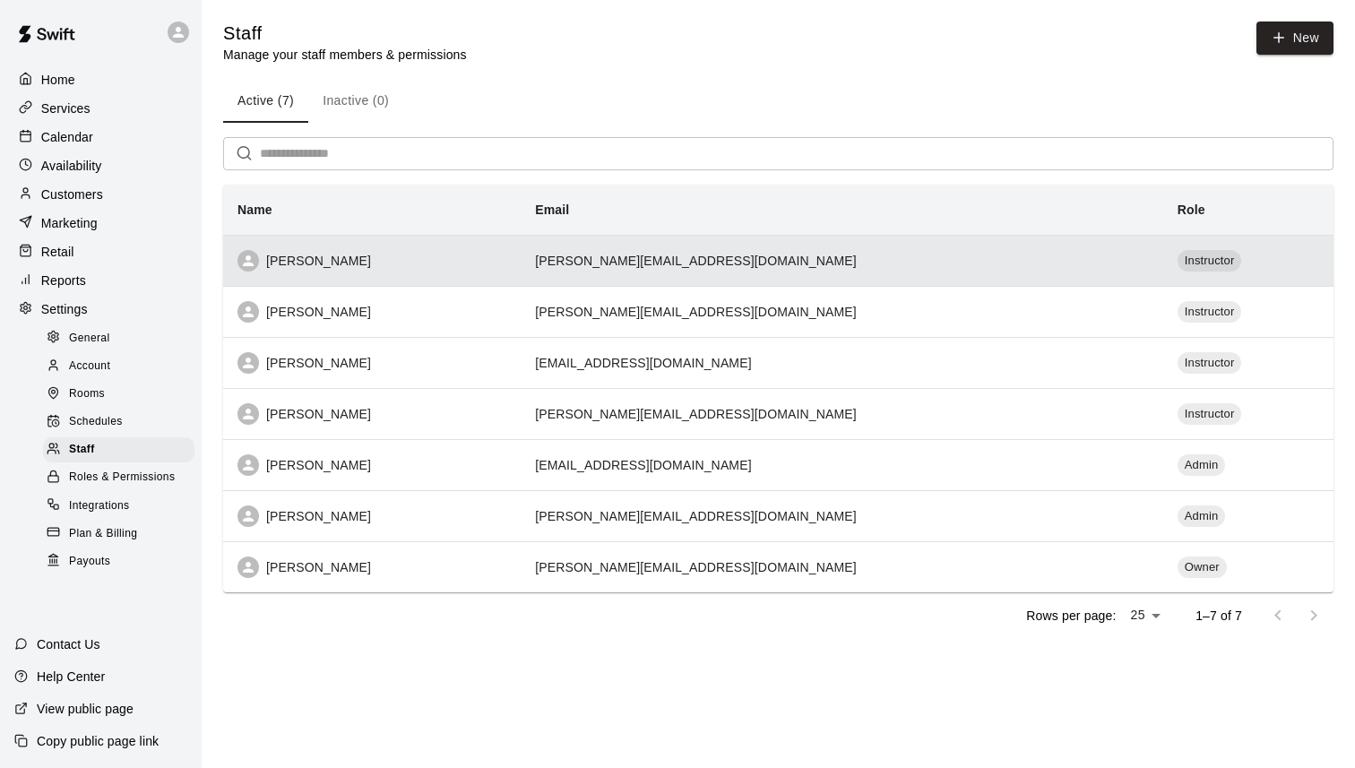
click at [352, 258] on div "[PERSON_NAME]" at bounding box center [372, 261] width 269 height 22
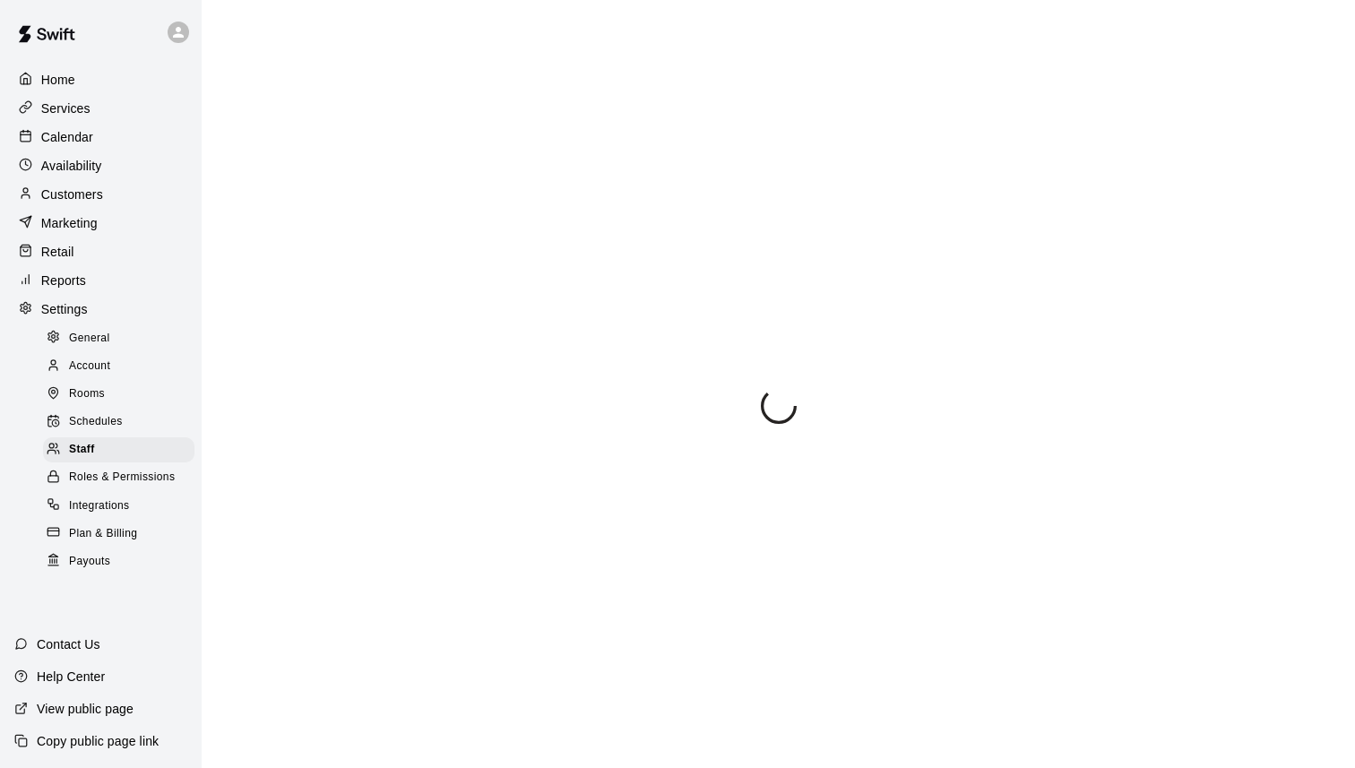
select select "**"
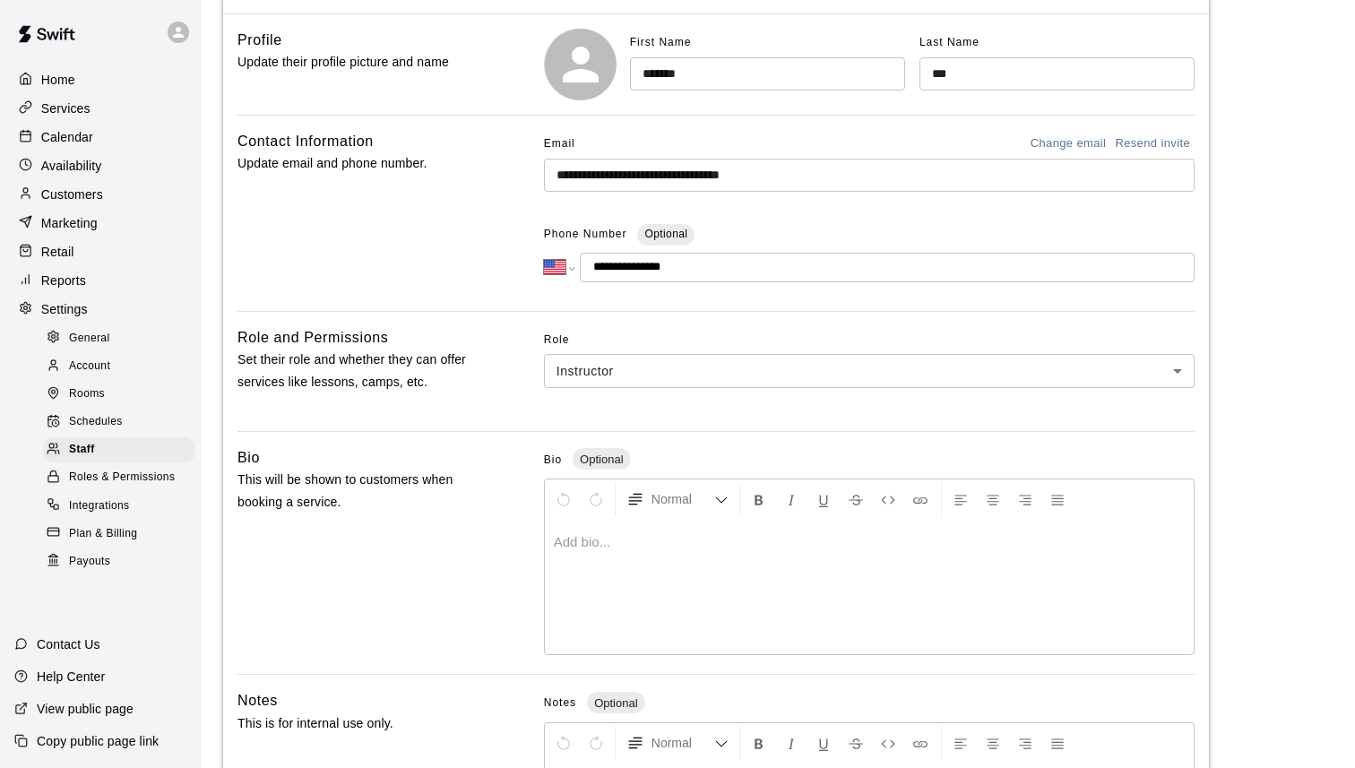
scroll to position [171, 0]
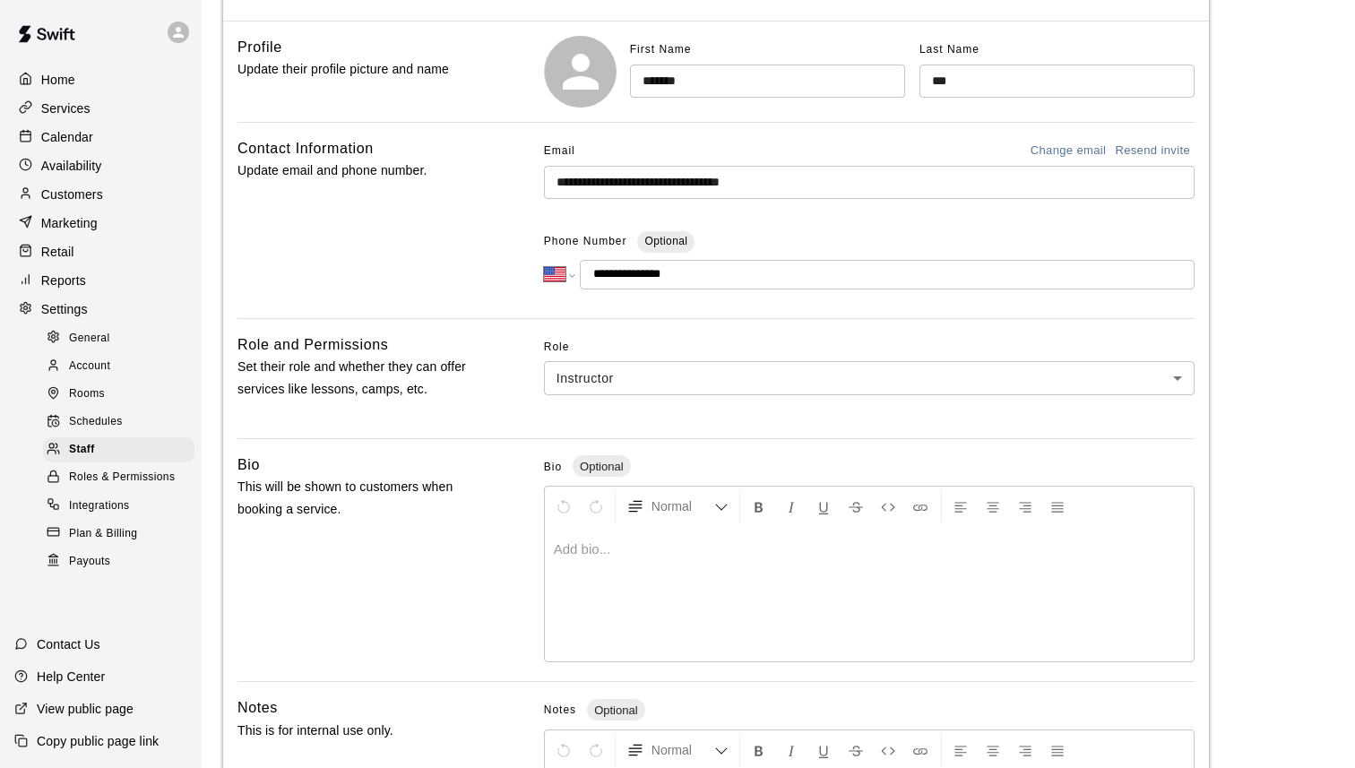
click at [1148, 154] on button "Resend invite" at bounding box center [1153, 151] width 84 height 28
click at [69, 75] on p "Home" at bounding box center [58, 80] width 34 height 18
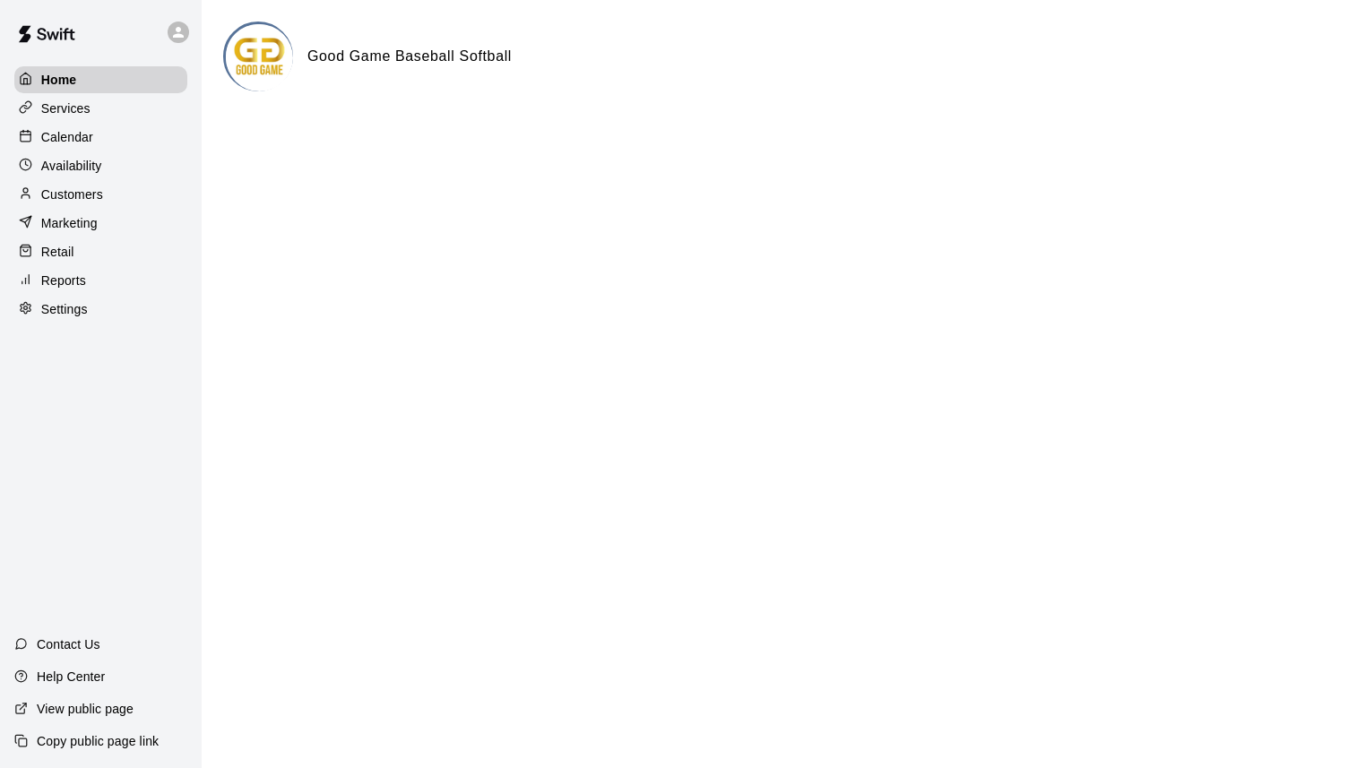
click at [109, 166] on div "Availability" at bounding box center [100, 165] width 173 height 27
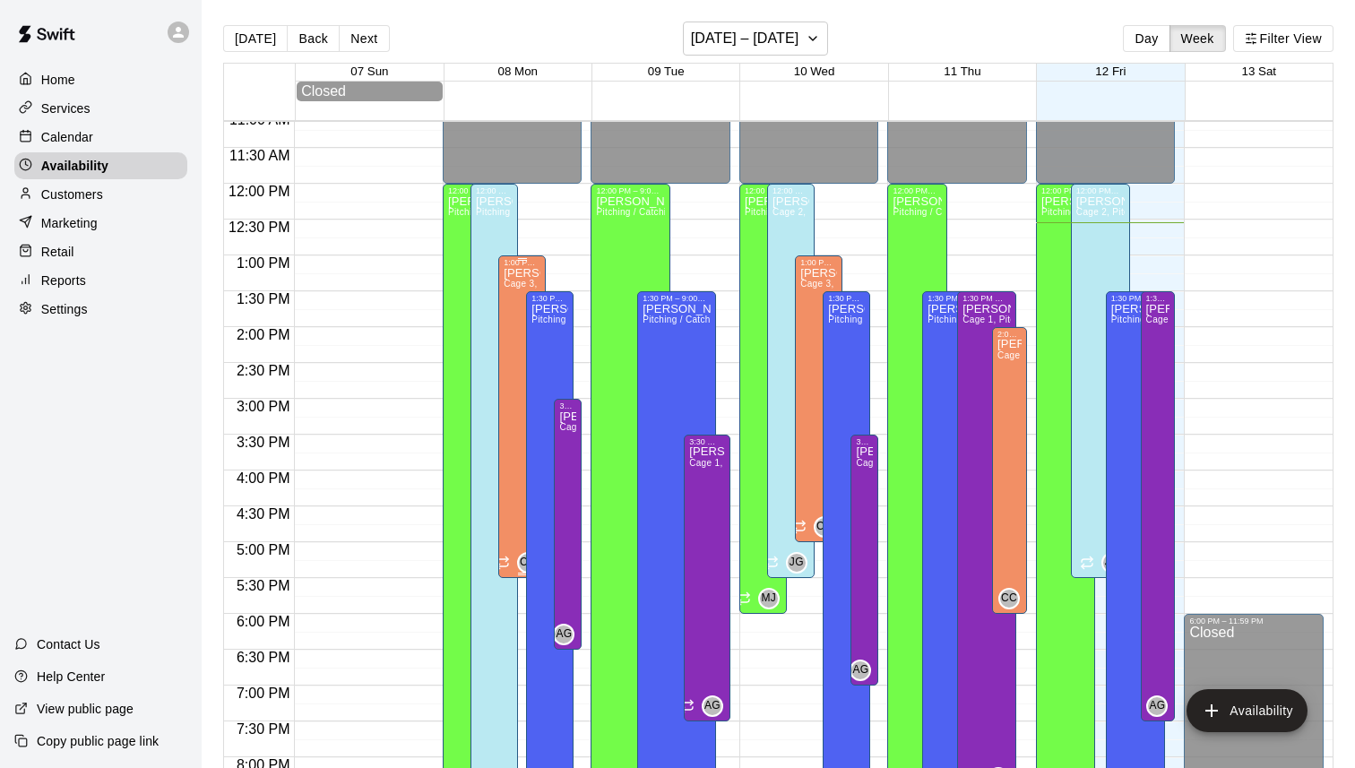
scroll to position [798, 0]
click at [72, 136] on p "Calendar" at bounding box center [67, 137] width 52 height 18
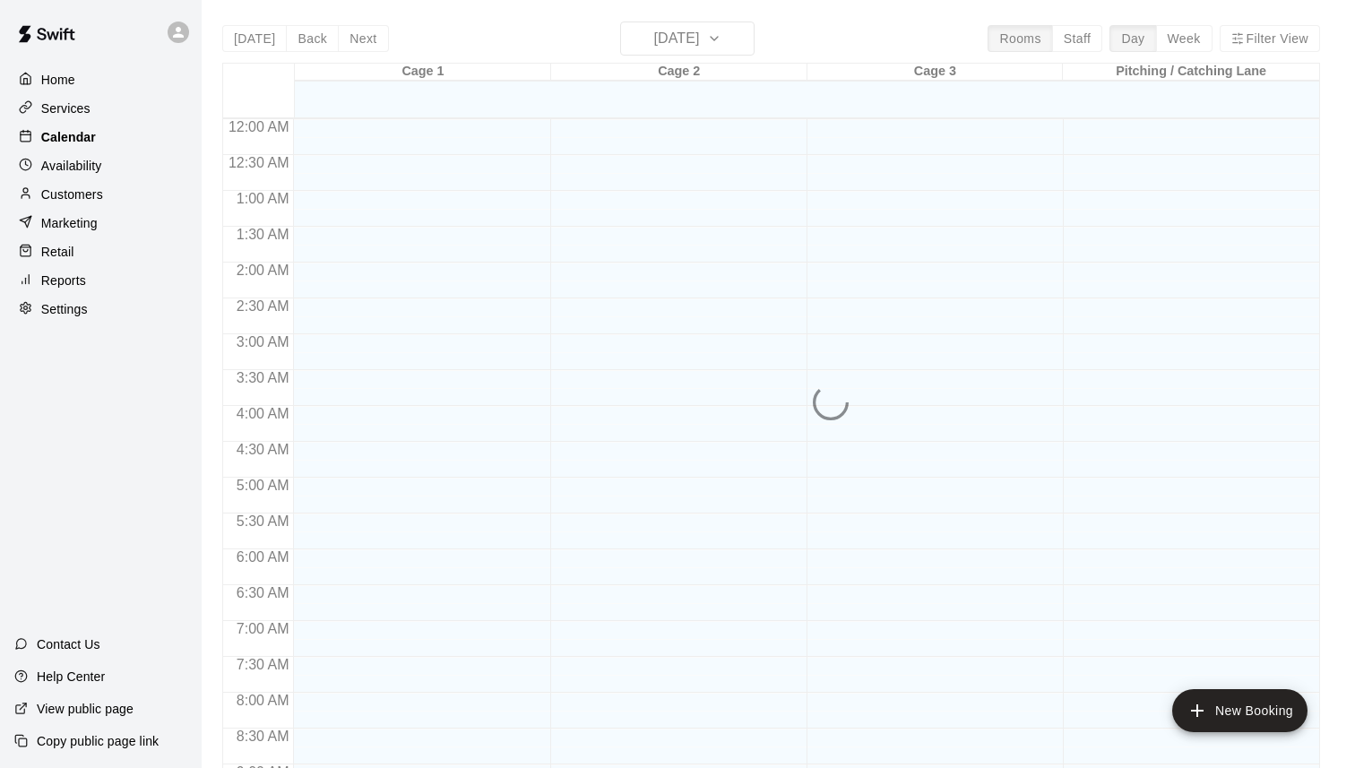
scroll to position [901, 0]
